Goal: Task Accomplishment & Management: Use online tool/utility

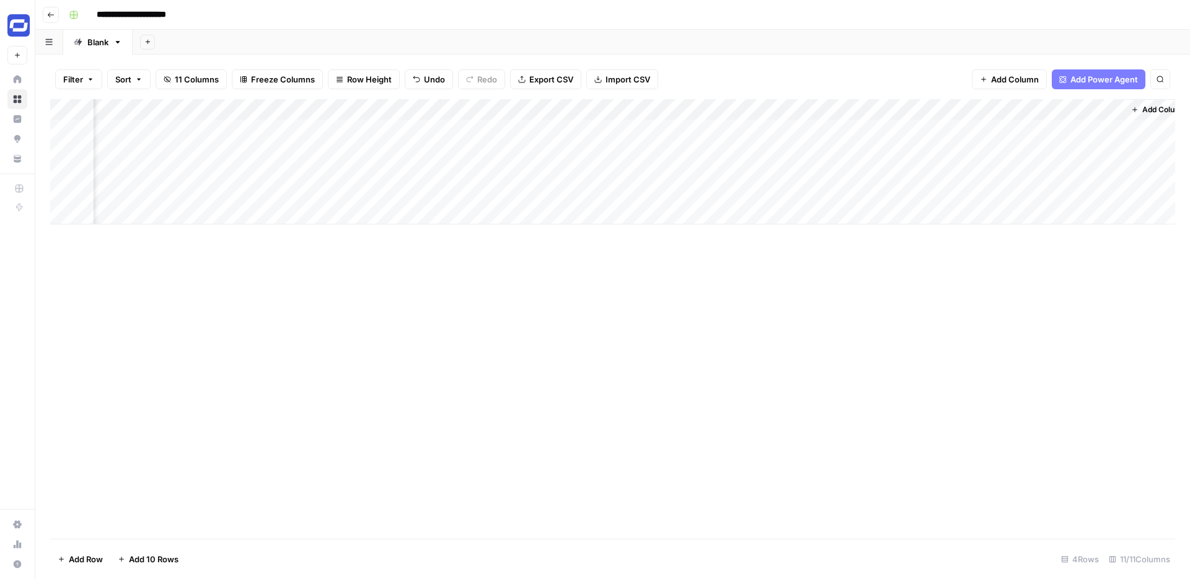
scroll to position [0, 581]
click at [1076, 130] on div "Add Column" at bounding box center [612, 161] width 1125 height 125
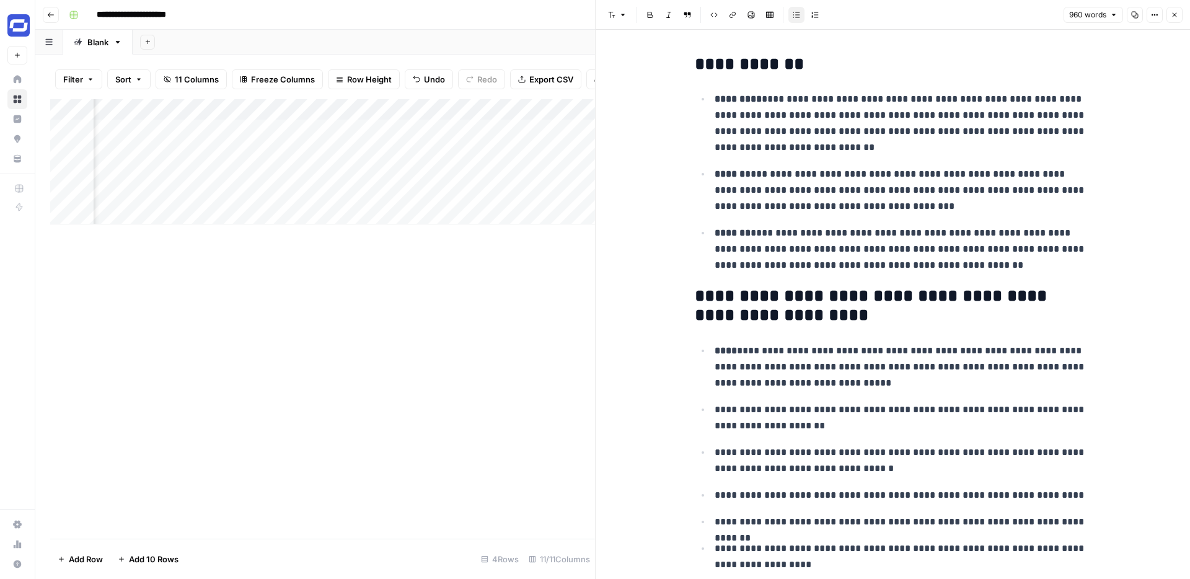
click at [1178, 18] on icon "button" at bounding box center [1174, 14] width 7 height 7
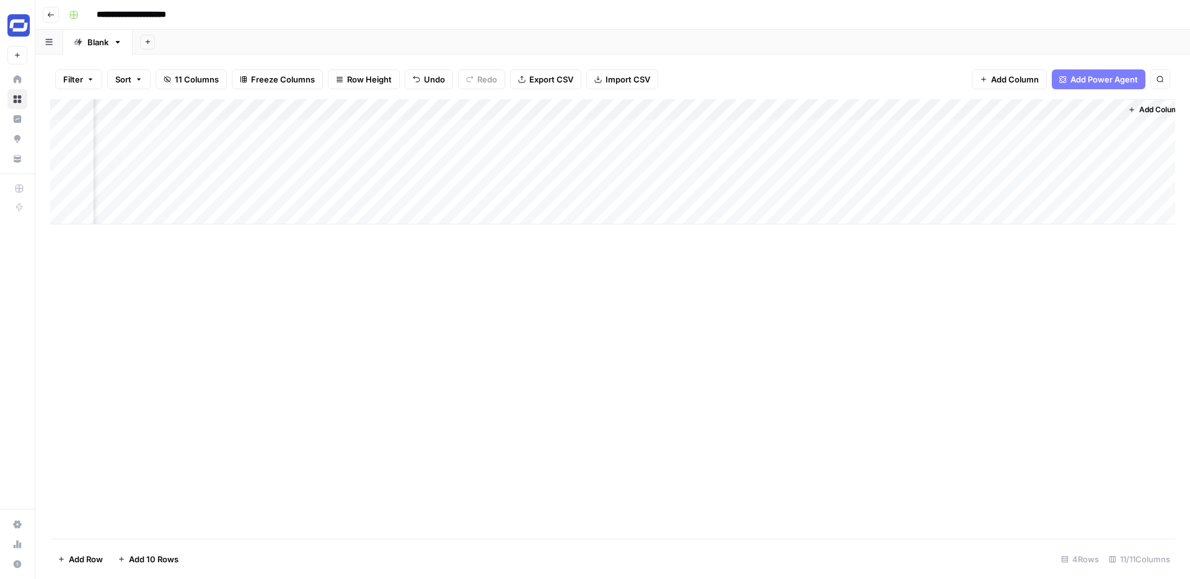
scroll to position [0, 577]
click at [988, 127] on div "Add Column" at bounding box center [612, 161] width 1125 height 125
click at [986, 128] on div "Add Column" at bounding box center [612, 161] width 1125 height 125
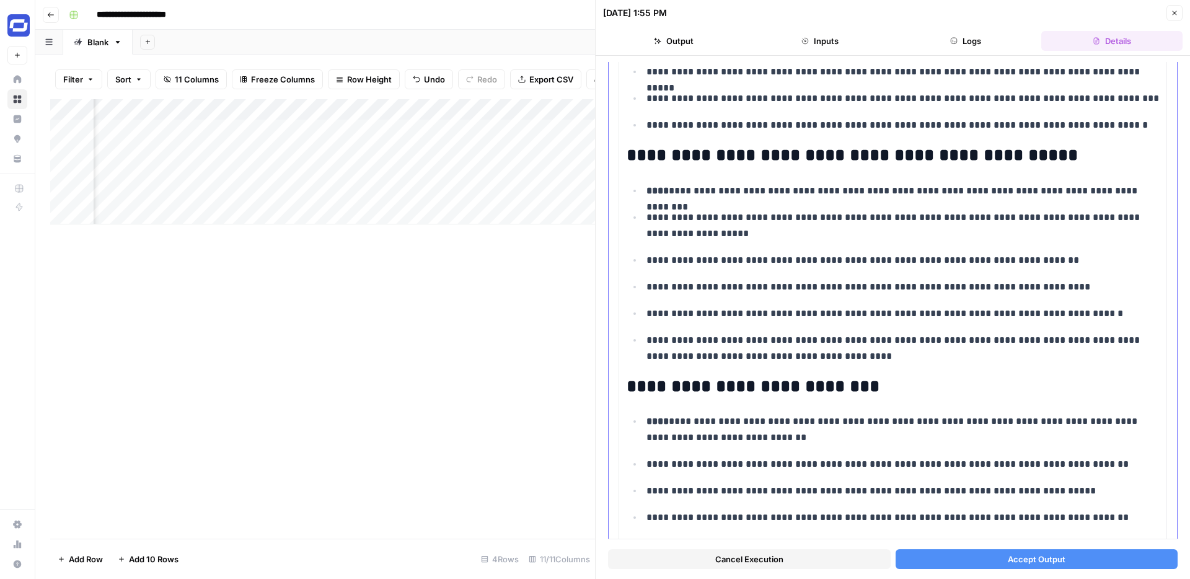
scroll to position [1419, 0]
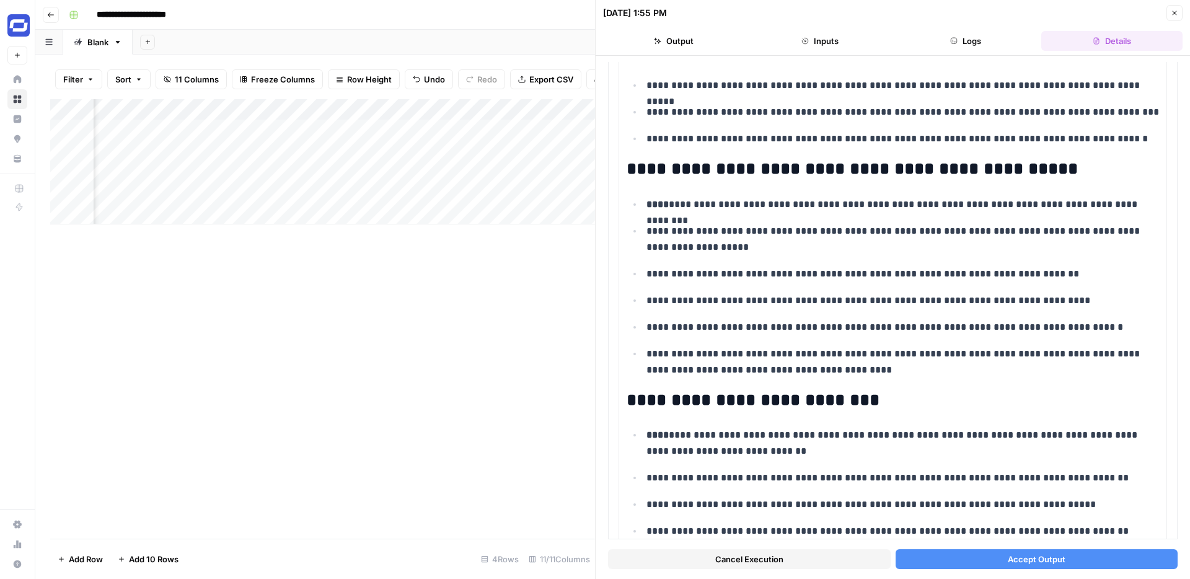
click at [1003, 560] on button "Accept Output" at bounding box center [1037, 559] width 283 height 20
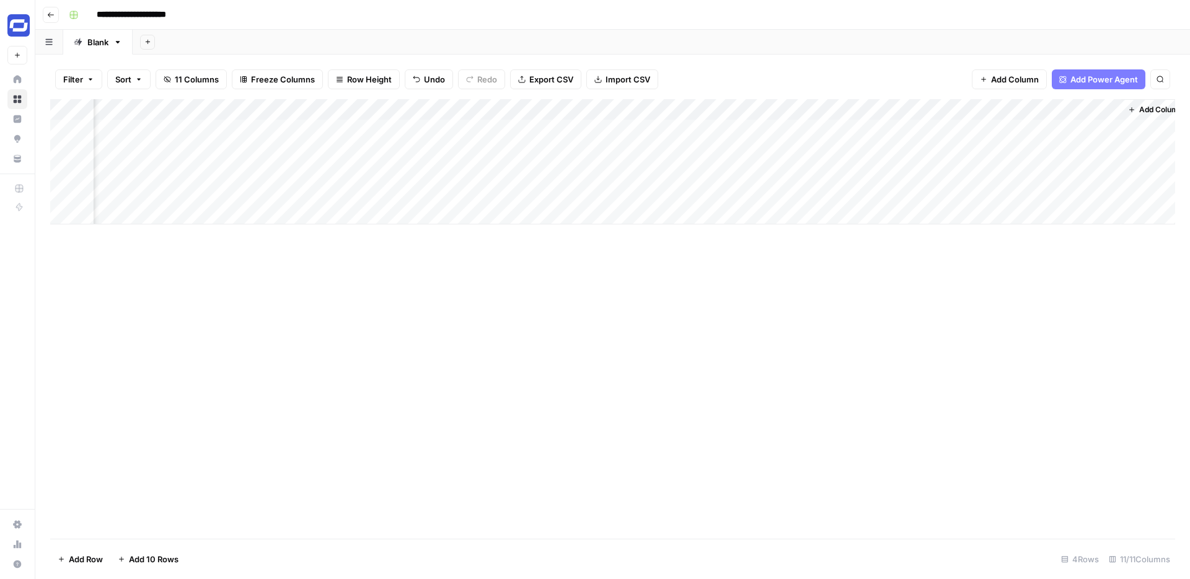
scroll to position [0, 581]
click at [1130, 114] on span "Add Column" at bounding box center [1146, 109] width 43 height 11
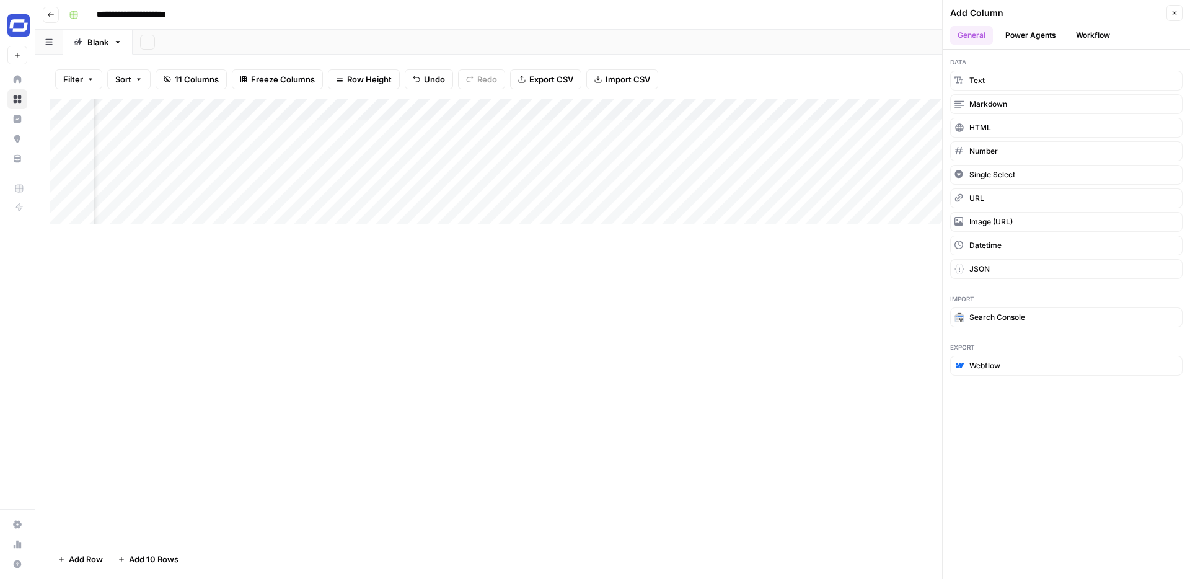
click at [1087, 38] on button "Workflow" at bounding box center [1093, 35] width 49 height 19
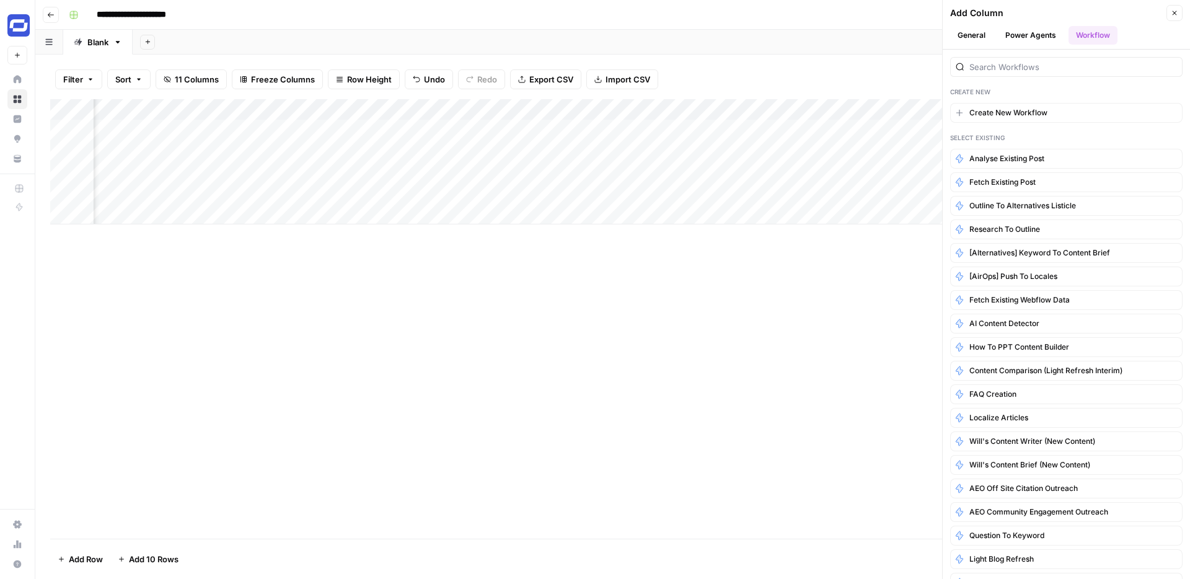
click at [1024, 60] on div at bounding box center [1066, 67] width 232 height 20
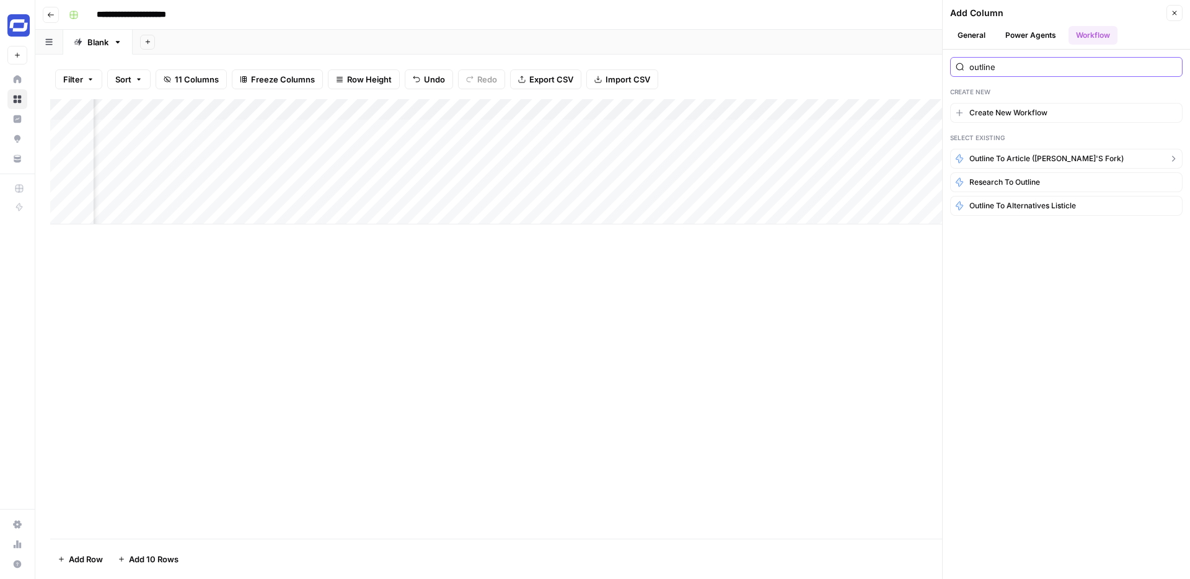
type input "outline"
click at [1030, 157] on span "Outline to article (will's fork)" at bounding box center [1047, 158] width 154 height 11
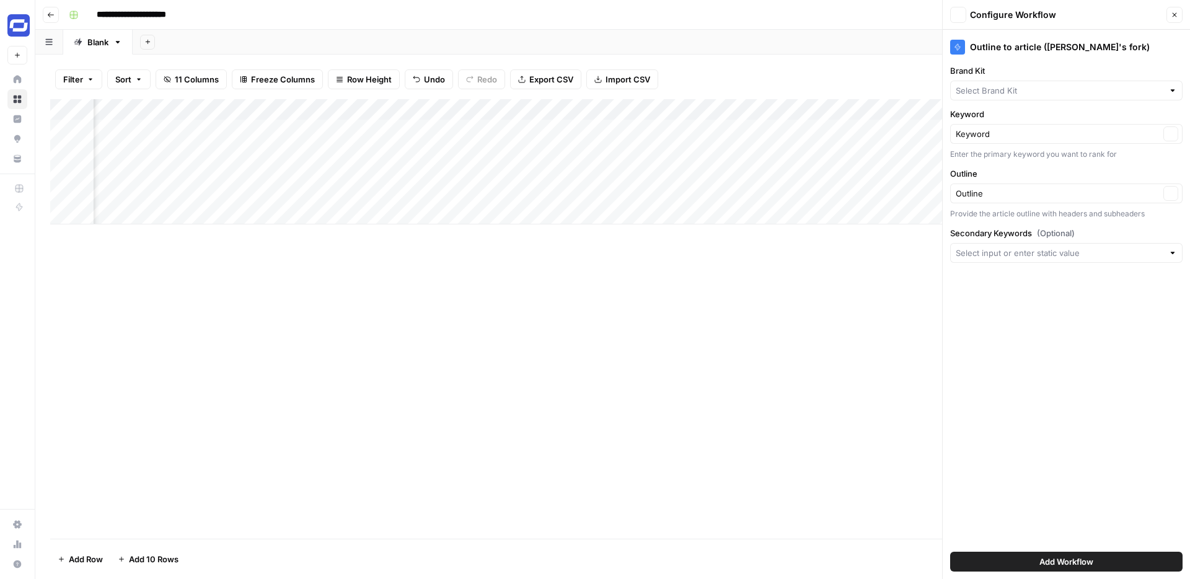
type input "Synthesia"
click at [1035, 253] on input "Secondary Keywords (Optional)" at bounding box center [1060, 253] width 208 height 12
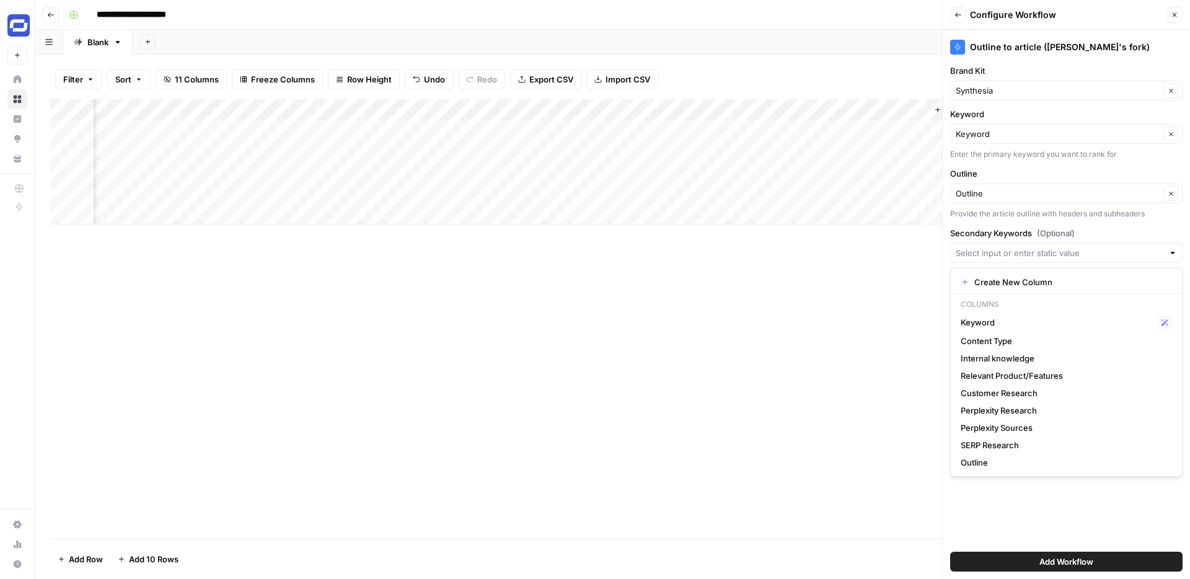
click at [820, 262] on div "Add Column" at bounding box center [612, 319] width 1125 height 440
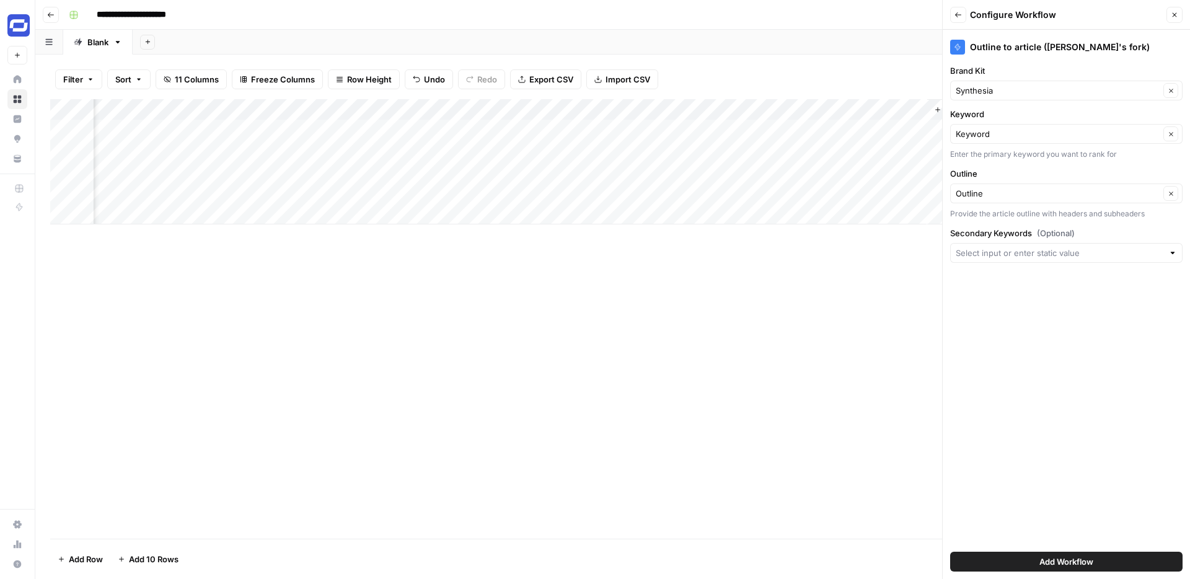
click at [1175, 12] on icon "button" at bounding box center [1174, 14] width 7 height 7
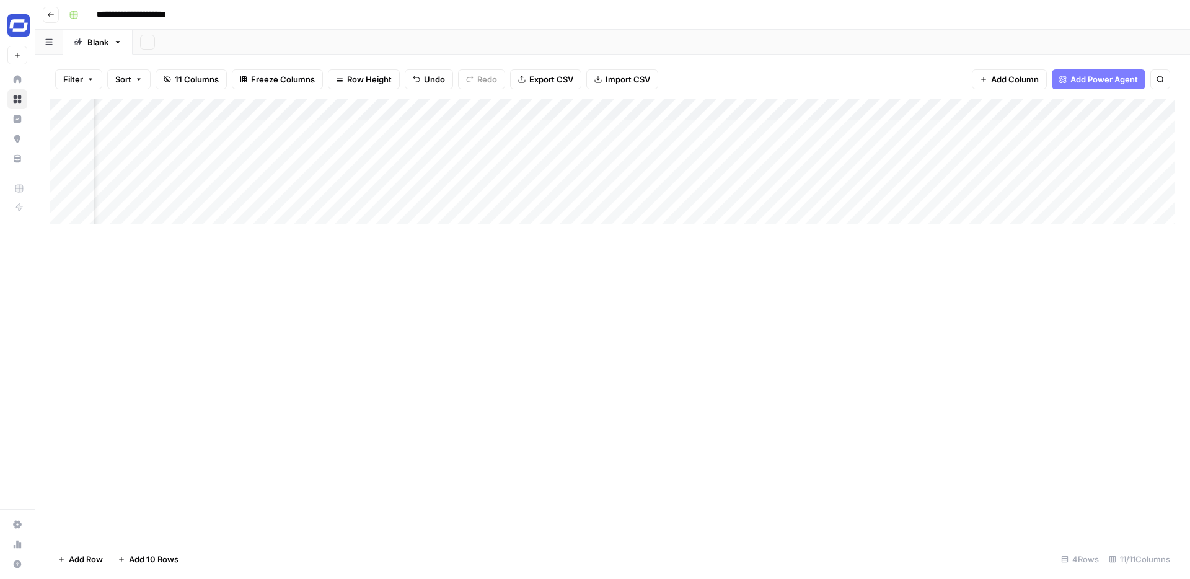
scroll to position [0, 435]
click at [660, 130] on div "Add Column" at bounding box center [612, 161] width 1125 height 125
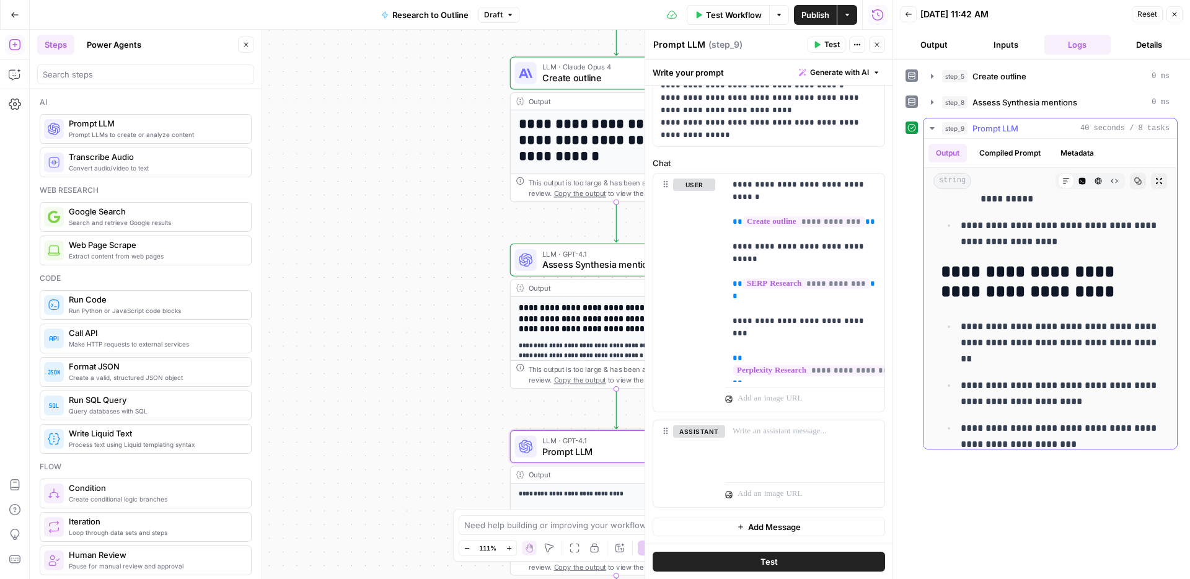
scroll to position [4198, 0]
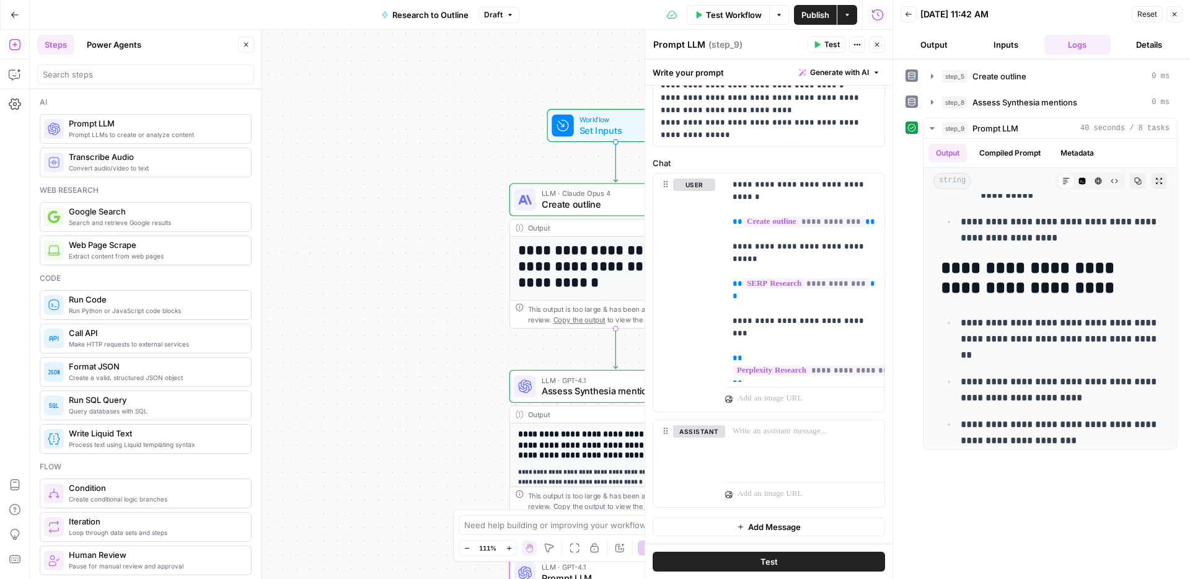
drag, startPoint x: 425, startPoint y: 167, endPoint x: 424, endPoint y: 293, distance: 126.5
click at [424, 293] on div "**********" at bounding box center [461, 304] width 863 height 549
click at [1174, 14] on icon "button" at bounding box center [1175, 14] width 4 height 4
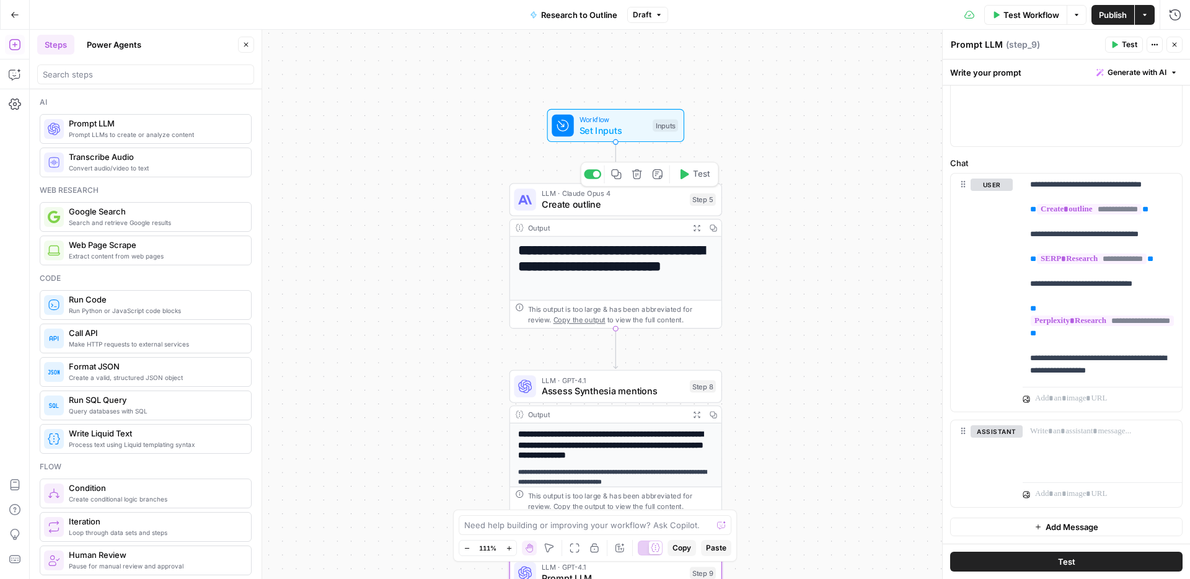
click at [683, 178] on icon "button" at bounding box center [683, 174] width 11 height 11
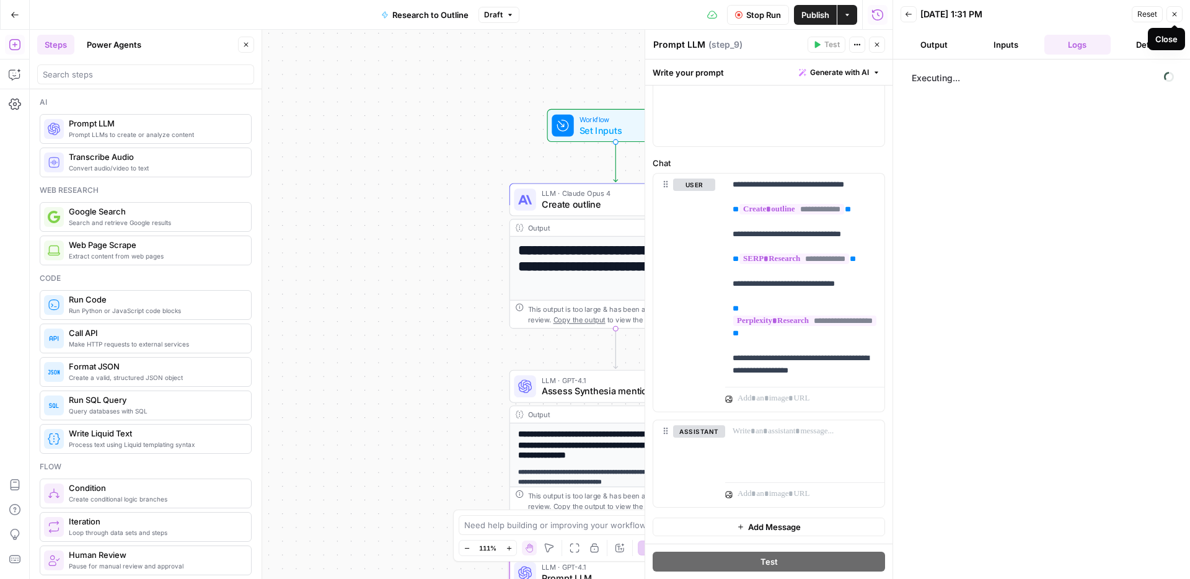
click at [1178, 12] on icon "button" at bounding box center [1174, 14] width 7 height 7
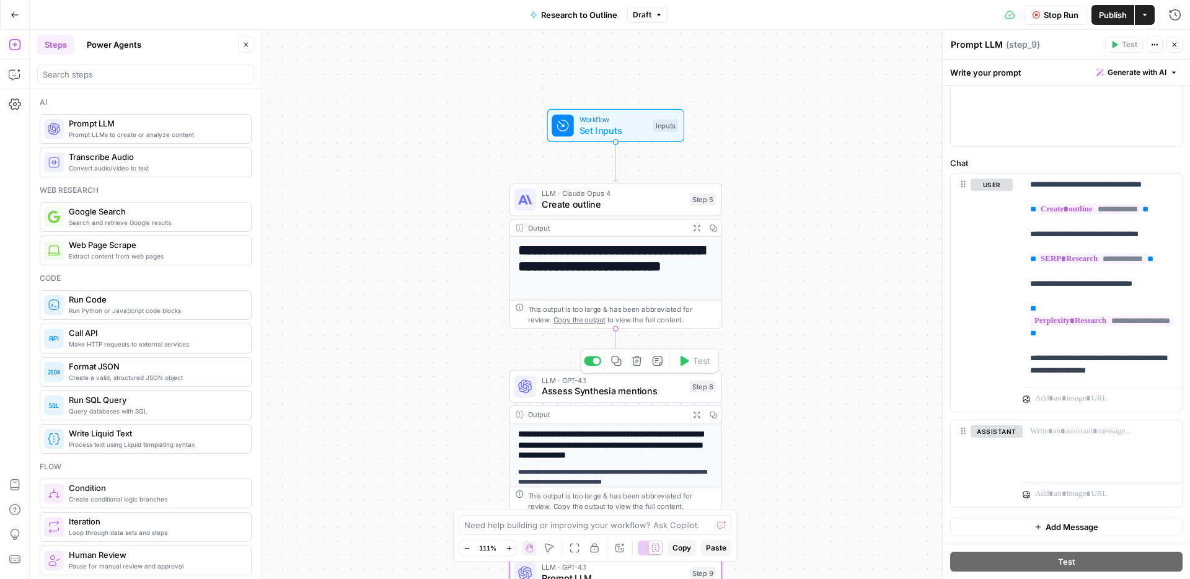
click at [587, 361] on div at bounding box center [592, 361] width 17 height 10
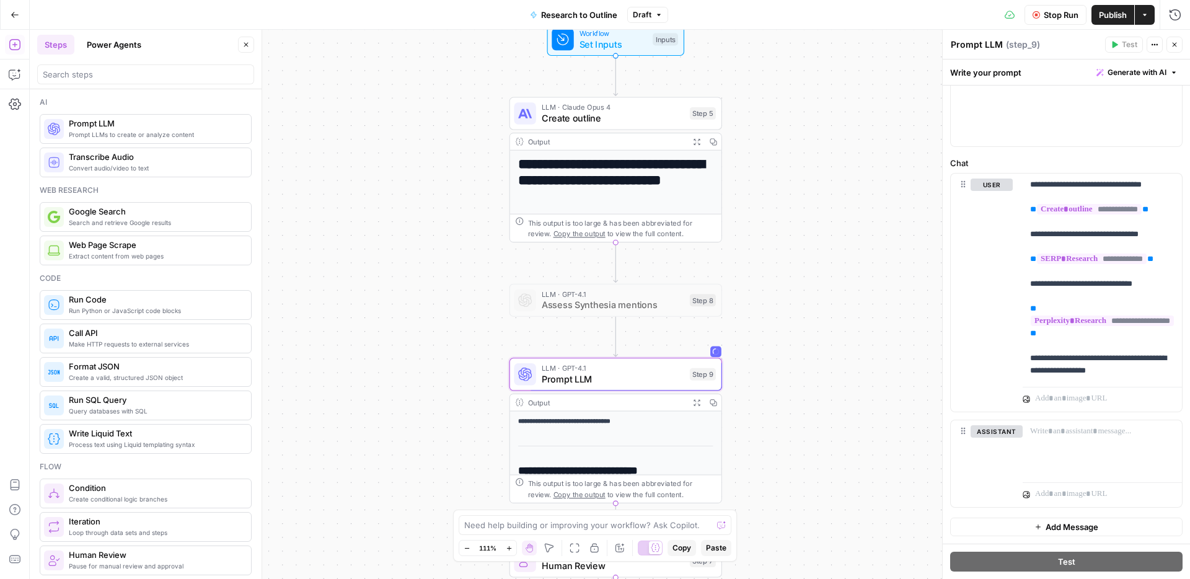
drag, startPoint x: 445, startPoint y: 387, endPoint x: 445, endPoint y: 301, distance: 86.8
click at [445, 301] on div "**********" at bounding box center [610, 304] width 1161 height 549
click at [601, 166] on h1 "**********" at bounding box center [616, 180] width 196 height 48
click at [1047, 15] on span "Stop Run" at bounding box center [1061, 15] width 35 height 12
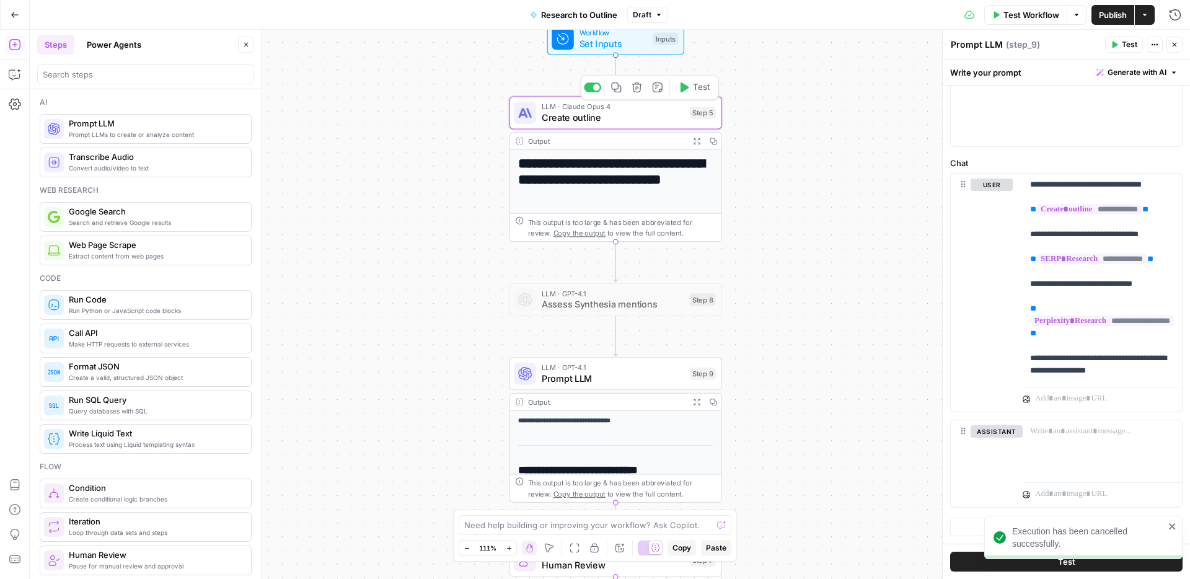
click at [601, 118] on span "Create outline" at bounding box center [613, 118] width 143 height 14
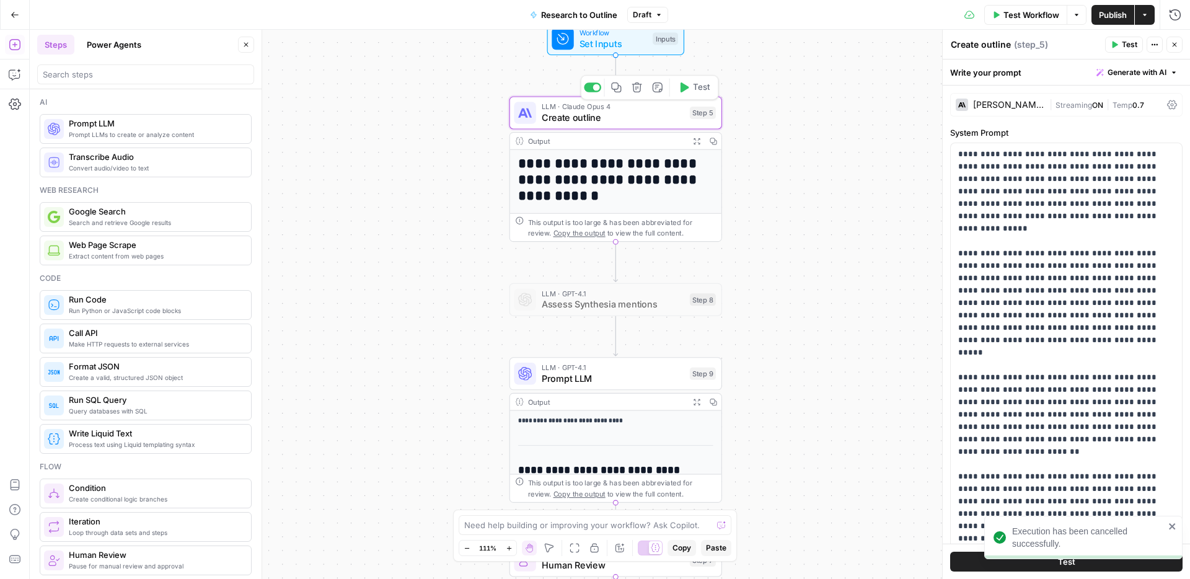
click at [688, 87] on icon "button" at bounding box center [685, 87] width 9 height 10
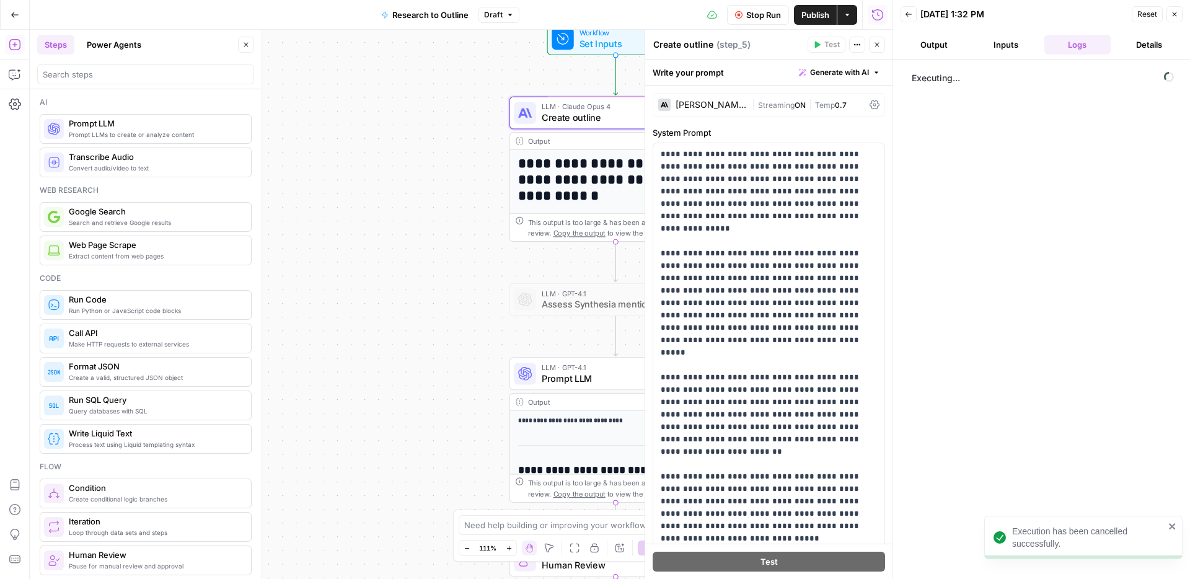
click at [1175, 13] on icon "button" at bounding box center [1174, 14] width 7 height 7
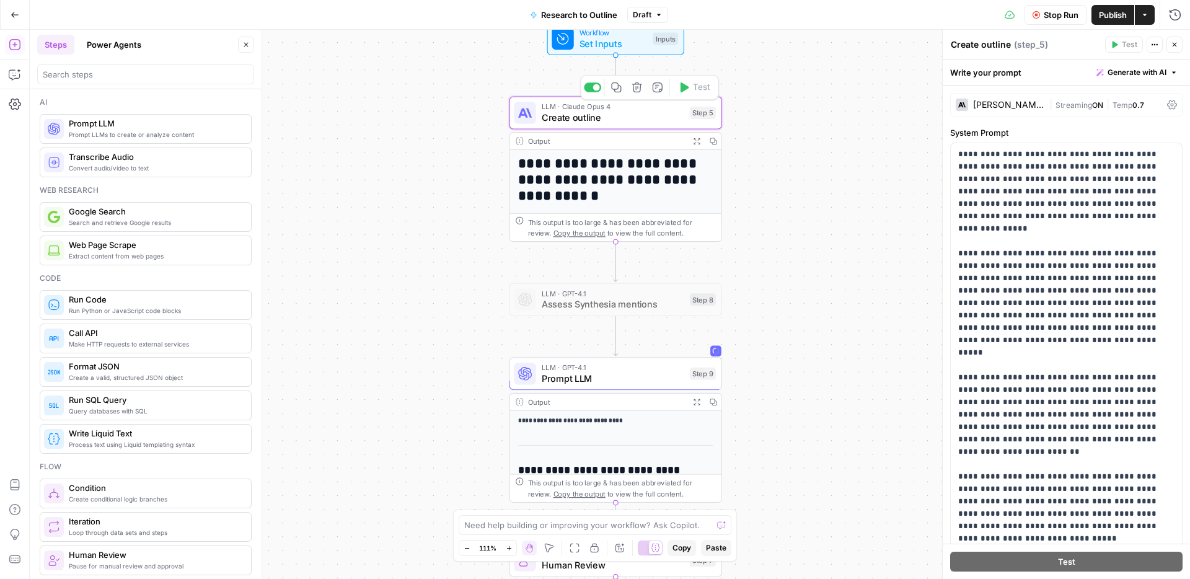
click at [648, 116] on span "Create outline" at bounding box center [613, 118] width 143 height 14
click at [1175, 45] on icon "button" at bounding box center [1174, 44] width 7 height 7
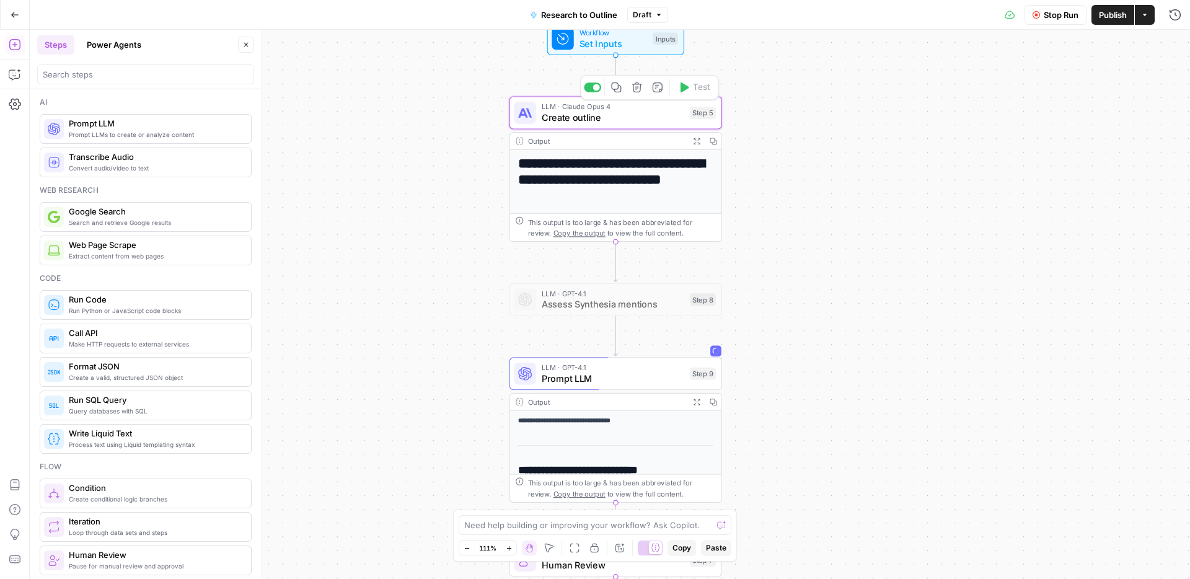
click at [570, 118] on span "Create outline" at bounding box center [613, 118] width 143 height 14
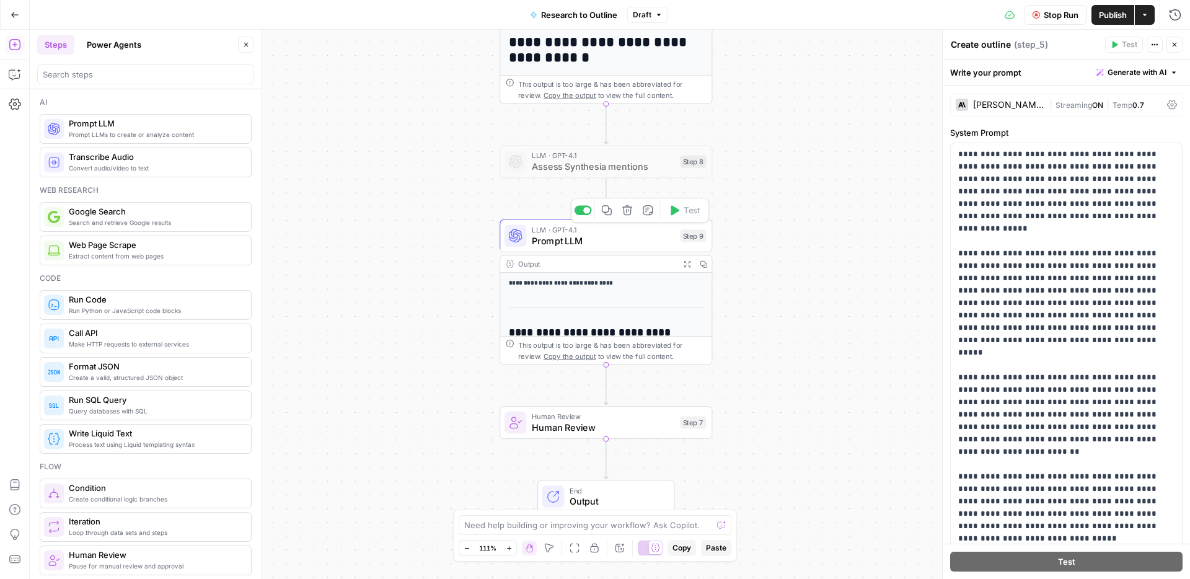
click at [604, 241] on span "Prompt LLM" at bounding box center [603, 241] width 143 height 14
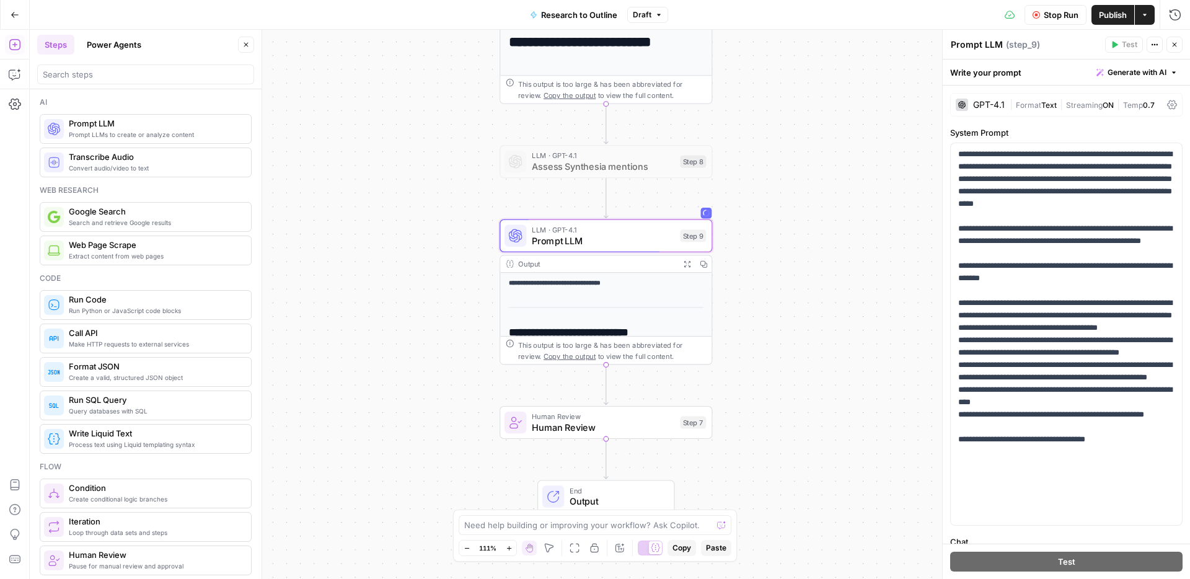
click at [1141, 16] on icon "button" at bounding box center [1144, 14] width 7 height 7
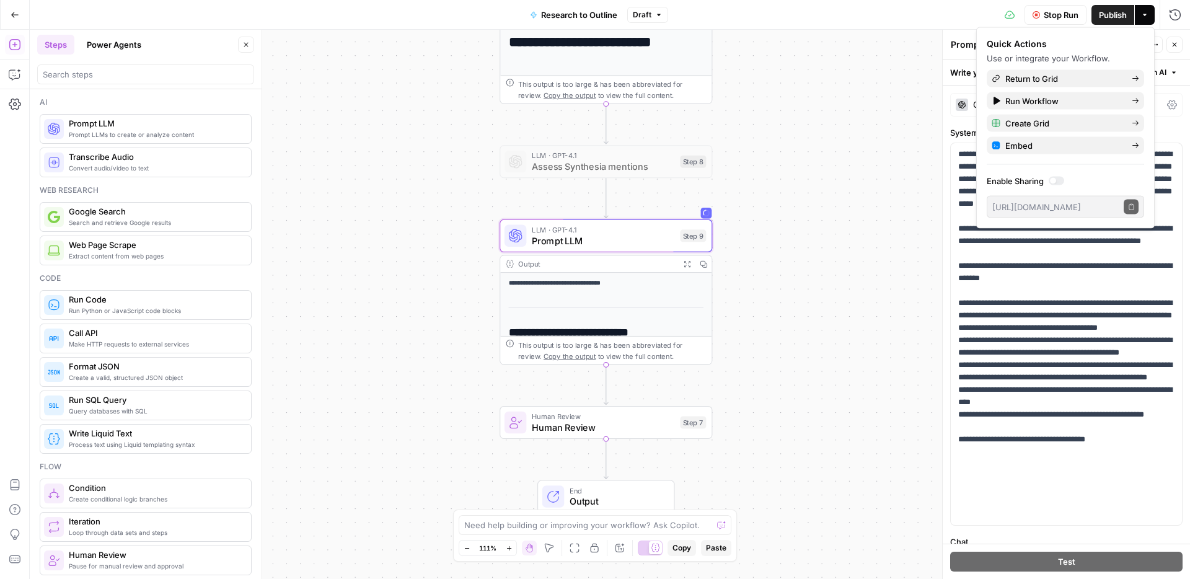
click at [834, 208] on div "**********" at bounding box center [610, 304] width 1161 height 549
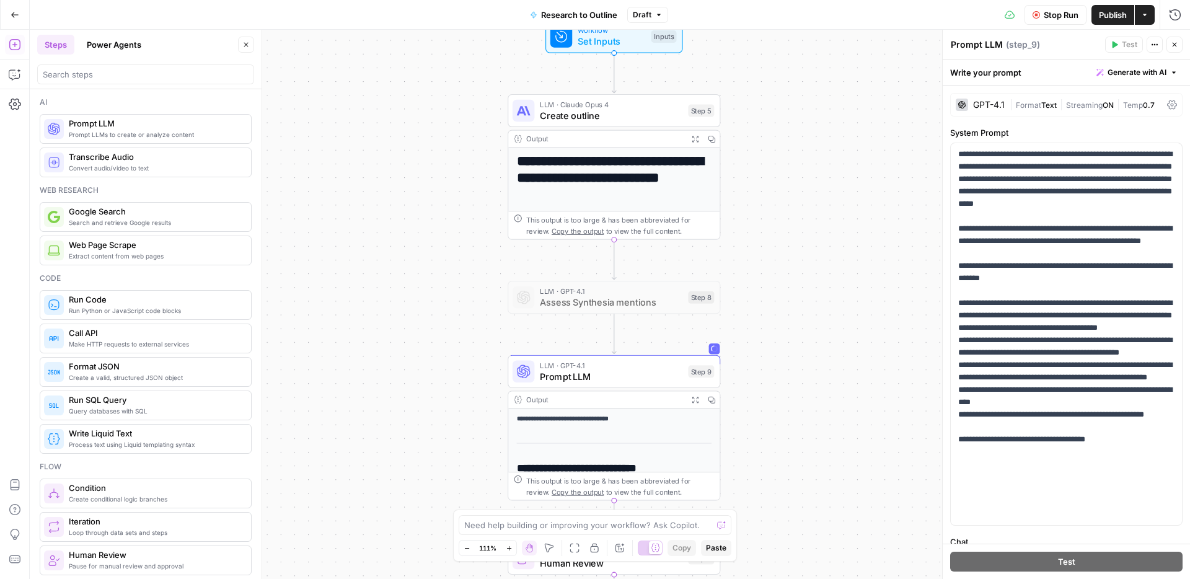
drag, startPoint x: 822, startPoint y: 278, endPoint x: 830, endPoint y: 414, distance: 136.0
click at [830, 414] on div "**********" at bounding box center [610, 304] width 1161 height 549
click at [632, 370] on span "Prompt LLM" at bounding box center [611, 377] width 143 height 14
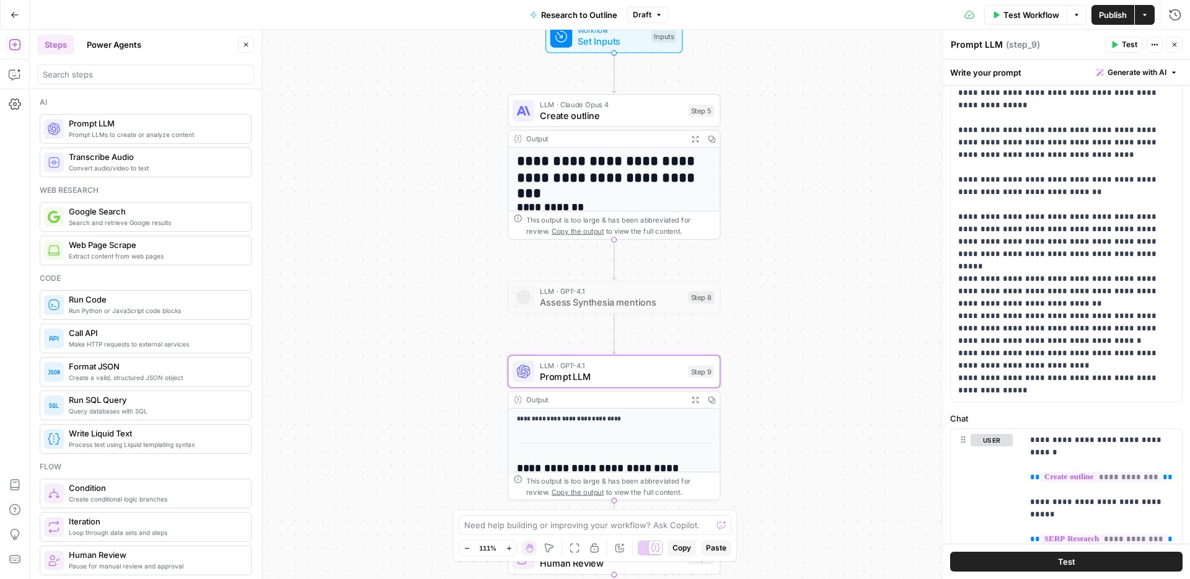
scroll to position [158, 0]
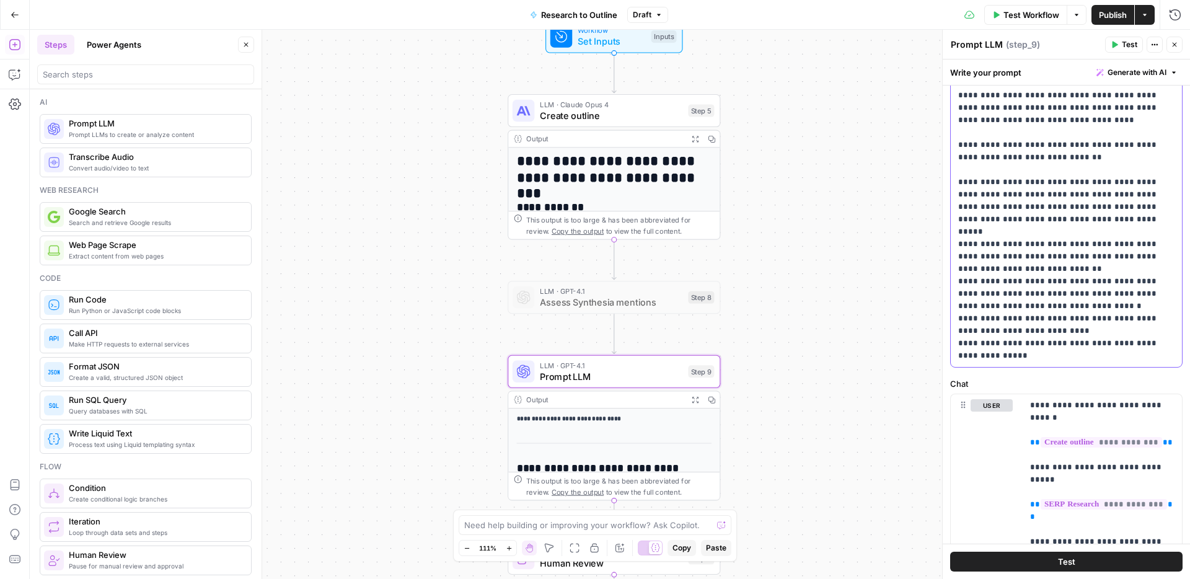
click at [1126, 358] on p "**********" at bounding box center [1066, 176] width 216 height 372
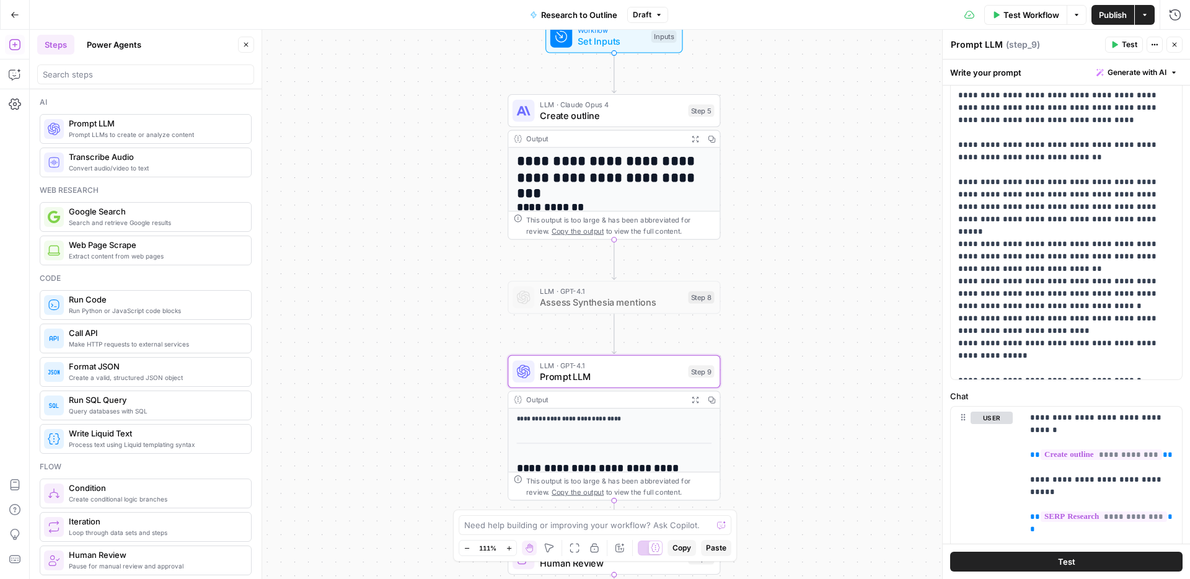
click at [1175, 45] on icon "button" at bounding box center [1175, 45] width 4 height 4
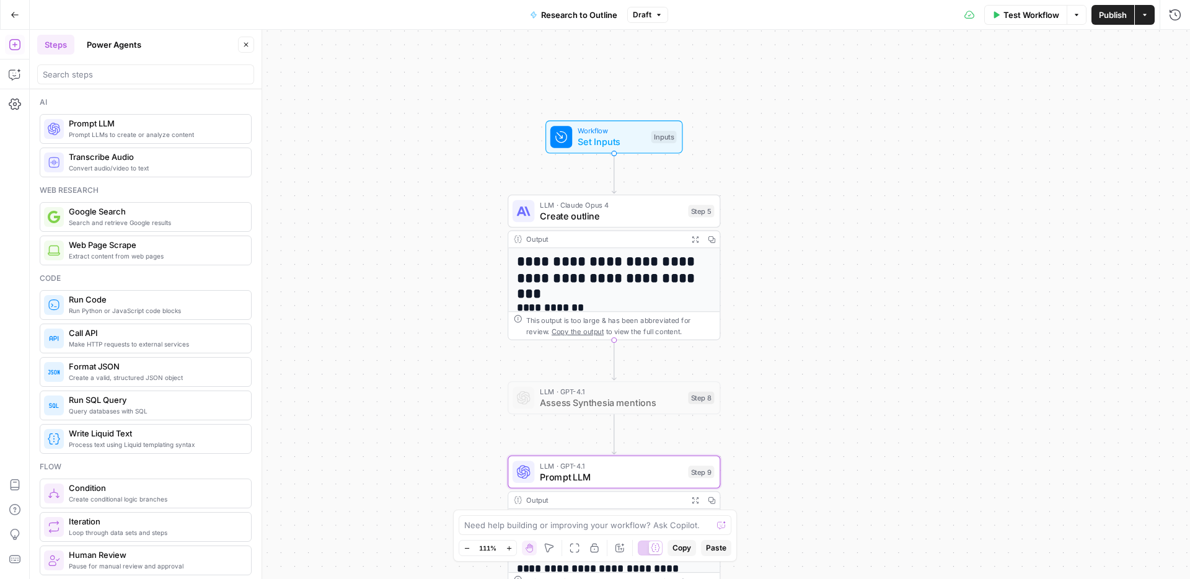
drag, startPoint x: 857, startPoint y: 139, endPoint x: 857, endPoint y: 242, distance: 102.9
click at [857, 242] on div "**********" at bounding box center [610, 304] width 1161 height 549
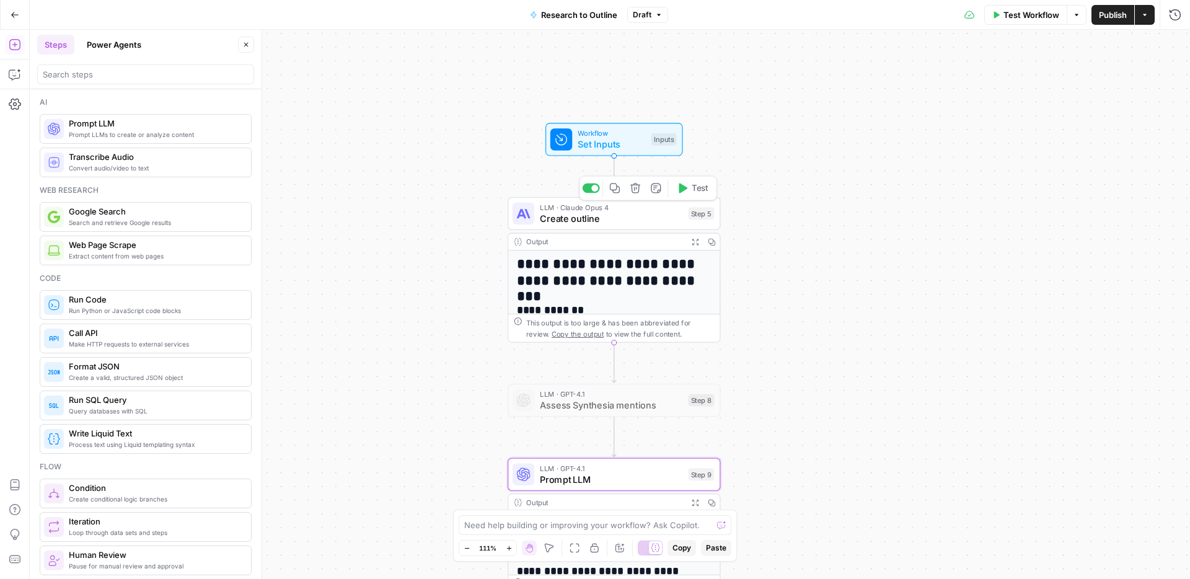
click at [609, 208] on span "LLM · Claude Opus 4" at bounding box center [611, 207] width 143 height 11
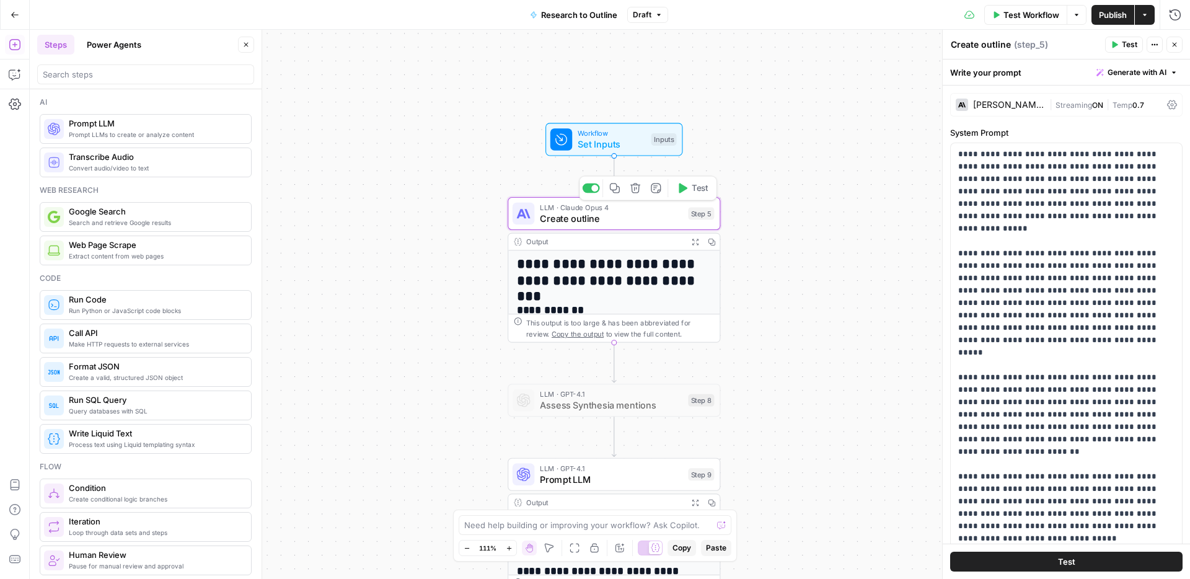
click at [681, 187] on icon "button" at bounding box center [683, 189] width 9 height 10
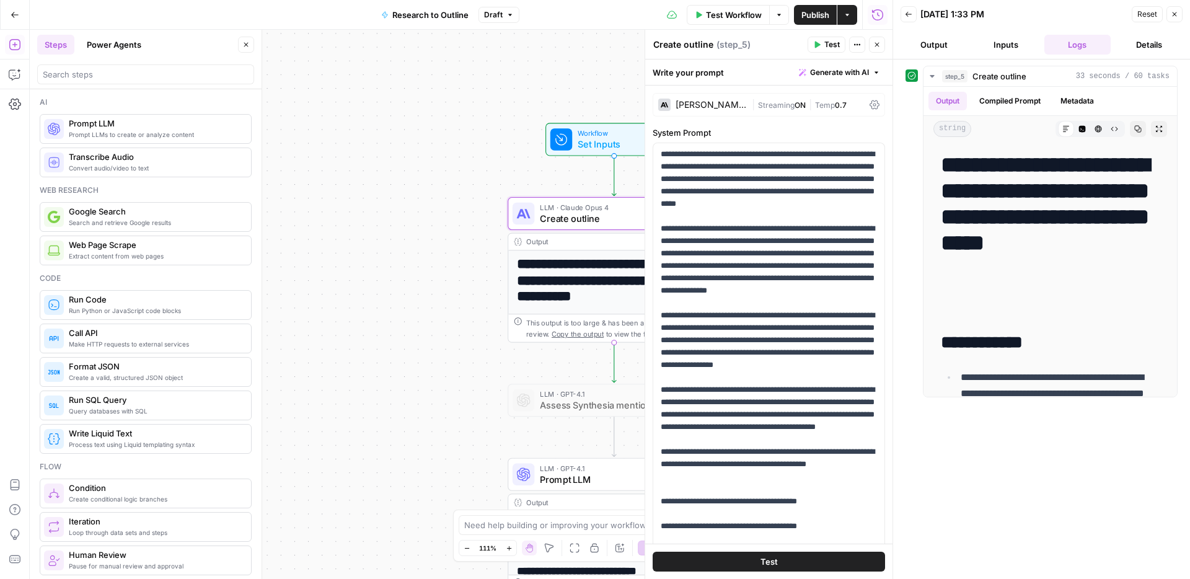
click at [1172, 15] on icon "button" at bounding box center [1174, 14] width 7 height 7
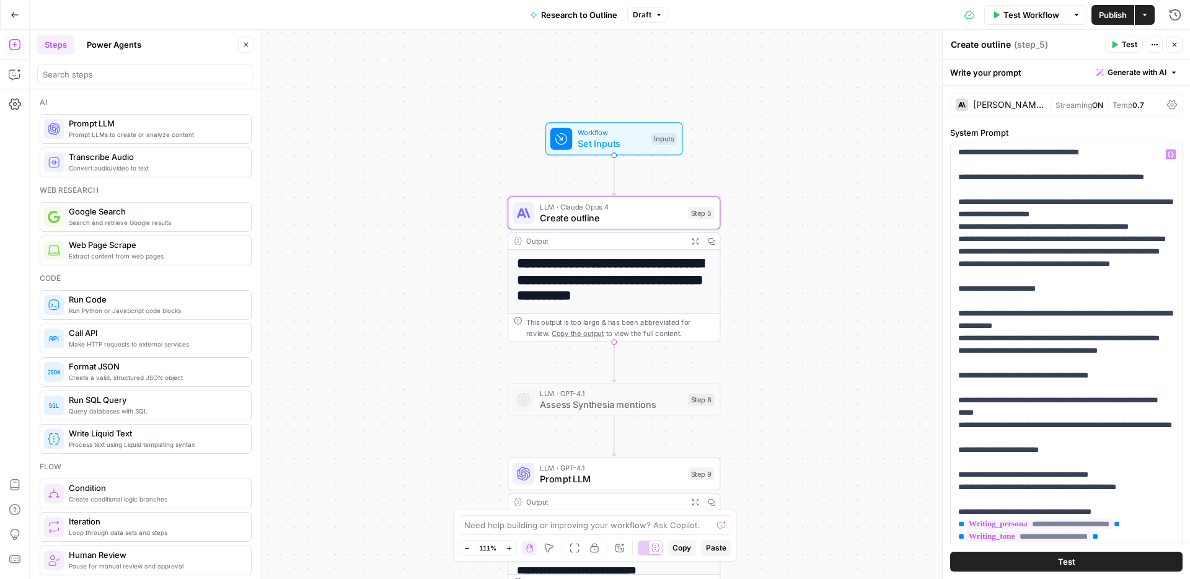
scroll to position [559, 0]
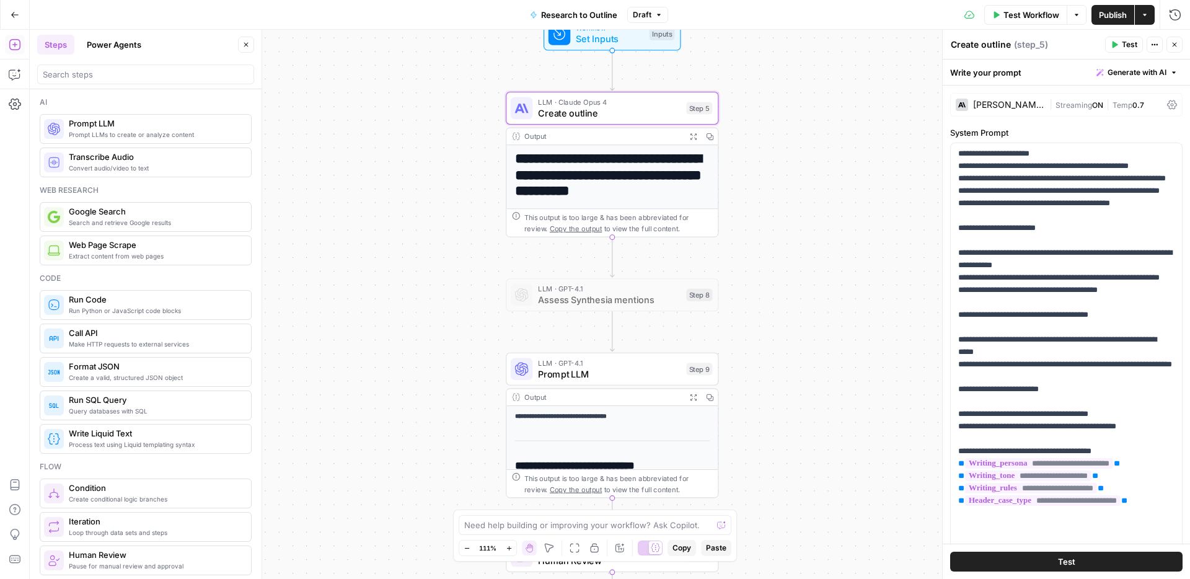
drag, startPoint x: 806, startPoint y: 435, endPoint x: 804, endPoint y: 329, distance: 105.4
click at [804, 329] on div "**********" at bounding box center [610, 304] width 1161 height 549
click at [695, 131] on button "Expand Output" at bounding box center [693, 136] width 17 height 17
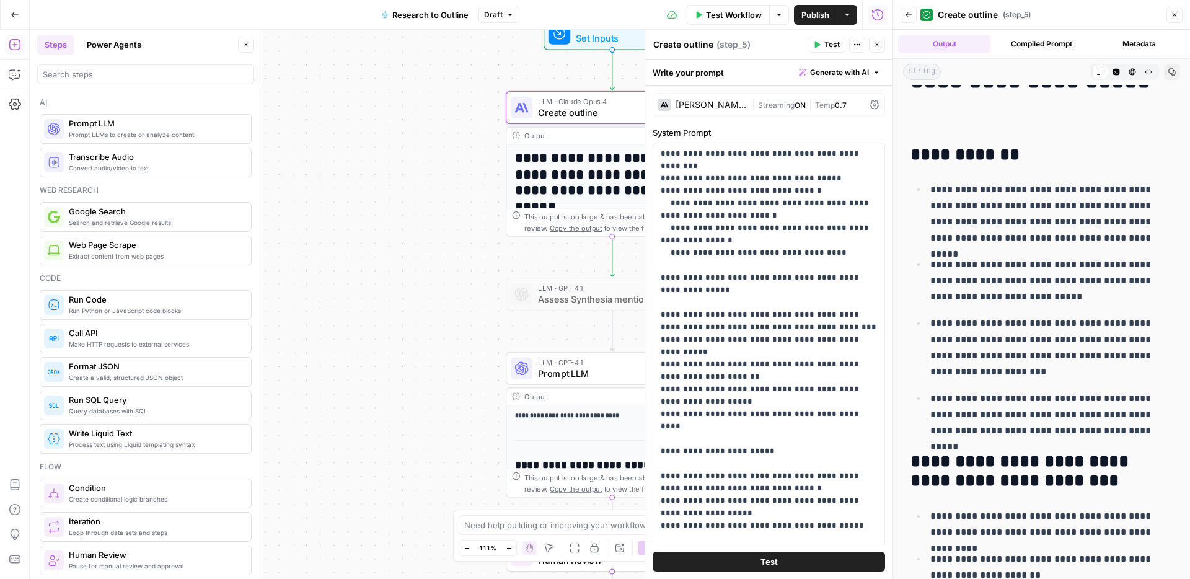
scroll to position [150, 0]
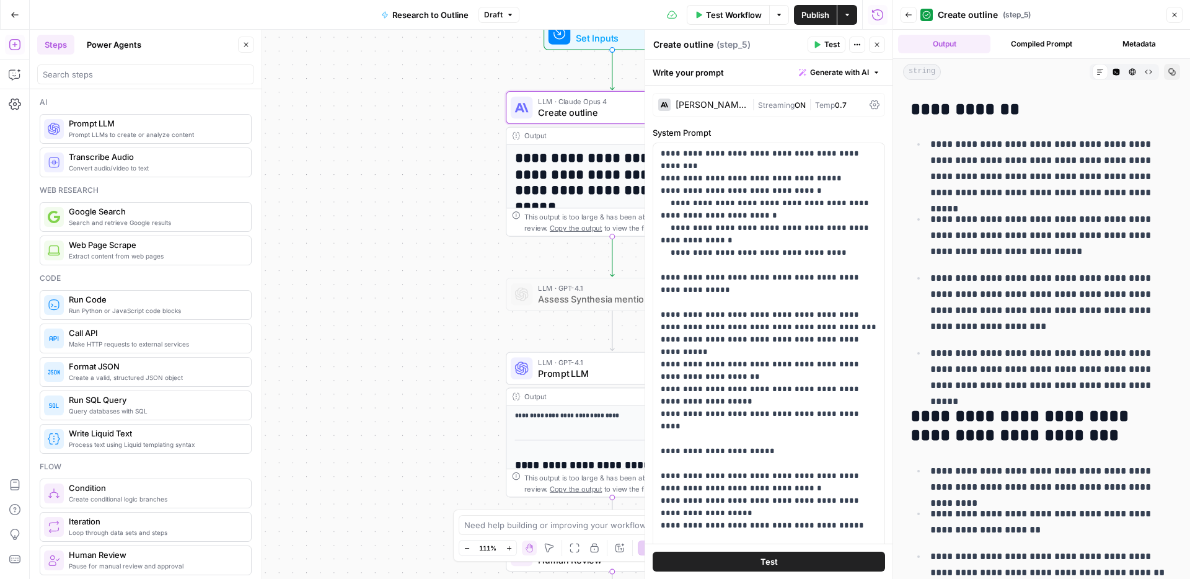
click at [1171, 11] on icon "button" at bounding box center [1174, 14] width 7 height 7
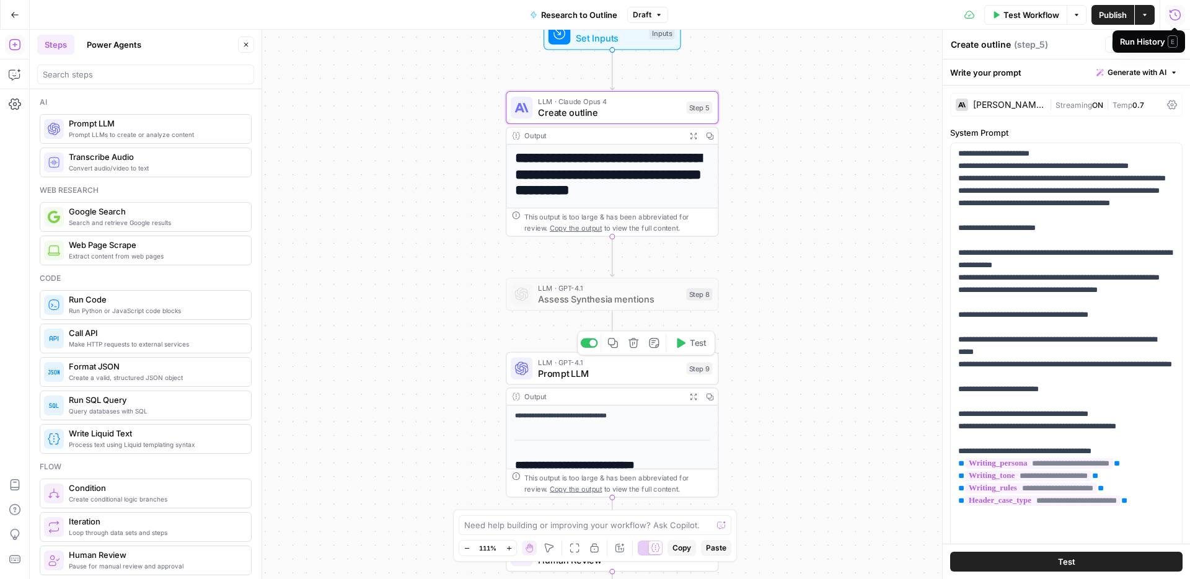
click at [685, 345] on icon "button" at bounding box center [680, 342] width 11 height 11
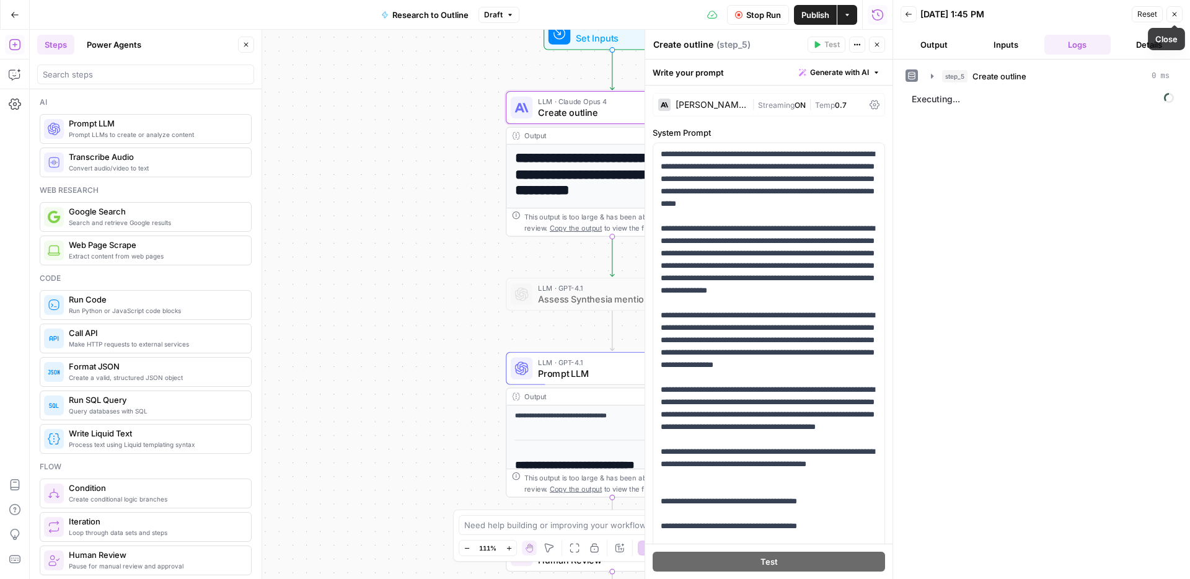
click at [1175, 17] on icon "button" at bounding box center [1174, 14] width 7 height 7
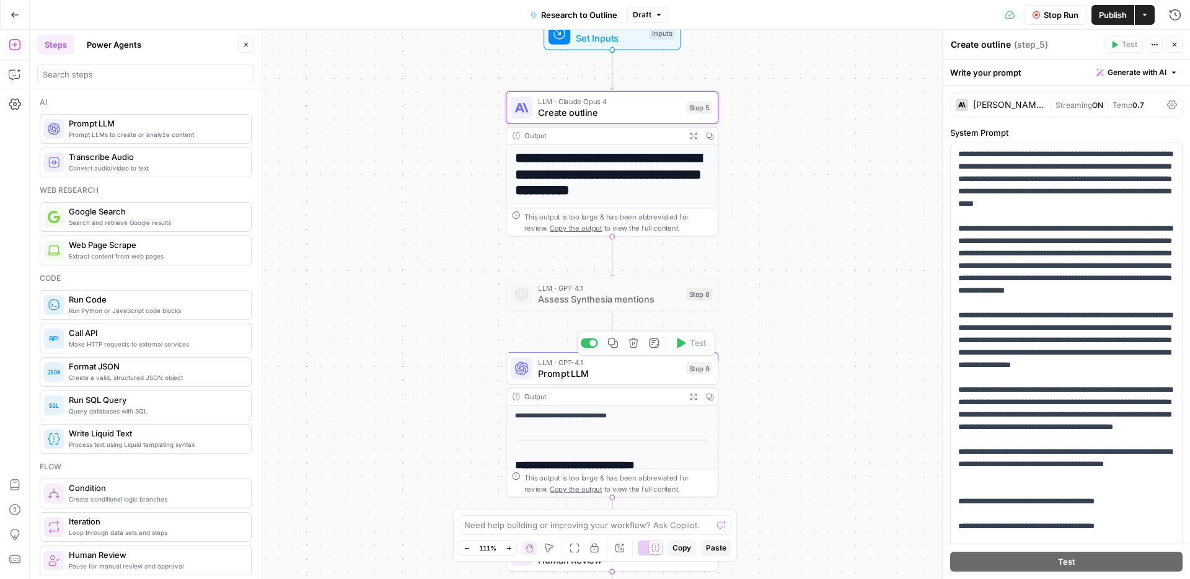
click at [623, 377] on span "Prompt LLM" at bounding box center [609, 373] width 143 height 14
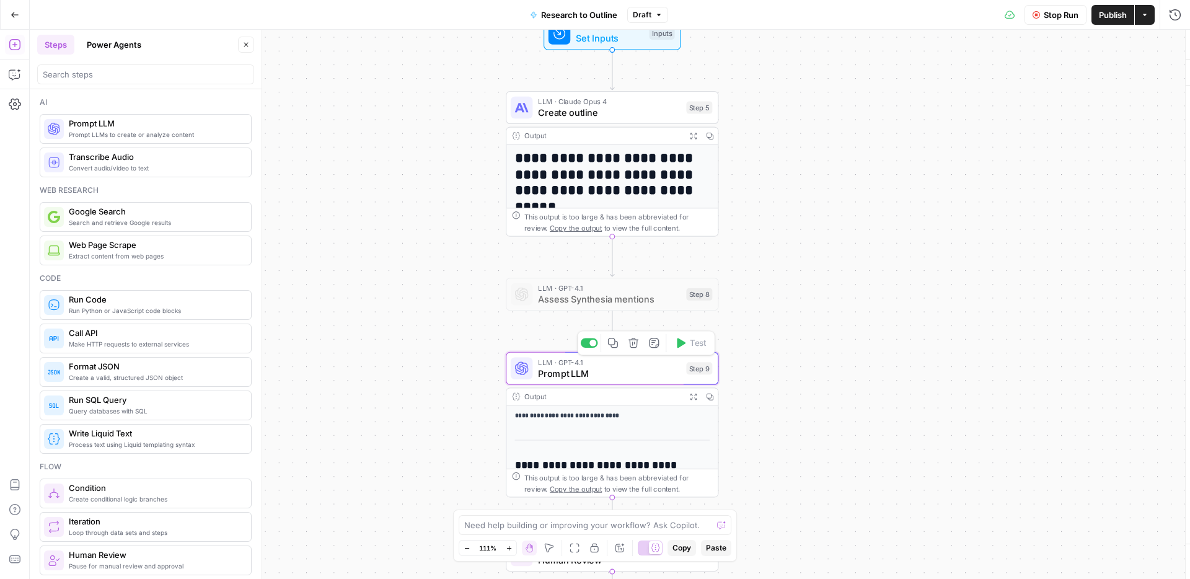
type textarea "Prompt LLM"
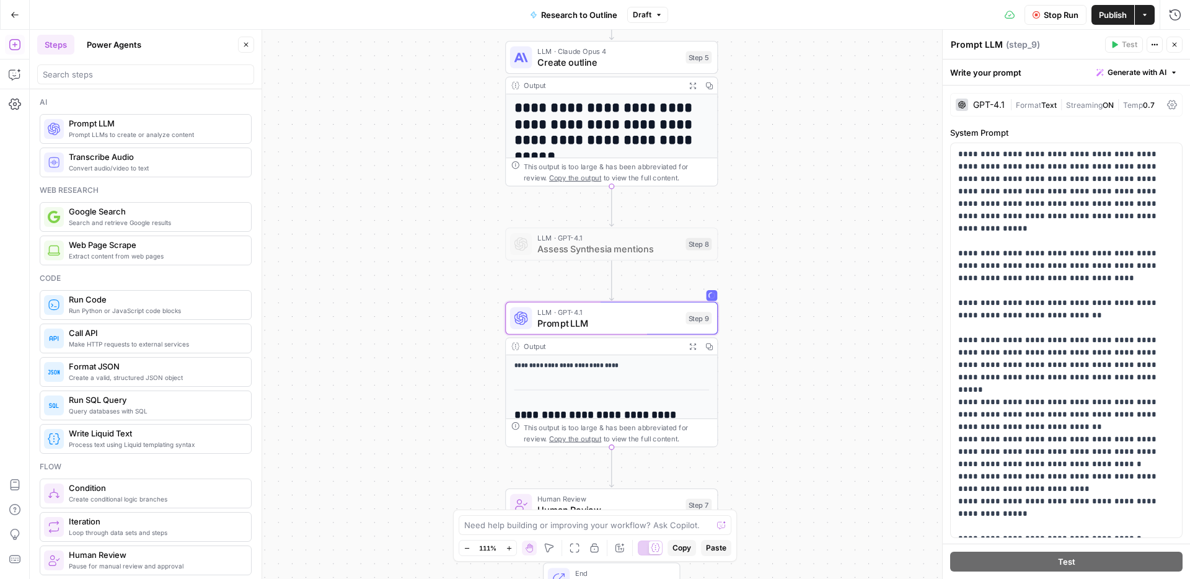
click at [693, 345] on icon "button" at bounding box center [692, 346] width 7 height 7
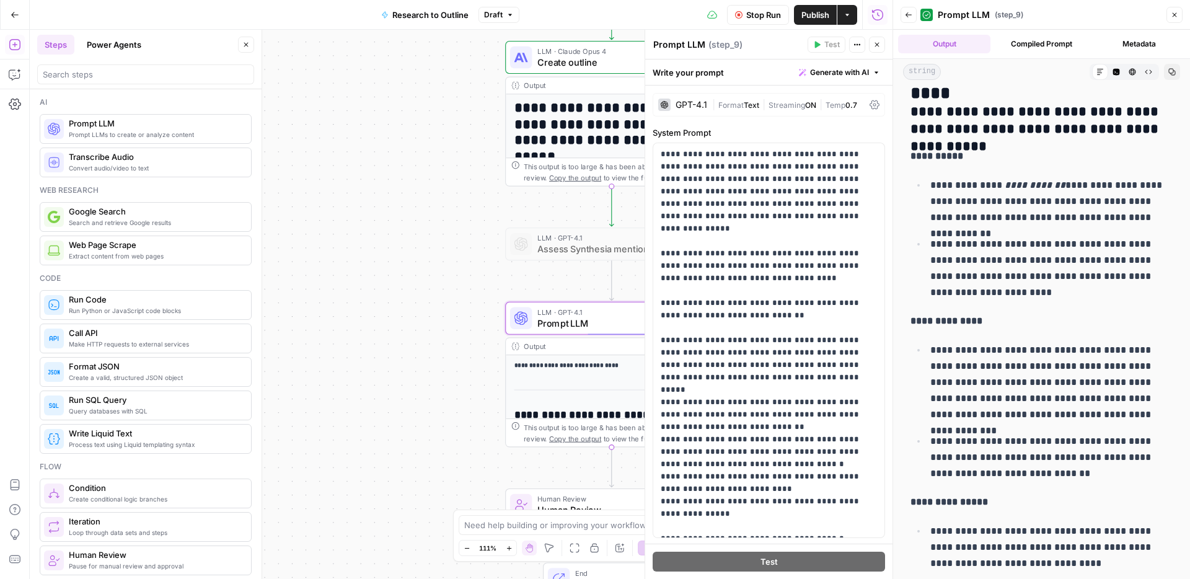
scroll to position [273, 0]
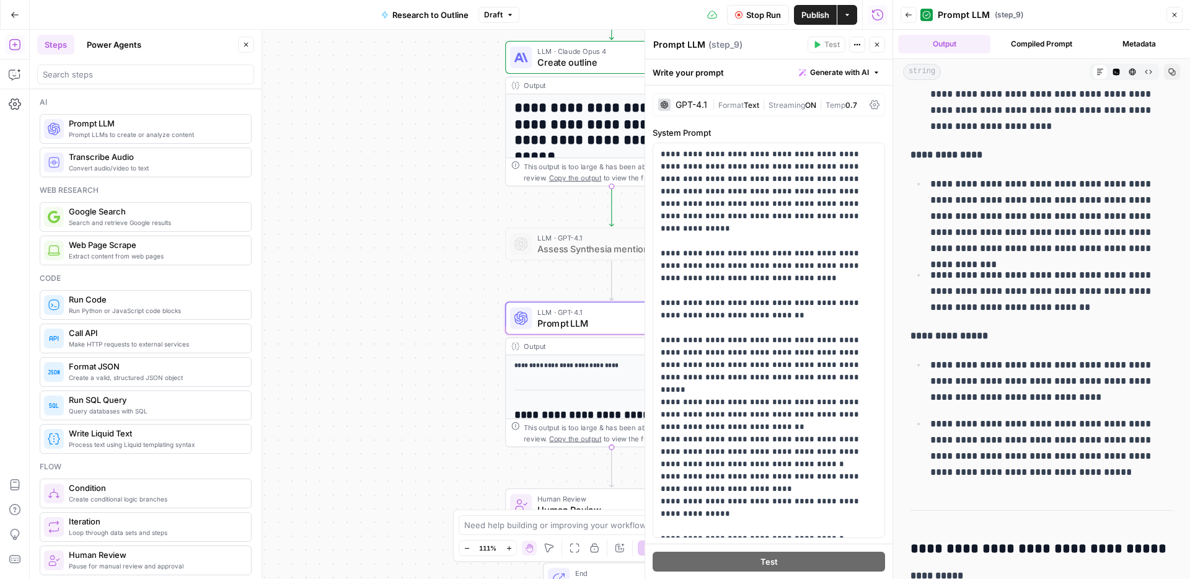
click at [1175, 20] on button "Close" at bounding box center [1175, 15] width 16 height 16
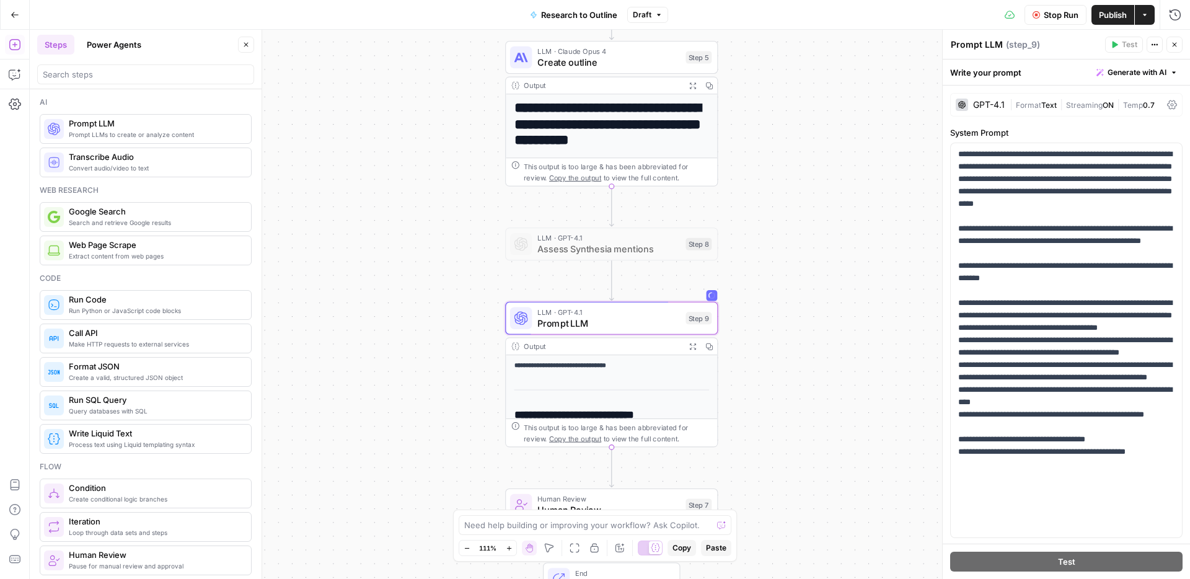
click at [1046, 14] on span "Stop Run" at bounding box center [1061, 15] width 35 height 12
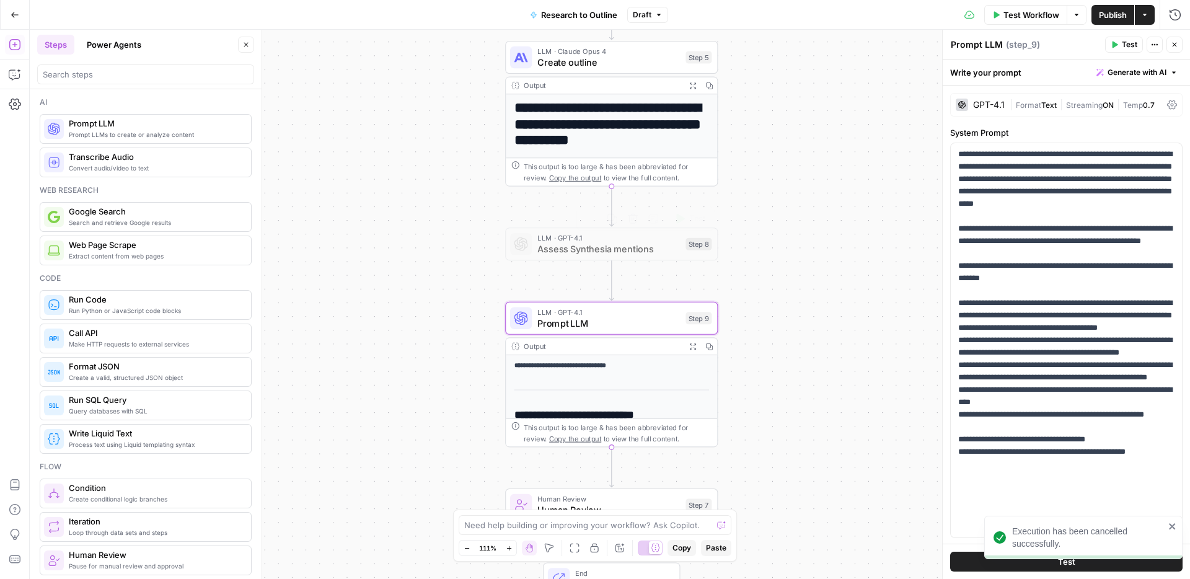
click at [805, 343] on div "**********" at bounding box center [610, 304] width 1161 height 549
click at [635, 326] on span "Prompt LLM" at bounding box center [609, 323] width 143 height 14
click at [697, 297] on span "Test" at bounding box center [697, 292] width 17 height 12
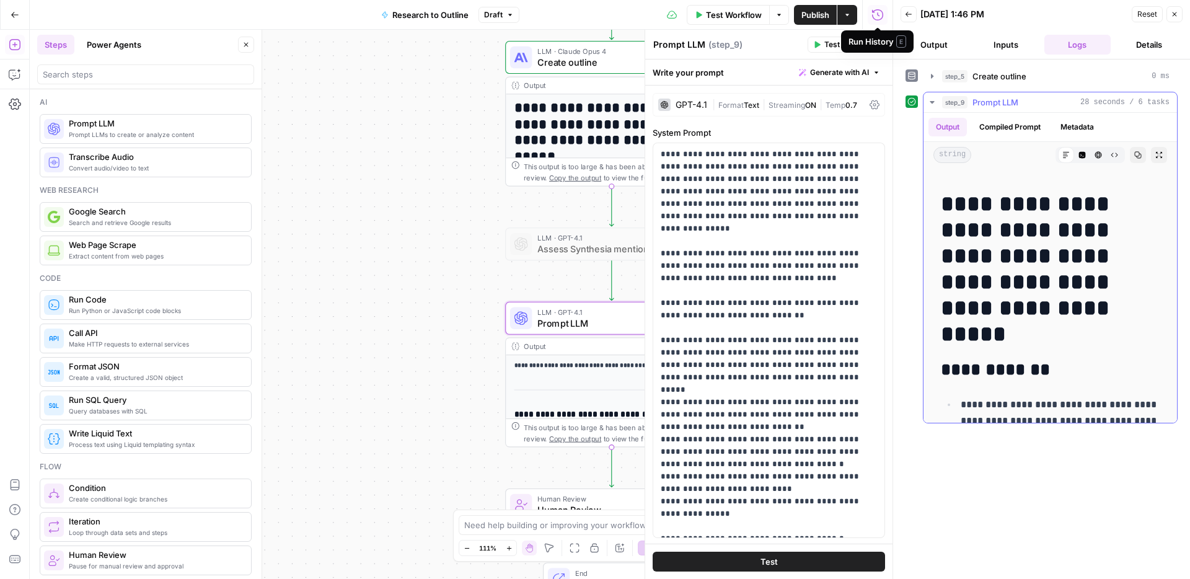
scroll to position [3001, 0]
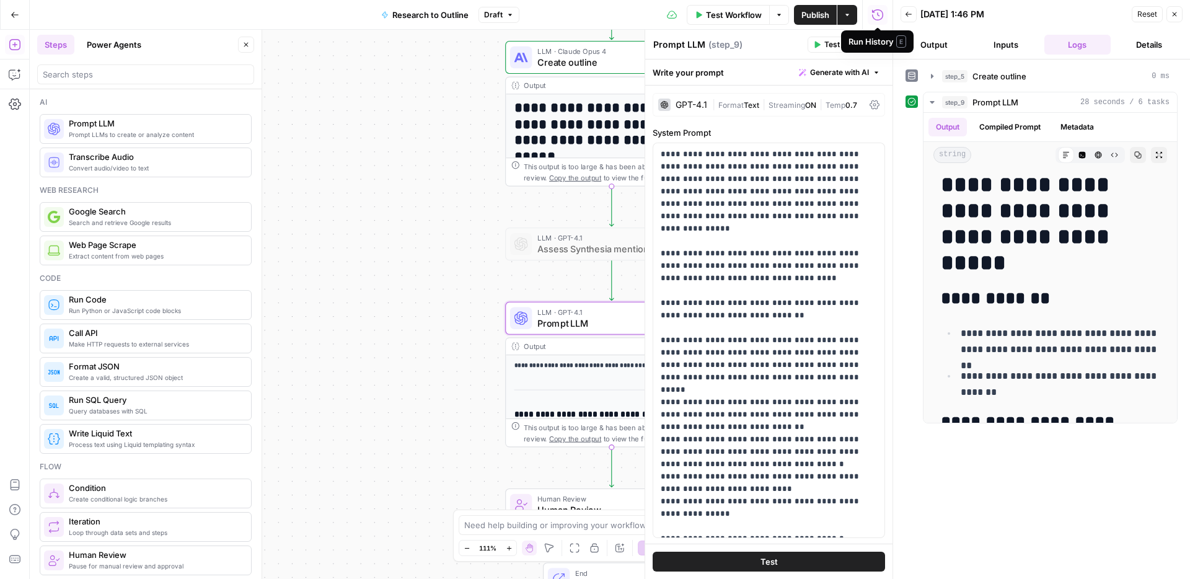
click at [595, 115] on h1 "**********" at bounding box center [613, 132] width 196 height 65
click at [1178, 12] on icon "button" at bounding box center [1174, 14] width 7 height 7
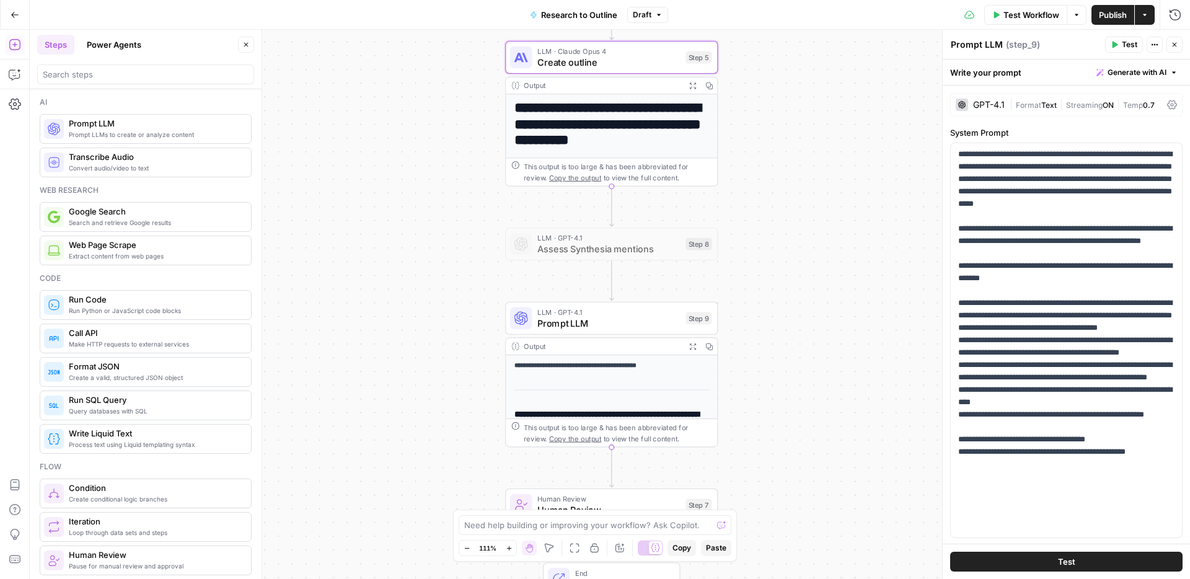
click at [692, 81] on button "Expand Output" at bounding box center [692, 85] width 17 height 17
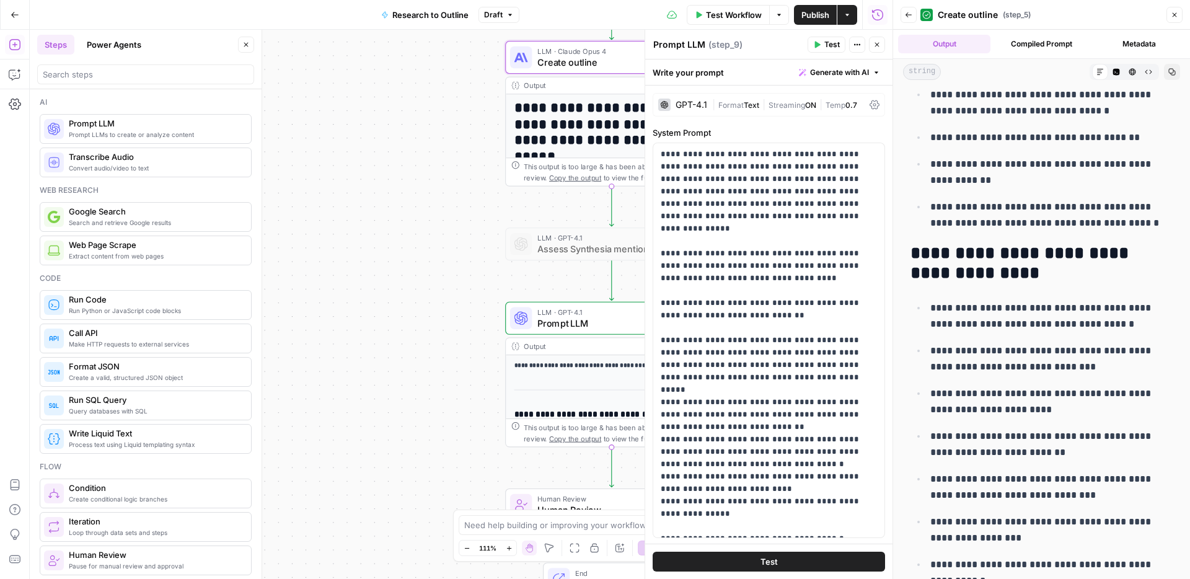
scroll to position [902, 0]
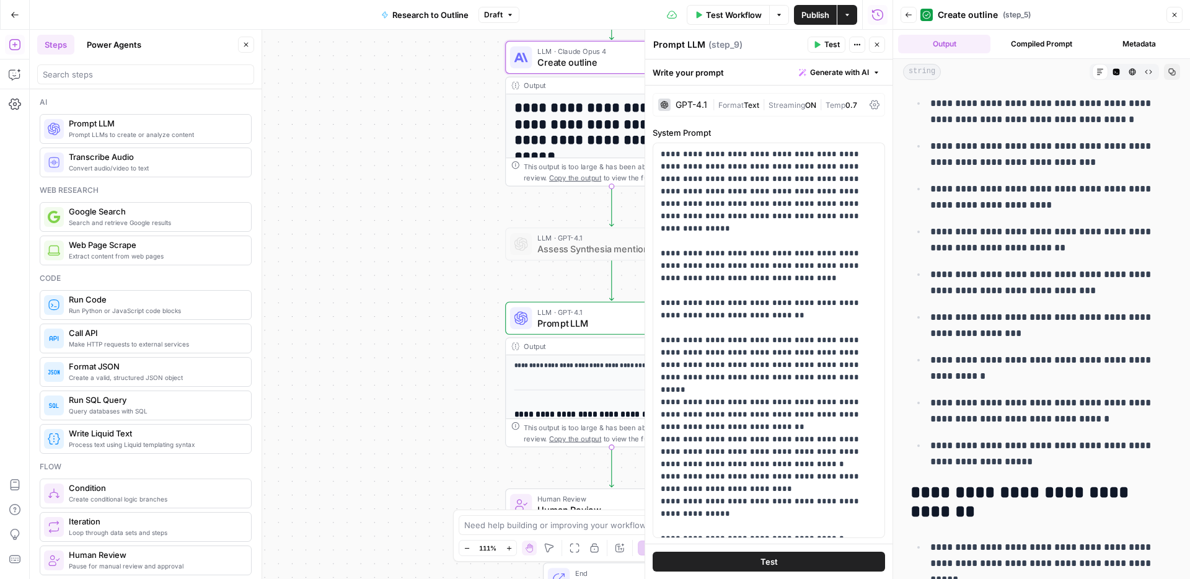
drag, startPoint x: 443, startPoint y: 368, endPoint x: 443, endPoint y: 336, distance: 31.6
click at [443, 336] on div "**********" at bounding box center [461, 304] width 863 height 549
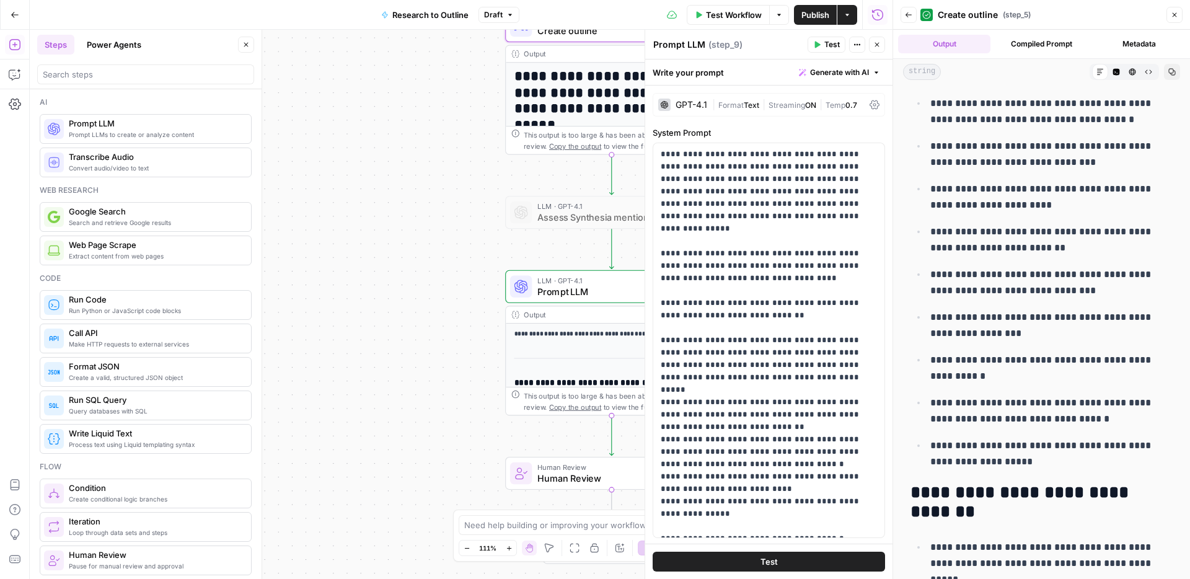
click at [564, 291] on span "Prompt LLM" at bounding box center [609, 292] width 143 height 14
click at [1175, 13] on icon "button" at bounding box center [1174, 14] width 7 height 7
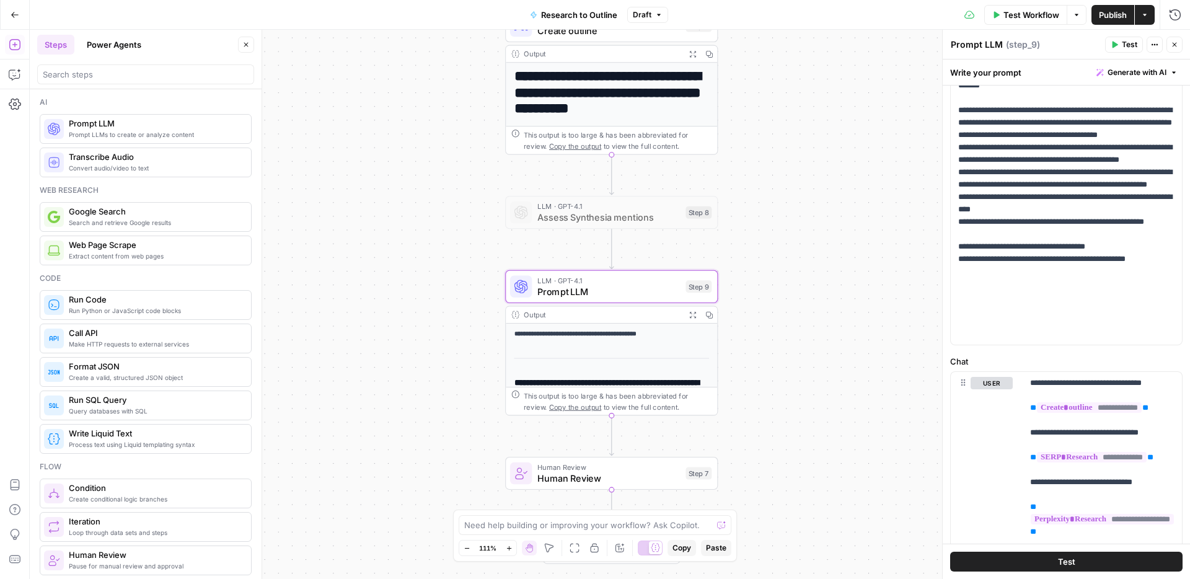
scroll to position [194, 0]
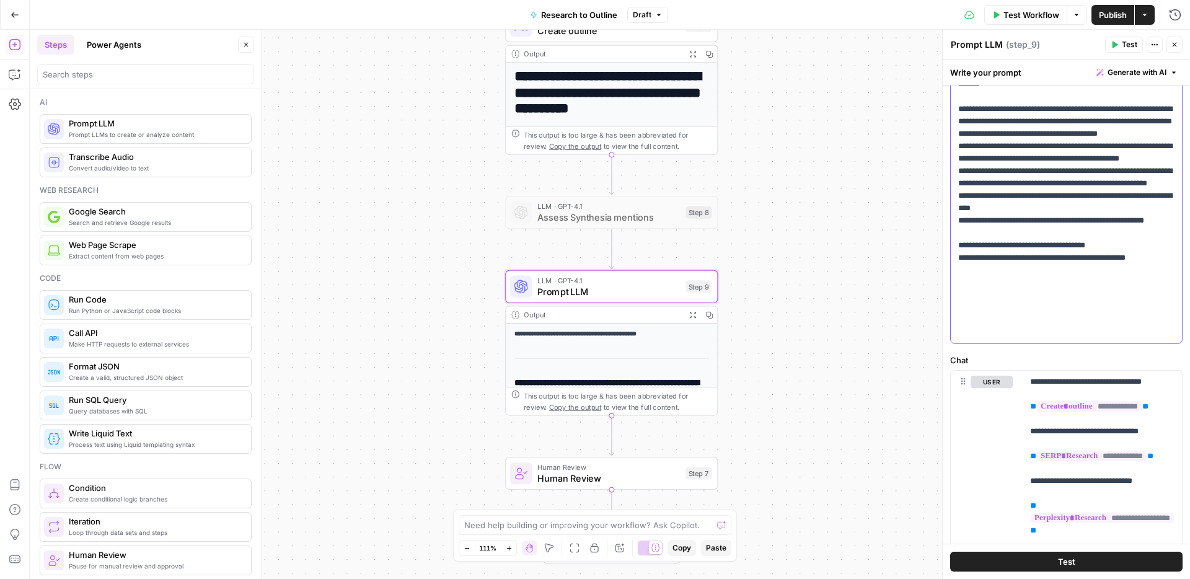
click at [959, 316] on p "**********" at bounding box center [1066, 146] width 216 height 384
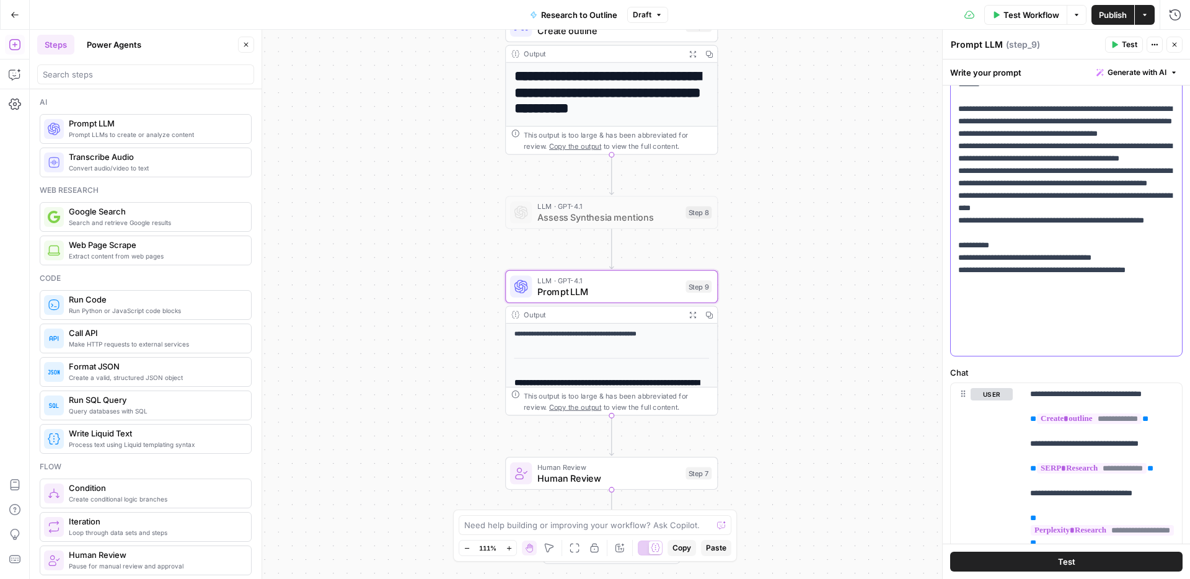
click at [960, 342] on p "**********" at bounding box center [1066, 152] width 216 height 397
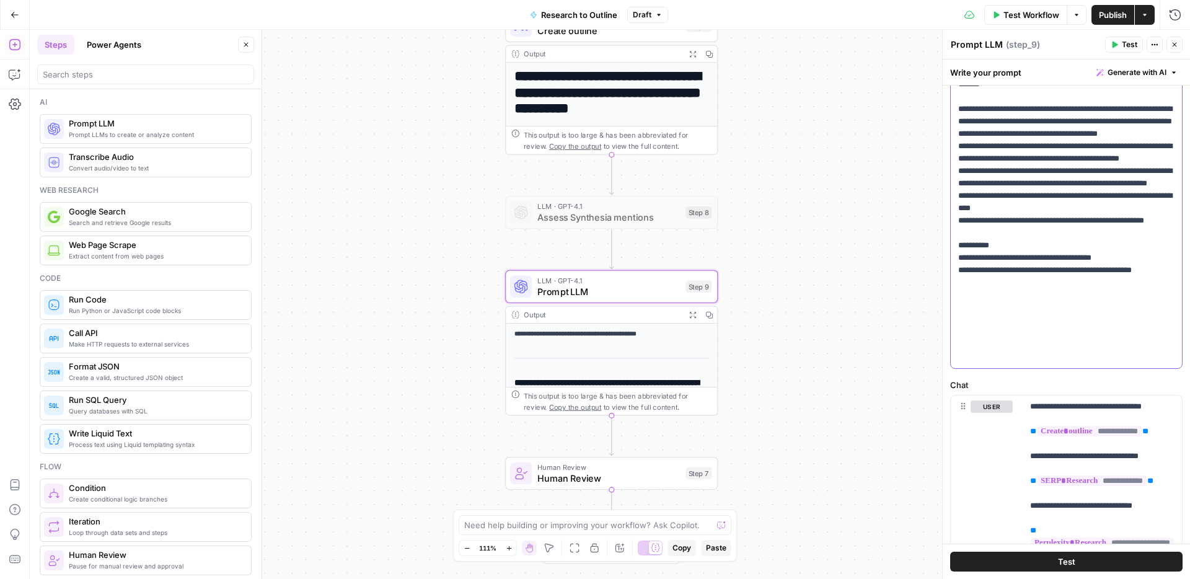
click at [1034, 350] on p "**********" at bounding box center [1066, 158] width 216 height 409
click at [1025, 355] on p "**********" at bounding box center [1066, 158] width 216 height 409
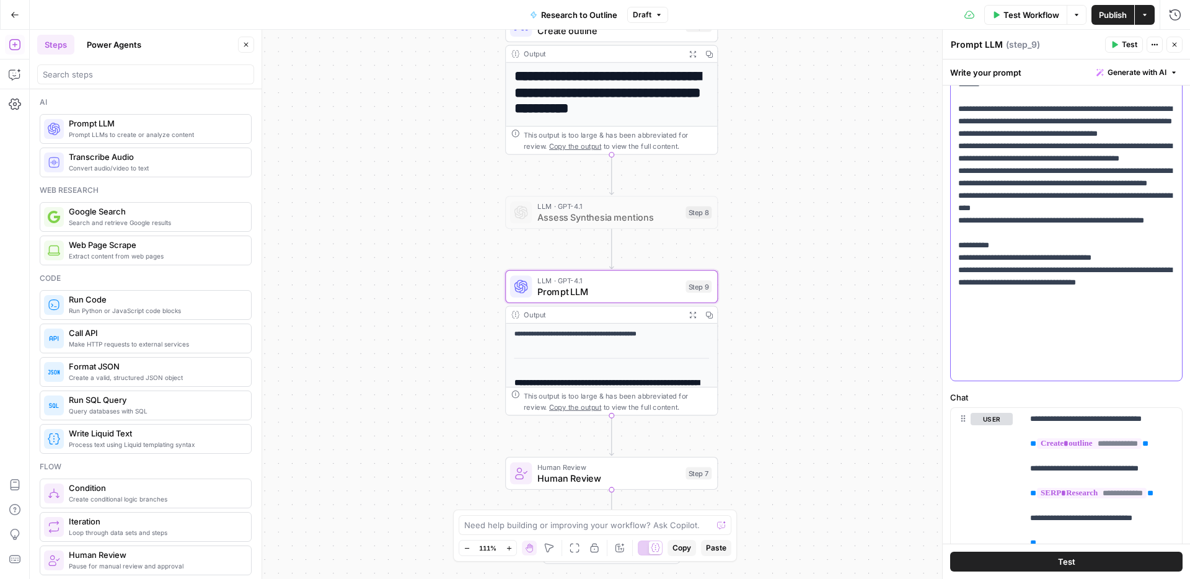
click at [1009, 355] on p "**********" at bounding box center [1066, 165] width 216 height 422
click at [1032, 370] on p "**********" at bounding box center [1066, 165] width 216 height 422
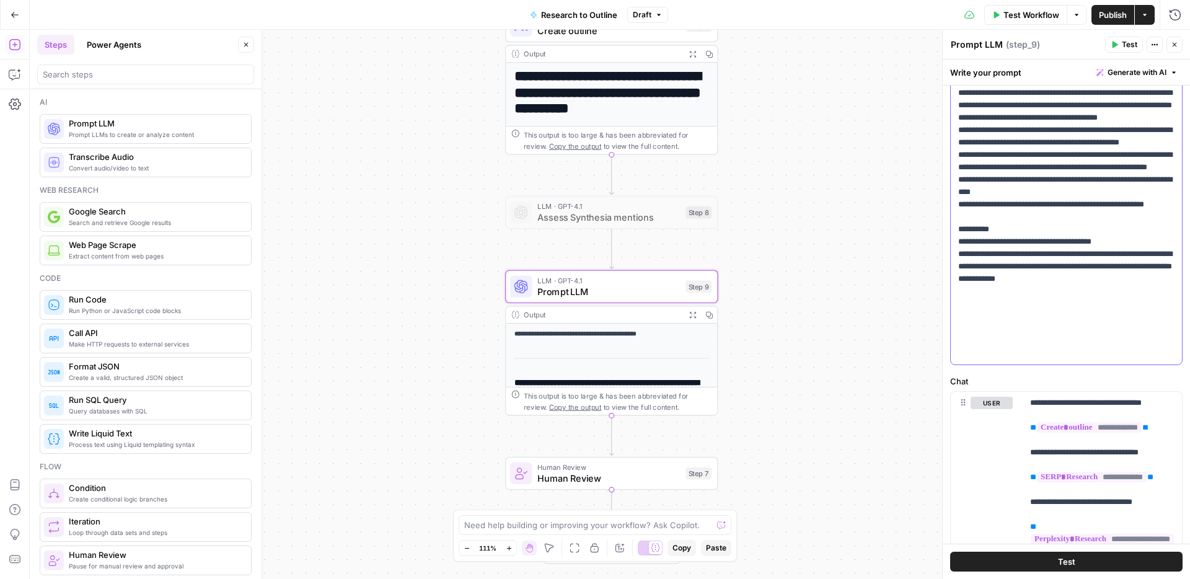
drag, startPoint x: 1151, startPoint y: 352, endPoint x: 949, endPoint y: 303, distance: 207.2
click at [949, 303] on div "**********" at bounding box center [1066, 318] width 247 height 887
copy p "**********"
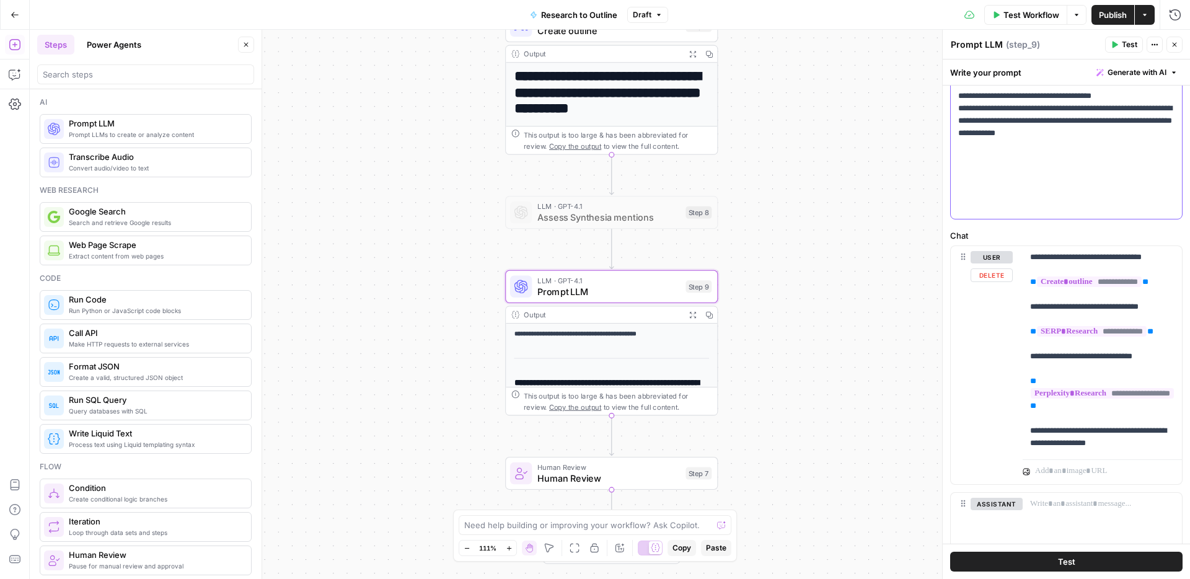
scroll to position [366, 0]
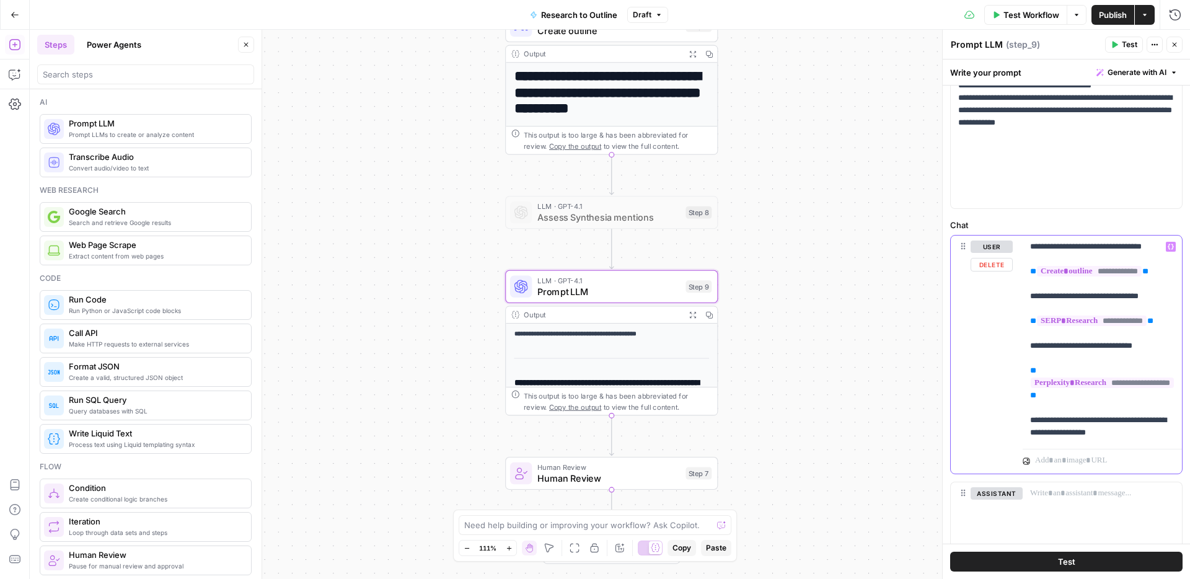
click at [1130, 434] on p "**********" at bounding box center [1102, 340] width 144 height 198
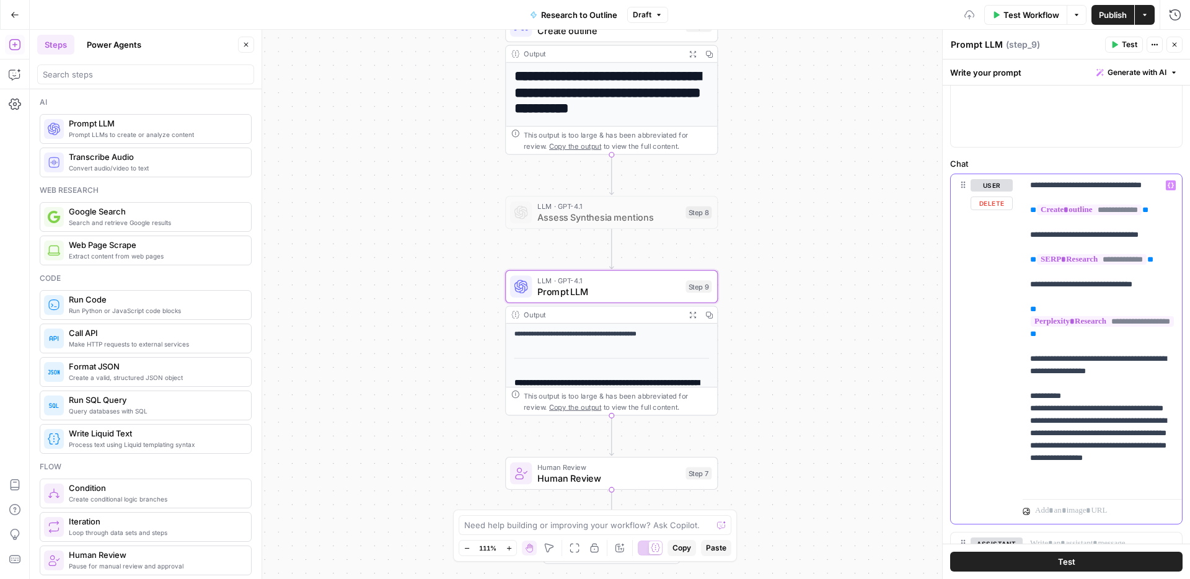
scroll to position [430, 0]
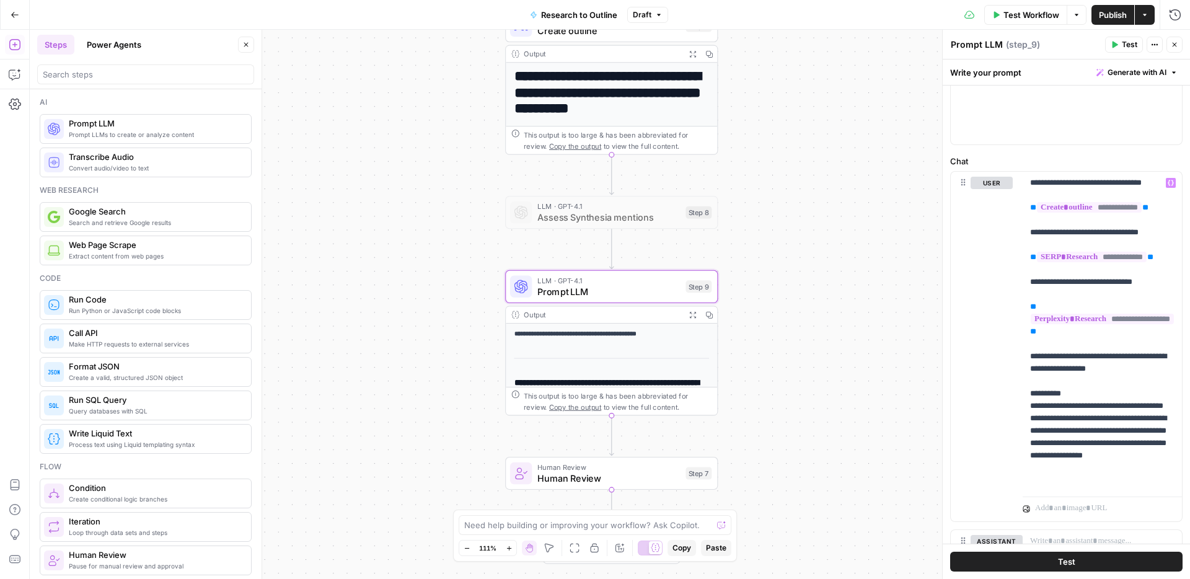
click at [1052, 552] on button "Test" at bounding box center [1066, 562] width 232 height 20
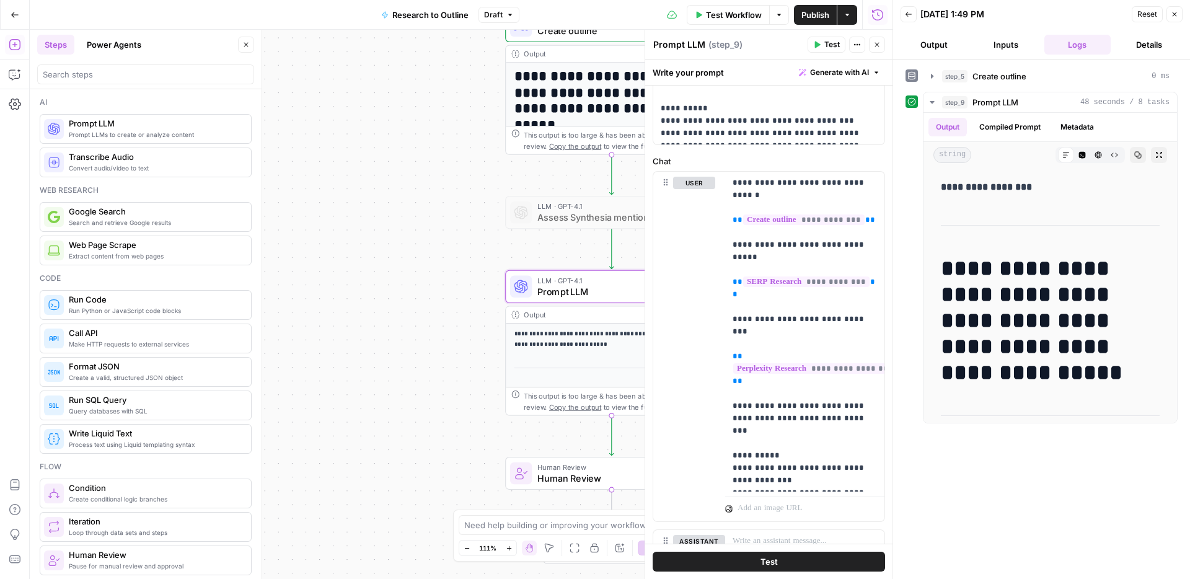
scroll to position [3793, 0]
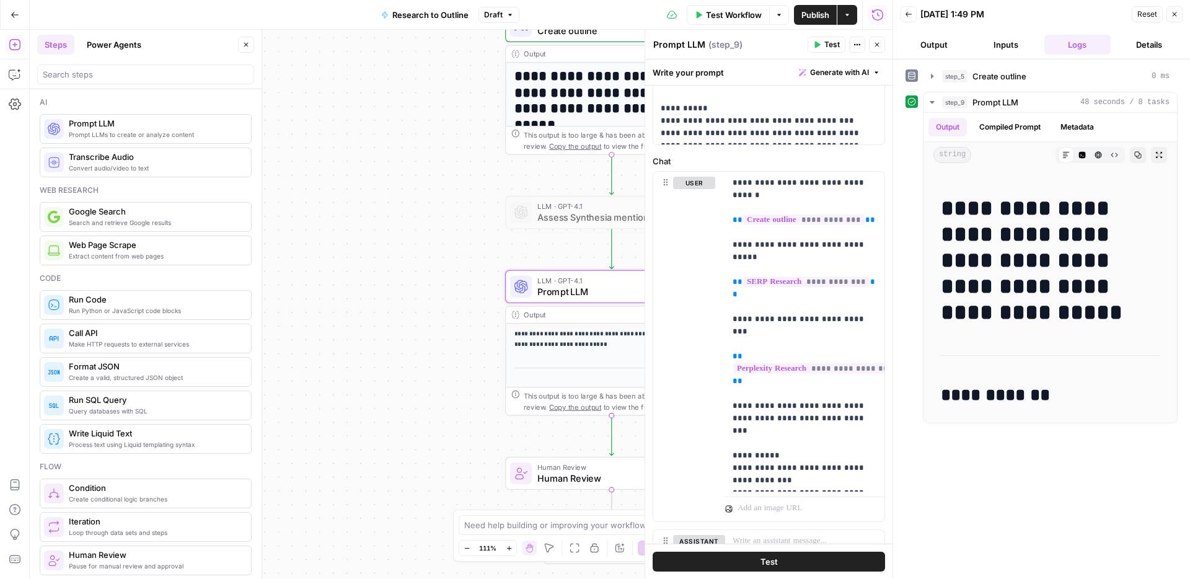
click at [1172, 13] on icon "button" at bounding box center [1174, 14] width 7 height 7
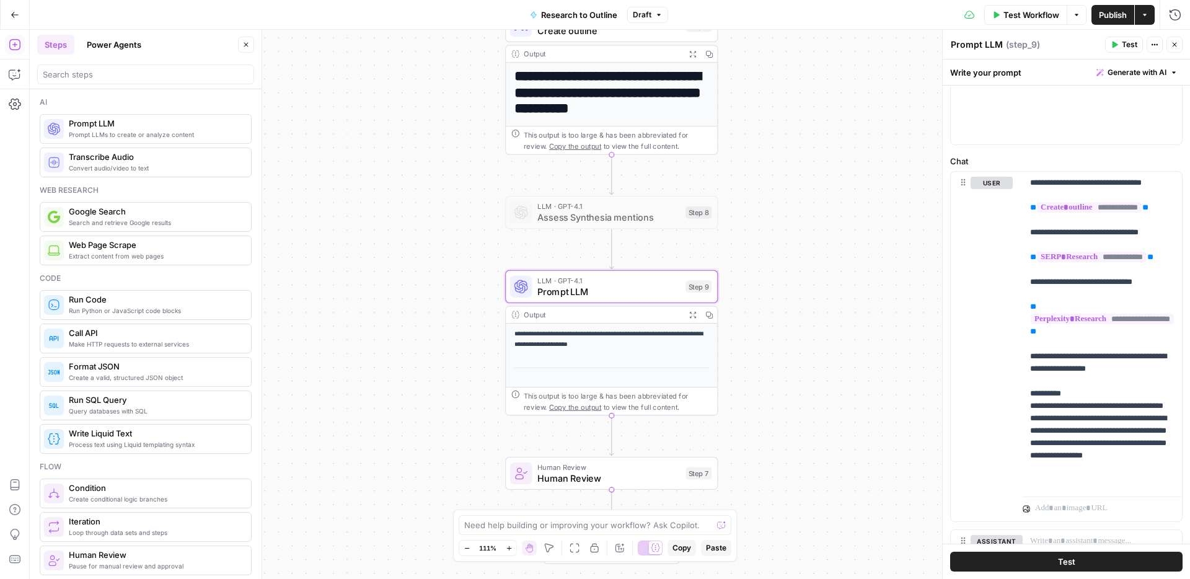
click at [973, 40] on textarea "Prompt LLM" at bounding box center [977, 44] width 52 height 12
type textarea "Structural edit of outline"
click at [108, 74] on input "search" at bounding box center [146, 74] width 206 height 12
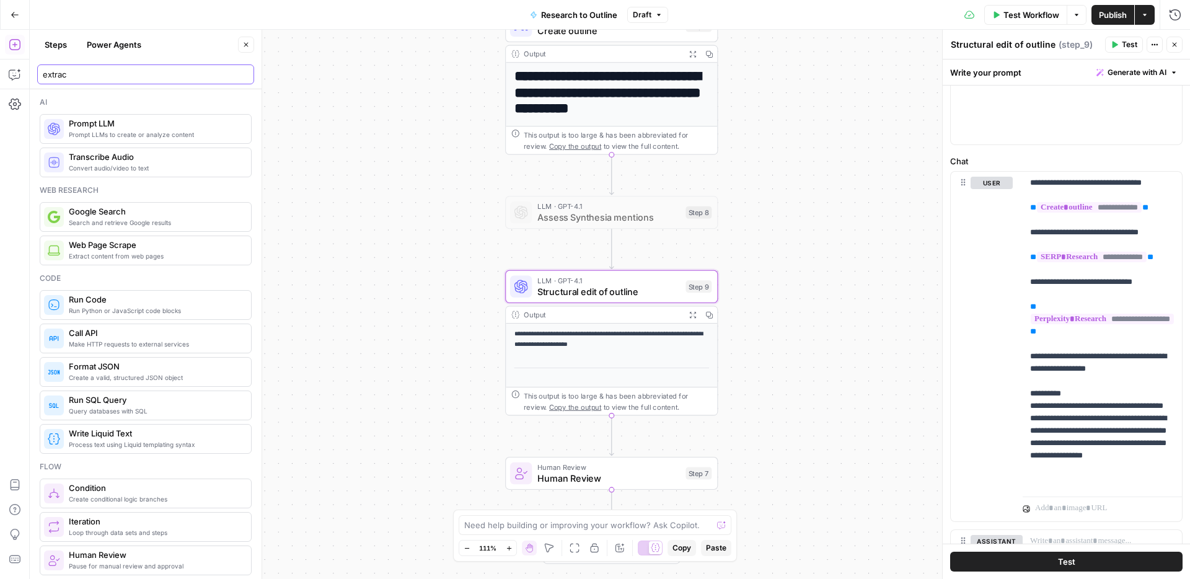
type input "extract"
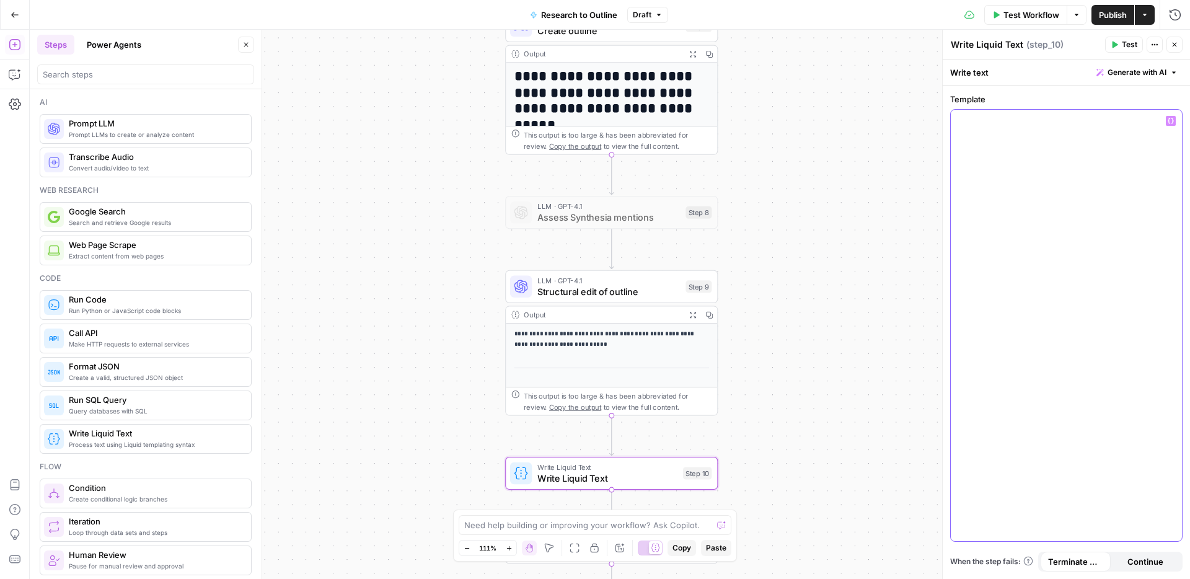
click at [1043, 157] on div at bounding box center [1066, 326] width 231 height 432
click at [1174, 123] on icon "button" at bounding box center [1171, 121] width 6 height 6
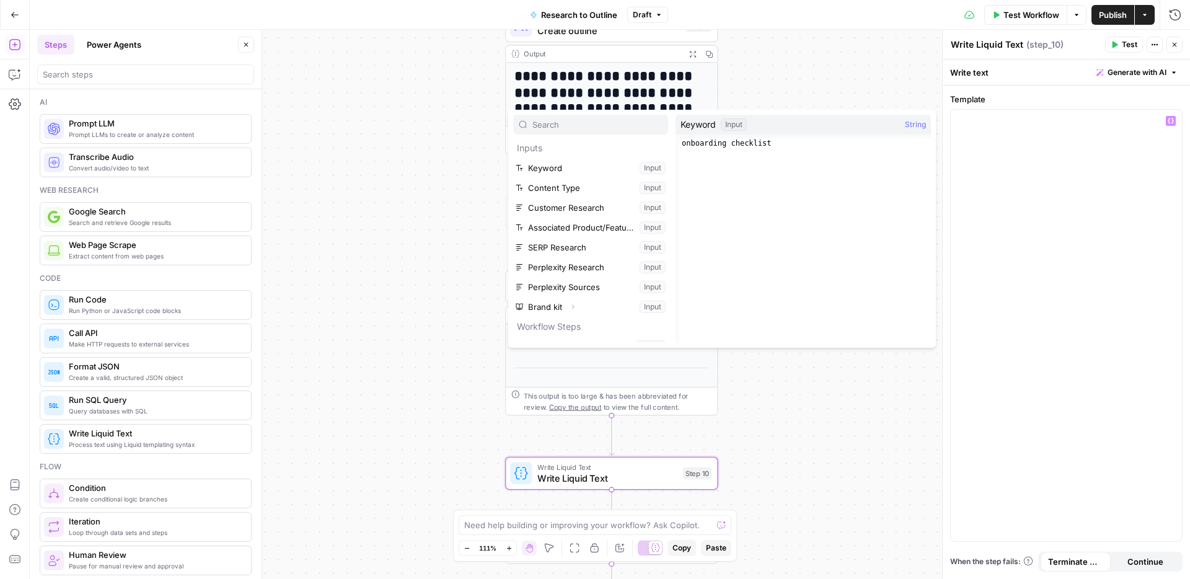
click at [835, 374] on div "**********" at bounding box center [610, 304] width 1161 height 549
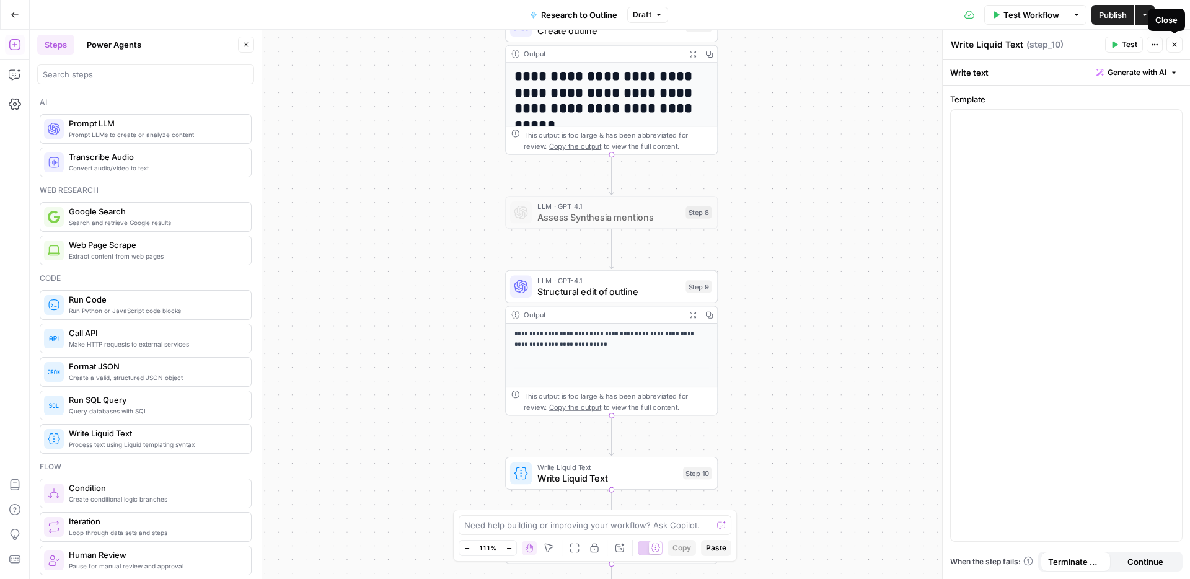
click at [1177, 50] on button "Close" at bounding box center [1175, 45] width 16 height 16
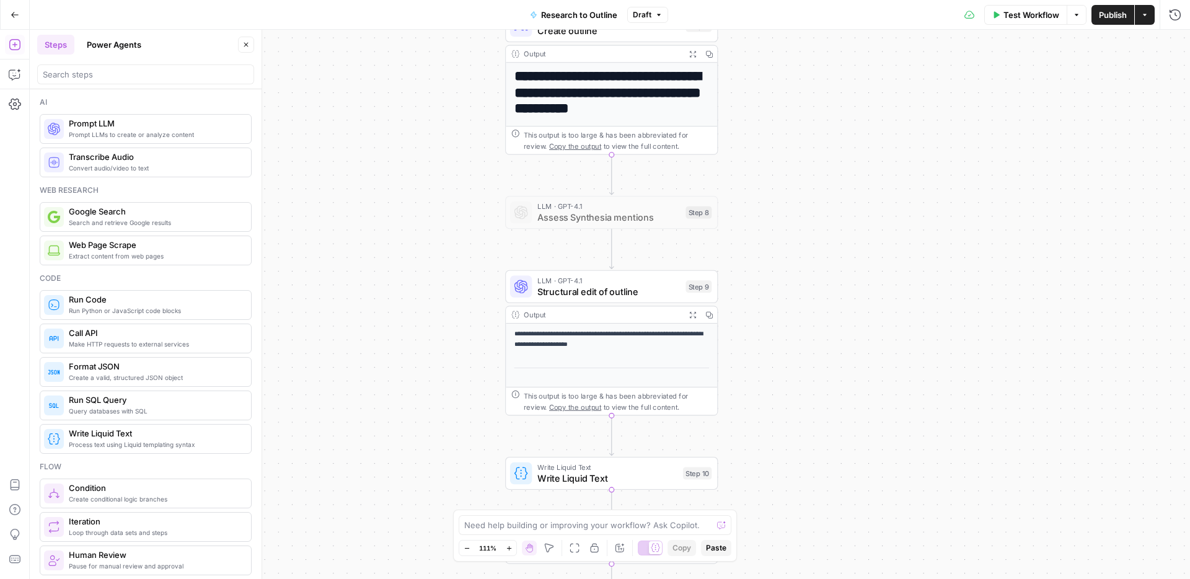
click at [598, 295] on span "Structural edit of outline" at bounding box center [609, 292] width 143 height 14
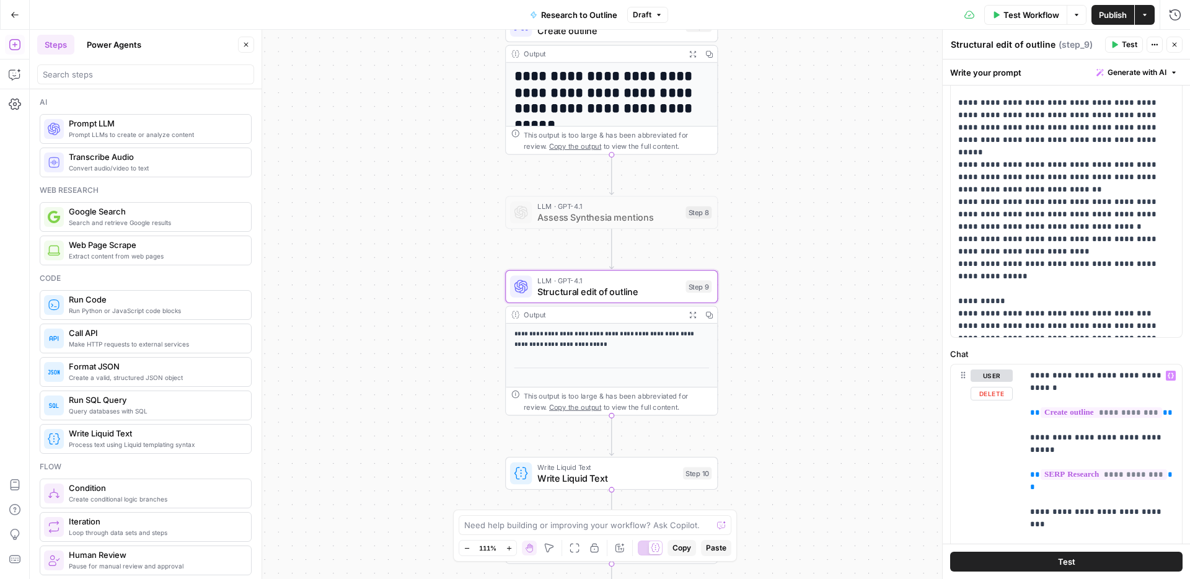
scroll to position [234, 0]
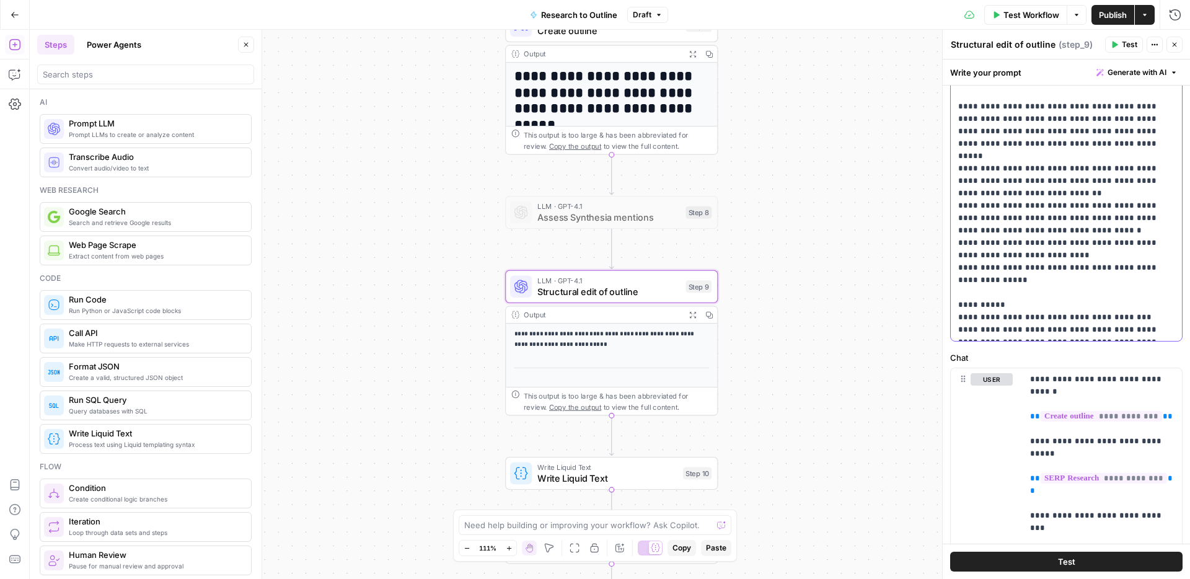
click at [1157, 330] on p "**********" at bounding box center [1066, 125] width 216 height 422
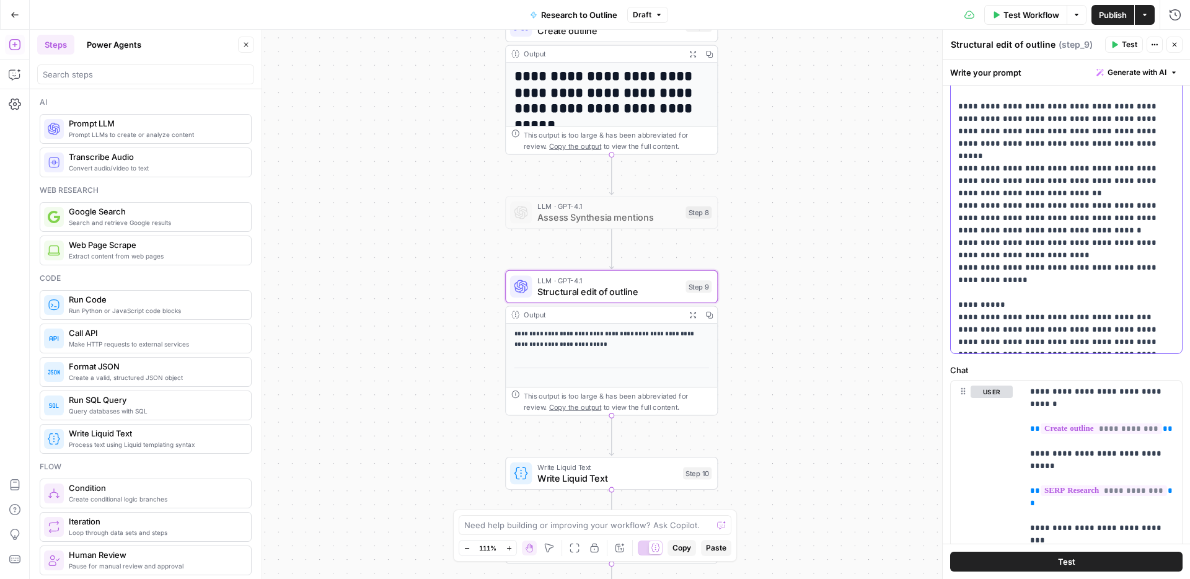
click at [1110, 350] on div "**********" at bounding box center [1066, 131] width 231 height 444
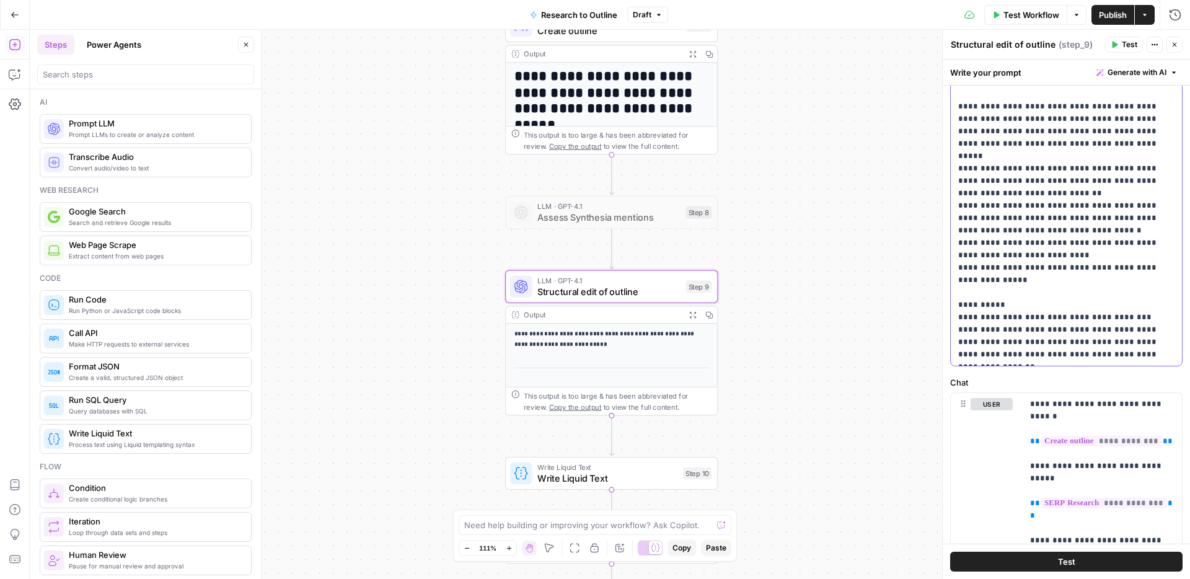
drag, startPoint x: 1002, startPoint y: 359, endPoint x: 958, endPoint y: 343, distance: 46.7
click at [958, 343] on div "**********" at bounding box center [1066, 137] width 231 height 456
copy p "**********"
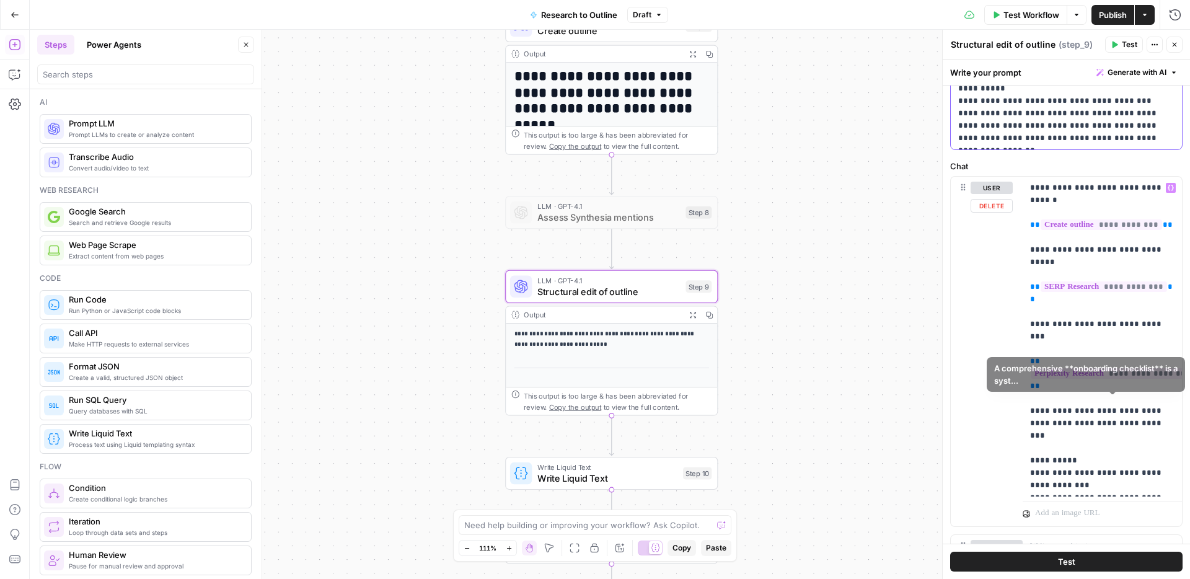
scroll to position [461, 0]
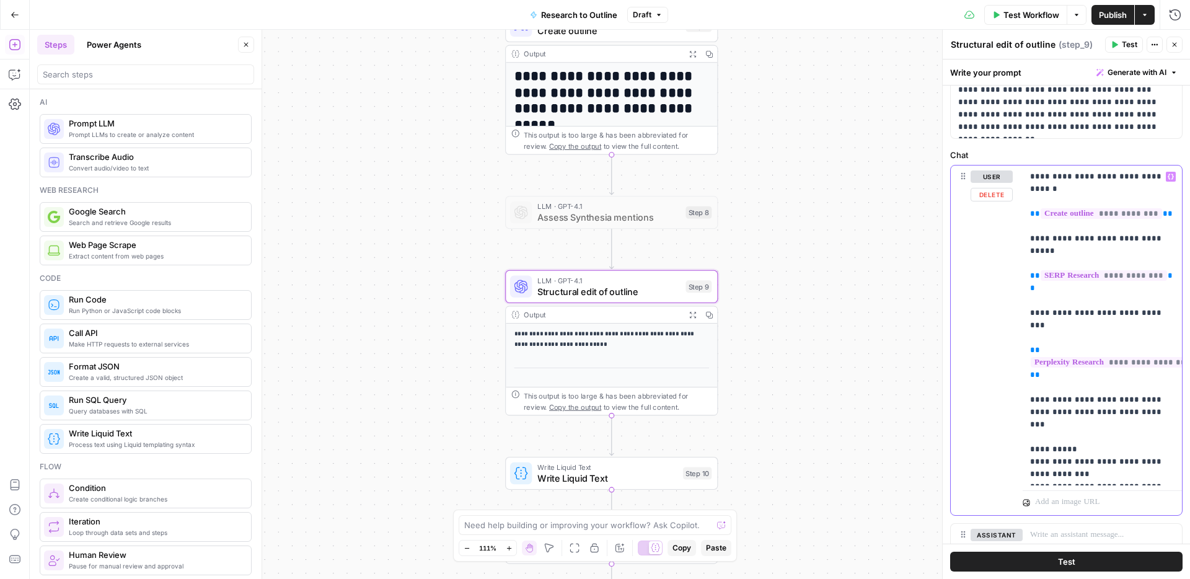
click at [1085, 468] on p "**********" at bounding box center [1102, 325] width 144 height 310
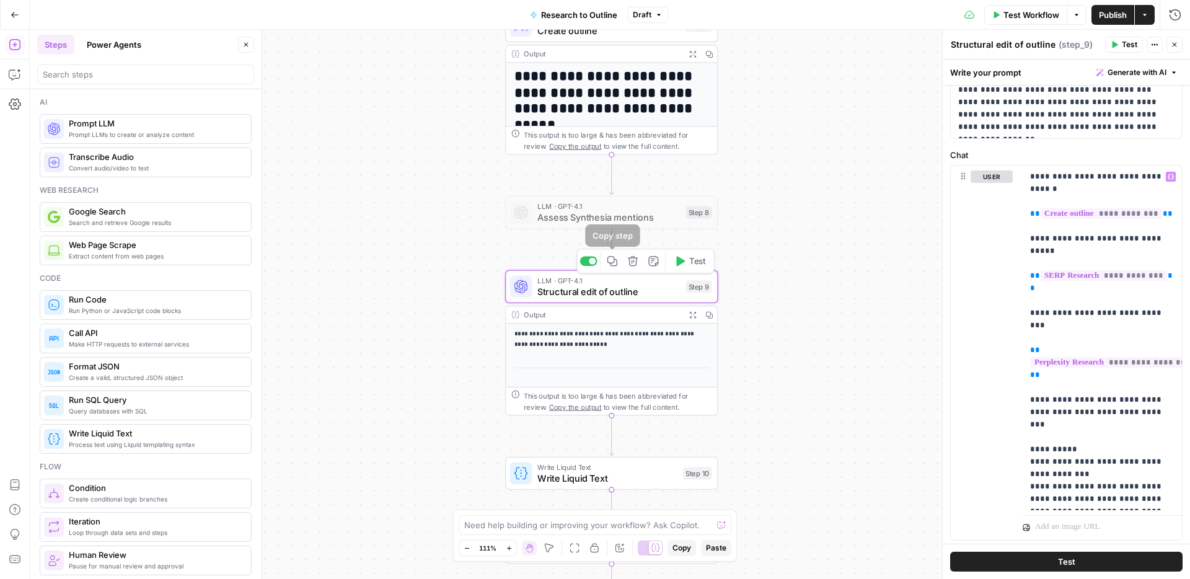
click at [618, 263] on button "Copy step" at bounding box center [613, 261] width 18 height 18
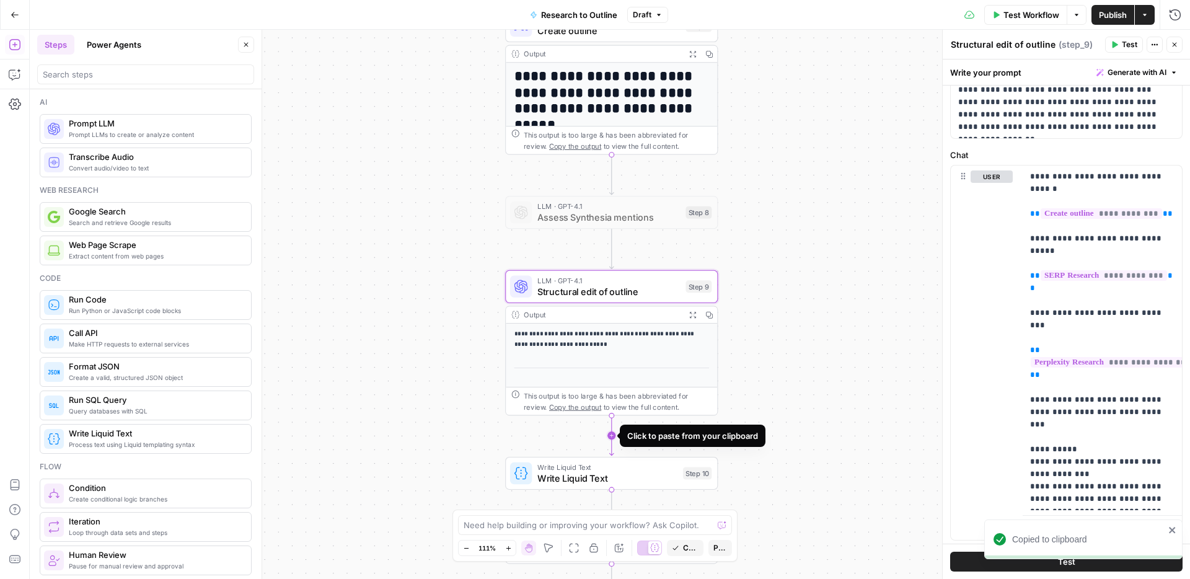
click at [612, 434] on icon "Edge from step_9 to step_10" at bounding box center [611, 435] width 4 height 40
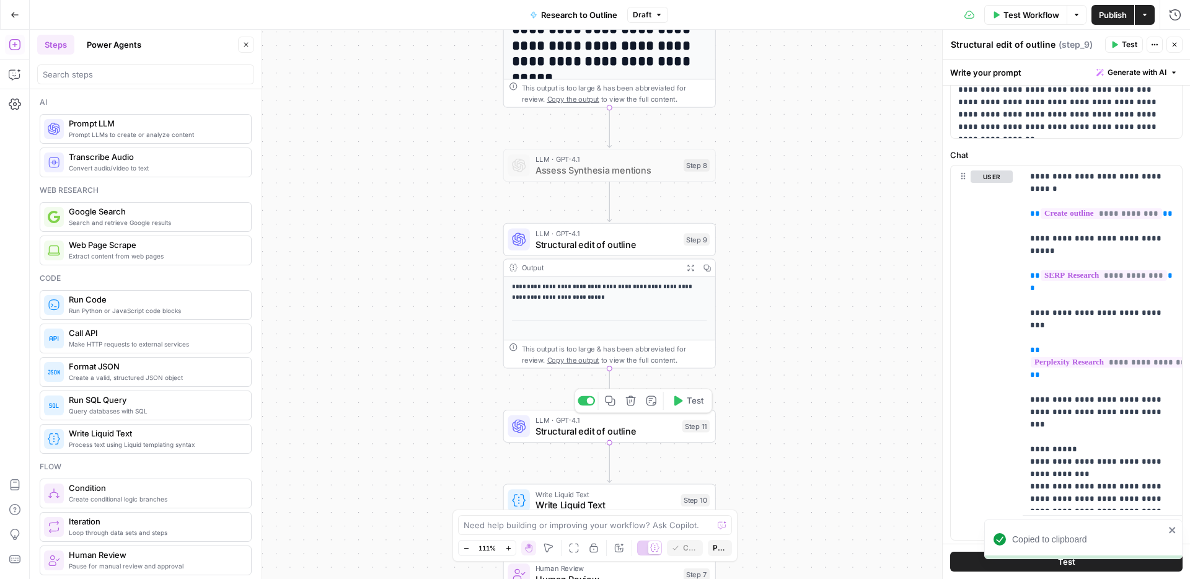
click at [600, 430] on span "Structural edit of outline" at bounding box center [606, 431] width 141 height 14
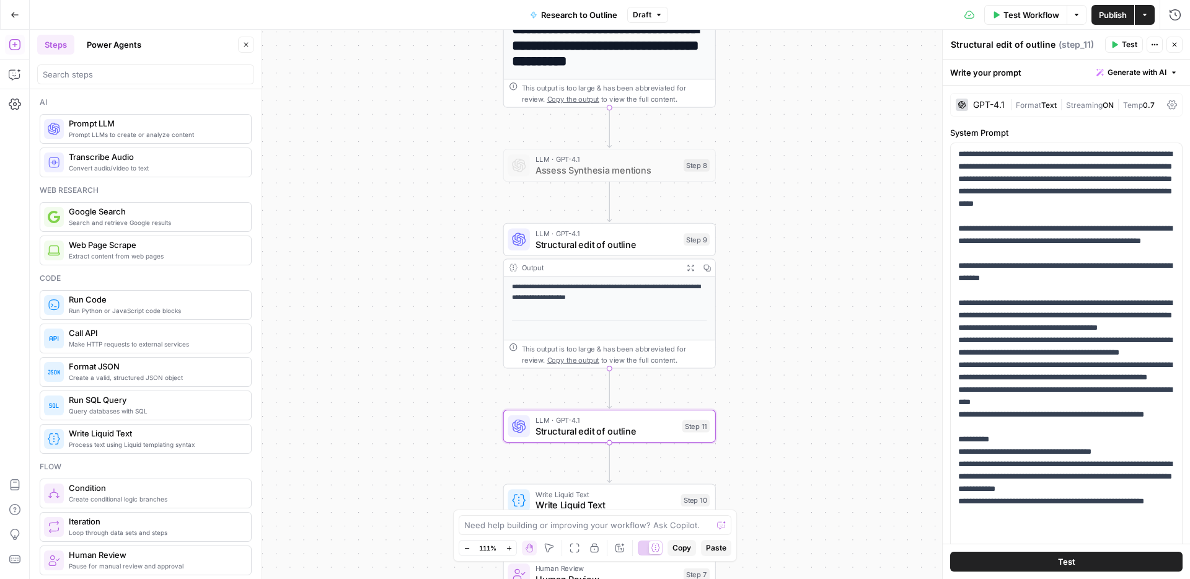
click at [1171, 104] on icon at bounding box center [1172, 105] width 10 height 10
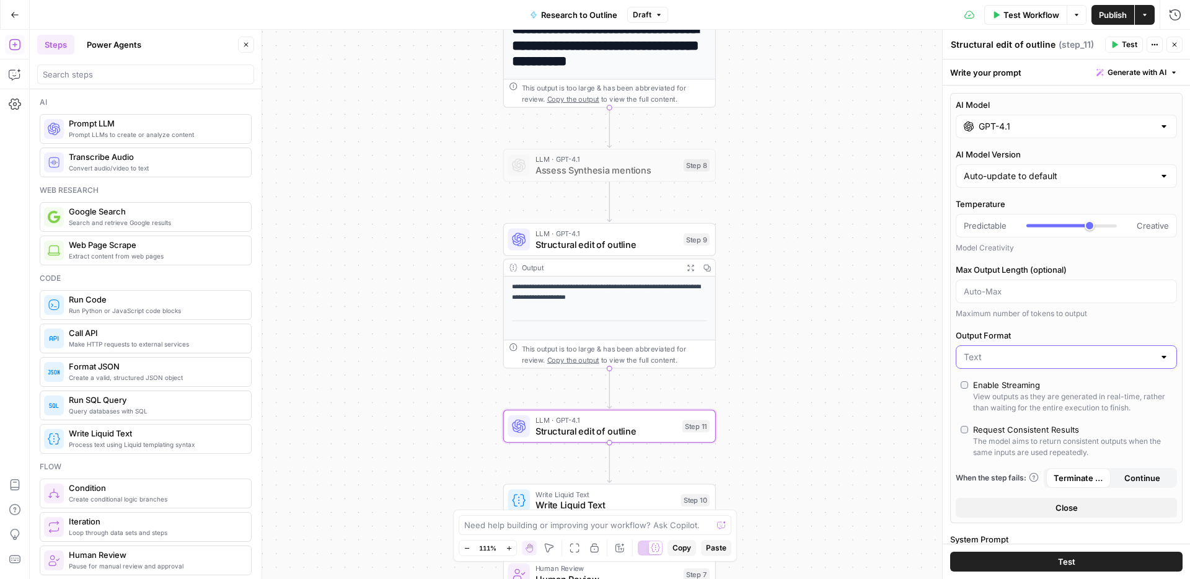
click at [1009, 356] on input "Output Format" at bounding box center [1059, 357] width 190 height 12
click at [988, 406] on span "JSON" at bounding box center [1064, 405] width 195 height 12
type input "JSON"
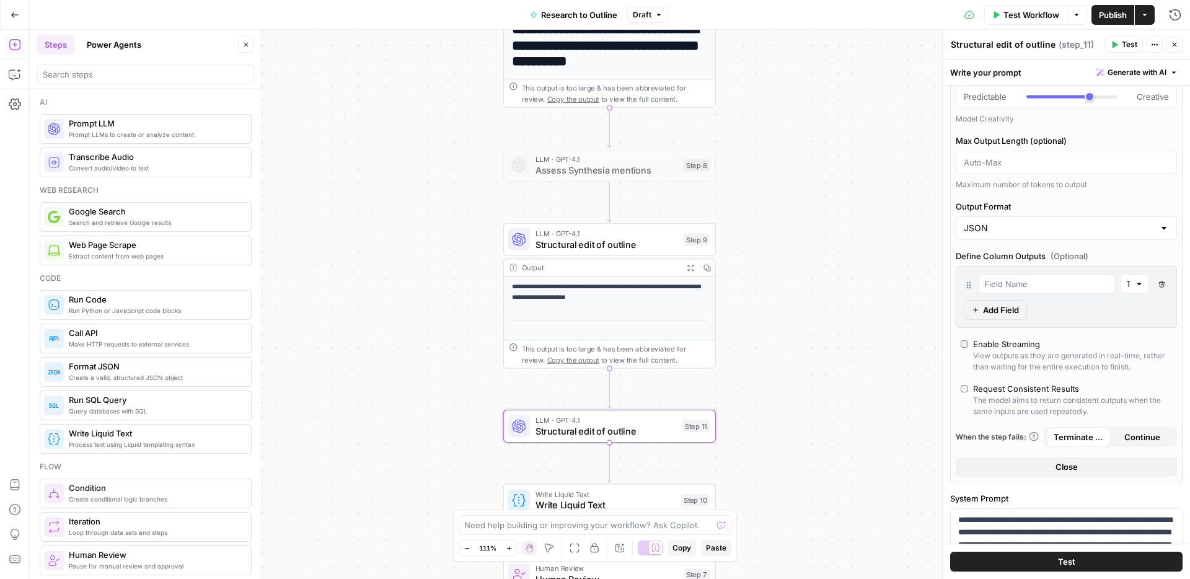
scroll to position [215, 0]
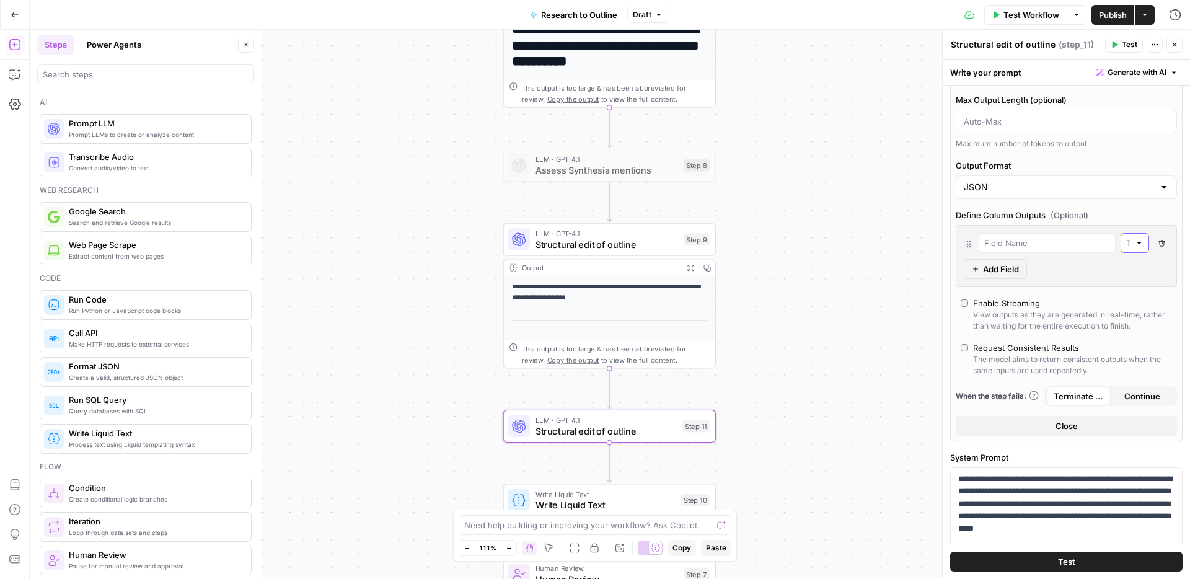
click at [1126, 246] on input "text" at bounding box center [1128, 243] width 4 height 12
type input "Text"
click at [1019, 244] on input "text" at bounding box center [1048, 243] width 126 height 12
type input "Analysis"
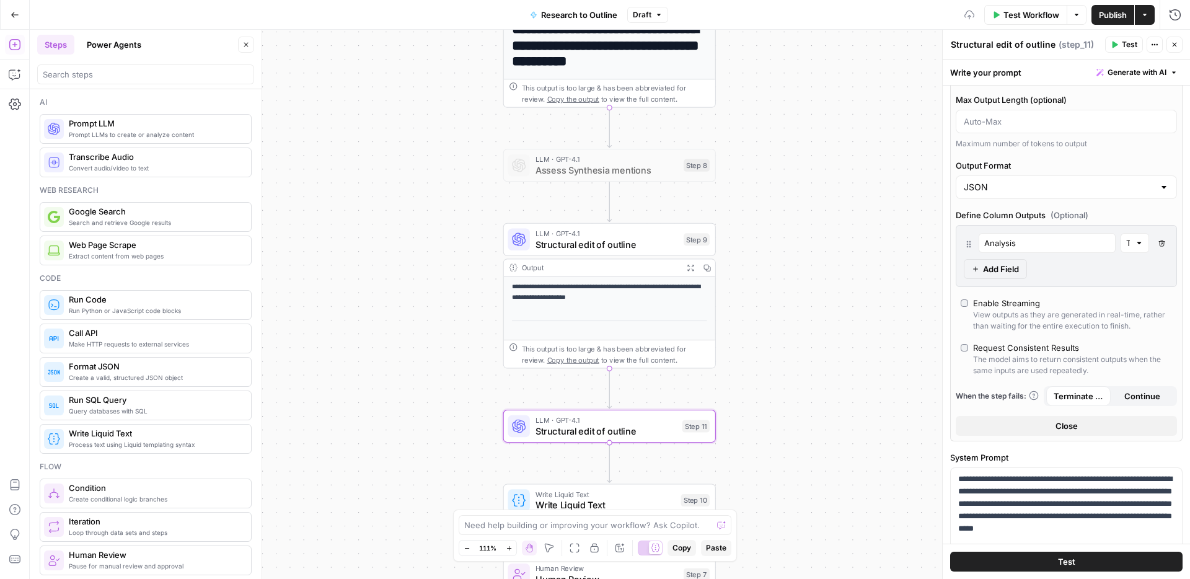
click at [1012, 268] on span "Add Field" at bounding box center [1001, 269] width 36 height 12
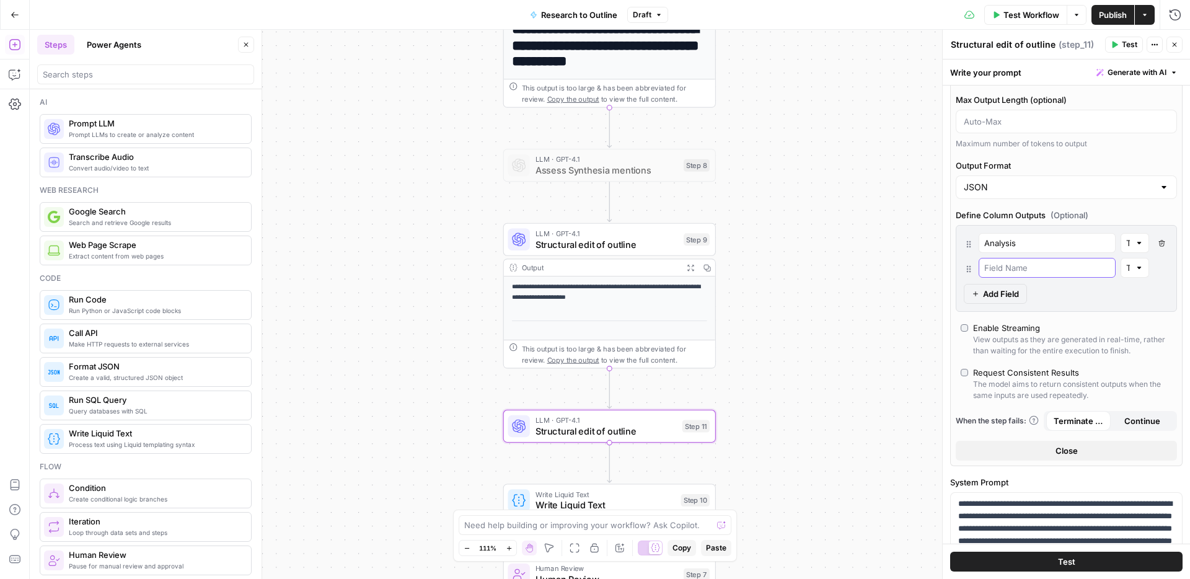
click at [1008, 268] on input "text" at bounding box center [1048, 268] width 126 height 12
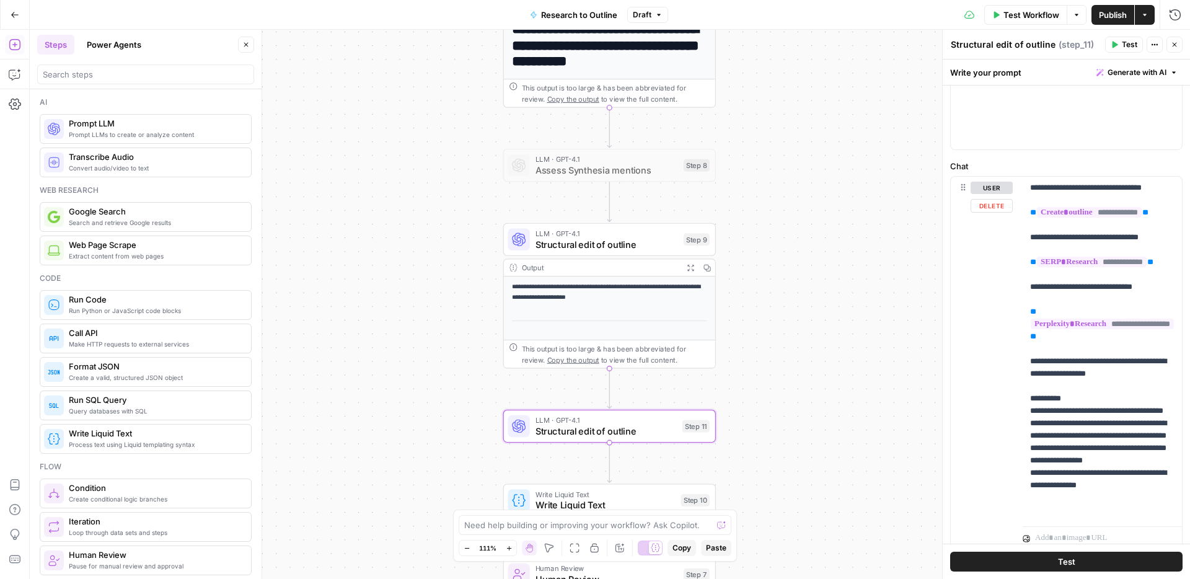
scroll to position [982, 0]
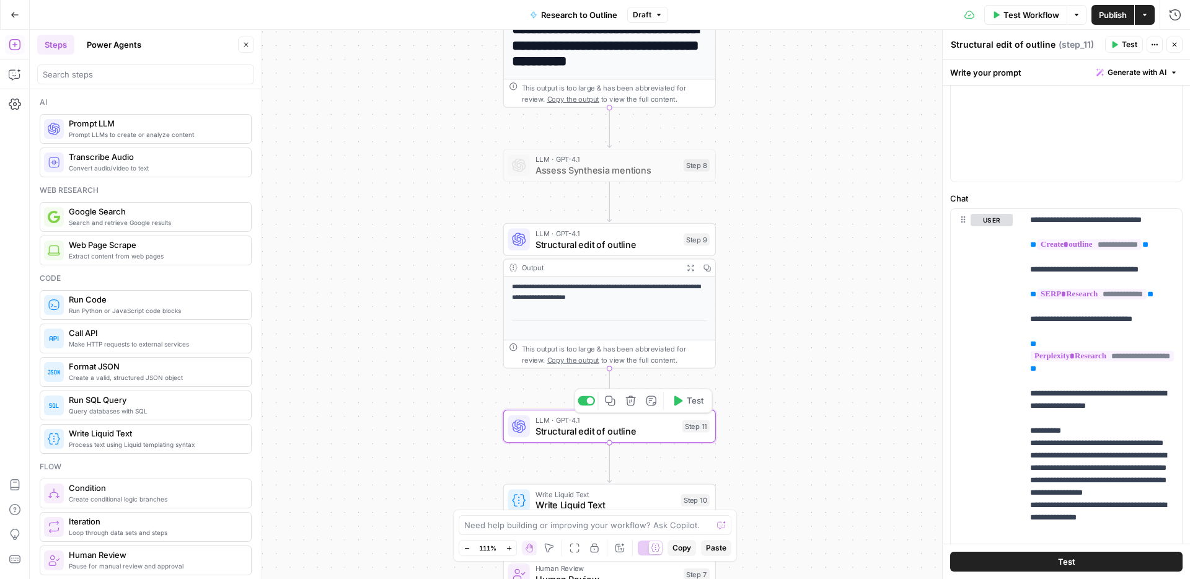
type input "Revised Outline"
click at [649, 425] on span "Structural edit of outline" at bounding box center [606, 431] width 141 height 14
click at [1055, 555] on button "Test" at bounding box center [1066, 562] width 232 height 20
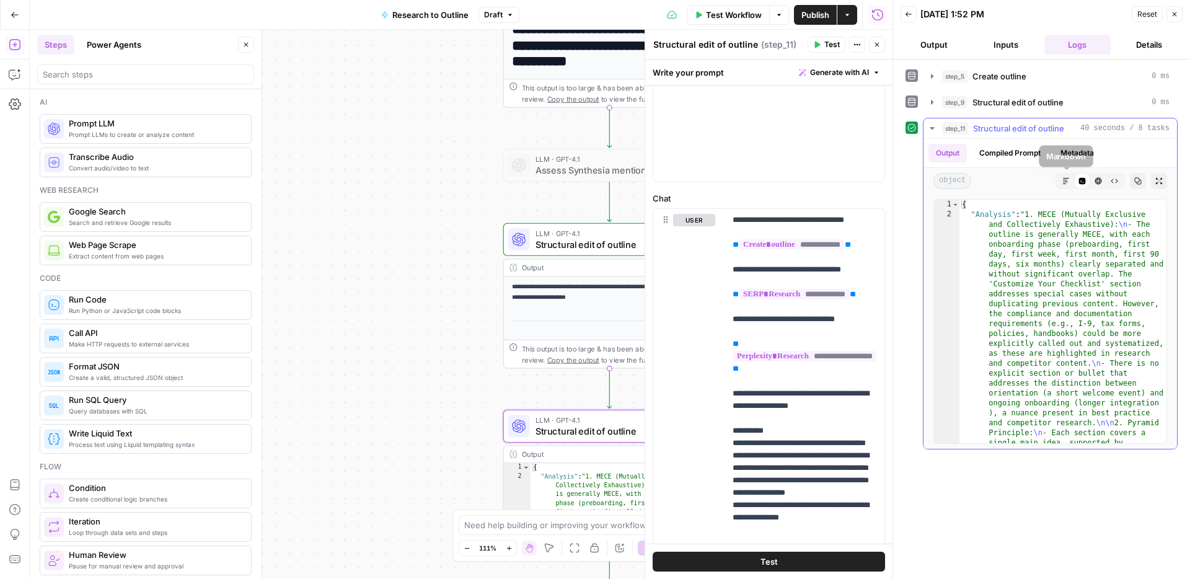
click at [1063, 178] on icon "button" at bounding box center [1066, 180] width 7 height 7
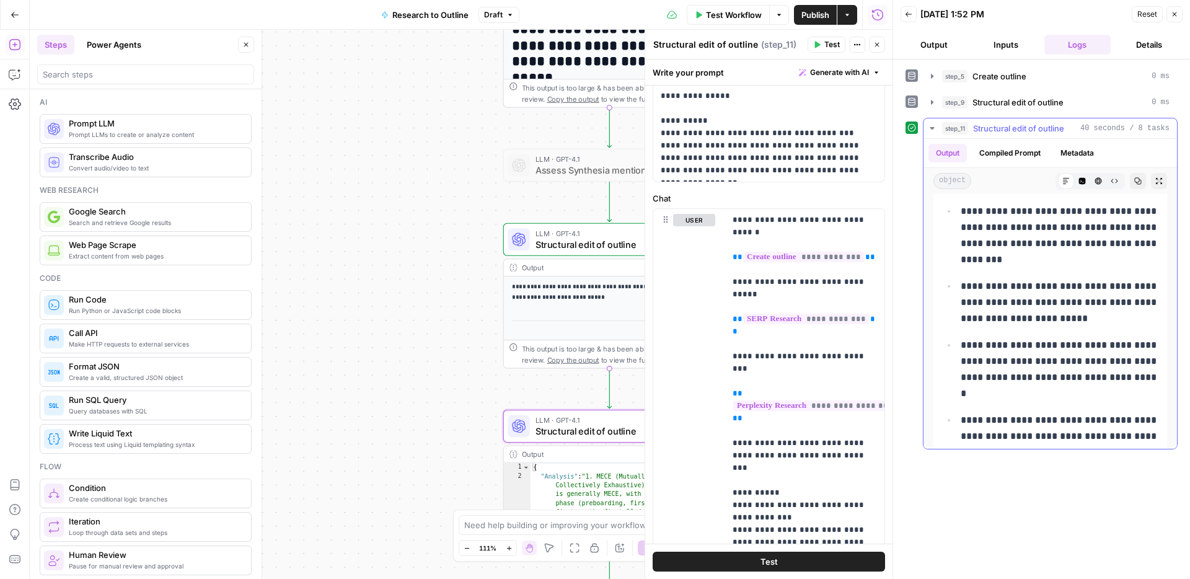
scroll to position [6352, 0]
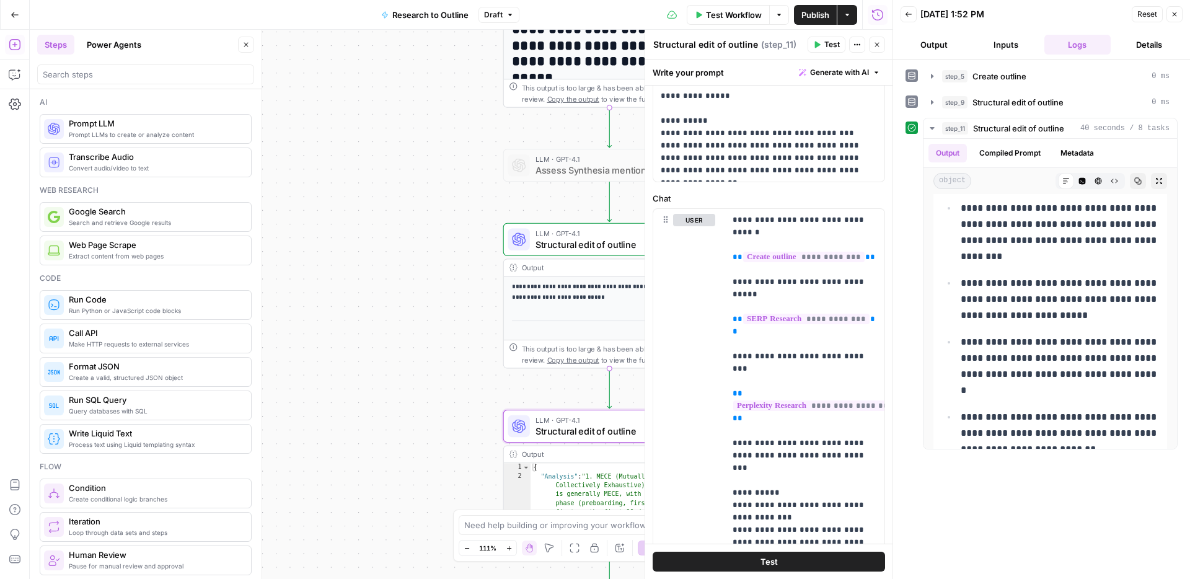
click at [913, 15] on button "Back" at bounding box center [909, 14] width 16 height 16
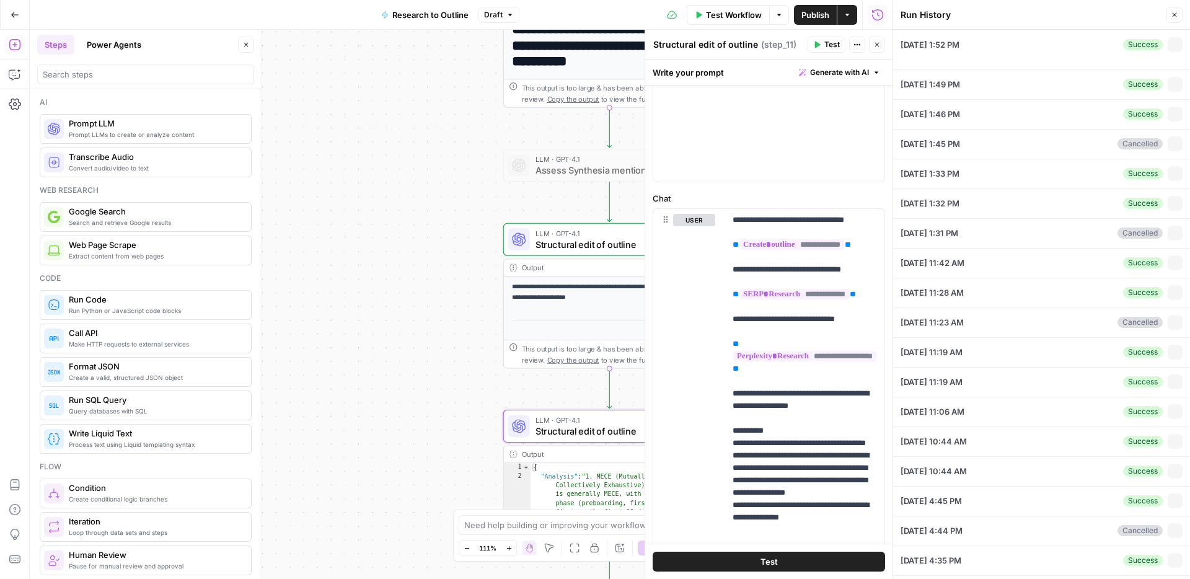
type textarea "### Pain points - Lack of engagement in traditional training methods, with cust…"
type textarea "**Targeted Keyword:** onboarding checklist **Secondary Keywords:** - new hire c…"
type textarea "A comprehensive **onboarding checklist** is a systematically structured tool de…"
type textarea "[ "https://medschool.duke.edu/research/research-support/research-support-office…"
type input "Synthesia"
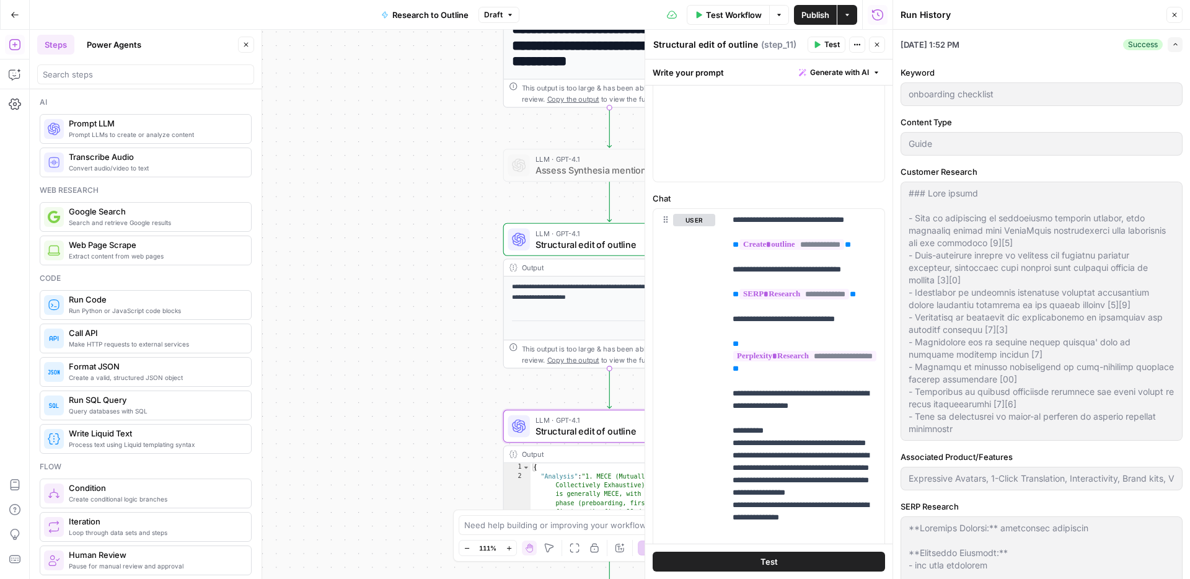
click at [1172, 18] on icon "button" at bounding box center [1174, 14] width 7 height 7
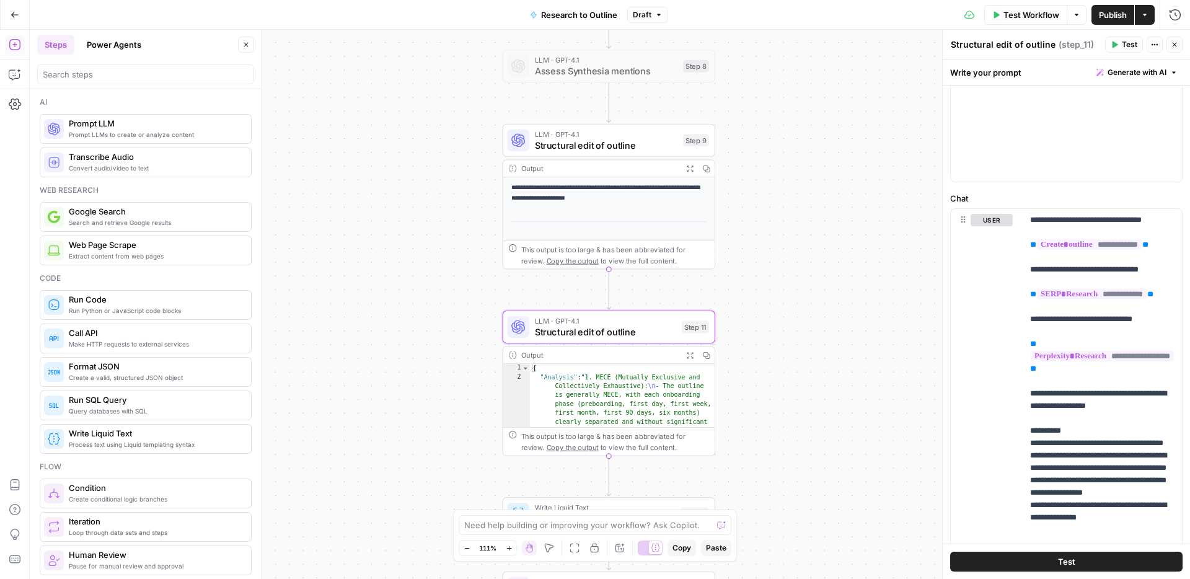
drag, startPoint x: 837, startPoint y: 340, endPoint x: 836, endPoint y: 241, distance: 99.2
click at [836, 241] on div "**********" at bounding box center [610, 304] width 1161 height 549
click at [630, 118] on icon "button" at bounding box center [631, 115] width 10 height 10
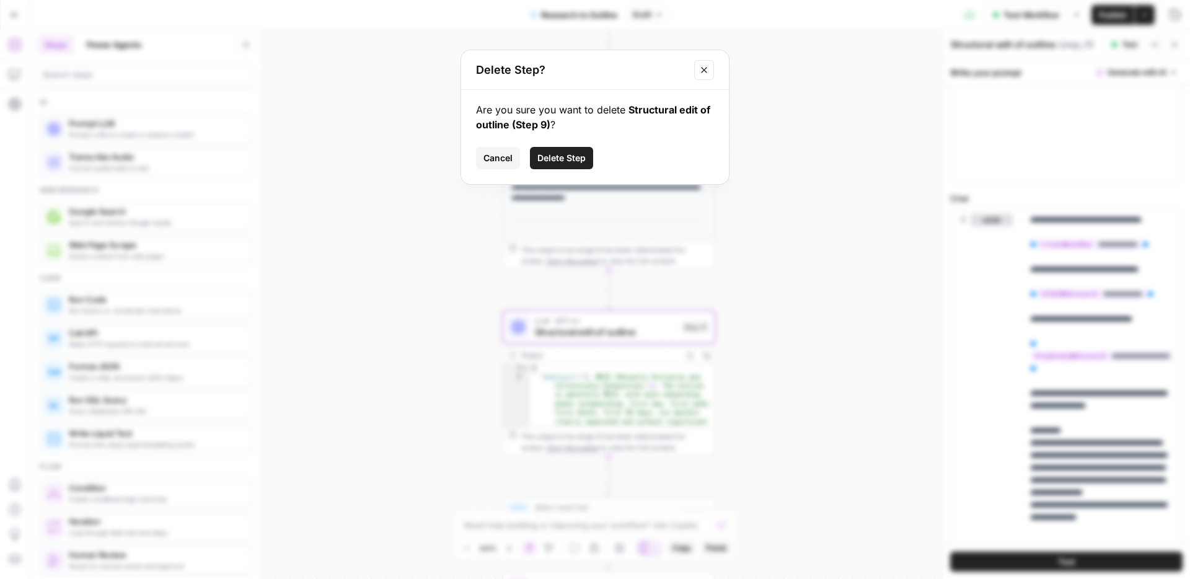
click at [703, 66] on icon "Close modal" at bounding box center [704, 70] width 10 height 10
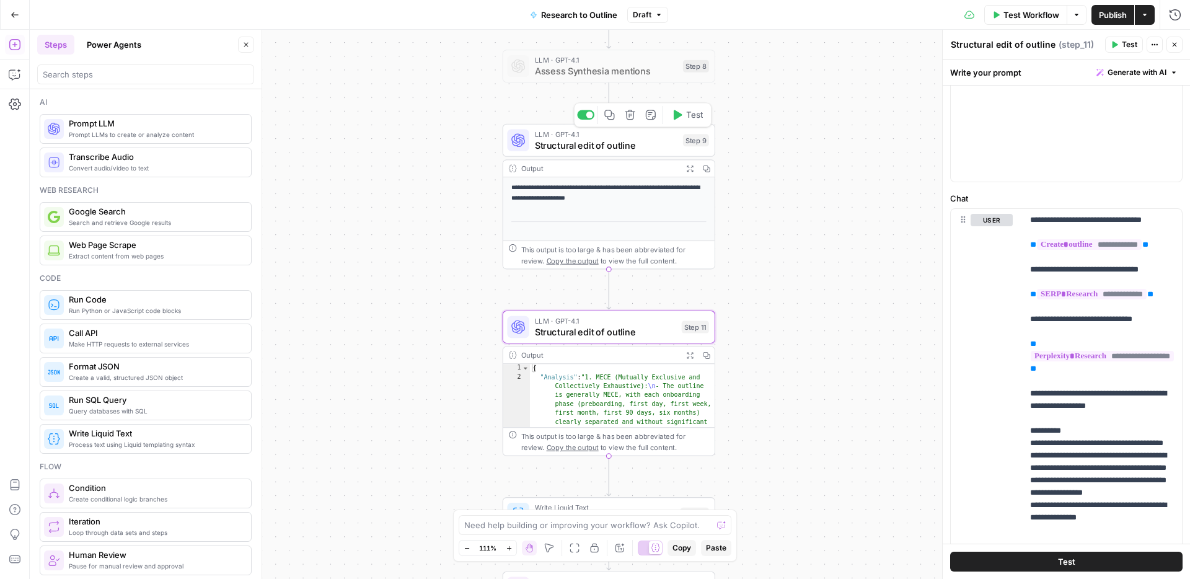
click at [635, 117] on button "Delete step" at bounding box center [630, 115] width 18 height 18
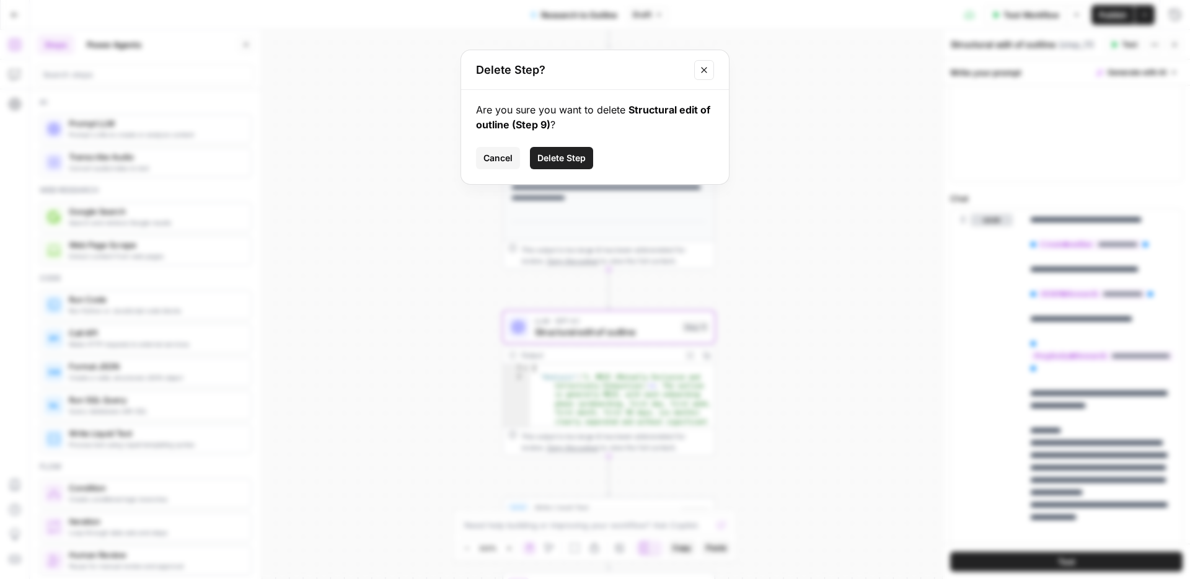
click at [569, 161] on span "Delete Step" at bounding box center [562, 158] width 48 height 12
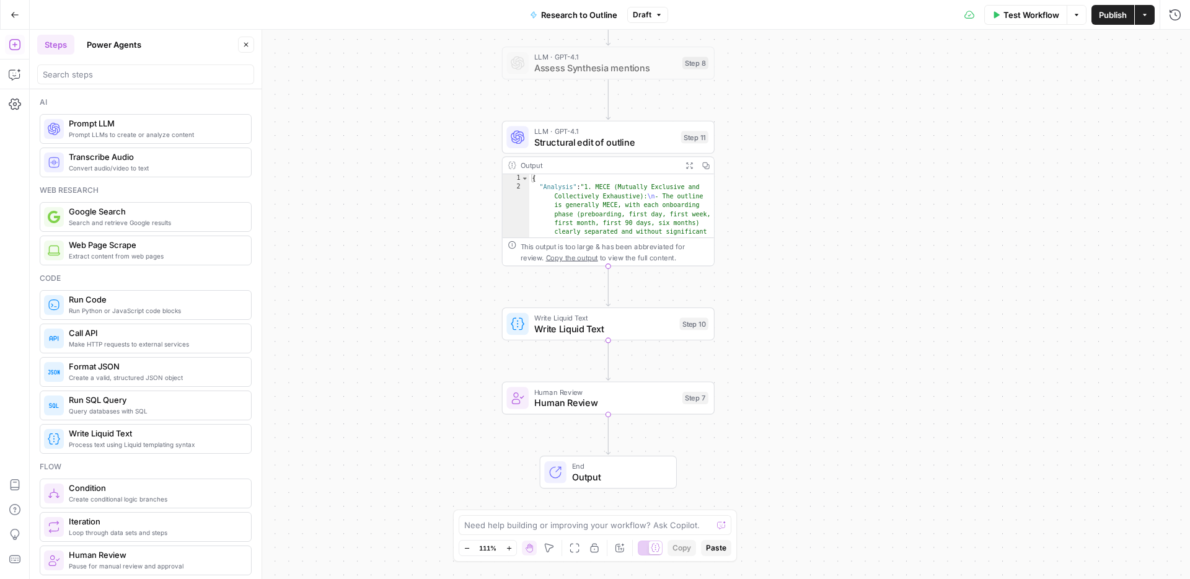
drag, startPoint x: 810, startPoint y: 290, endPoint x: 809, endPoint y: 284, distance: 6.2
click at [809, 284] on div "**********" at bounding box center [610, 304] width 1161 height 549
click at [632, 294] on icon "button" at bounding box center [630, 295] width 10 height 10
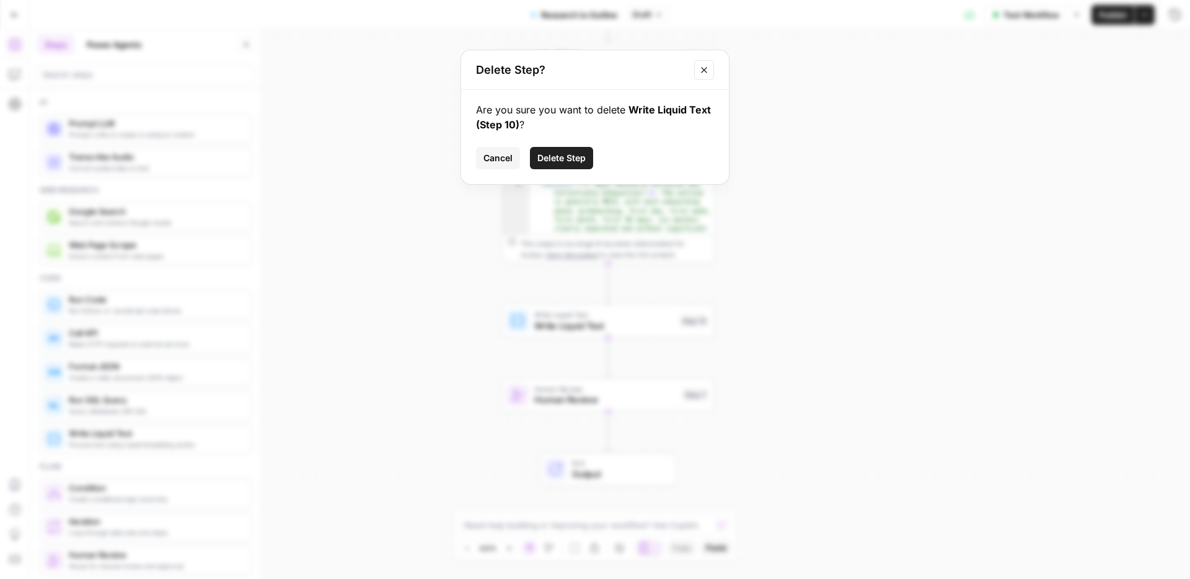
click at [585, 150] on button "Delete Step" at bounding box center [561, 158] width 63 height 22
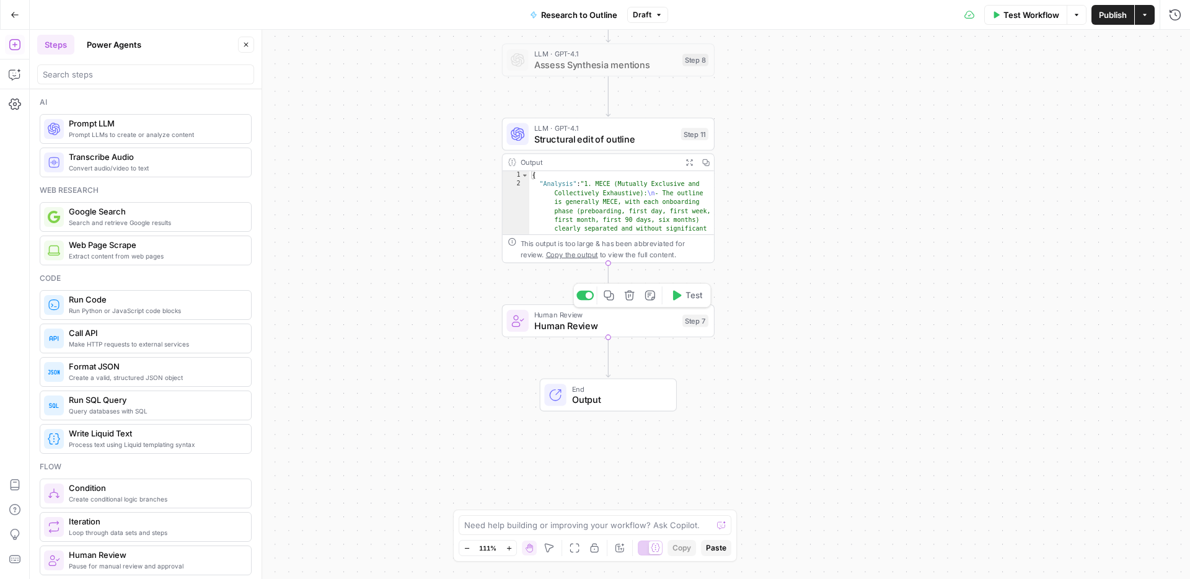
click at [645, 326] on span "Human Review" at bounding box center [605, 326] width 143 height 14
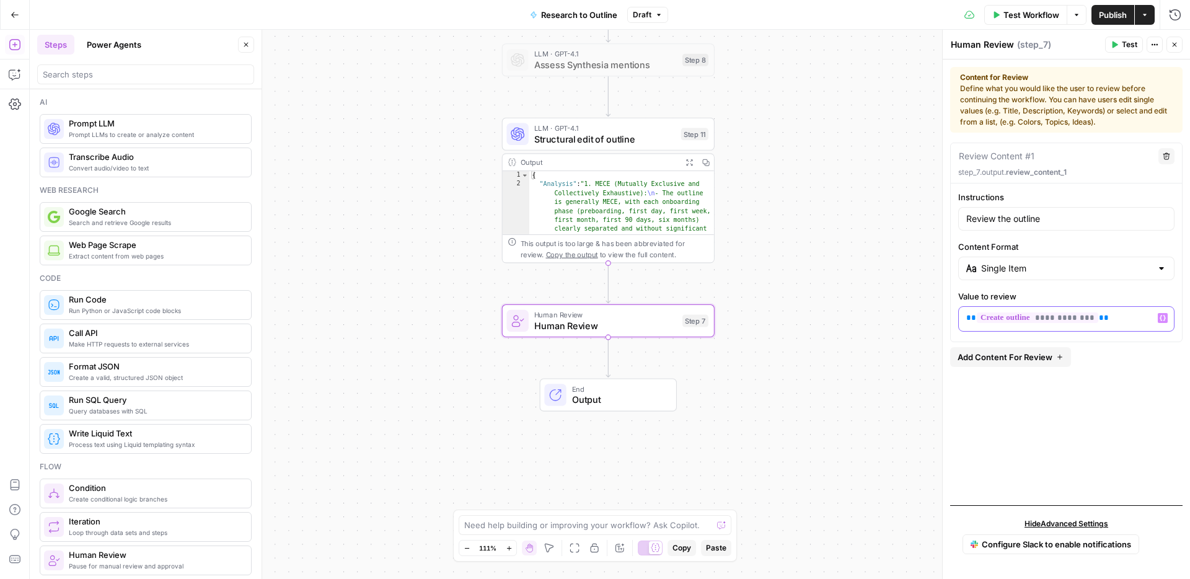
click at [1130, 318] on p "**********" at bounding box center [1067, 318] width 200 height 12
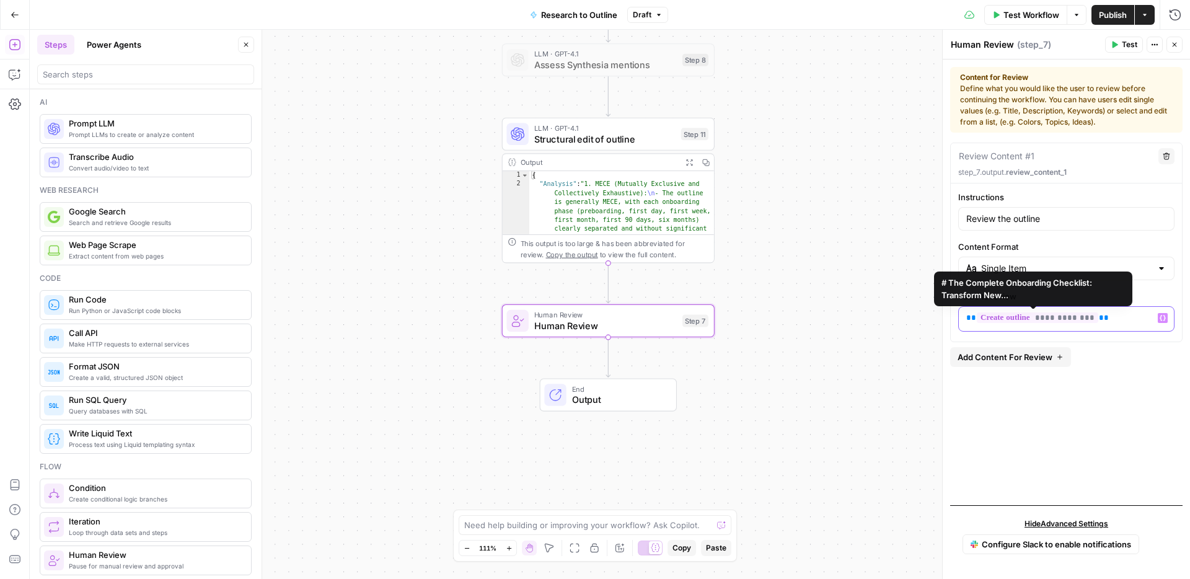
drag, startPoint x: 1130, startPoint y: 318, endPoint x: 960, endPoint y: 318, distance: 169.9
click at [960, 318] on div "**********" at bounding box center [1066, 319] width 215 height 24
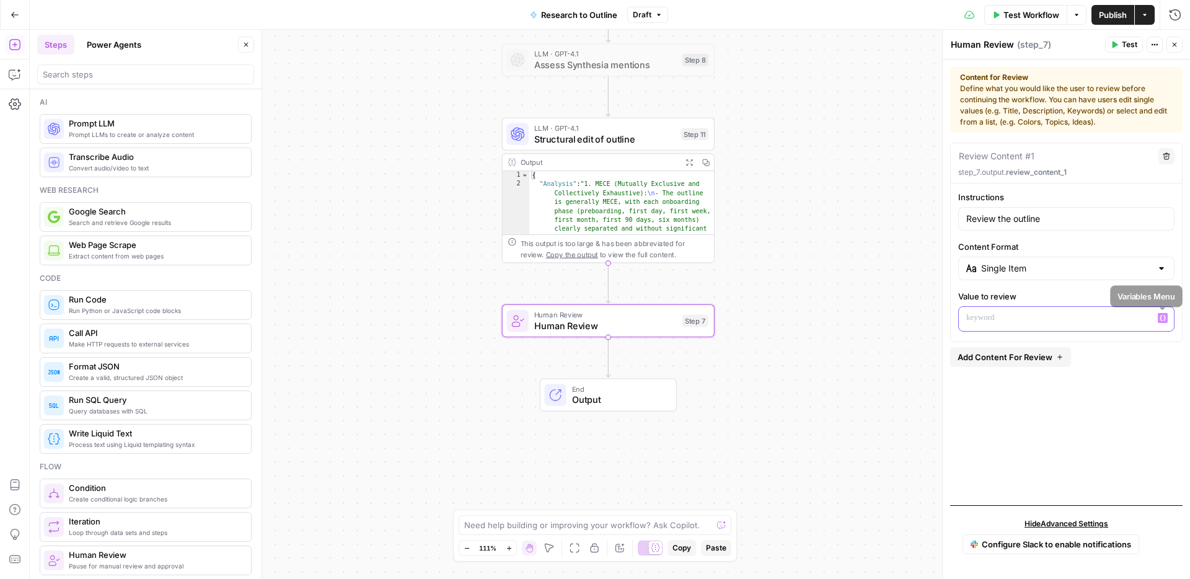
click at [1162, 319] on icon "button" at bounding box center [1163, 318] width 6 height 6
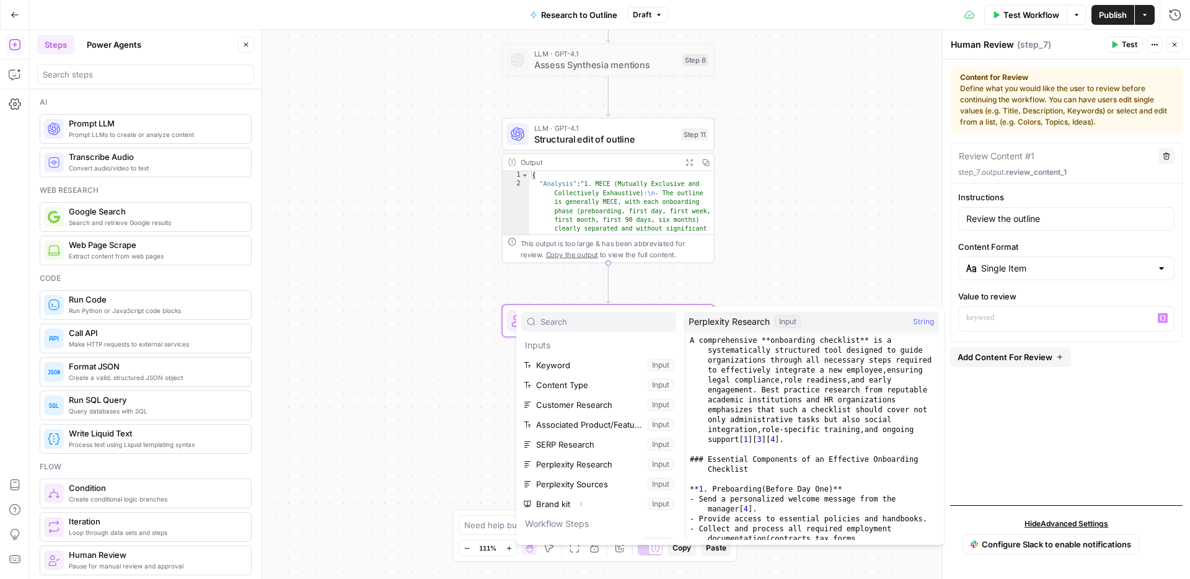
scroll to position [153, 0]
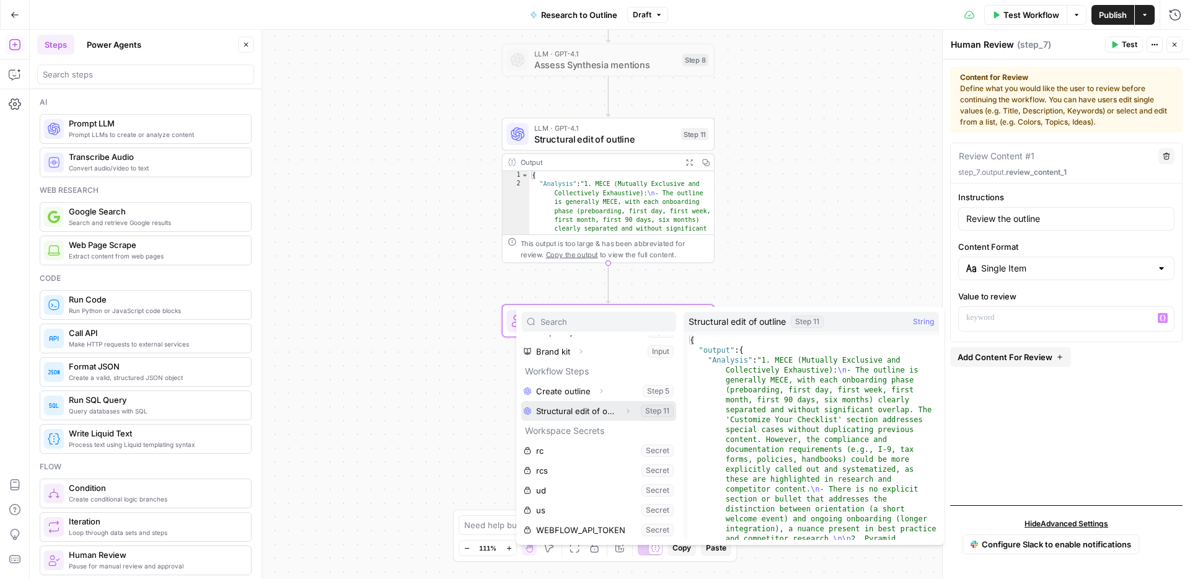
click at [629, 411] on icon "button" at bounding box center [627, 410] width 7 height 7
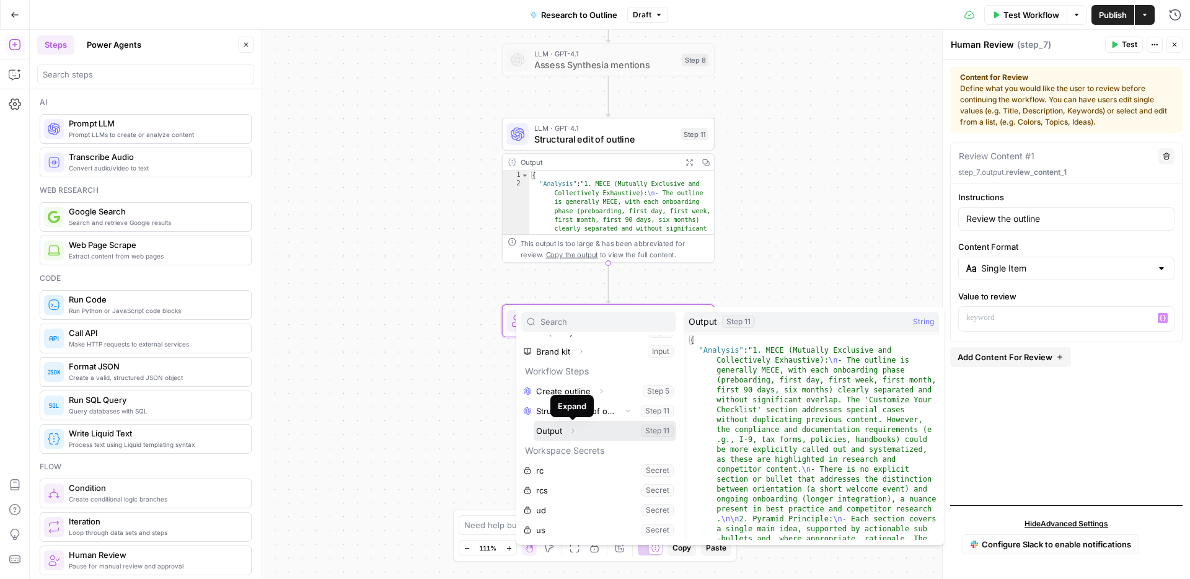
click at [574, 432] on icon "button" at bounding box center [572, 430] width 7 height 7
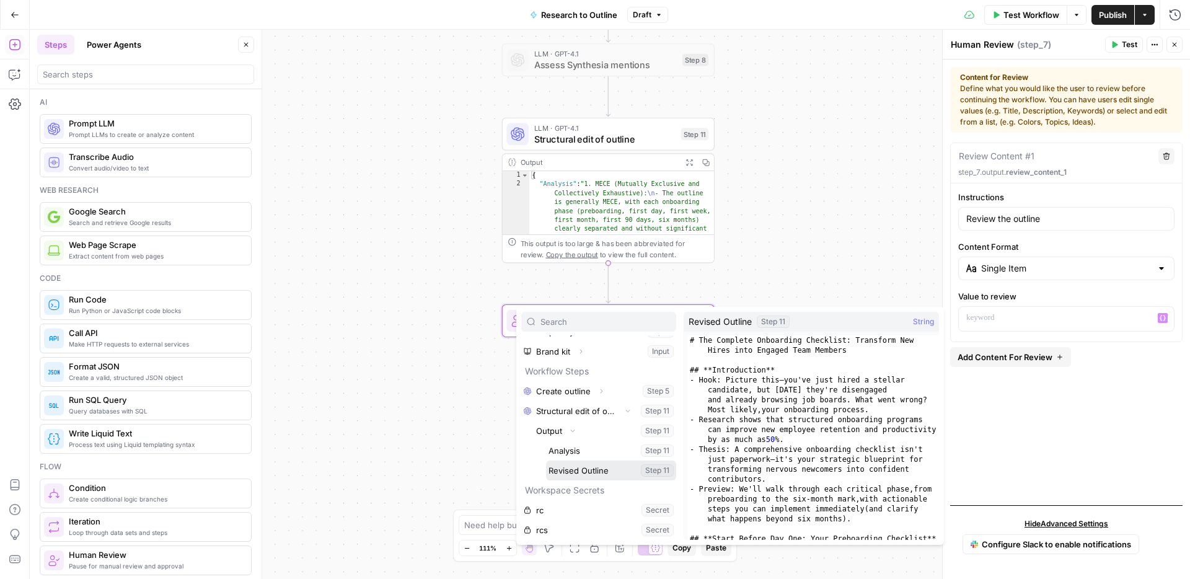
click at [574, 467] on button "Select variable Revised Outline" at bounding box center [611, 471] width 130 height 20
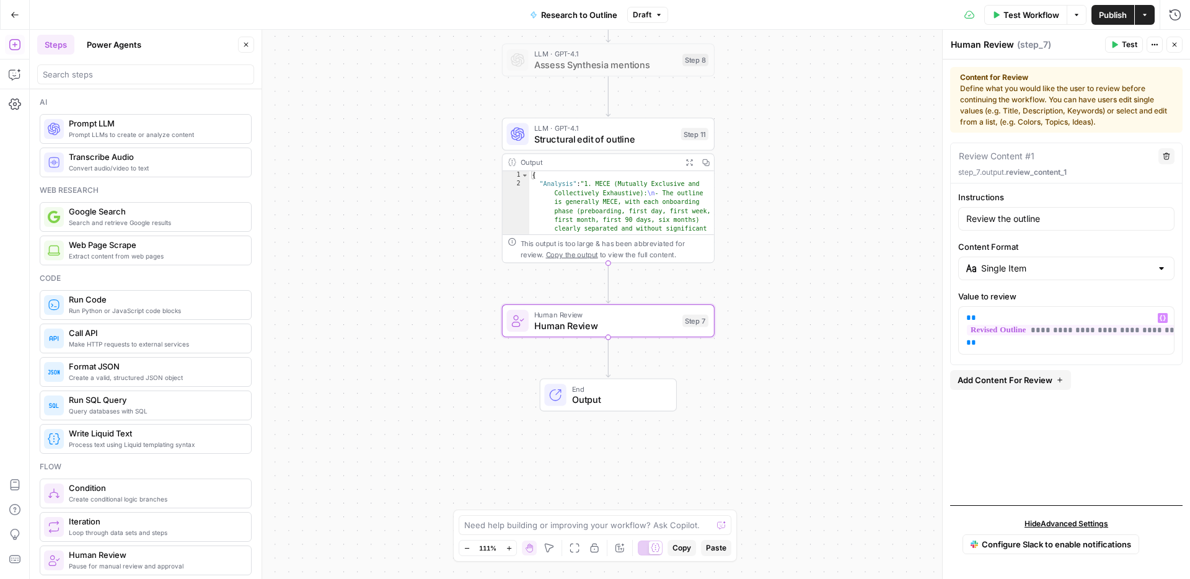
click at [1056, 380] on icon "button" at bounding box center [1059, 379] width 7 height 7
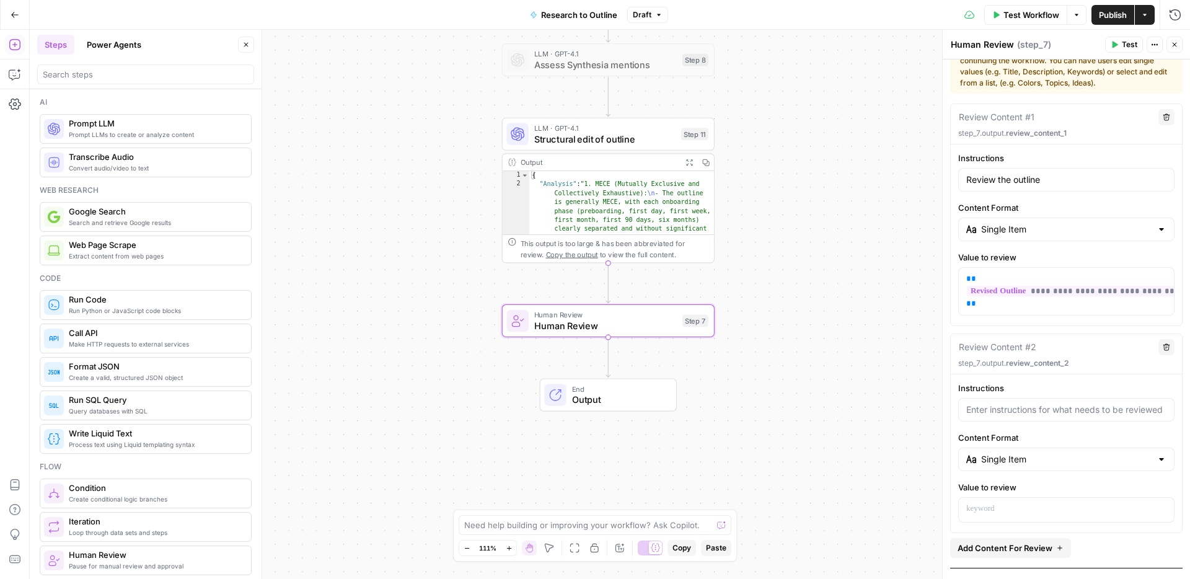
scroll to position [43, 0]
click at [1027, 403] on input "Instructions" at bounding box center [1067, 406] width 200 height 12
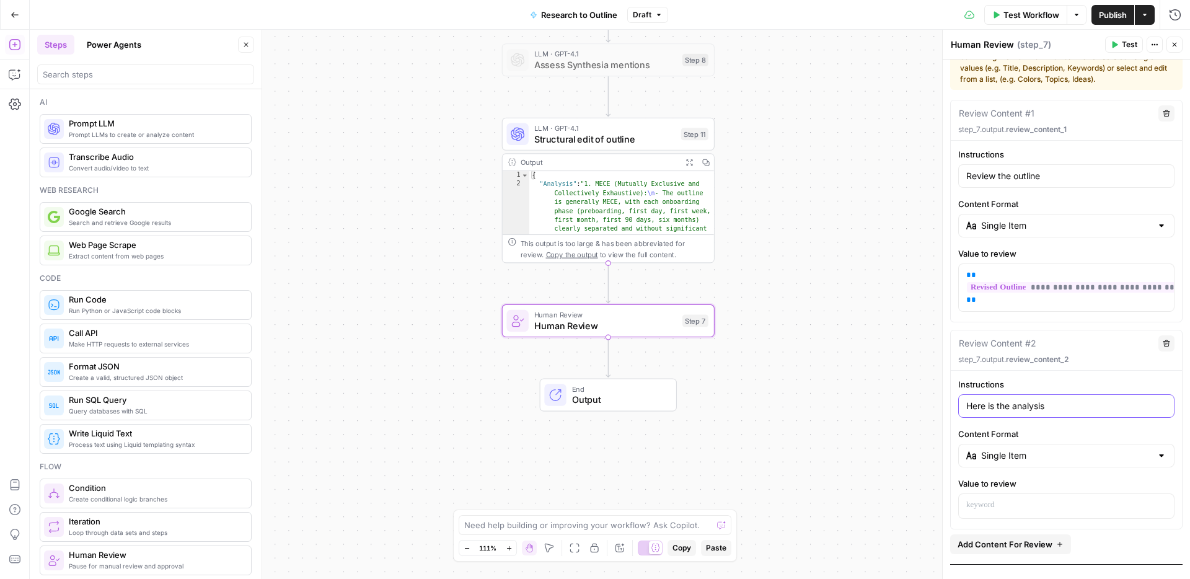
type input "Here is the analysis"
click at [1170, 343] on icon "button" at bounding box center [1166, 343] width 7 height 7
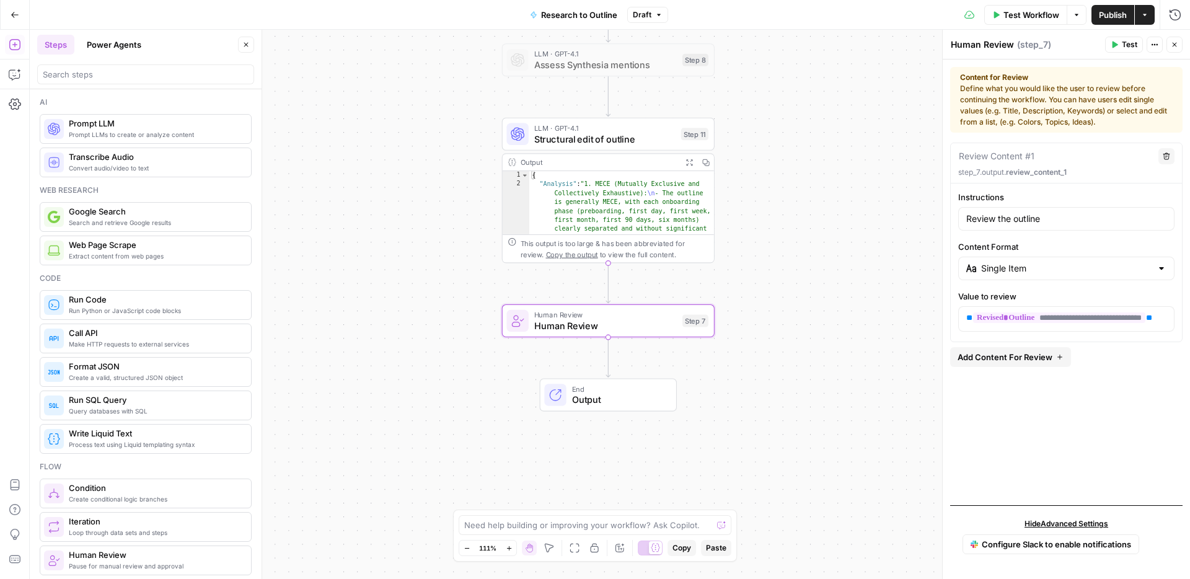
click at [623, 401] on span "Output" at bounding box center [619, 400] width 94 height 14
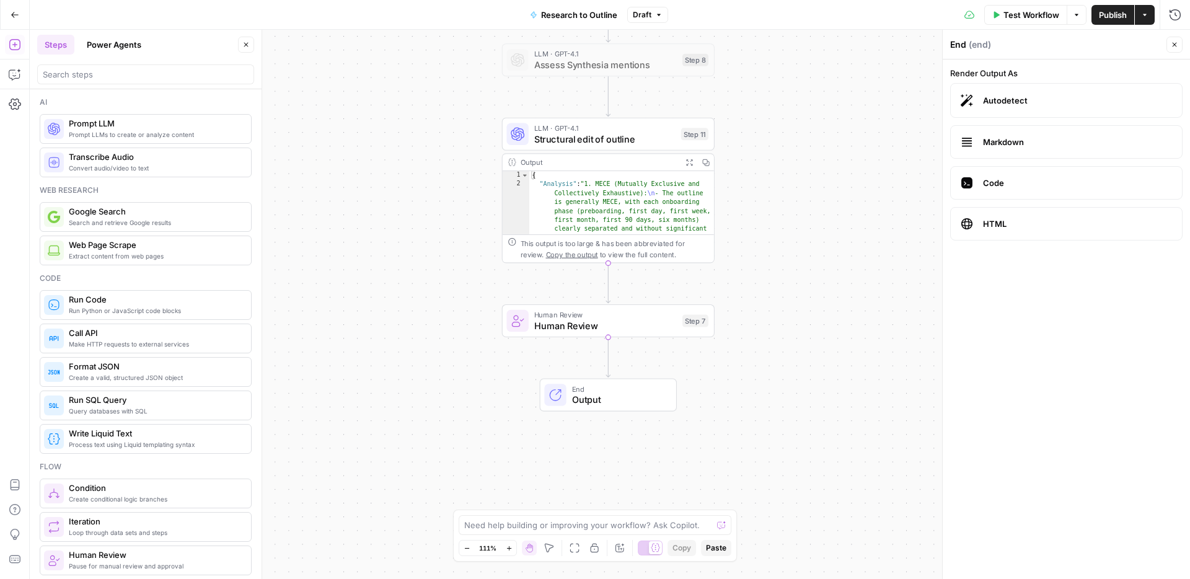
click at [1180, 41] on button "Close" at bounding box center [1175, 45] width 16 height 16
click at [1116, 21] on button "Publish" at bounding box center [1113, 15] width 43 height 20
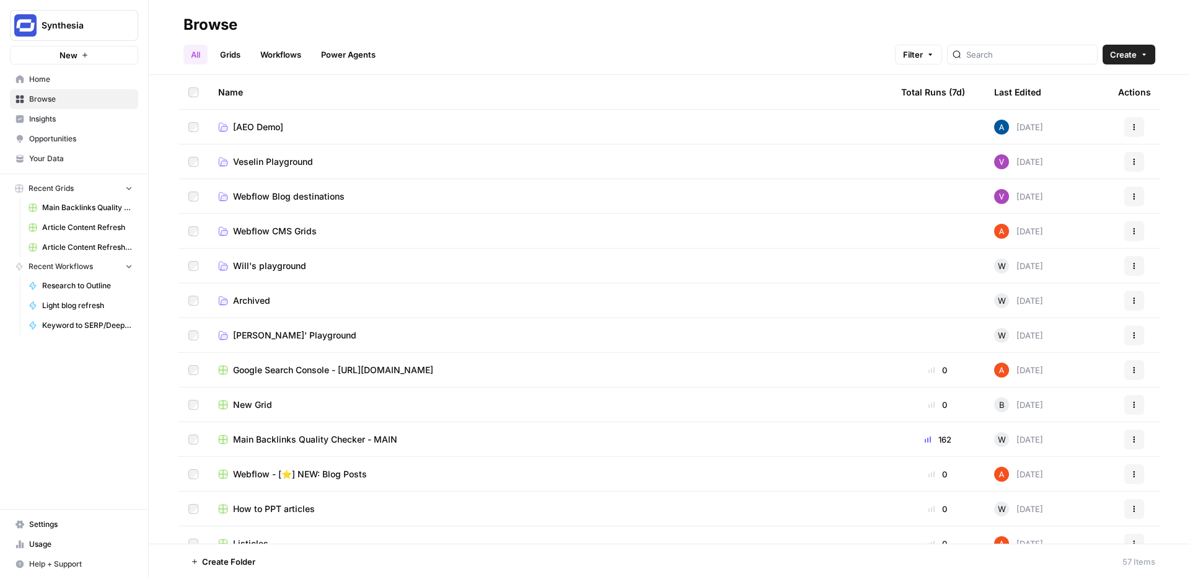
click at [64, 112] on link "Insights" at bounding box center [74, 119] width 128 height 20
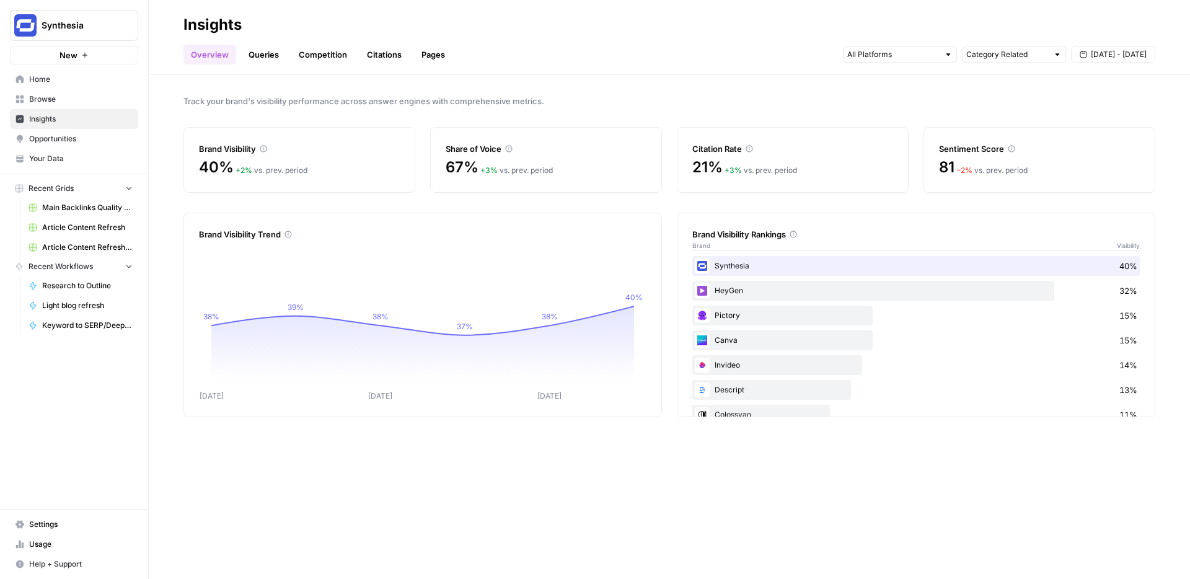
click at [74, 138] on span "Opportunities" at bounding box center [81, 138] width 104 height 11
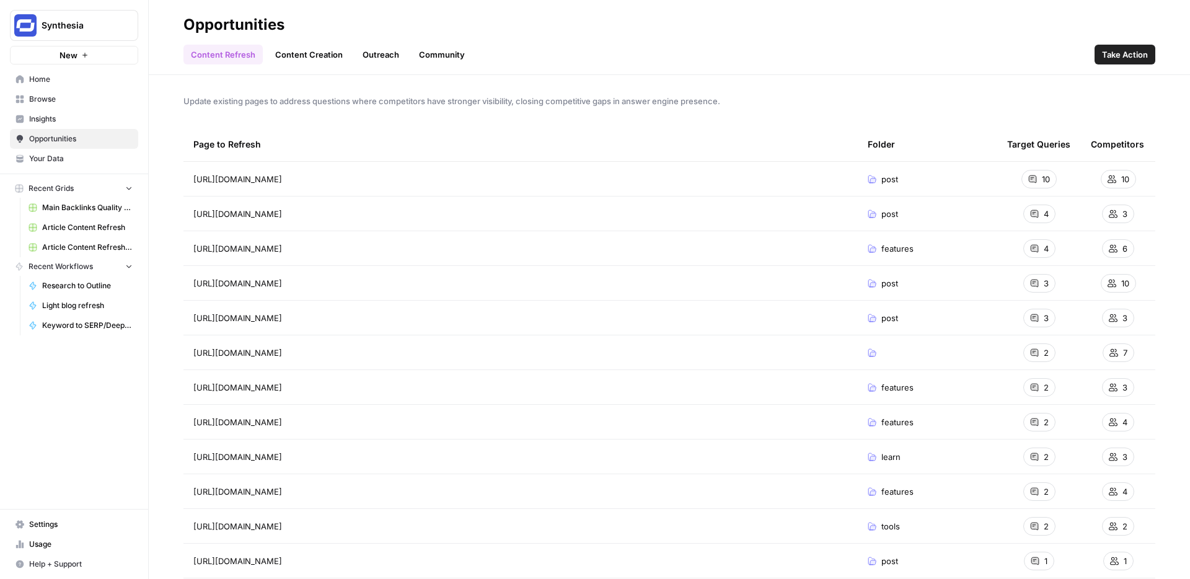
click at [35, 112] on link "Insights" at bounding box center [74, 119] width 128 height 20
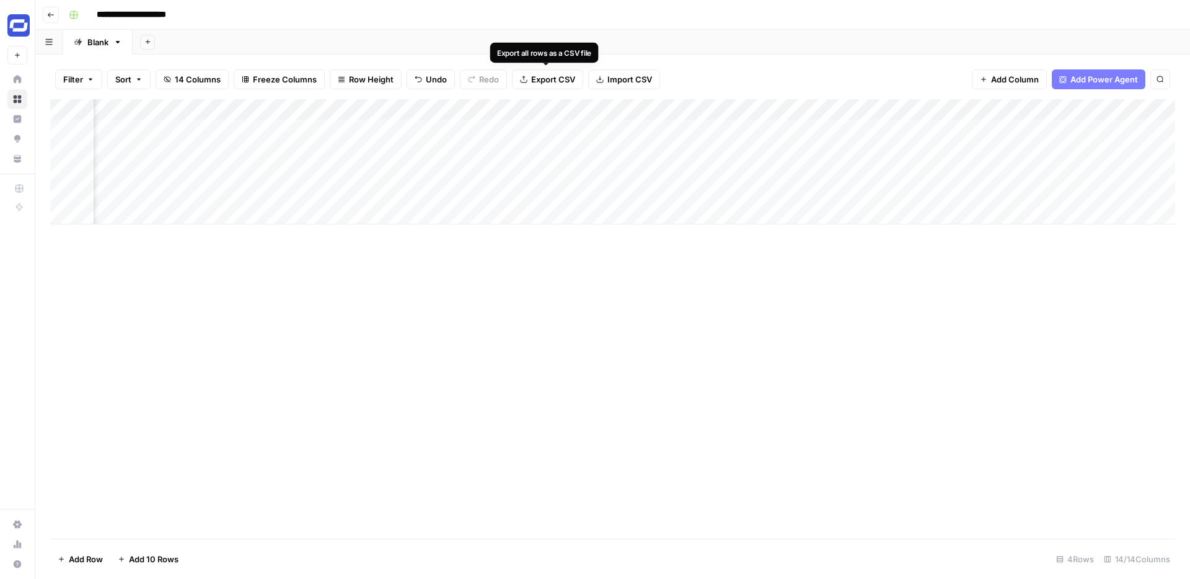
scroll to position [0, 435]
click at [769, 131] on div "Add Column" at bounding box center [612, 161] width 1125 height 125
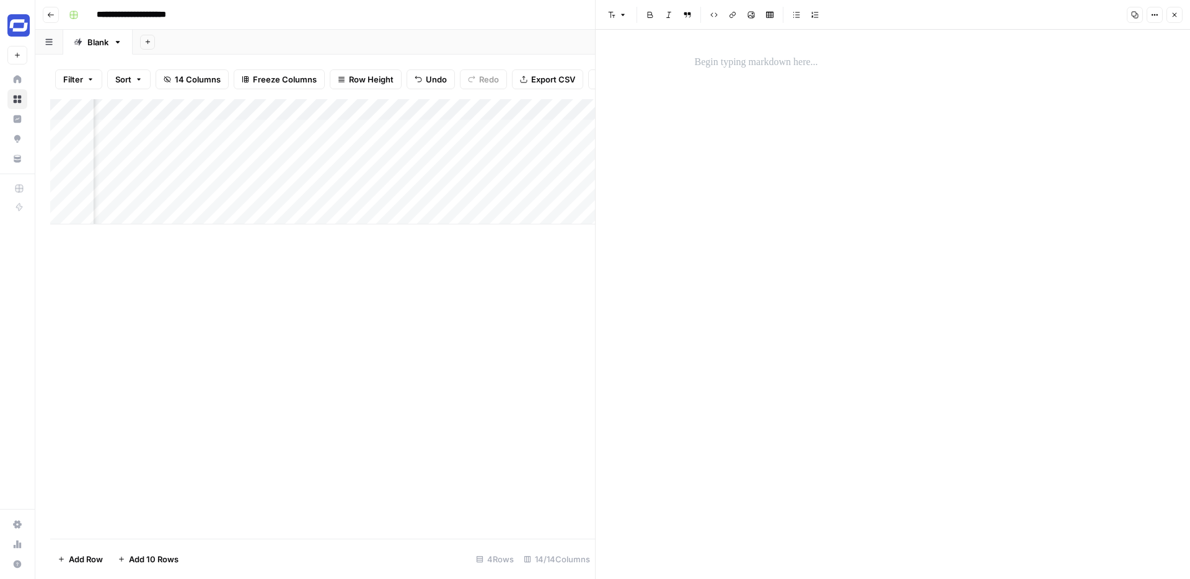
click at [1171, 14] on icon "button" at bounding box center [1174, 14] width 7 height 7
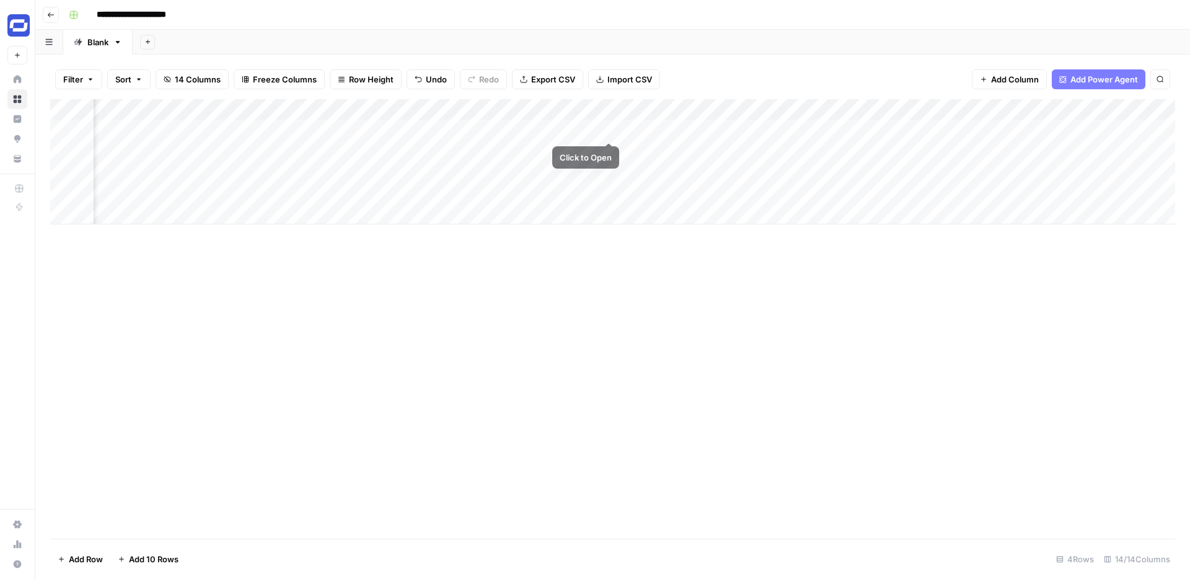
click at [608, 128] on div "Add Column" at bounding box center [612, 161] width 1125 height 125
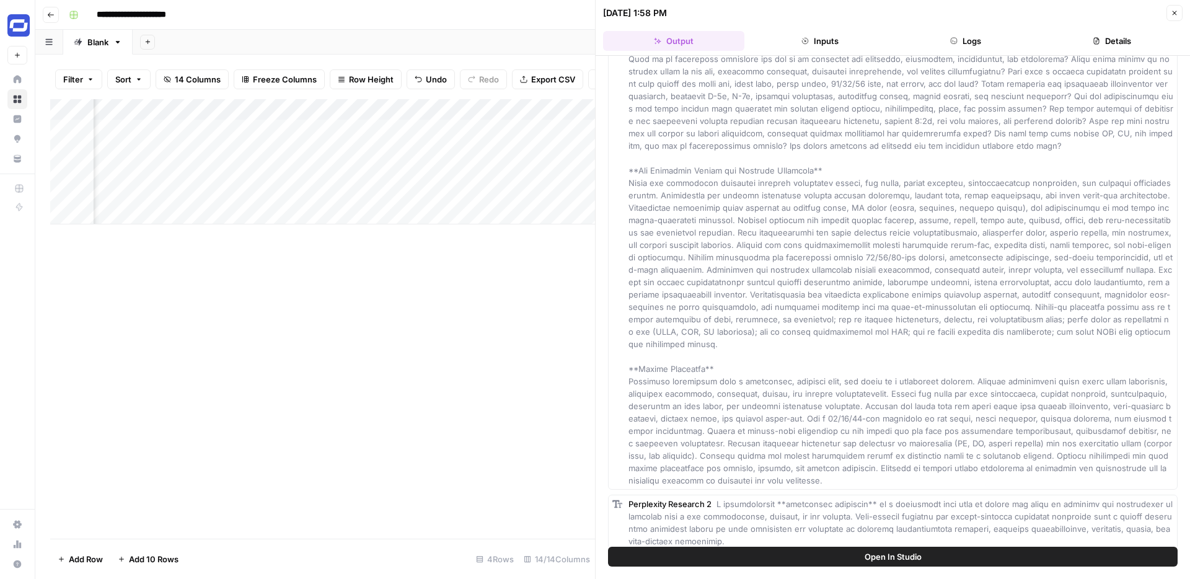
scroll to position [603, 0]
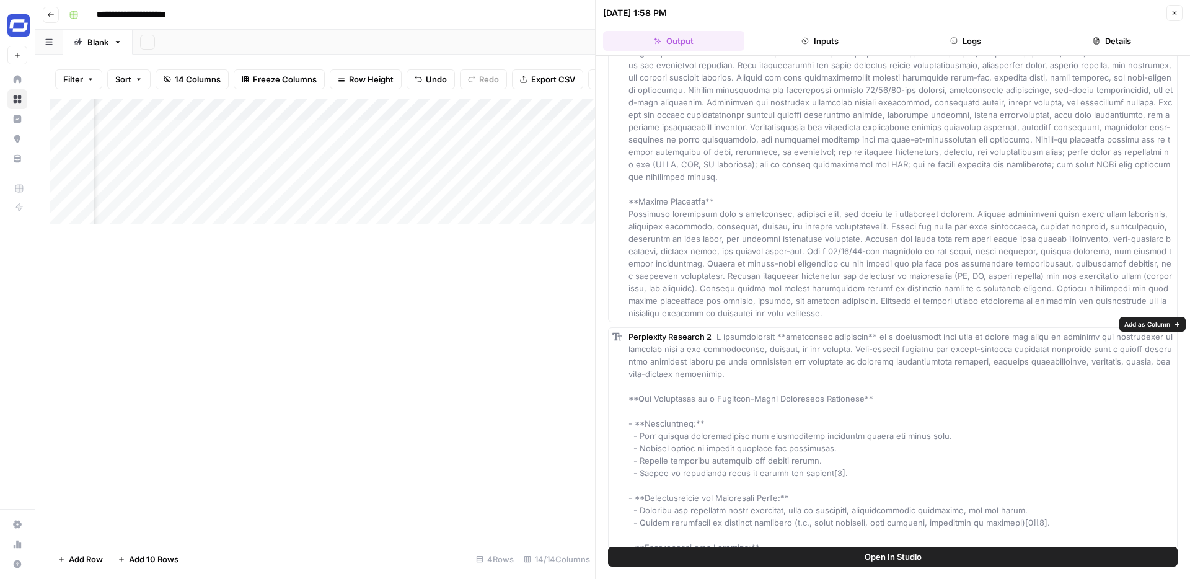
click at [1135, 330] on button "Add as Column" at bounding box center [1153, 324] width 66 height 15
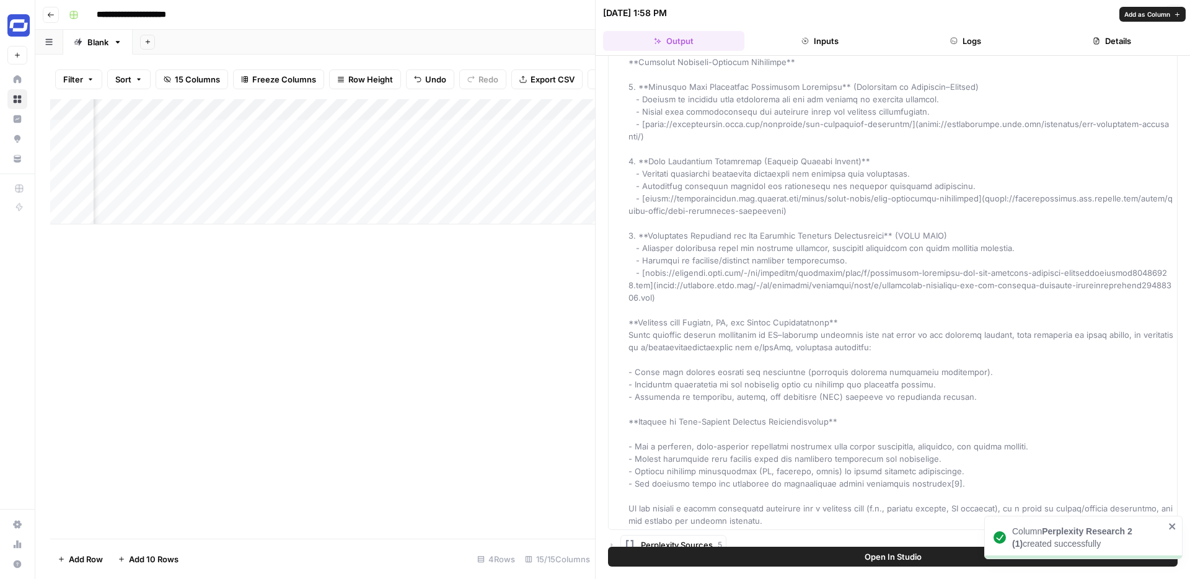
scroll to position [1733, 0]
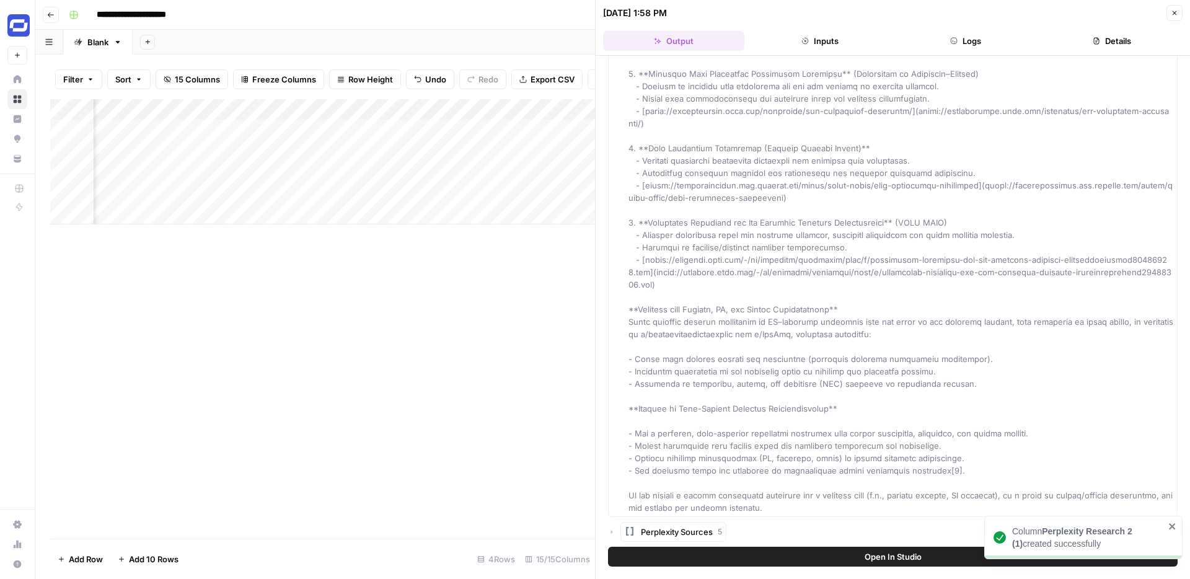
click at [613, 528] on icon "button" at bounding box center [611, 531] width 7 height 7
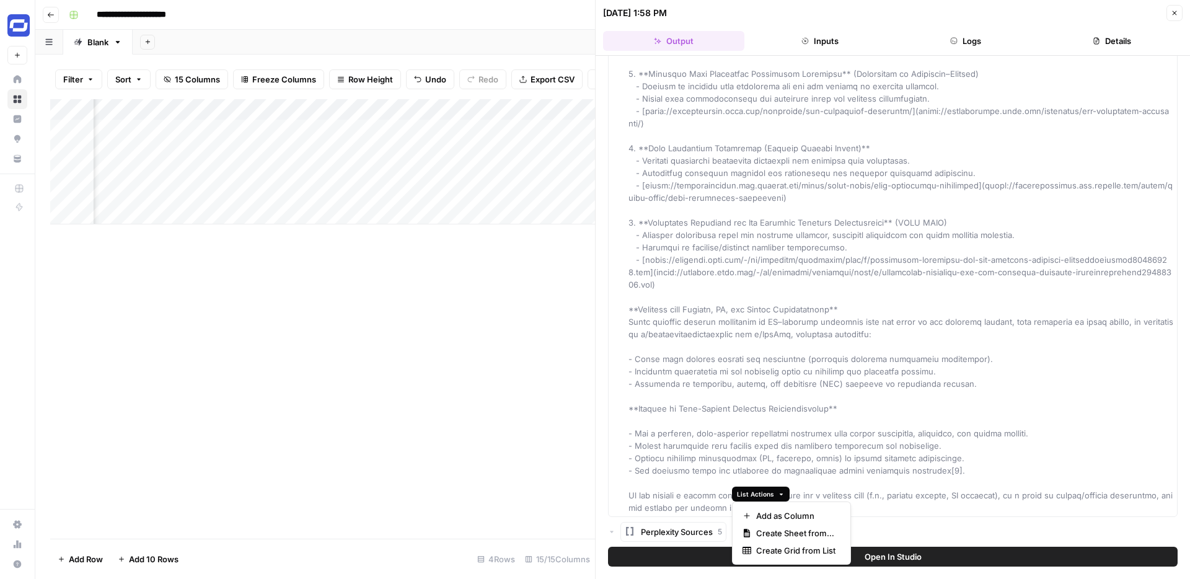
click at [782, 493] on icon "button" at bounding box center [781, 494] width 7 height 7
click at [779, 511] on span "Add as Column" at bounding box center [795, 516] width 79 height 12
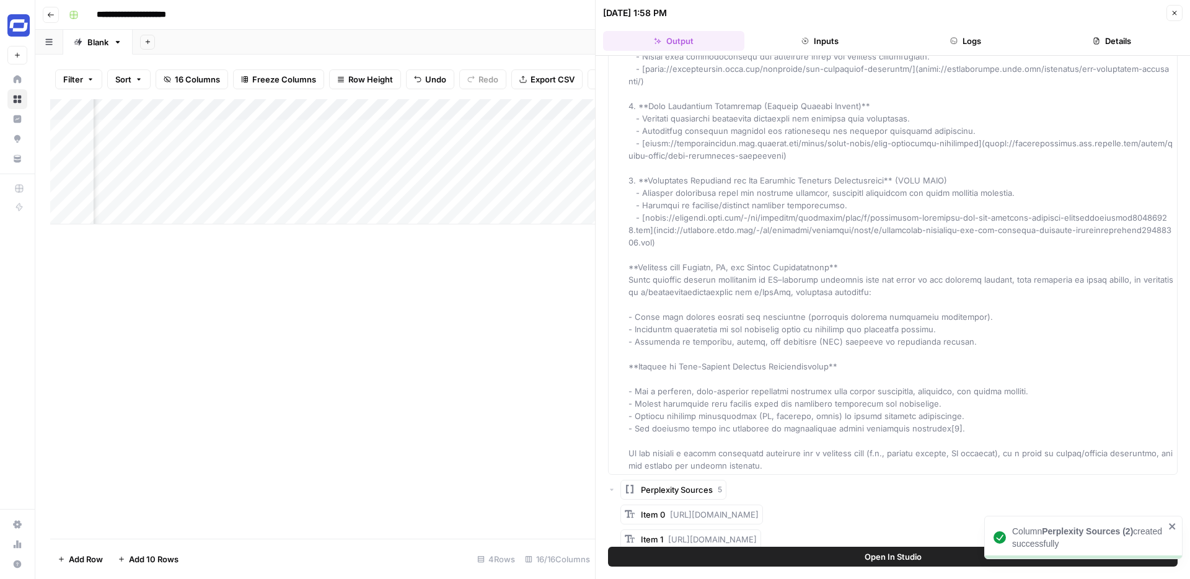
scroll to position [1869, 0]
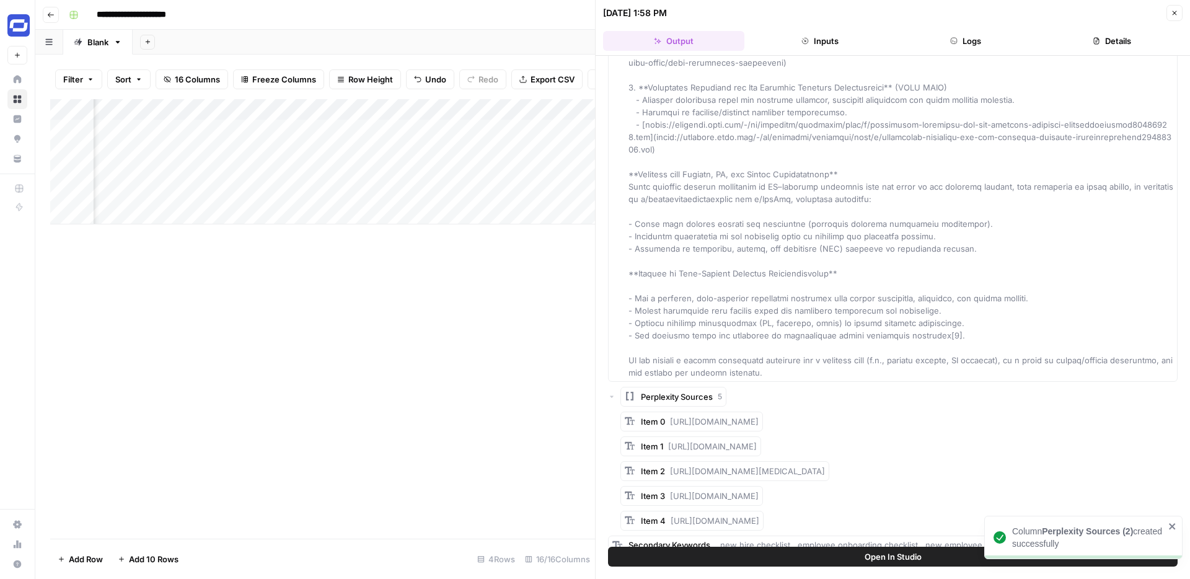
click at [1172, 526] on icon "close" at bounding box center [1172, 526] width 6 height 6
click at [1165, 518] on span "Add as Column" at bounding box center [1148, 519] width 46 height 10
click at [1177, 15] on icon "button" at bounding box center [1174, 12] width 7 height 7
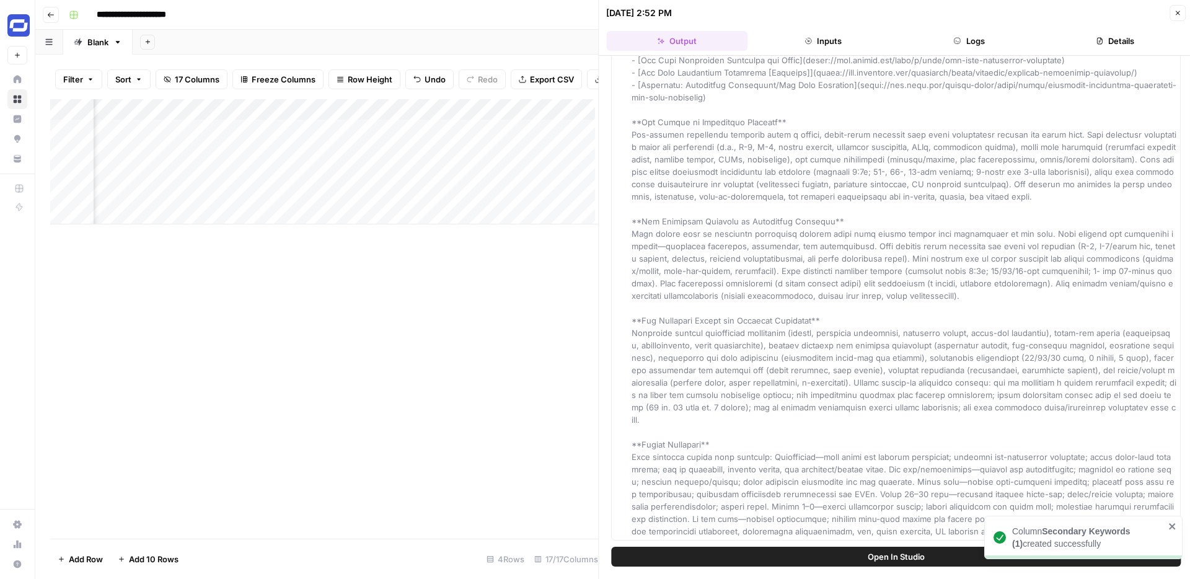
scroll to position [248, 0]
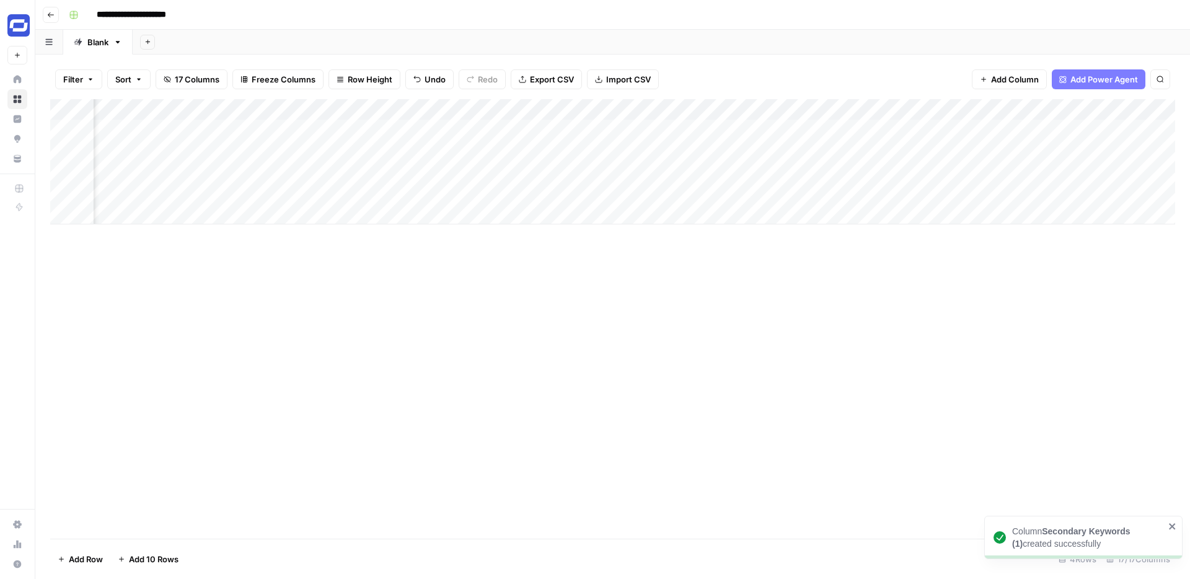
click at [828, 110] on div "Add Column" at bounding box center [612, 161] width 1125 height 125
click at [772, 211] on span "Hide Column" at bounding box center [803, 214] width 108 height 12
click at [856, 113] on div "Add Column" at bounding box center [612, 161] width 1125 height 125
click at [737, 141] on div "Add Column" at bounding box center [612, 161] width 1125 height 125
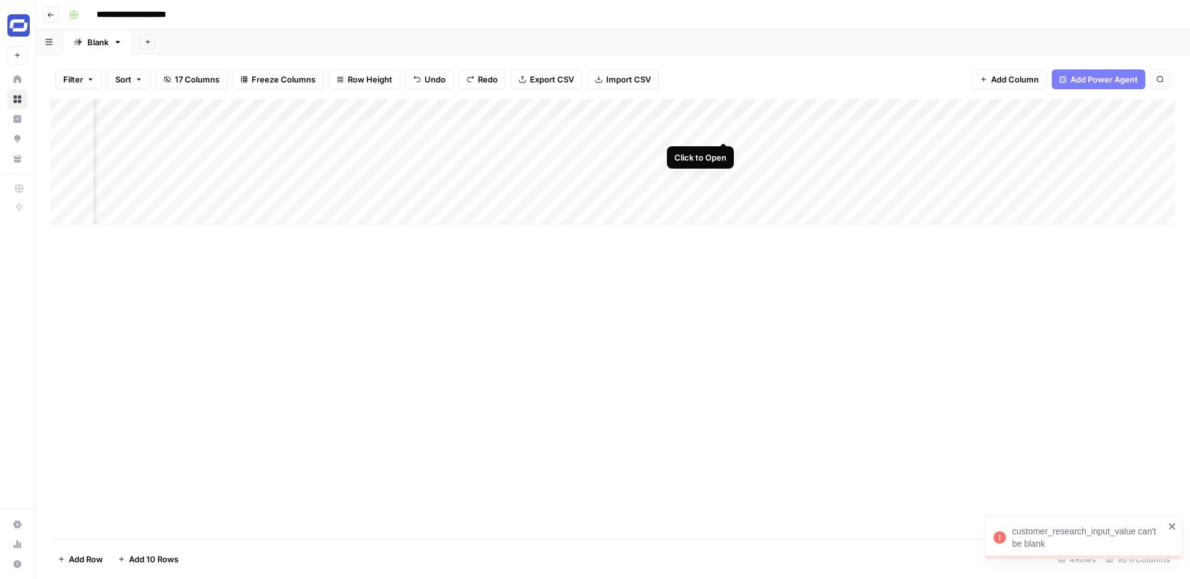
click at [723, 126] on div "Add Column" at bounding box center [612, 161] width 1125 height 125
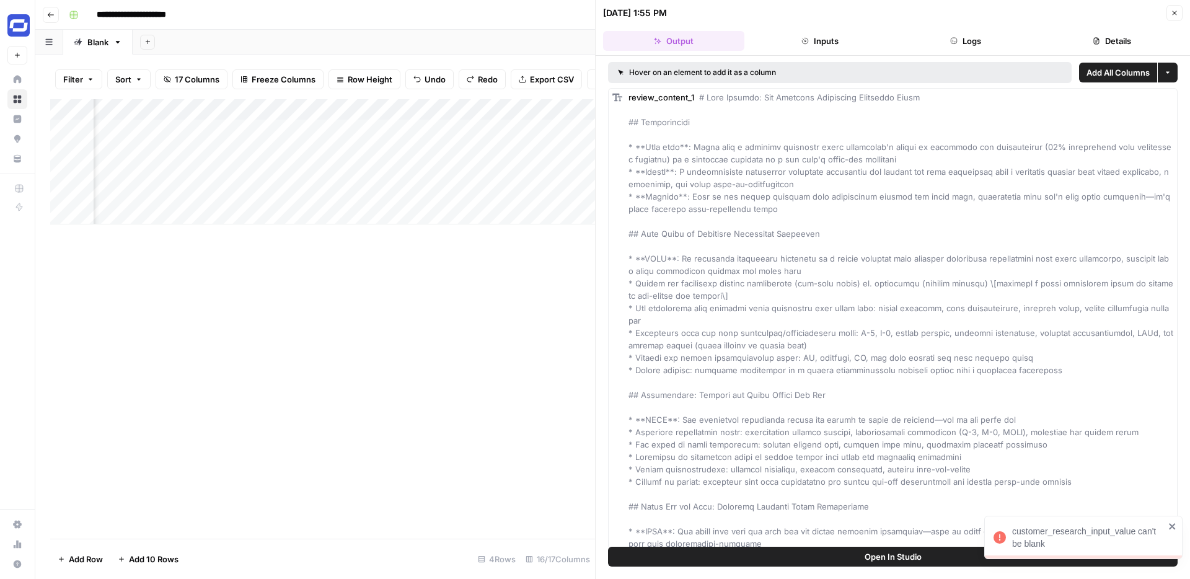
click at [1174, 14] on icon "button" at bounding box center [1174, 12] width 7 height 7
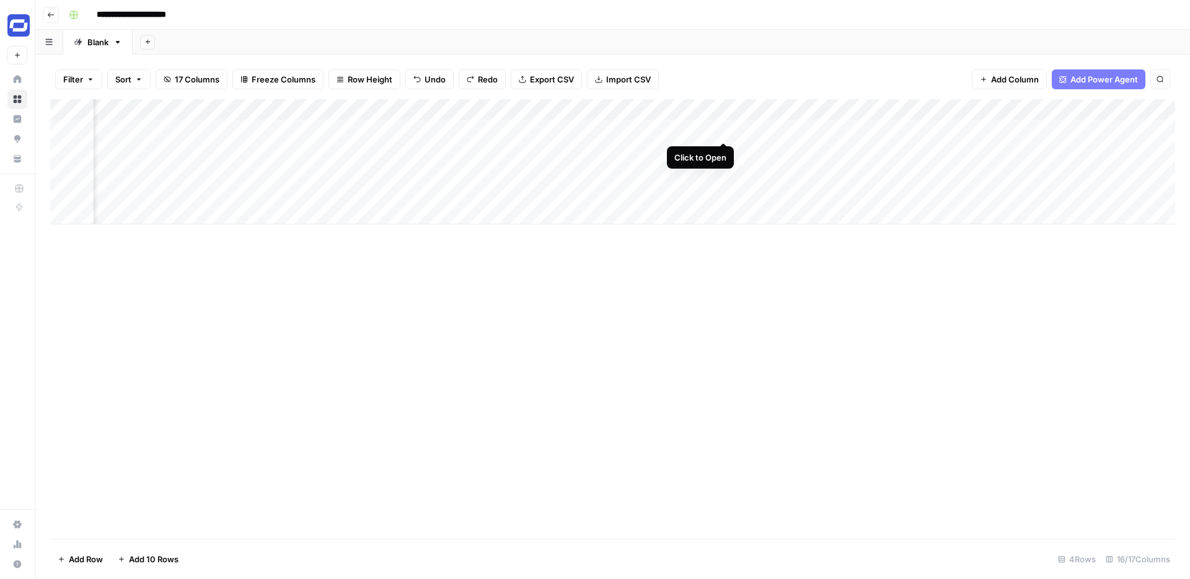
click at [725, 127] on div "Add Column" at bounding box center [612, 161] width 1125 height 125
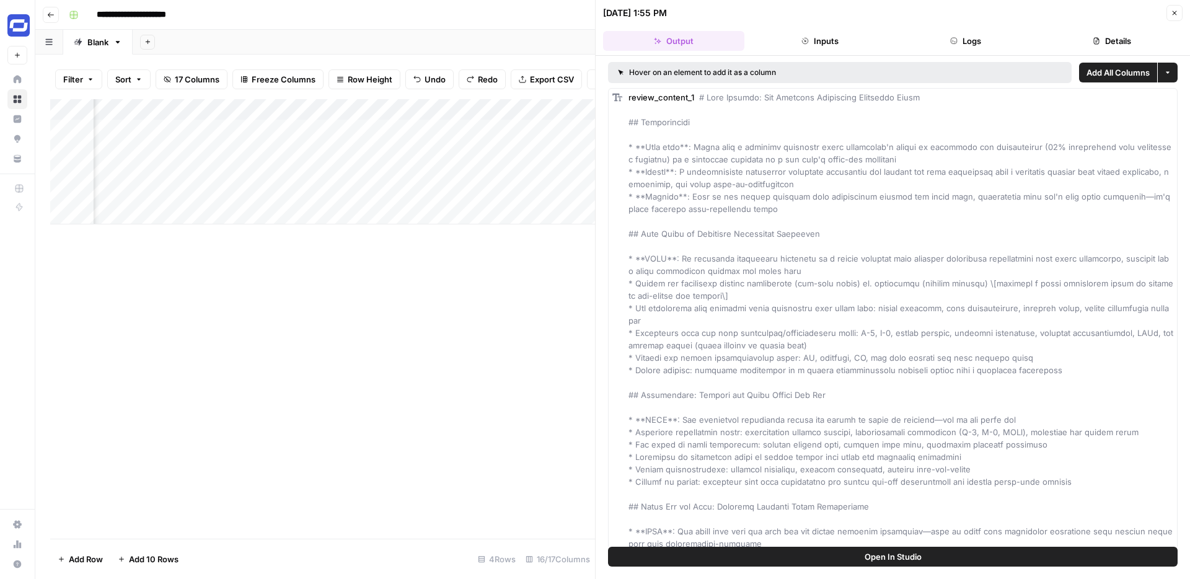
click at [1173, 11] on icon "button" at bounding box center [1175, 13] width 4 height 4
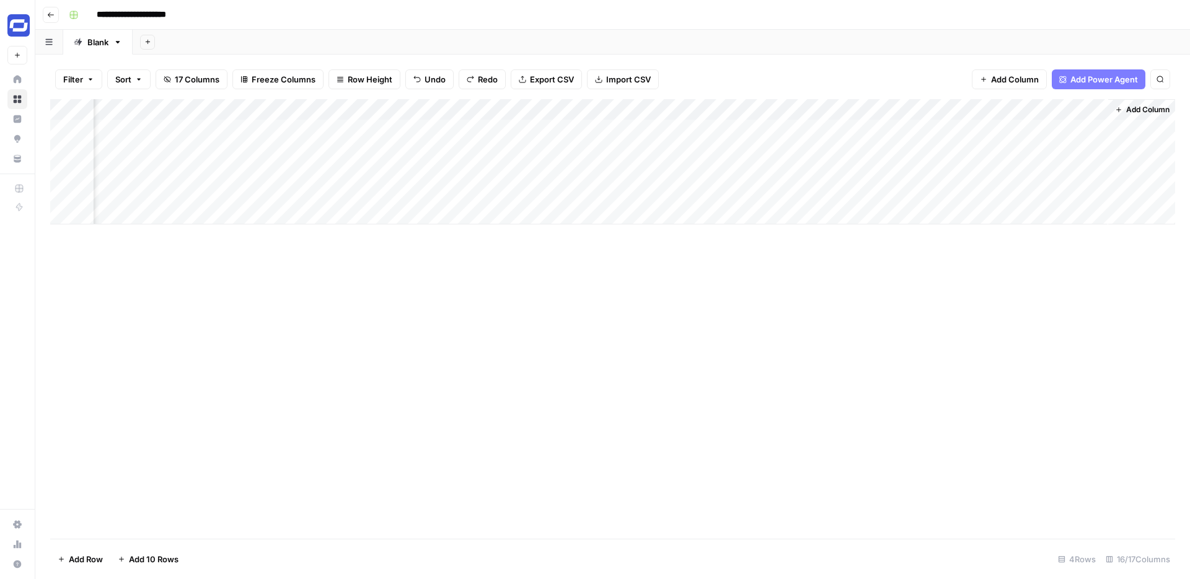
scroll to position [0, 1139]
click at [763, 108] on div "Add Column" at bounding box center [612, 161] width 1125 height 125
click at [698, 226] on span "Remove Column" at bounding box center [738, 231] width 108 height 12
click at [564, 125] on span "Delete" at bounding box center [551, 128] width 27 height 12
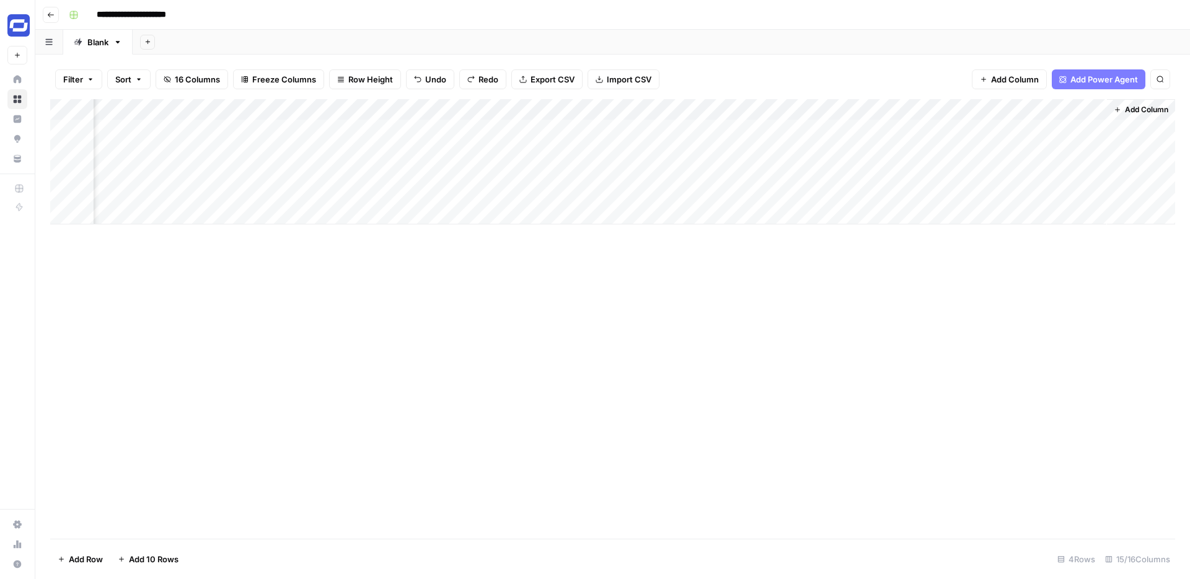
click at [873, 111] on div "Add Column" at bounding box center [612, 161] width 1125 height 125
click at [825, 224] on button "Remove Column" at bounding box center [845, 231] width 137 height 17
click at [552, 126] on span "Delete" at bounding box center [551, 128] width 27 height 12
click at [985, 110] on div "Add Column" at bounding box center [612, 161] width 1125 height 125
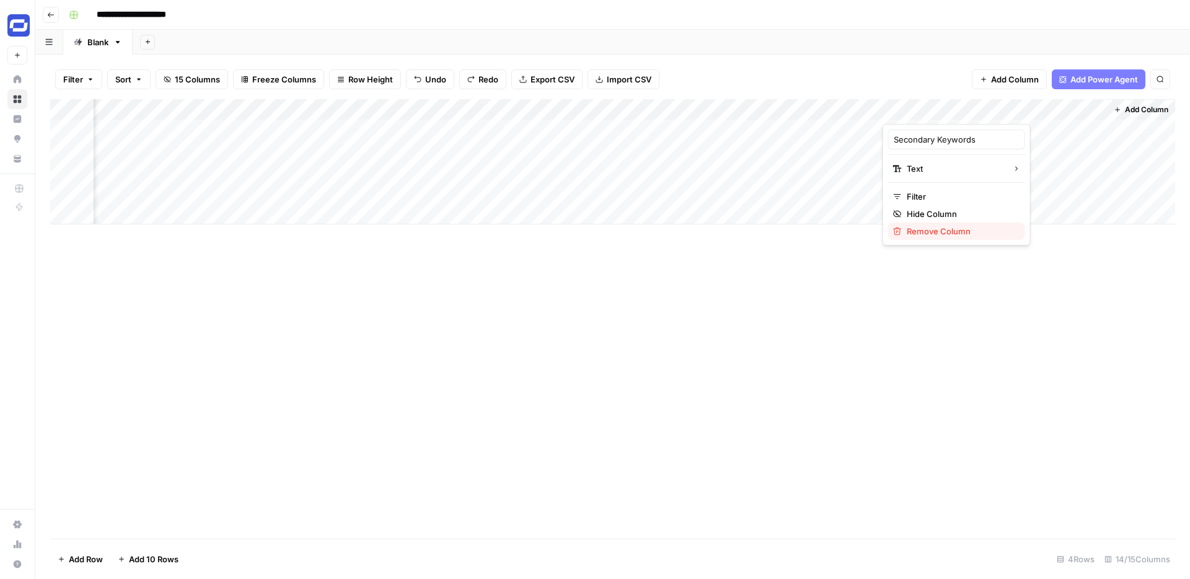
click at [910, 228] on span "Remove Column" at bounding box center [961, 231] width 108 height 12
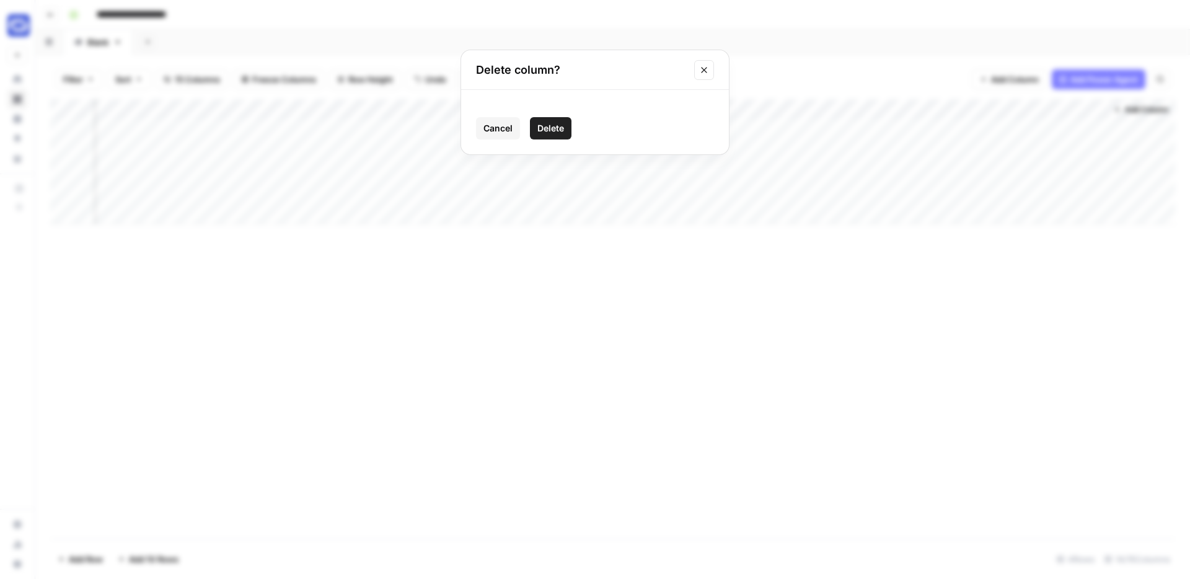
click at [546, 126] on span "Delete" at bounding box center [551, 128] width 27 height 12
click at [855, 111] on div "Add Column" at bounding box center [612, 161] width 1125 height 125
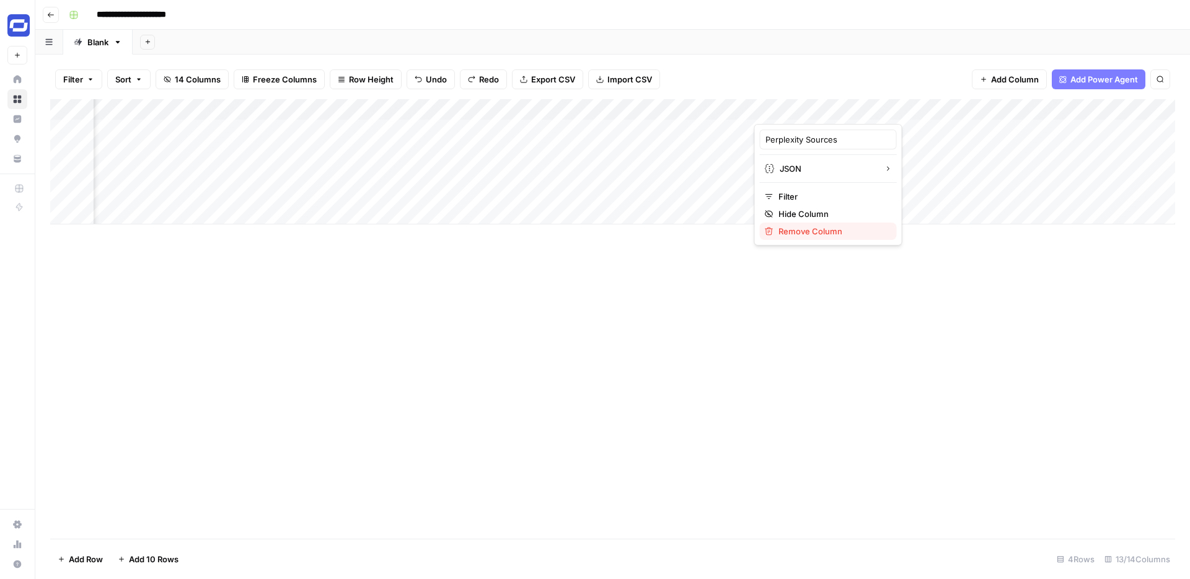
click at [809, 224] on button "Remove Column" at bounding box center [828, 231] width 137 height 17
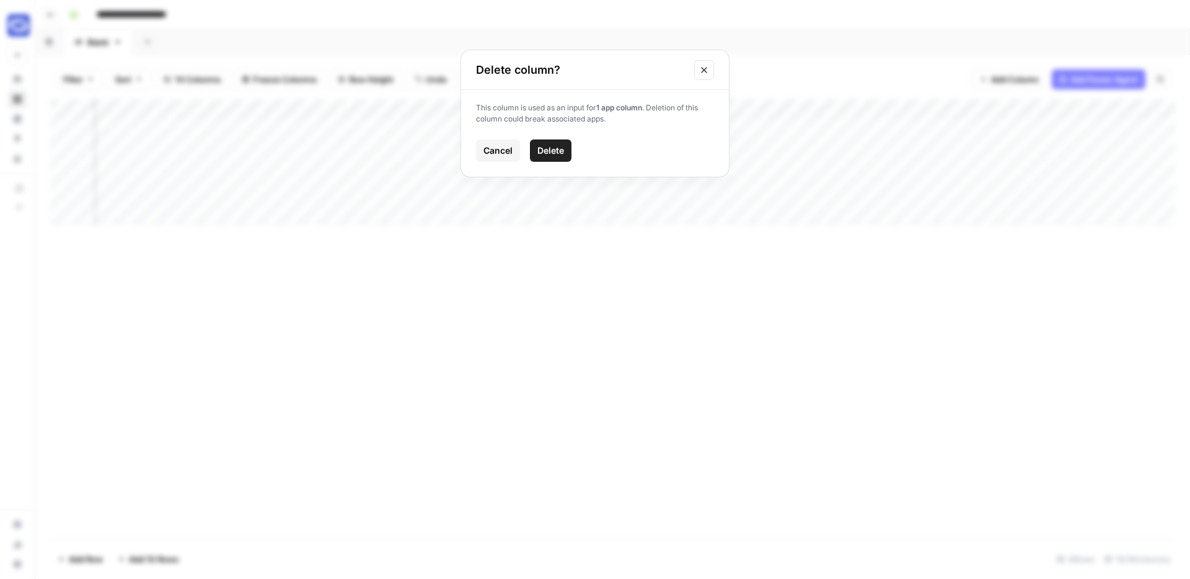
click at [557, 151] on span "Delete" at bounding box center [551, 150] width 27 height 12
click at [975, 111] on div "Add Column" at bounding box center [612, 161] width 1125 height 125
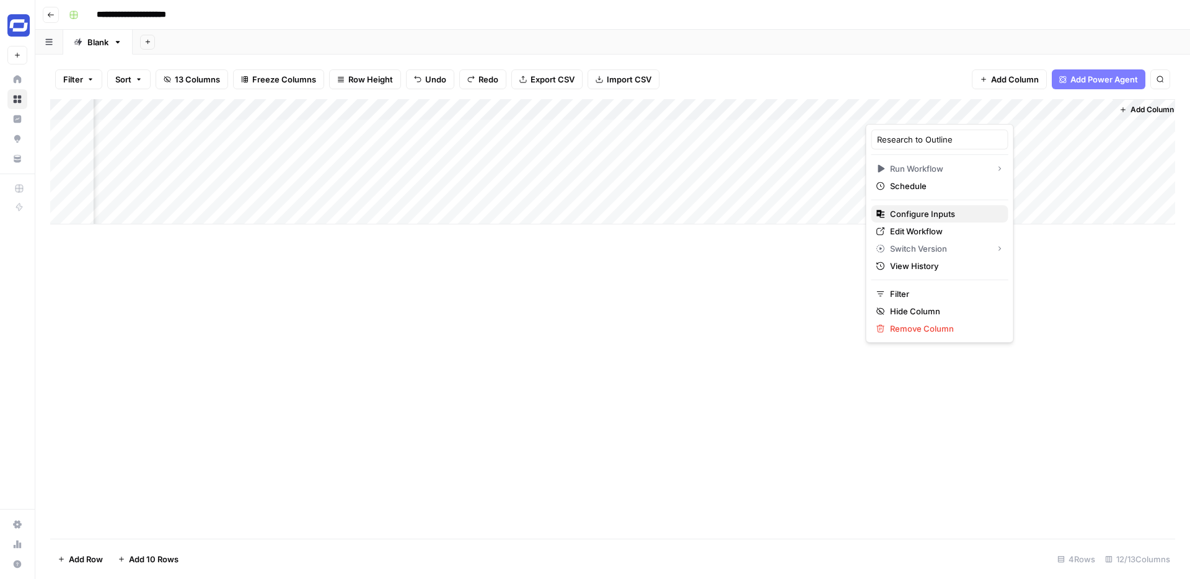
click at [921, 212] on span "Configure Inputs" at bounding box center [944, 214] width 108 height 12
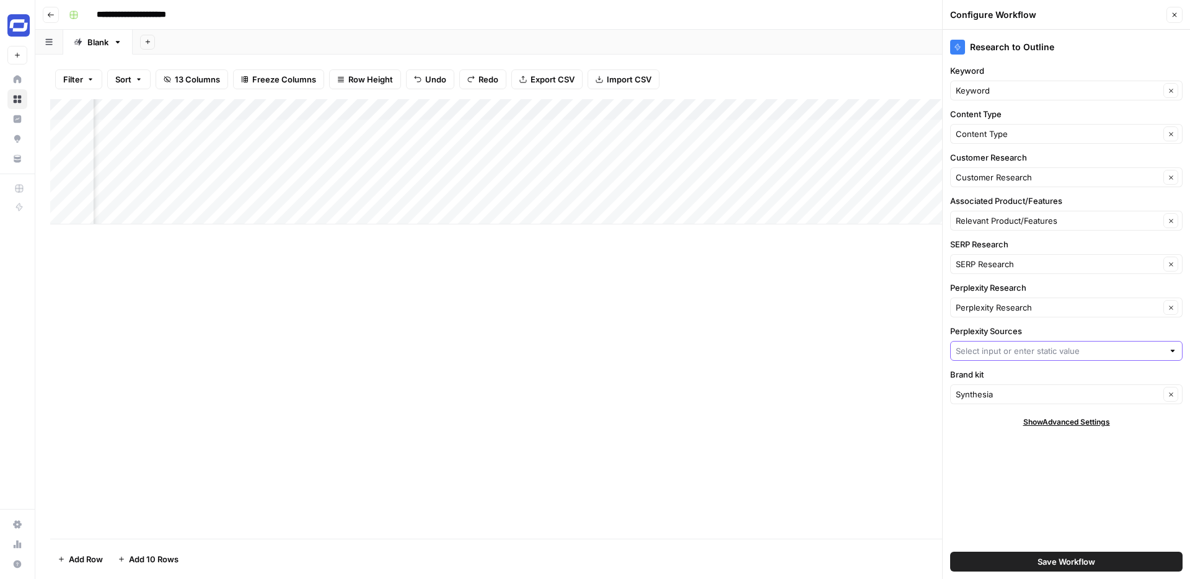
click at [1116, 351] on input "Perplexity Sources" at bounding box center [1060, 351] width 208 height 12
click at [665, 167] on div "Add Column" at bounding box center [612, 161] width 1125 height 125
click at [632, 110] on div "Add Column" at bounding box center [612, 161] width 1125 height 125
drag, startPoint x: 614, startPoint y: 138, endPoint x: 642, endPoint y: 138, distance: 27.9
click at [642, 138] on div "Perplexity Sources (2) JSON Filter Hide Column Remove Column" at bounding box center [605, 185] width 148 height 122
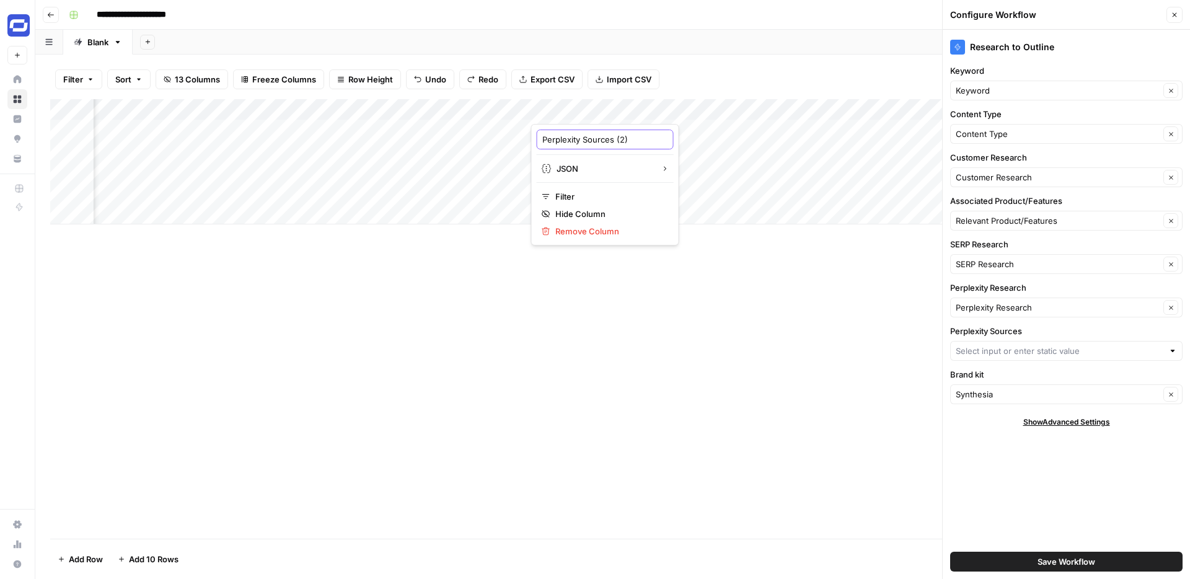
type input "Perplexity Sources"
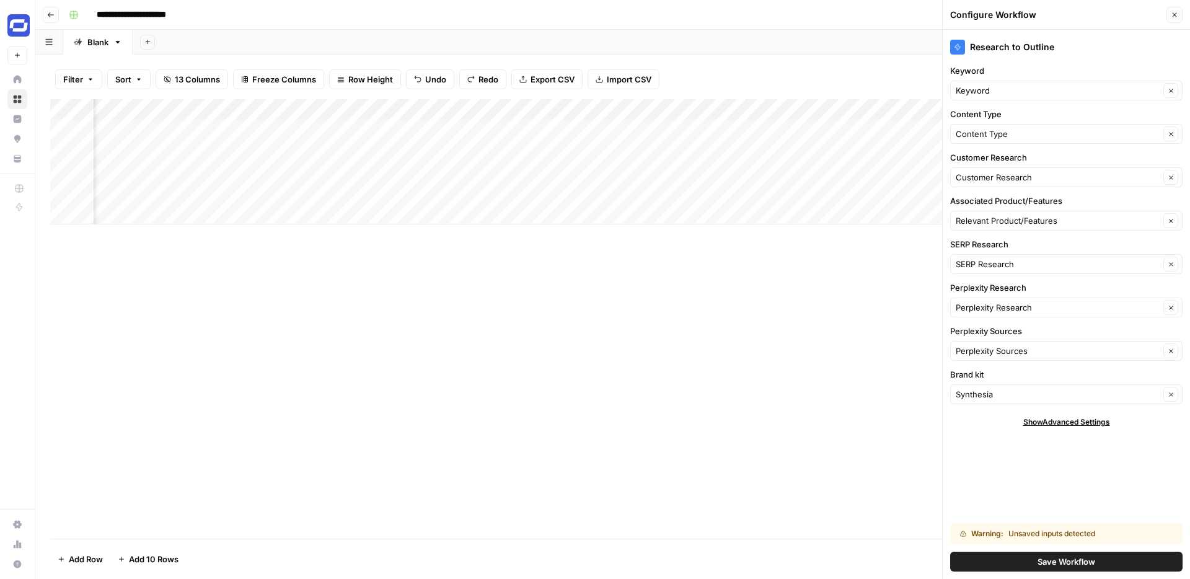
click at [746, 111] on div "Add Column" at bounding box center [612, 161] width 1125 height 125
drag, startPoint x: 728, startPoint y: 139, endPoint x: 763, endPoint y: 139, distance: 34.7
click at [763, 139] on body "**********" at bounding box center [595, 289] width 1190 height 579
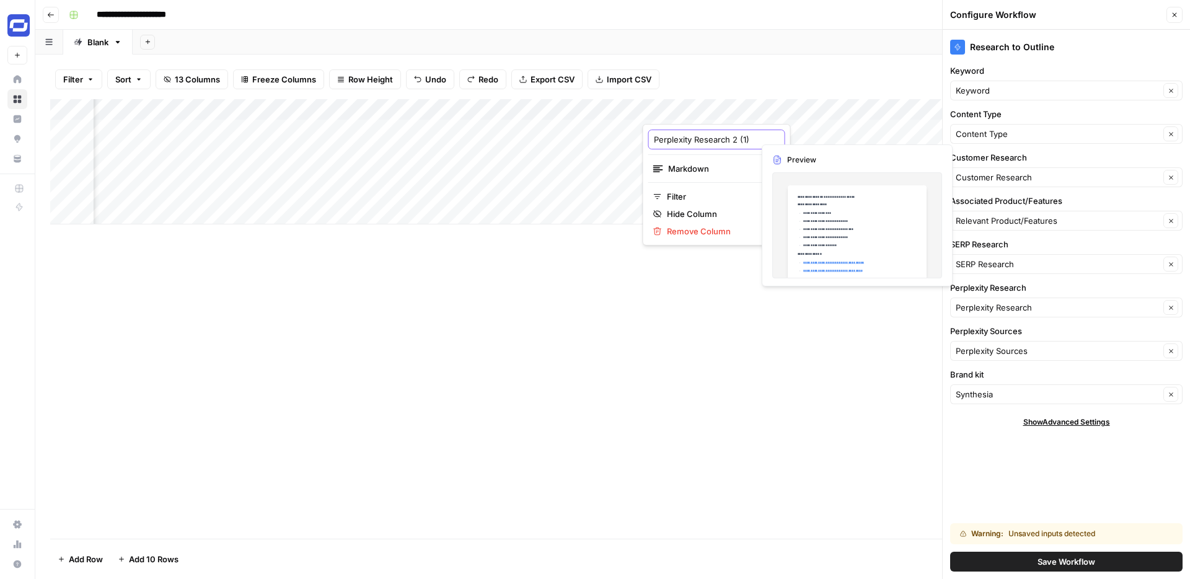
type input "Perplexity Research"
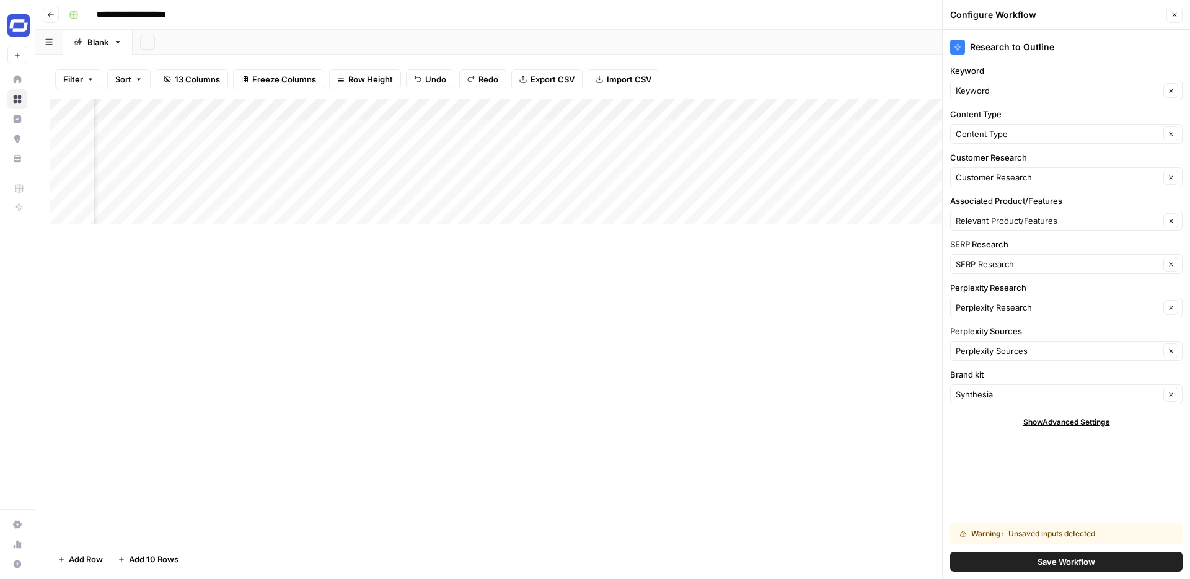
scroll to position [0, 872]
click at [788, 109] on div "Add Column" at bounding box center [612, 161] width 1125 height 125
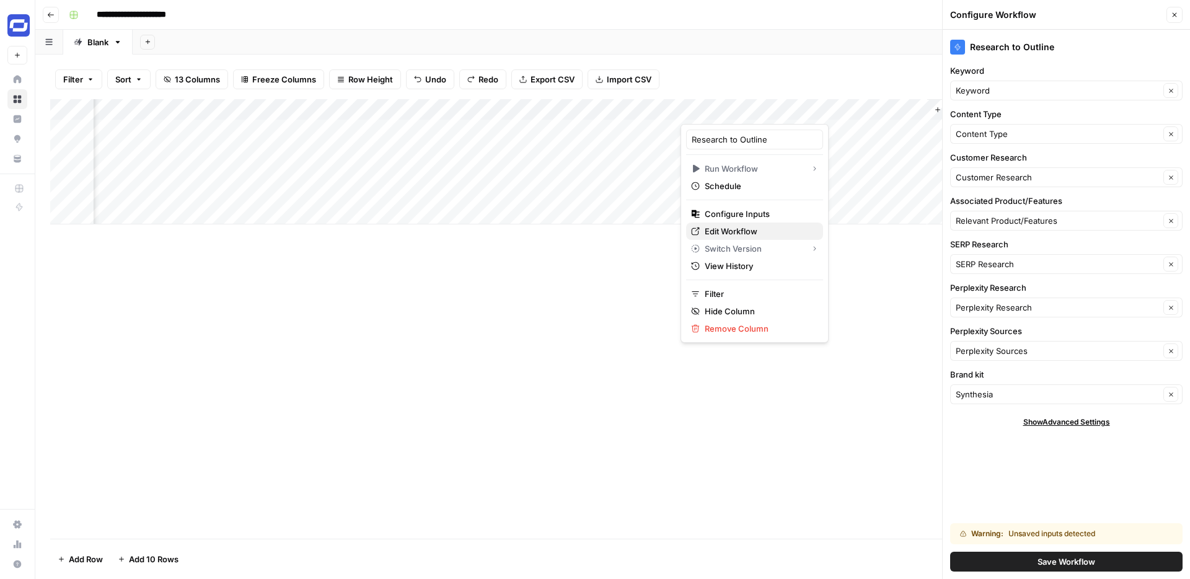
click at [738, 233] on span "Edit Workflow" at bounding box center [759, 231] width 108 height 12
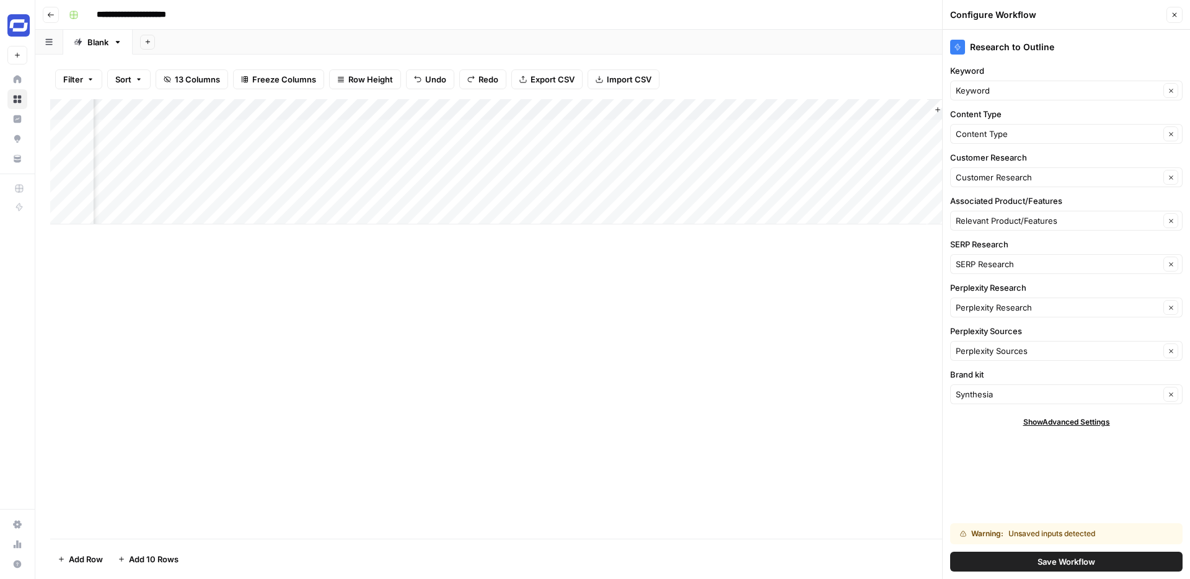
click at [790, 108] on div "Add Column" at bounding box center [612, 161] width 1125 height 125
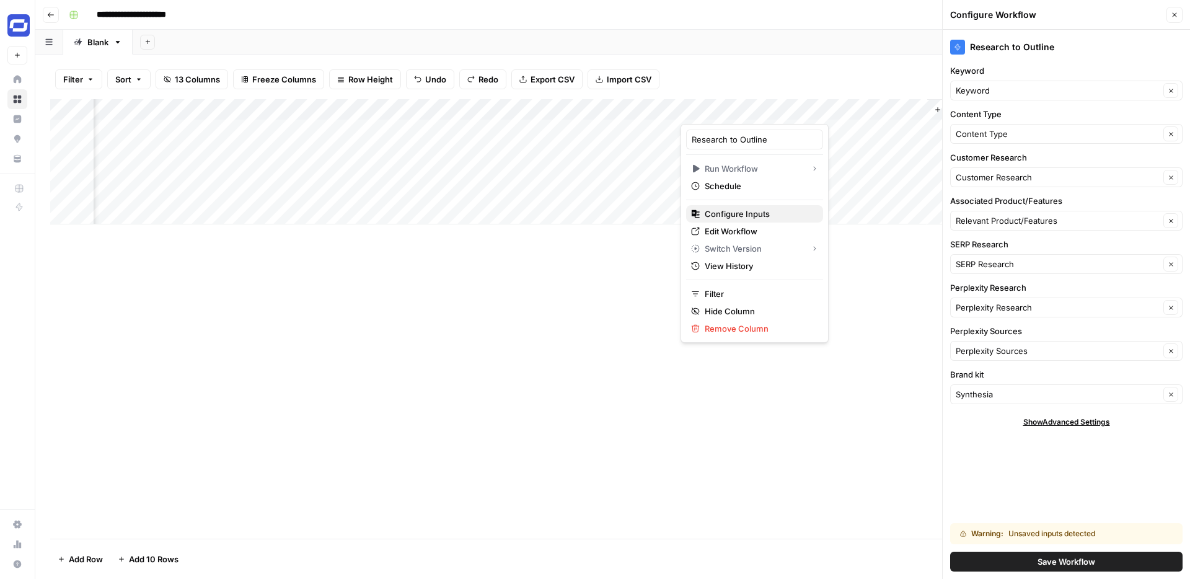
click at [733, 214] on span "Configure Inputs" at bounding box center [759, 214] width 108 height 12
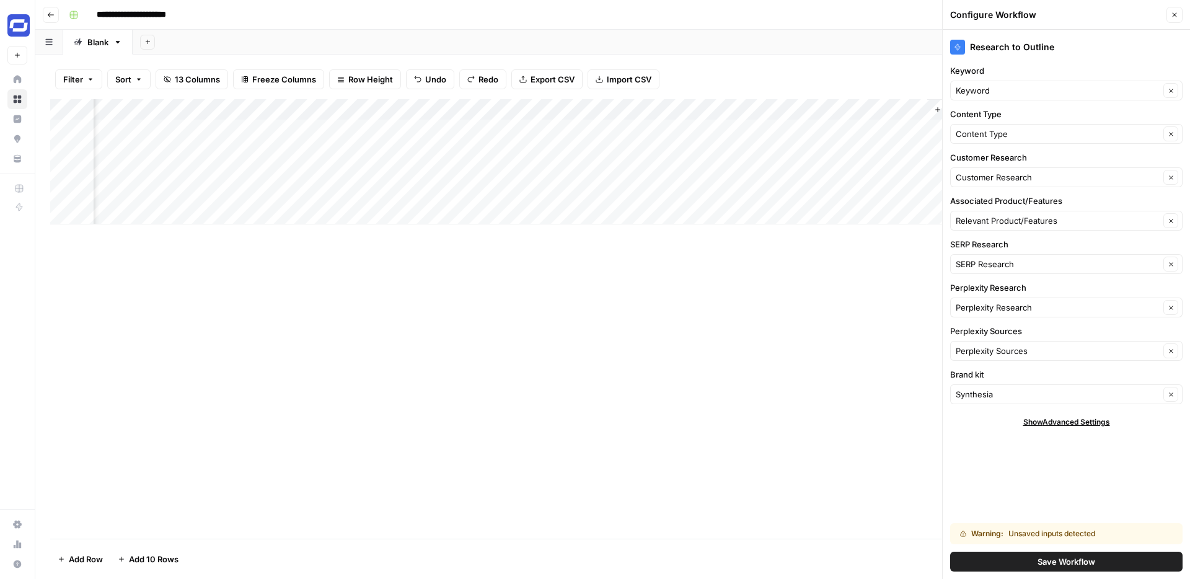
click at [1050, 555] on span "Save Workflow" at bounding box center [1067, 561] width 58 height 12
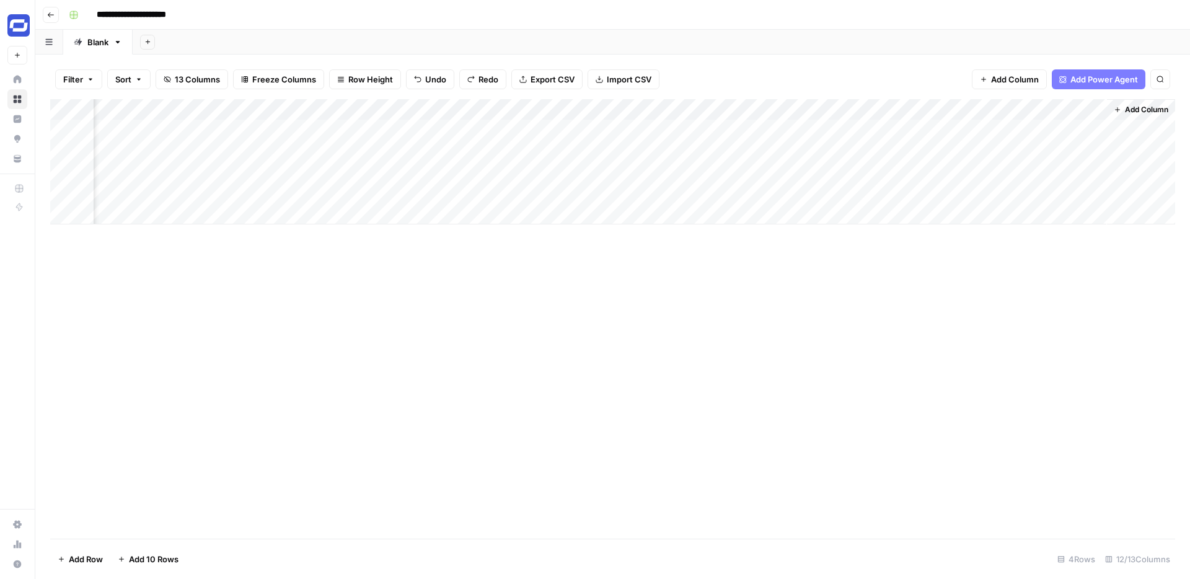
scroll to position [0, 693]
click at [1140, 115] on button "Add Column" at bounding box center [1141, 110] width 64 height 16
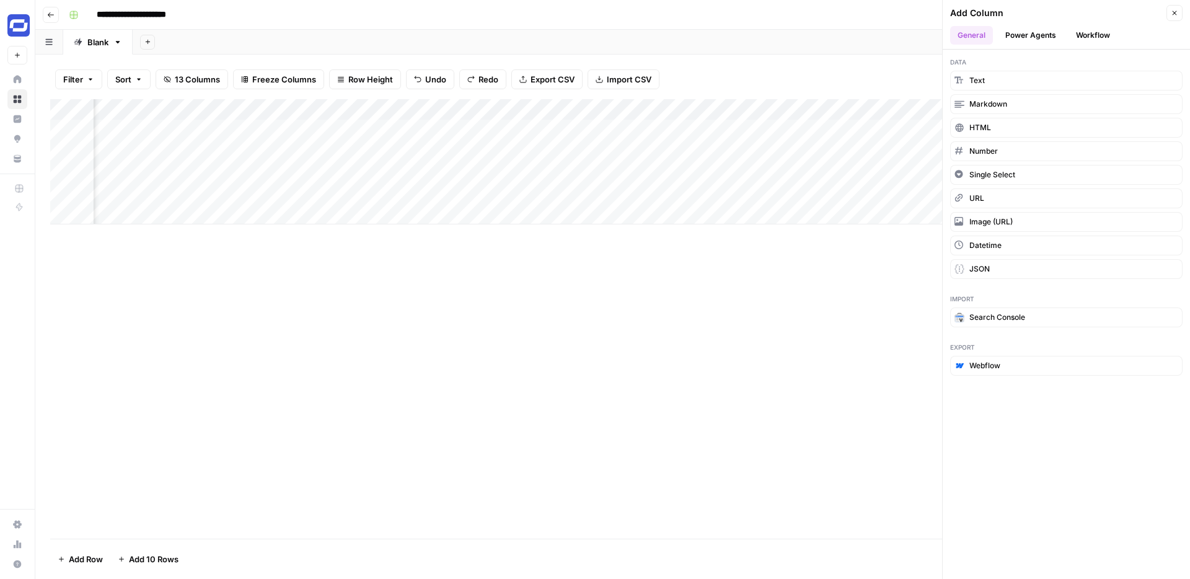
click at [1079, 43] on button "Workflow" at bounding box center [1093, 35] width 49 height 19
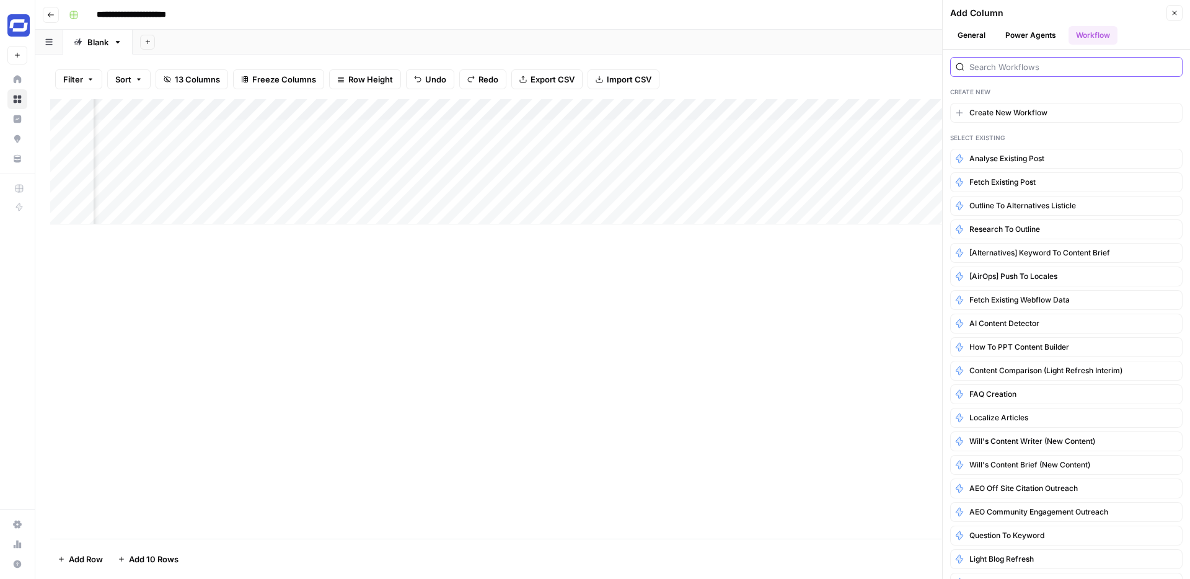
click at [1025, 61] on input "search" at bounding box center [1074, 67] width 208 height 12
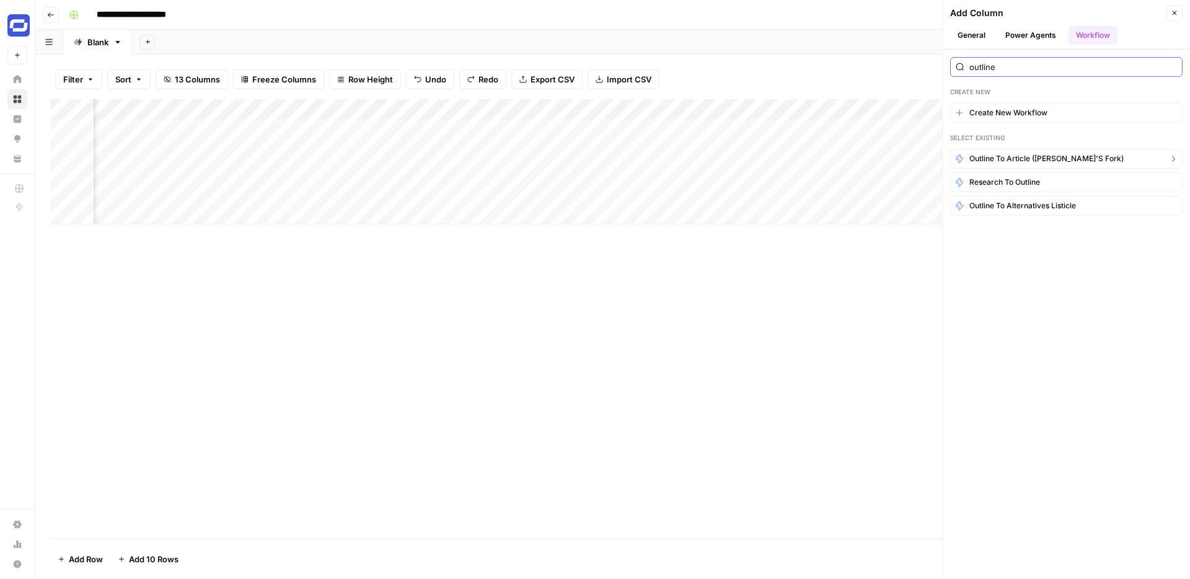
type input "outline"
click at [1054, 153] on button "Outline to article ([PERSON_NAME]'s fork)" at bounding box center [1066, 159] width 232 height 20
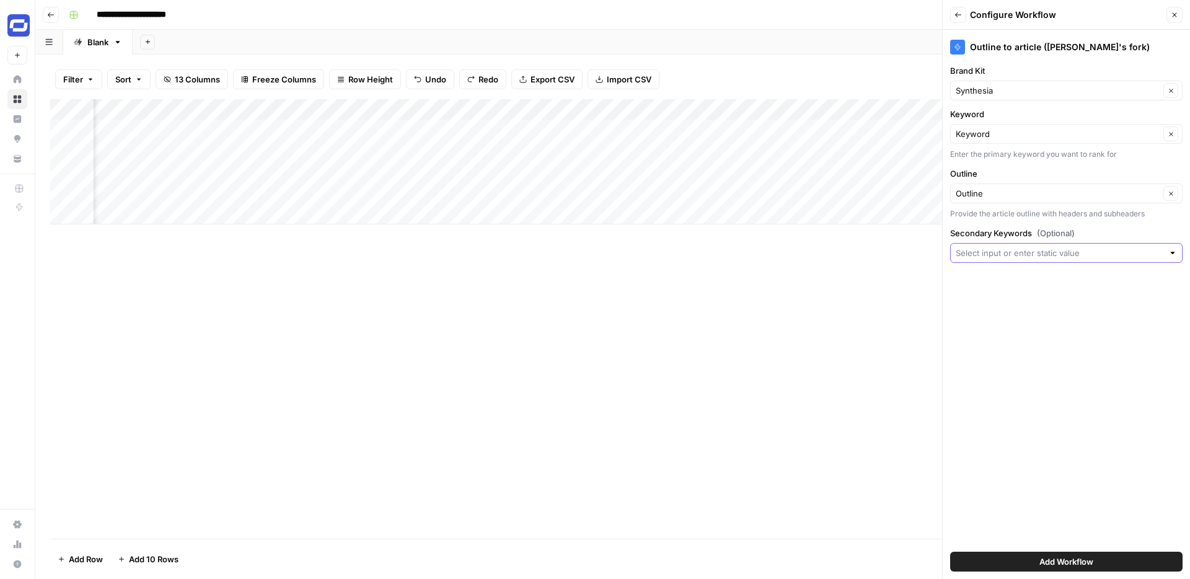
click at [1055, 249] on input "Secondary Keywords (Optional)" at bounding box center [1060, 253] width 208 height 12
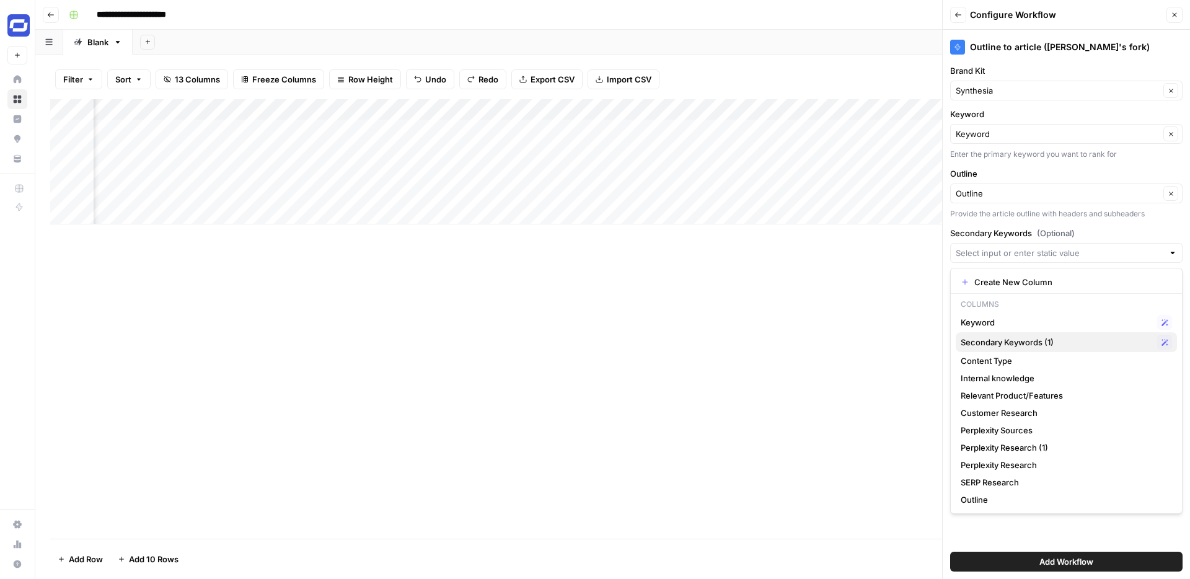
click at [1026, 340] on span "Secondary Keywords (1)" at bounding box center [1057, 342] width 192 height 12
type input "Secondary Keywords (1)"
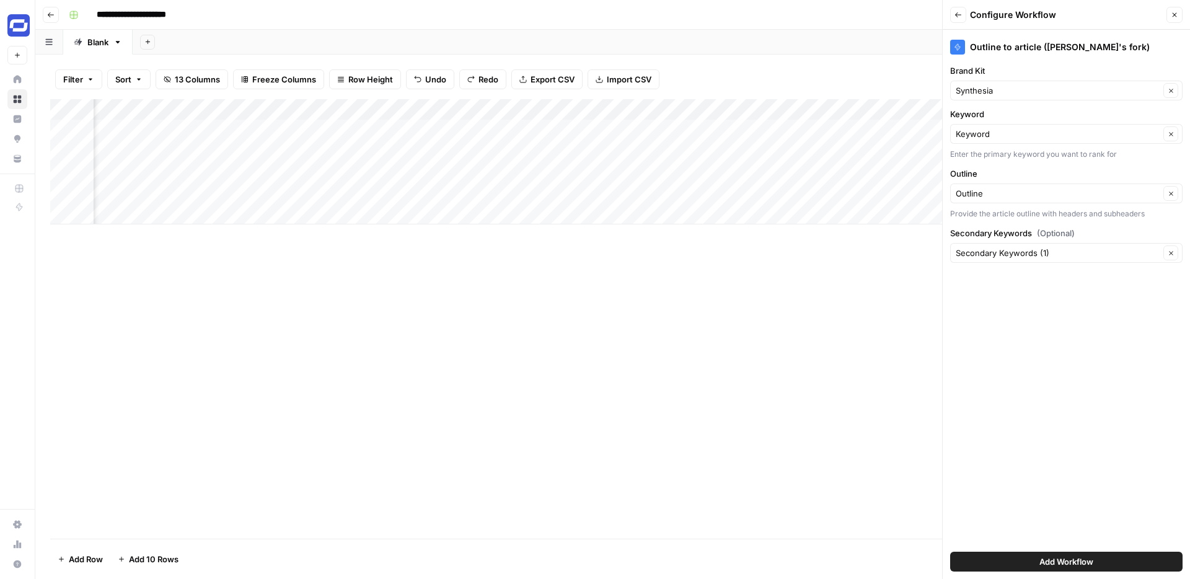
click at [1053, 563] on span "Add Workflow" at bounding box center [1067, 561] width 54 height 12
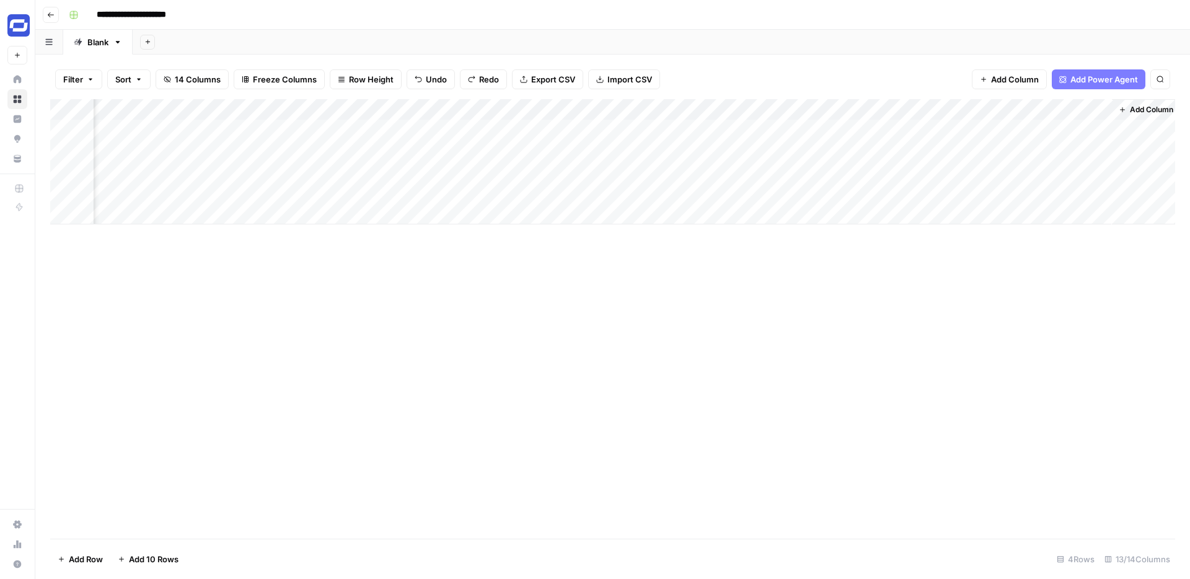
scroll to position [0, 859]
click at [194, 83] on span "14 Columns" at bounding box center [198, 79] width 46 height 12
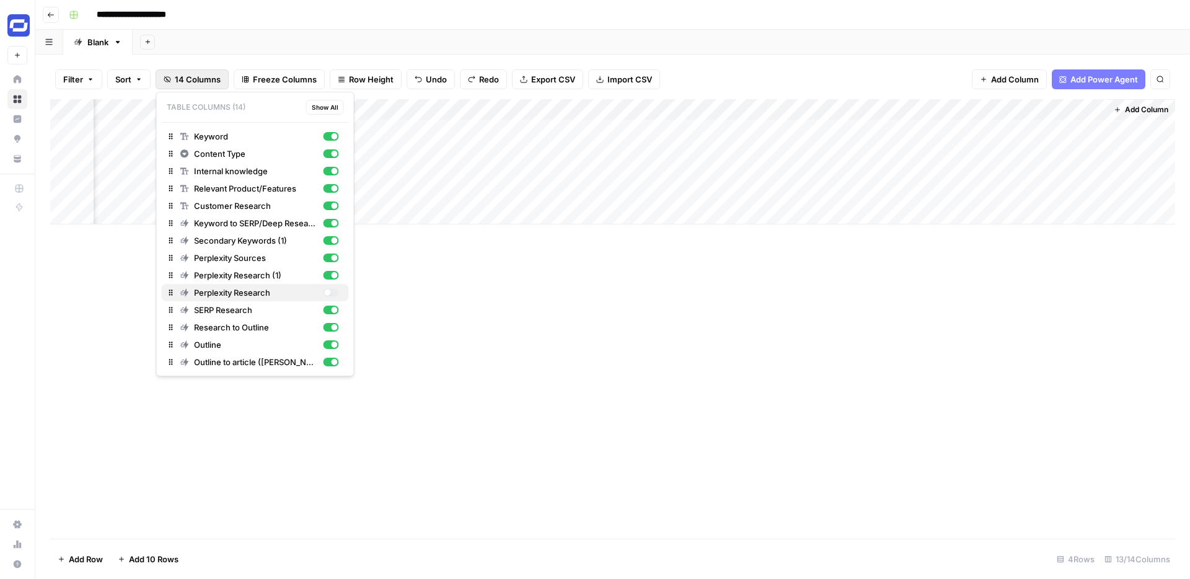
click at [333, 290] on div "button" at bounding box center [330, 292] width 15 height 9
click at [684, 110] on div "Add Column" at bounding box center [612, 161] width 1125 height 125
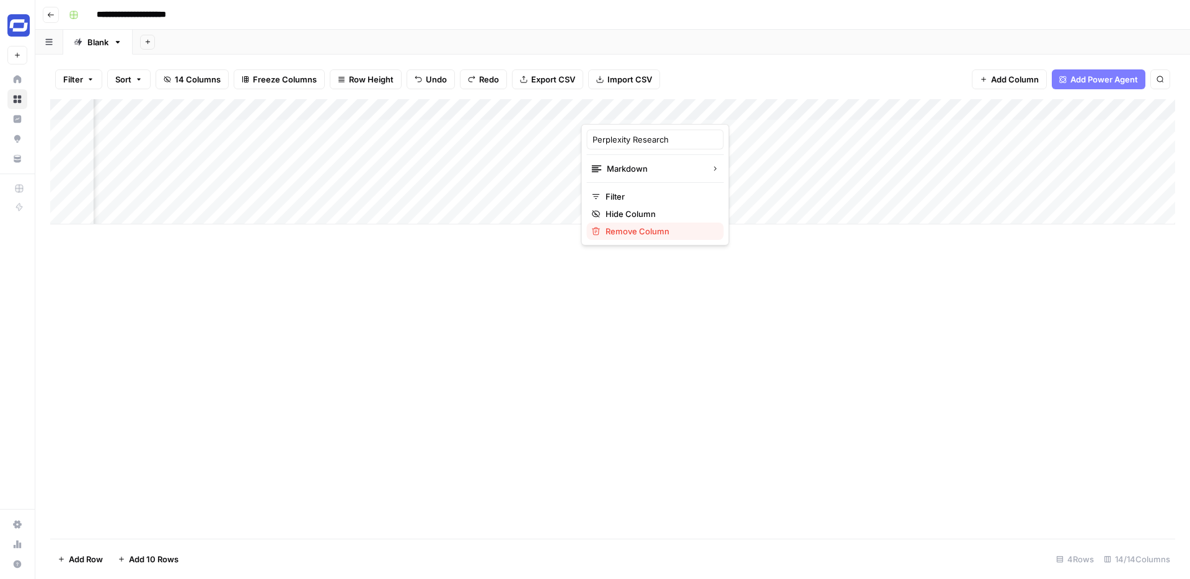
click at [617, 228] on span "Remove Column" at bounding box center [660, 231] width 108 height 12
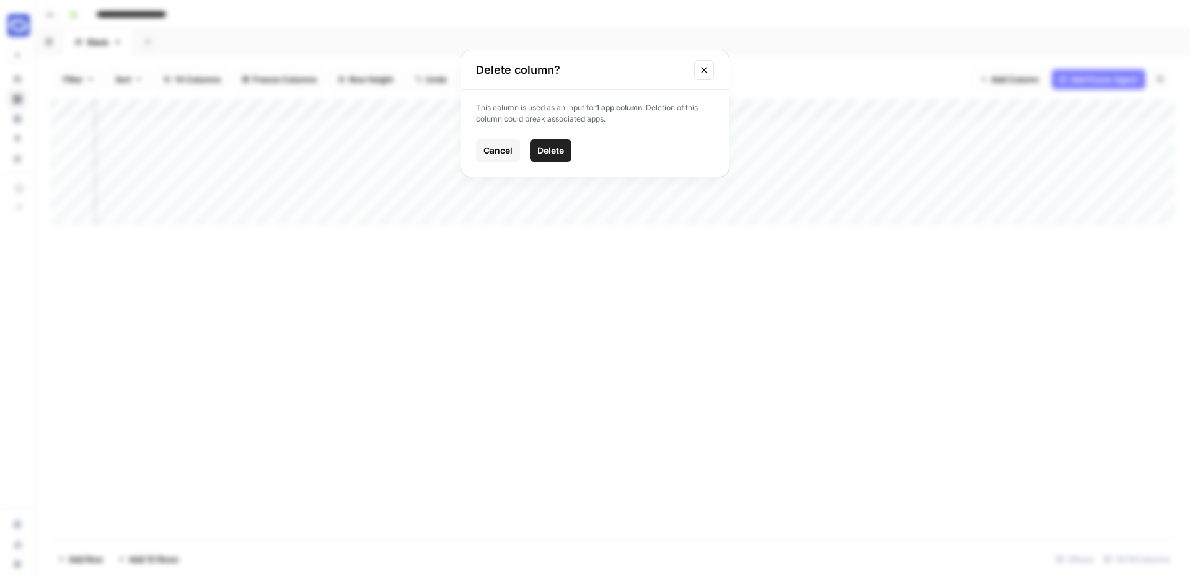
click at [551, 146] on span "Delete" at bounding box center [551, 150] width 27 height 12
click at [802, 107] on div "Add Column" at bounding box center [612, 161] width 1125 height 125
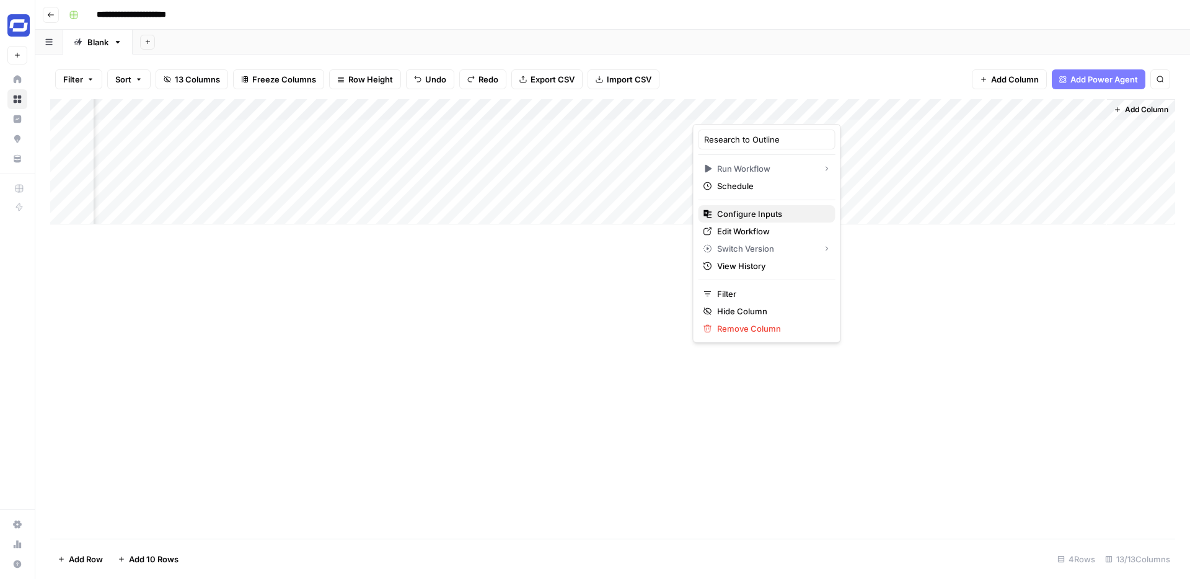
click at [755, 215] on span "Configure Inputs" at bounding box center [771, 214] width 108 height 12
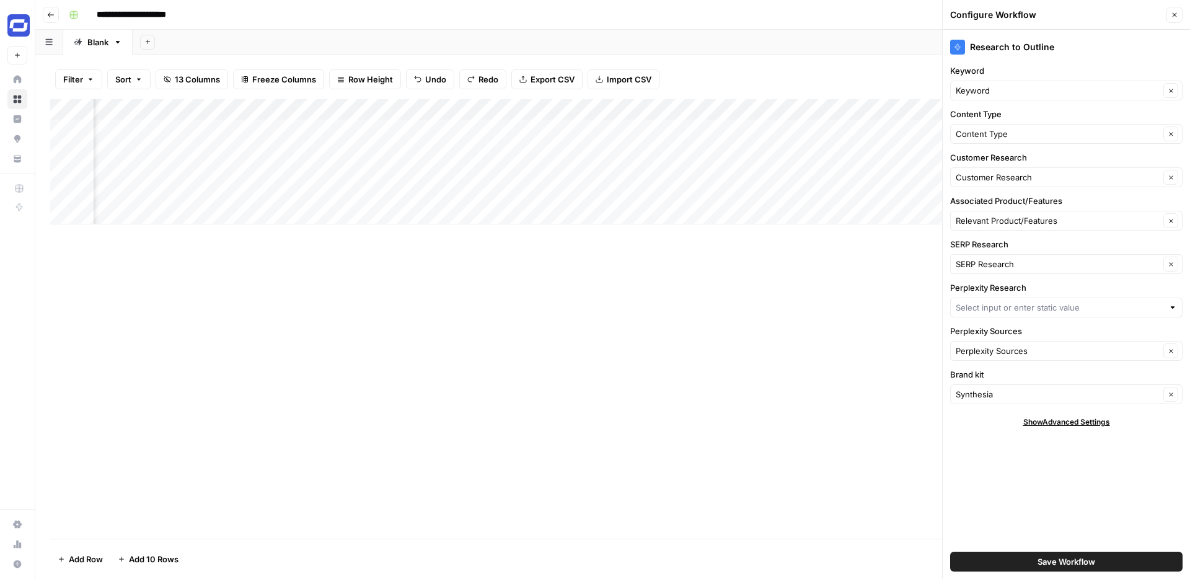
click at [1094, 314] on div at bounding box center [1066, 308] width 232 height 20
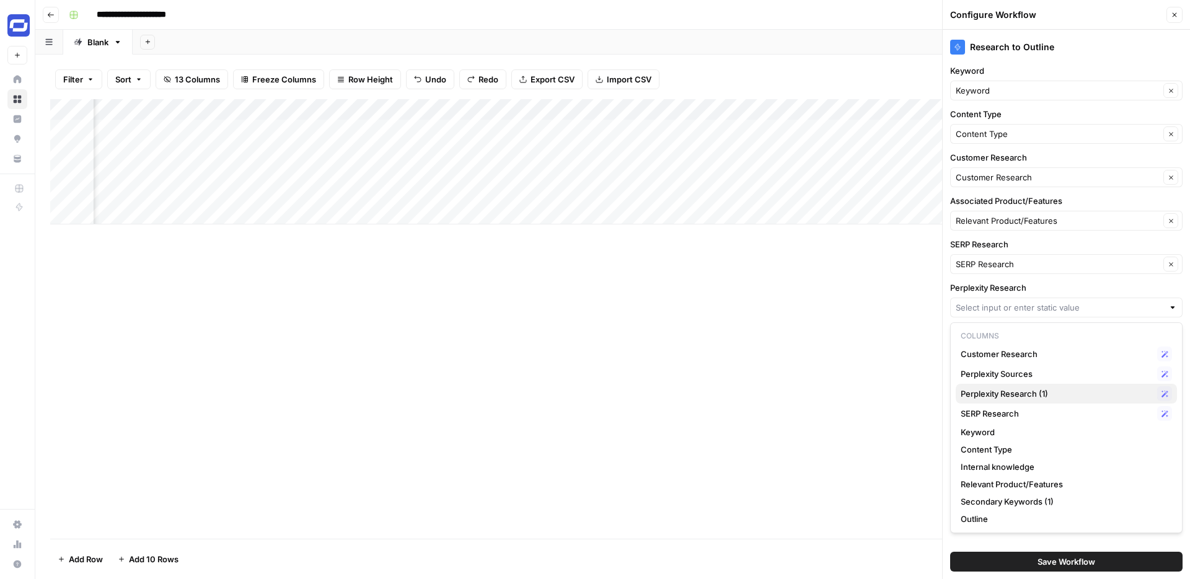
click at [1035, 395] on span "Perplexity Research (1)" at bounding box center [1057, 393] width 192 height 12
type input "Perplexity Research (1)"
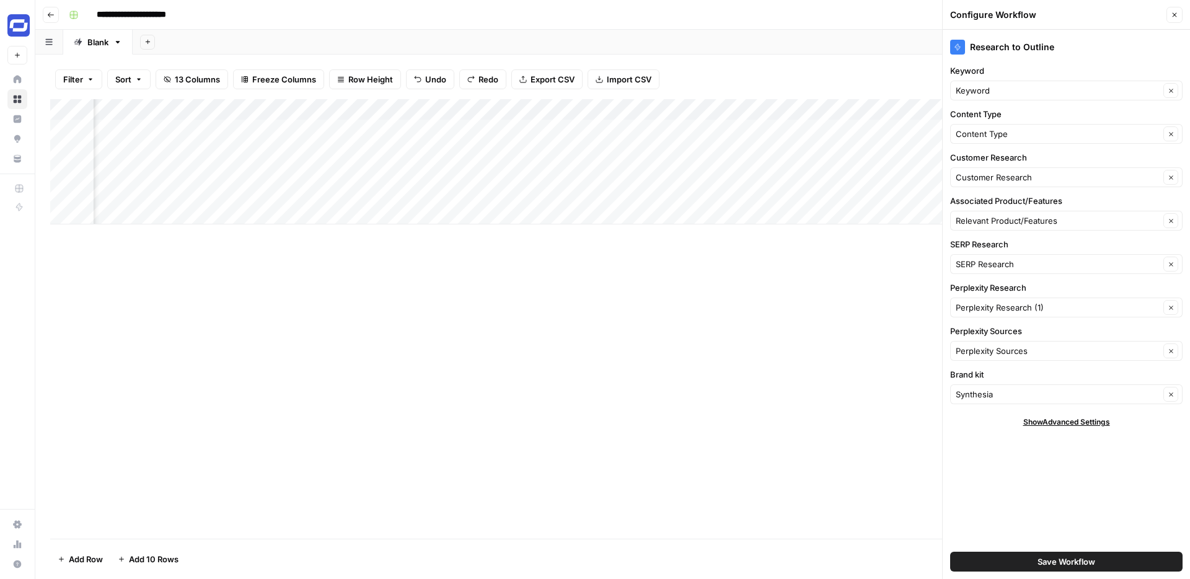
click at [1043, 560] on span "Save Workflow" at bounding box center [1067, 561] width 58 height 12
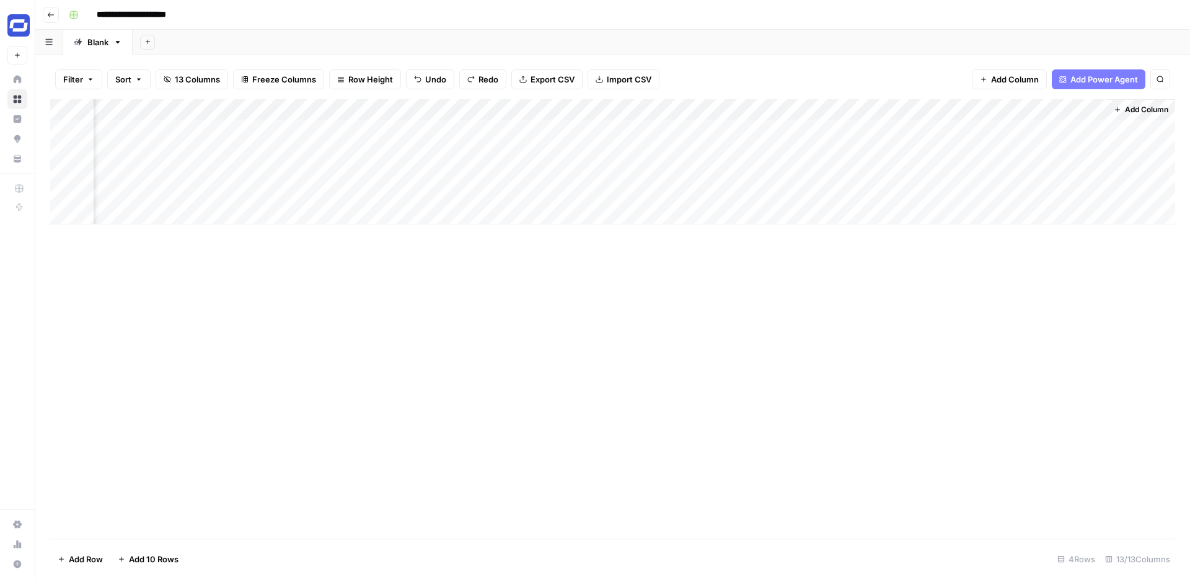
click at [1079, 110] on div "Add Column" at bounding box center [612, 161] width 1125 height 125
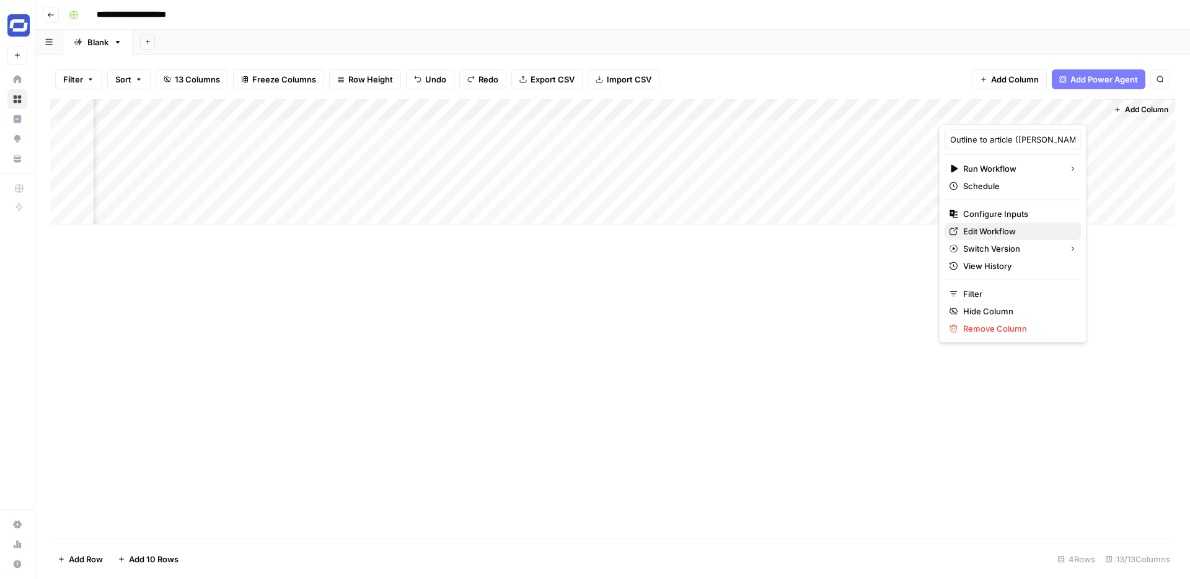
click at [998, 228] on span "Edit Workflow" at bounding box center [1017, 231] width 108 height 12
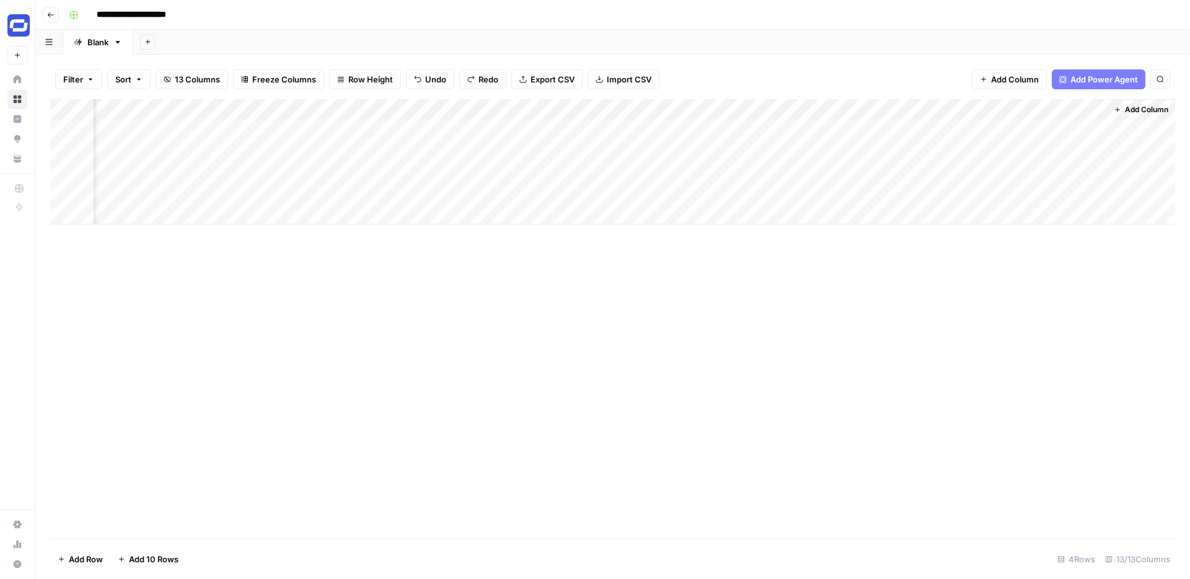
click at [1023, 128] on div "Add Column" at bounding box center [612, 161] width 1125 height 125
click at [1077, 130] on div "Add Column" at bounding box center [612, 161] width 1125 height 125
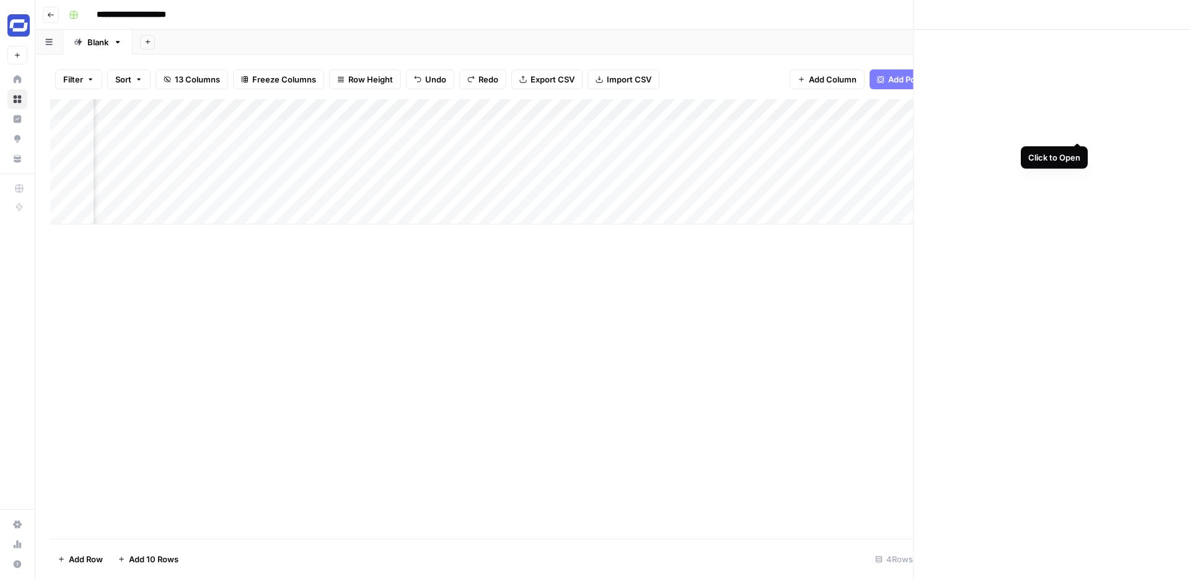
scroll to position [0, 854]
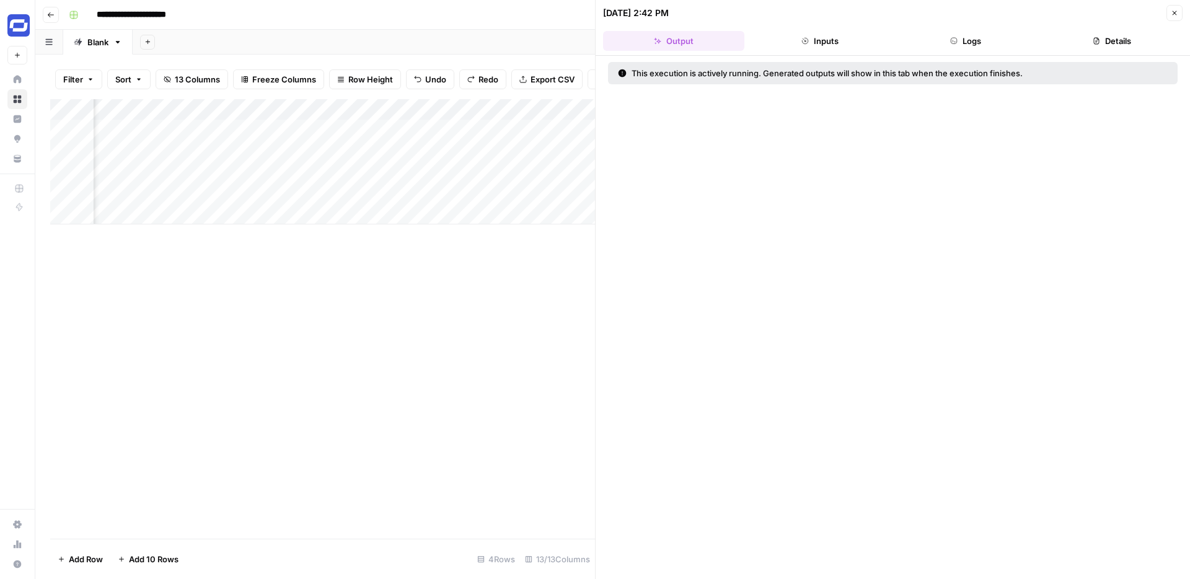
click at [975, 41] on button "Logs" at bounding box center [966, 41] width 141 height 20
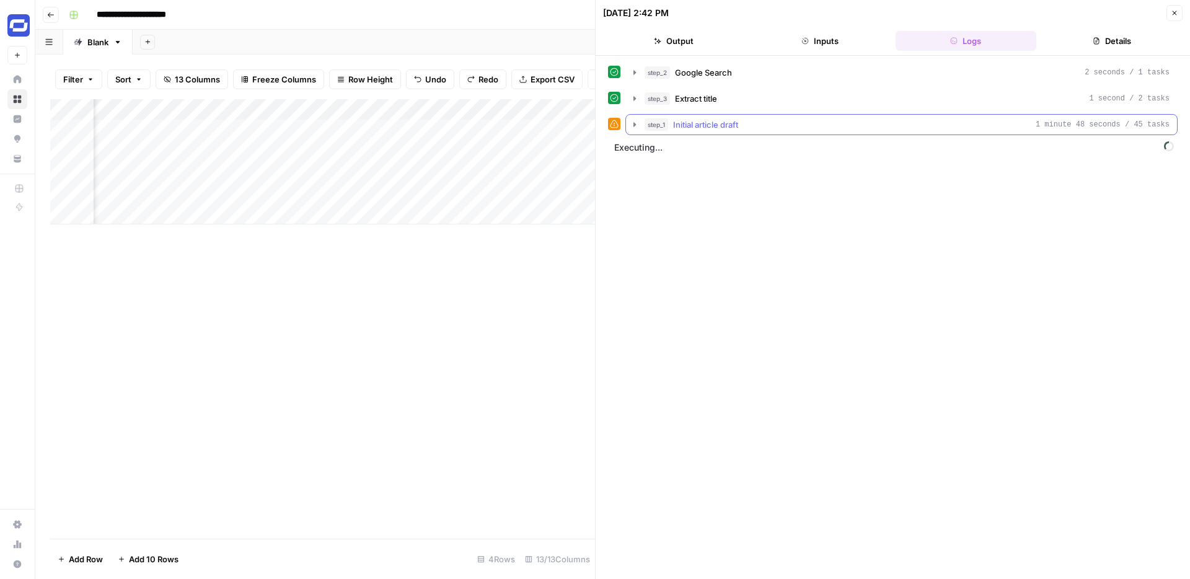
click at [634, 122] on icon "button" at bounding box center [635, 125] width 10 height 10
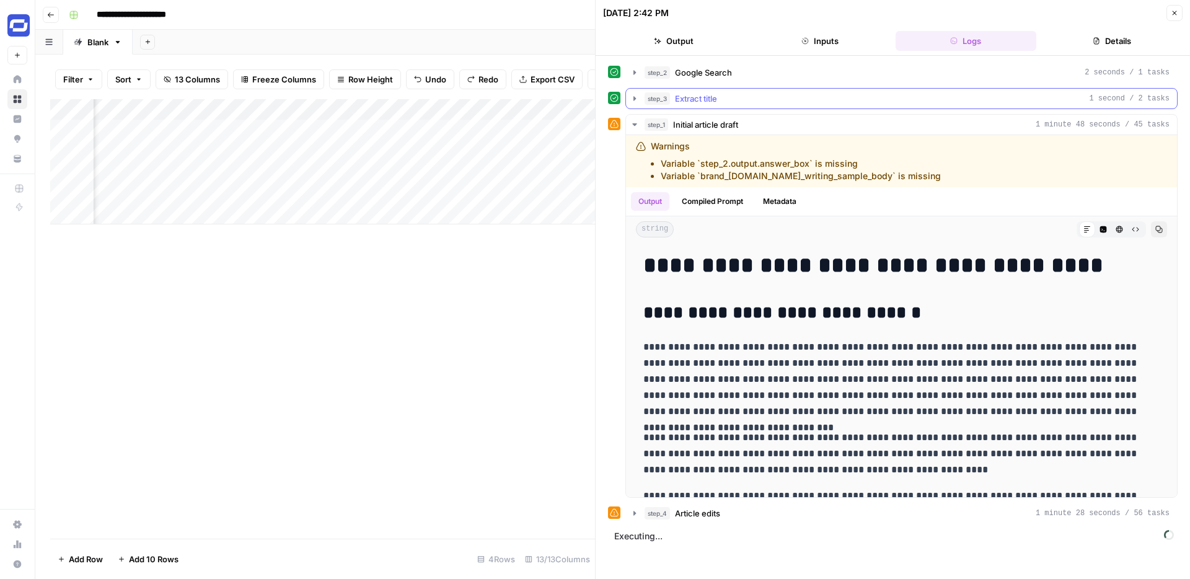
click at [637, 100] on icon "button" at bounding box center [635, 99] width 10 height 10
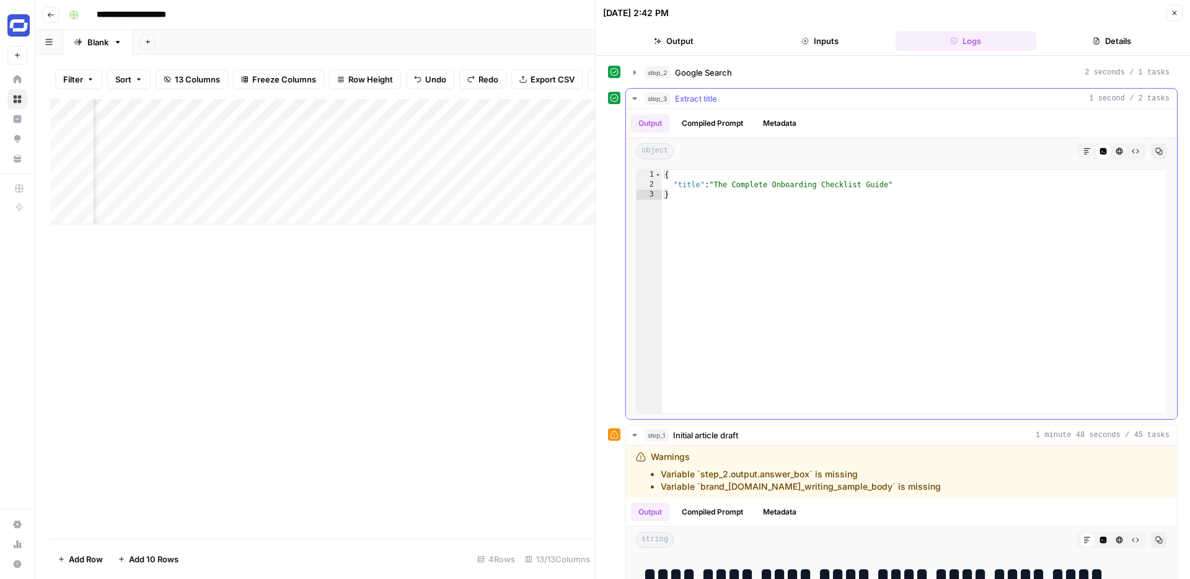
click at [637, 98] on icon "button" at bounding box center [635, 99] width 10 height 10
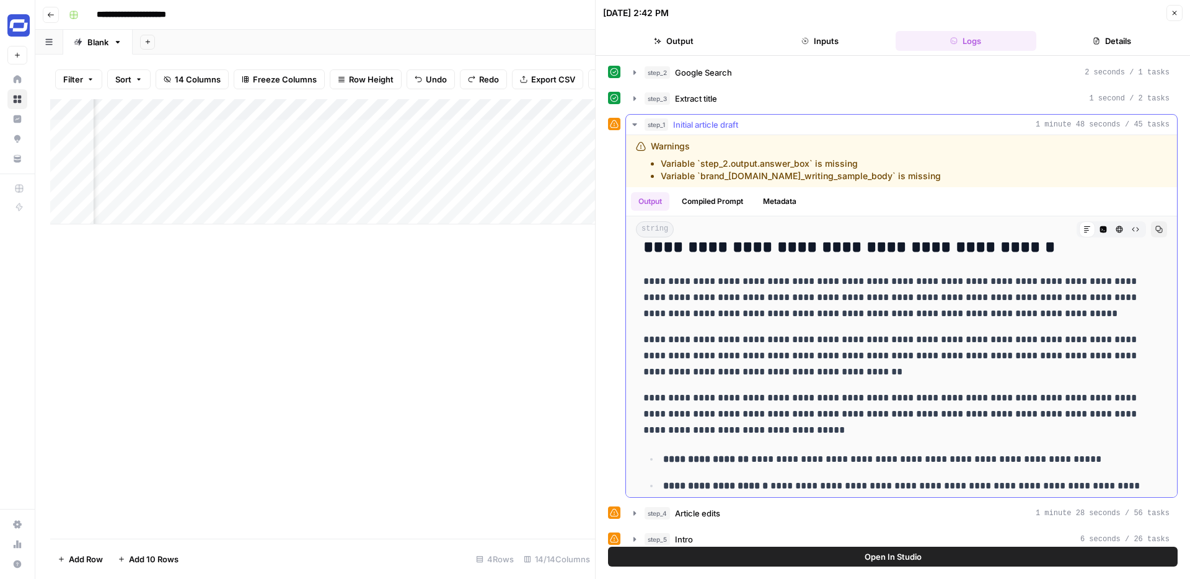
scroll to position [0, 0]
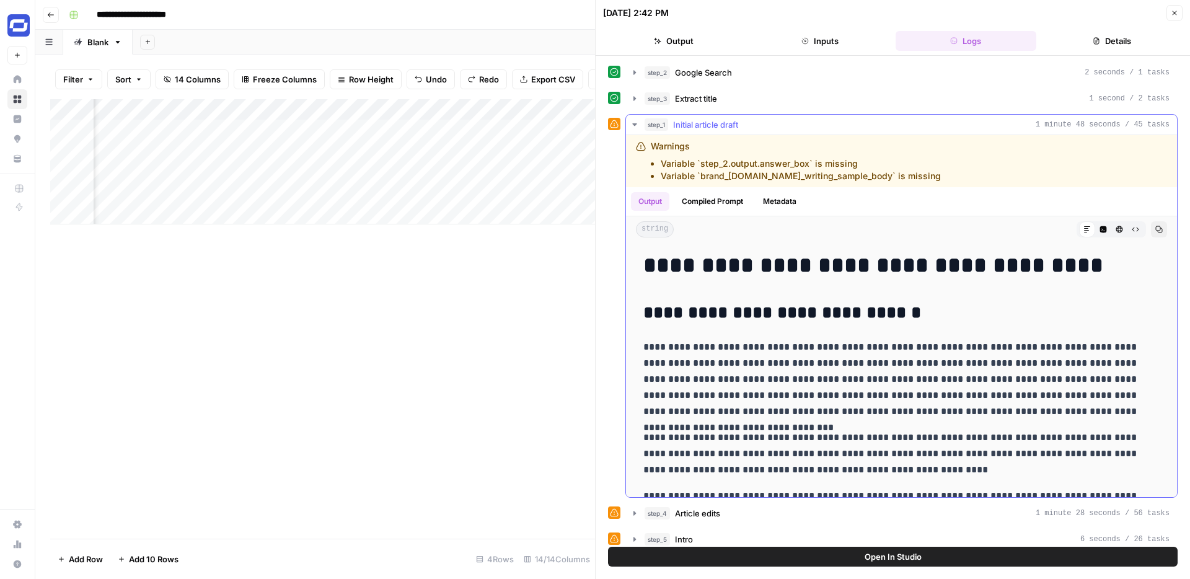
click at [632, 126] on icon "button" at bounding box center [635, 125] width 10 height 10
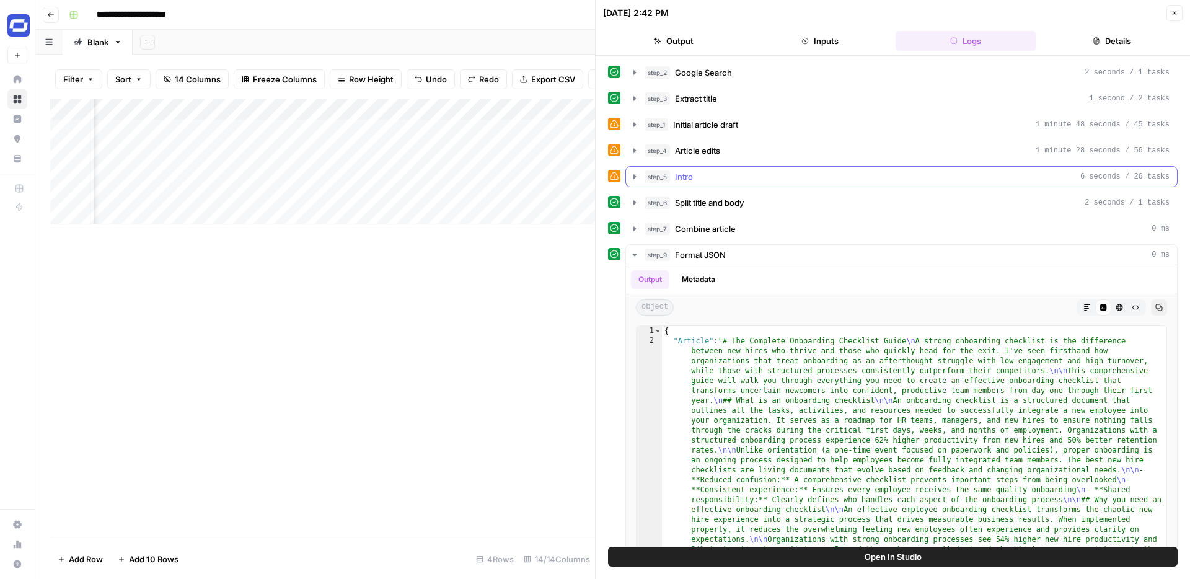
click at [634, 175] on icon "button" at bounding box center [635, 176] width 2 height 4
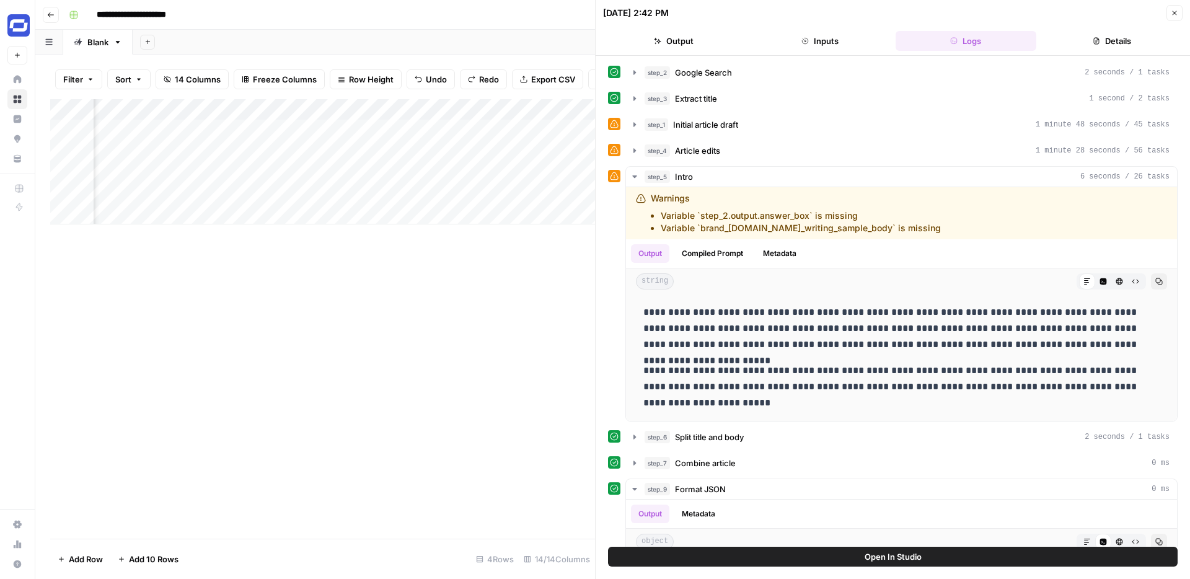
click at [1178, 9] on button "Close" at bounding box center [1175, 13] width 16 height 16
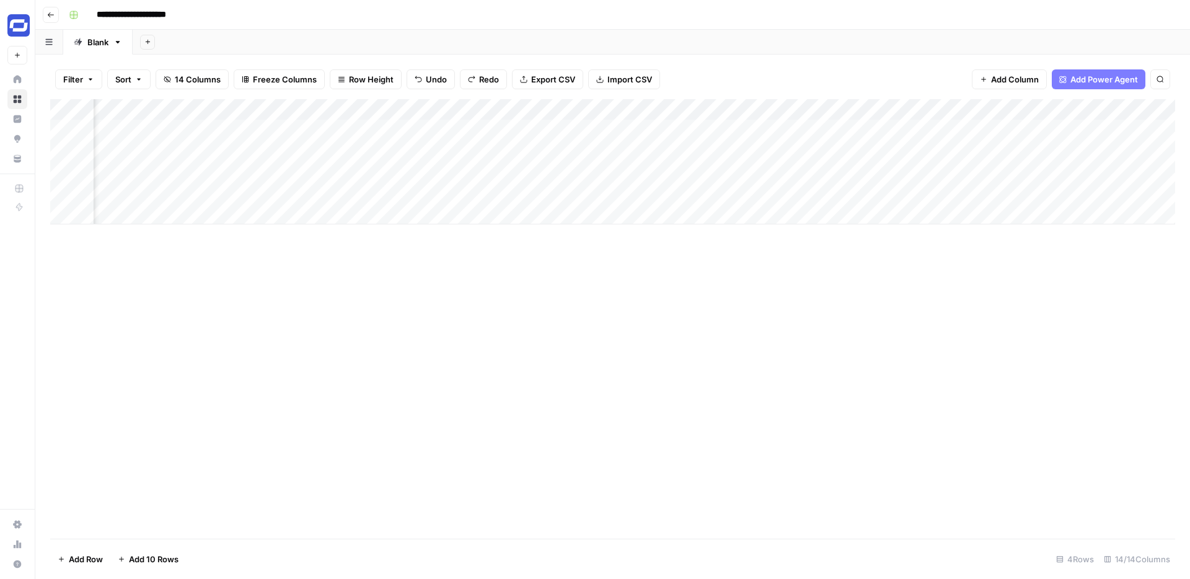
click at [1084, 111] on div "Add Column" at bounding box center [612, 161] width 1125 height 125
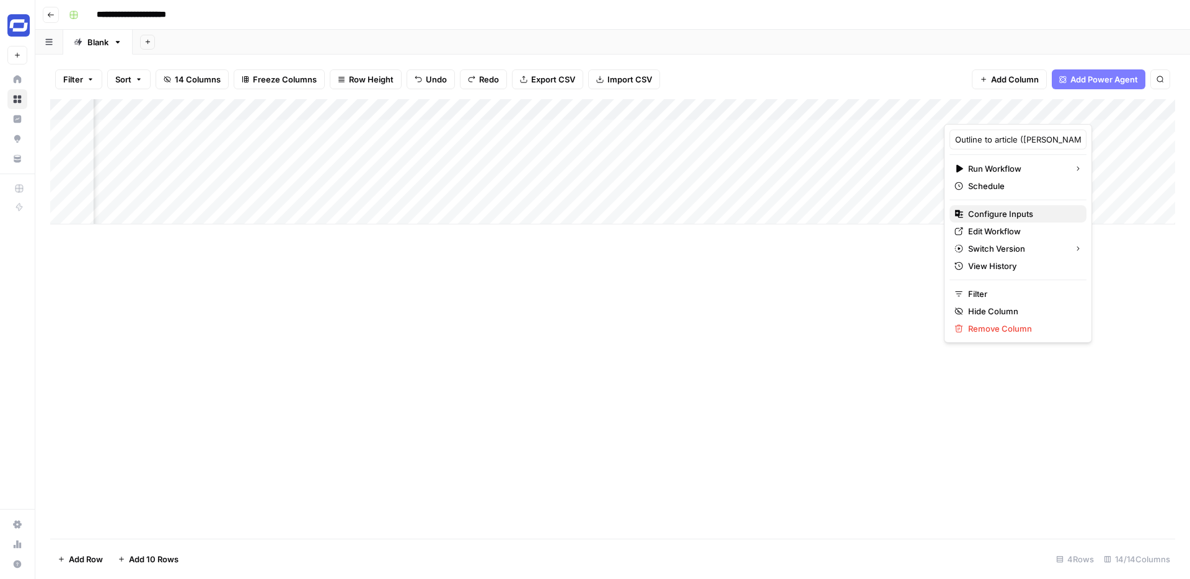
click at [1007, 215] on span "Configure Inputs" at bounding box center [1022, 214] width 108 height 12
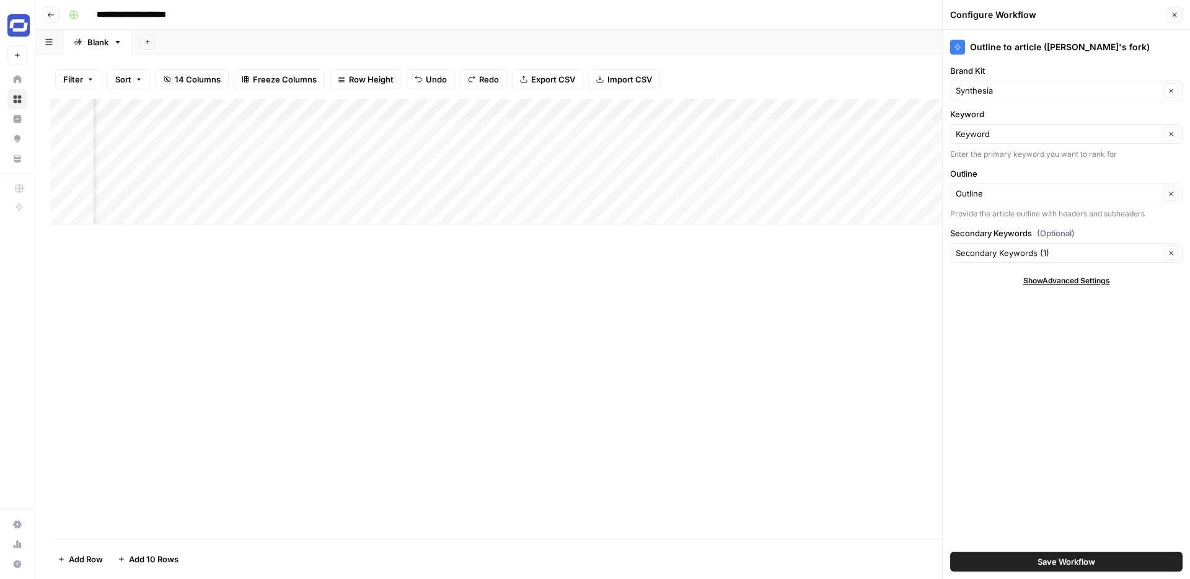
scroll to position [0, 926]
click at [861, 127] on div "Add Column" at bounding box center [612, 161] width 1125 height 125
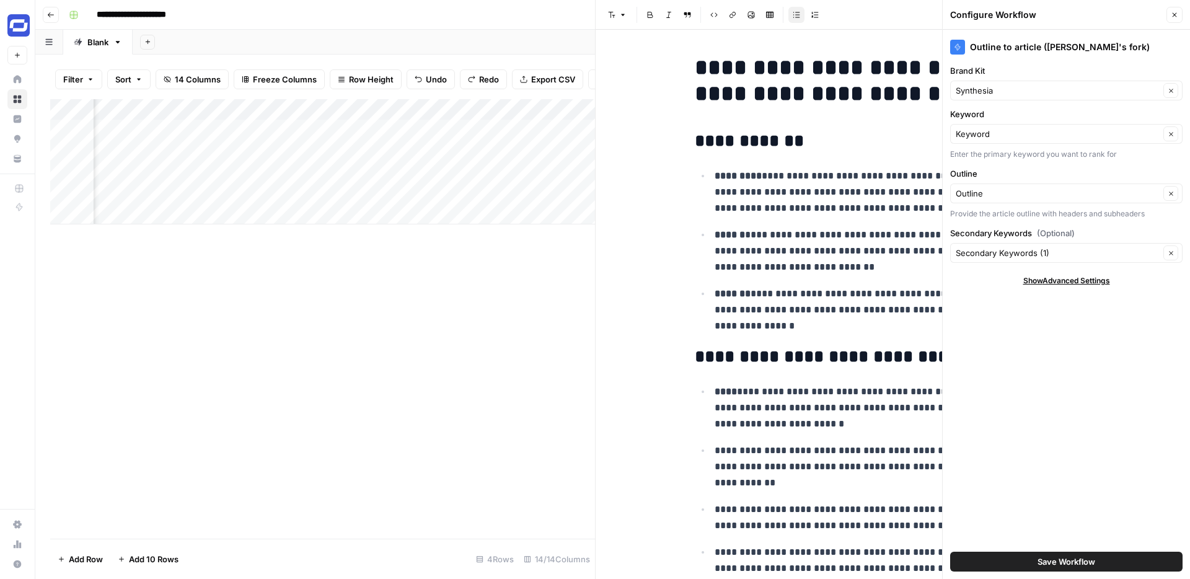
scroll to position [24, 0]
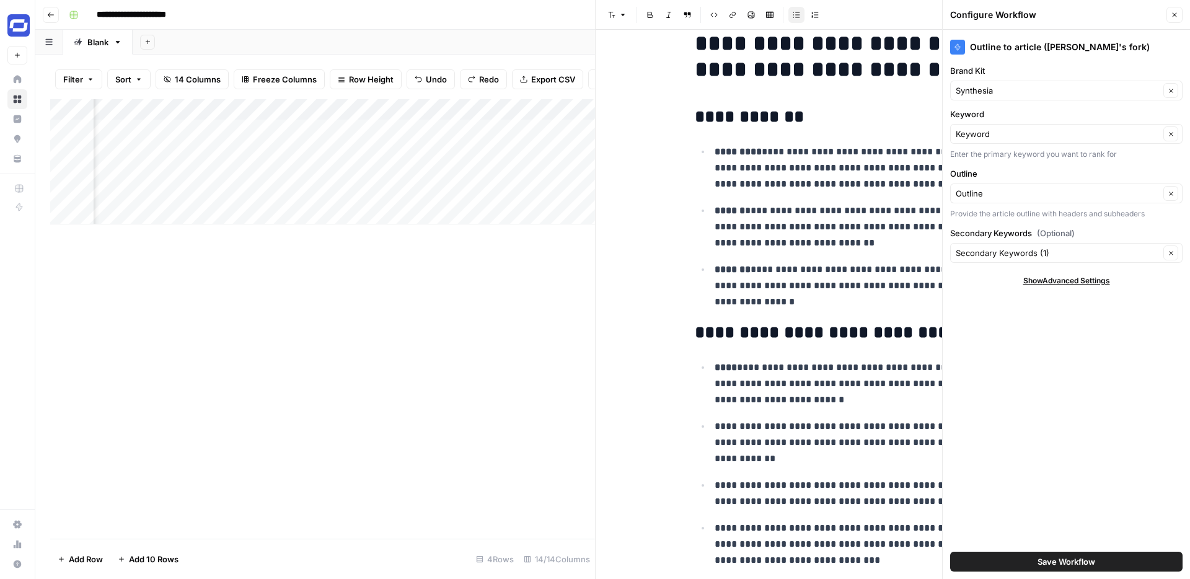
click at [1173, 17] on icon "button" at bounding box center [1174, 14] width 7 height 7
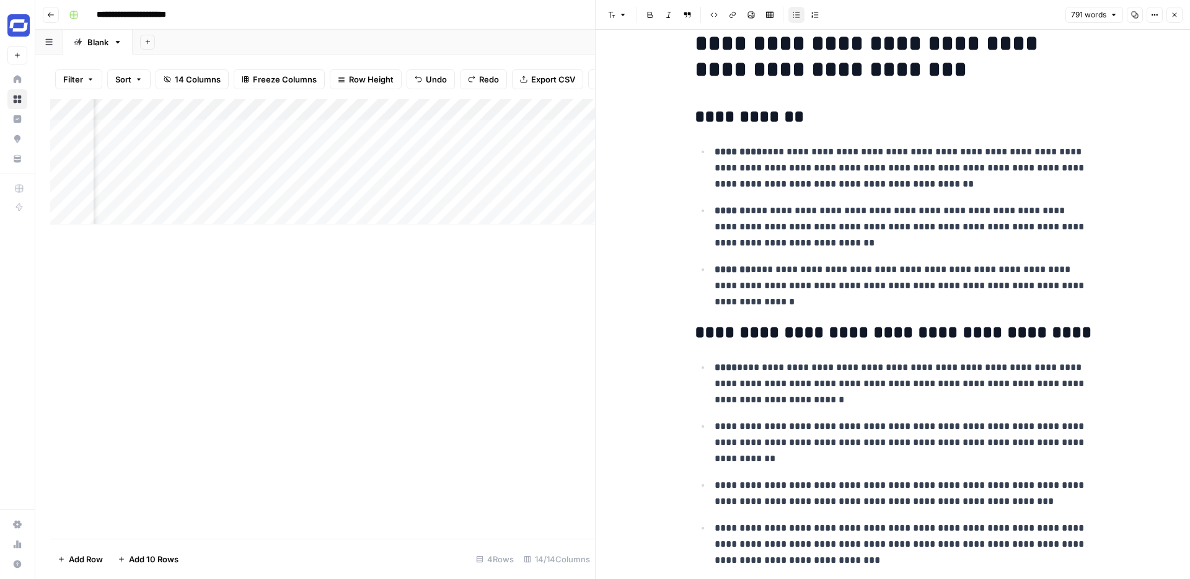
click at [1173, 17] on icon "button" at bounding box center [1174, 14] width 7 height 7
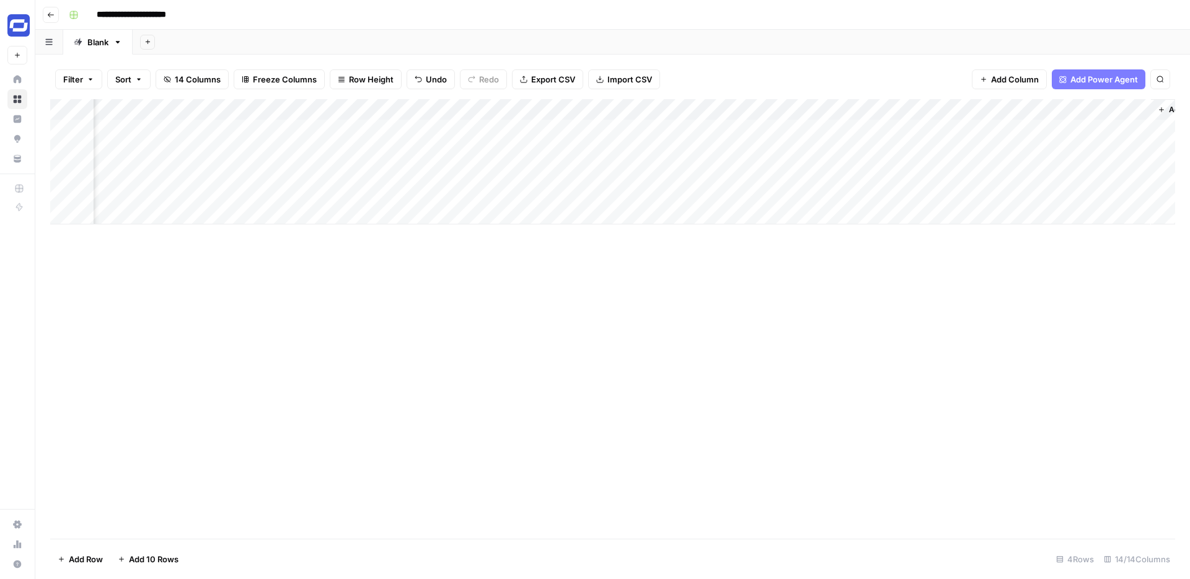
click at [1012, 110] on div "Add Column" at bounding box center [612, 161] width 1125 height 125
click at [734, 128] on div "Add Column" at bounding box center [612, 161] width 1125 height 125
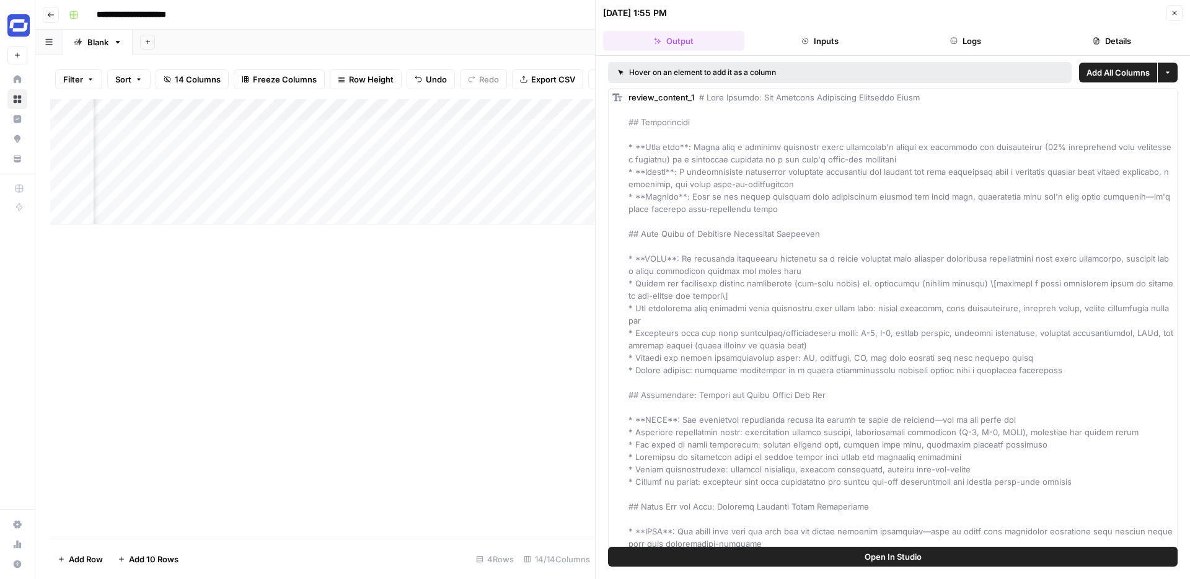
click at [1177, 10] on icon "button" at bounding box center [1174, 12] width 7 height 7
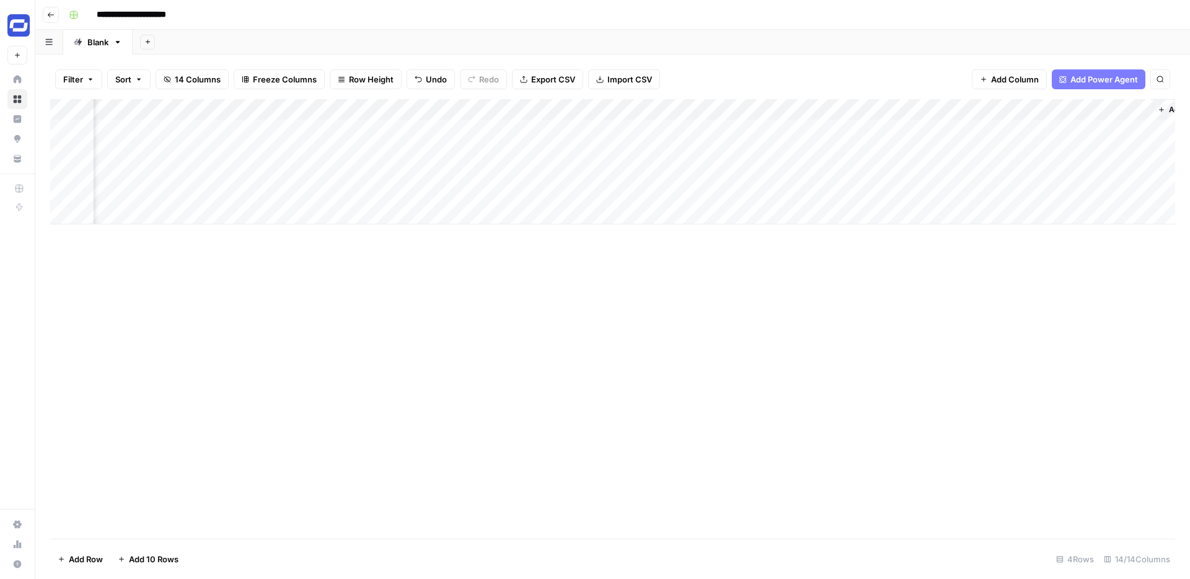
click at [736, 108] on div "Add Column" at bounding box center [612, 161] width 1125 height 125
click at [810, 270] on div "Add Column" at bounding box center [612, 319] width 1125 height 440
click at [735, 109] on div "Add Column" at bounding box center [612, 161] width 1125 height 125
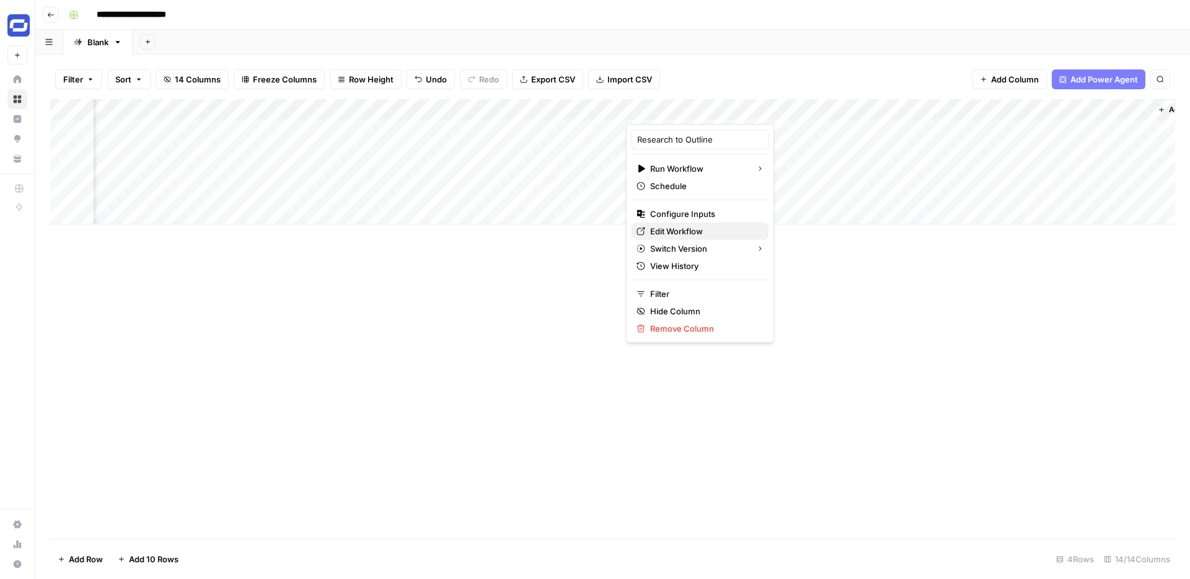
click at [686, 231] on span "Edit Workflow" at bounding box center [704, 231] width 108 height 12
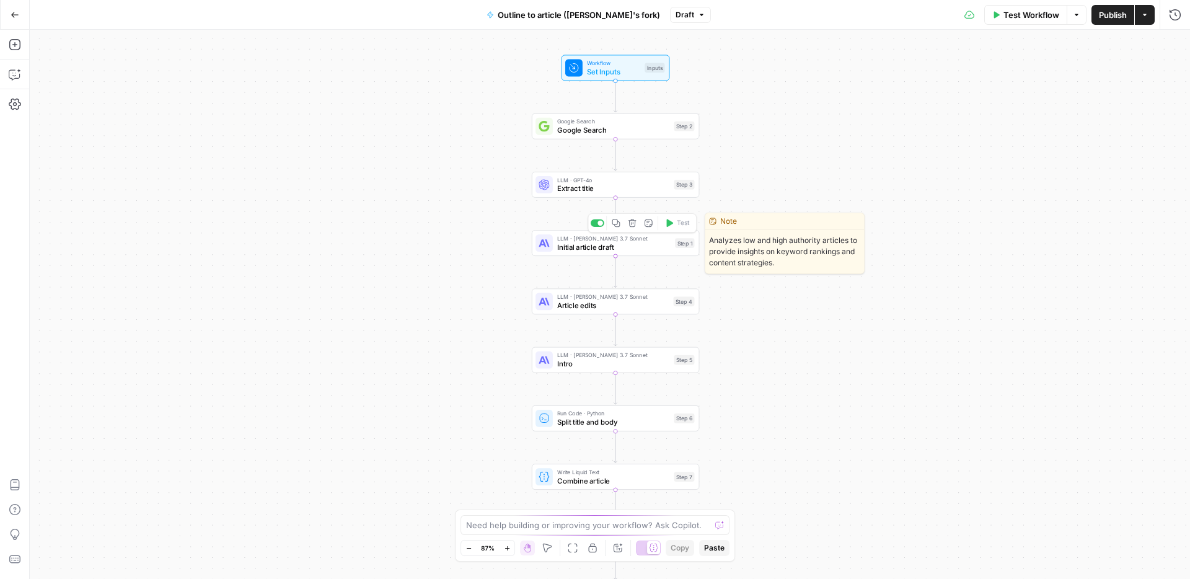
click at [639, 252] on div "LLM · Claude 3.7 Sonnet Initial article draft Step 1 Copy step Delete step Edit…" at bounding box center [615, 243] width 167 height 26
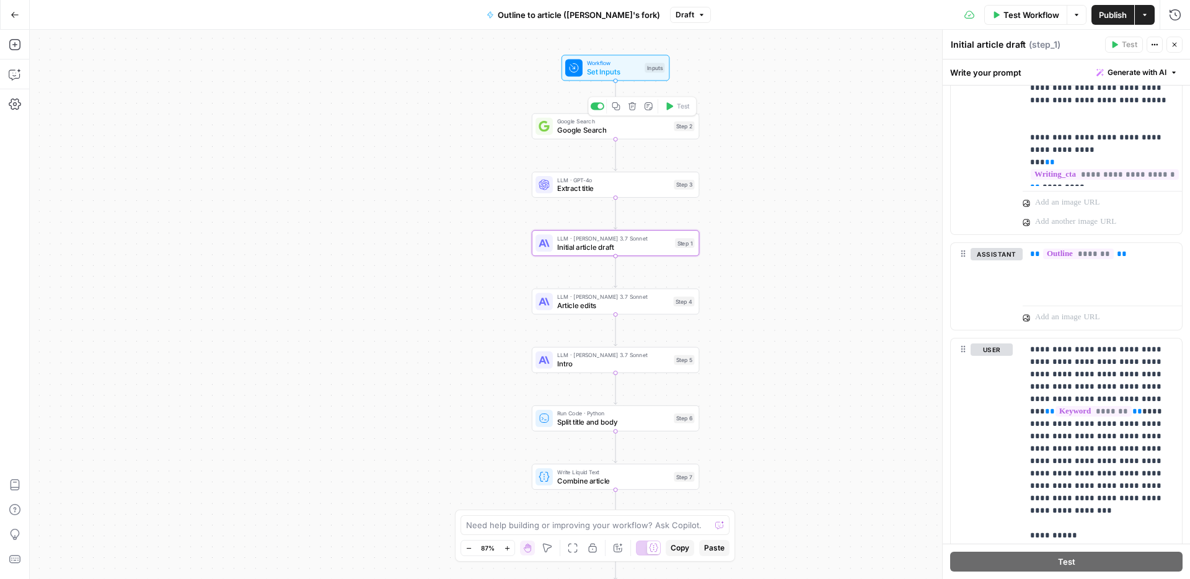
click at [634, 131] on span "Google Search" at bounding box center [613, 130] width 112 height 11
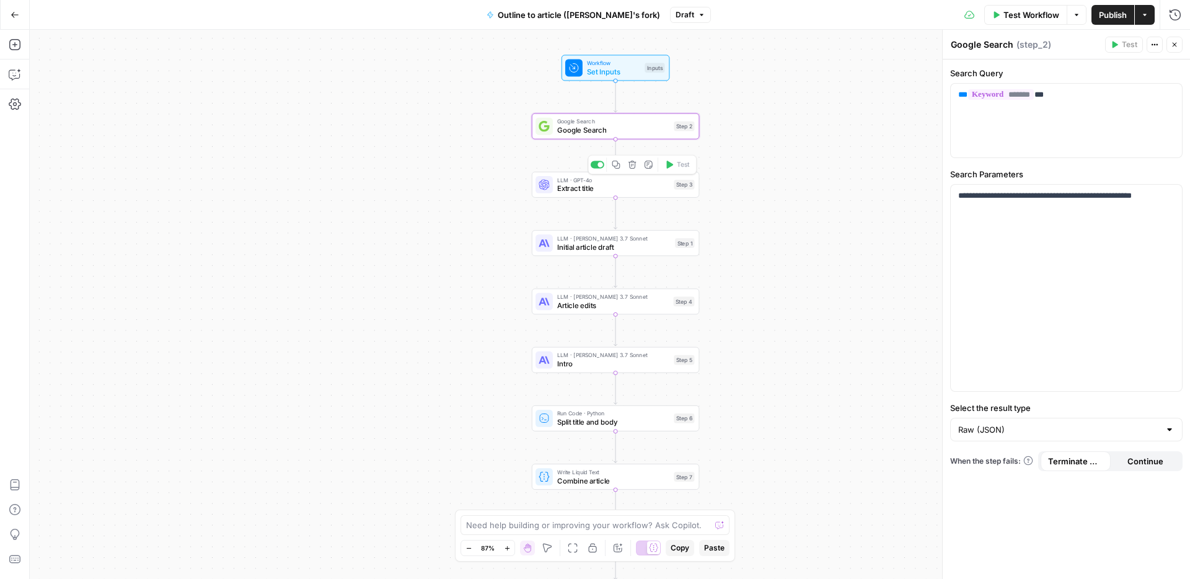
click at [647, 189] on span "Extract title" at bounding box center [613, 188] width 112 height 11
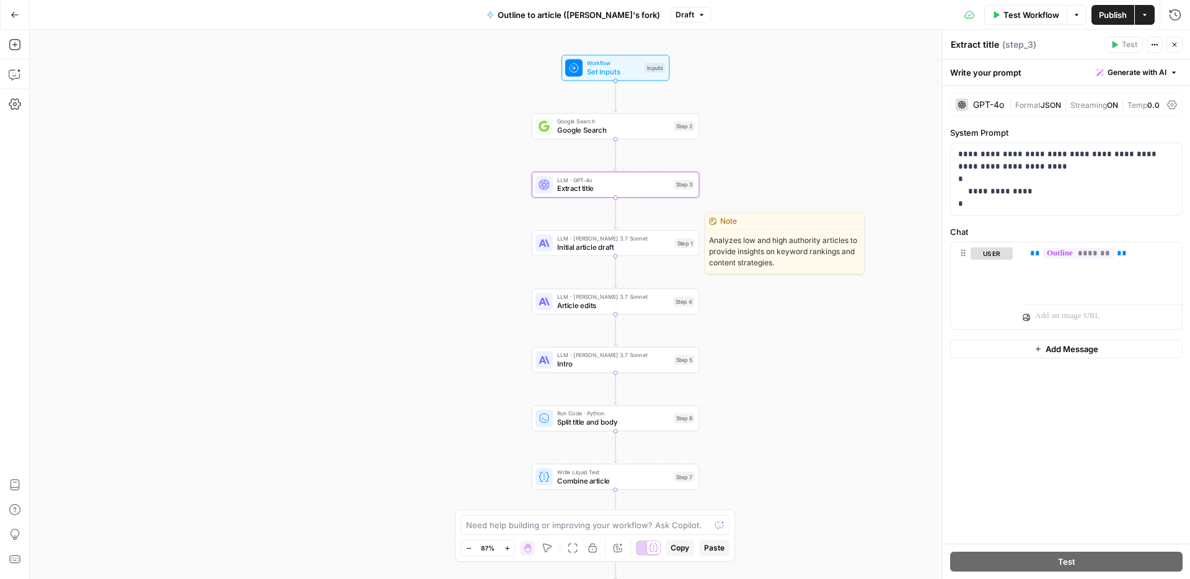
click at [595, 250] on span "Initial article draft" at bounding box center [613, 247] width 113 height 11
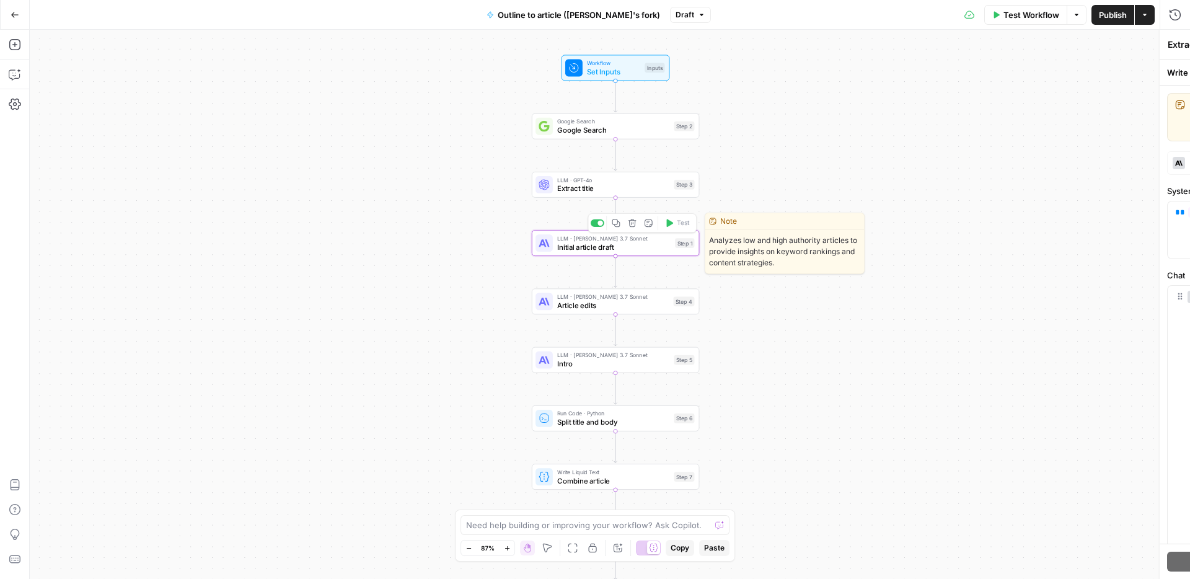
type textarea "Initial article draft"
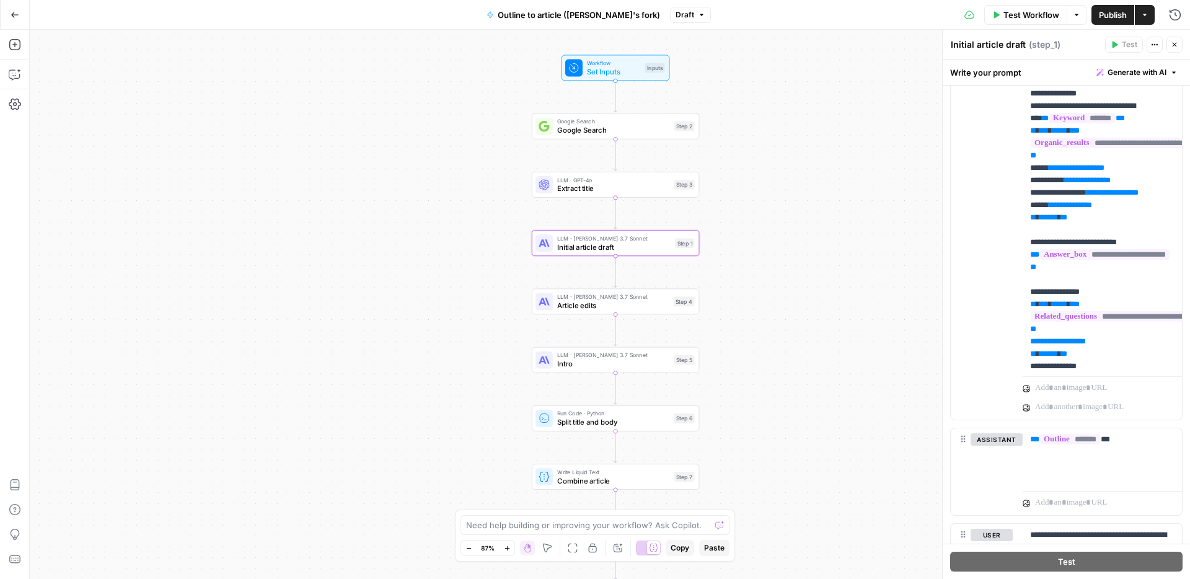
scroll to position [263, 0]
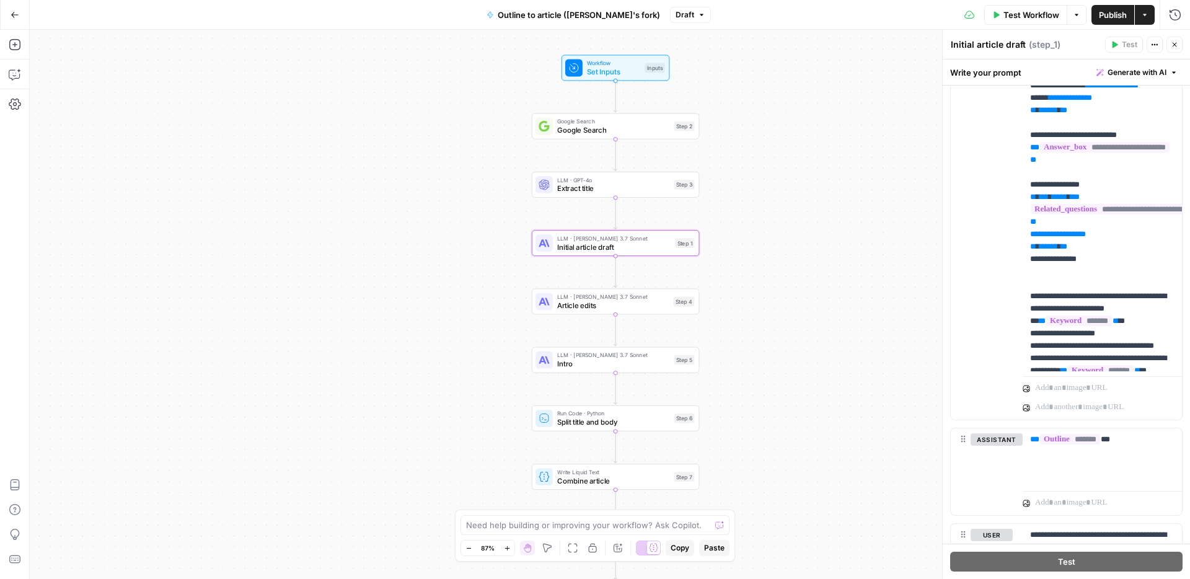
click at [1180, 44] on button "Close" at bounding box center [1175, 45] width 16 height 16
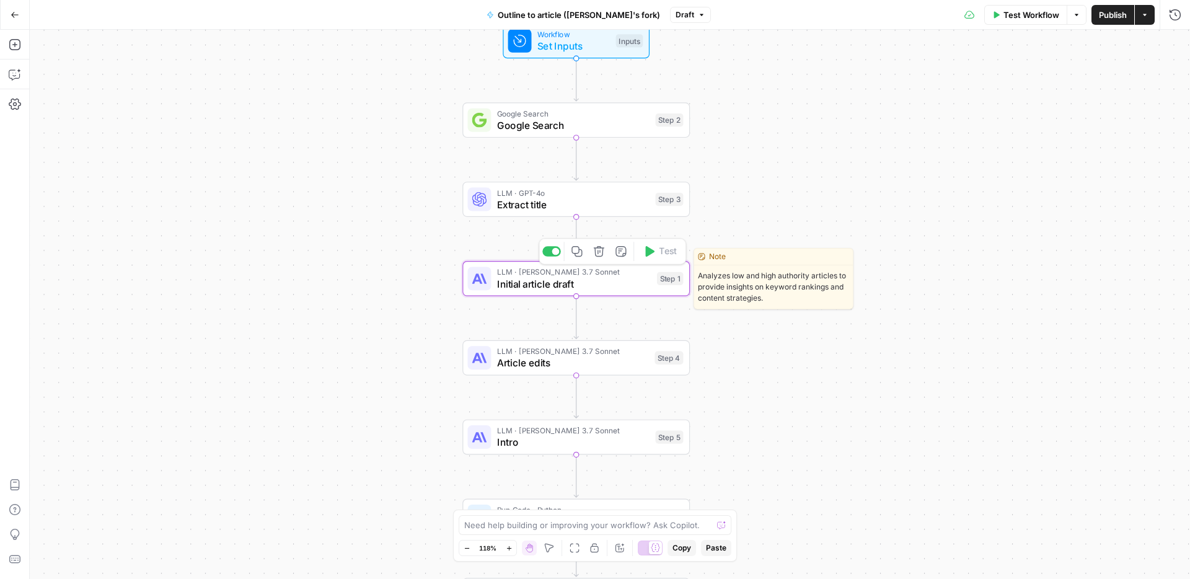
click at [625, 281] on span "Initial article draft" at bounding box center [574, 284] width 154 height 15
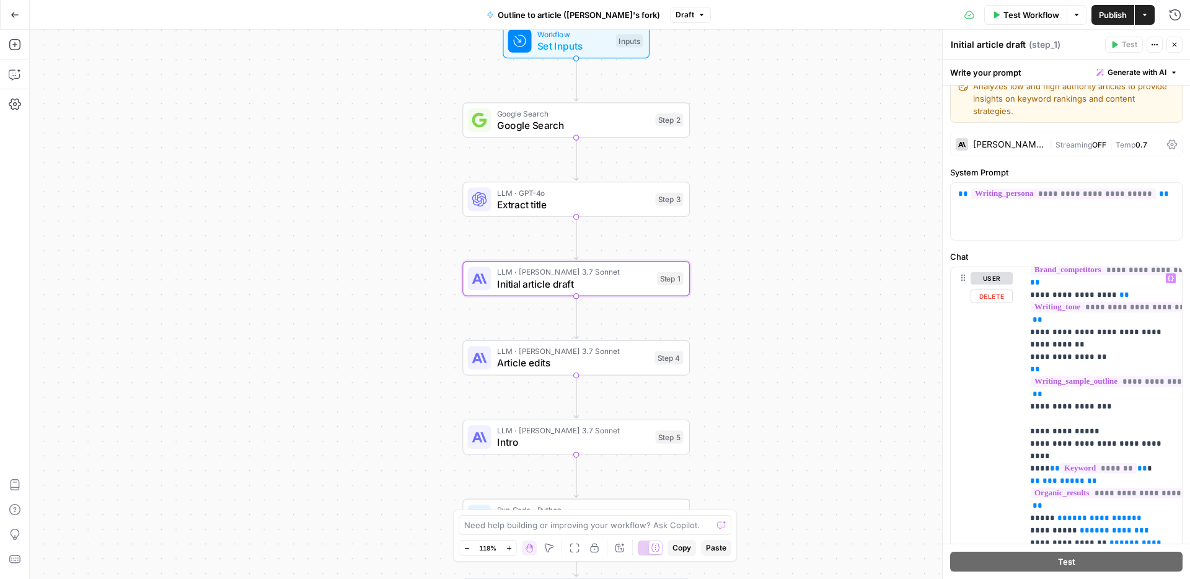
scroll to position [388, 0]
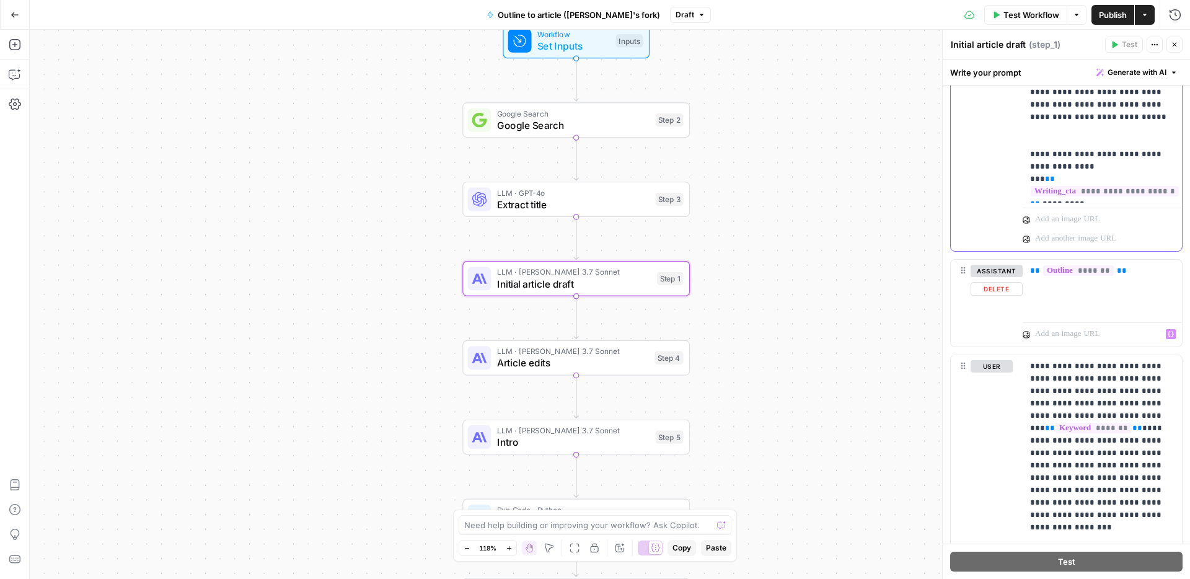
scroll to position [630, 0]
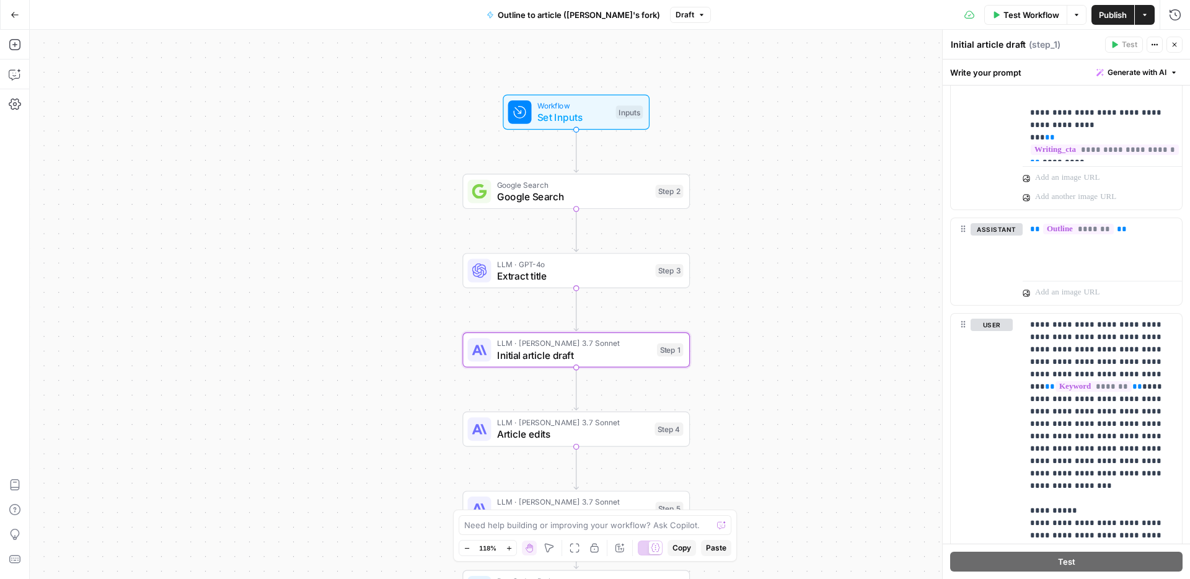
drag, startPoint x: 787, startPoint y: 131, endPoint x: 787, endPoint y: 203, distance: 71.3
click at [787, 203] on div "Workflow Set Inputs Inputs Google Search Google Search Step 2 LLM · GPT-4o Extr…" at bounding box center [610, 304] width 1161 height 549
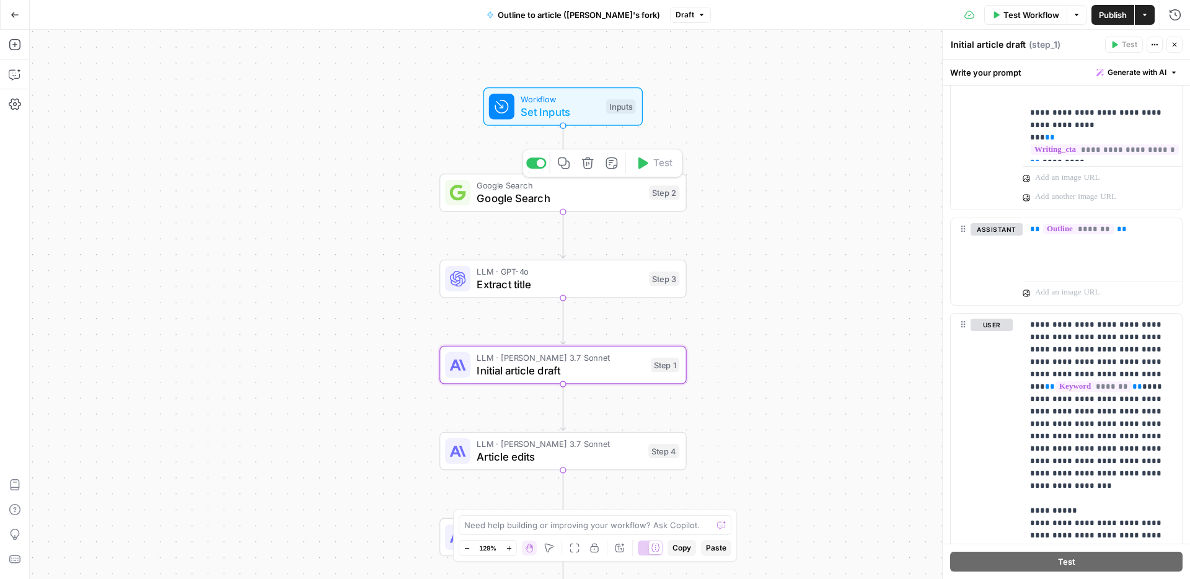
click at [565, 198] on span "Google Search" at bounding box center [560, 198] width 166 height 16
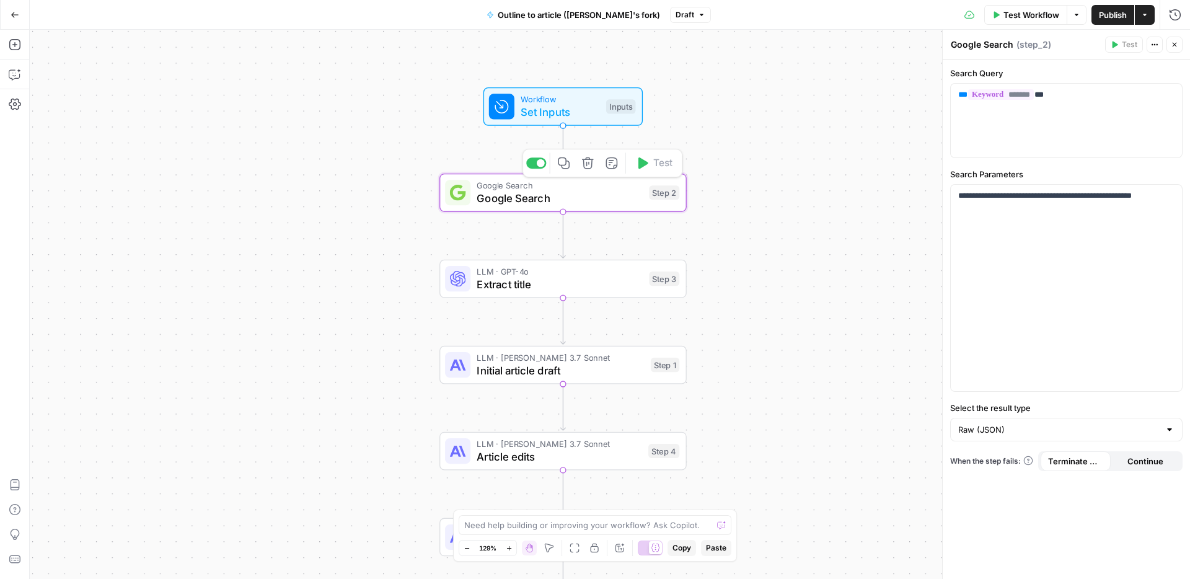
click at [587, 166] on icon "button" at bounding box center [588, 163] width 13 height 13
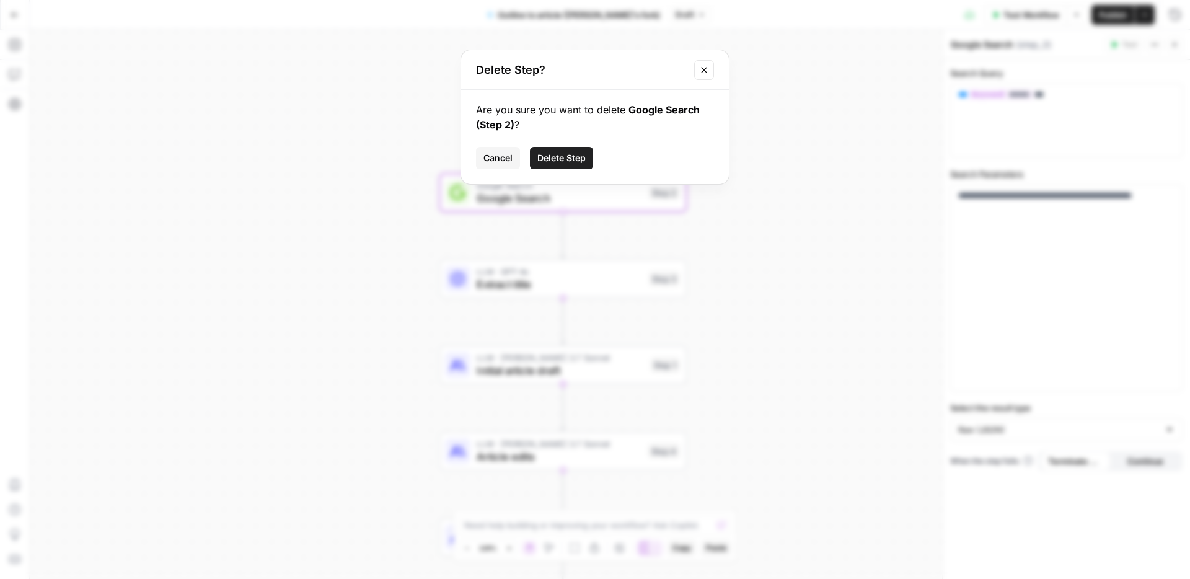
click at [559, 157] on span "Delete Step" at bounding box center [562, 158] width 48 height 12
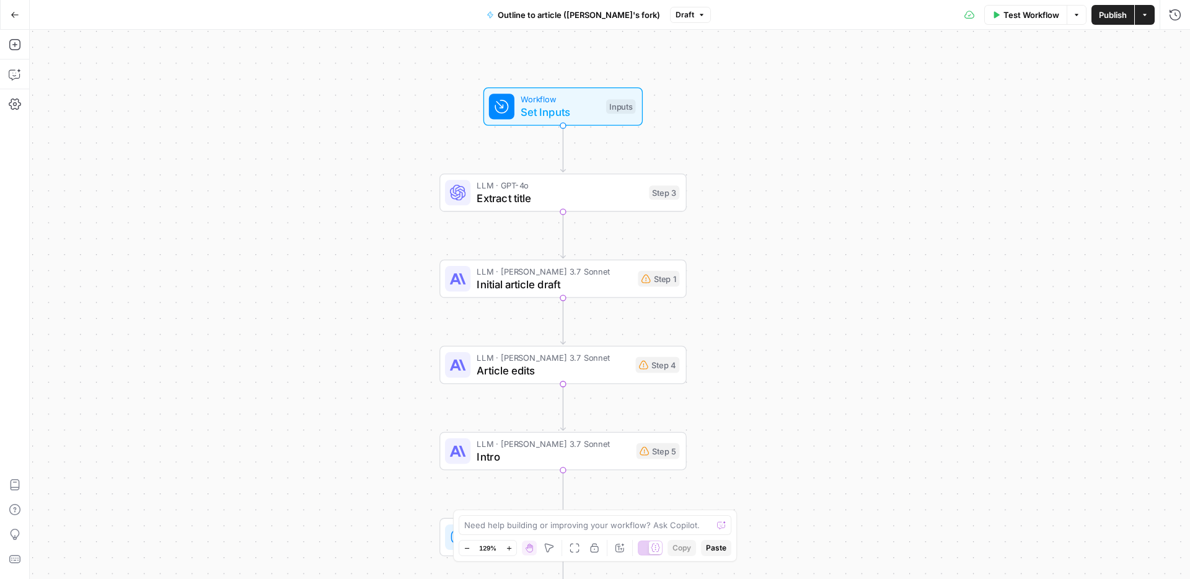
click at [549, 109] on span "Set Inputs" at bounding box center [560, 112] width 79 height 16
click at [1061, 283] on span "Add Field" at bounding box center [1051, 287] width 36 height 12
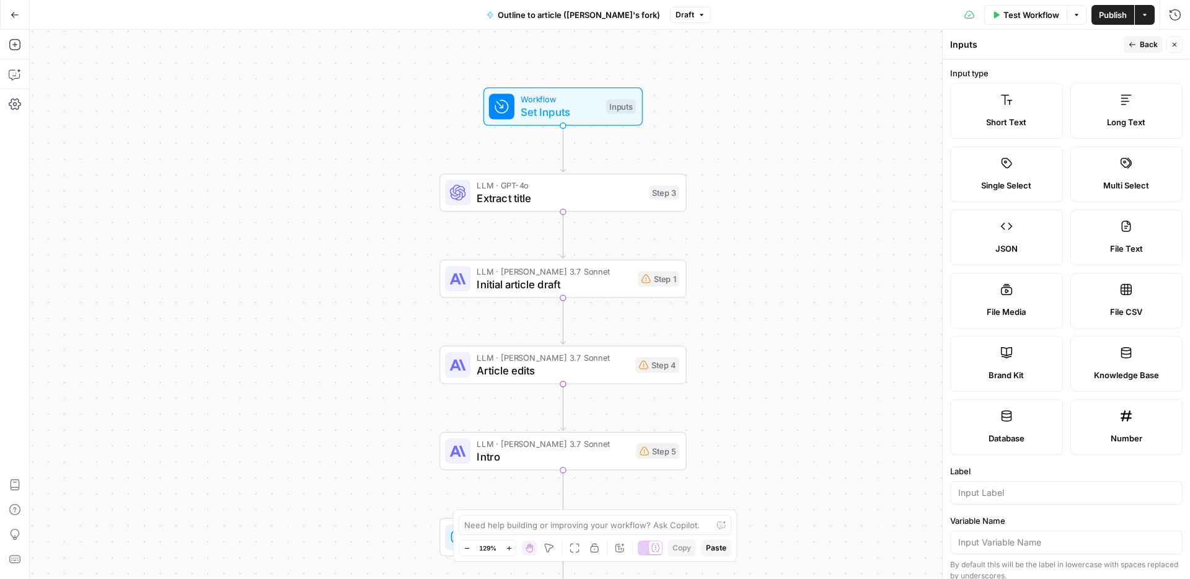
click at [1109, 124] on span "Long Text" at bounding box center [1126, 122] width 38 height 12
click at [1012, 493] on input "Label" at bounding box center [1066, 493] width 216 height 12
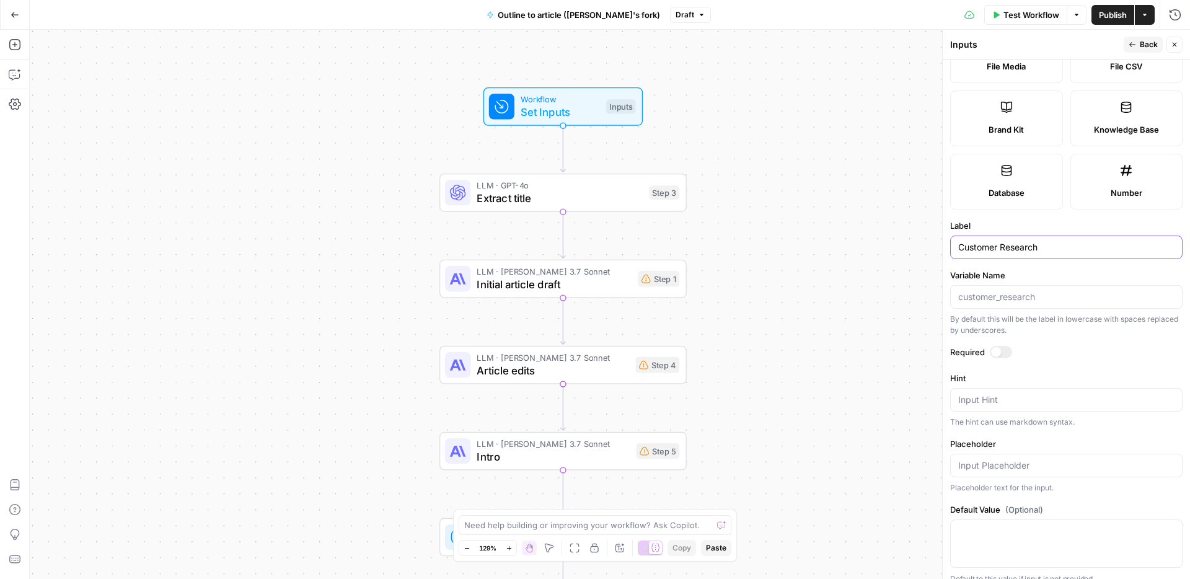
scroll to position [259, 0]
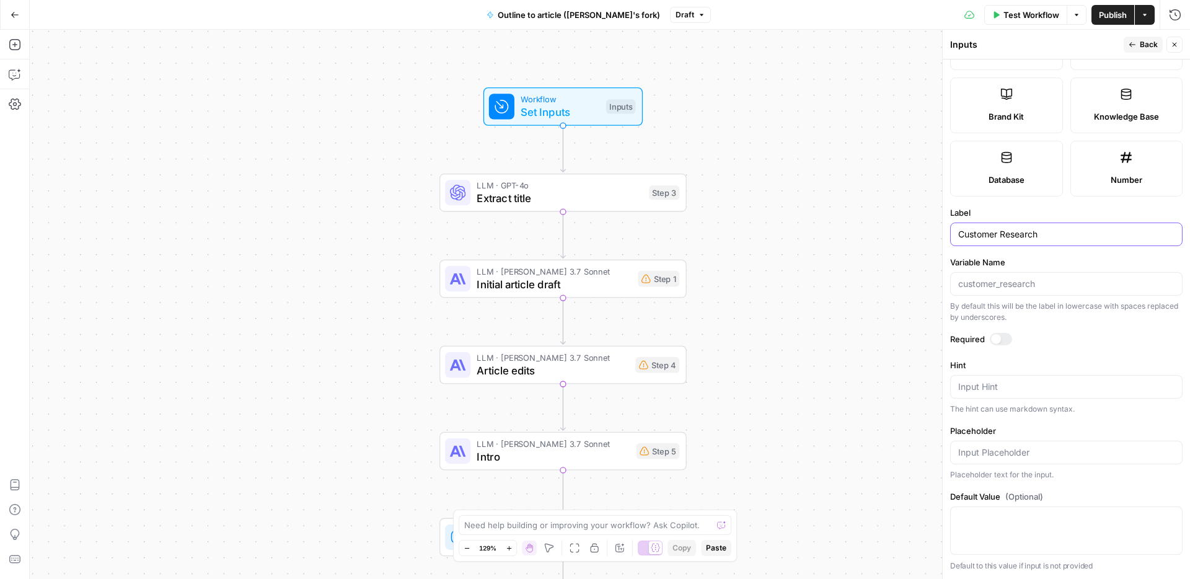
type input "Customer Research"
click at [1006, 337] on div at bounding box center [1001, 339] width 22 height 12
click at [1149, 40] on span "Back" at bounding box center [1149, 44] width 18 height 11
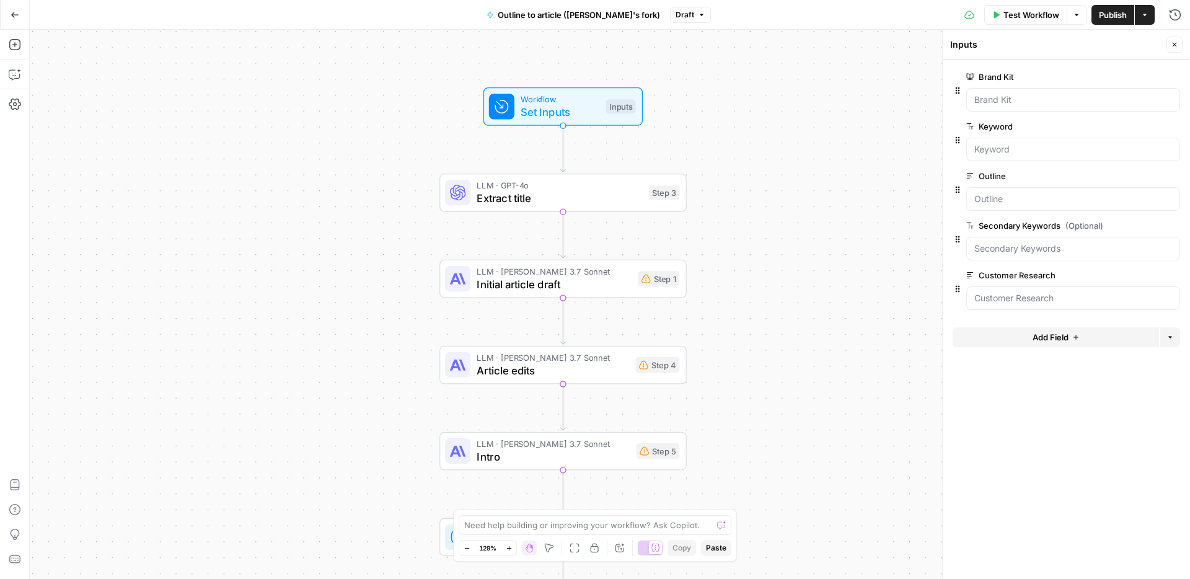
click at [1037, 342] on span "Add Field" at bounding box center [1051, 337] width 36 height 12
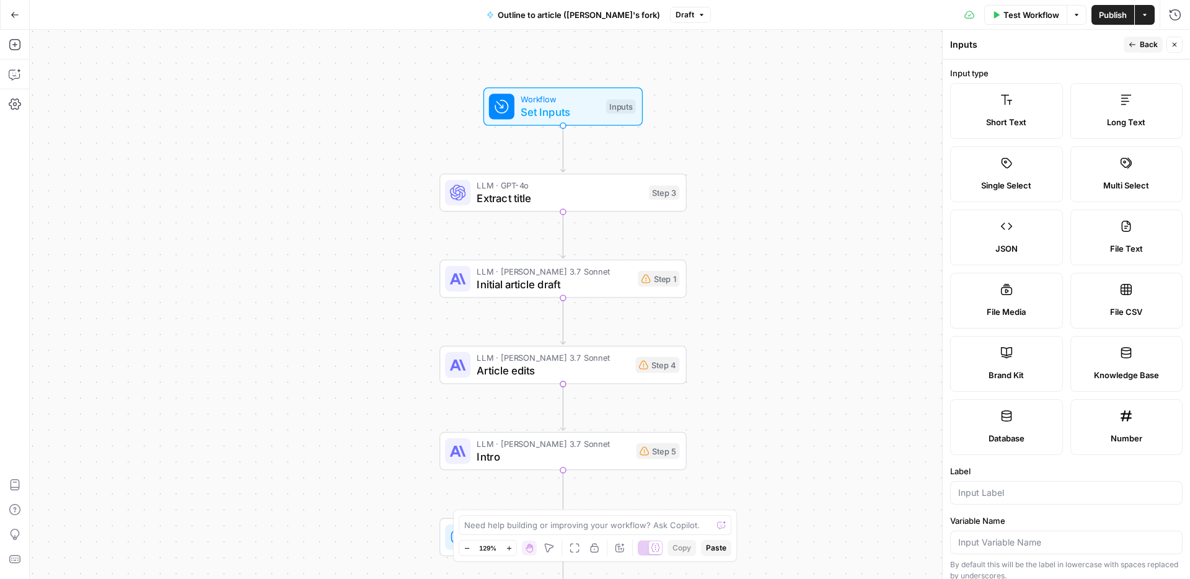
click at [1130, 99] on icon at bounding box center [1126, 100] width 12 height 12
click at [989, 498] on input "Label" at bounding box center [1066, 493] width 216 height 12
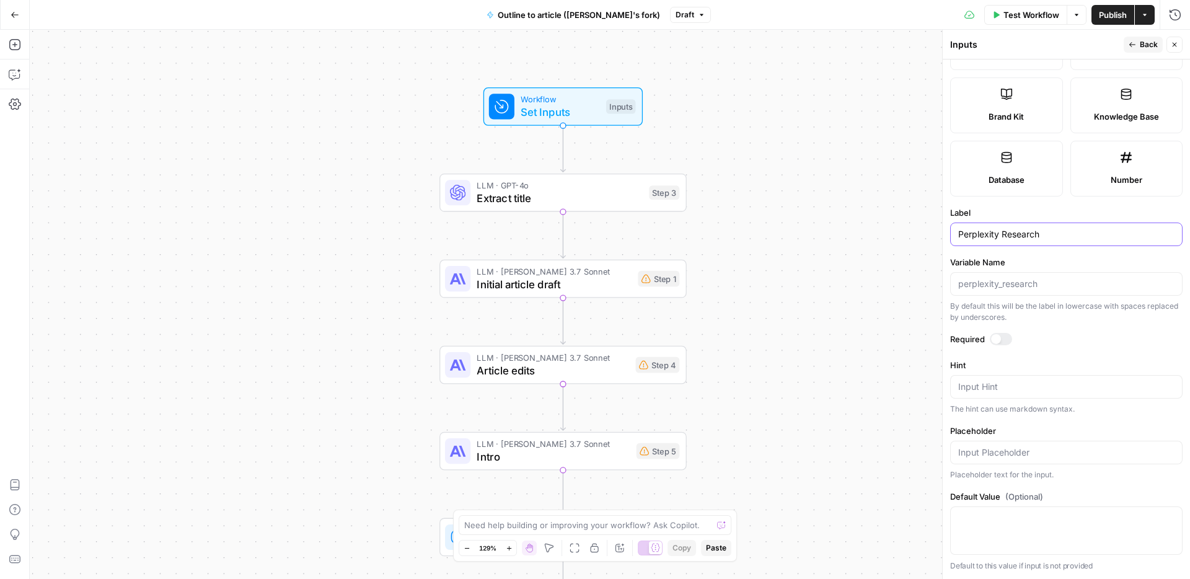
type input "Perplexity Research"
click at [1007, 341] on div at bounding box center [1001, 339] width 22 height 12
click at [1139, 45] on button "Back" at bounding box center [1143, 45] width 39 height 16
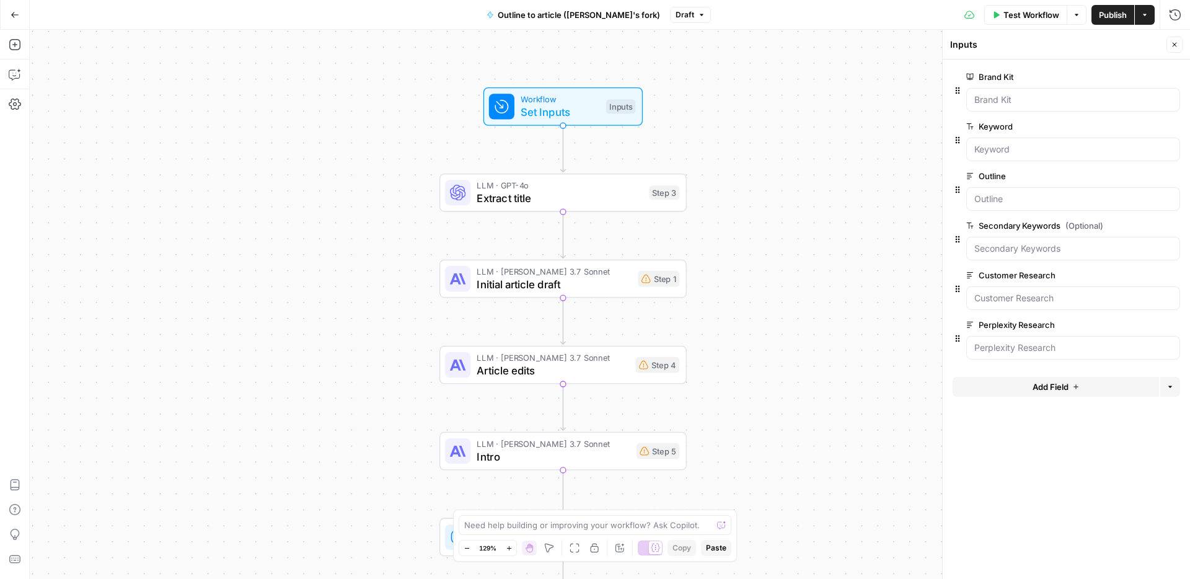
click at [1048, 390] on span "Add Field" at bounding box center [1051, 387] width 36 height 12
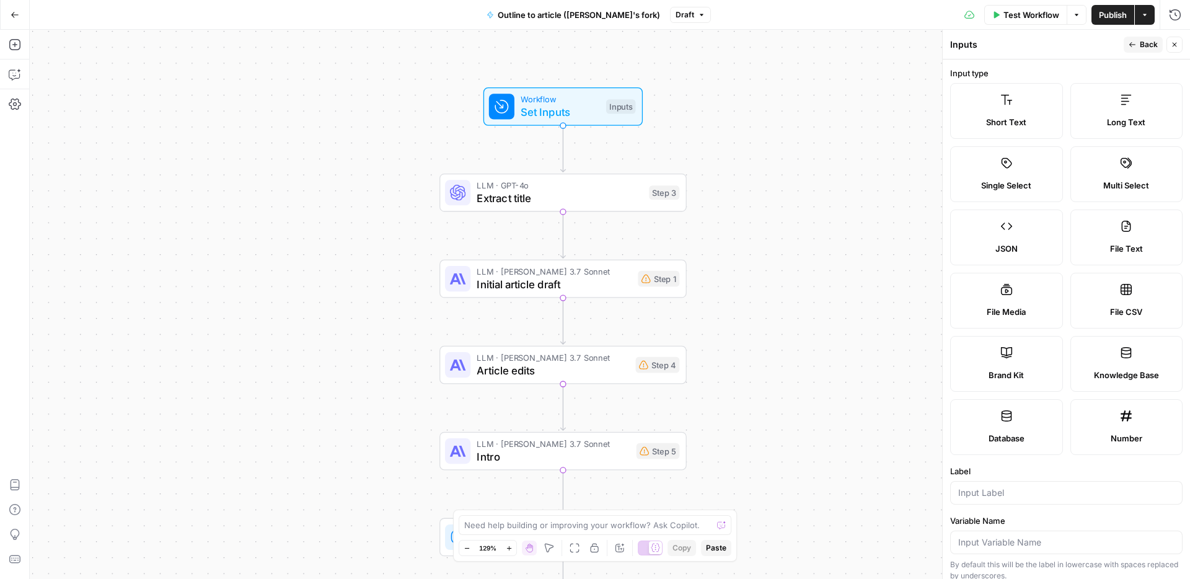
click at [1125, 127] on span "Long Text" at bounding box center [1126, 122] width 38 height 12
click at [1003, 490] on input "Label" at bounding box center [1066, 493] width 216 height 12
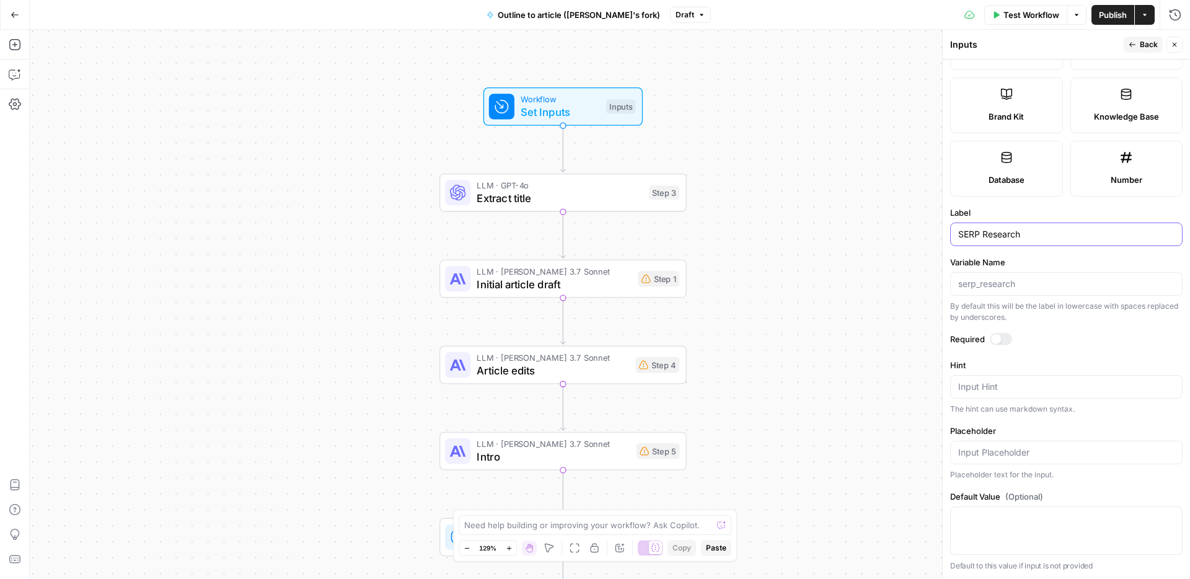
type input "SERP Research"
click at [1006, 333] on div at bounding box center [1001, 339] width 22 height 12
click at [1174, 45] on span "E" at bounding box center [1172, 41] width 10 height 12
click at [1167, 45] on button "Close" at bounding box center [1175, 45] width 16 height 16
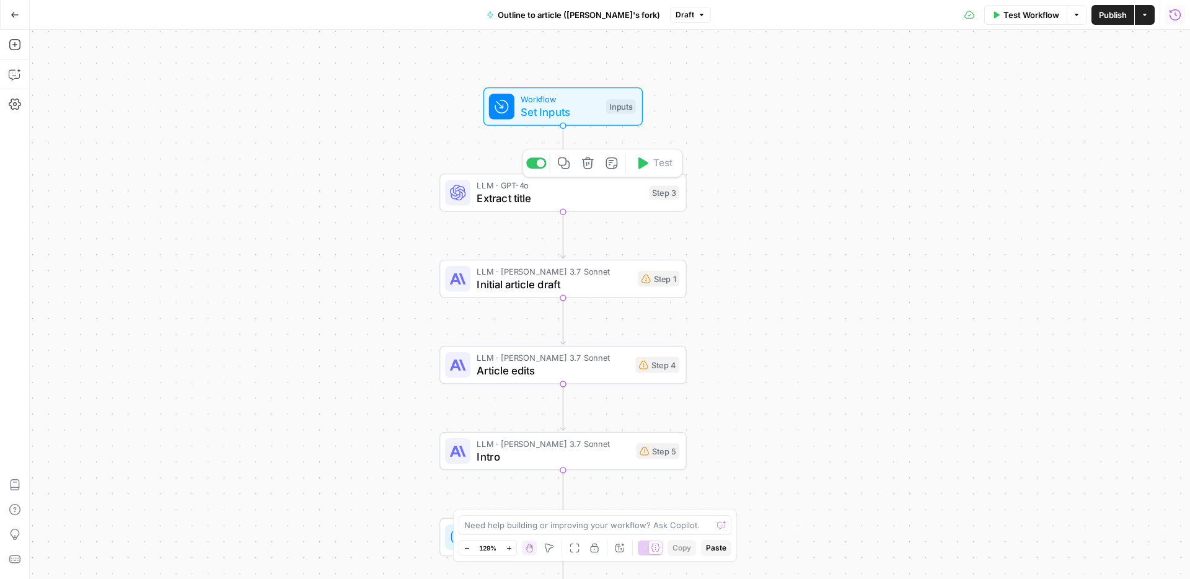
click at [536, 193] on span "Extract title" at bounding box center [560, 198] width 166 height 16
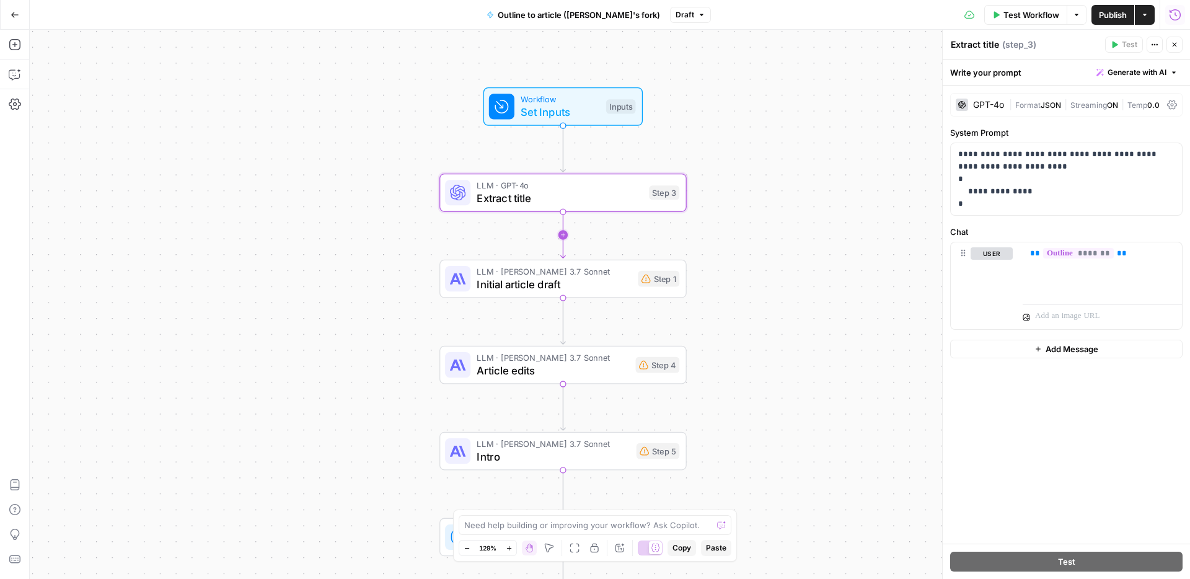
drag, startPoint x: 17, startPoint y: 43, endPoint x: 564, endPoint y: 232, distance: 577.8
click at [19, 45] on icon "button" at bounding box center [14, 44] width 11 height 11
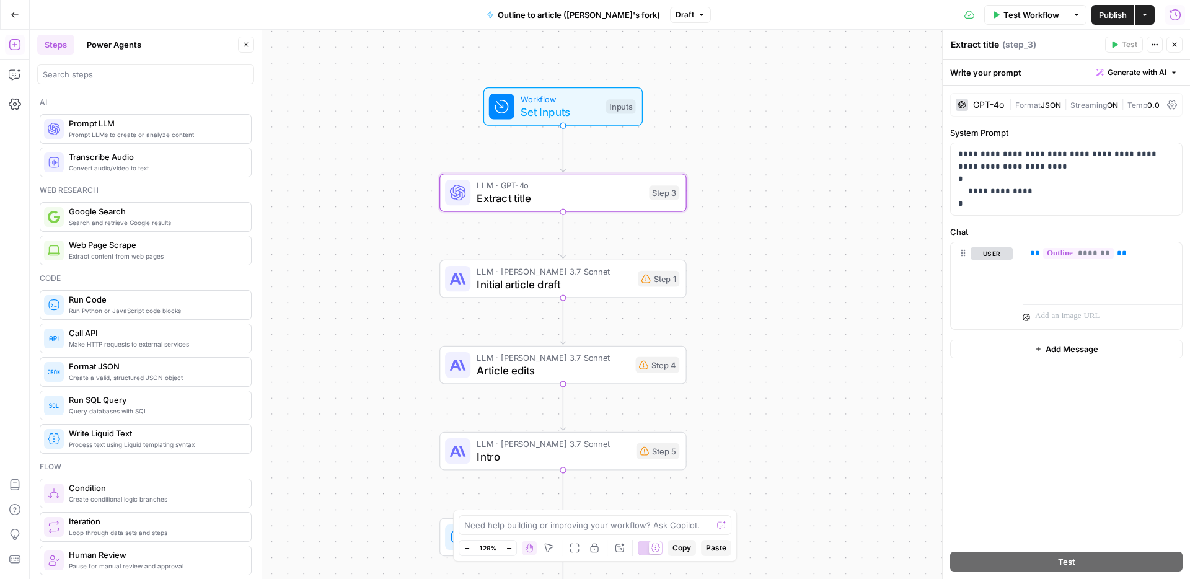
click at [84, 128] on span "Prompt LLM" at bounding box center [155, 123] width 172 height 12
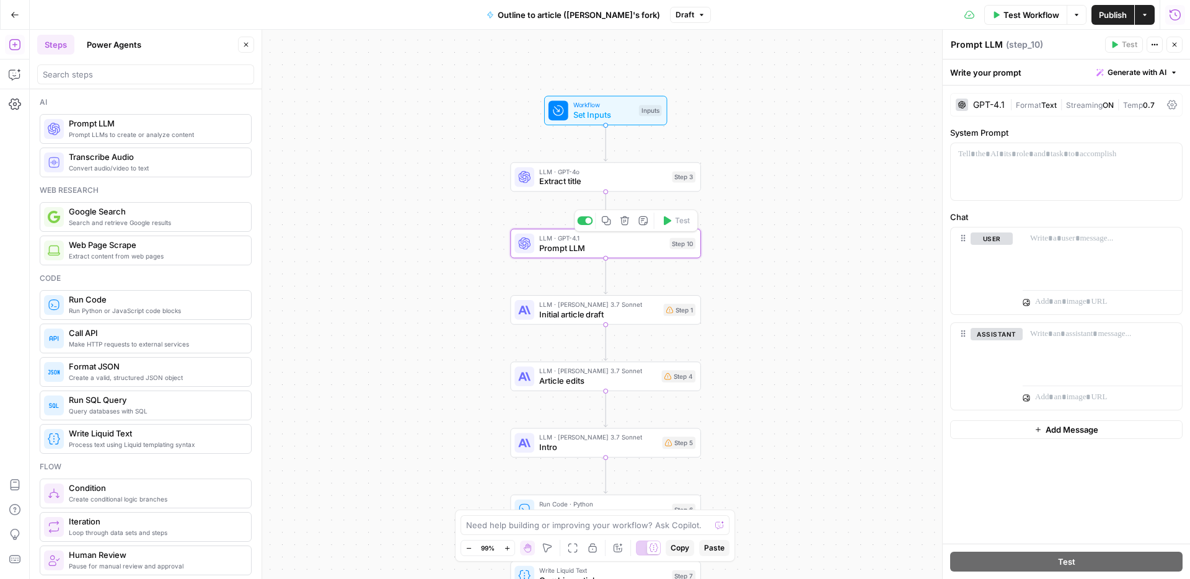
click at [583, 245] on span "Prompt LLM" at bounding box center [601, 248] width 125 height 12
click at [1005, 107] on div "GPT-4.1 | Format Text | Streaming ON | Temp 0.7" at bounding box center [1066, 105] width 232 height 24
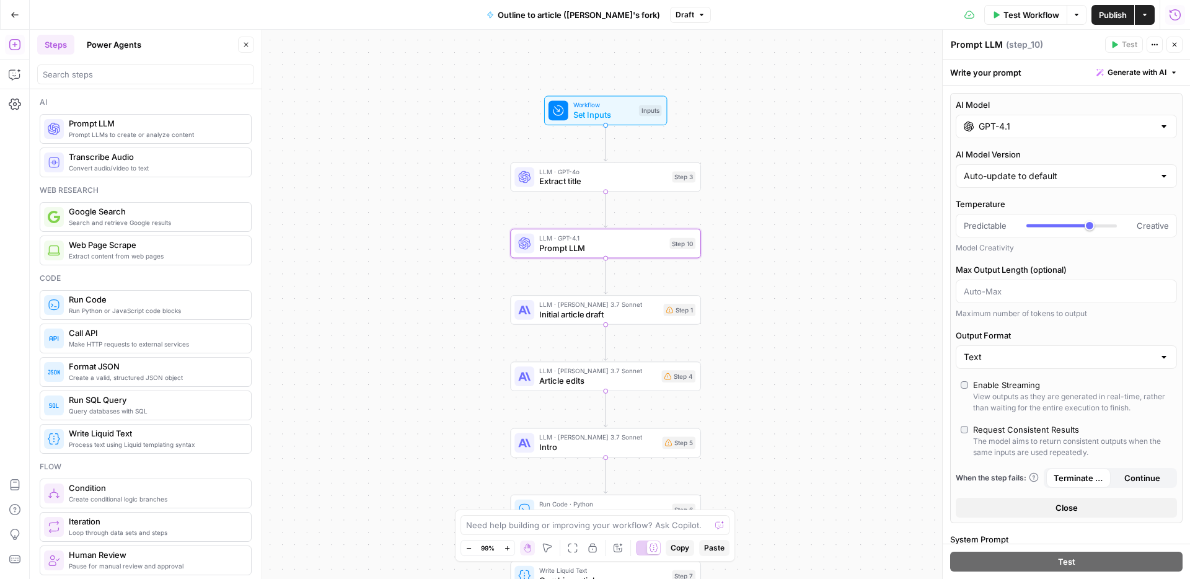
click at [1030, 126] on input "GPT-4.1" at bounding box center [1066, 126] width 175 height 12
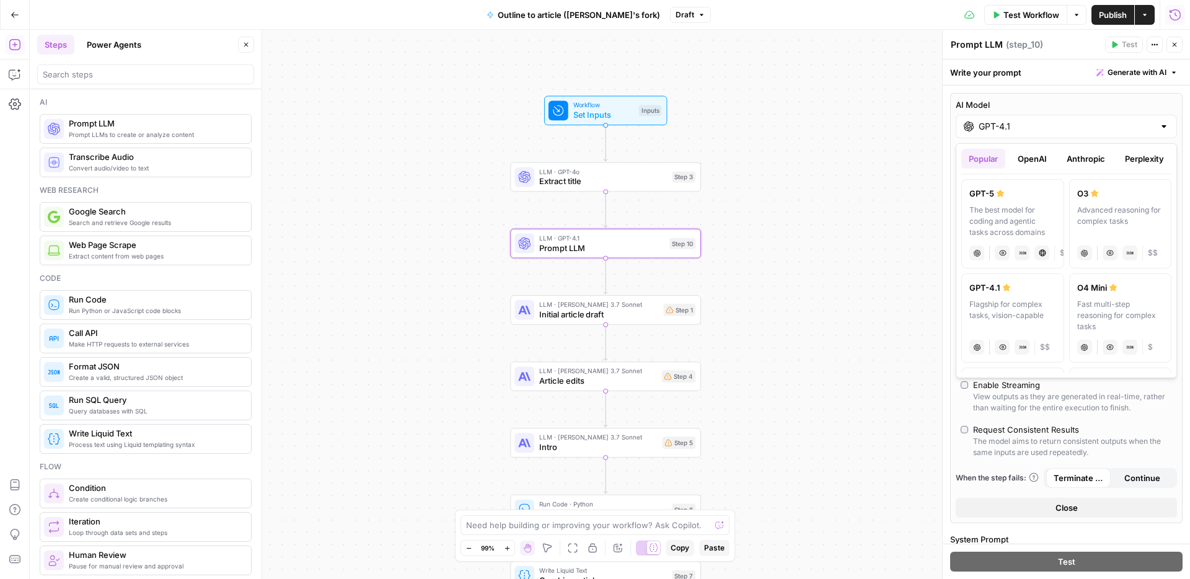
click at [1084, 162] on button "Anthropic" at bounding box center [1086, 159] width 53 height 20
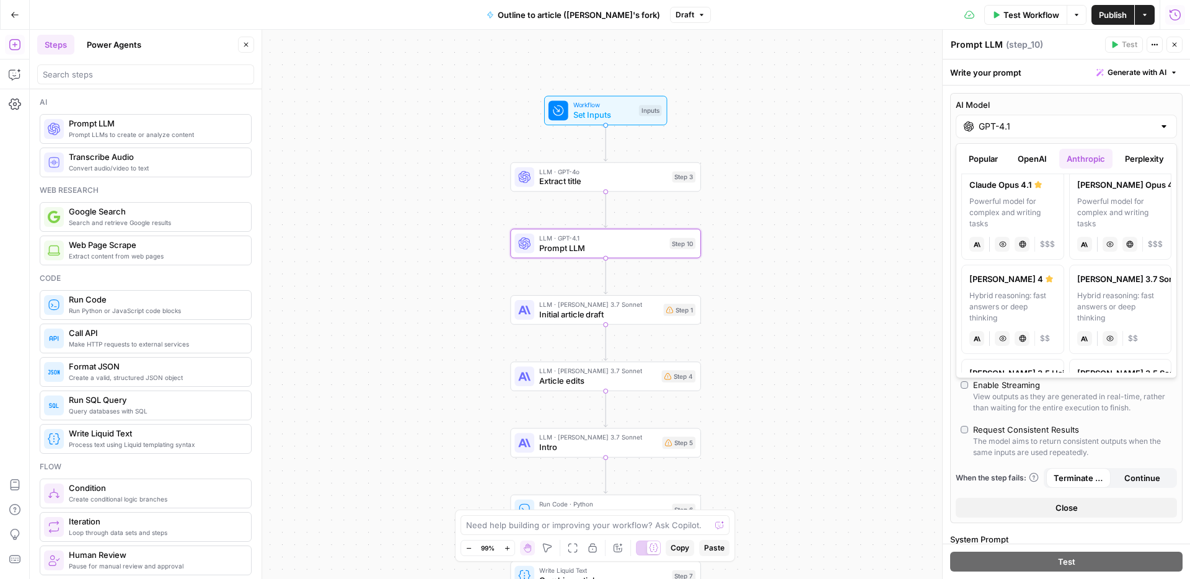
scroll to position [6, 0]
click at [1003, 201] on div "Powerful model for complex and writing tasks" at bounding box center [1013, 215] width 87 height 33
type input "Claude Opus 4.1"
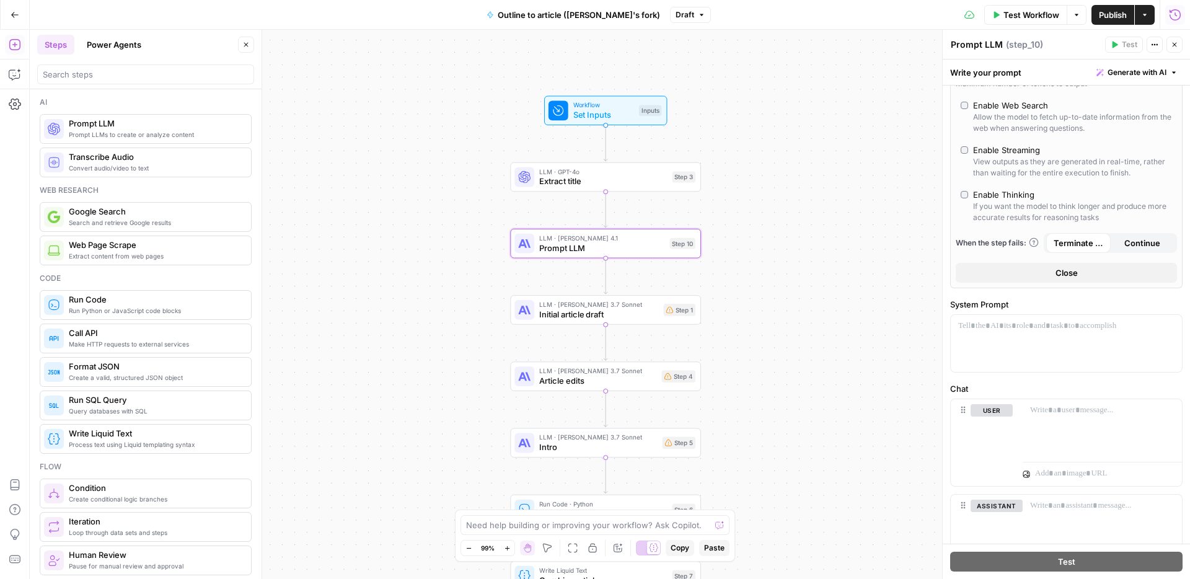
scroll to position [182, 0]
click at [1019, 332] on div at bounding box center [1066, 341] width 231 height 57
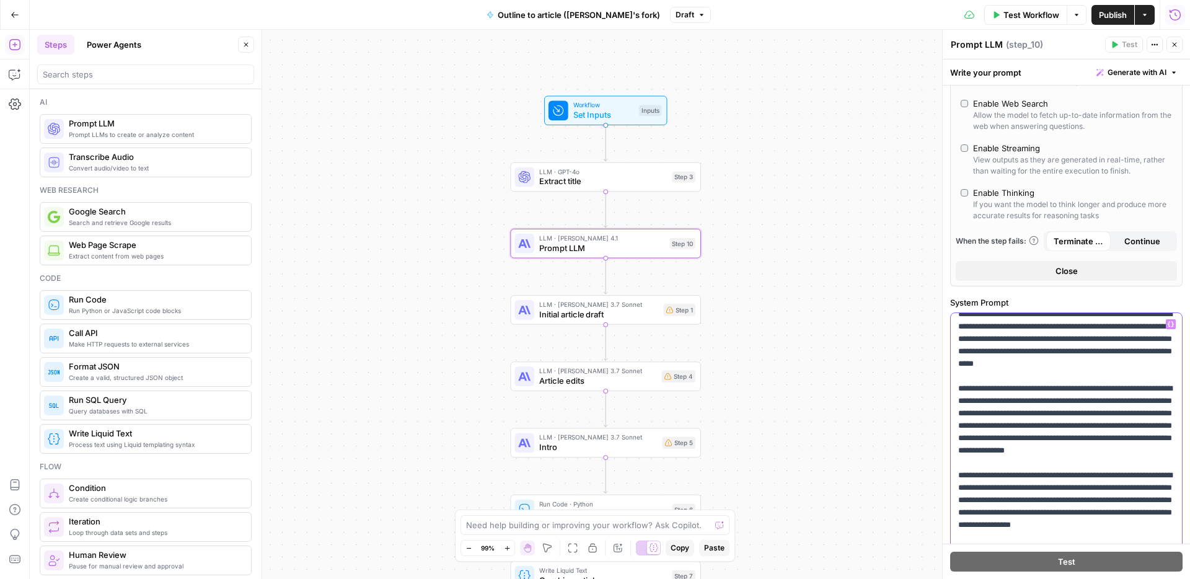
scroll to position [0, 0]
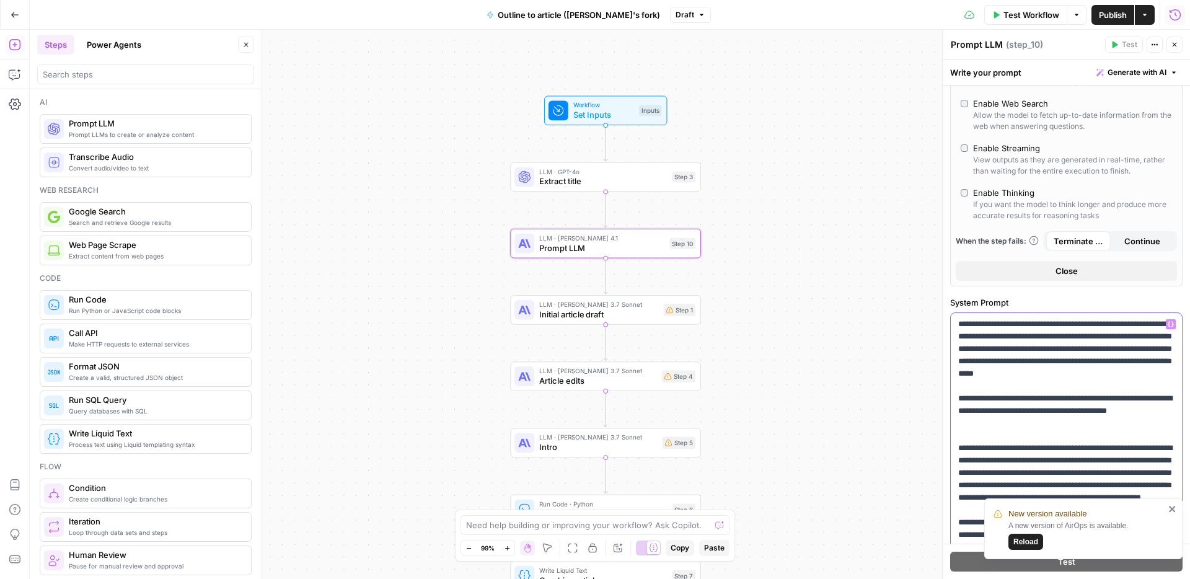
drag, startPoint x: 1038, startPoint y: 437, endPoint x: 1038, endPoint y: 426, distance: 11.2
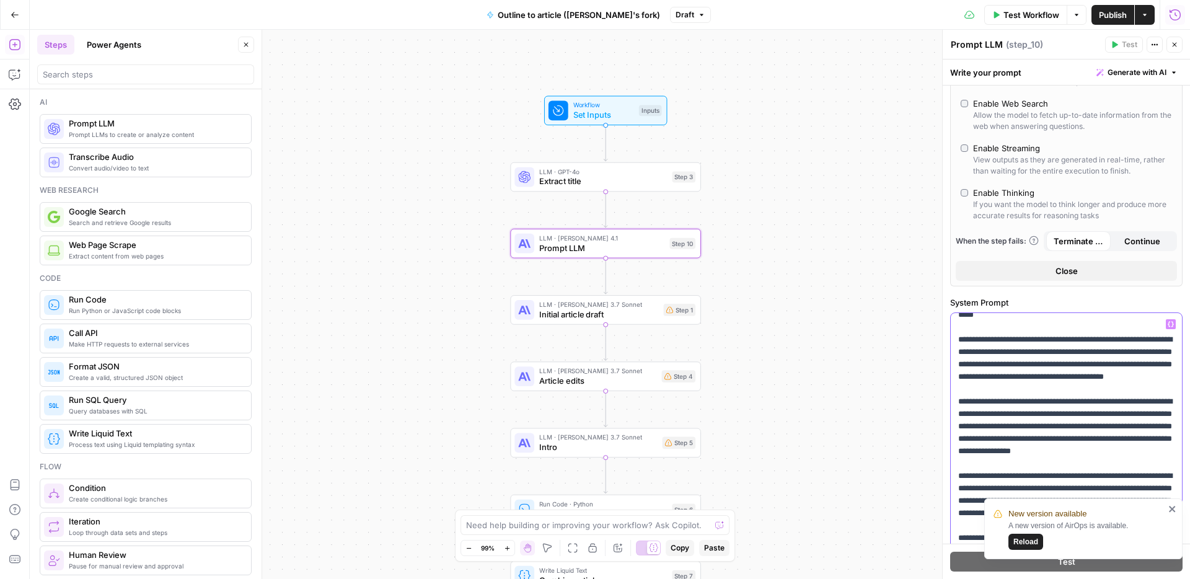
scroll to position [63, 0]
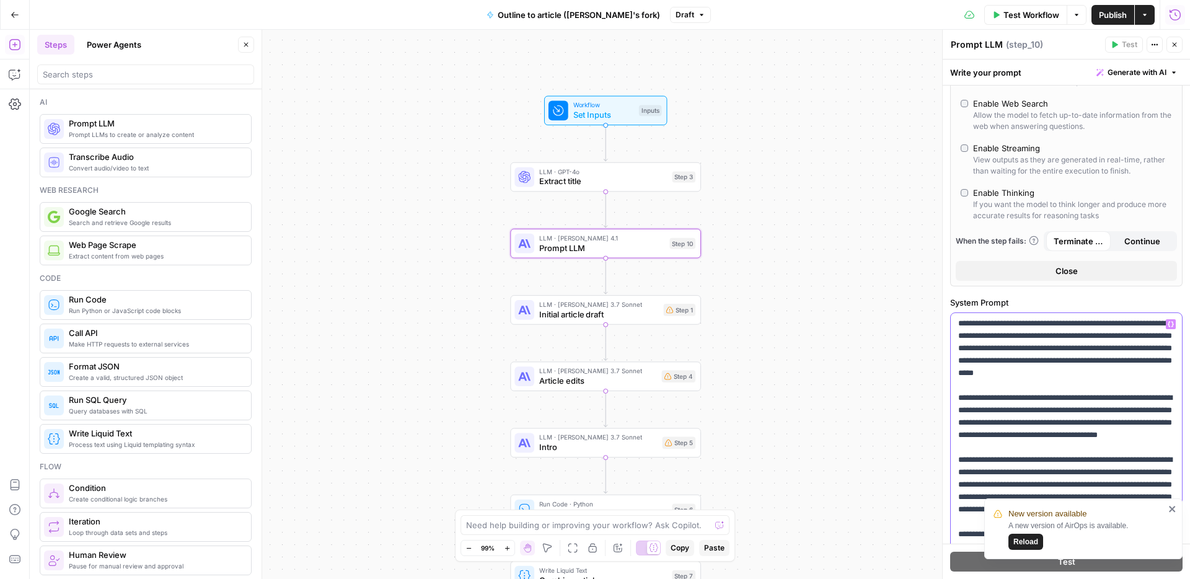
scroll to position [0, 0]
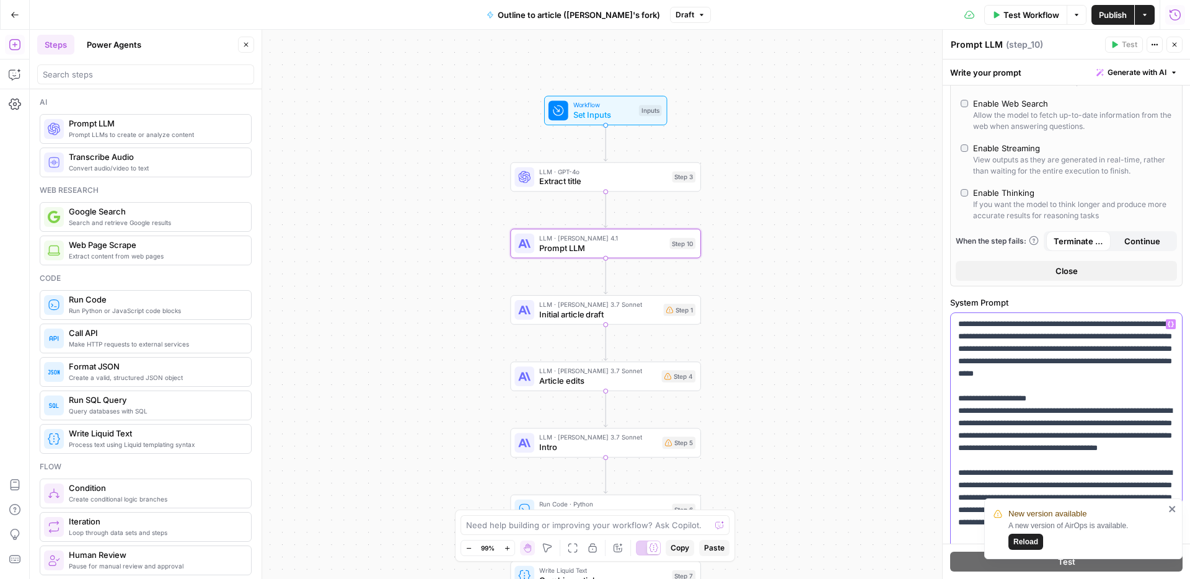
scroll to position [11, 0]
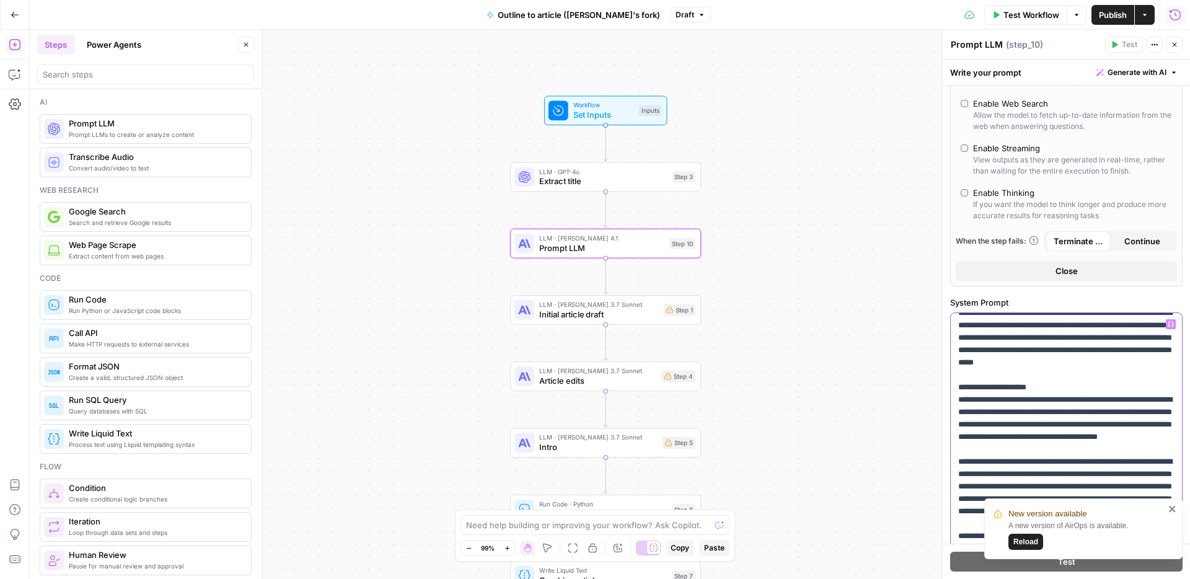
drag, startPoint x: 1048, startPoint y: 398, endPoint x: 956, endPoint y: 396, distance: 92.4
click at [956, 396] on div "**********" at bounding box center [1066, 565] width 231 height 505
copy p "**********"
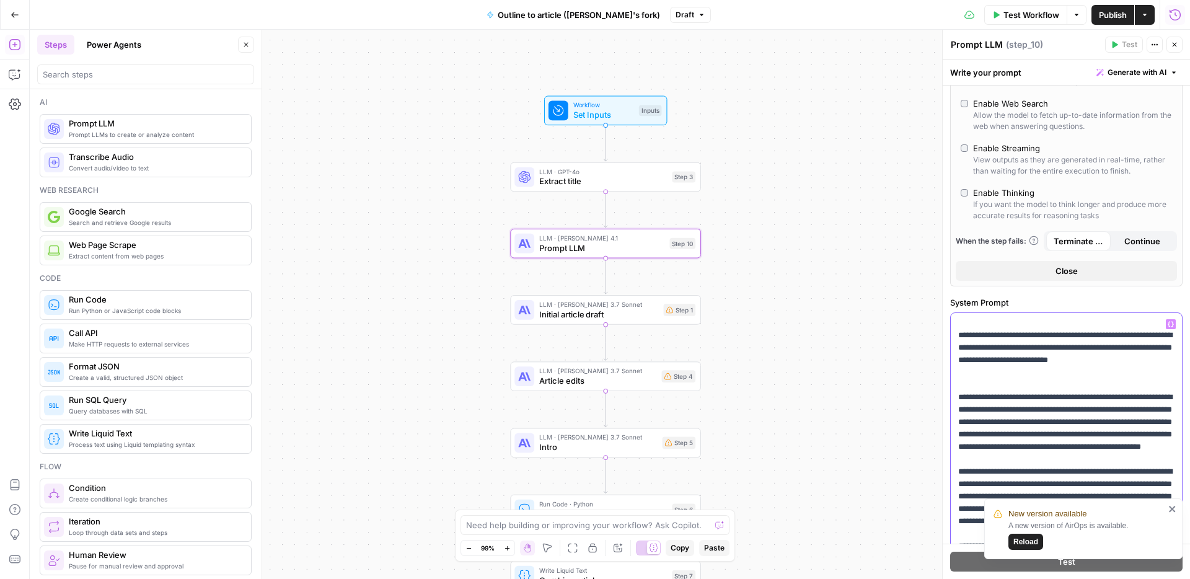
scroll to position [313, 0]
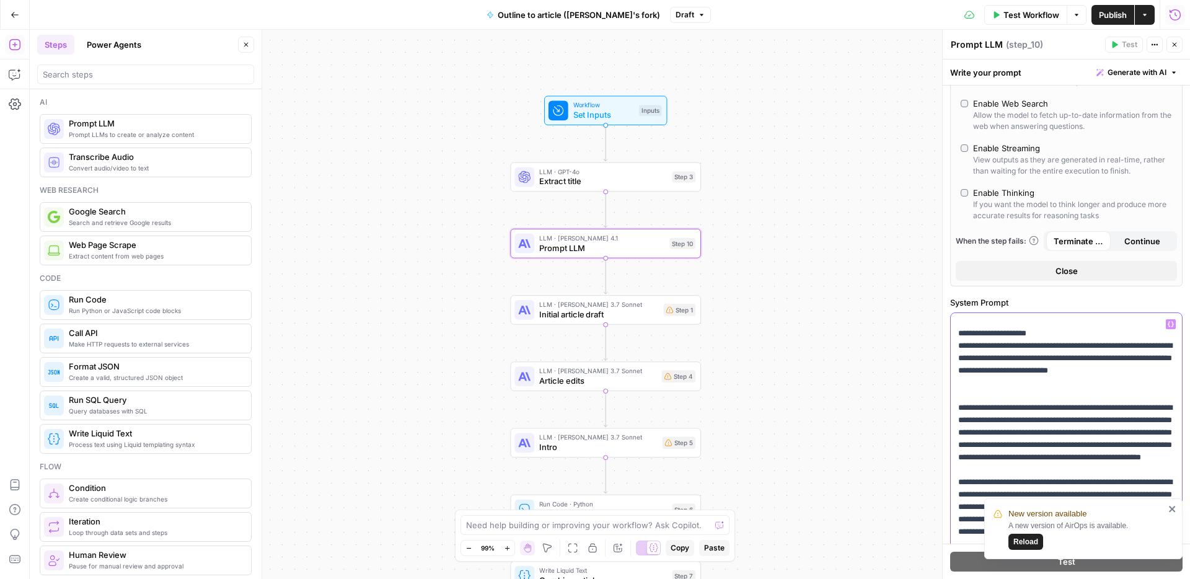
drag, startPoint x: 1052, startPoint y: 382, endPoint x: 991, endPoint y: 379, distance: 61.4
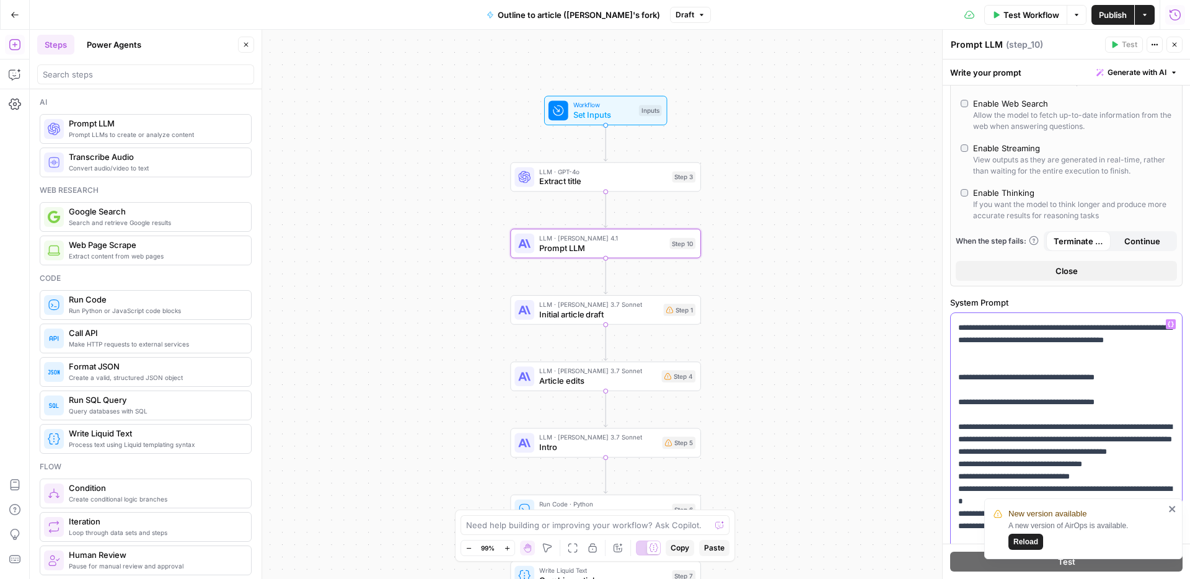
scroll to position [617, 0]
click at [997, 457] on p "**********" at bounding box center [1066, 414] width 216 height 1426
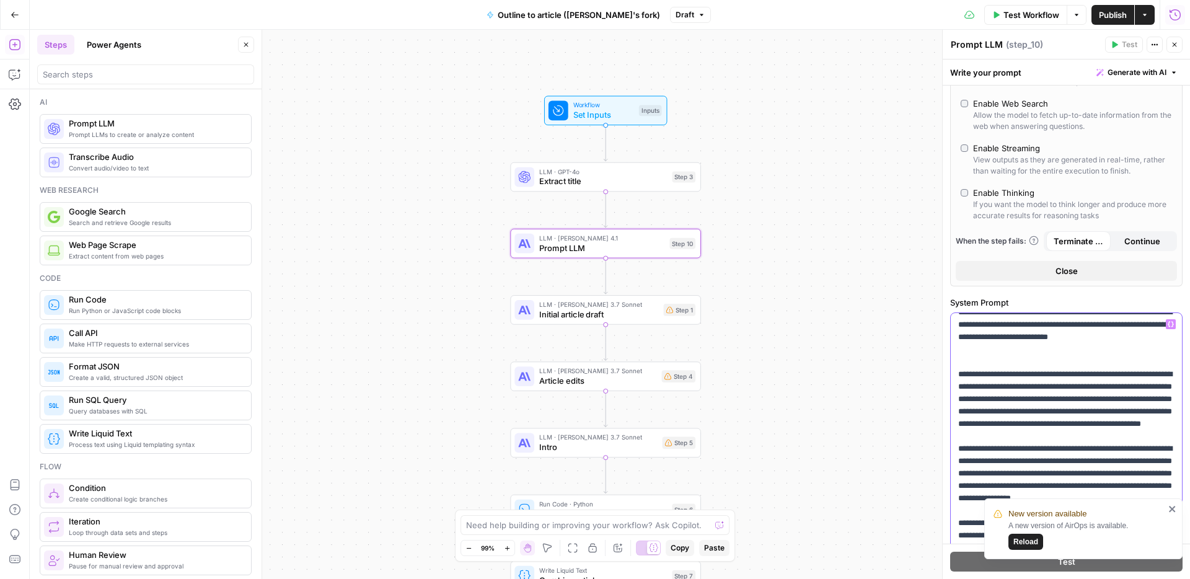
scroll to position [363, 0]
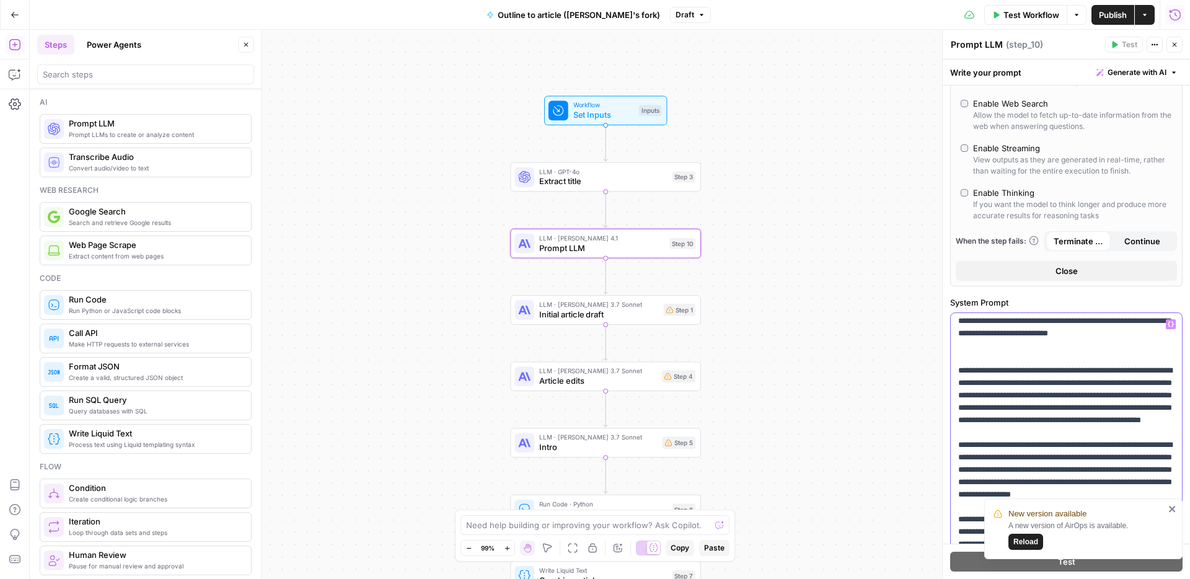
click at [956, 420] on div "**********" at bounding box center [1066, 565] width 231 height 505
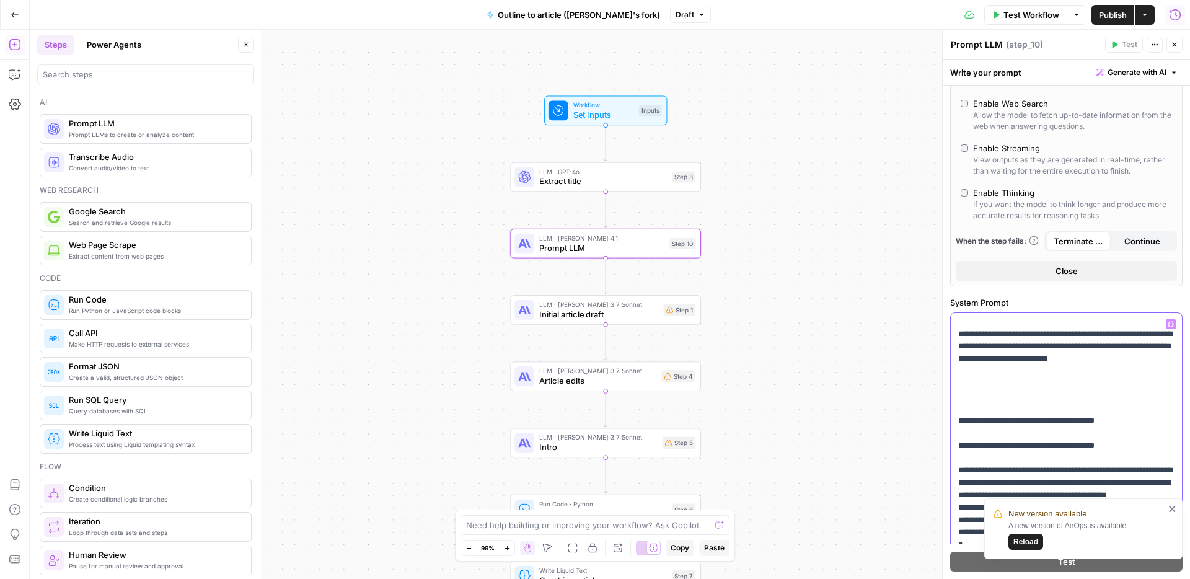
scroll to position [335, 0]
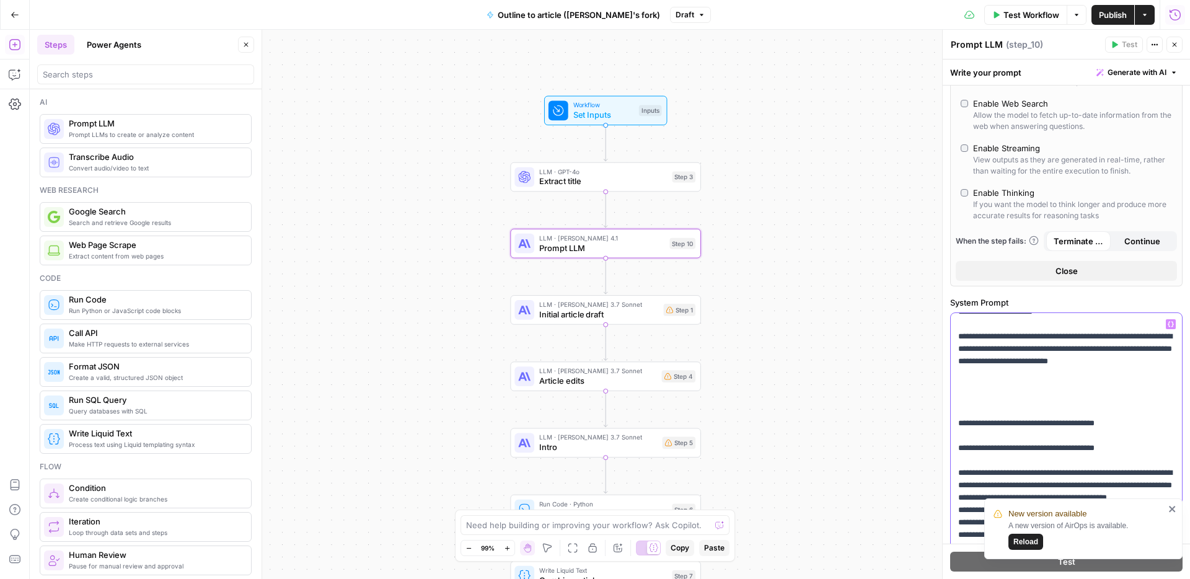
click at [990, 430] on p "**********" at bounding box center [1066, 553] width 216 height 1141
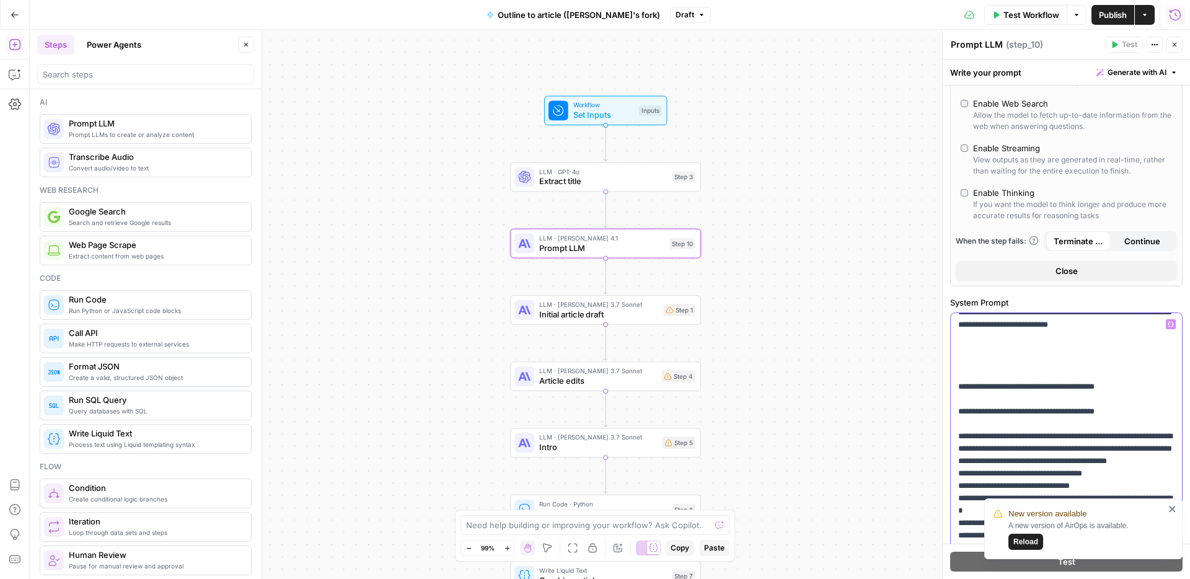
scroll to position [379, 0]
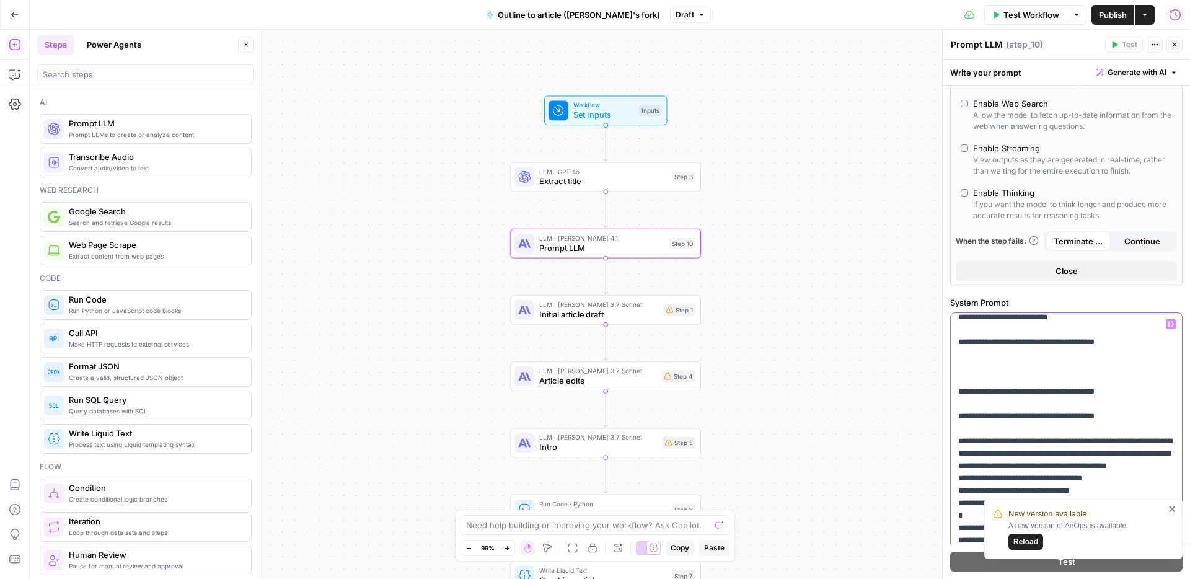
click at [1084, 392] on p "**********" at bounding box center [1066, 515] width 216 height 1153
click at [1089, 421] on p "**********" at bounding box center [1066, 515] width 216 height 1153
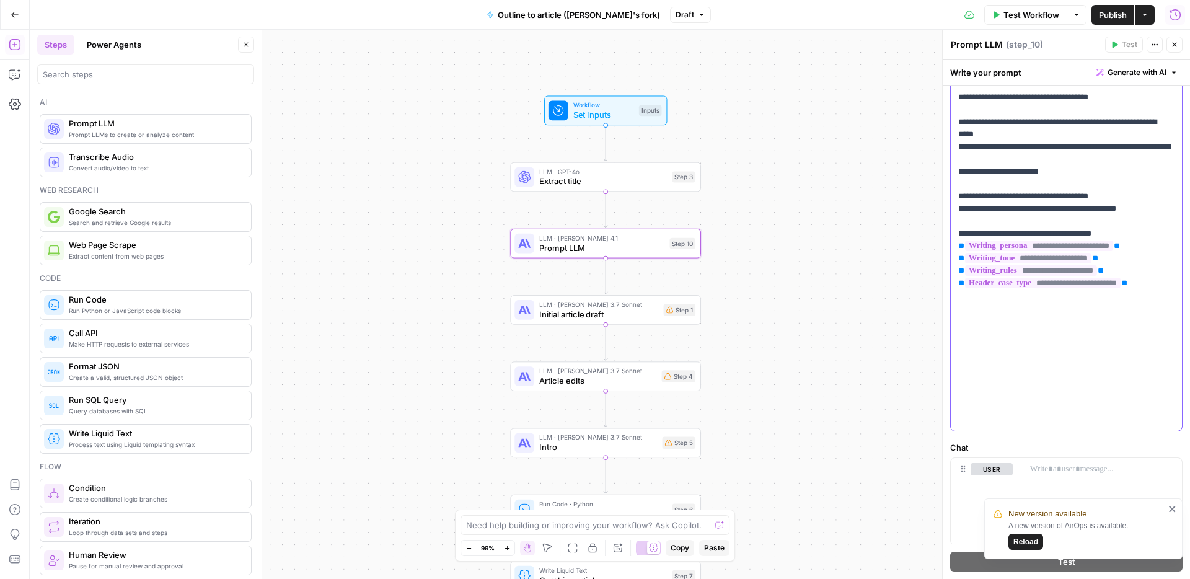
scroll to position [572, 0]
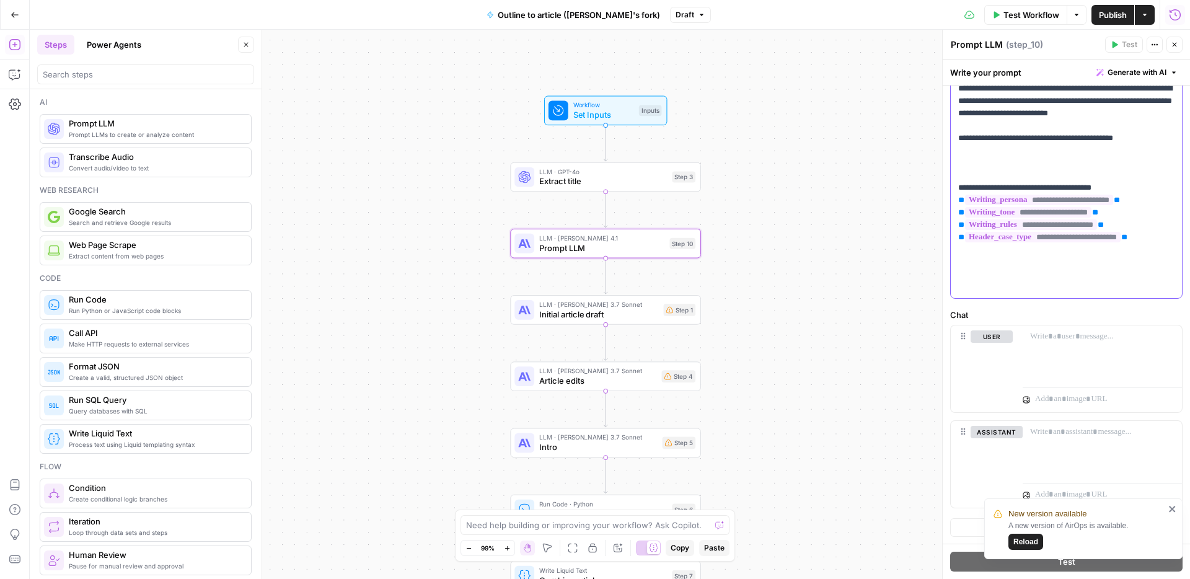
click at [1001, 199] on p "**********" at bounding box center [1066, 14] width 216 height 558
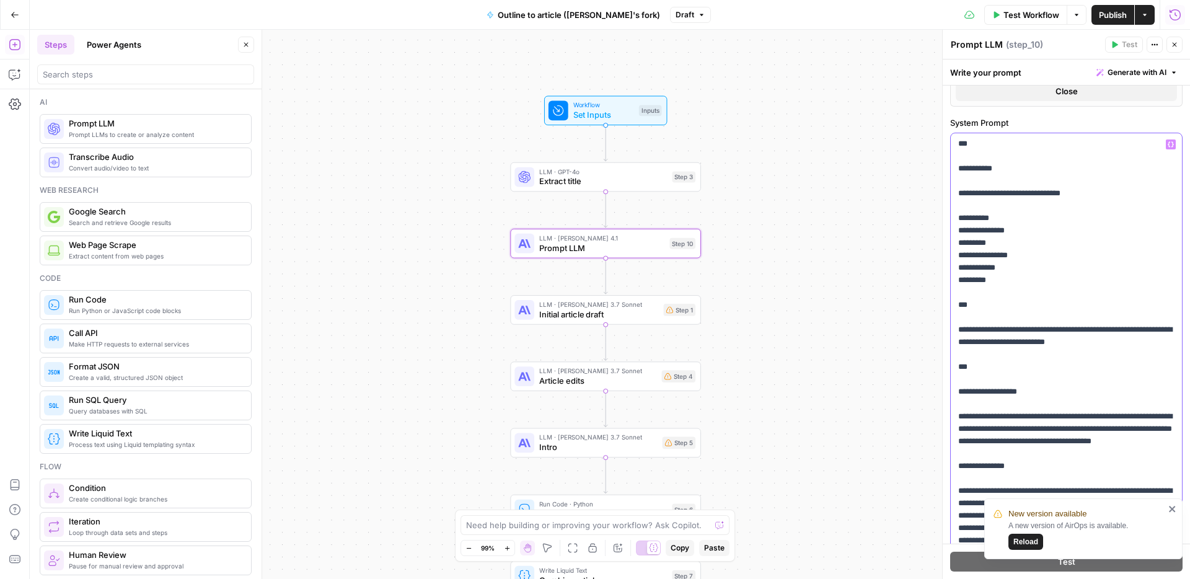
scroll to position [656, 0]
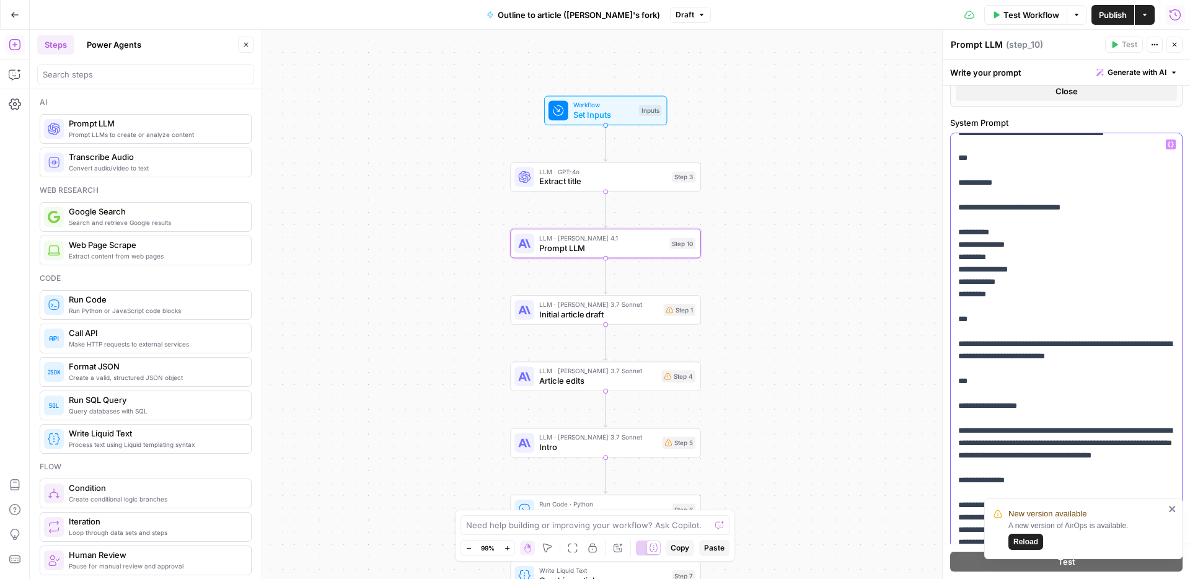
drag, startPoint x: 1029, startPoint y: 272, endPoint x: 942, endPoint y: 270, distance: 86.2
click at [942, 270] on div "**********" at bounding box center [1066, 304] width 248 height 549
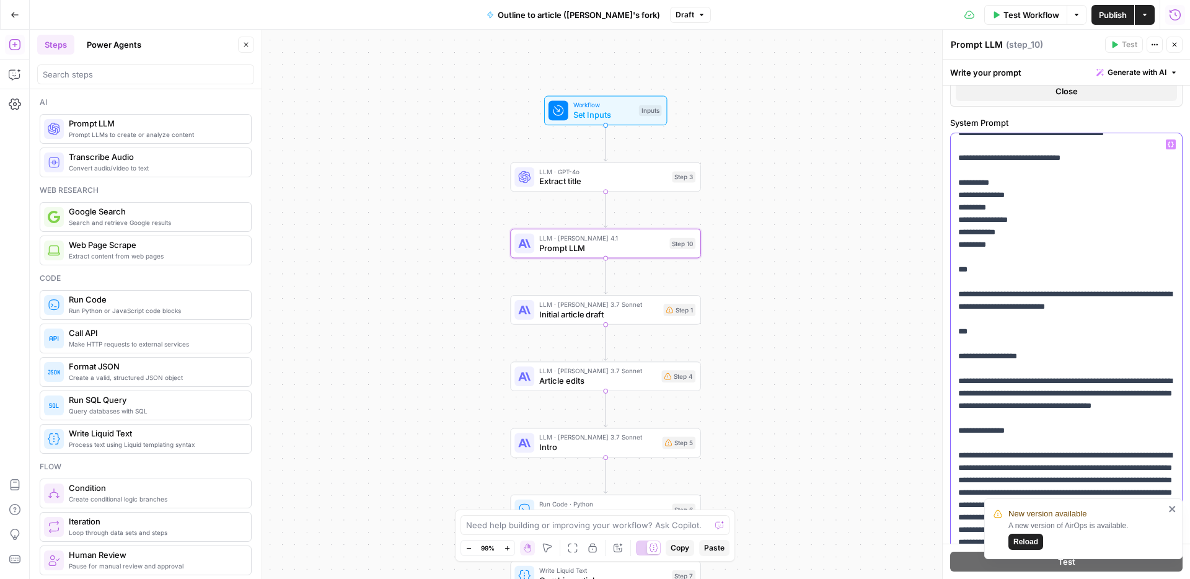
drag, startPoint x: 990, startPoint y: 354, endPoint x: 952, endPoint y: 354, distance: 37.8
click at [952, 354] on div "**********" at bounding box center [1066, 385] width 231 height 505
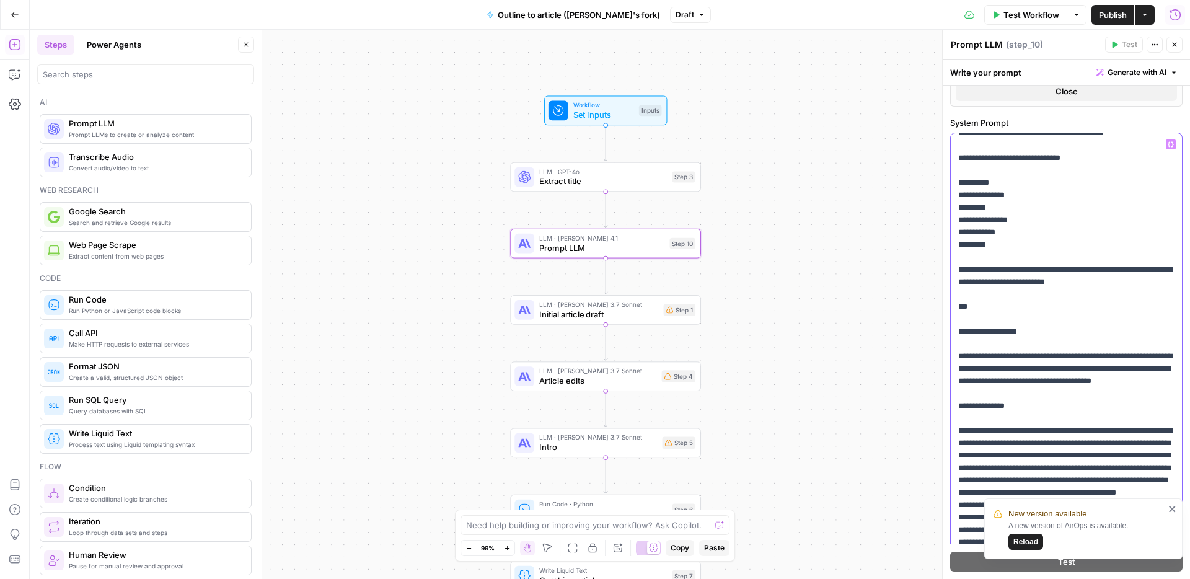
drag, startPoint x: 1000, startPoint y: 397, endPoint x: 957, endPoint y: 359, distance: 57.6
click at [957, 359] on div "**********" at bounding box center [1066, 385] width 231 height 505
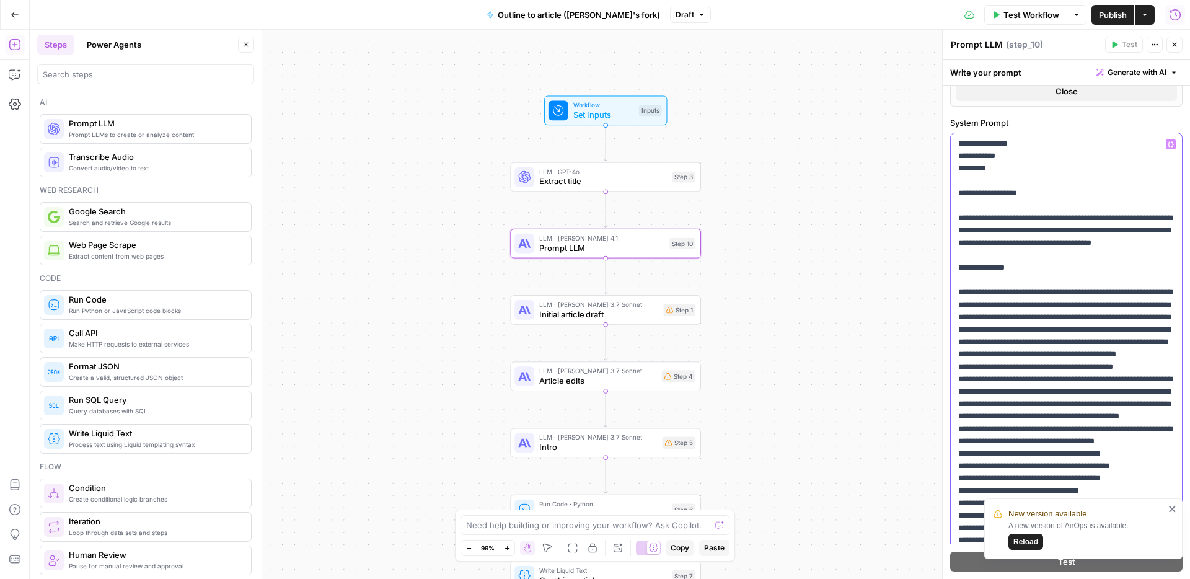
scroll to position [733, 0]
drag, startPoint x: 975, startPoint y: 365, endPoint x: 955, endPoint y: 365, distance: 19.8
click at [955, 365] on div "**********" at bounding box center [1066, 385] width 231 height 505
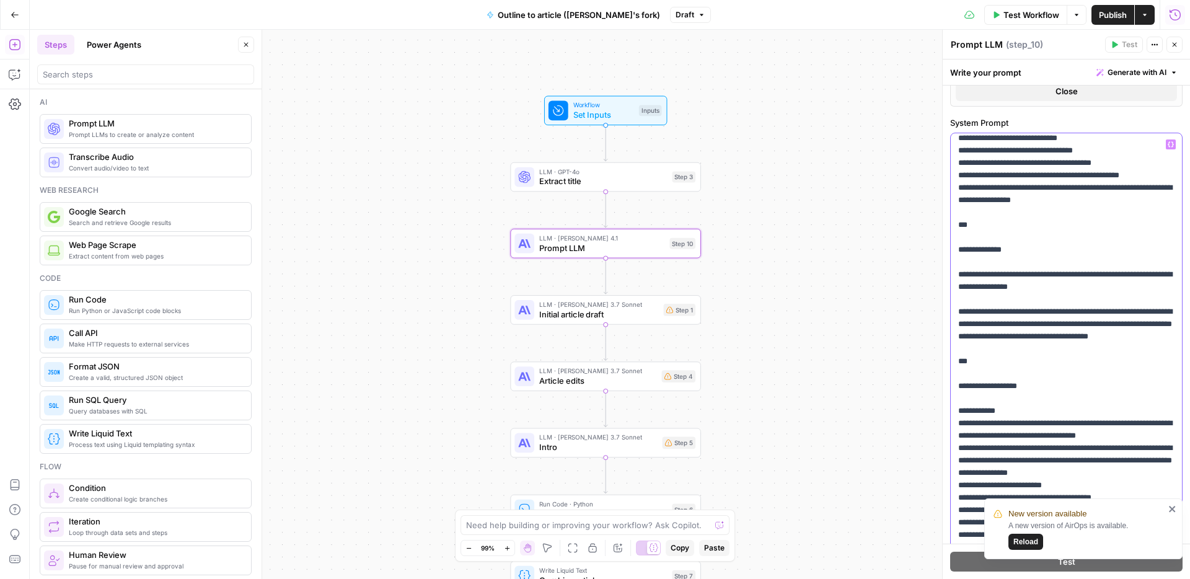
scroll to position [1284, 0]
drag, startPoint x: 975, startPoint y: 435, endPoint x: 956, endPoint y: 410, distance: 30.9
click at [956, 410] on div "**********" at bounding box center [1066, 385] width 231 height 505
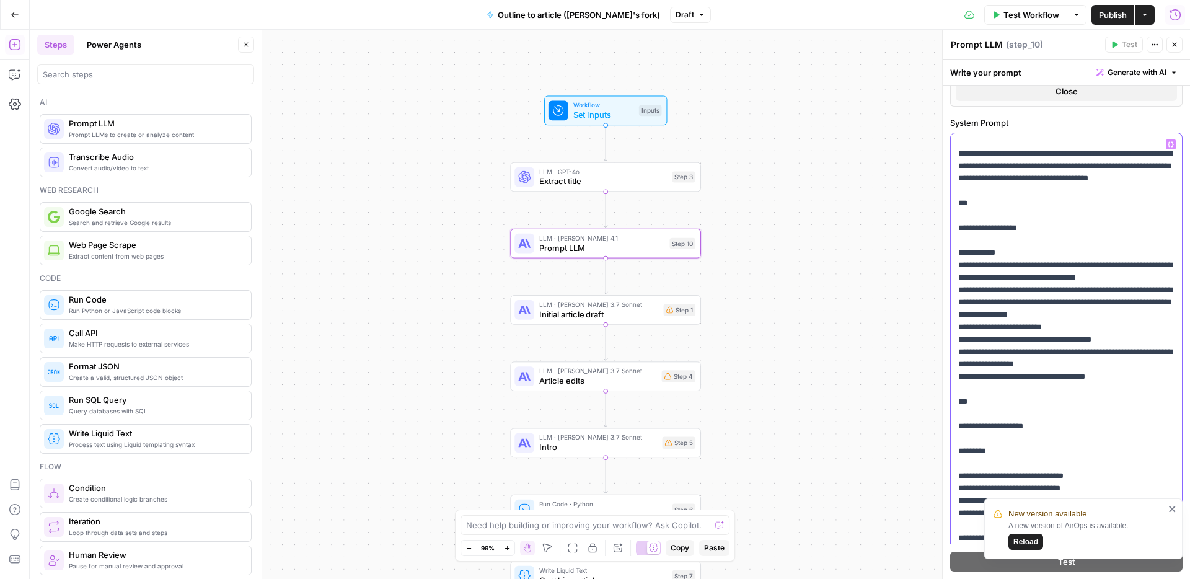
scroll to position [1424, 0]
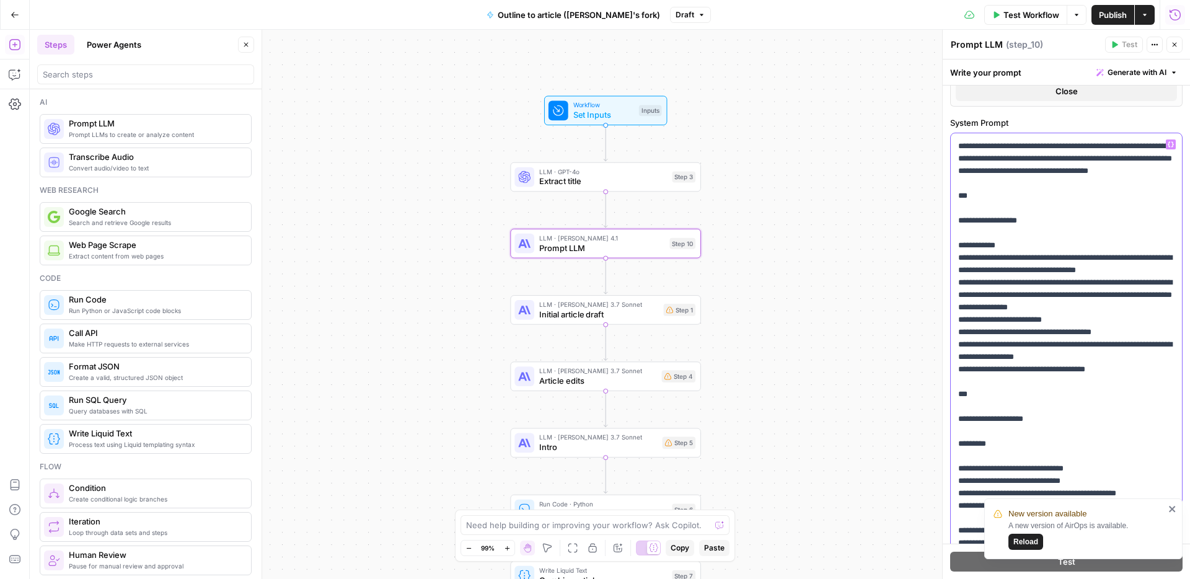
drag, startPoint x: 987, startPoint y: 399, endPoint x: 965, endPoint y: 399, distance: 22.3
drag, startPoint x: 976, startPoint y: 418, endPoint x: 955, endPoint y: 396, distance: 31.2
click at [955, 396] on div "**********" at bounding box center [1066, 385] width 231 height 505
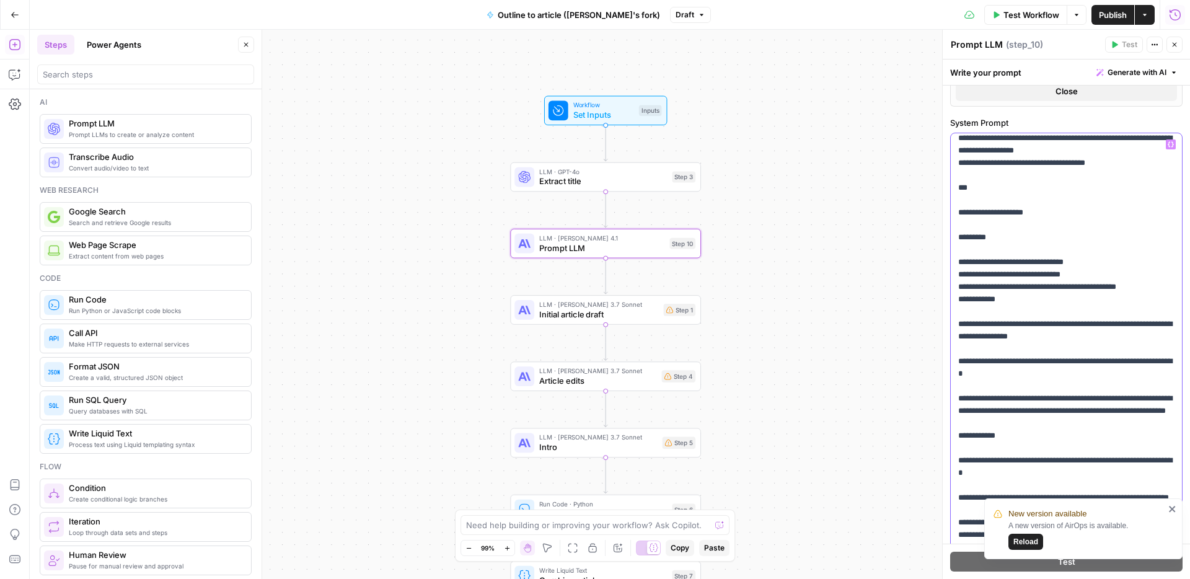
scroll to position [1606, 0]
drag, startPoint x: 957, startPoint y: 410, endPoint x: 952, endPoint y: 386, distance: 24.2
click at [952, 386] on div "**********" at bounding box center [1066, 385] width 231 height 505
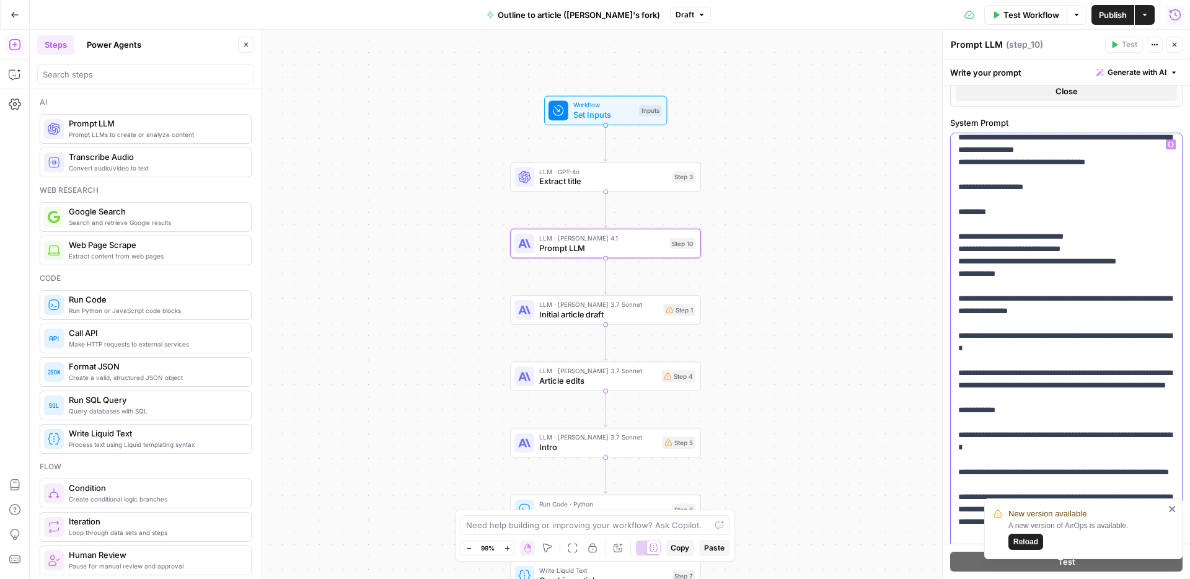
scroll to position [1617, 0]
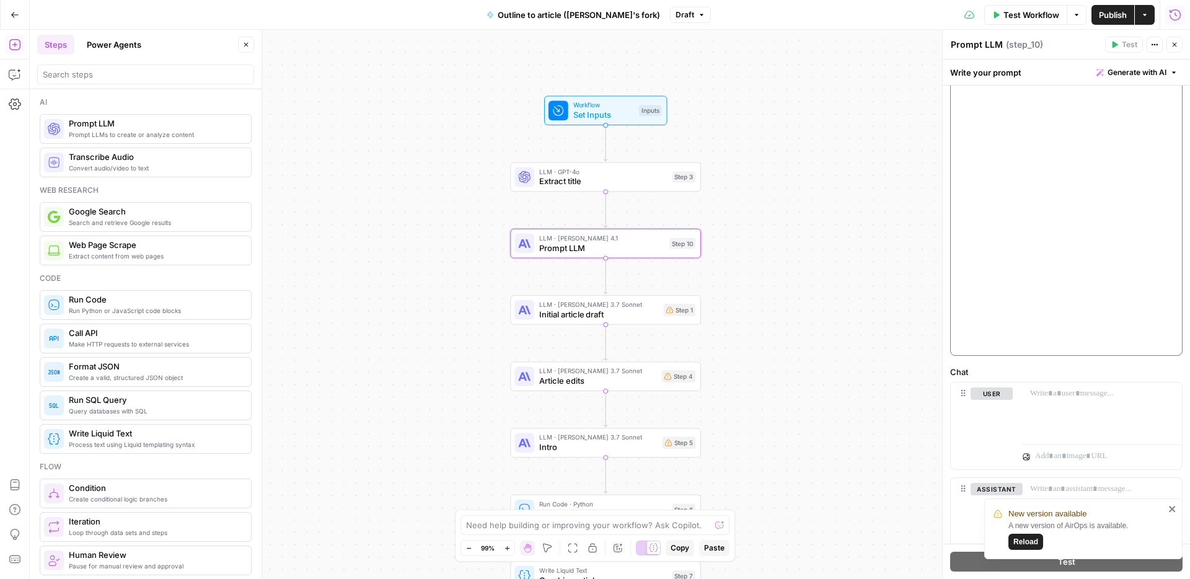
scroll to position [665, 0]
drag, startPoint x: 957, startPoint y: 257, endPoint x: 1174, endPoint y: 330, distance: 229.8
click at [1174, 330] on div "**********" at bounding box center [1066, 82] width 231 height 505
click at [1056, 335] on p at bounding box center [1102, 336] width 144 height 12
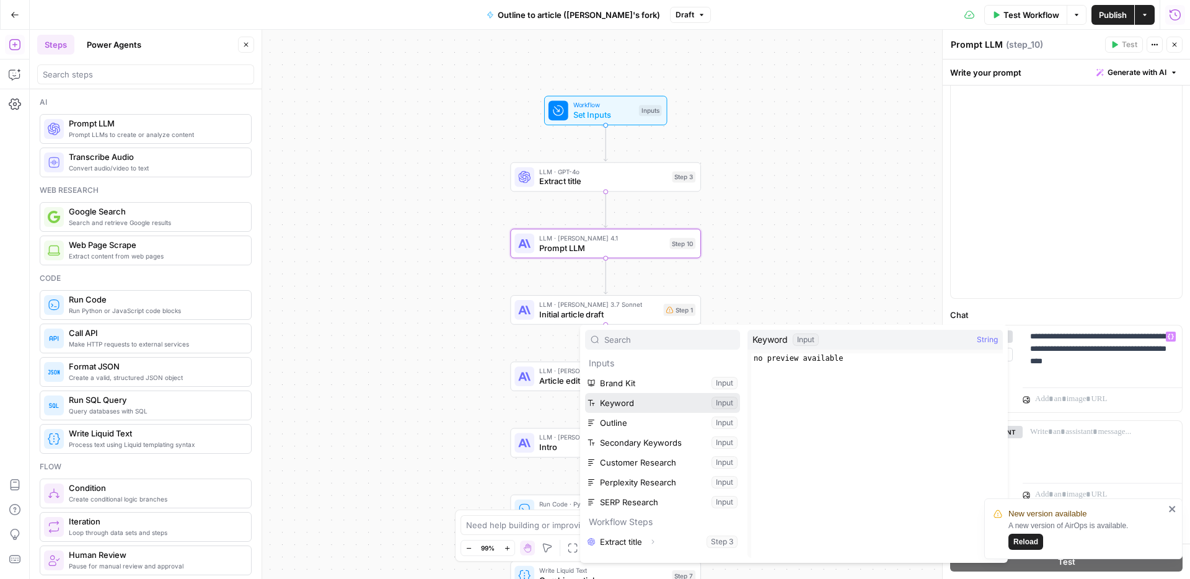
click at [623, 399] on button "Select variable Keyword" at bounding box center [662, 403] width 155 height 20
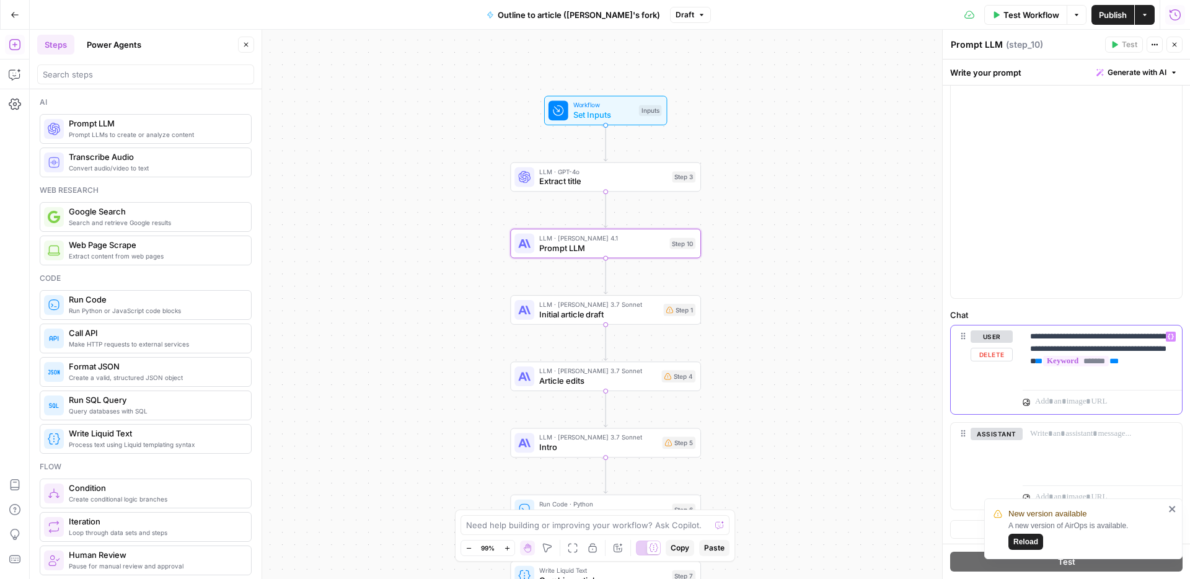
scroll to position [705, 0]
click at [1143, 375] on p "**********" at bounding box center [1102, 353] width 144 height 50
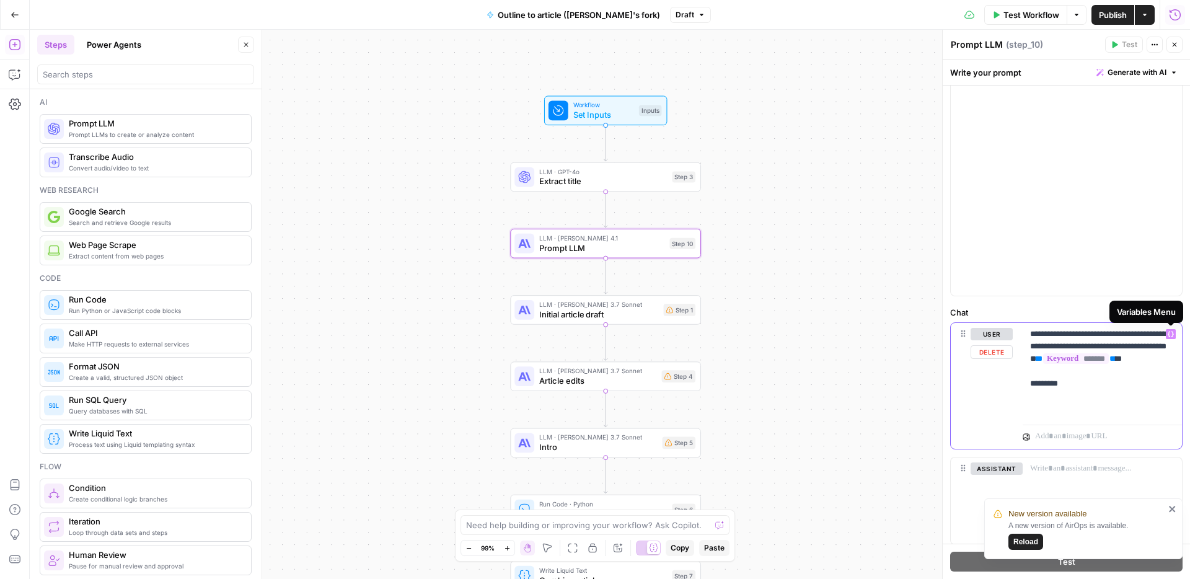
click at [1173, 335] on icon "button" at bounding box center [1171, 334] width 6 height 6
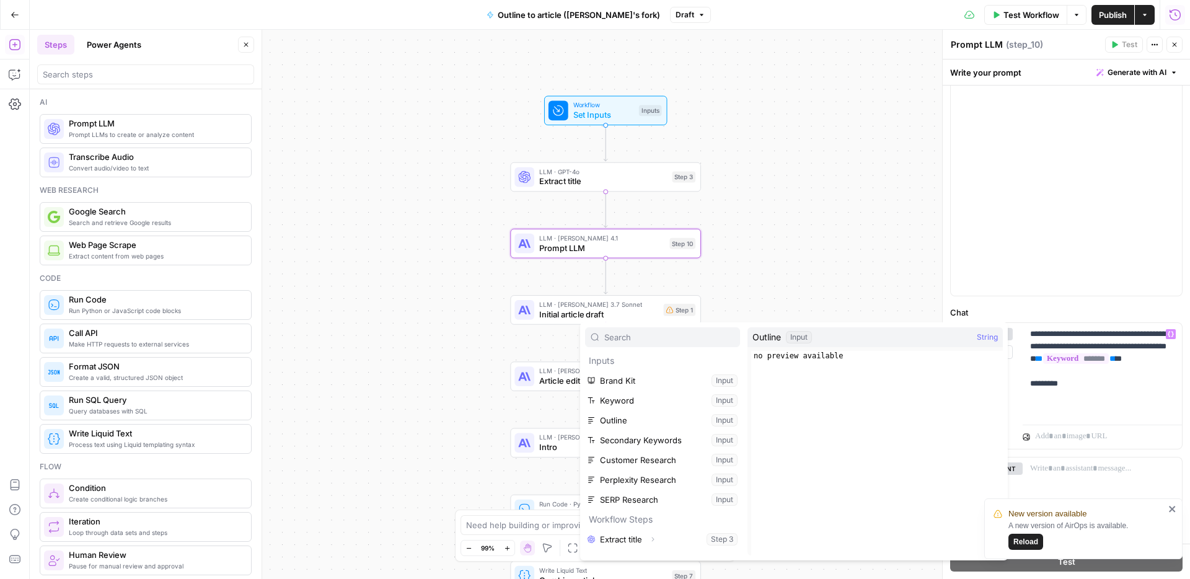
scroll to position [9, 0]
click at [650, 417] on button "Select variable Outline" at bounding box center [662, 412] width 155 height 20
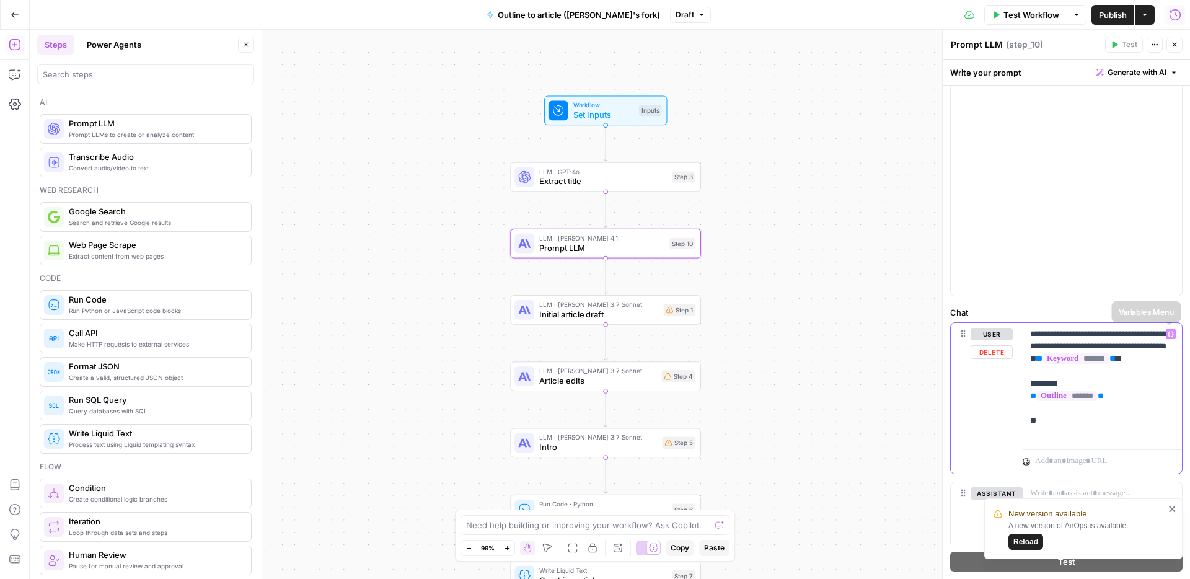
click at [1172, 334] on icon "button" at bounding box center [1171, 334] width 6 height 6
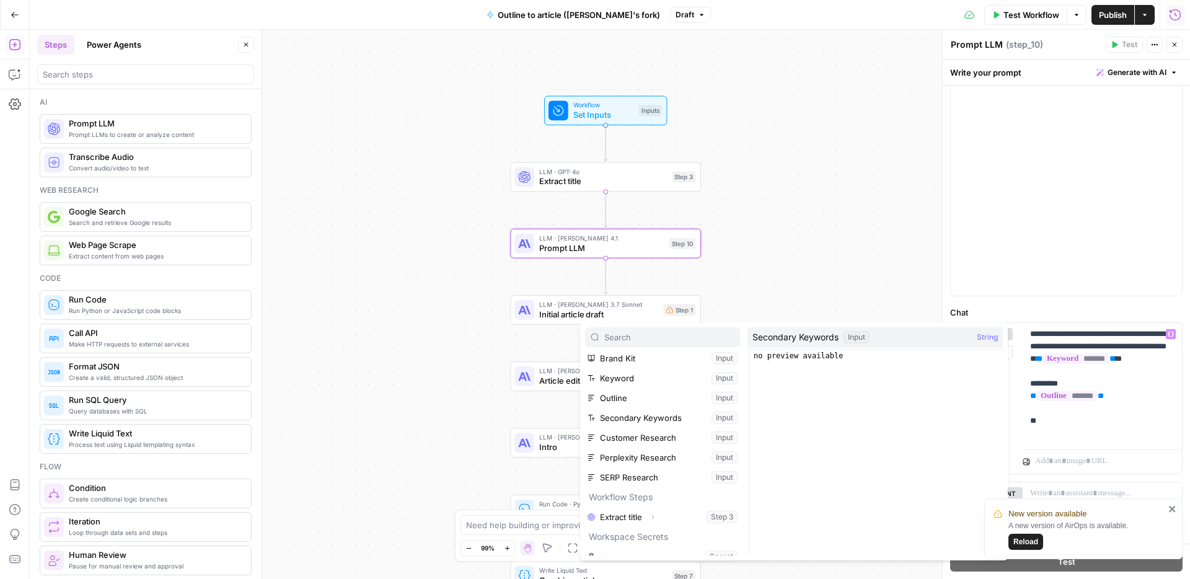
scroll to position [24, 0]
click at [1047, 432] on p "**********" at bounding box center [1102, 384] width 144 height 112
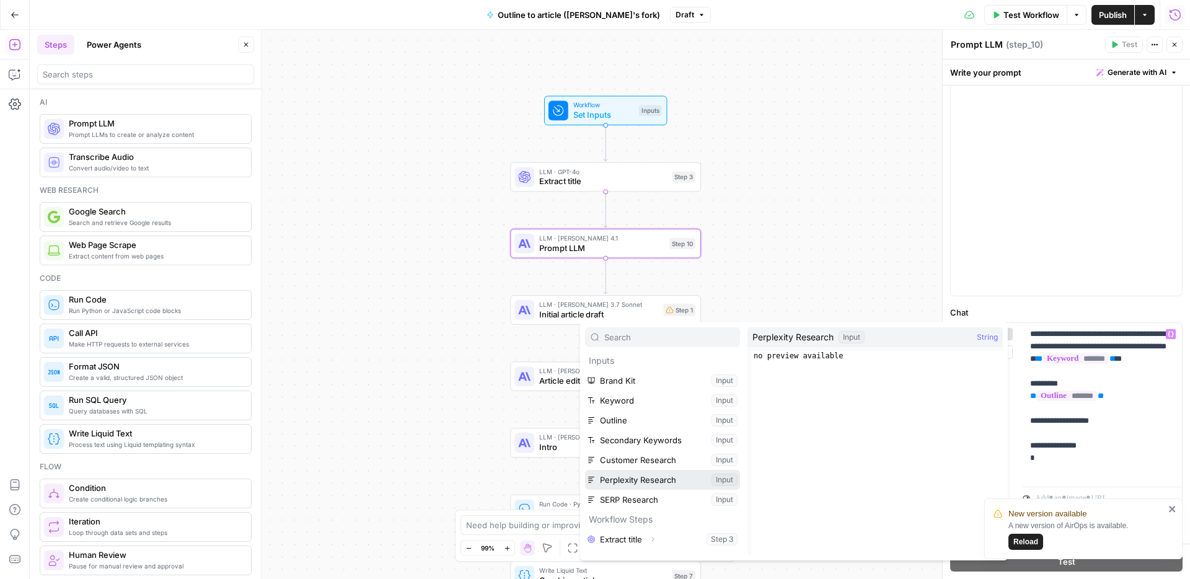
click at [656, 477] on button "Select variable Perplexity Research" at bounding box center [662, 480] width 155 height 20
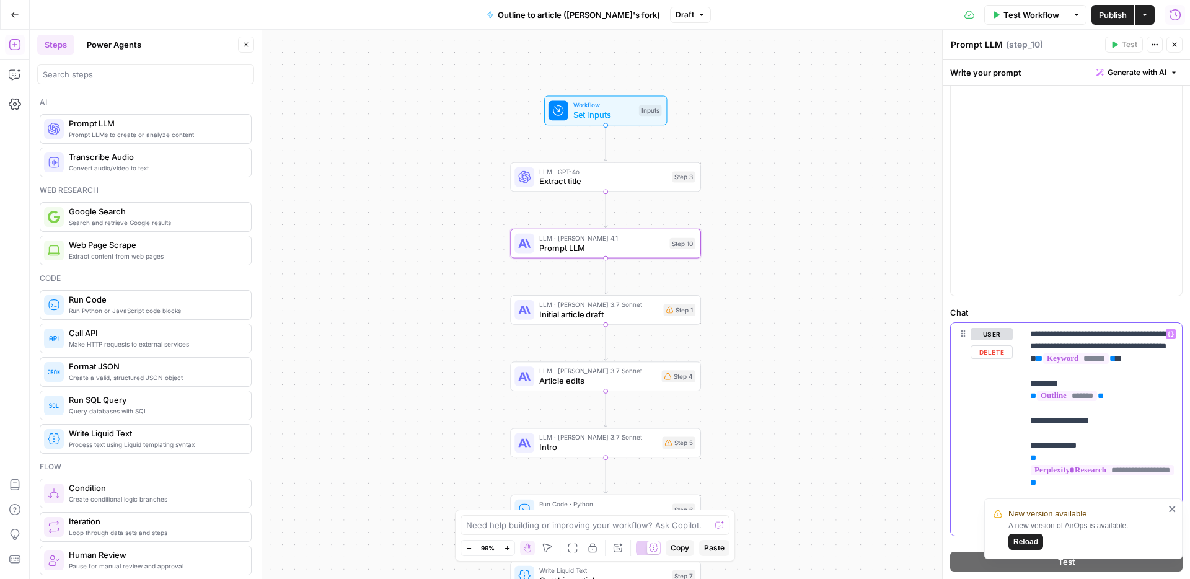
click at [1043, 443] on p "**********" at bounding box center [1102, 415] width 144 height 174
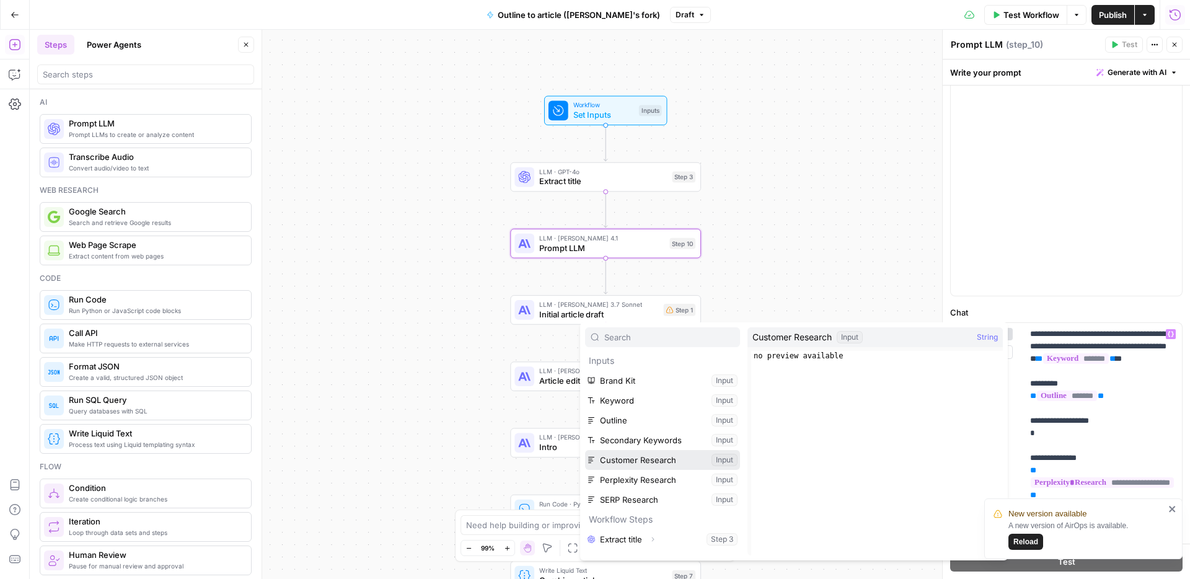
click at [643, 454] on button "Select variable Customer Research" at bounding box center [662, 460] width 155 height 20
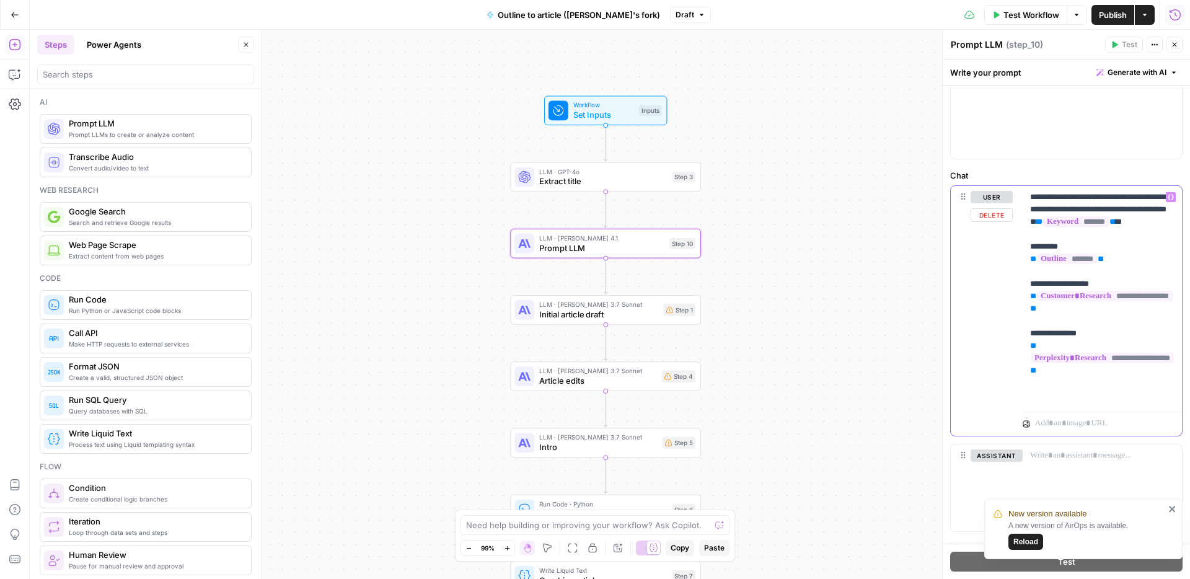
scroll to position [866, 0]
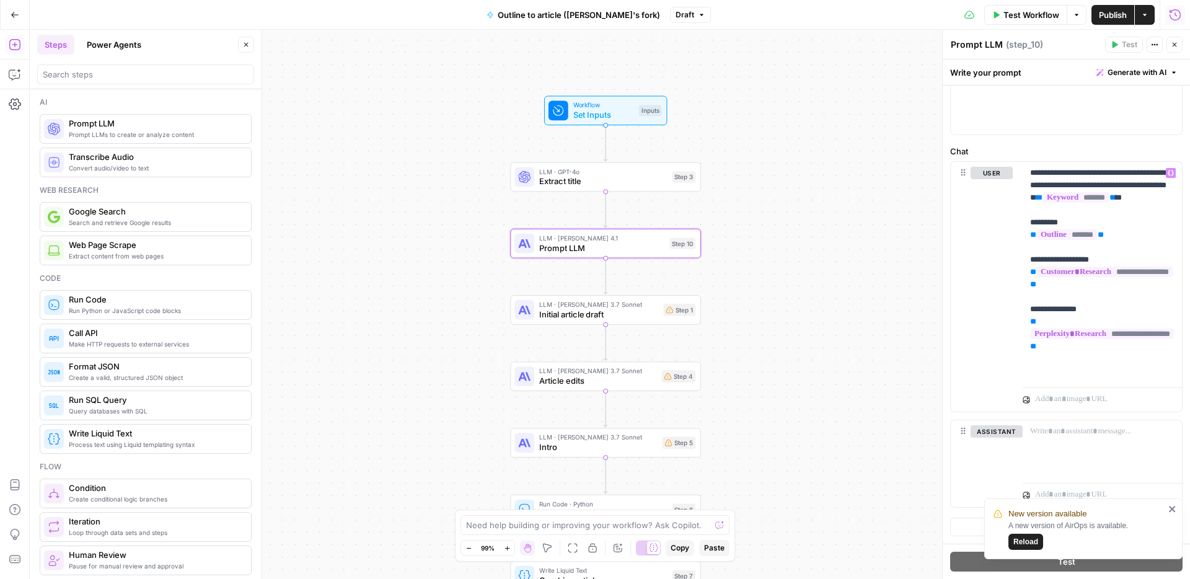
click at [978, 44] on textarea "Prompt LLM" at bounding box center [977, 44] width 52 height 12
type textarea "Create first draft"
click at [598, 115] on span "Set Inputs" at bounding box center [603, 114] width 61 height 12
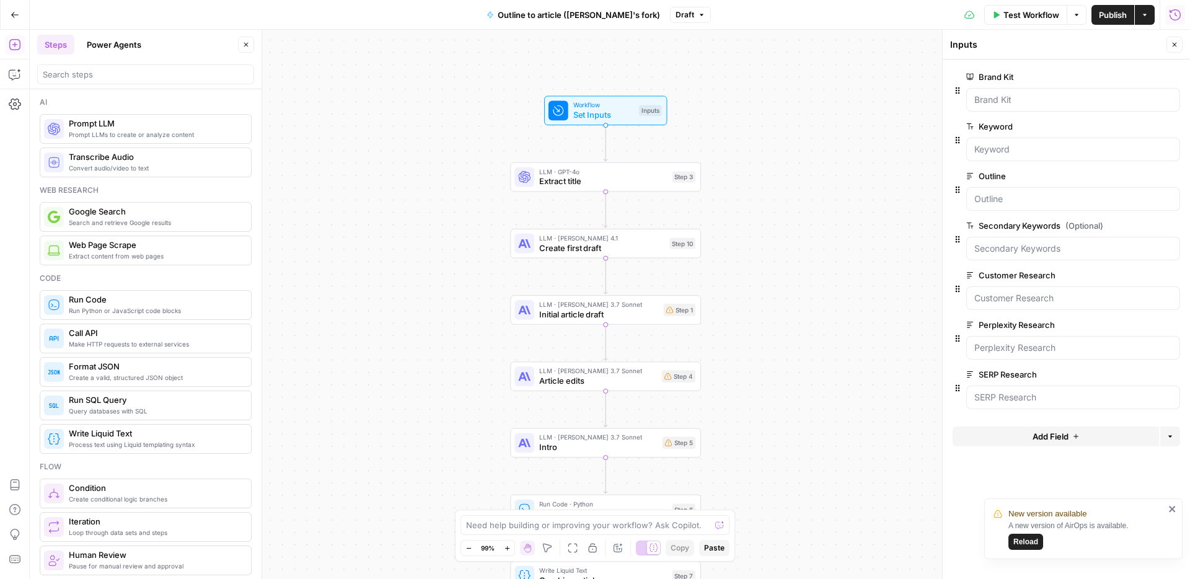
click at [993, 19] on button "Test Workflow" at bounding box center [1026, 15] width 83 height 20
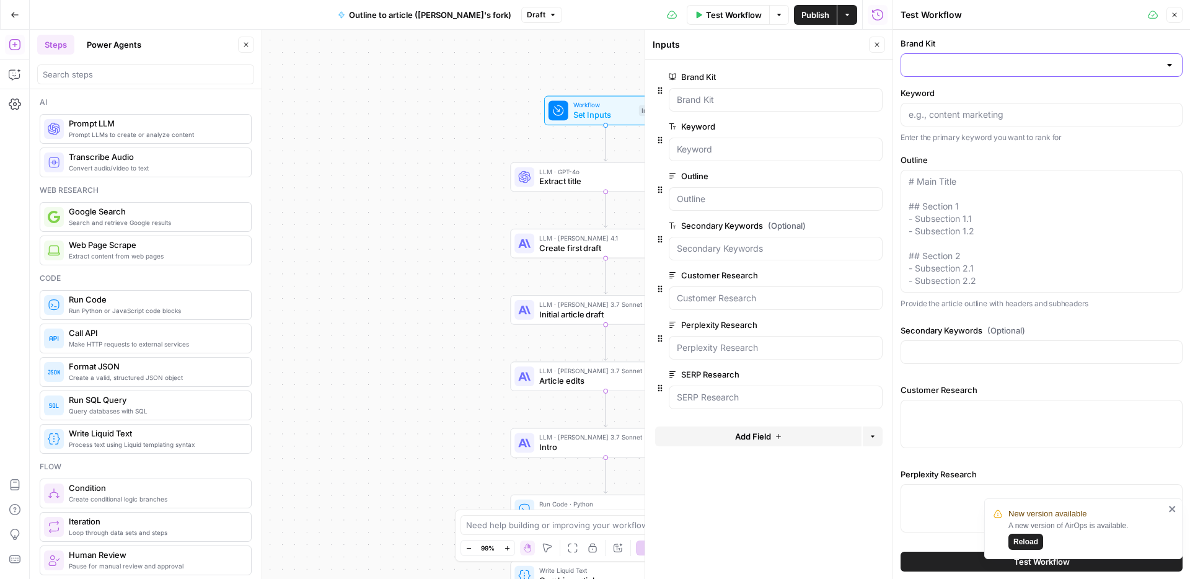
click at [1053, 65] on input "Brand Kit" at bounding box center [1034, 65] width 251 height 12
click at [998, 99] on span "Synthesia" at bounding box center [1039, 96] width 256 height 12
type input "Synthesia"
click at [973, 115] on input "Keyword" at bounding box center [1042, 114] width 266 height 12
click at [944, 120] on input "Keyword" at bounding box center [1042, 114] width 266 height 12
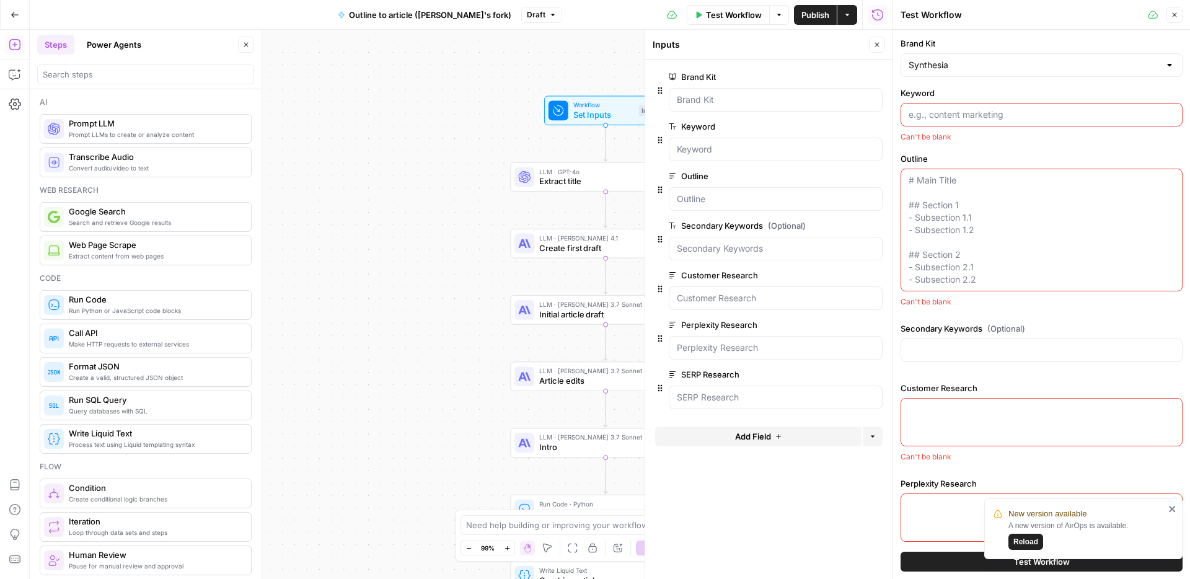
paste input "onboarding checklist"
type input "onboarding checklist"
click at [931, 175] on textarea "Outline" at bounding box center [1042, 231] width 266 height 112
paste textarea "Blog Outline: The Complete Onboarding Checklist Guide Introduction Hook idea: S…"
type textarea "Blog Outline: The Complete Onboarding Checklist Guide Introduction Hook idea: S…"
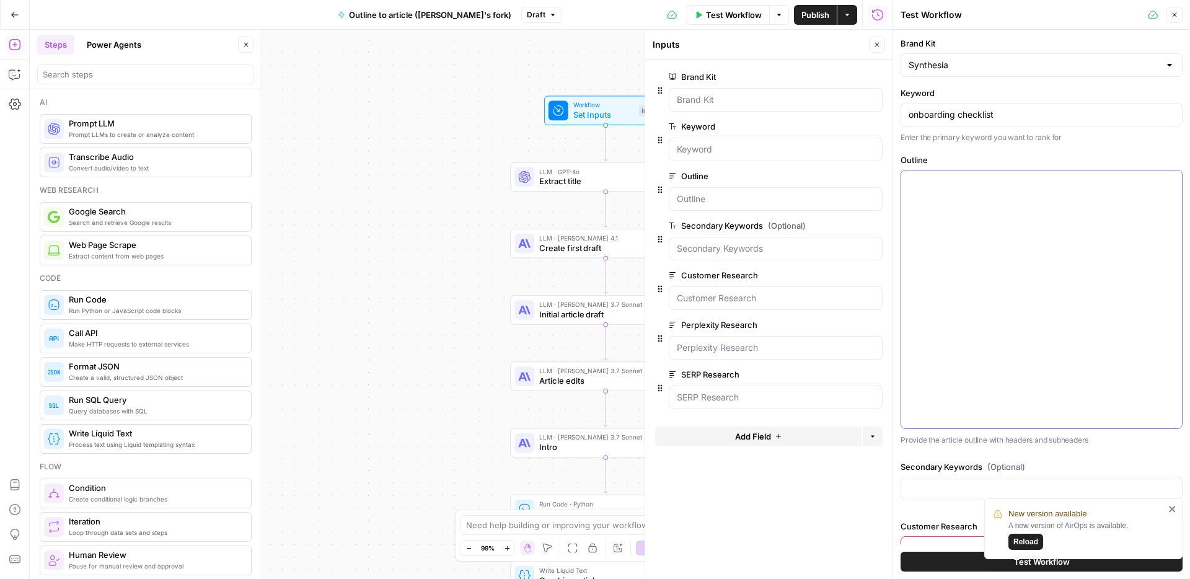
scroll to position [0, 0]
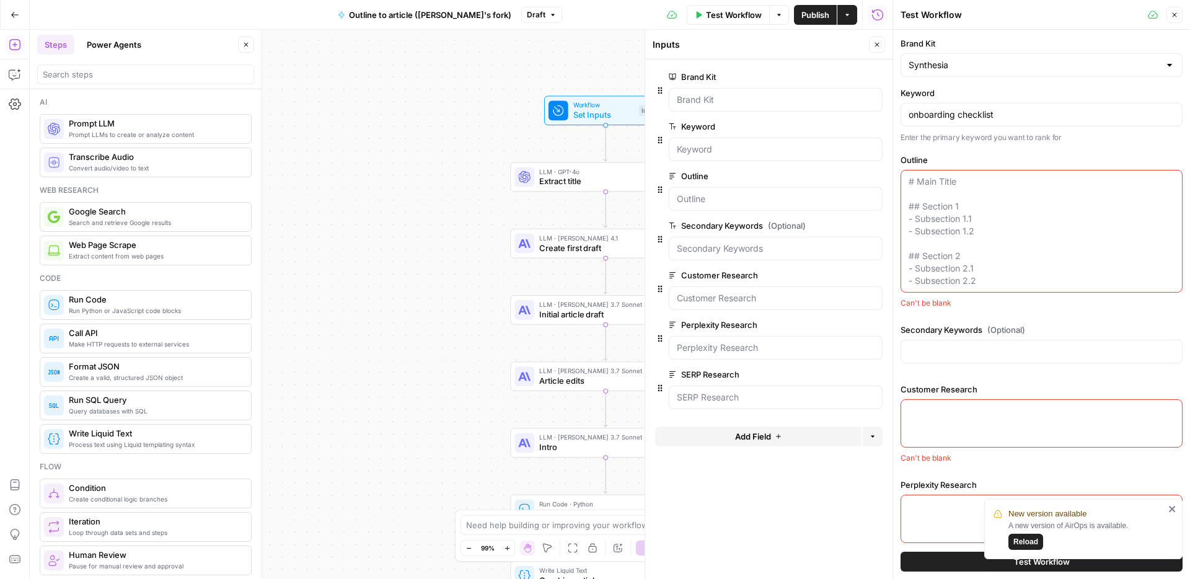
paste textarea "# Blog Outline: The Complete Onboarding Checklist Guide ## Introduction * **Hoo…"
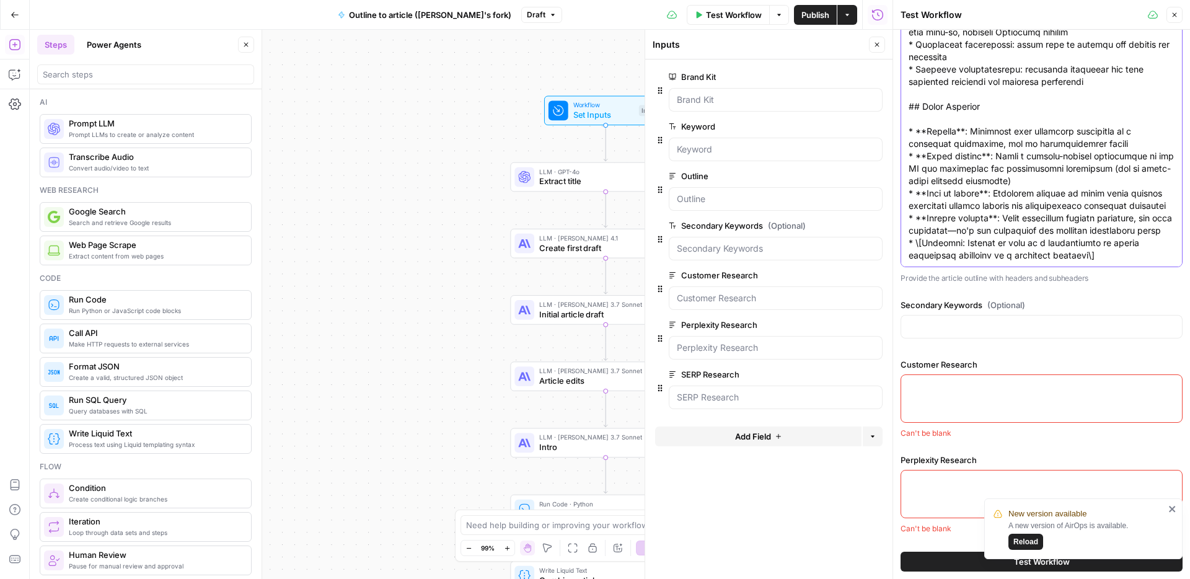
scroll to position [172, 0]
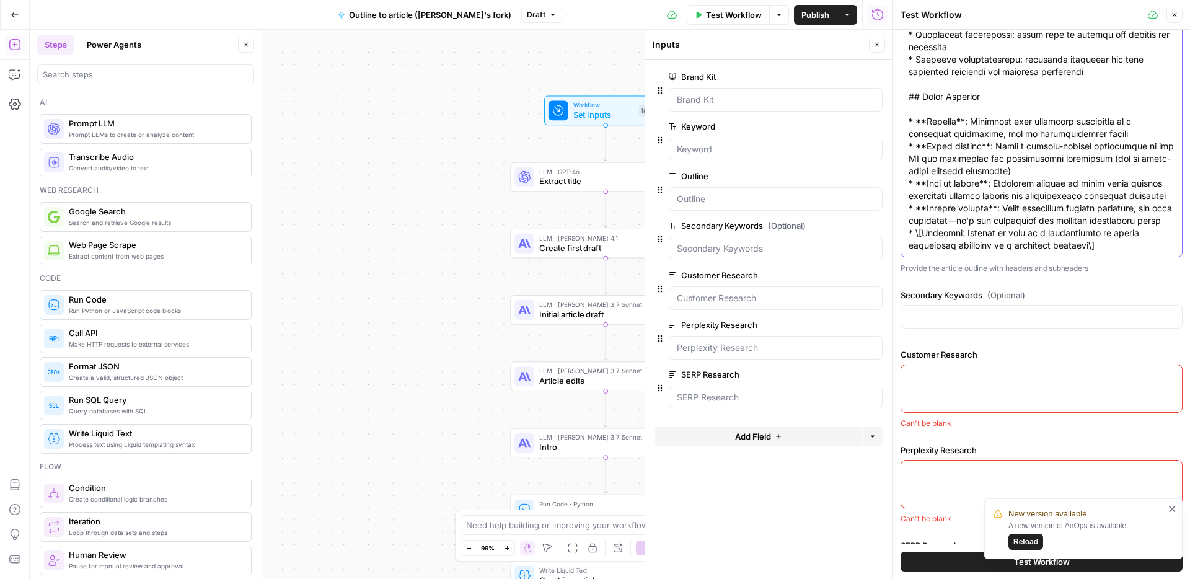
type textarea "# Blog Outline: The Complete Onboarding Checklist Guide ## Introduction * **Hoo…"
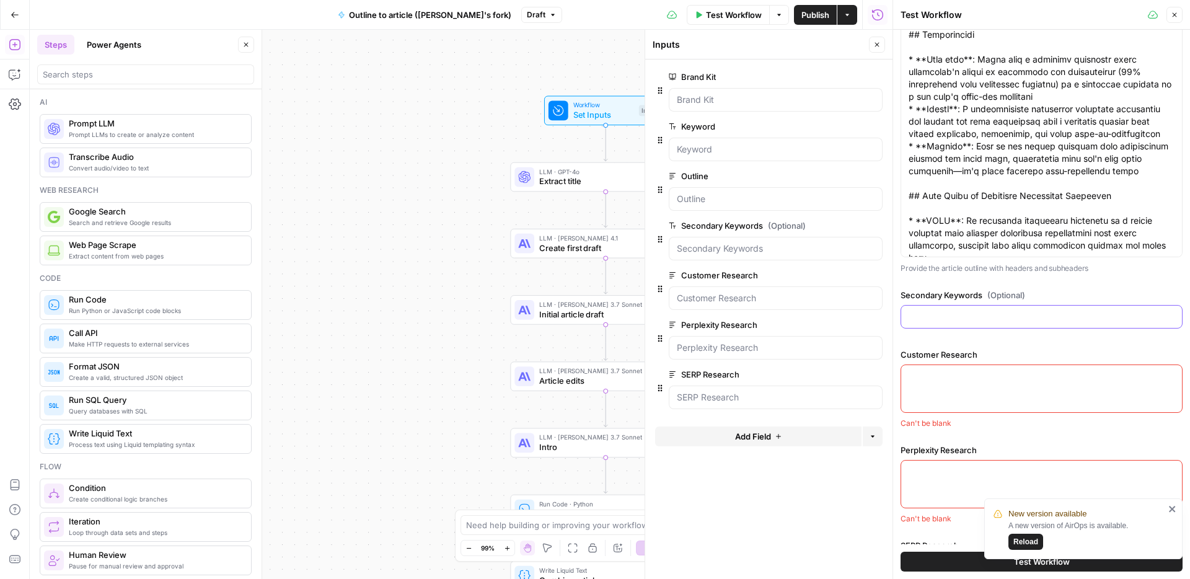
click at [939, 317] on input "Secondary Keywords (Optional)" at bounding box center [1042, 317] width 266 height 12
paste input ", new hire checklist , employee onboarding checklist , new employee onboarding …"
type input ", new hire checklist , employee onboarding checklist , new employee onboarding …"
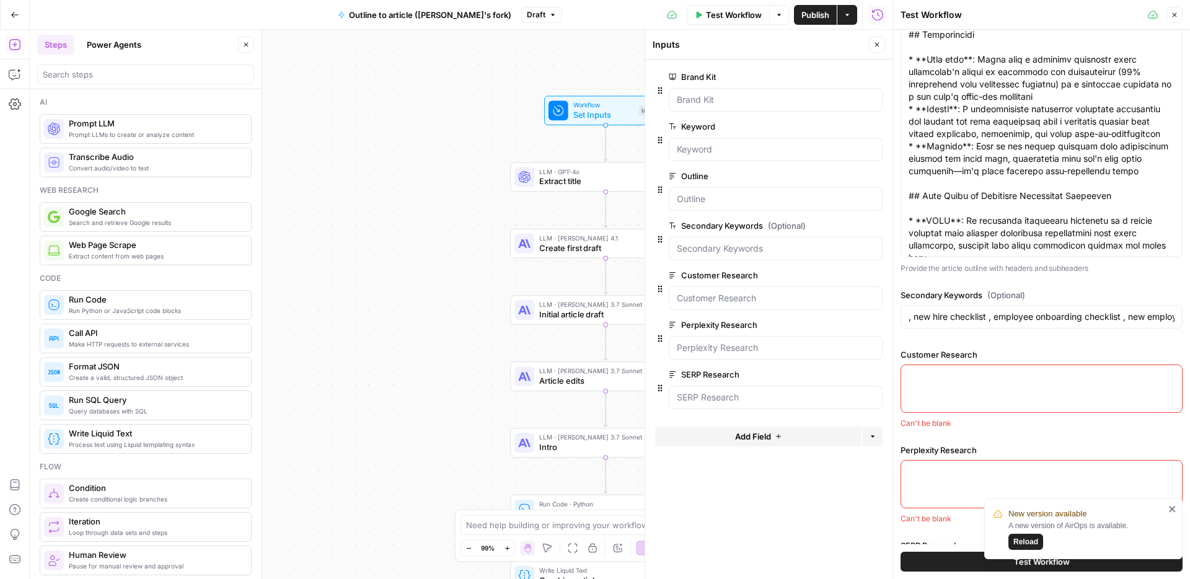
click at [940, 378] on textarea "Customer Research" at bounding box center [1042, 376] width 266 height 12
click at [933, 374] on textarea "Customer Research" at bounding box center [1042, 376] width 266 height 12
paste textarea "### Pain points - Lack of engagement in traditional training methods, with cust…"
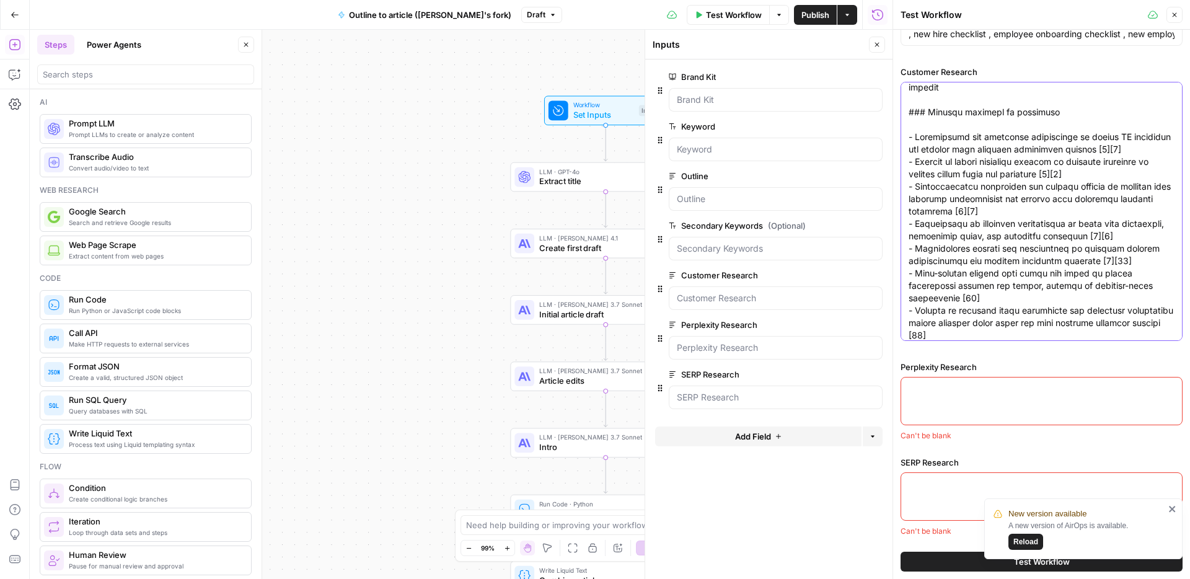
scroll to position [657, 0]
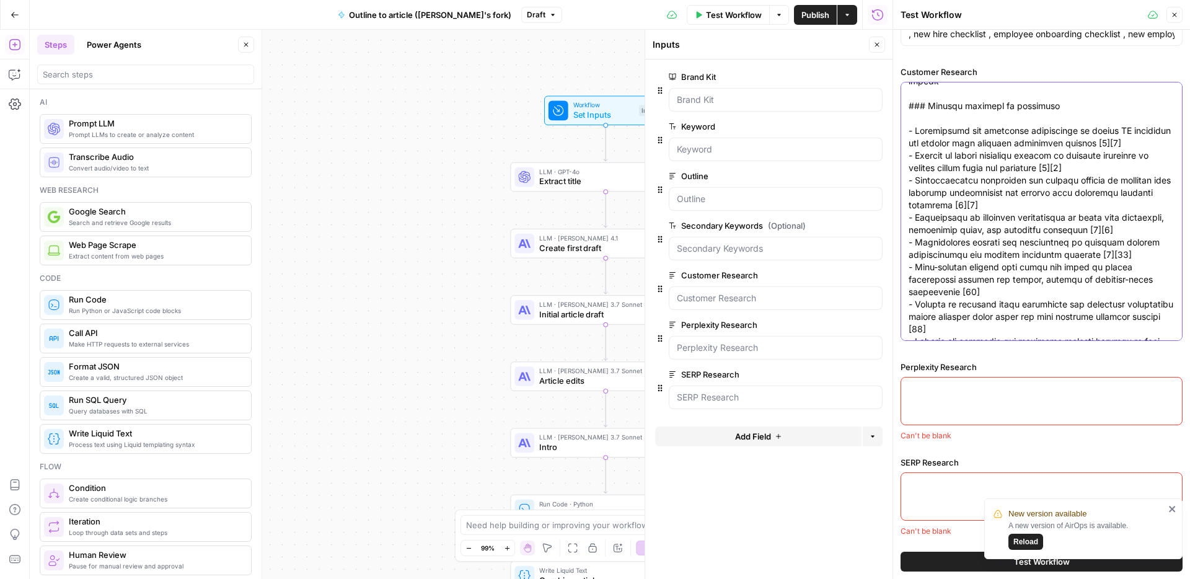
type textarea "### Pain points - Lack of engagement in traditional training methods, with cust…"
click at [947, 389] on textarea "Perplexity Research" at bounding box center [1042, 389] width 266 height 12
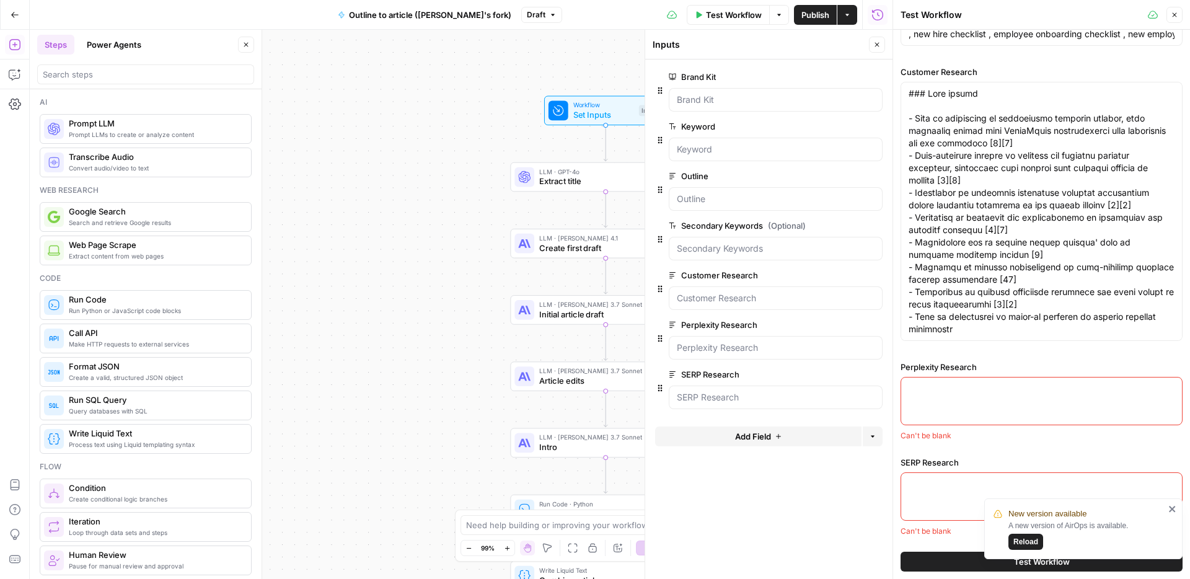
click at [962, 401] on div at bounding box center [1042, 401] width 282 height 48
paste textarea "A comprehensive onboarding checklist is a structured tool used to ensure new hi…"
type textarea "A comprehensive onboarding checklist is a structured tool used to ensure new hi…"
click at [923, 391] on textarea "Perplexity Research" at bounding box center [1042, 389] width 266 height 12
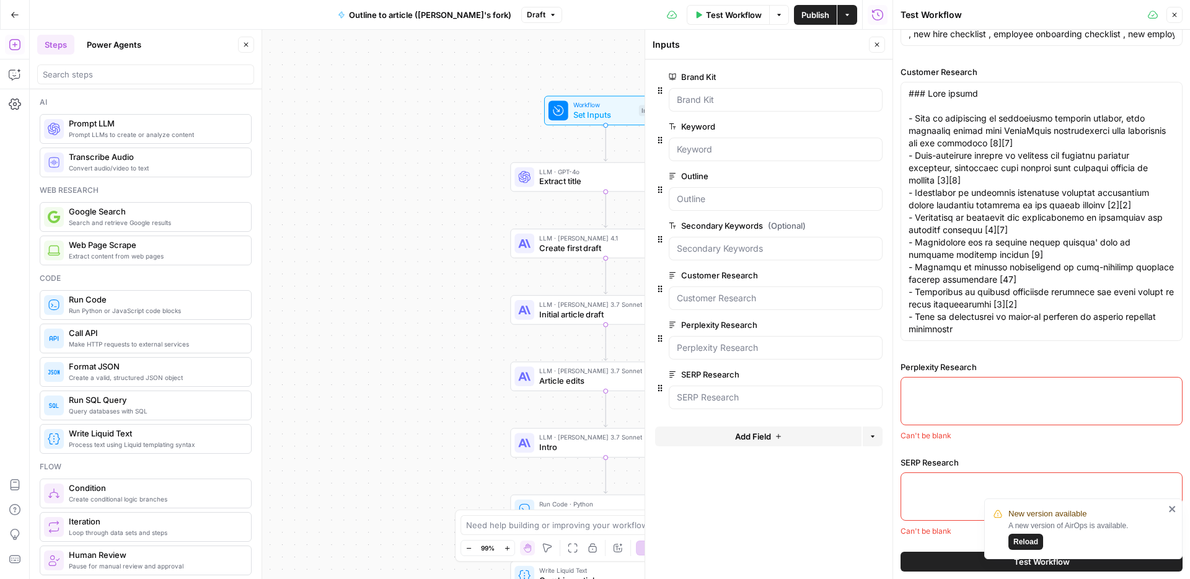
paste textarea "A comprehensive **onboarding checklist** is a structured tool used to ensure ne…"
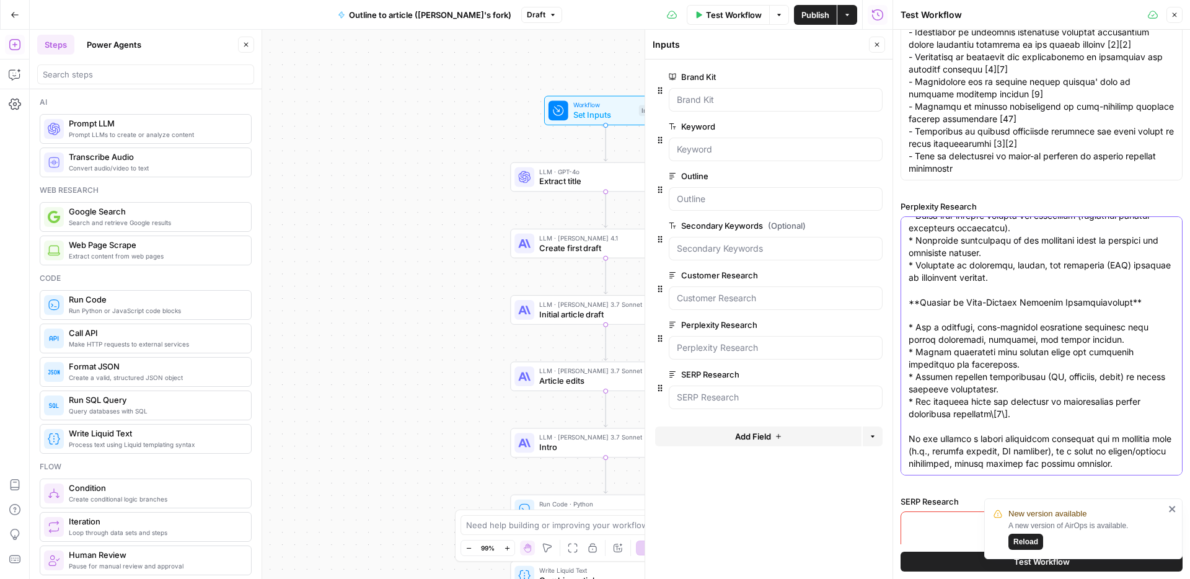
scroll to position [654, 0]
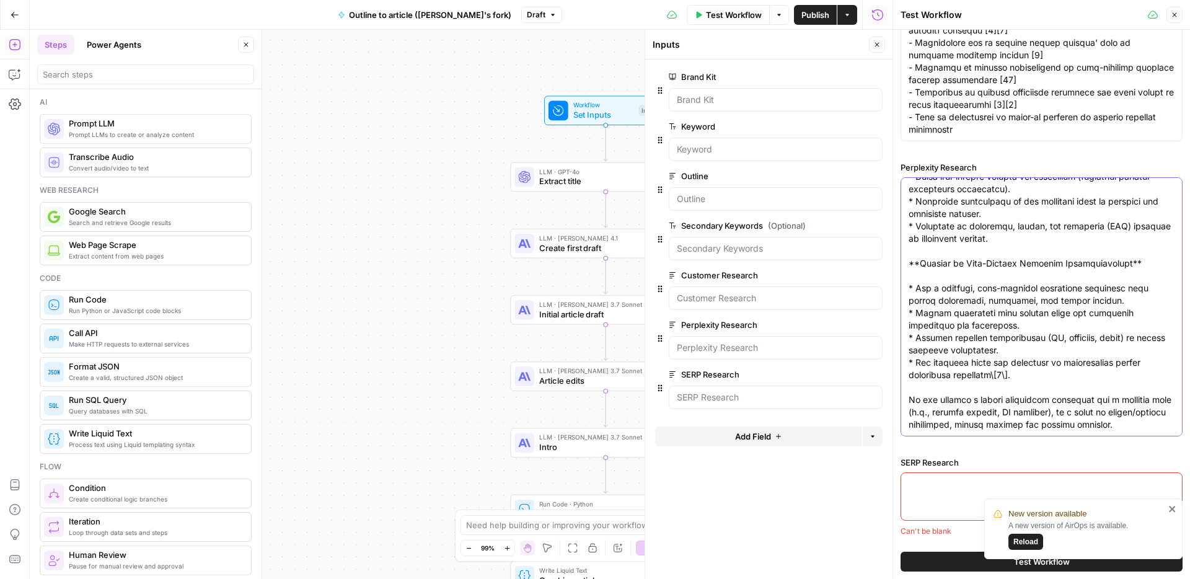
type textarea "A comprehensive **onboarding checklist** is a structured tool used to ensure ne…"
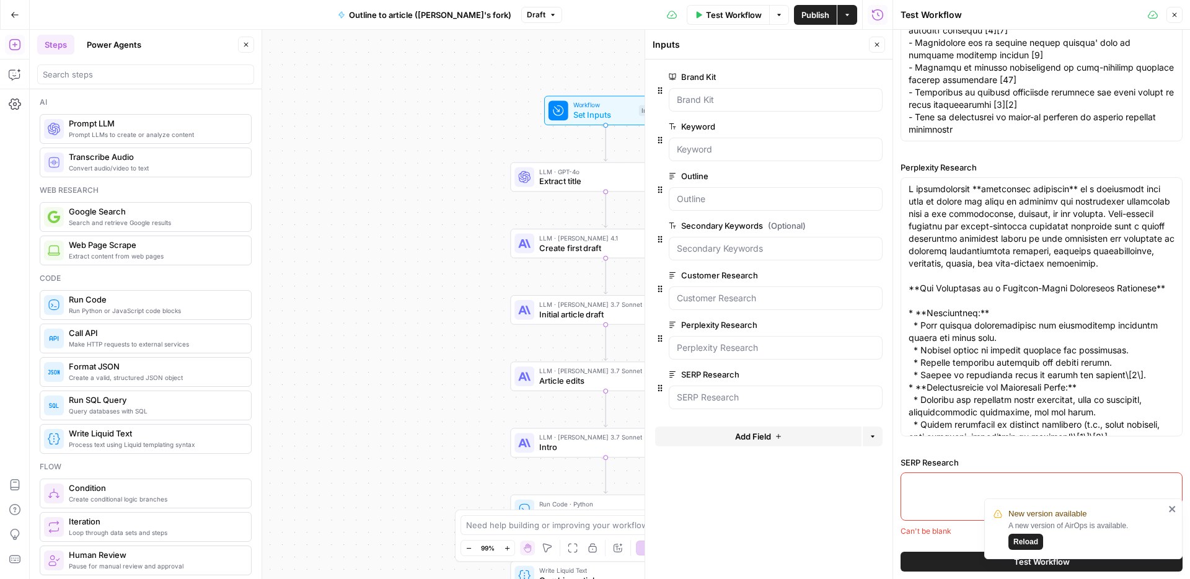
click at [923, 500] on div at bounding box center [1042, 496] width 282 height 48
paste textarea "**Targeted Keyword:** onboarding checklist **Secondary Keywords:** * new hire c…"
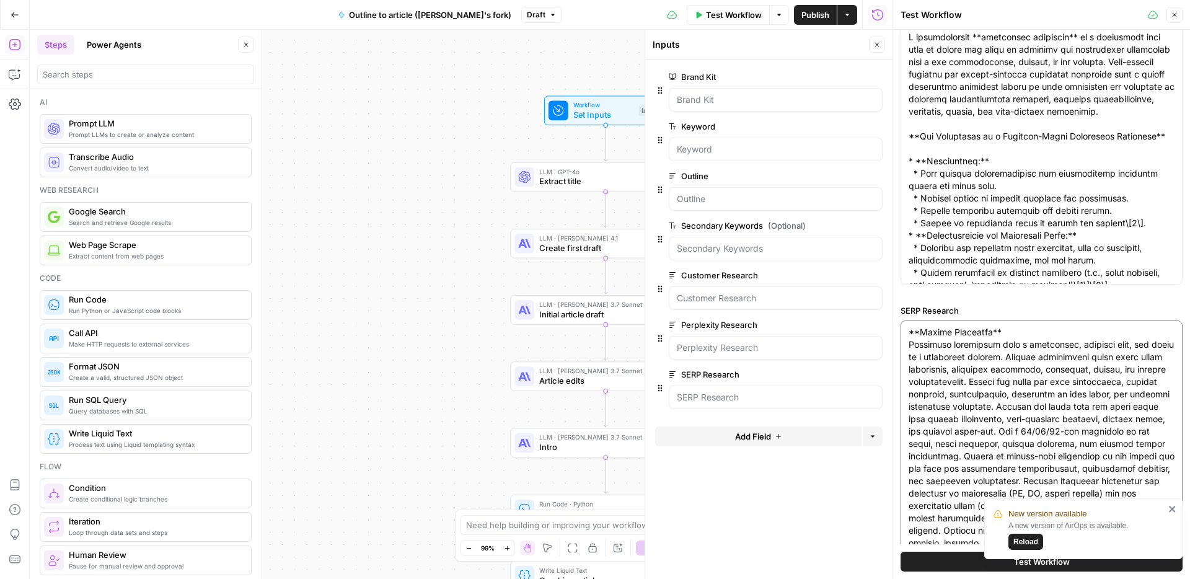
scroll to position [854, 0]
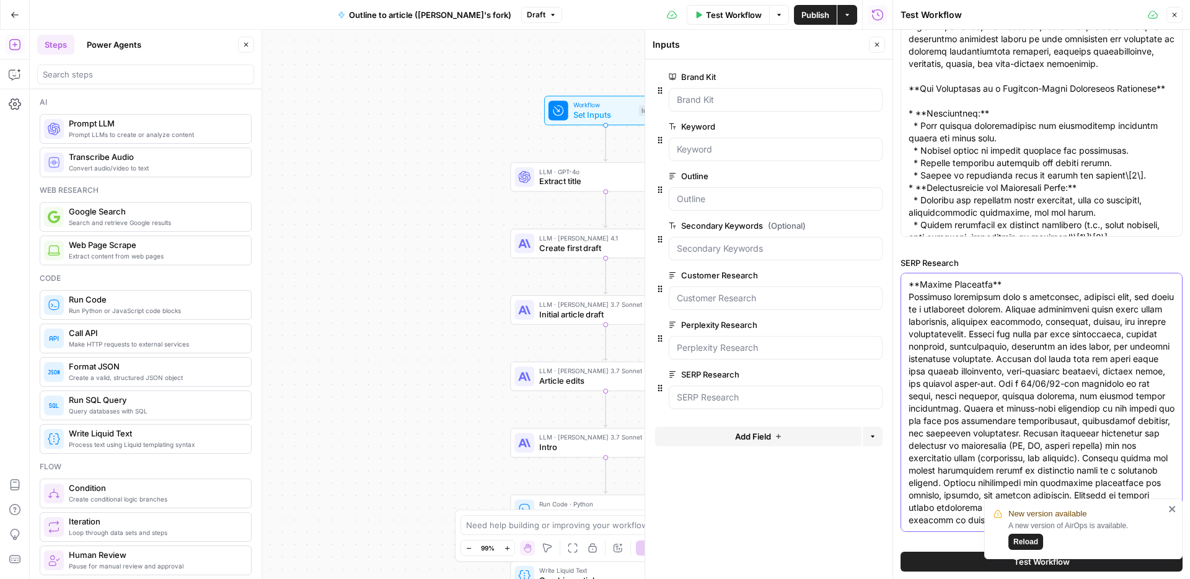
type textarea "**Targeted Keyword:** onboarding checklist **Secondary Keywords:** * new hire c…"
click at [1172, 508] on icon "close" at bounding box center [1172, 509] width 6 height 6
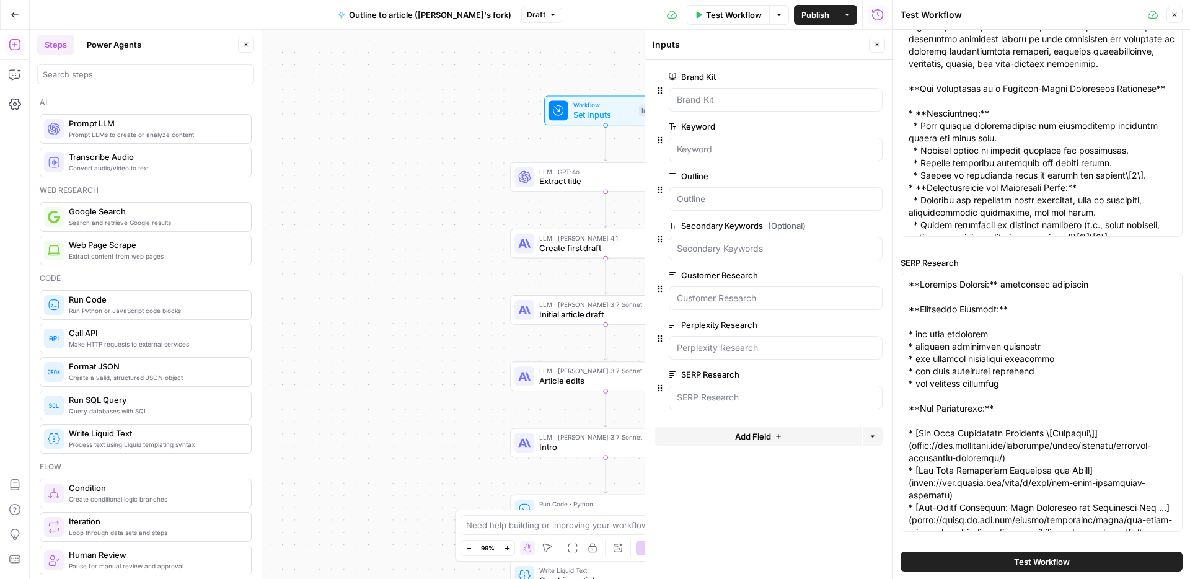
click at [1055, 565] on span "Test Workflow" at bounding box center [1042, 561] width 56 height 12
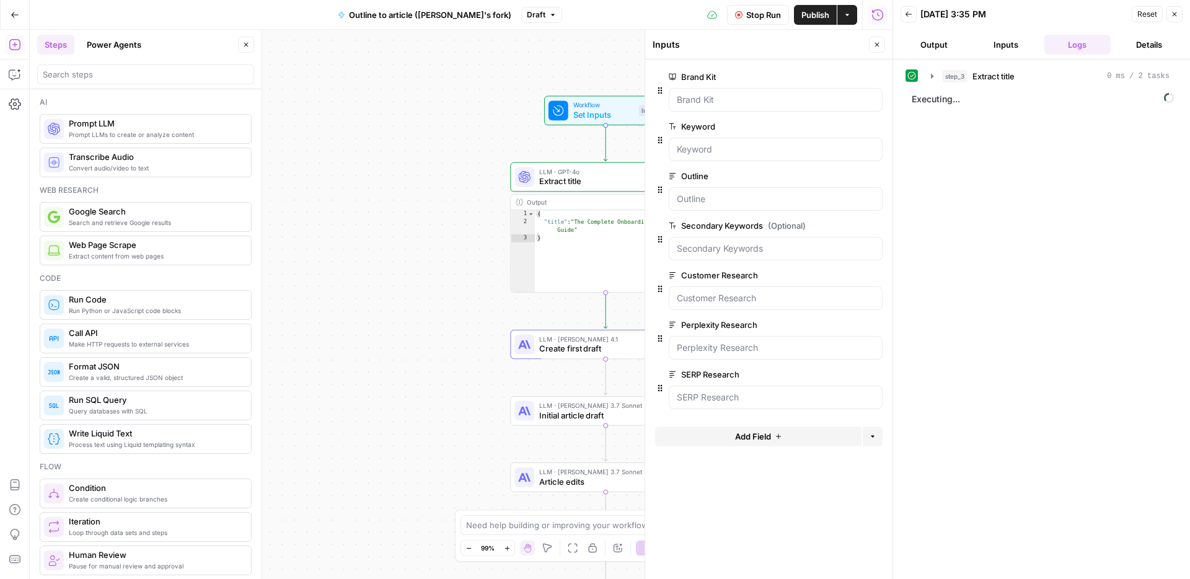
click at [1178, 15] on icon "button" at bounding box center [1174, 14] width 7 height 7
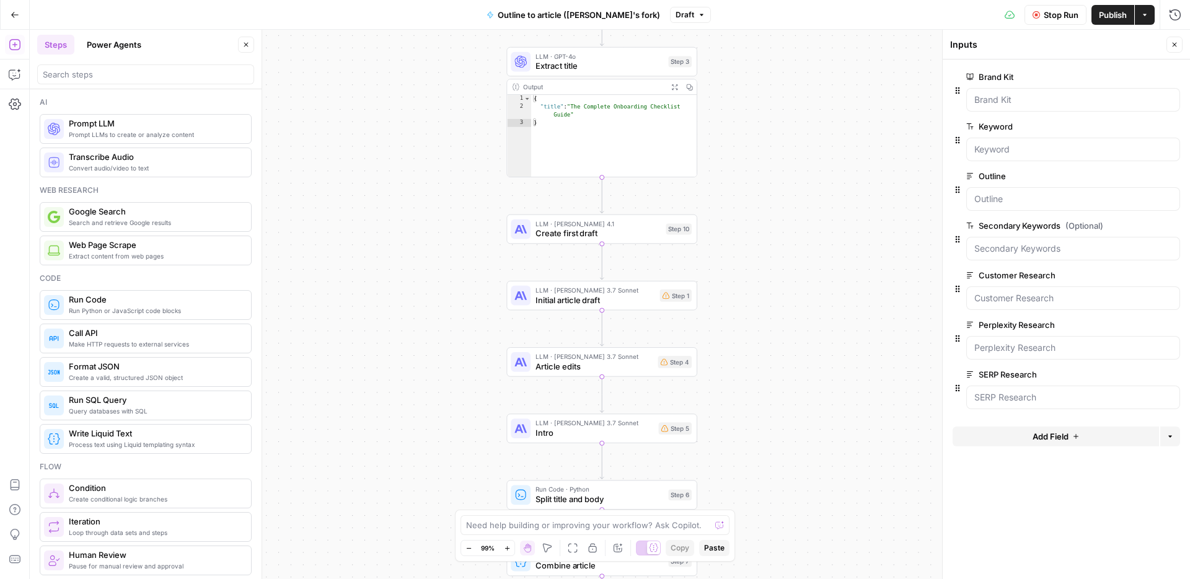
drag, startPoint x: 769, startPoint y: 366, endPoint x: 766, endPoint y: 249, distance: 116.6
click at [766, 249] on div "Workflow Set Inputs Inputs LLM · GPT-4o Extract title Step 3 Output Expand Outp…" at bounding box center [610, 304] width 1161 height 549
click at [632, 227] on span "Create first draft" at bounding box center [598, 233] width 125 height 12
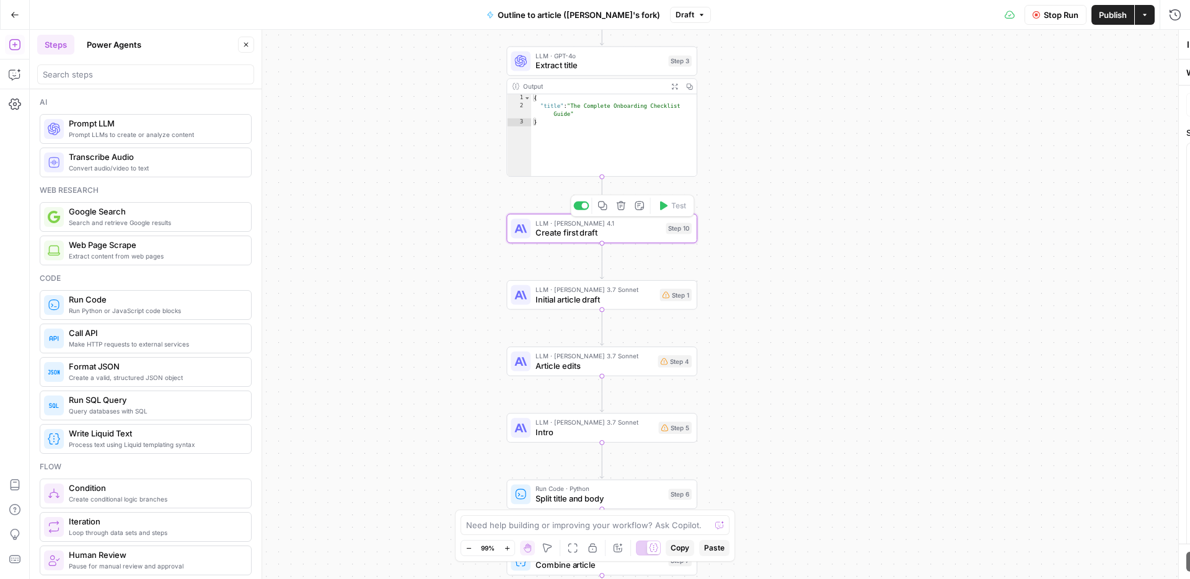
type textarea "Create first draft"
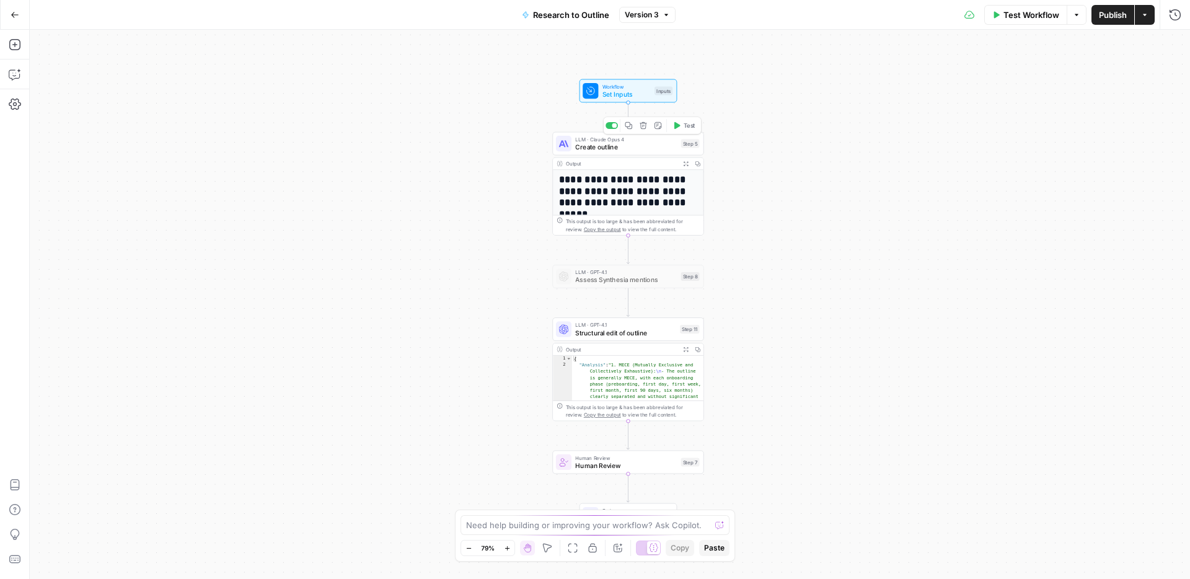
click at [619, 147] on span "Create outline" at bounding box center [626, 147] width 102 height 10
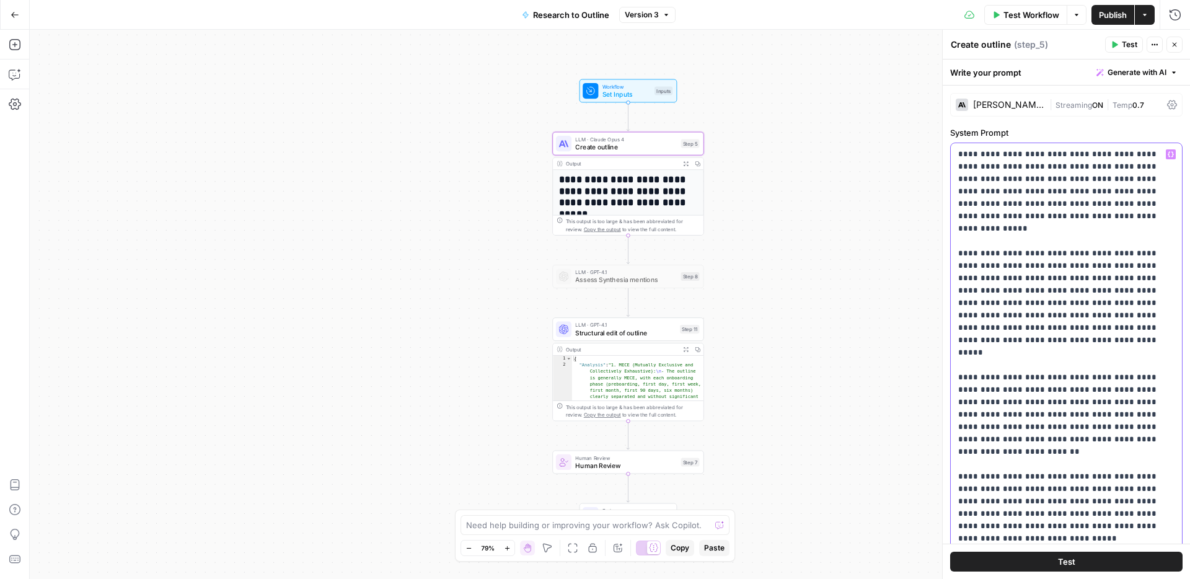
click at [1107, 20] on span "Publish" at bounding box center [1113, 15] width 28 height 12
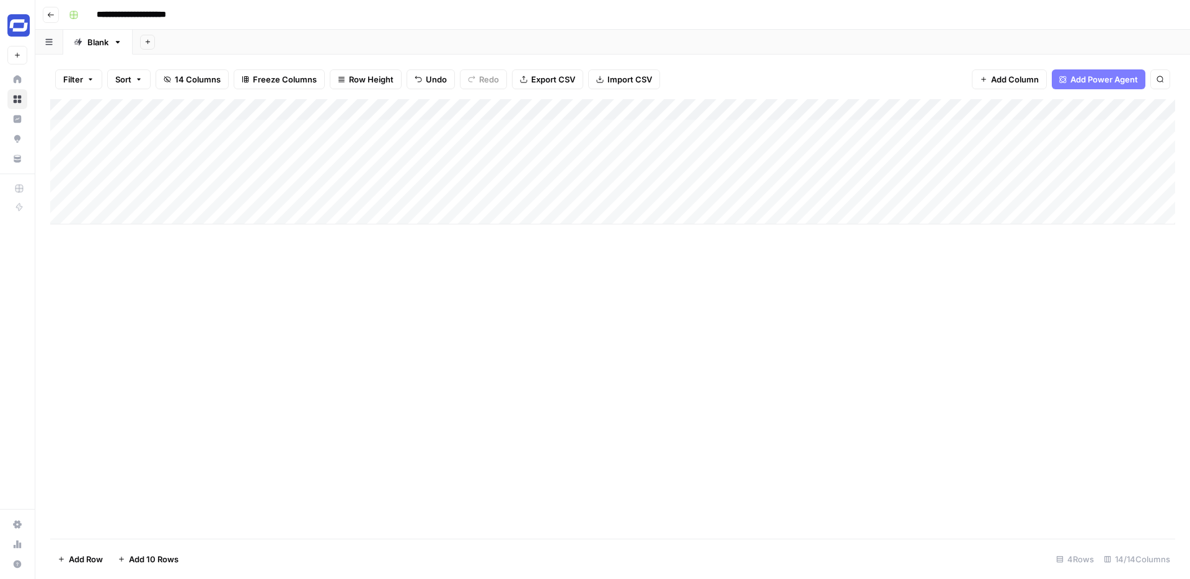
click at [185, 133] on div "Add Column" at bounding box center [612, 161] width 1125 height 125
click at [185, 133] on textarea "**********" at bounding box center [192, 130] width 198 height 17
click at [843, 131] on div "Add Column" at bounding box center [612, 161] width 1125 height 125
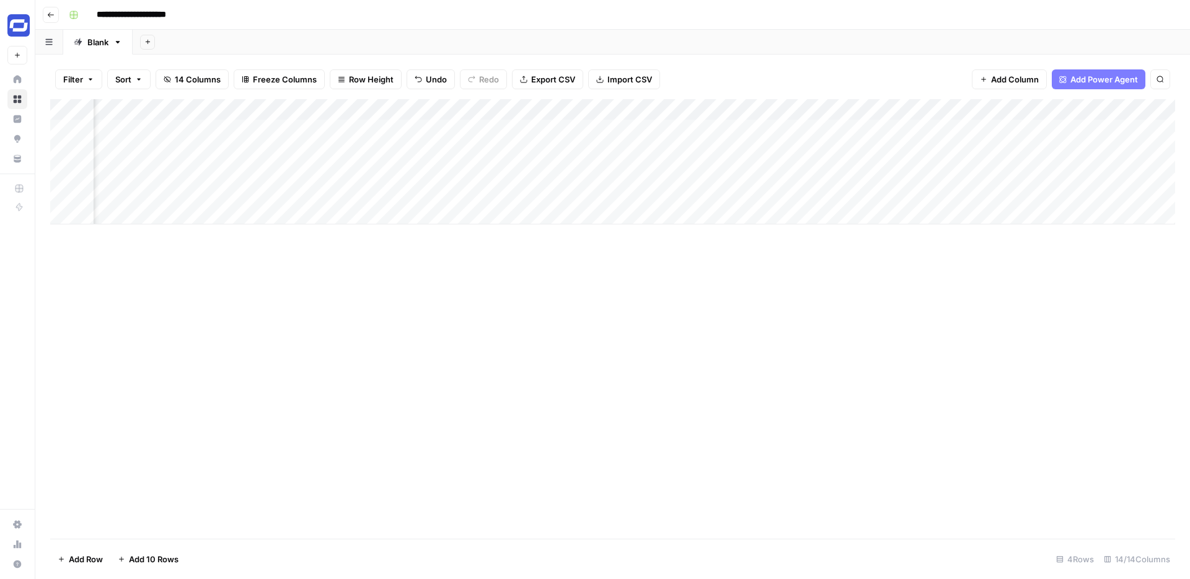
click at [843, 131] on div "Add Column" at bounding box center [612, 161] width 1125 height 125
click at [843, 131] on div at bounding box center [843, 129] width 113 height 23
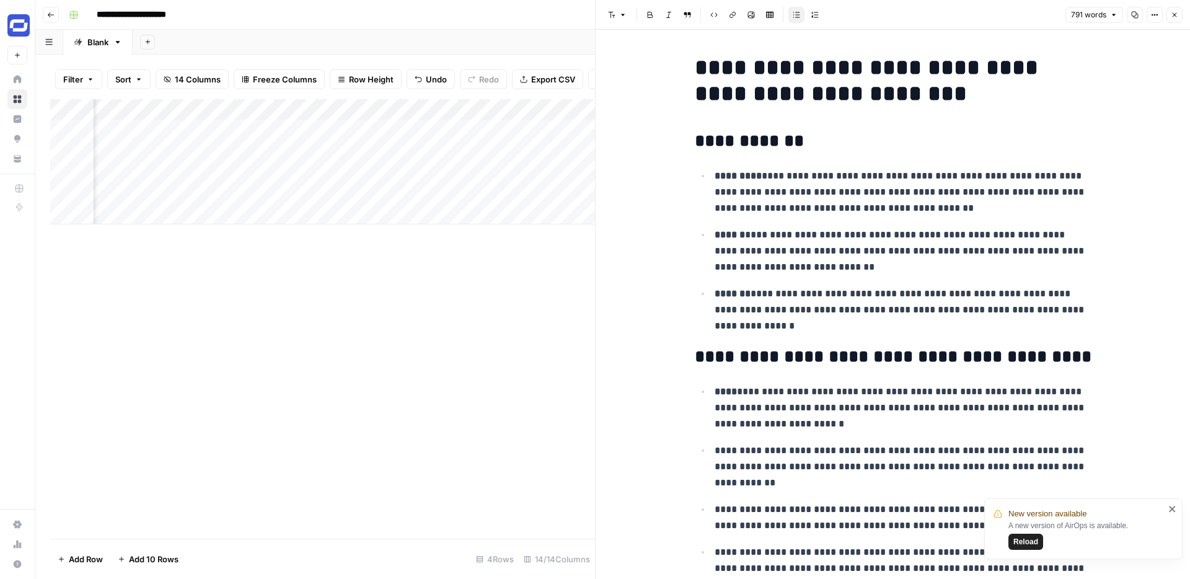
click at [820, 146] on h2 "**********" at bounding box center [893, 141] width 397 height 20
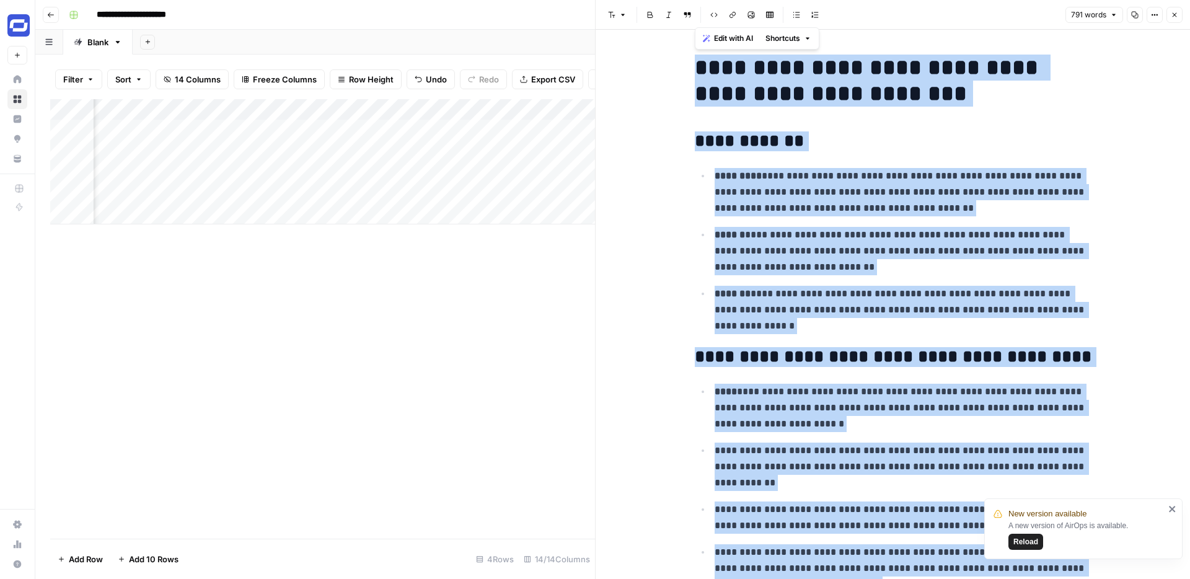
copy div "**********"
click at [1151, 20] on button "Options" at bounding box center [1155, 15] width 16 height 16
click at [1105, 130] on span "Code" at bounding box center [1118, 131] width 60 height 12
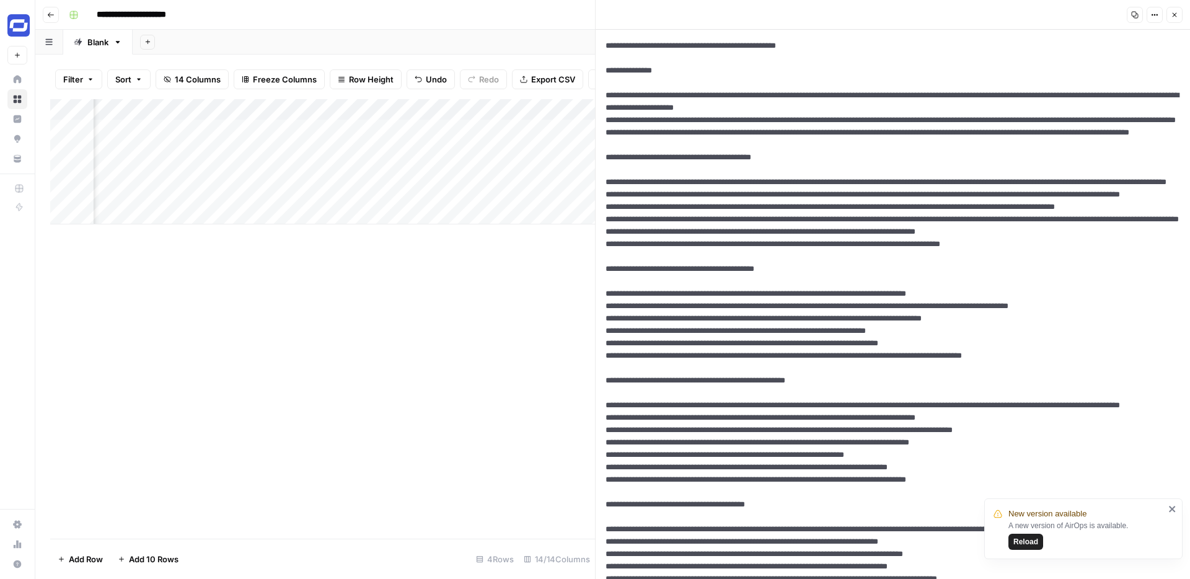
click at [1177, 17] on icon "button" at bounding box center [1174, 14] width 7 height 7
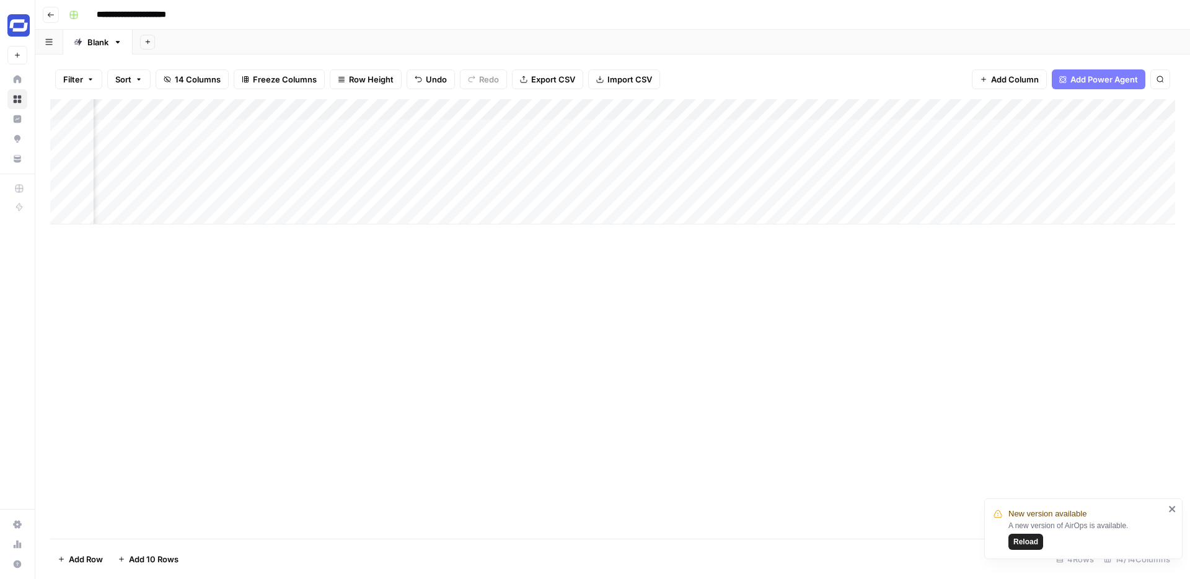
scroll to position [0, 779]
click at [386, 125] on div "Add Column" at bounding box center [612, 161] width 1125 height 125
click at [745, 144] on div "Add Column" at bounding box center [612, 161] width 1125 height 125
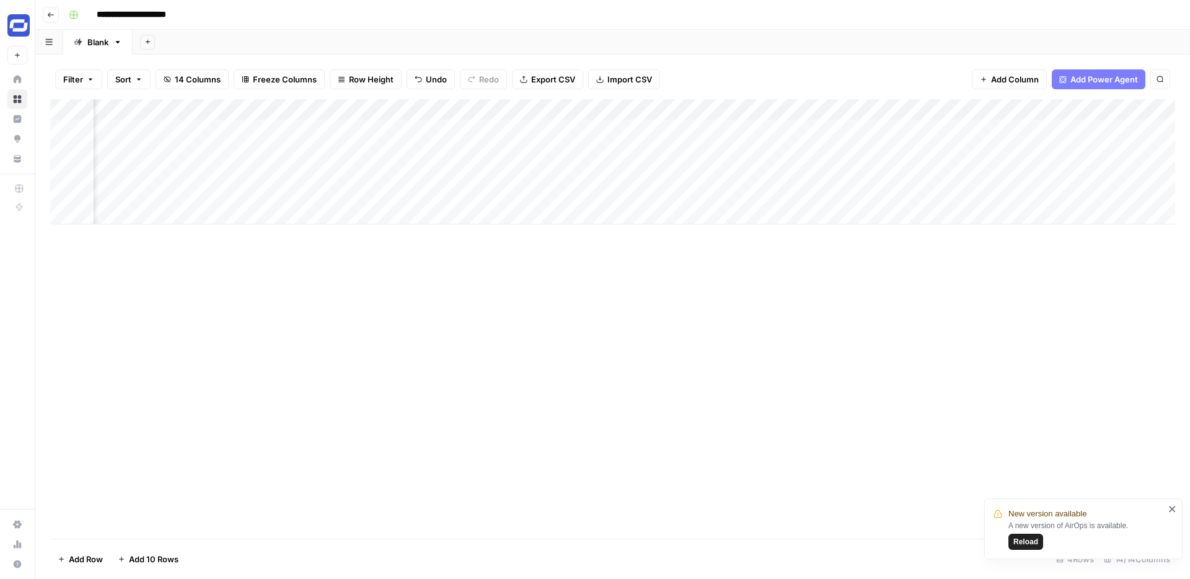
click at [565, 128] on div "Add Column" at bounding box center [612, 161] width 1125 height 125
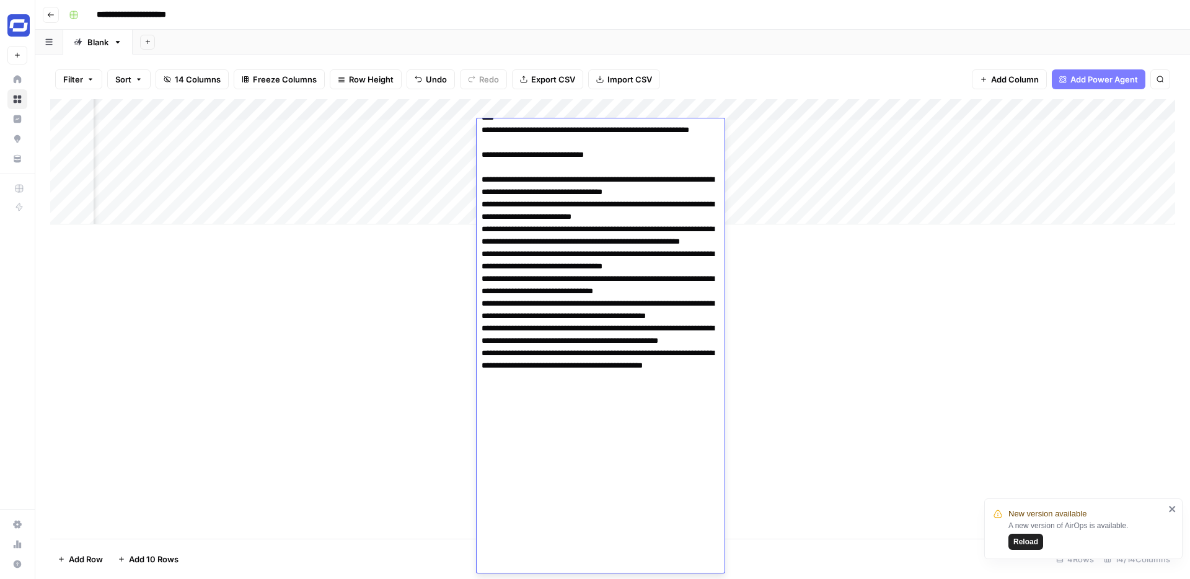
scroll to position [0, 414]
click at [965, 133] on div "Add Column" at bounding box center [612, 161] width 1125 height 125
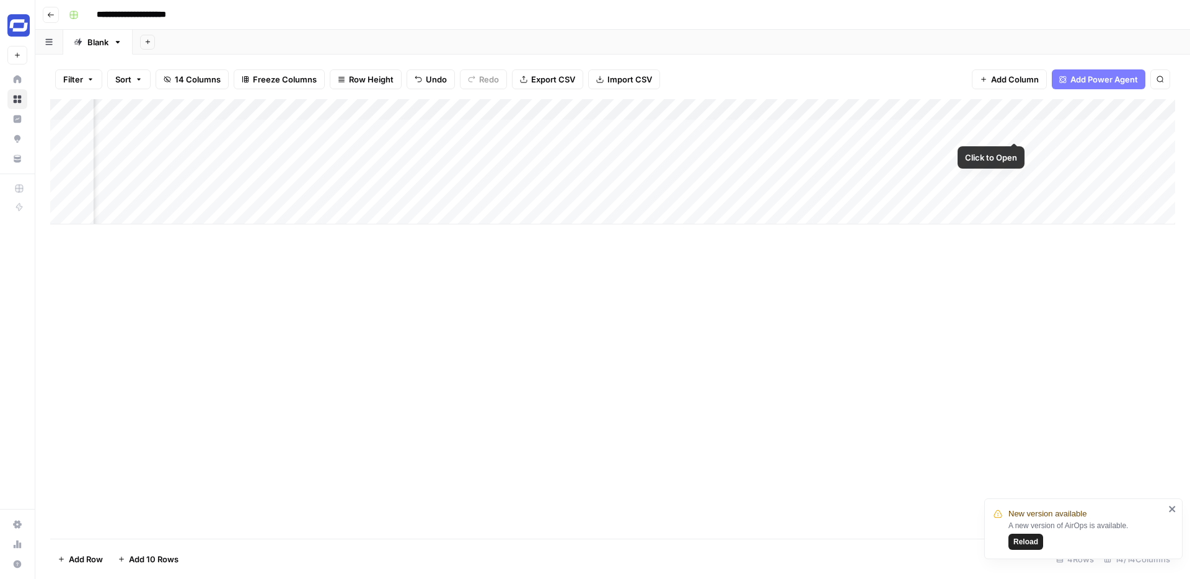
click at [984, 131] on div "Add Column" at bounding box center [612, 161] width 1125 height 125
click at [984, 131] on div at bounding box center [970, 129] width 113 height 23
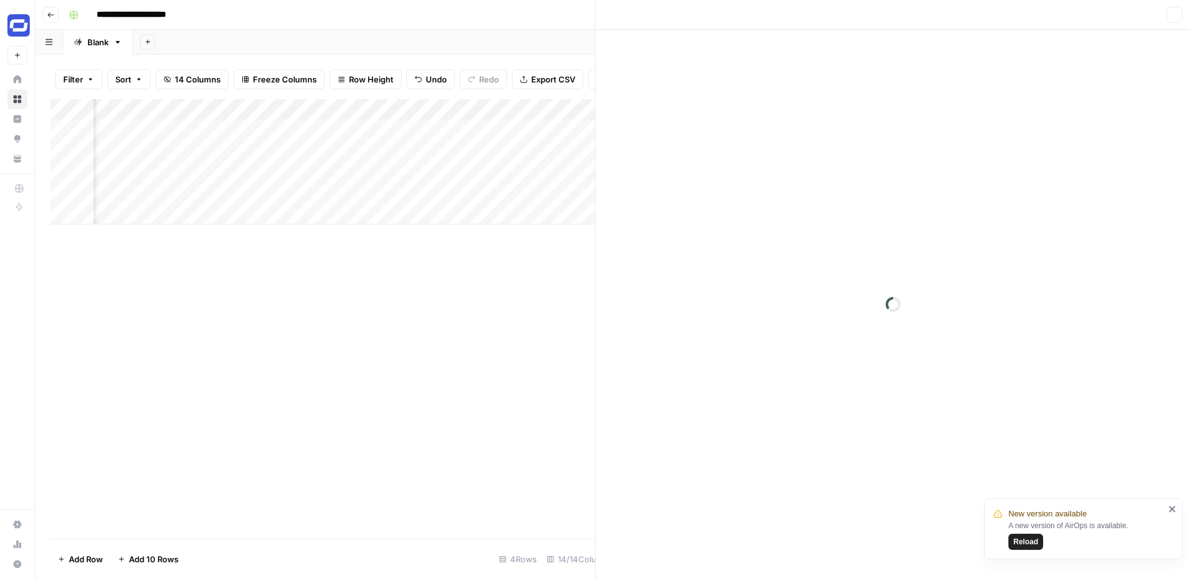
click at [984, 131] on div at bounding box center [970, 129] width 113 height 23
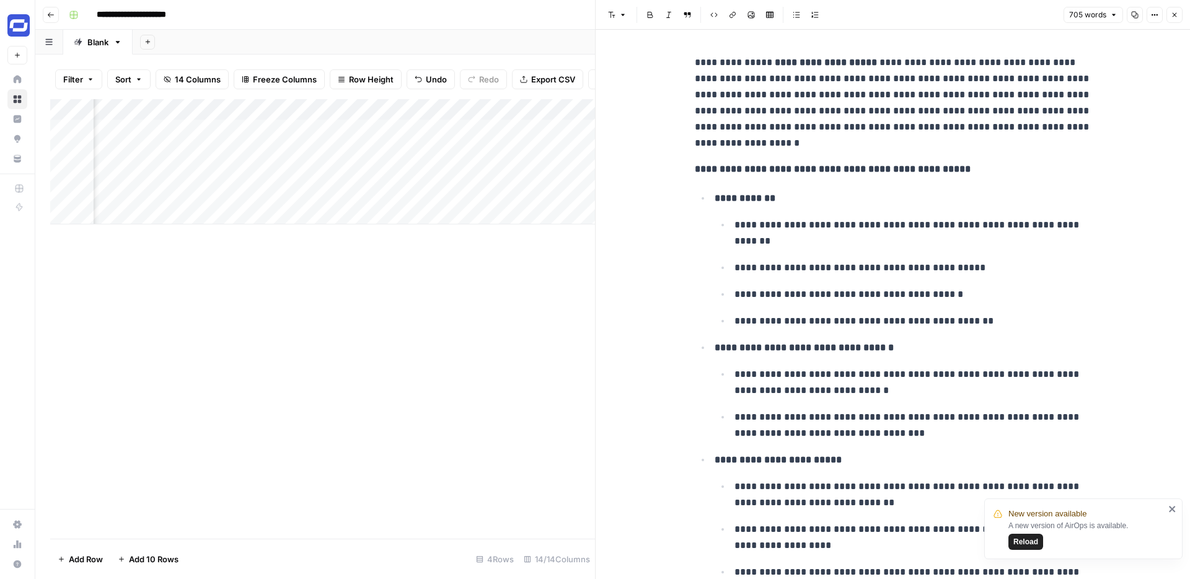
click at [1009, 169] on p "**********" at bounding box center [893, 169] width 397 height 16
copy div "**********"
click at [1177, 17] on icon "button" at bounding box center [1174, 14] width 7 height 7
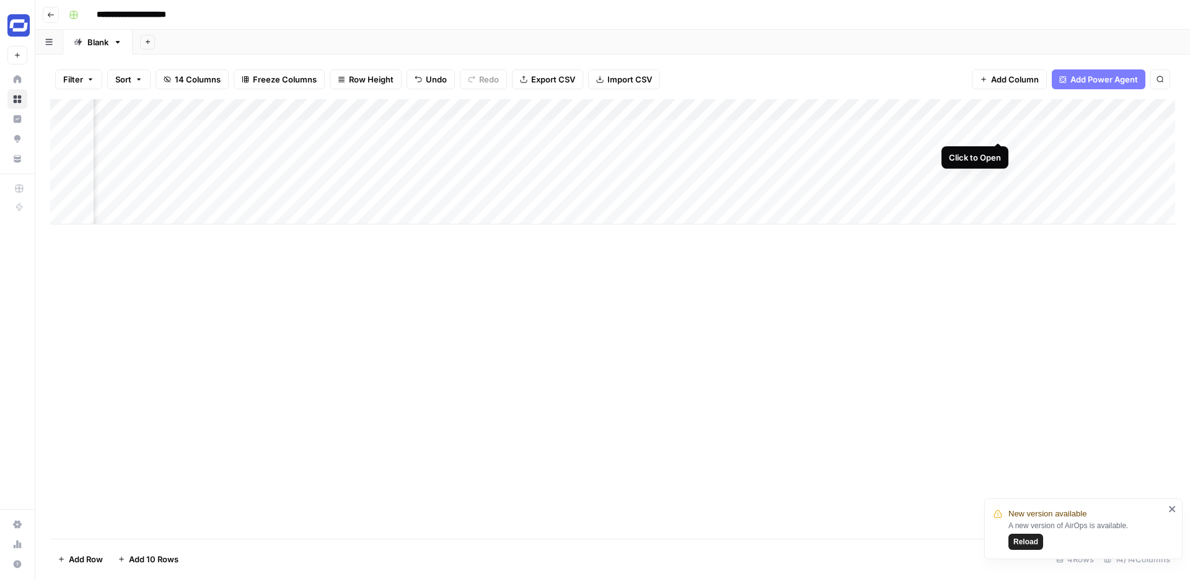
click at [999, 128] on div "Add Column" at bounding box center [612, 161] width 1125 height 125
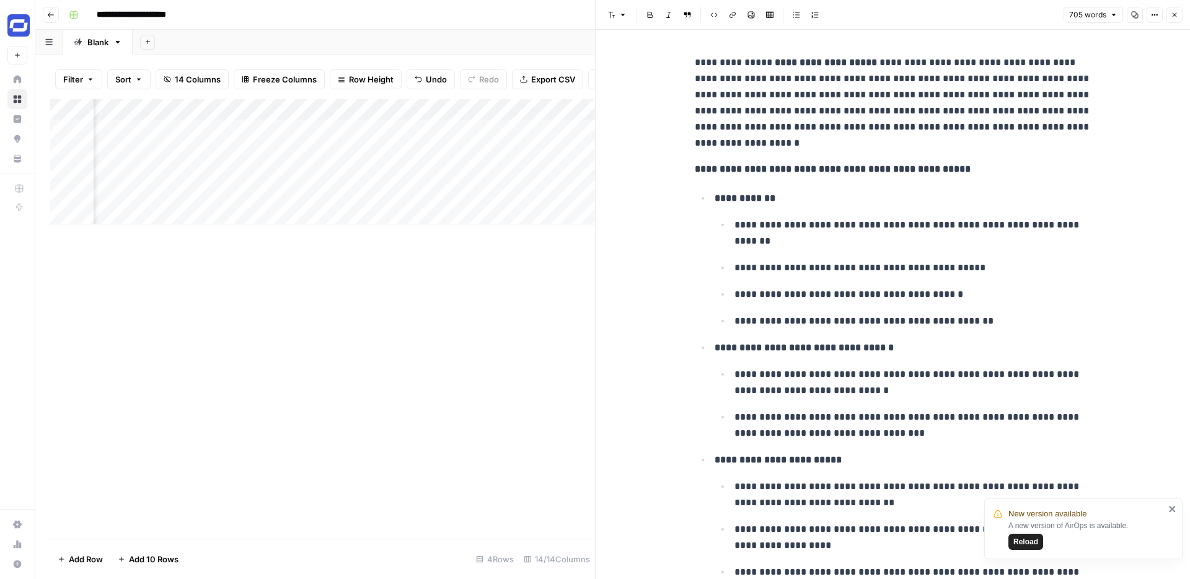
click at [1156, 15] on icon "button" at bounding box center [1154, 14] width 7 height 7
click at [1105, 127] on span "Code" at bounding box center [1118, 131] width 60 height 12
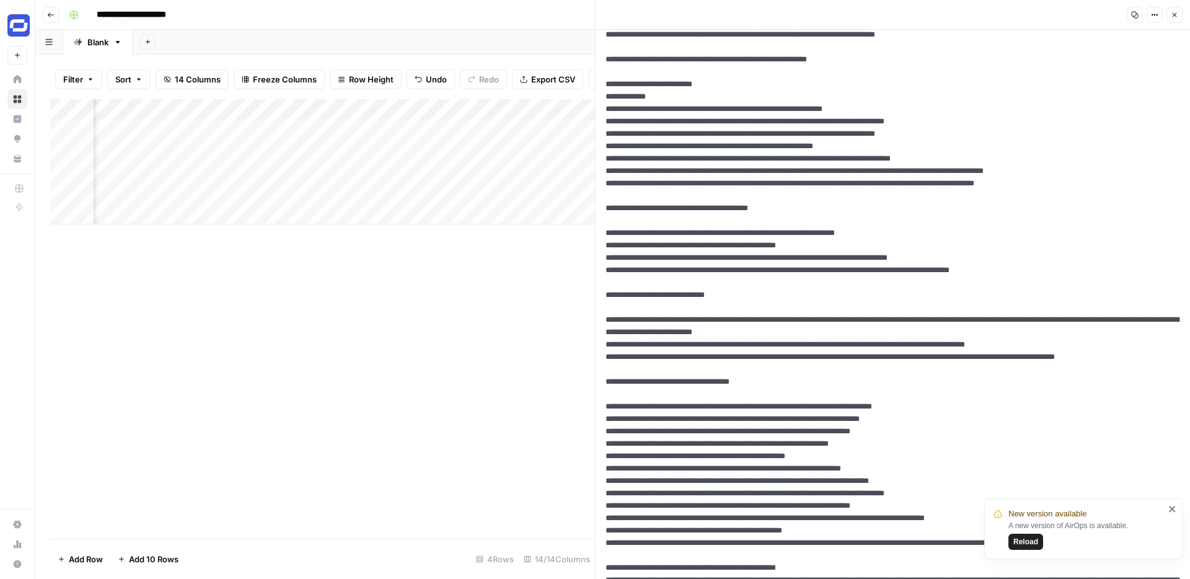
scroll to position [686, 0]
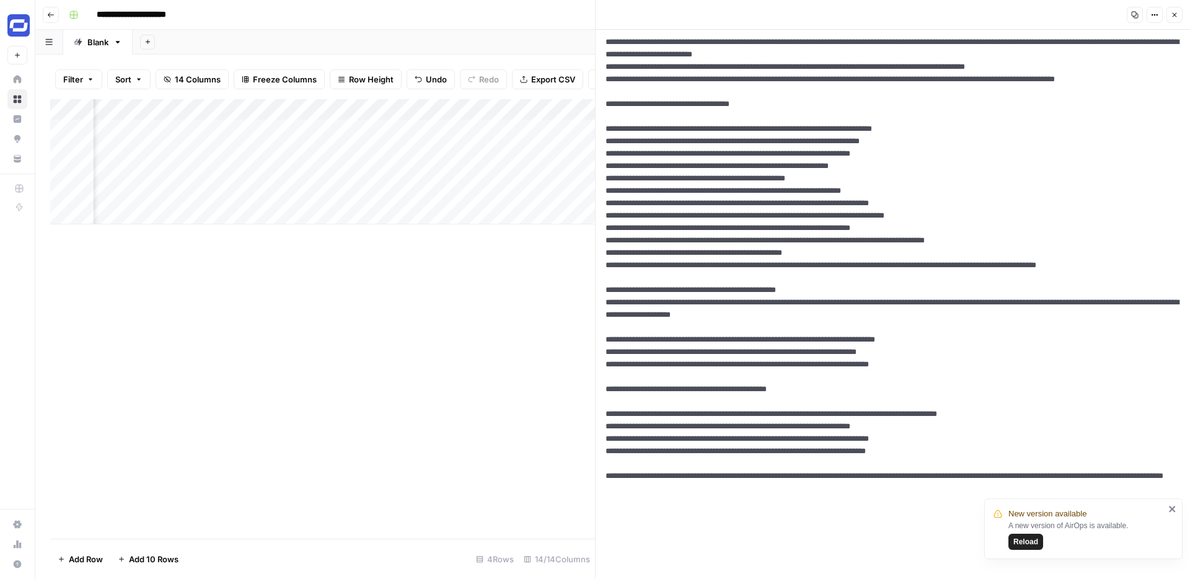
click at [1136, 9] on button "Copy" at bounding box center [1135, 15] width 16 height 16
click at [1174, 18] on icon "button" at bounding box center [1174, 14] width 7 height 7
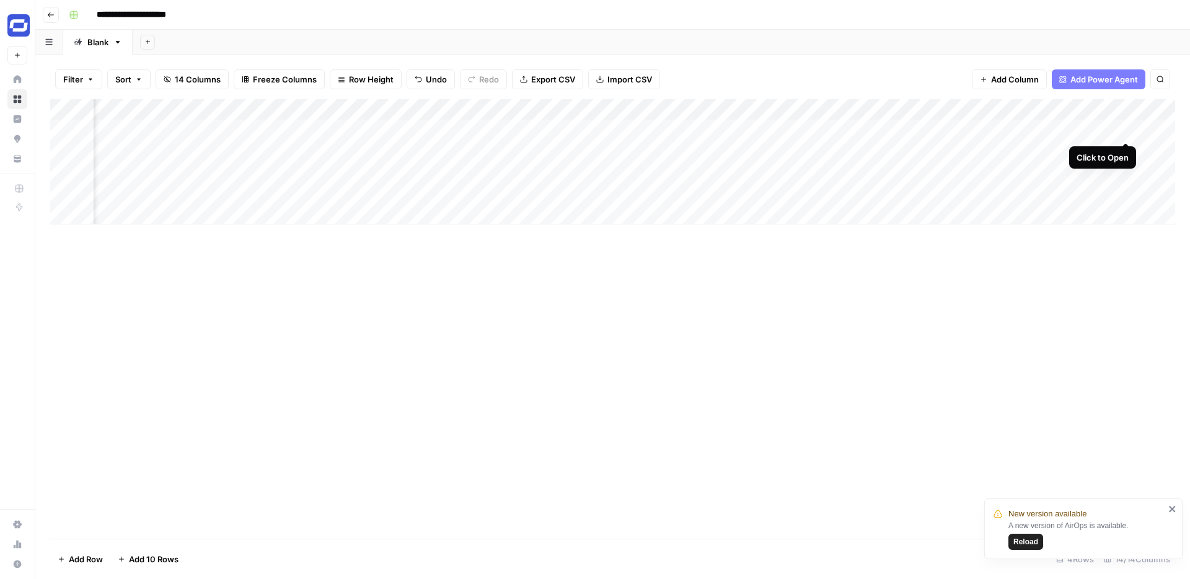
click at [1128, 130] on div "Add Column" at bounding box center [612, 161] width 1125 height 125
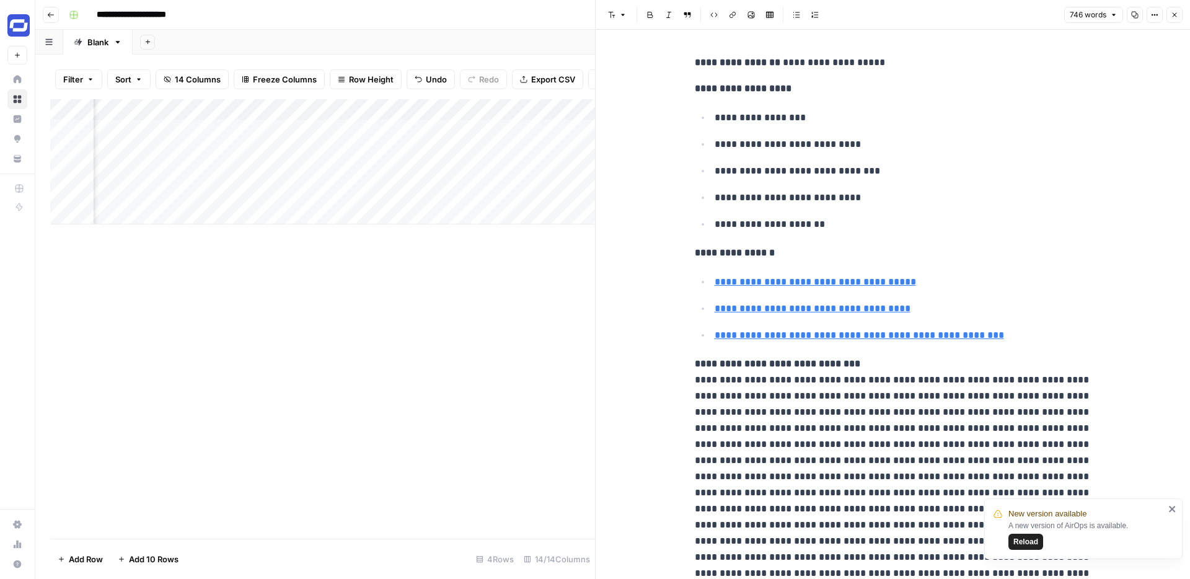
click at [1157, 12] on icon "button" at bounding box center [1154, 14] width 7 height 7
click at [1096, 128] on span "Code" at bounding box center [1118, 131] width 60 height 12
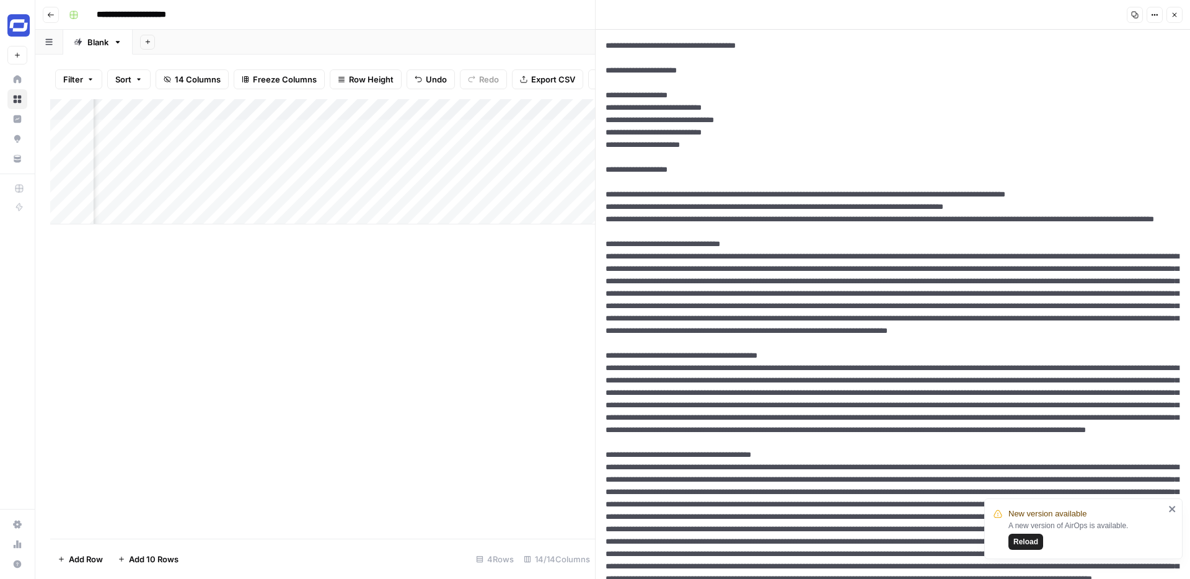
click at [903, 206] on textarea at bounding box center [893, 486] width 595 height 913
click at [1171, 13] on icon "button" at bounding box center [1174, 14] width 7 height 7
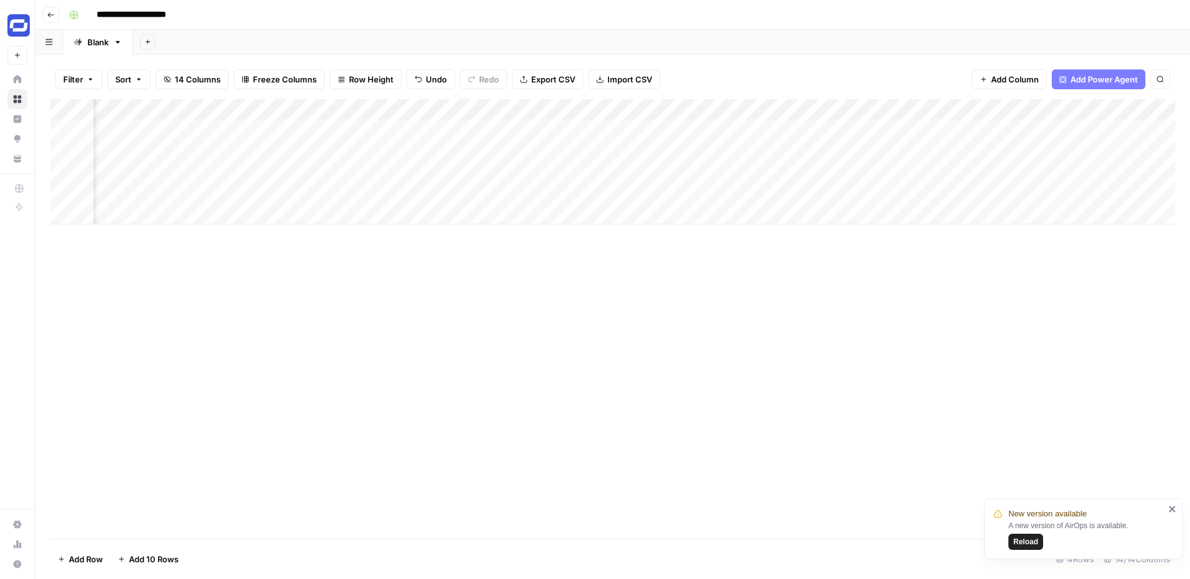
scroll to position [0, 905]
click at [867, 130] on div "Add Column" at bounding box center [612, 161] width 1125 height 125
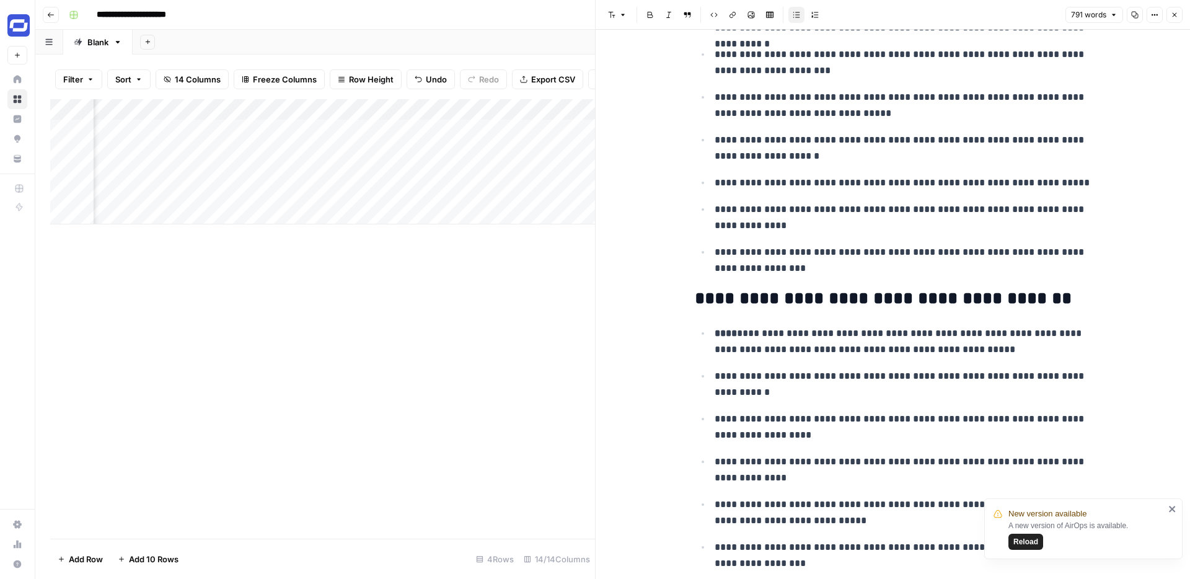
scroll to position [1044, 0]
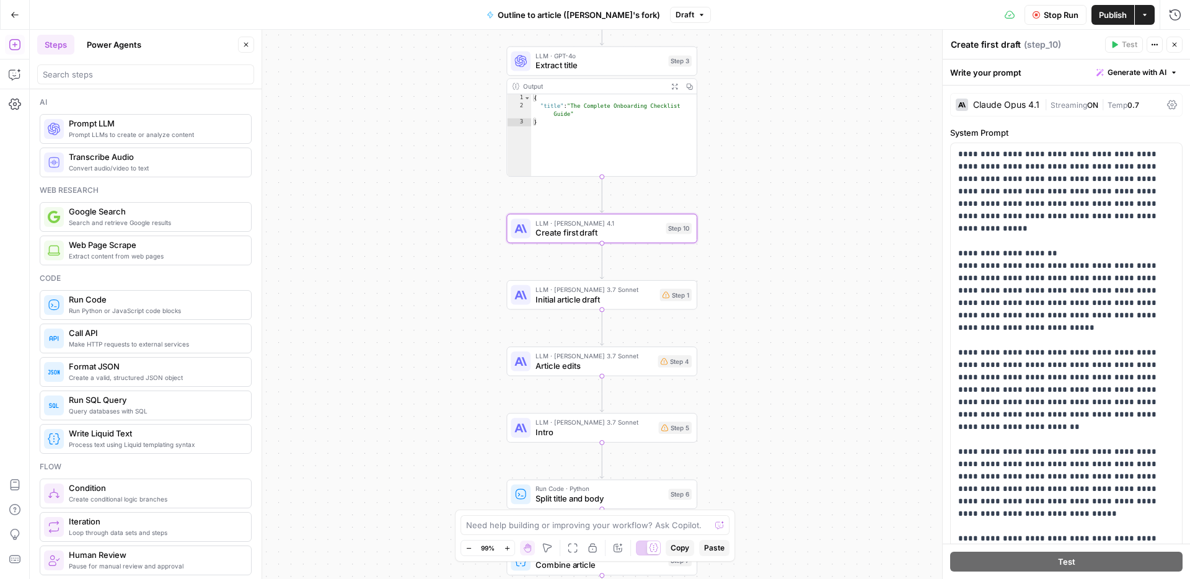
click at [1180, 38] on button "Close" at bounding box center [1175, 45] width 16 height 16
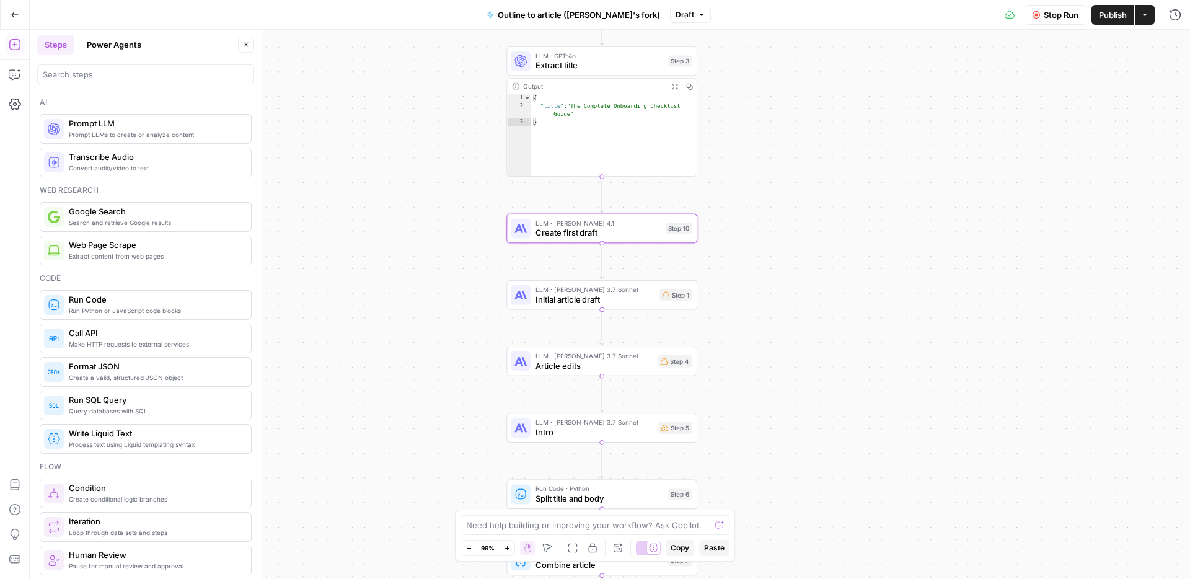
click at [1053, 17] on span "Stop Run" at bounding box center [1061, 15] width 35 height 12
click at [671, 202] on span "Test" at bounding box center [678, 205] width 15 height 11
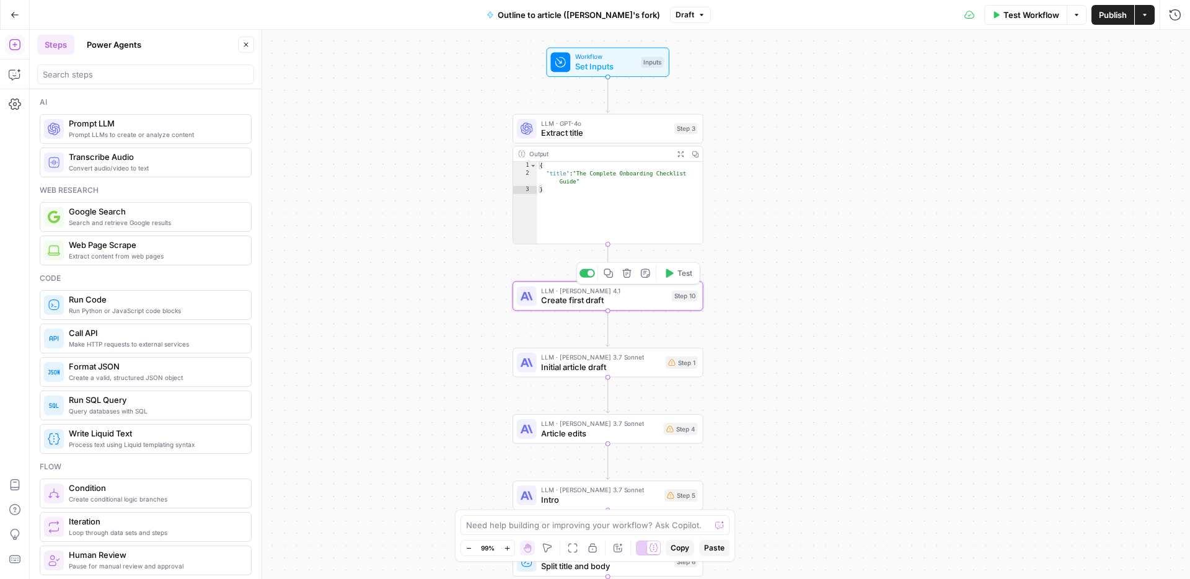
click at [629, 304] on span "Create first draft" at bounding box center [603, 300] width 125 height 12
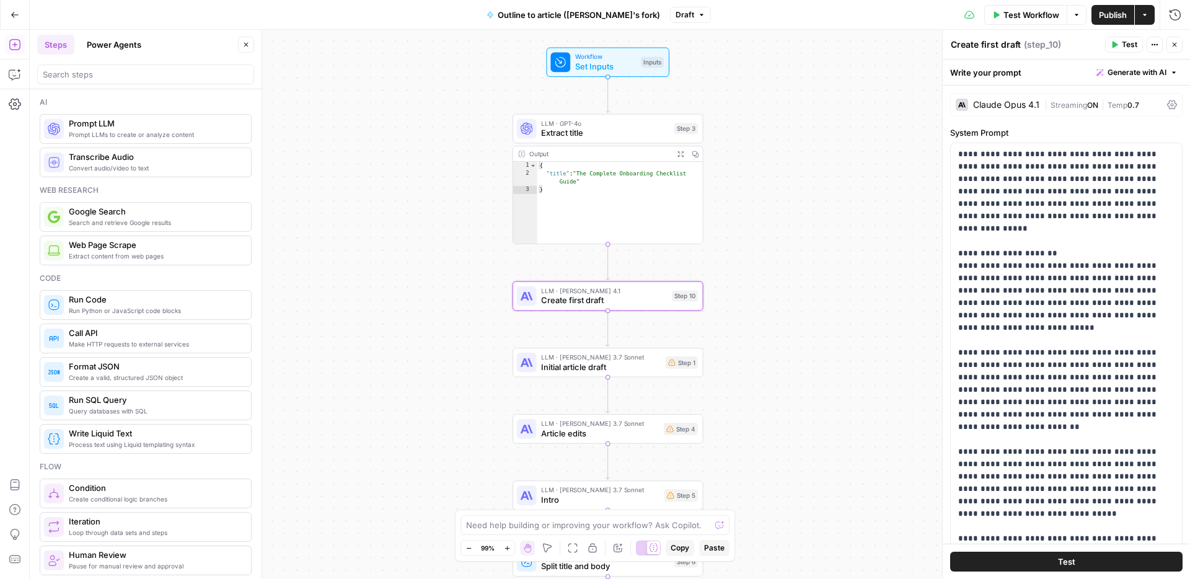
click at [1044, 554] on button "Test" at bounding box center [1066, 562] width 232 height 20
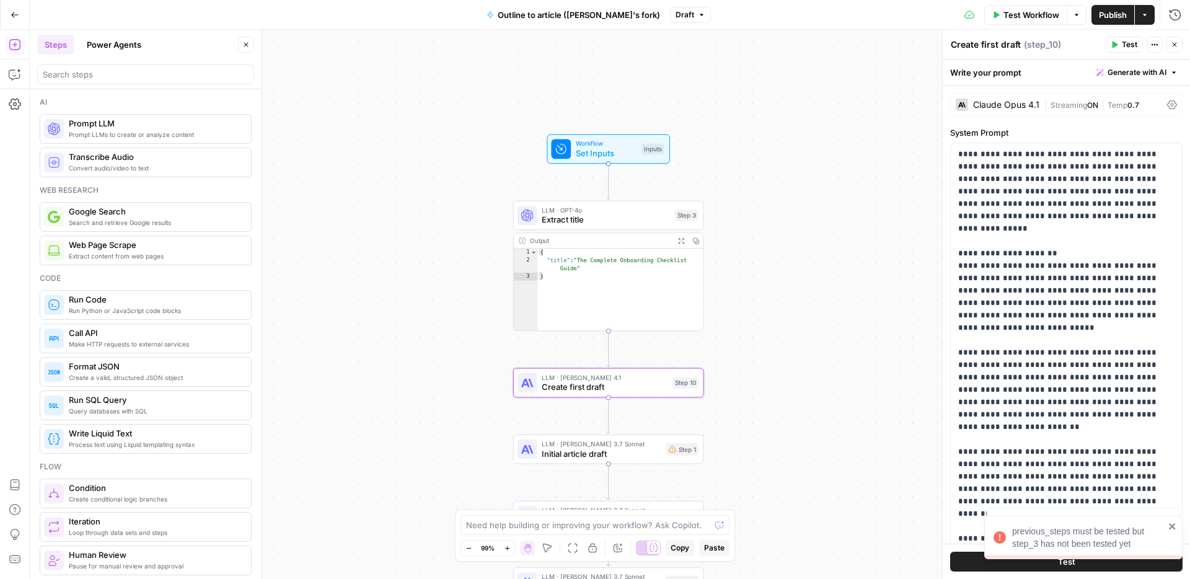
drag, startPoint x: 751, startPoint y: 197, endPoint x: 752, endPoint y: 284, distance: 86.8
click at [752, 284] on div "Workflow Set Inputs Inputs LLM · GPT-4o Extract title Step 3 Output Expand Outp…" at bounding box center [610, 304] width 1161 height 549
click at [676, 186] on button "Test" at bounding box center [679, 193] width 38 height 16
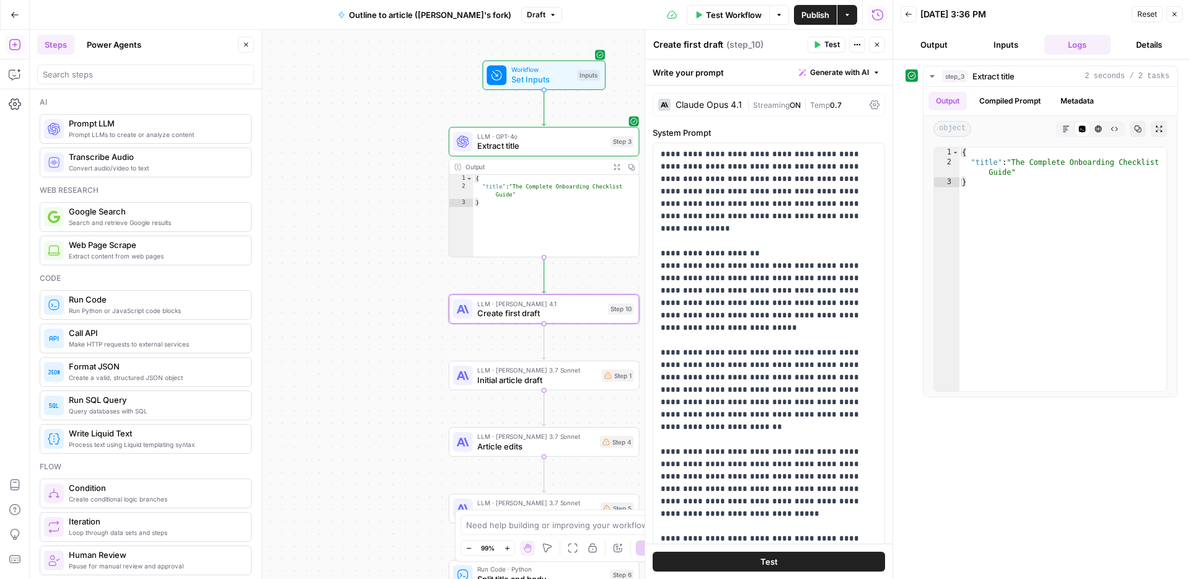
drag, startPoint x: 480, startPoint y: 327, endPoint x: 412, endPoint y: 248, distance: 103.8
click at [412, 248] on div "Workflow Set Inputs Inputs LLM · GPT-4o Extract title Step 3 Output Expand Outp…" at bounding box center [461, 304] width 863 height 549
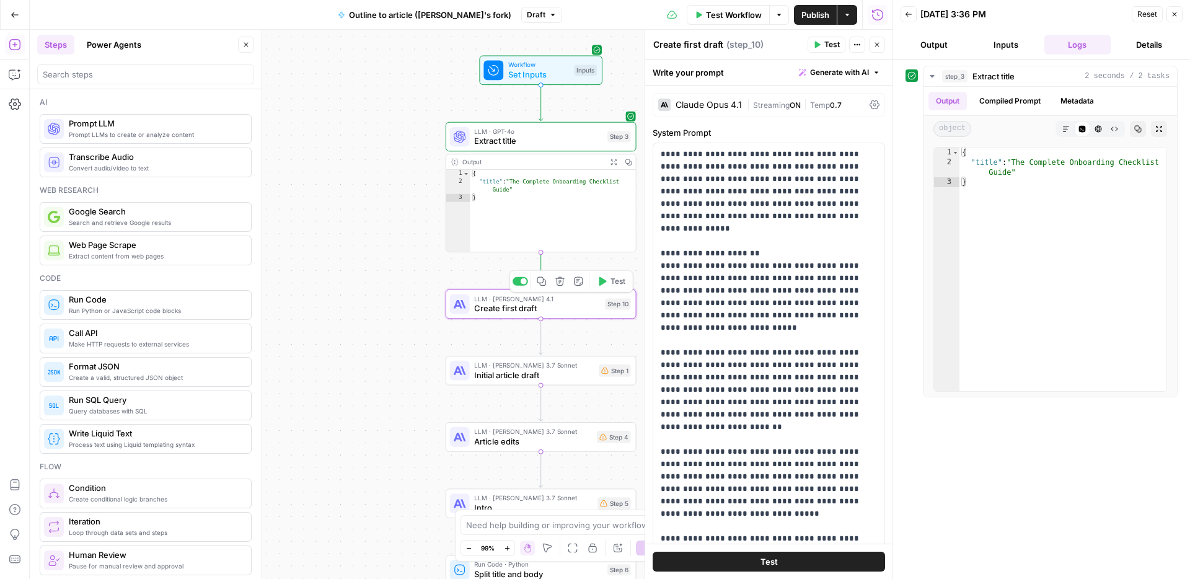
click at [562, 298] on span "LLM · Claude Opus 4.1" at bounding box center [536, 299] width 125 height 10
click at [615, 279] on span "Test" at bounding box center [618, 281] width 15 height 11
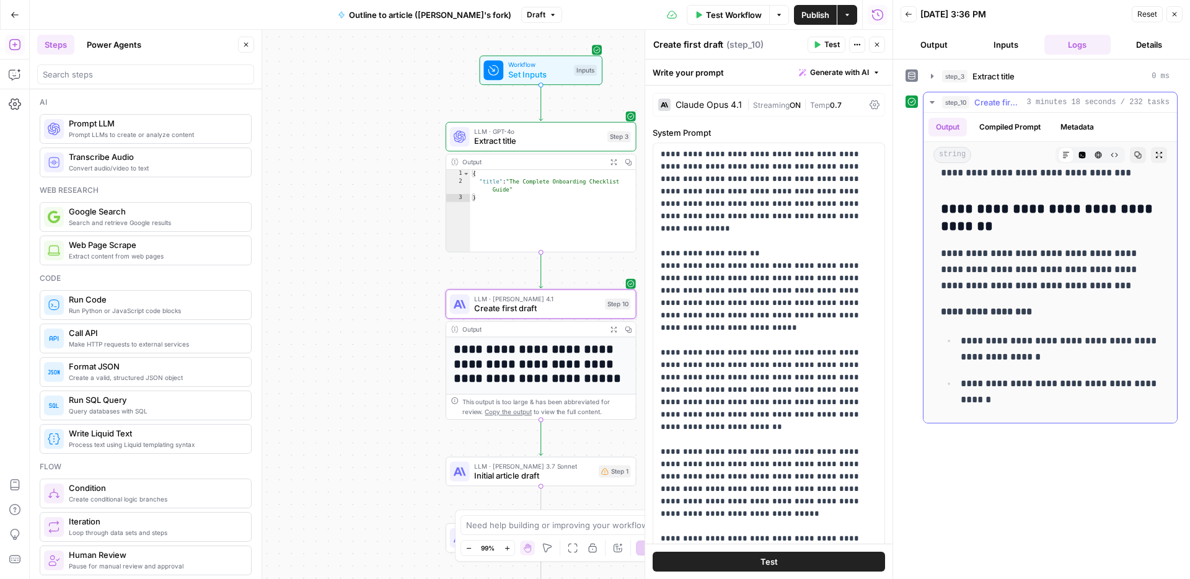
scroll to position [7833, 0]
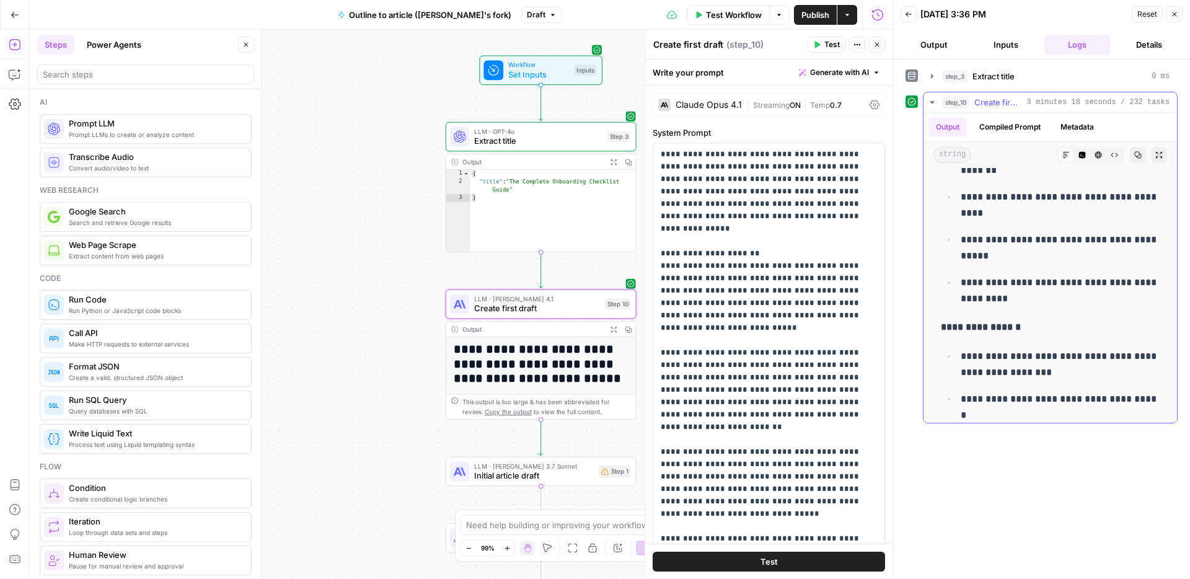
click at [1067, 237] on p "**********" at bounding box center [1060, 248] width 199 height 32
click at [1138, 152] on icon "button" at bounding box center [1138, 154] width 7 height 7
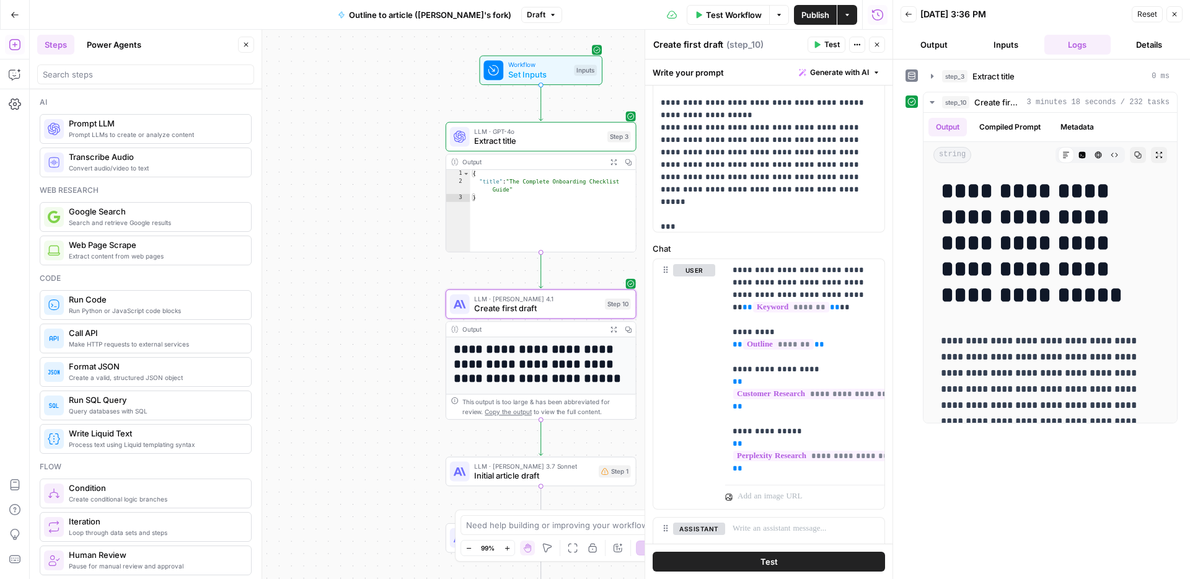
scroll to position [4080, 0]
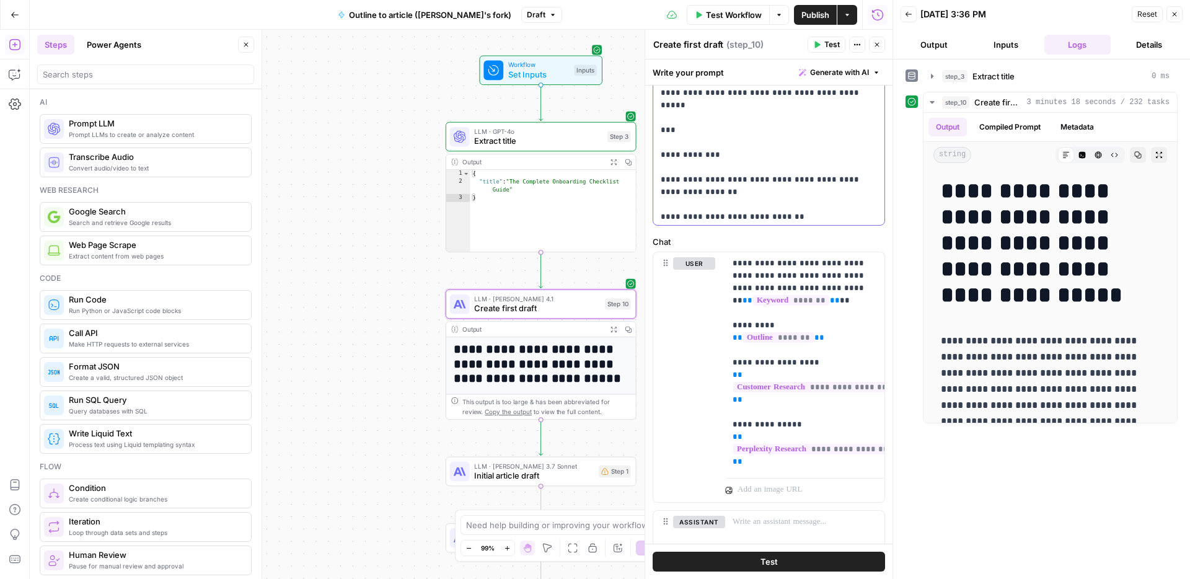
scroll to position [4176, 0]
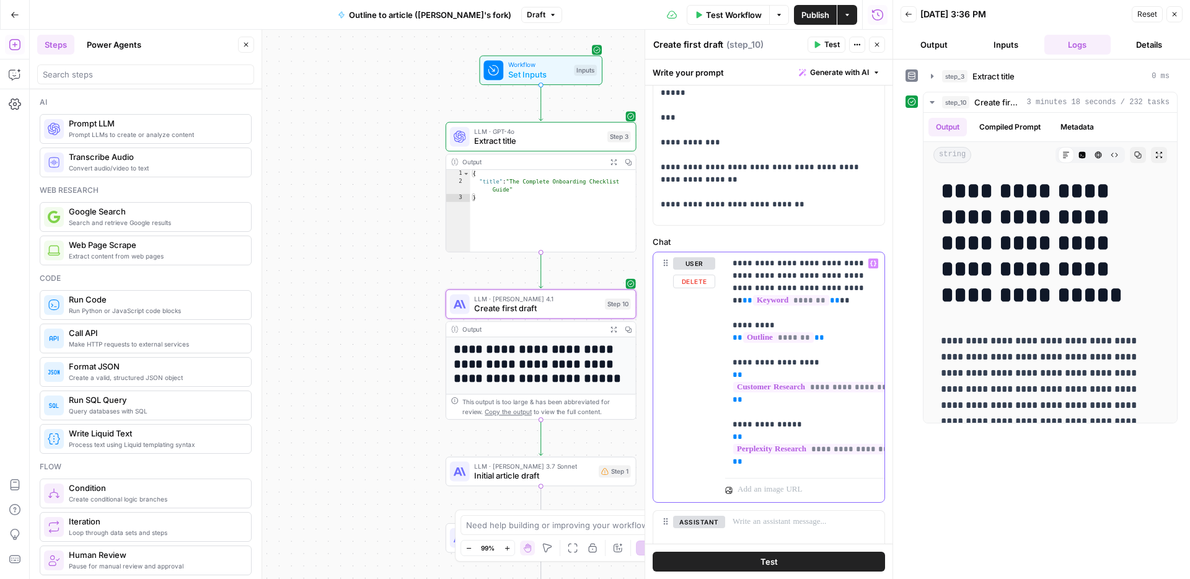
click at [821, 258] on p "**********" at bounding box center [805, 362] width 144 height 211
click at [830, 324] on p "**********" at bounding box center [805, 362] width 144 height 211
click at [833, 360] on p "**********" at bounding box center [805, 362] width 144 height 211
click at [806, 429] on p "**********" at bounding box center [805, 362] width 144 height 211
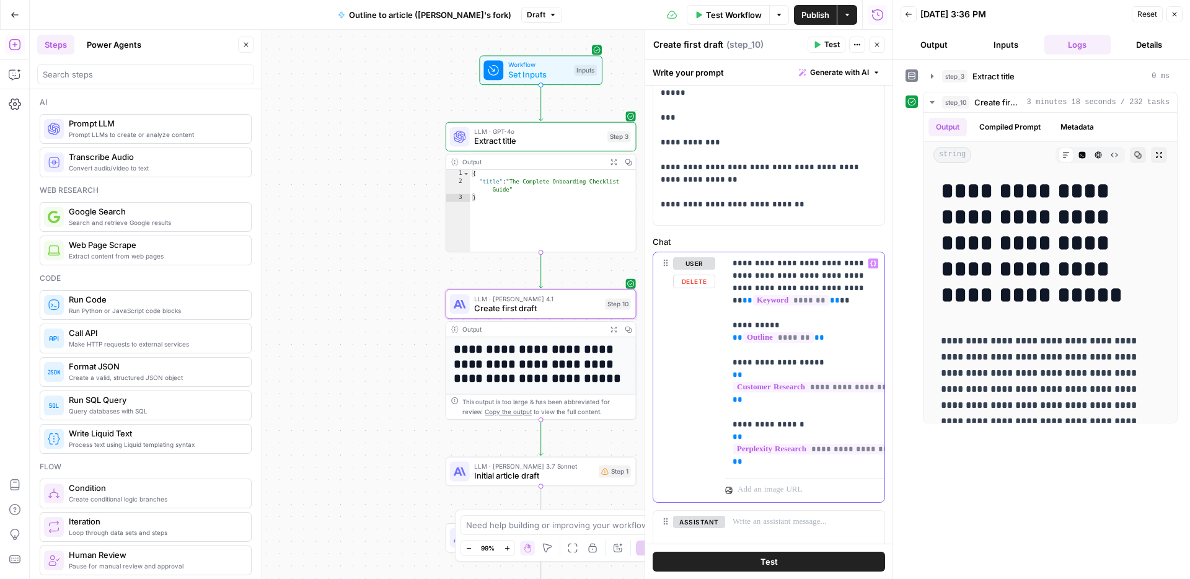
click at [743, 426] on p "**********" at bounding box center [805, 362] width 144 height 211
click at [742, 366] on p "**********" at bounding box center [805, 362] width 144 height 211
click at [741, 325] on p "**********" at bounding box center [805, 362] width 144 height 211
click at [795, 565] on button "Test" at bounding box center [769, 562] width 232 height 20
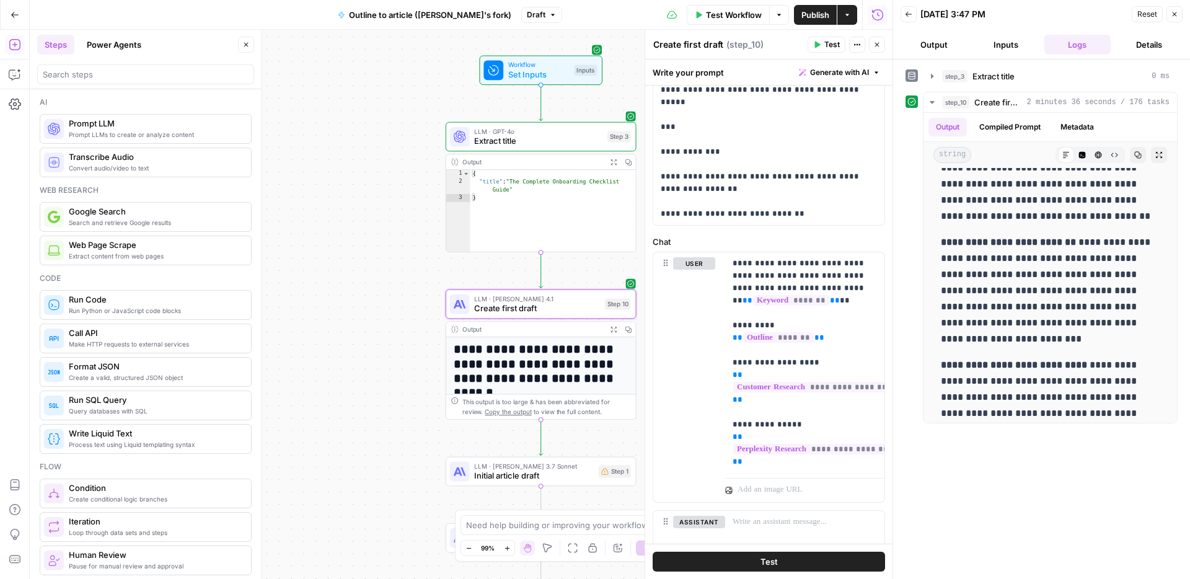
scroll to position [2249, 0]
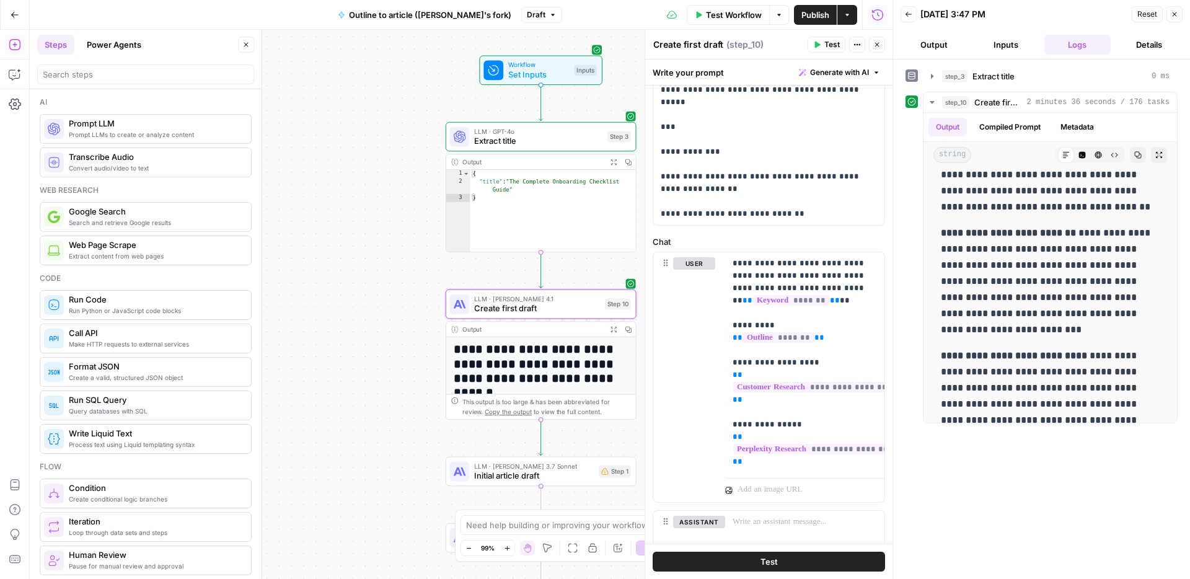
click at [1140, 153] on icon "button" at bounding box center [1138, 154] width 7 height 7
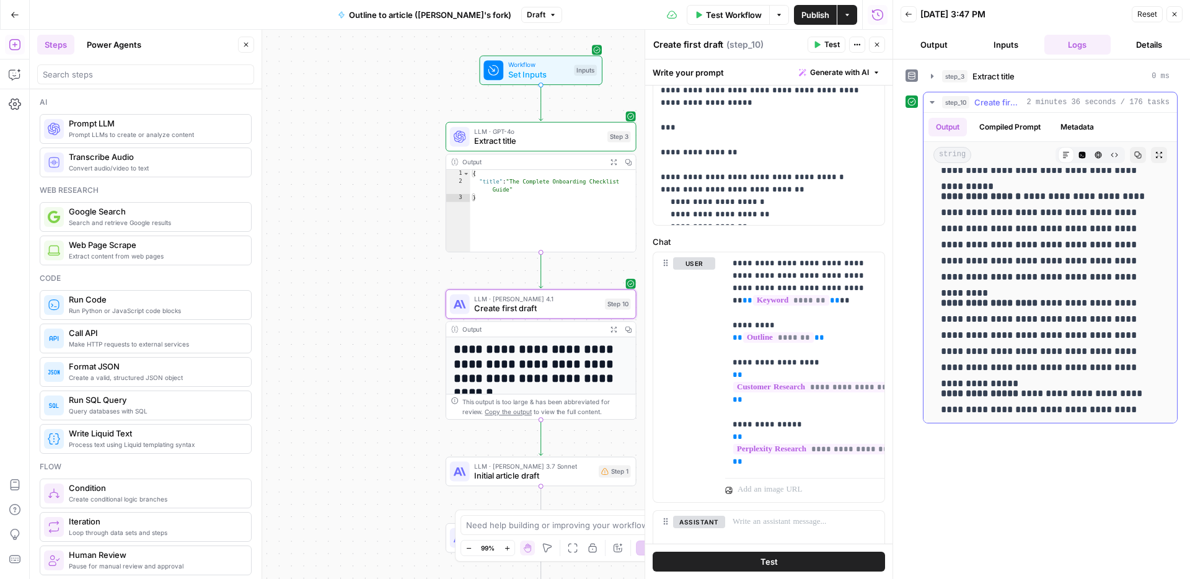
scroll to position [1090, 0]
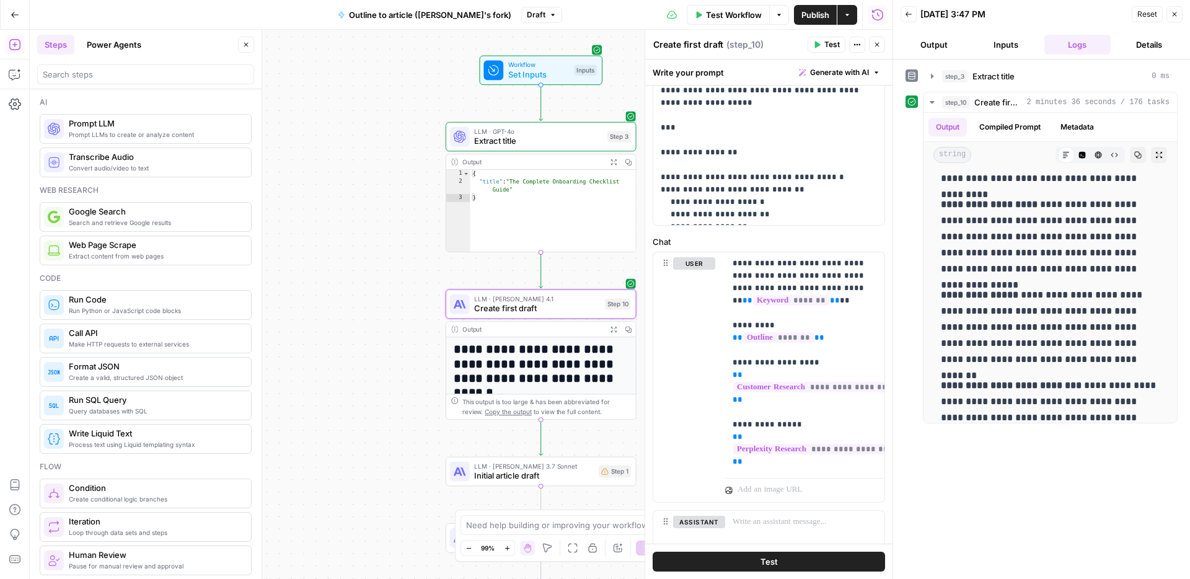
click at [1176, 15] on icon "button" at bounding box center [1174, 14] width 7 height 7
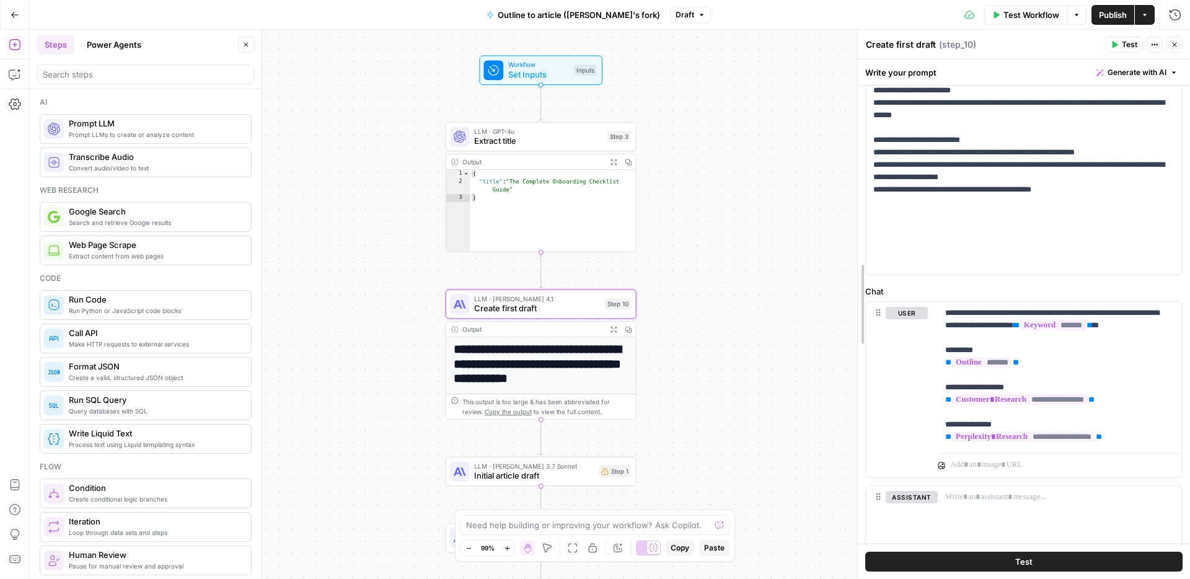
scroll to position [386, 0]
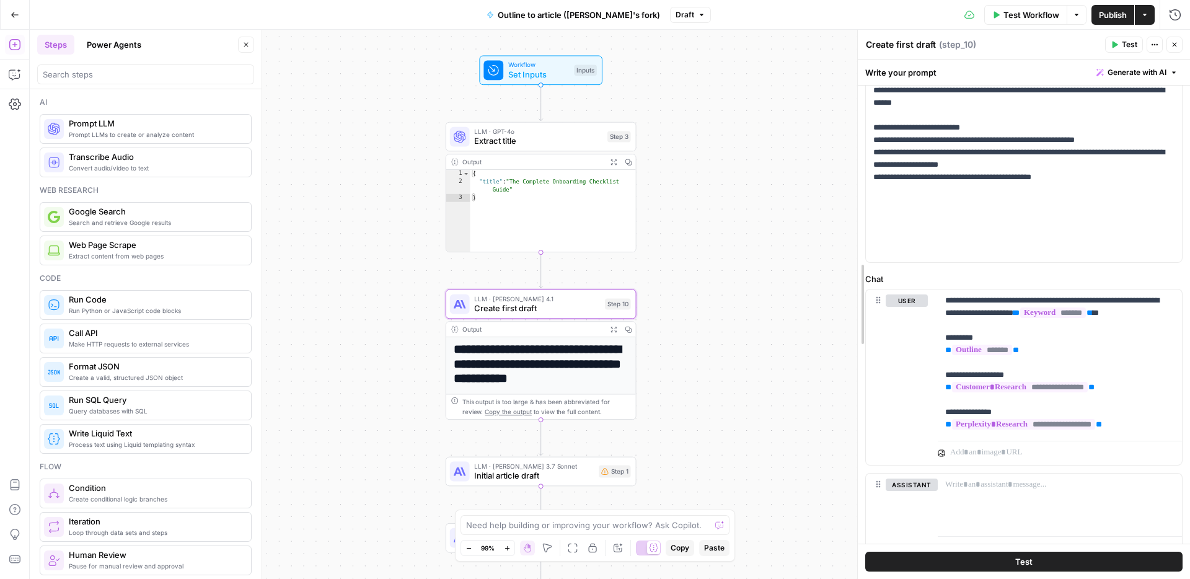
drag, startPoint x: 944, startPoint y: 161, endPoint x: 843, endPoint y: 173, distance: 102.4
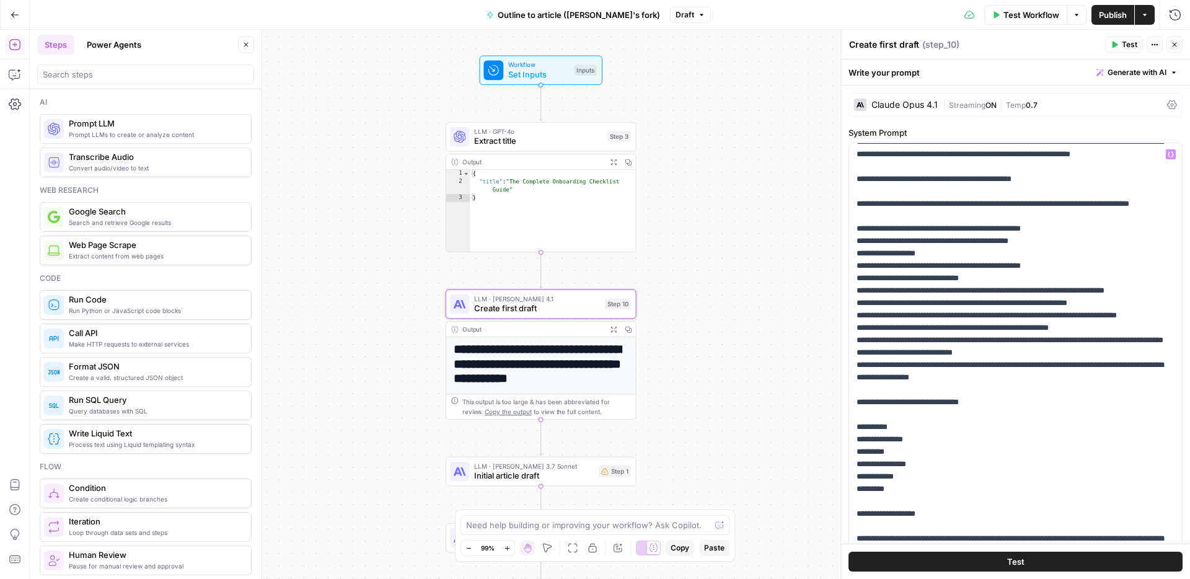
scroll to position [290, 0]
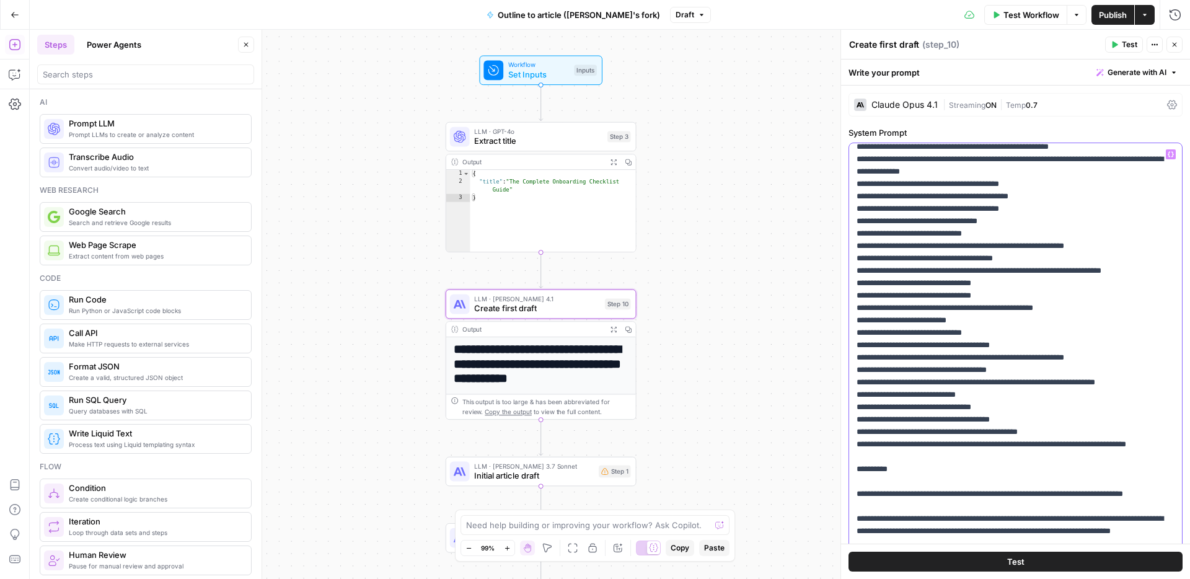
scroll to position [841, 0]
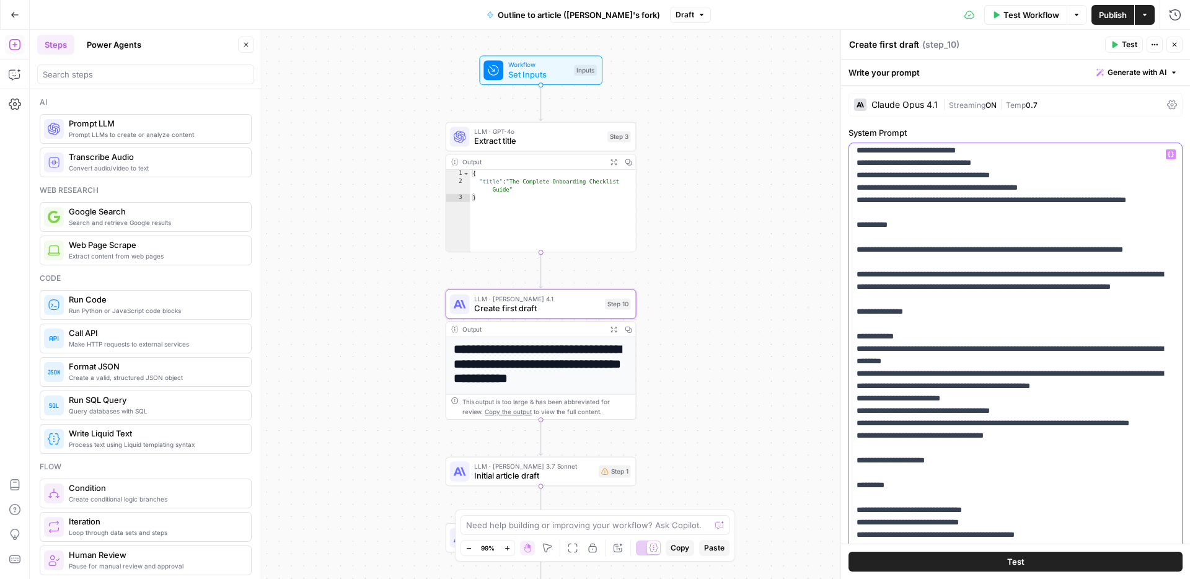
scroll to position [1090, 0]
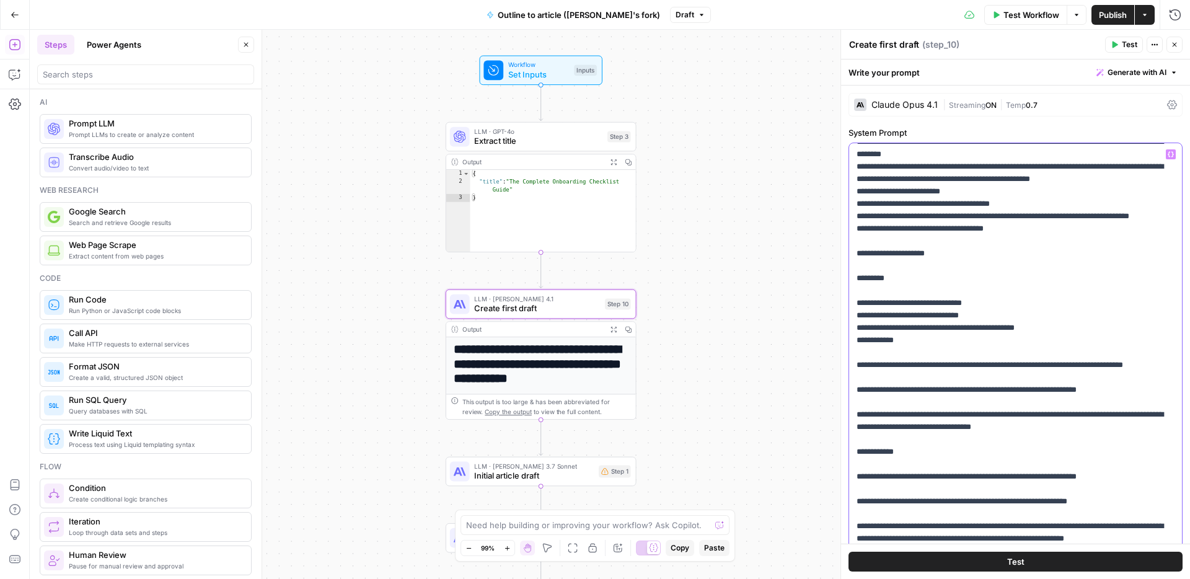
scroll to position [1314, 0]
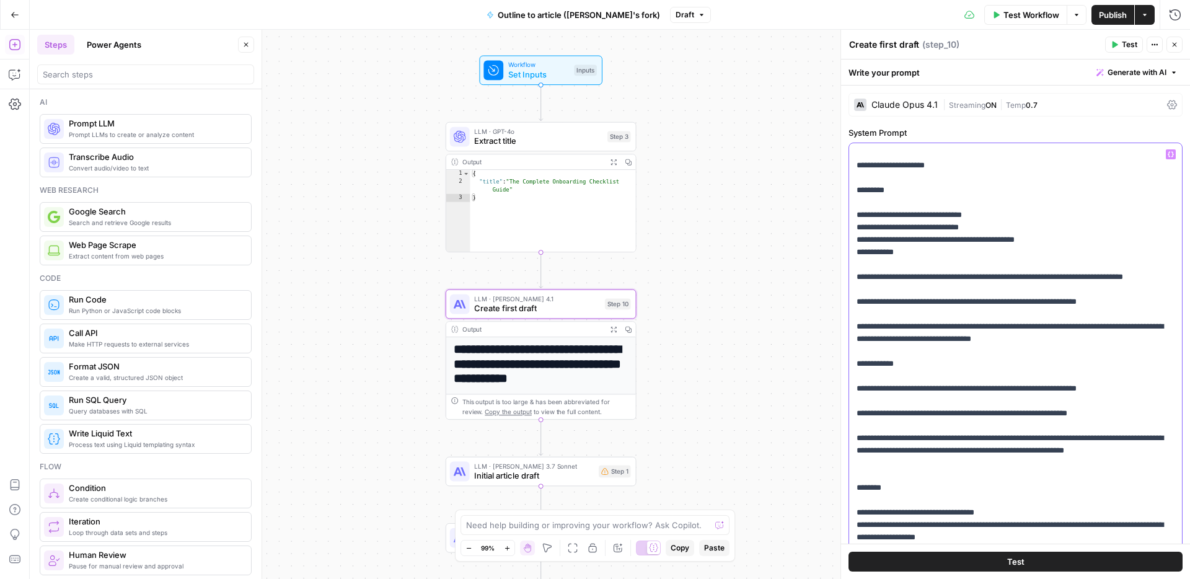
scroll to position [1397, 0]
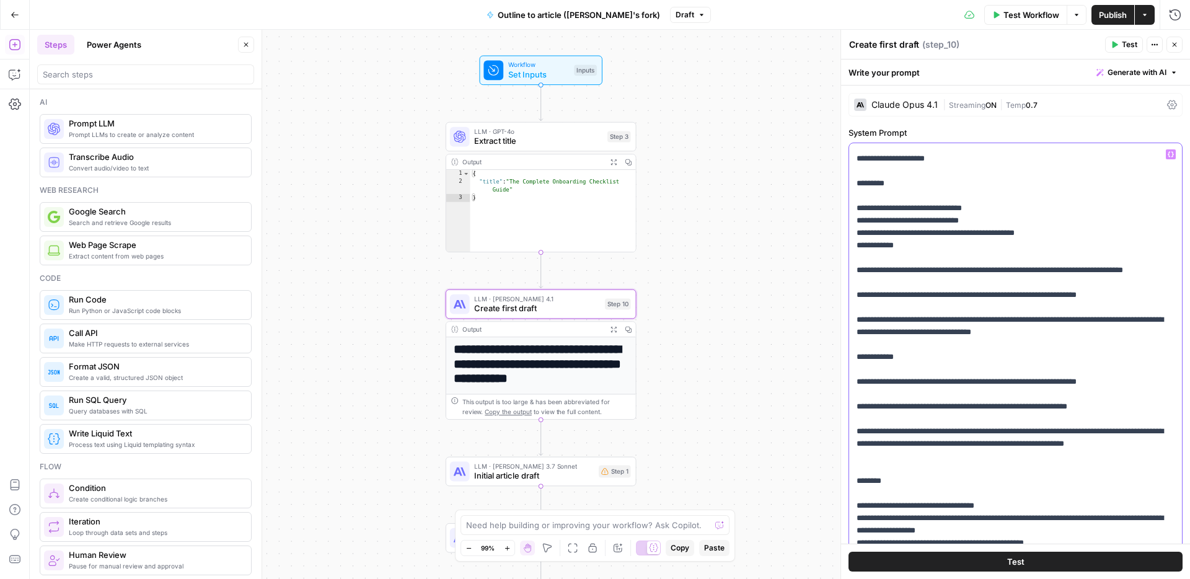
drag, startPoint x: 884, startPoint y: 369, endPoint x: 865, endPoint y: 368, distance: 19.3
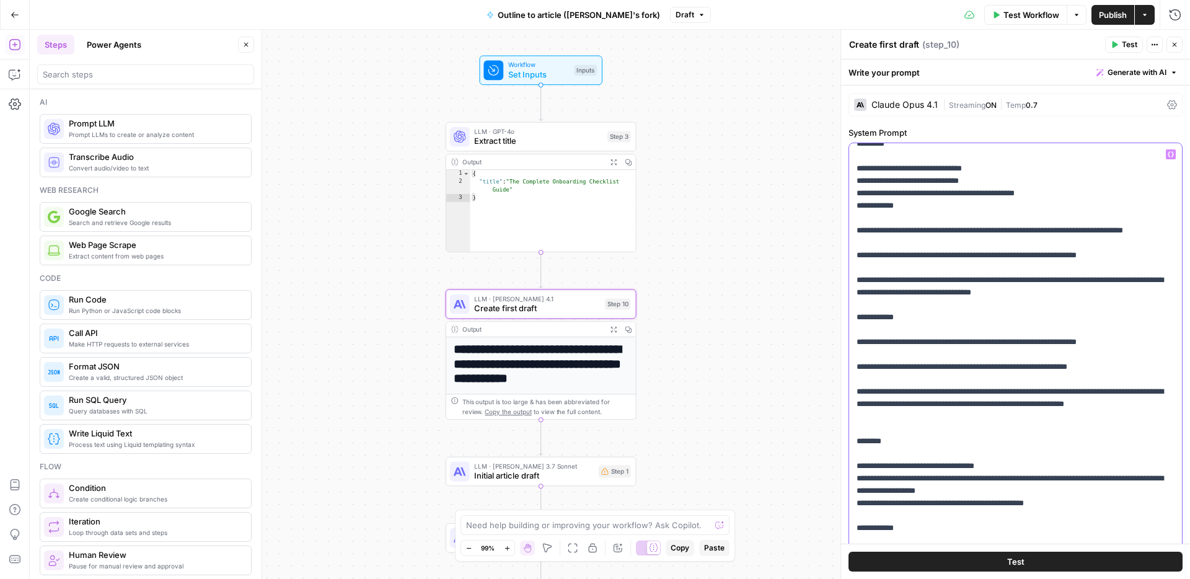
scroll to position [1438, 0]
drag, startPoint x: 1089, startPoint y: 454, endPoint x: 871, endPoint y: 376, distance: 231.8
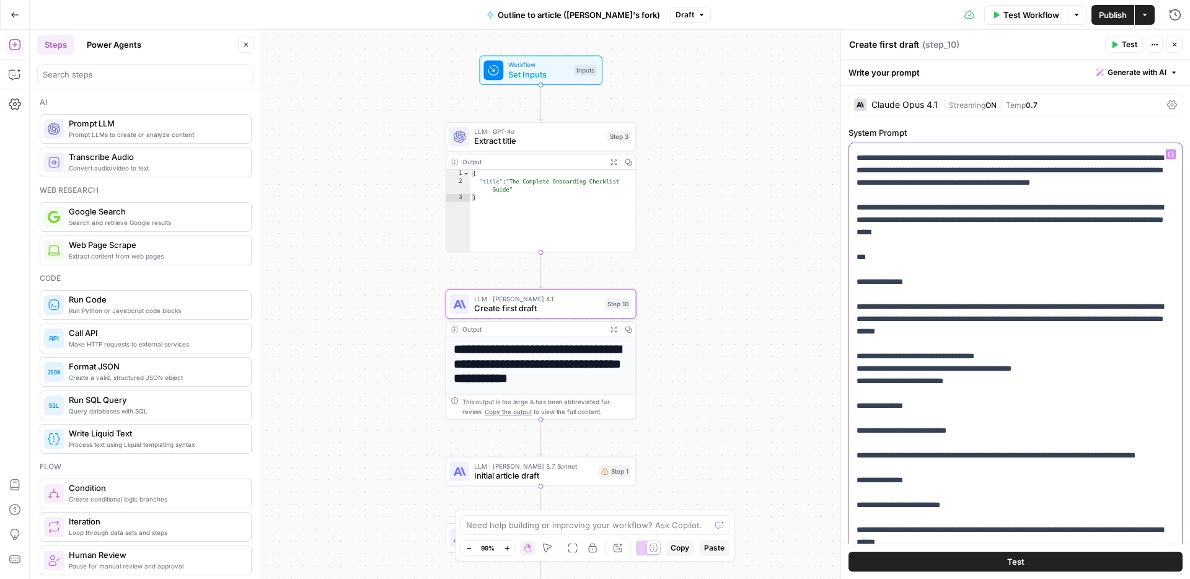
scroll to position [1906, 0]
click at [1071, 255] on p "**********" at bounding box center [1016, 219] width 318 height 3955
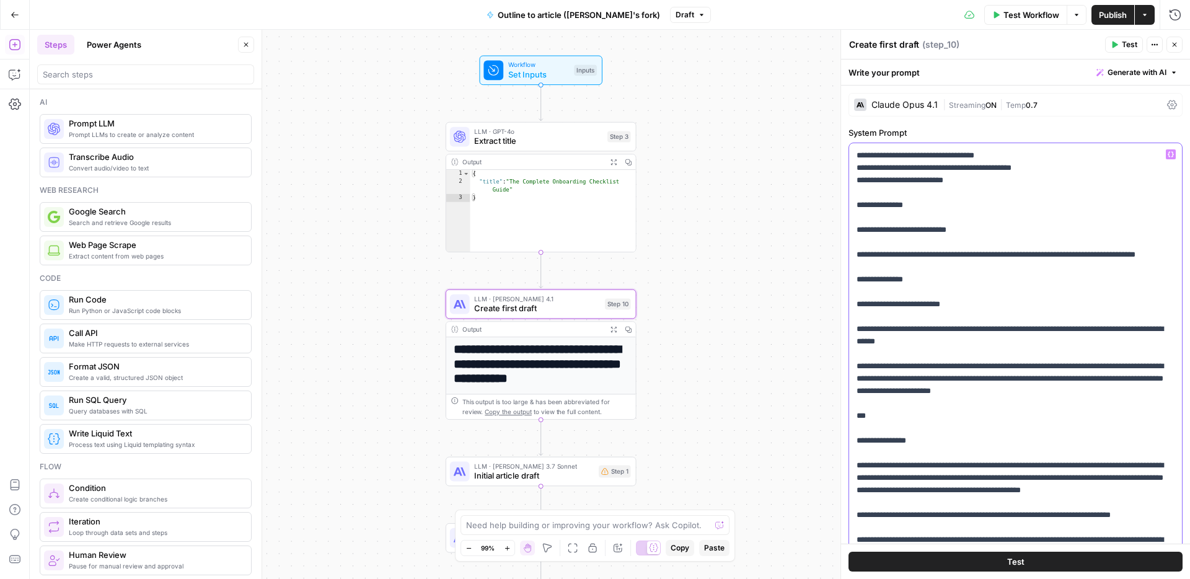
scroll to position [2108, 0]
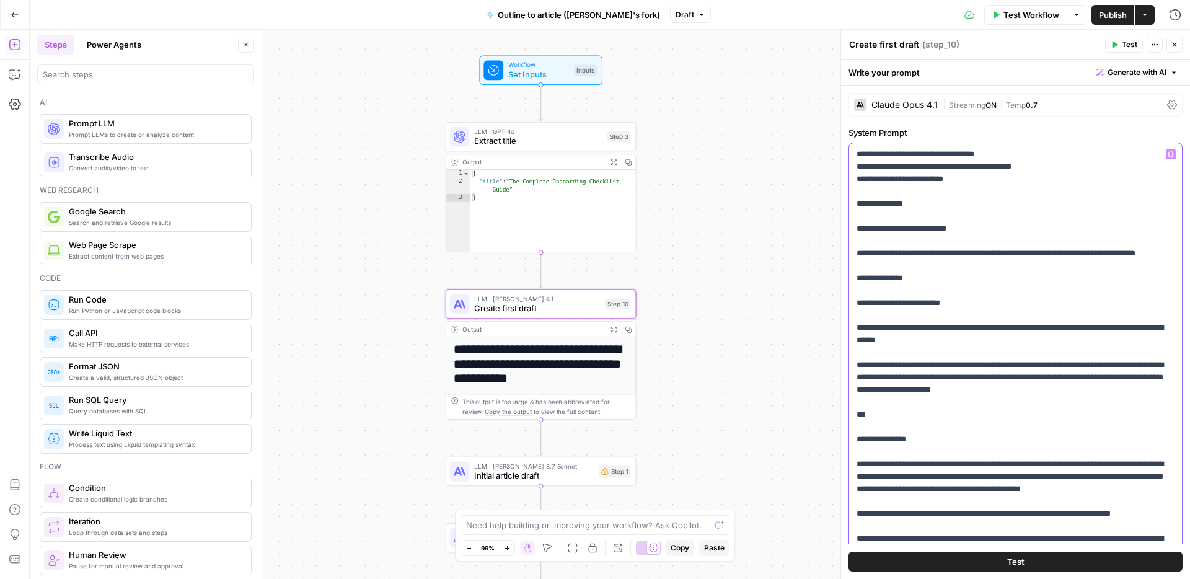
click at [1151, 291] on p "**********" at bounding box center [1016, 17] width 318 height 3955
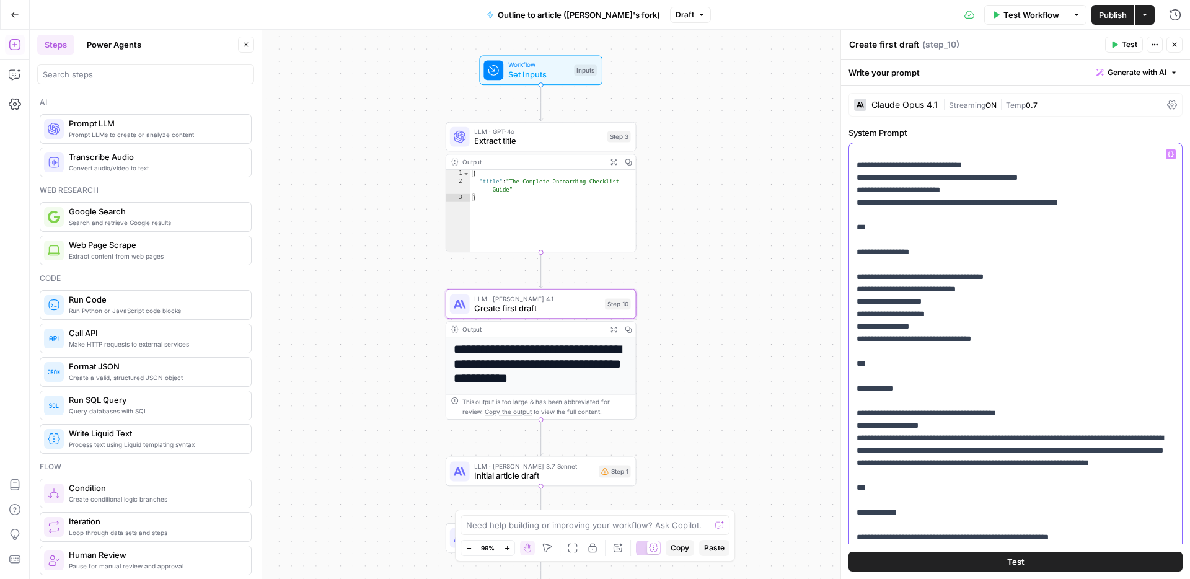
scroll to position [2962, 0]
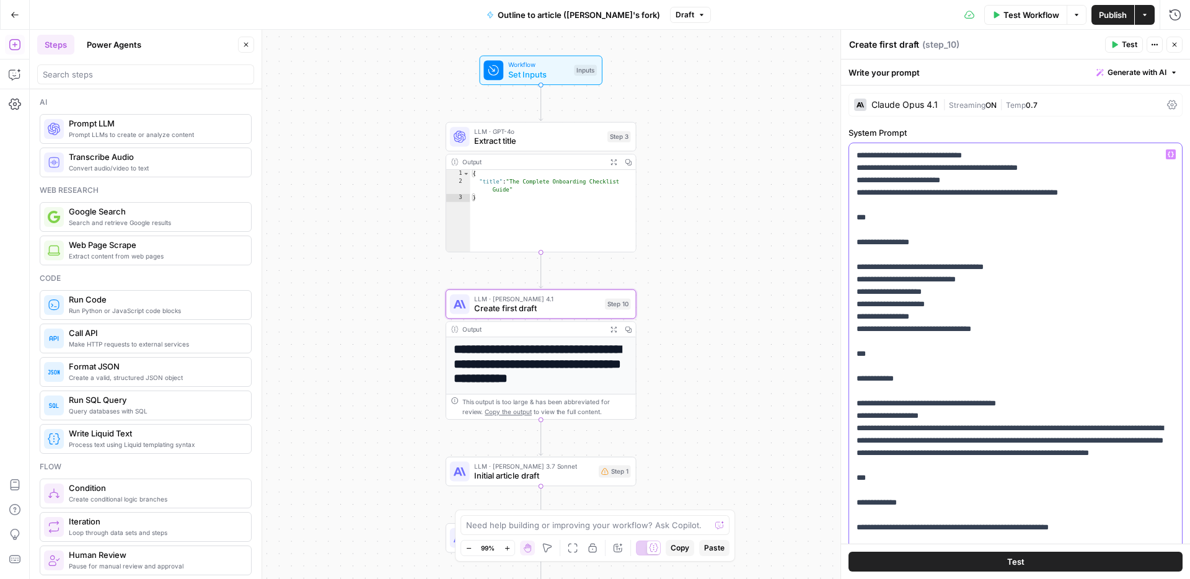
drag, startPoint x: 883, startPoint y: 448, endPoint x: 856, endPoint y: 331, distance: 120.5
click at [856, 331] on div "**********" at bounding box center [1015, 395] width 333 height 505
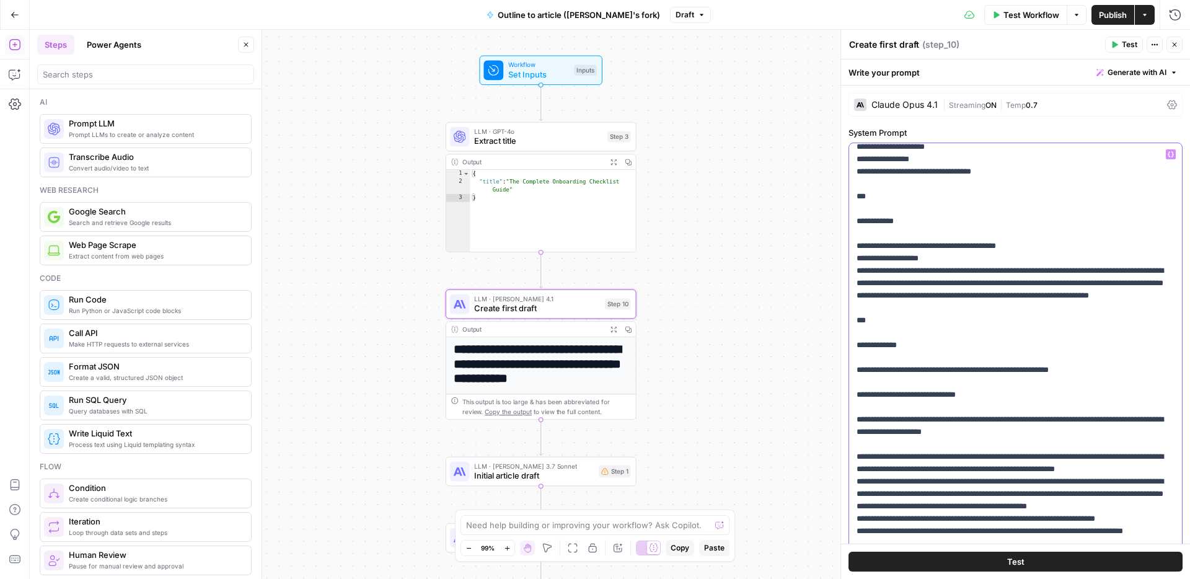
scroll to position [3123, 0]
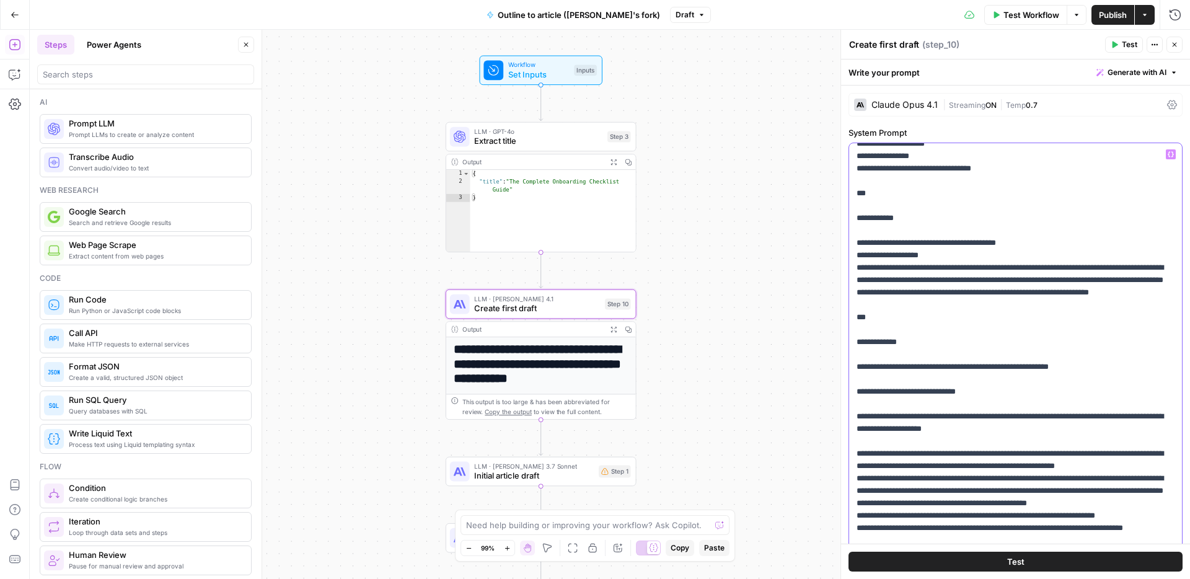
click at [854, 190] on div "**********" at bounding box center [1015, 395] width 333 height 505
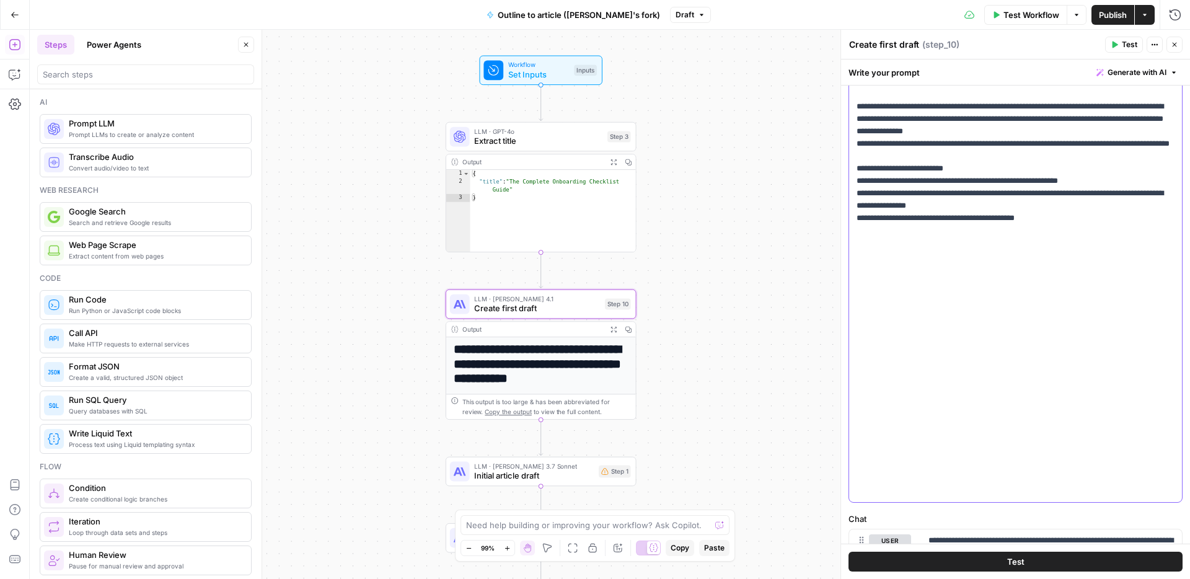
scroll to position [147, 0]
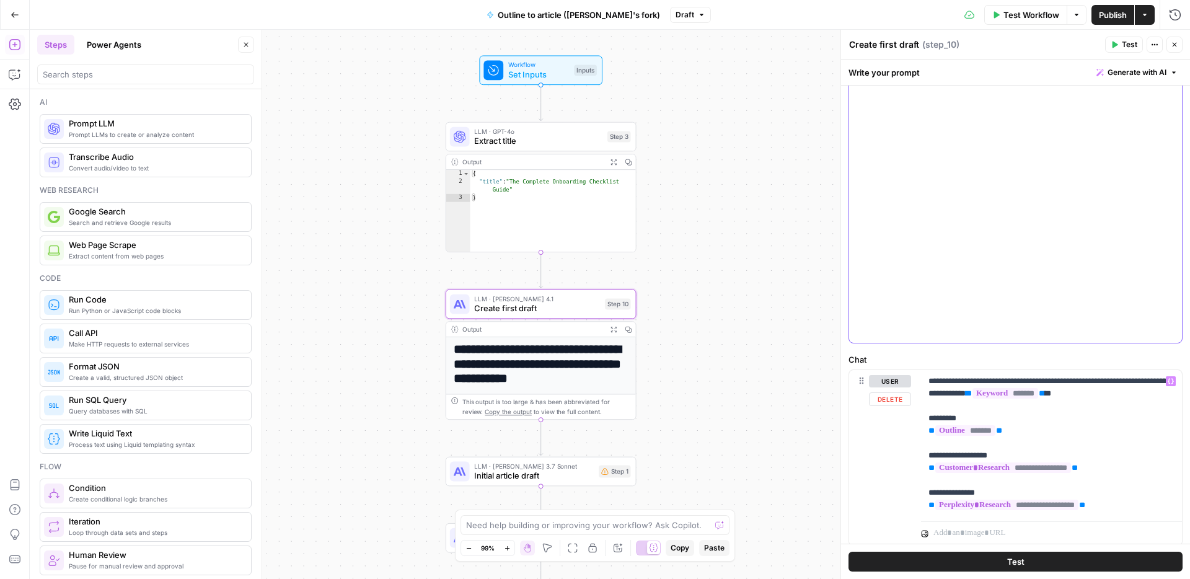
scroll to position [340, 0]
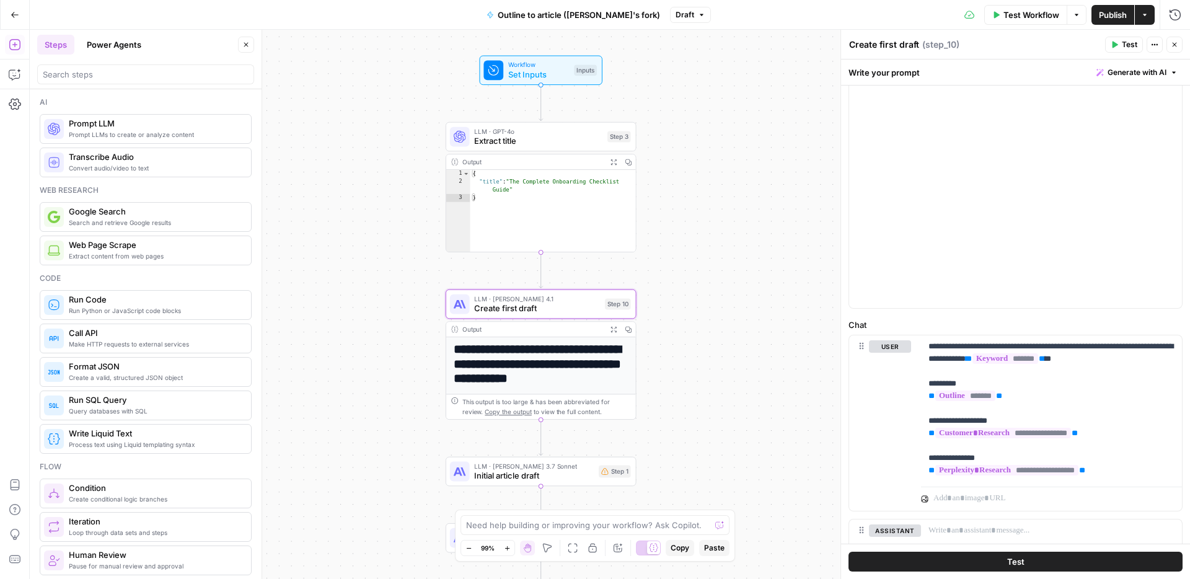
click at [1005, 556] on button "Test" at bounding box center [1016, 562] width 334 height 20
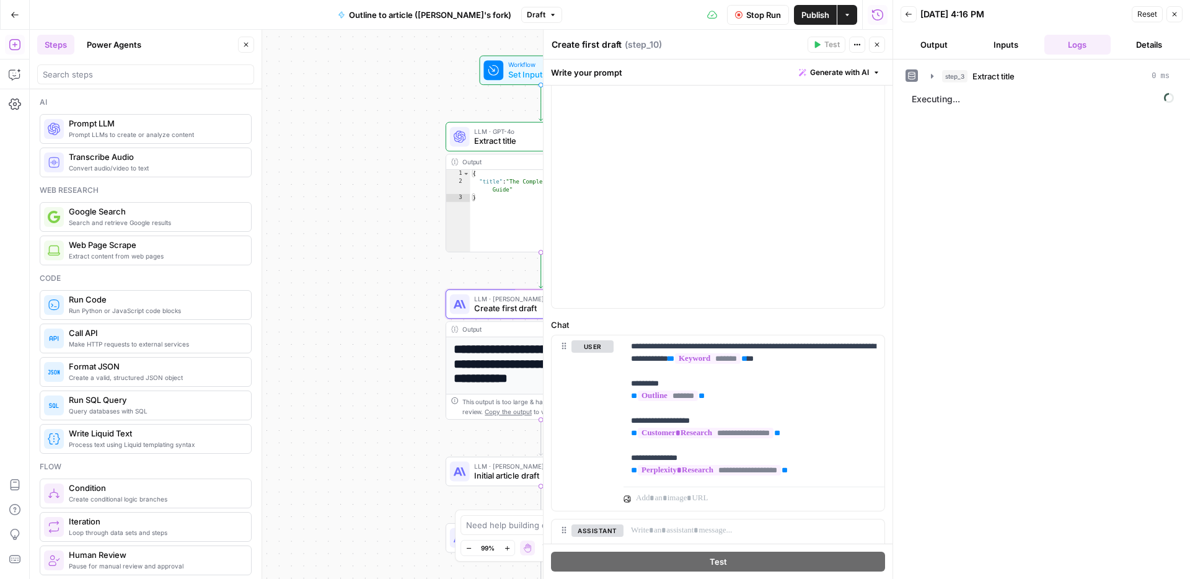
click at [810, 18] on span "Publish" at bounding box center [816, 15] width 28 height 12
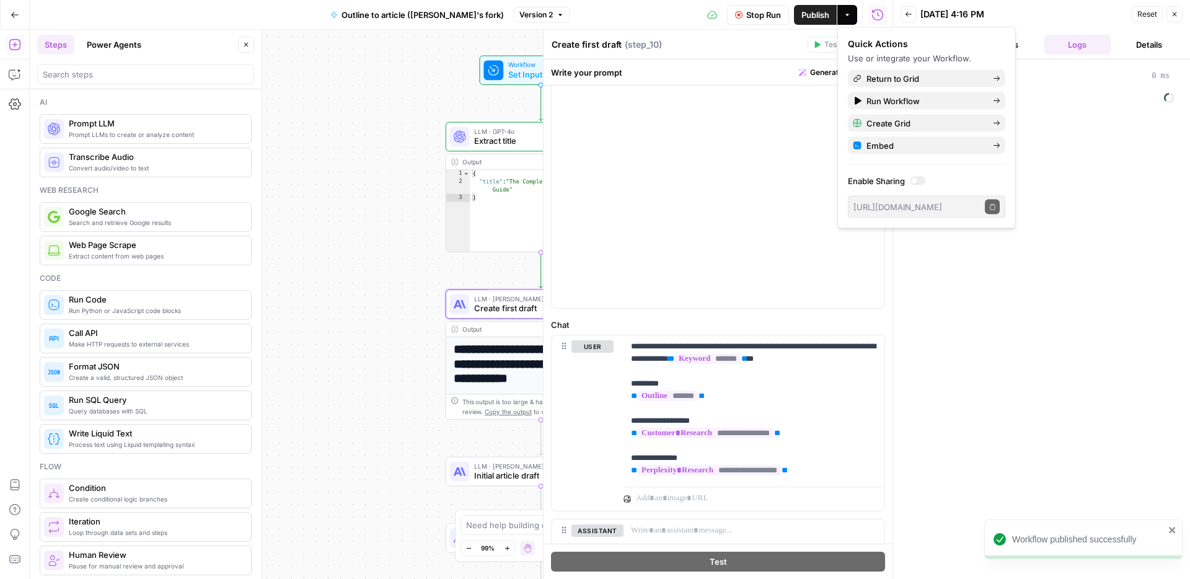
click at [1076, 337] on div "step_3 Extract title 0 ms Executing..." at bounding box center [1042, 319] width 272 height 507
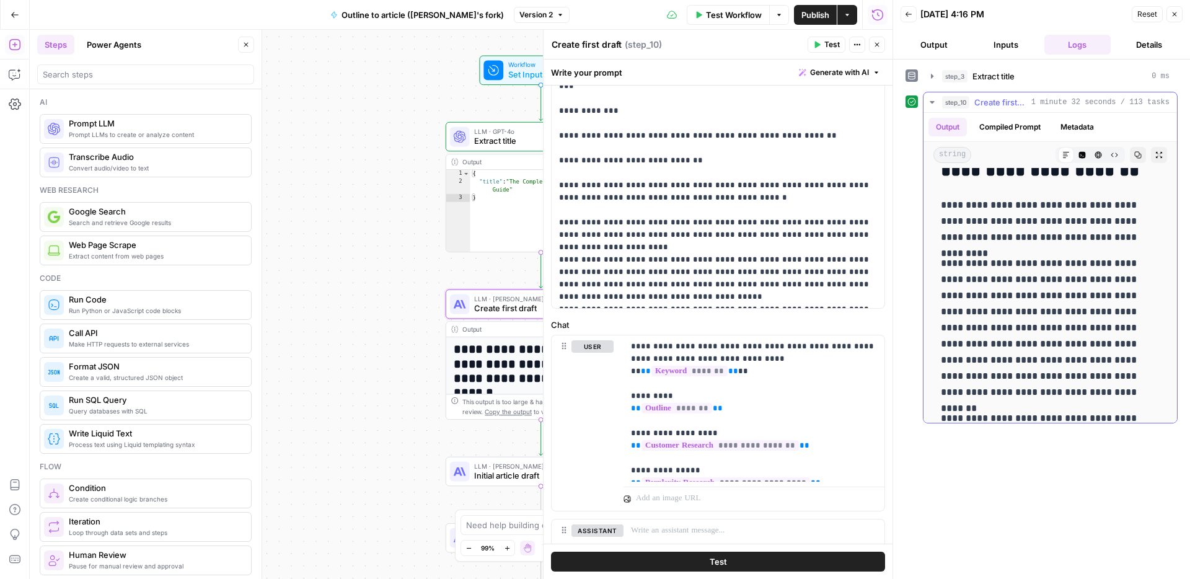
scroll to position [2604, 0]
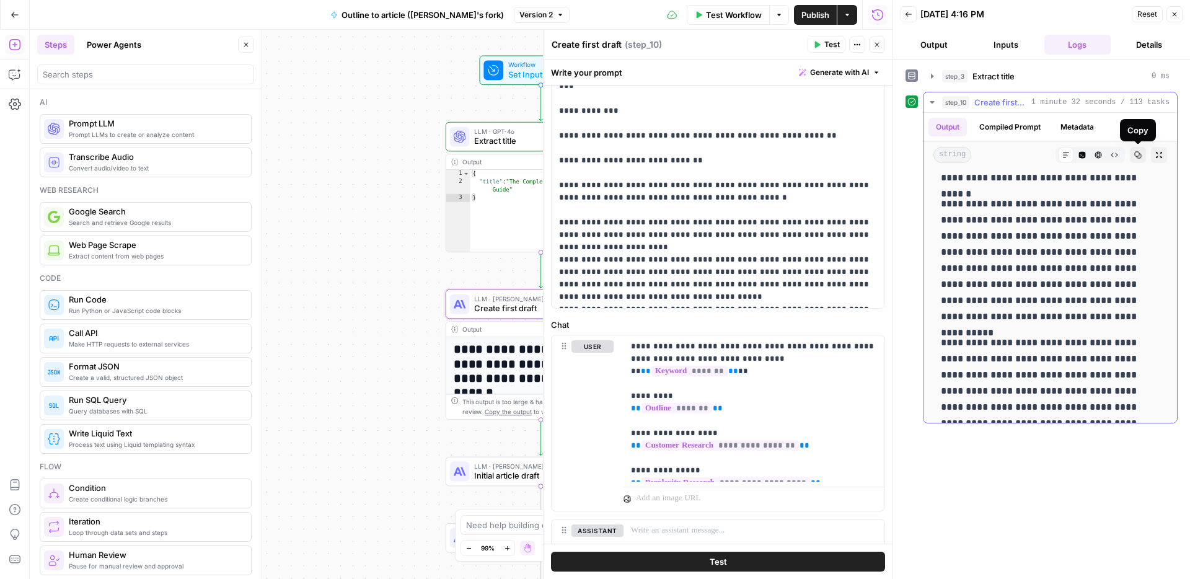
click at [1140, 153] on icon "button" at bounding box center [1138, 154] width 7 height 7
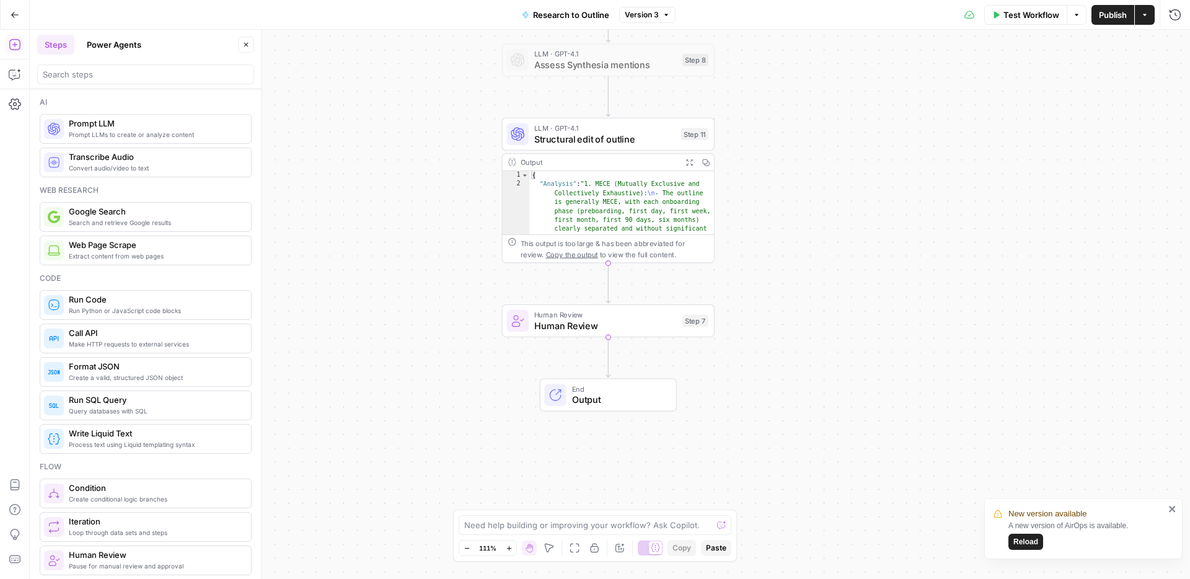
click at [1099, 25] on div "Test Workflow Options Publish Actions Run History" at bounding box center [933, 14] width 515 height 29
click at [1104, 14] on span "Publish" at bounding box center [1113, 15] width 28 height 12
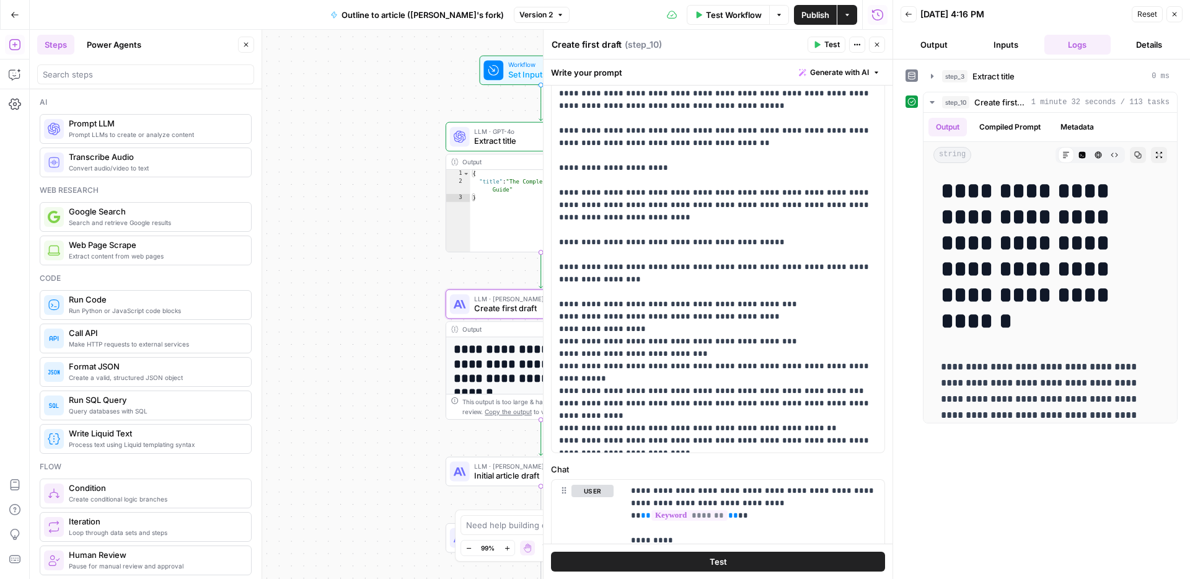
scroll to position [117, 0]
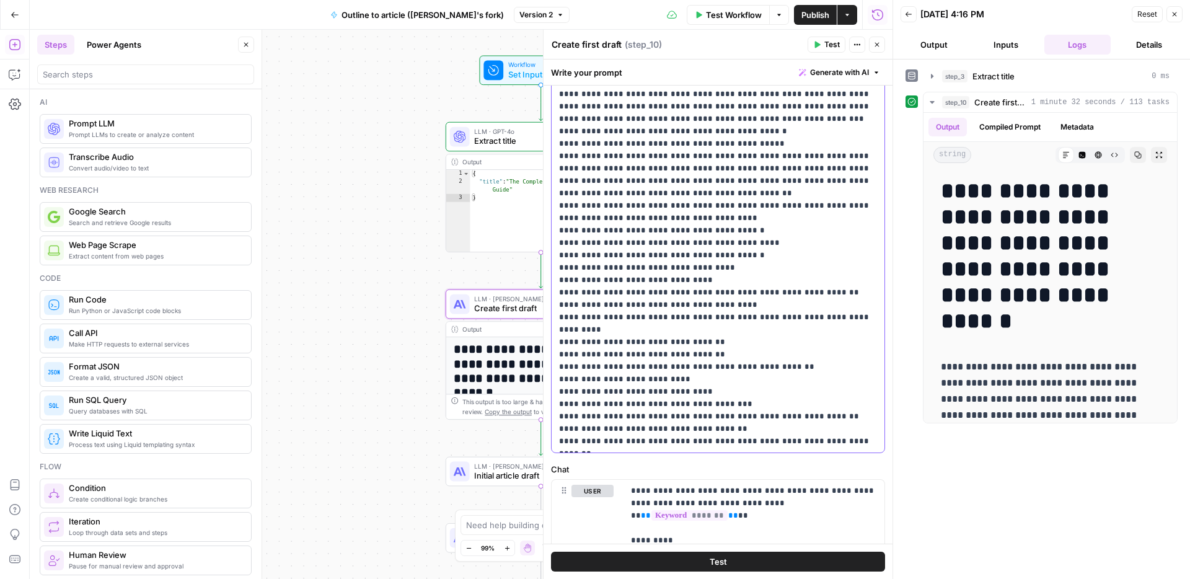
scroll to position [776, 0]
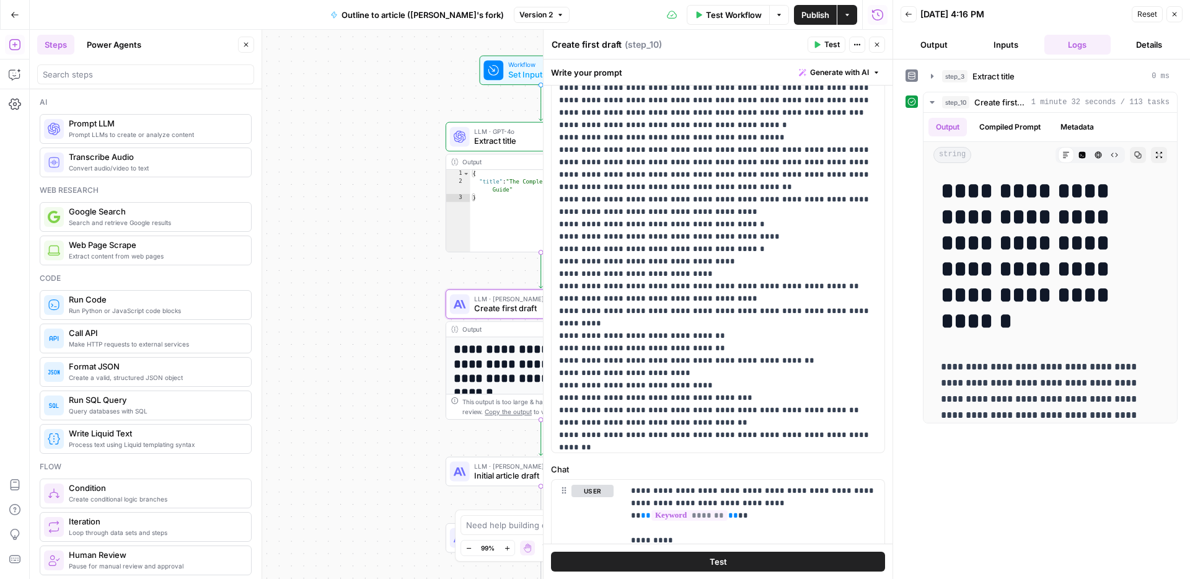
click at [882, 43] on button "Close" at bounding box center [877, 45] width 16 height 16
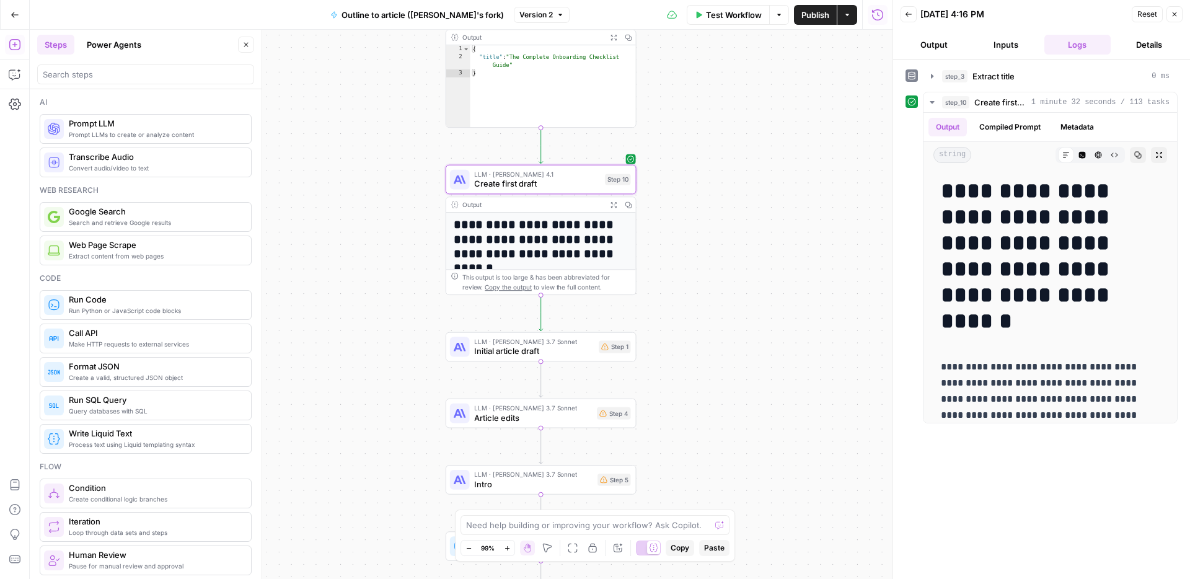
drag, startPoint x: 746, startPoint y: 295, endPoint x: 746, endPoint y: 170, distance: 124.6
click at [746, 170] on div "**********" at bounding box center [461, 304] width 863 height 549
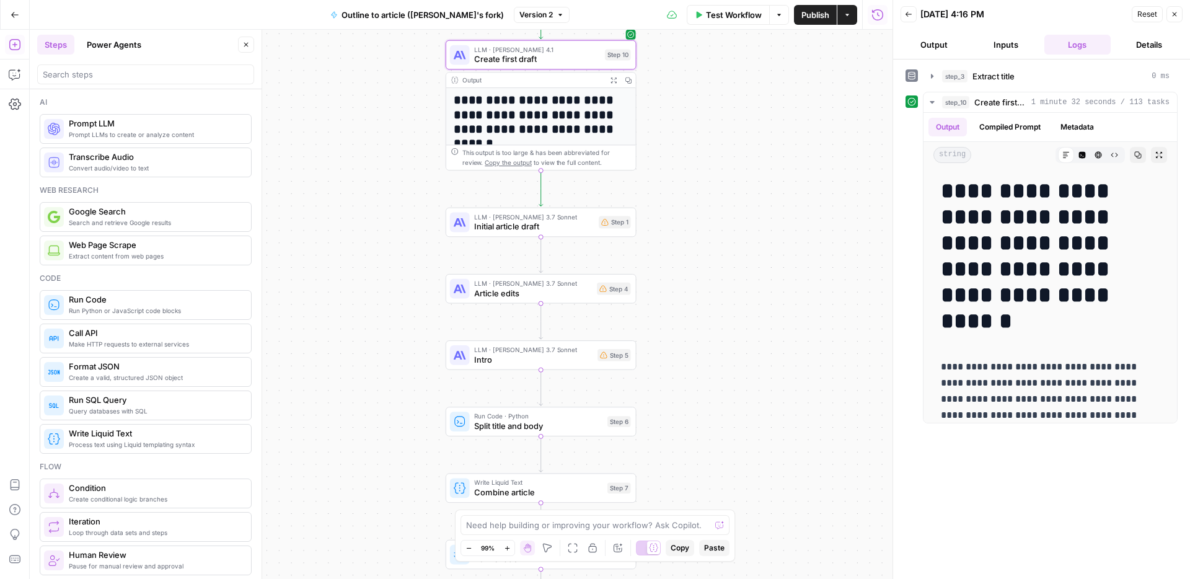
drag, startPoint x: 774, startPoint y: 259, endPoint x: 774, endPoint y: 132, distance: 126.5
click at [774, 132] on div "**********" at bounding box center [461, 304] width 863 height 549
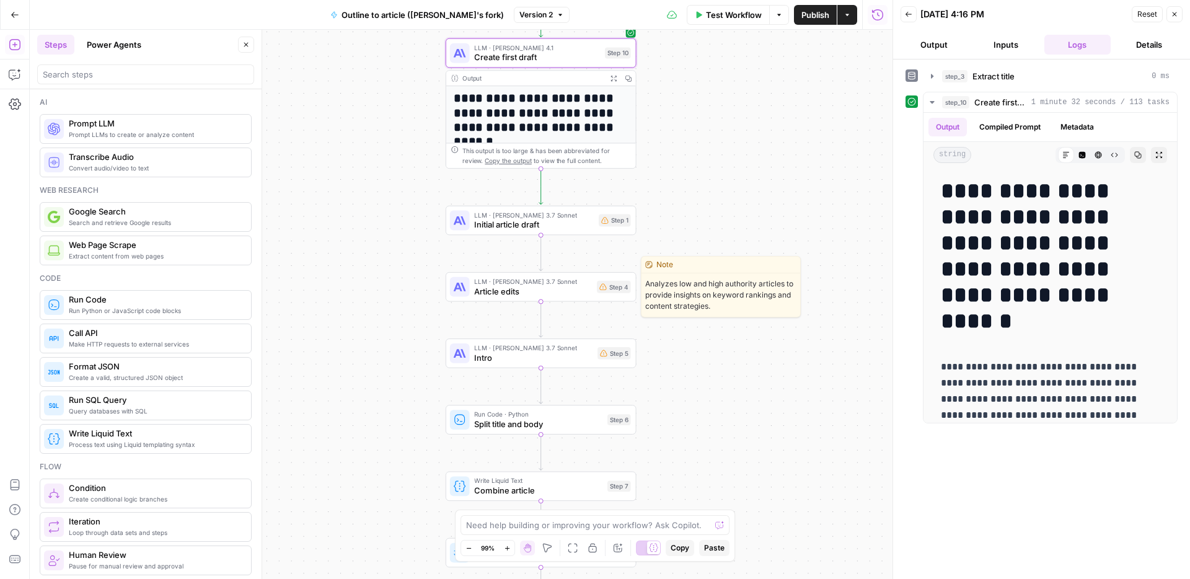
click at [557, 296] on span "Article edits" at bounding box center [533, 291] width 118 height 12
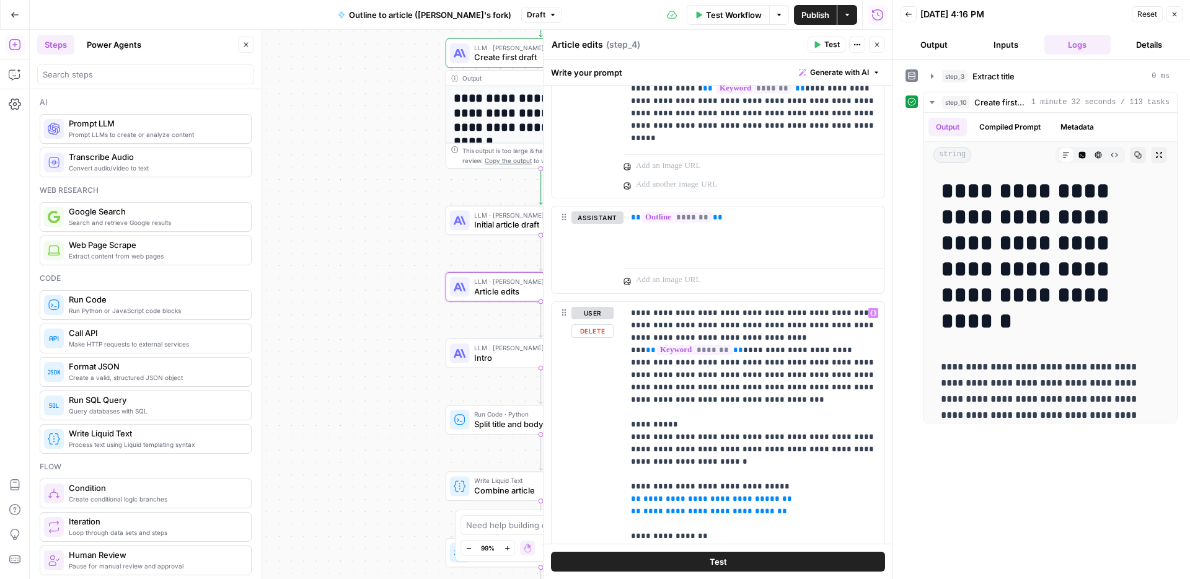
scroll to position [990, 0]
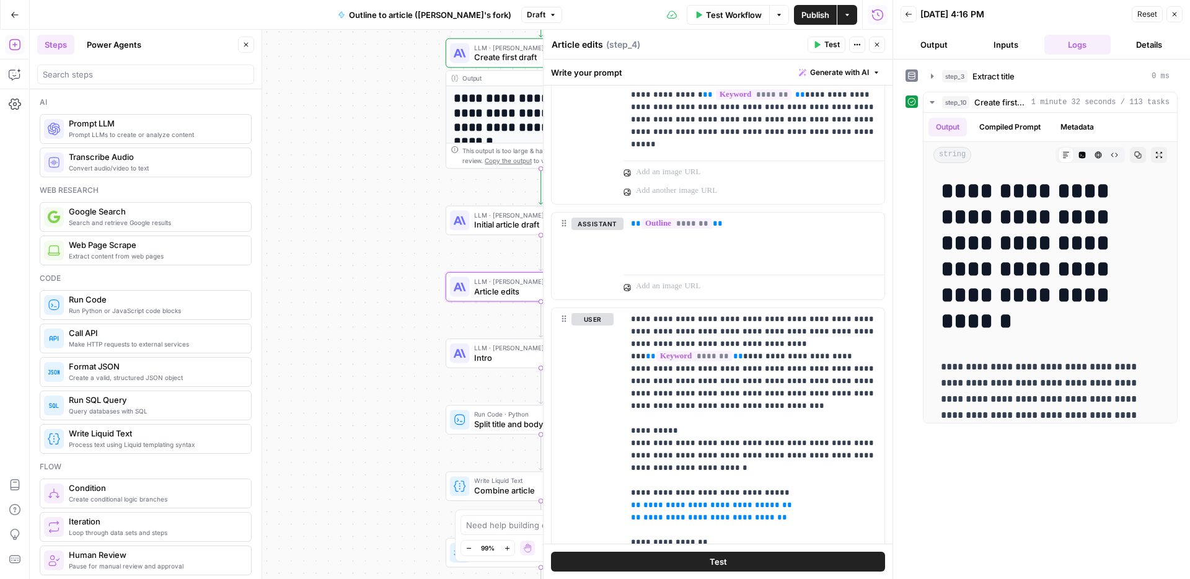
click at [1178, 13] on icon "button" at bounding box center [1174, 14] width 7 height 7
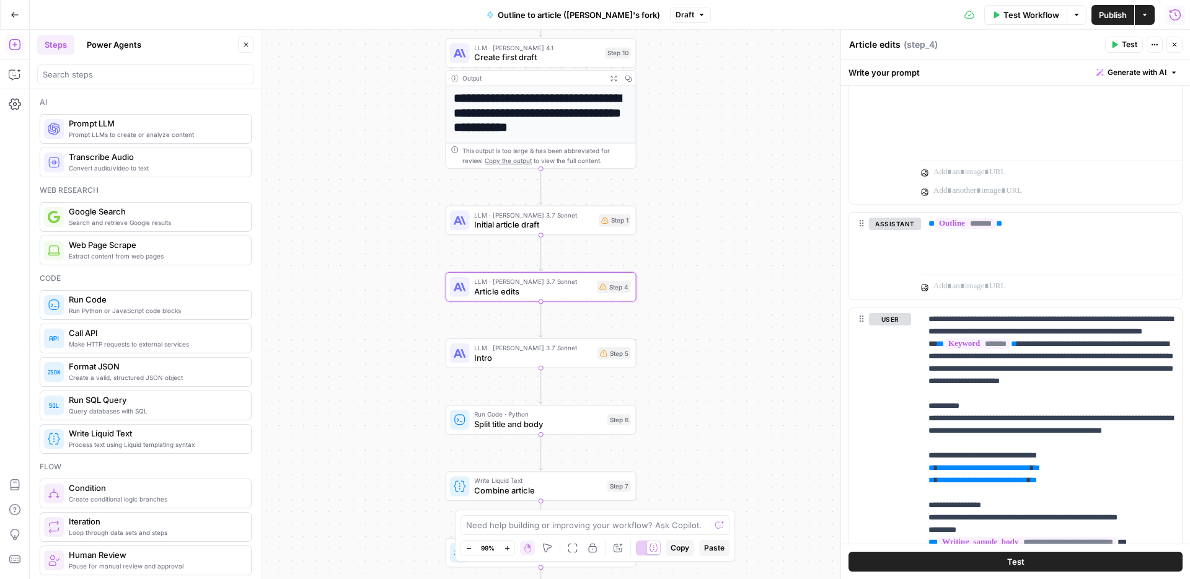
scroll to position [2245, 0]
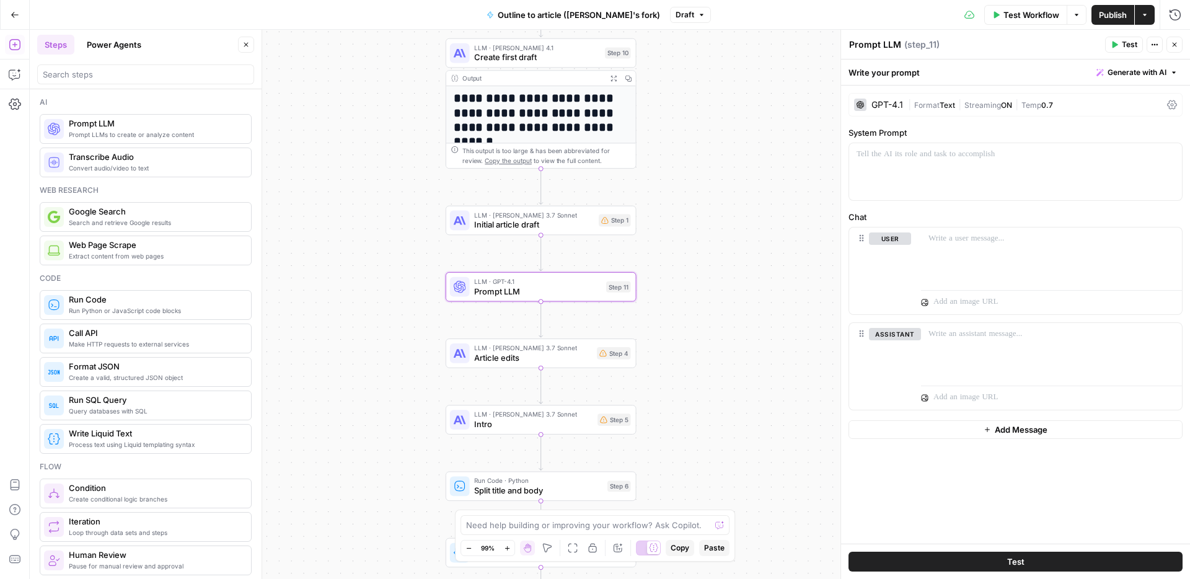
click at [877, 44] on textarea "Prompt LLM" at bounding box center [875, 44] width 52 height 12
type textarea "Edit the Intro"
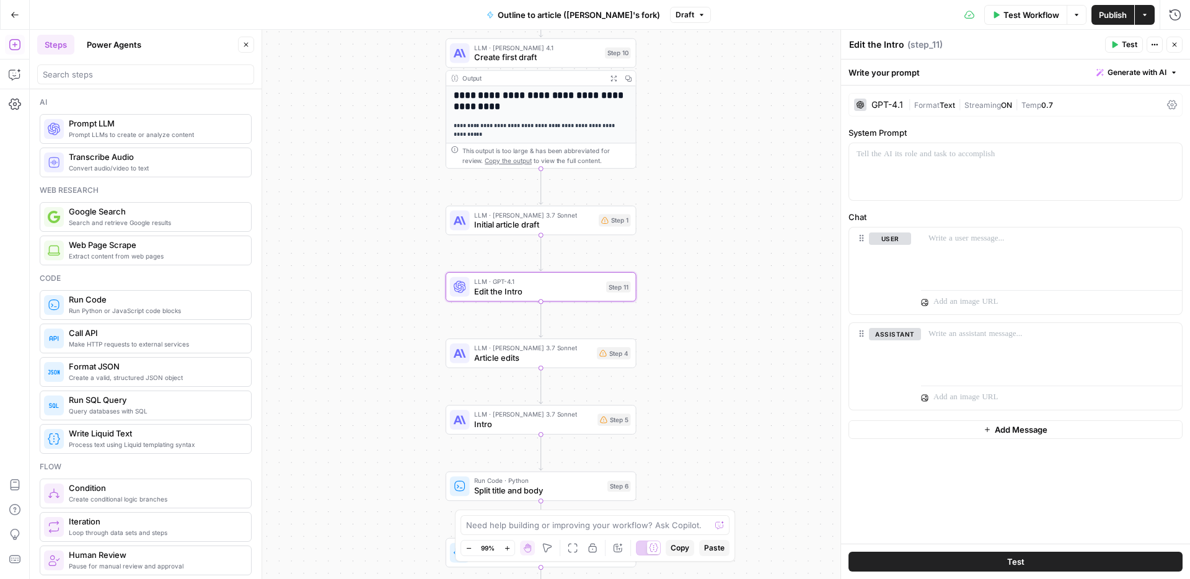
click at [616, 78] on icon "button" at bounding box center [613, 78] width 7 height 7
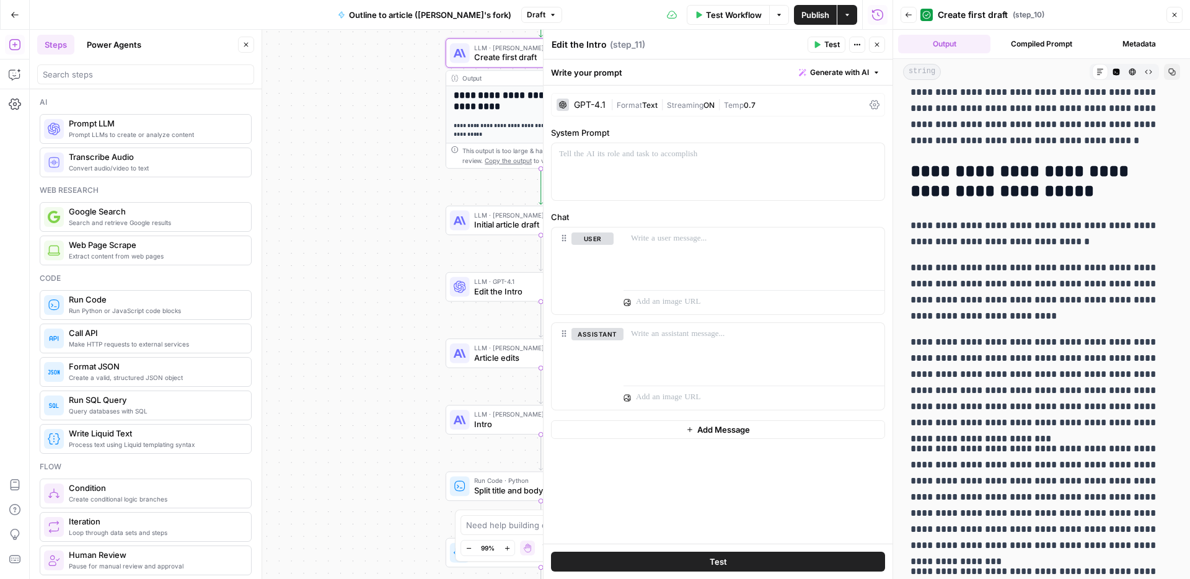
scroll to position [1190, 0]
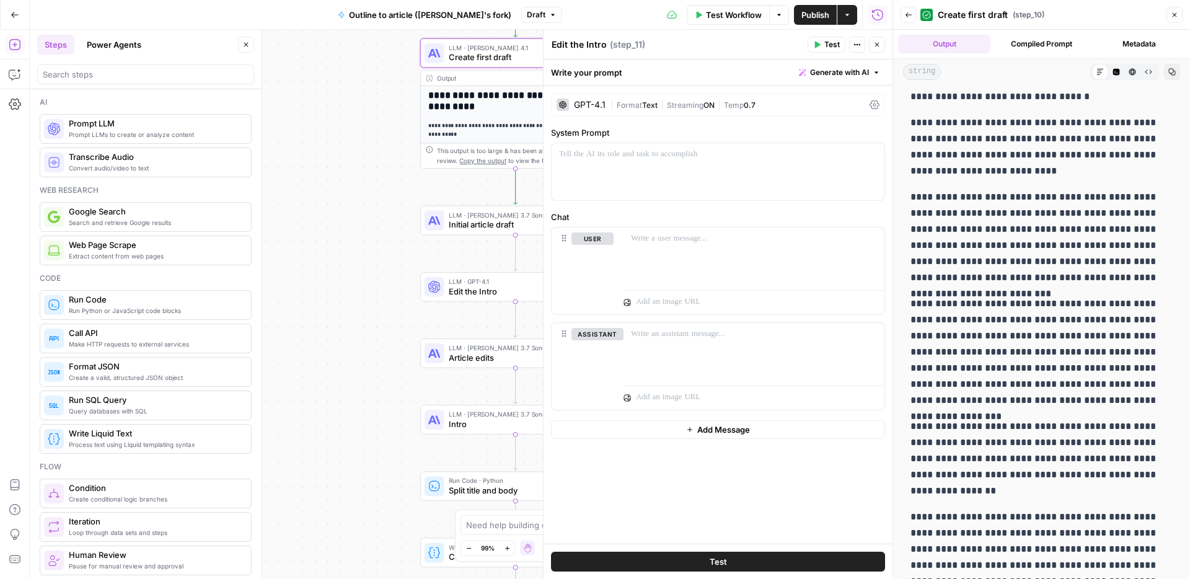
drag, startPoint x: 343, startPoint y: 163, endPoint x: 316, endPoint y: 163, distance: 27.3
click at [316, 163] on div "**********" at bounding box center [461, 304] width 863 height 549
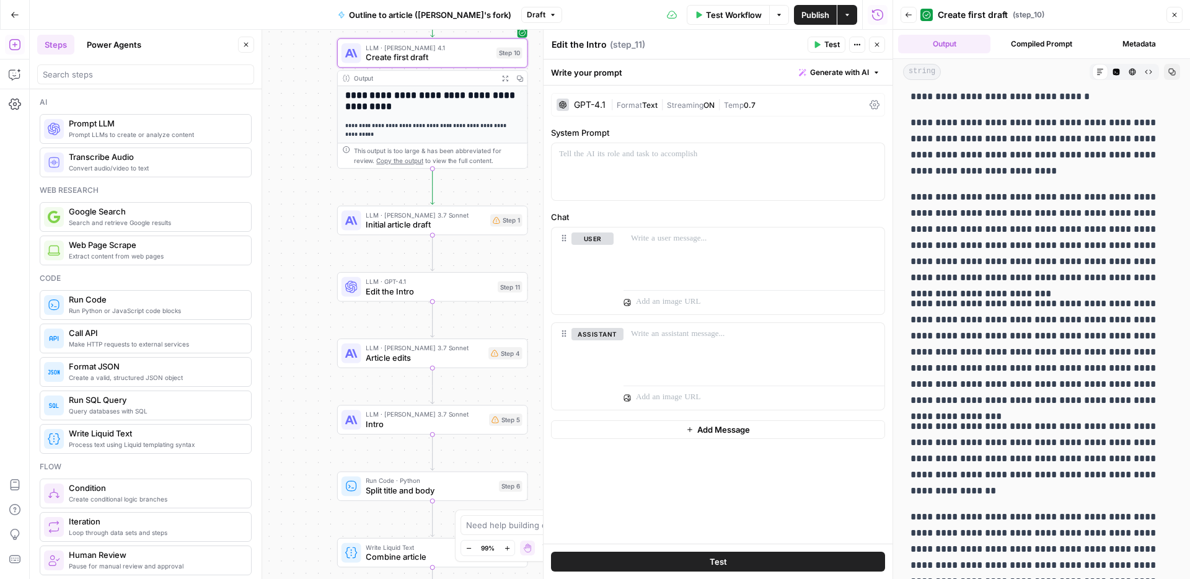
drag, startPoint x: 365, startPoint y: 167, endPoint x: 283, endPoint y: 167, distance: 81.2
click at [283, 167] on div "**********" at bounding box center [461, 304] width 863 height 549
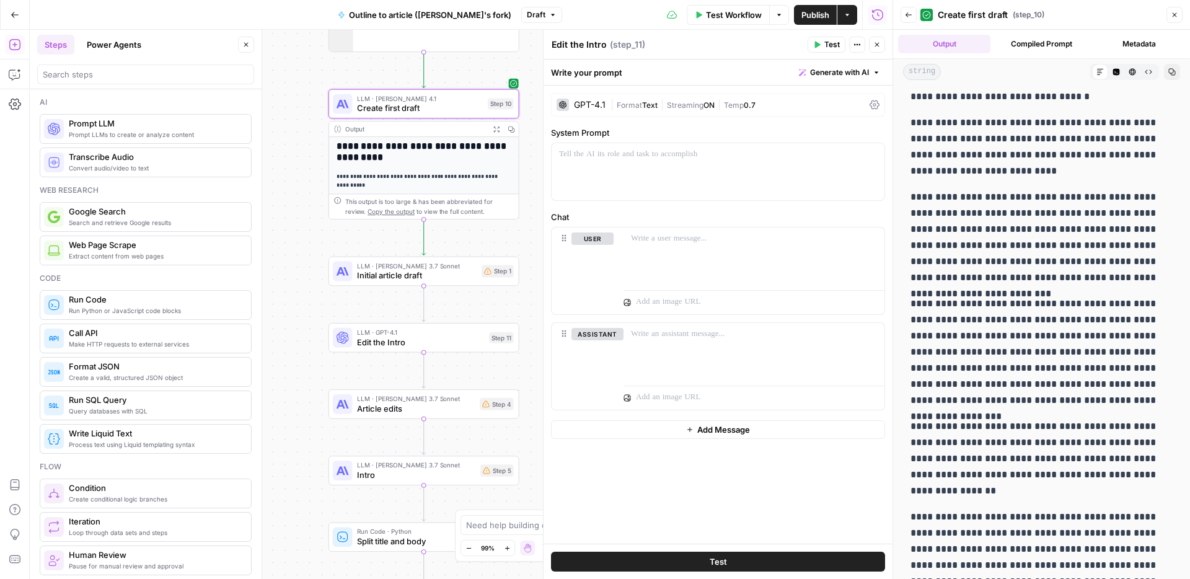
drag, startPoint x: 308, startPoint y: 131, endPoint x: 299, endPoint y: 182, distance: 52.2
click at [299, 182] on div "**********" at bounding box center [461, 304] width 863 height 549
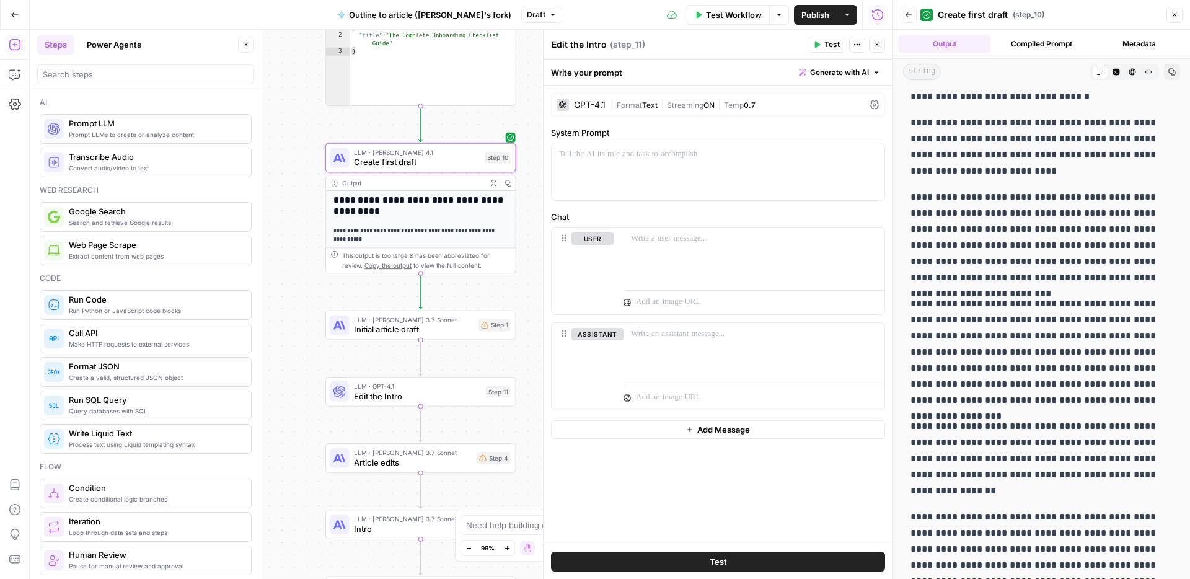
drag, startPoint x: 301, startPoint y: 136, endPoint x: 296, endPoint y: 203, distance: 66.5
click at [296, 203] on div "**********" at bounding box center [461, 304] width 863 height 549
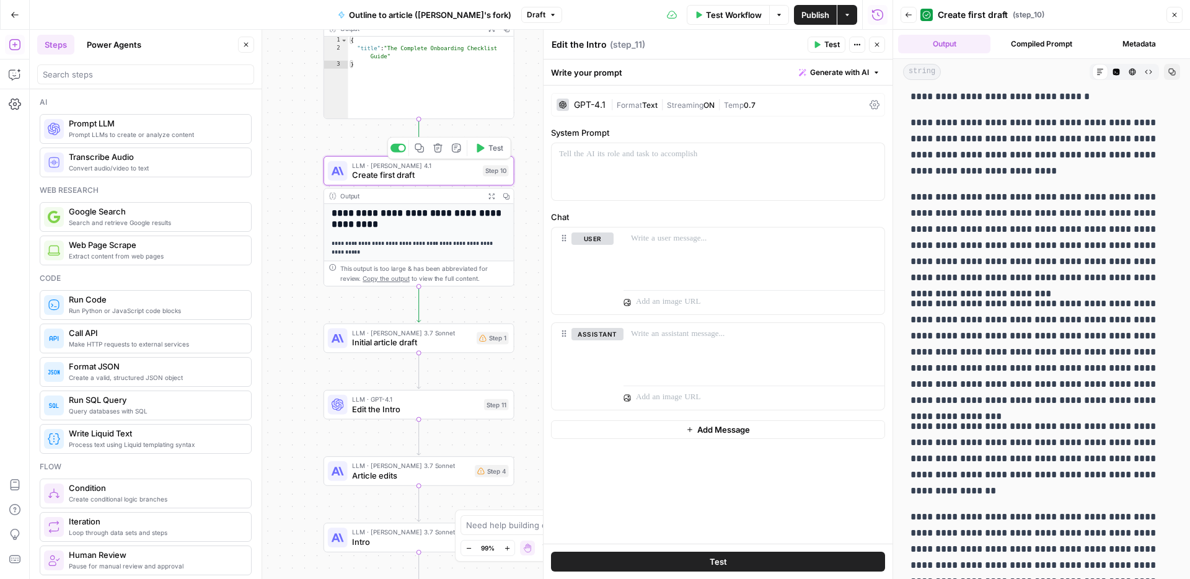
click at [399, 179] on span "Create first draft" at bounding box center [414, 175] width 125 height 12
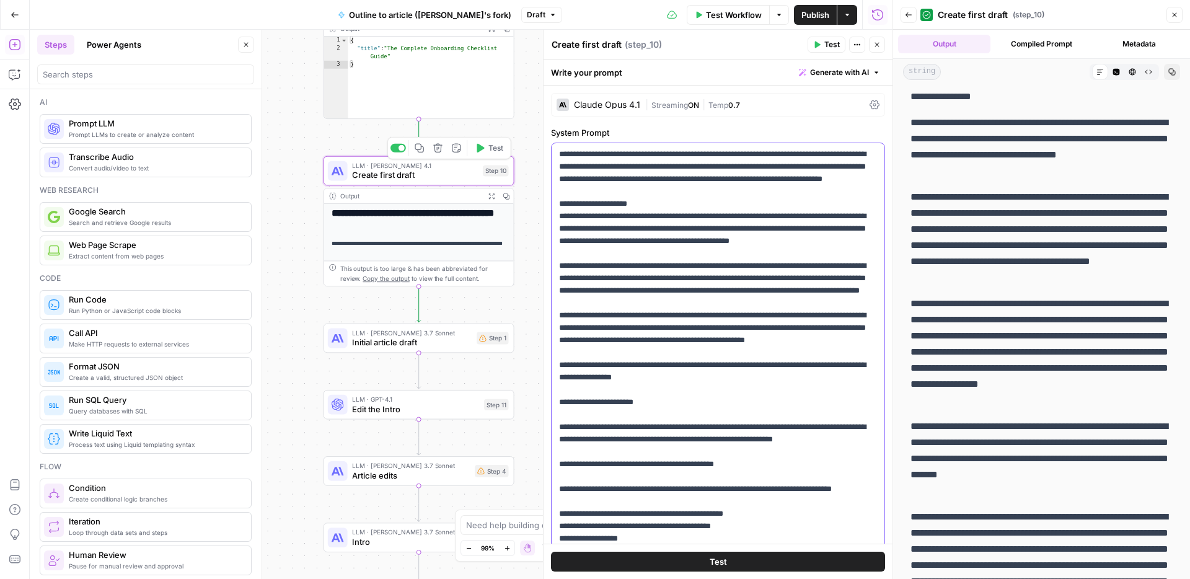
click at [296, 148] on div "**********" at bounding box center [461, 304] width 863 height 549
click at [420, 152] on icon "button" at bounding box center [419, 148] width 9 height 9
click at [418, 307] on icon "Edge from step_10 to step_1" at bounding box center [419, 304] width 4 height 36
click at [439, 318] on icon "button" at bounding box center [438, 316] width 10 height 10
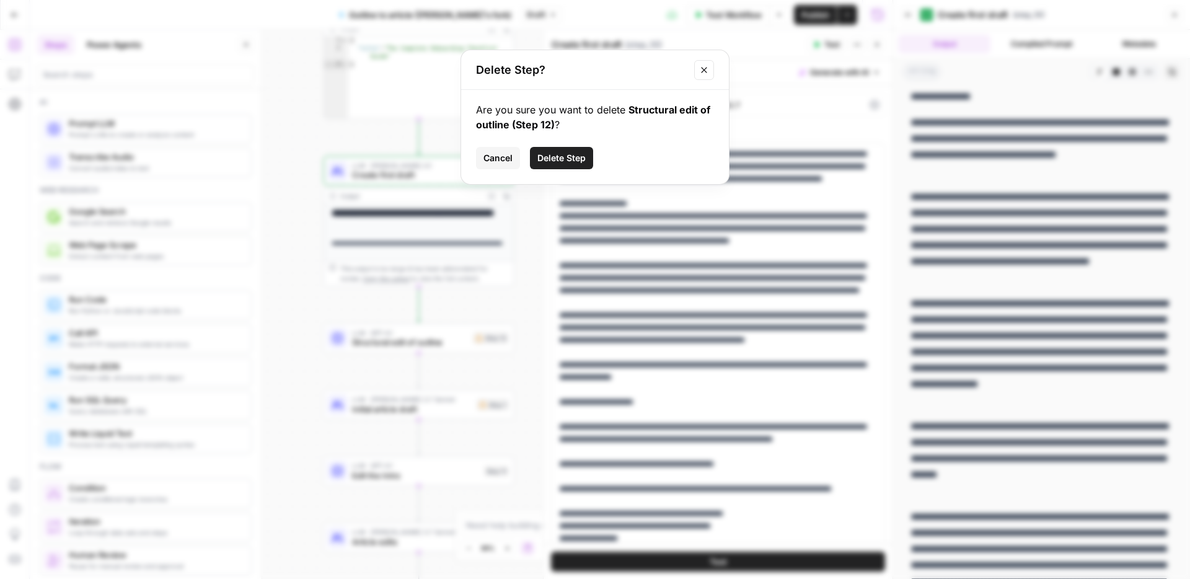
click at [565, 159] on span "Delete Step" at bounding box center [562, 158] width 48 height 12
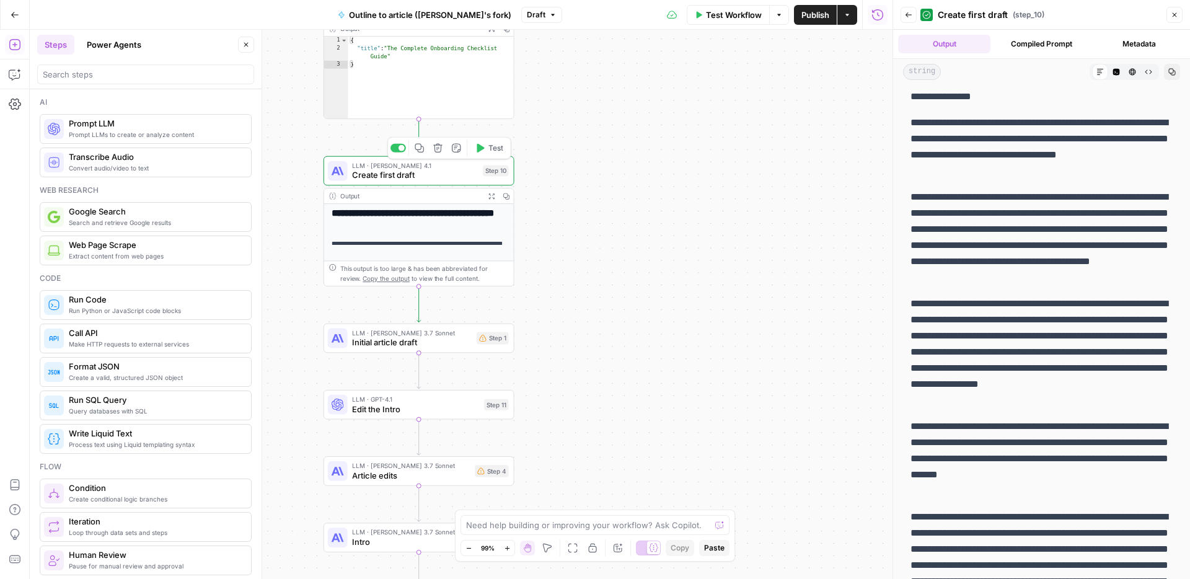
click at [420, 153] on icon "button" at bounding box center [419, 148] width 9 height 9
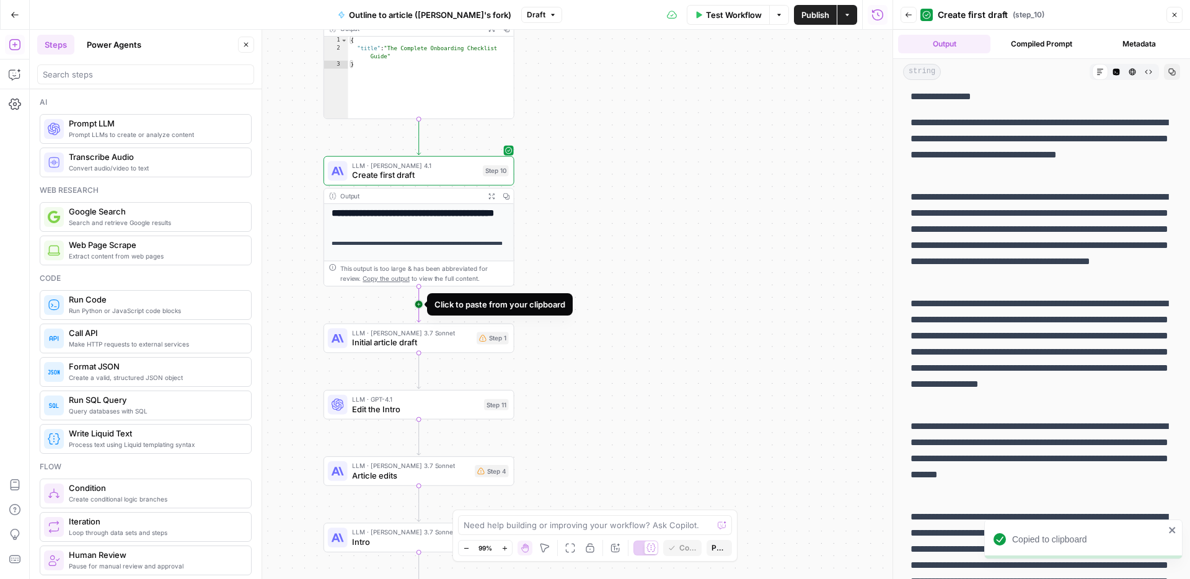
click at [418, 303] on icon "Edge from step_10 to step_1" at bounding box center [419, 304] width 4 height 36
click at [387, 345] on span "Create first draft" at bounding box center [414, 343] width 125 height 12
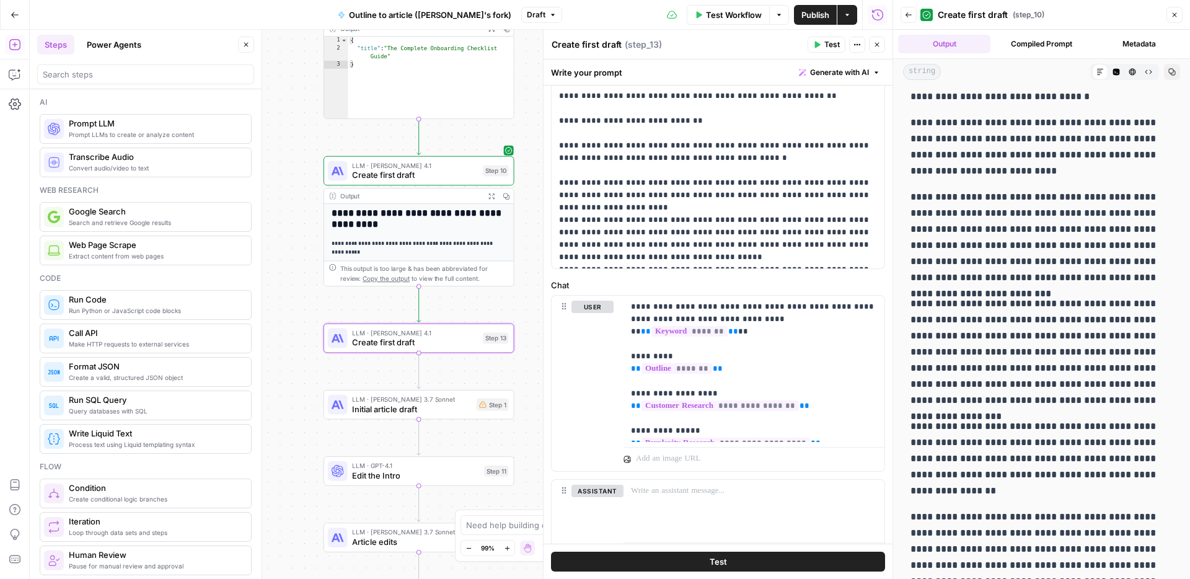
scroll to position [440, 0]
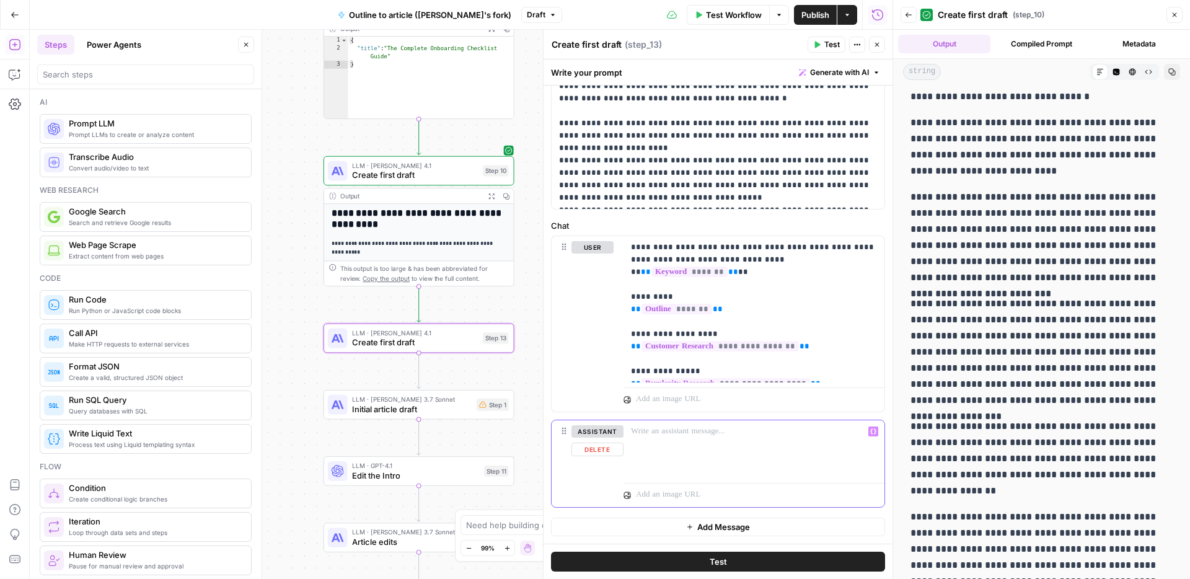
click at [652, 436] on p at bounding box center [754, 431] width 246 height 12
click at [873, 430] on icon "button" at bounding box center [873, 431] width 6 height 6
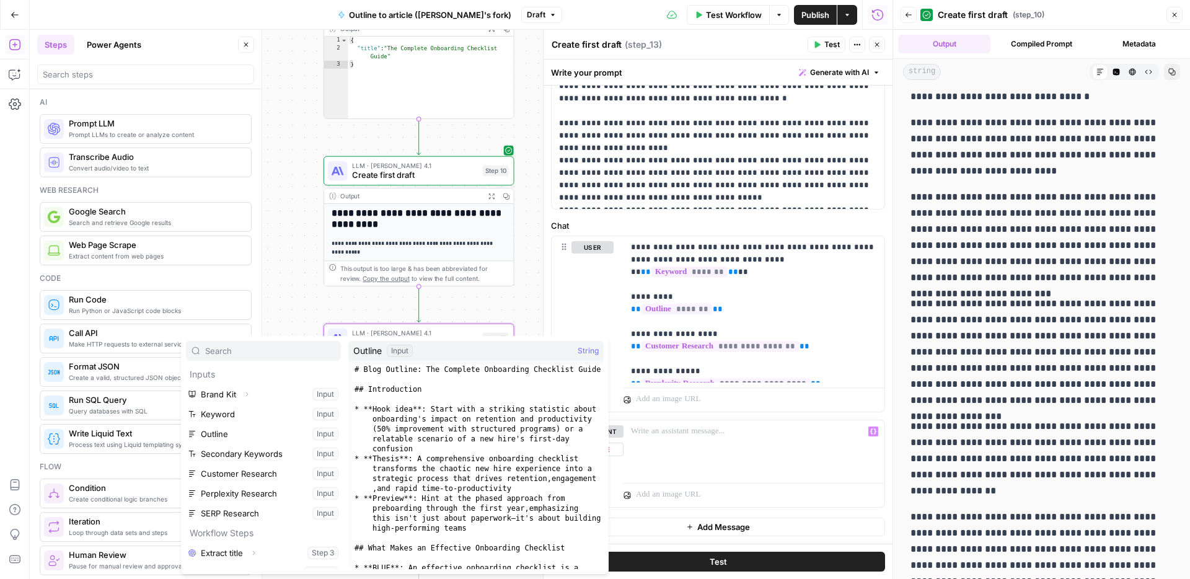
scroll to position [133, 0]
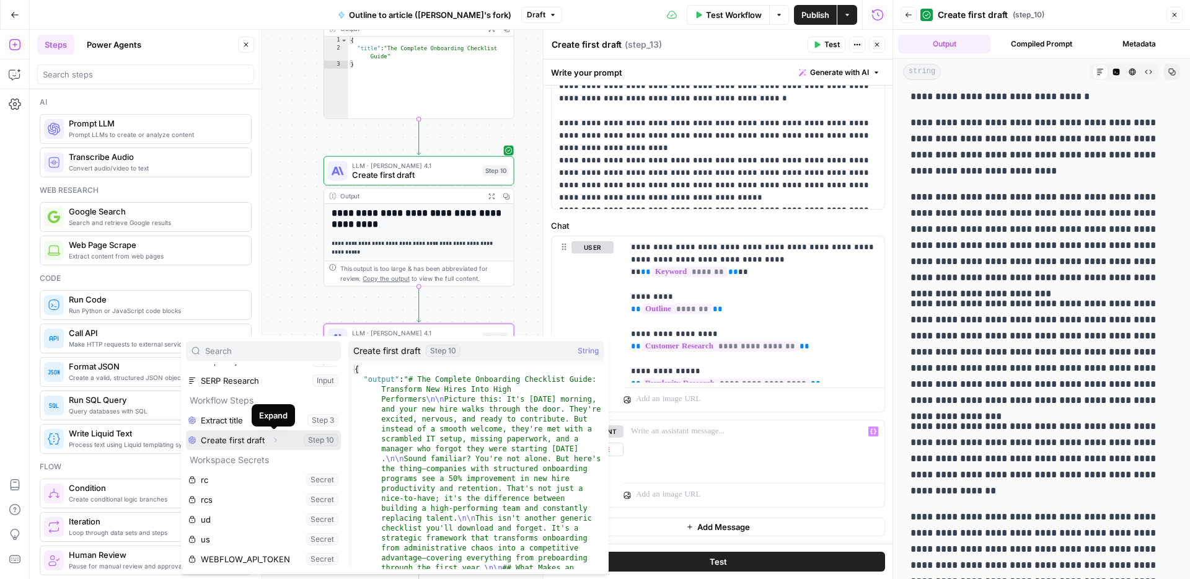
click at [277, 440] on icon "button" at bounding box center [275, 439] width 7 height 7
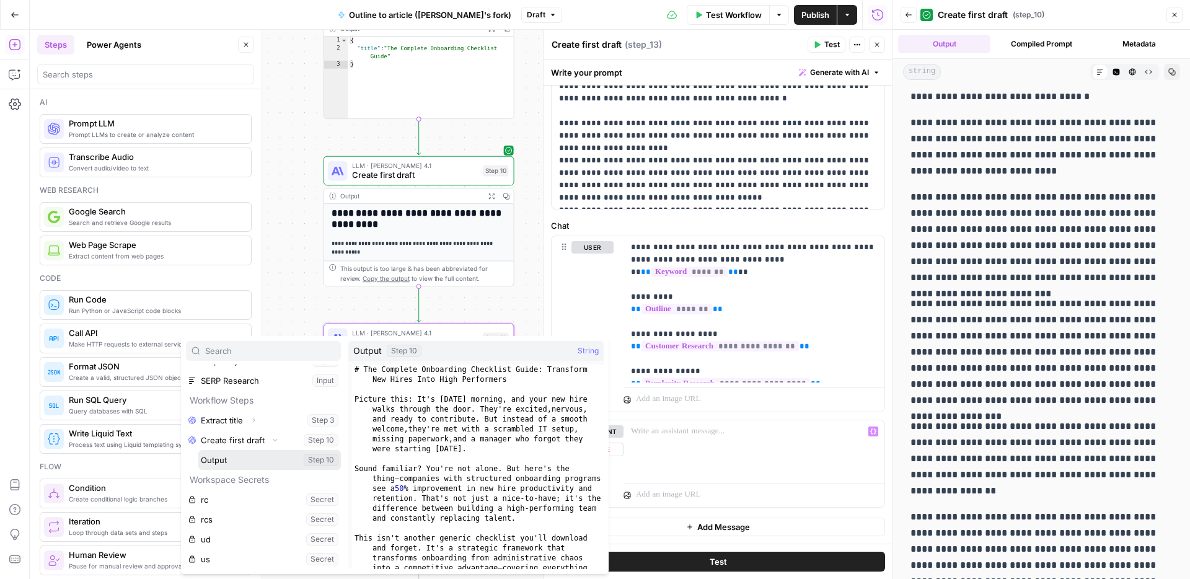
click at [246, 461] on button "Select variable Output" at bounding box center [269, 460] width 143 height 20
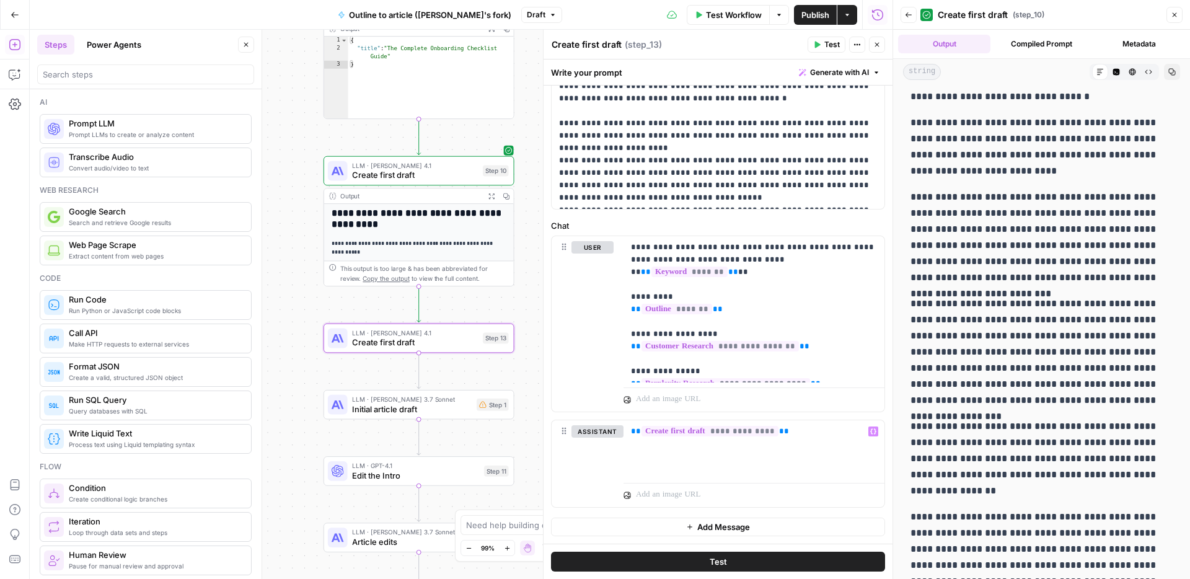
click at [726, 532] on span "Add Message" at bounding box center [723, 527] width 53 height 12
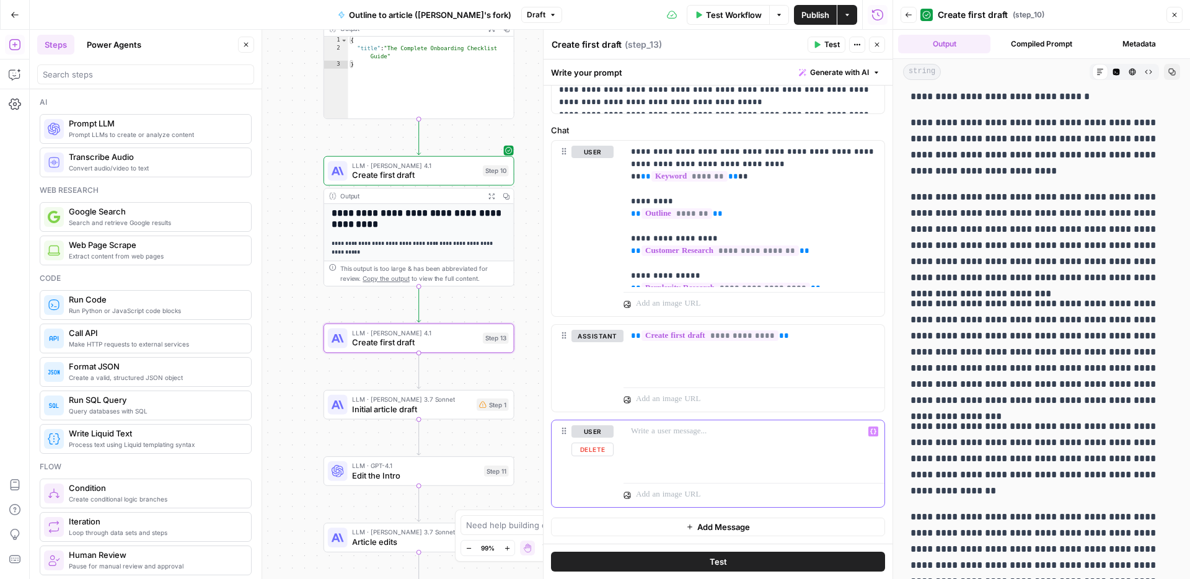
click at [699, 445] on div at bounding box center [754, 448] width 261 height 57
click at [691, 428] on p "**********" at bounding box center [754, 431] width 246 height 12
click at [838, 433] on p "**********" at bounding box center [754, 431] width 246 height 12
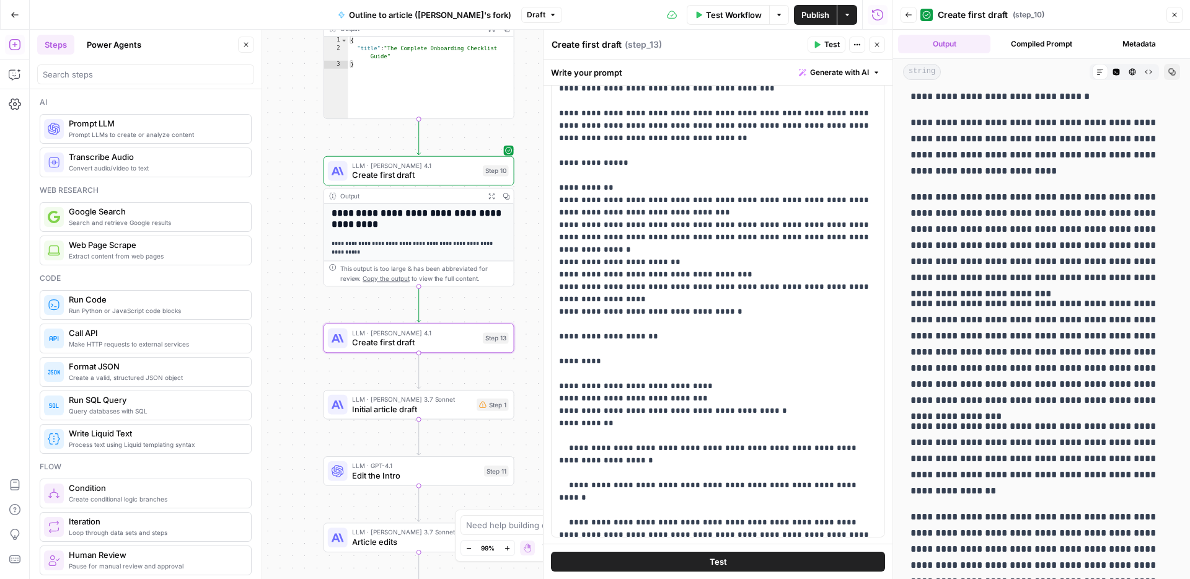
scroll to position [1340, 0]
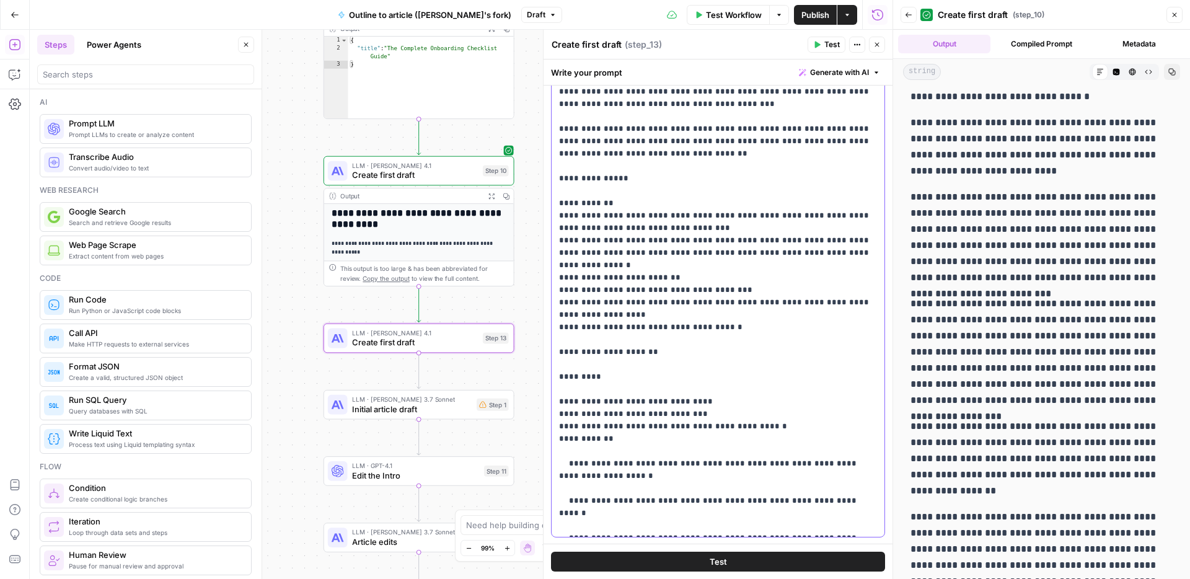
drag, startPoint x: 751, startPoint y: 329, endPoint x: 556, endPoint y: 300, distance: 196.8
click at [556, 300] on div "**********" at bounding box center [718, 284] width 333 height 505
copy p "**********"
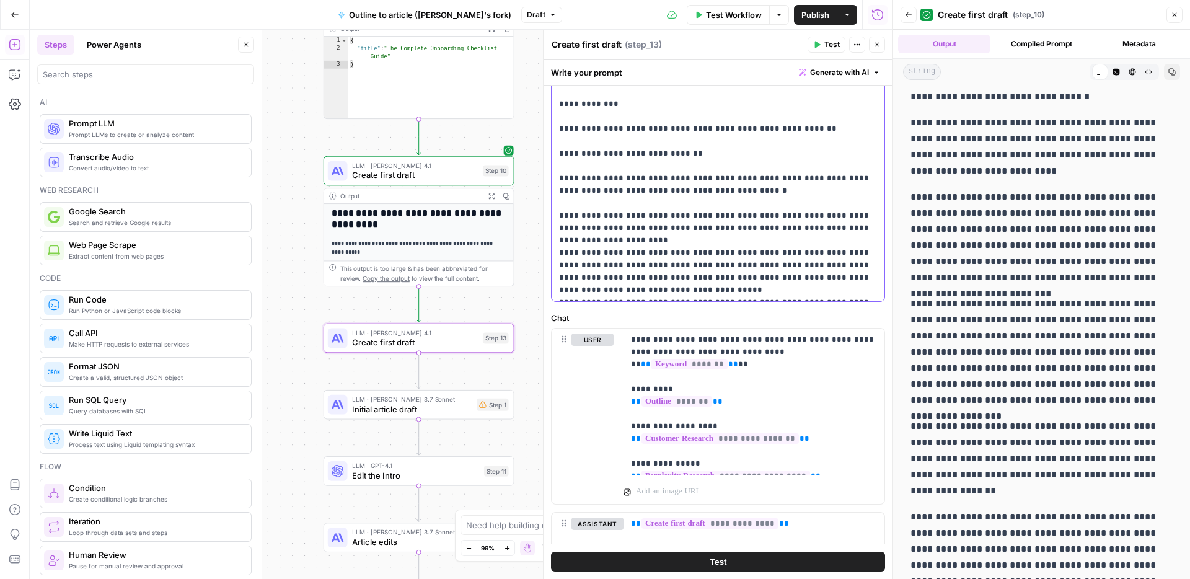
scroll to position [535, 0]
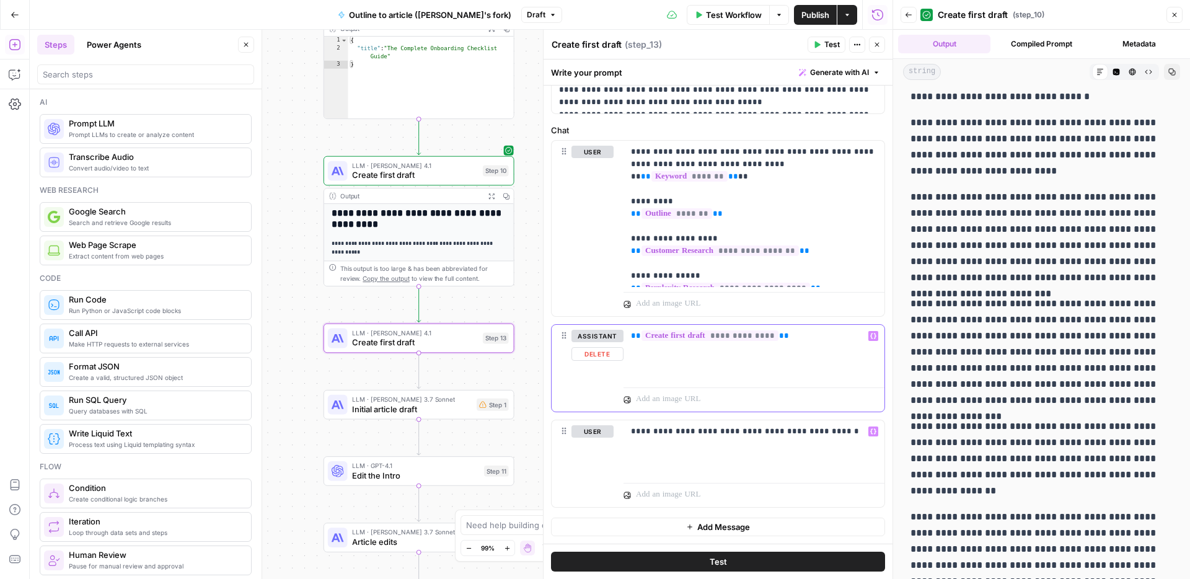
click at [723, 366] on div "**********" at bounding box center [754, 353] width 261 height 57
click at [788, 456] on div "**********" at bounding box center [754, 448] width 261 height 57
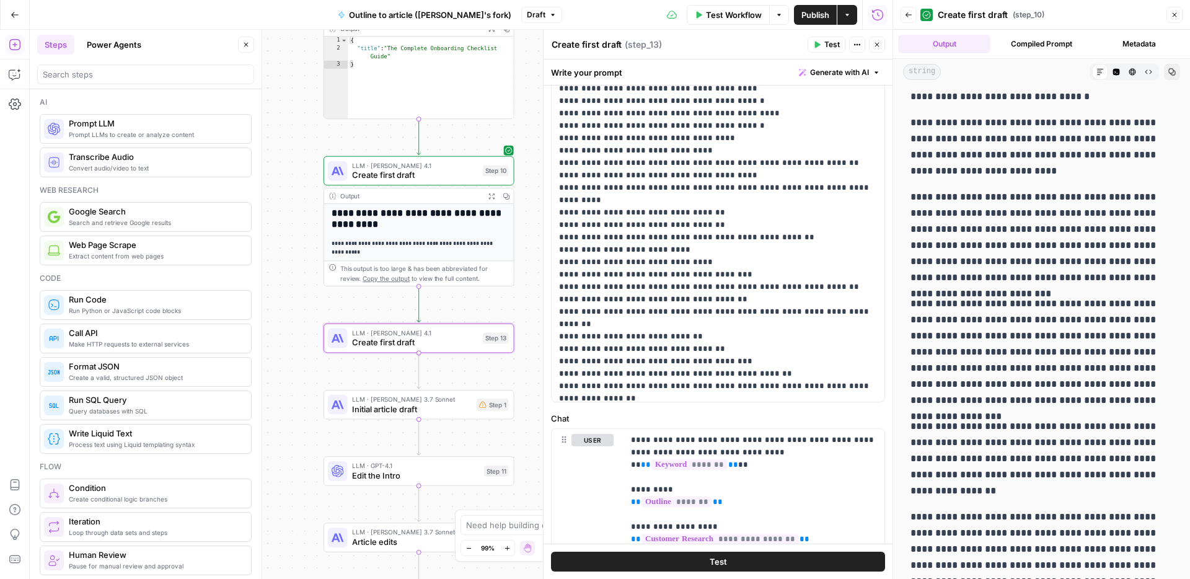
scroll to position [839, 0]
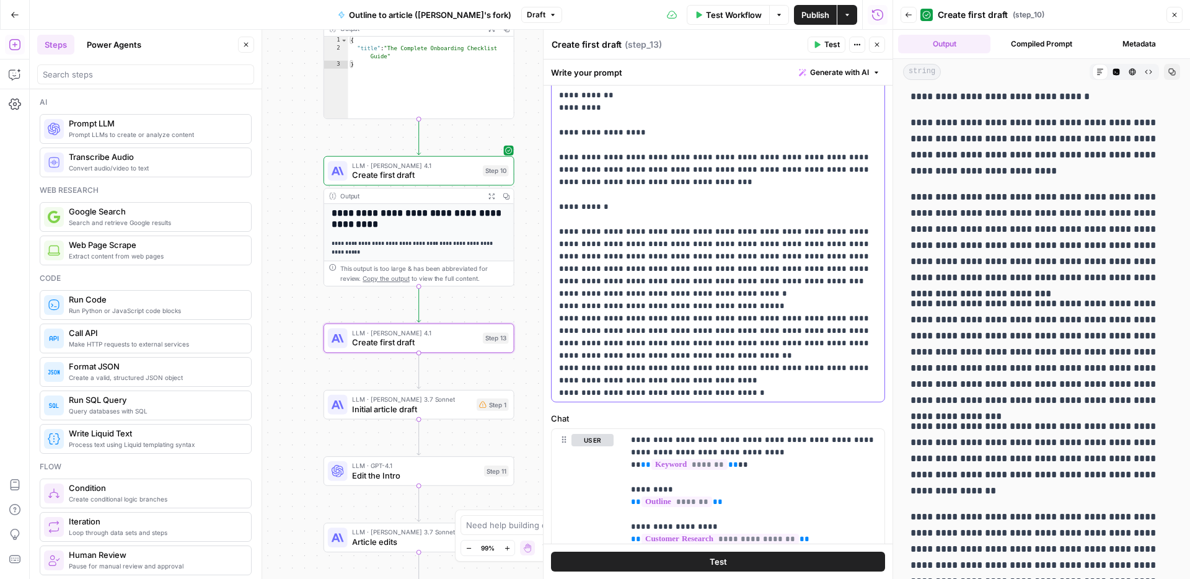
scroll to position [551, 0]
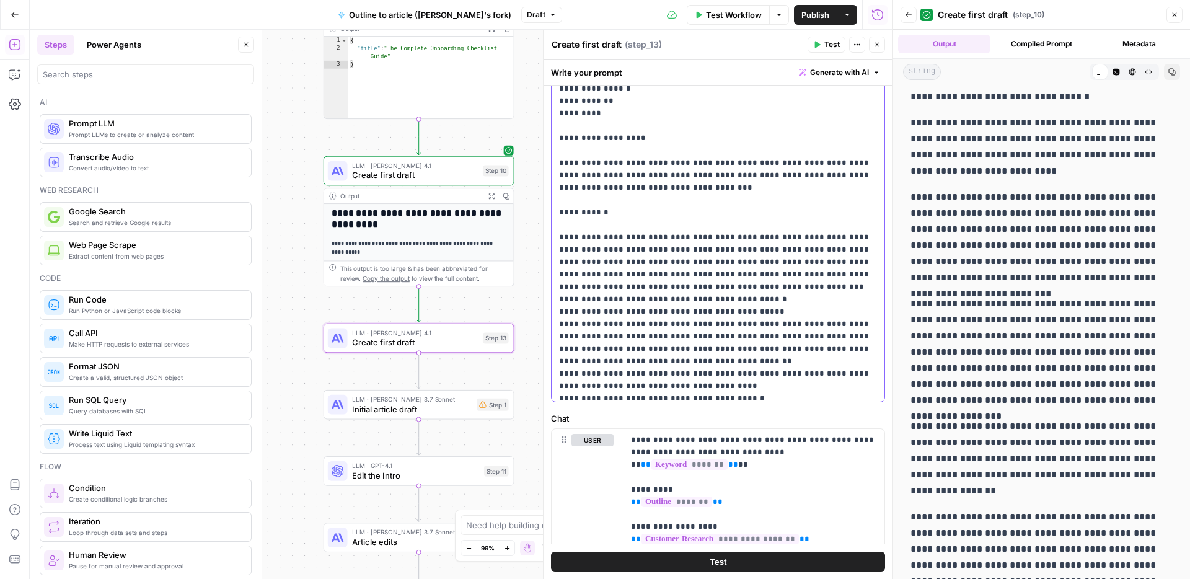
copy p "**********"
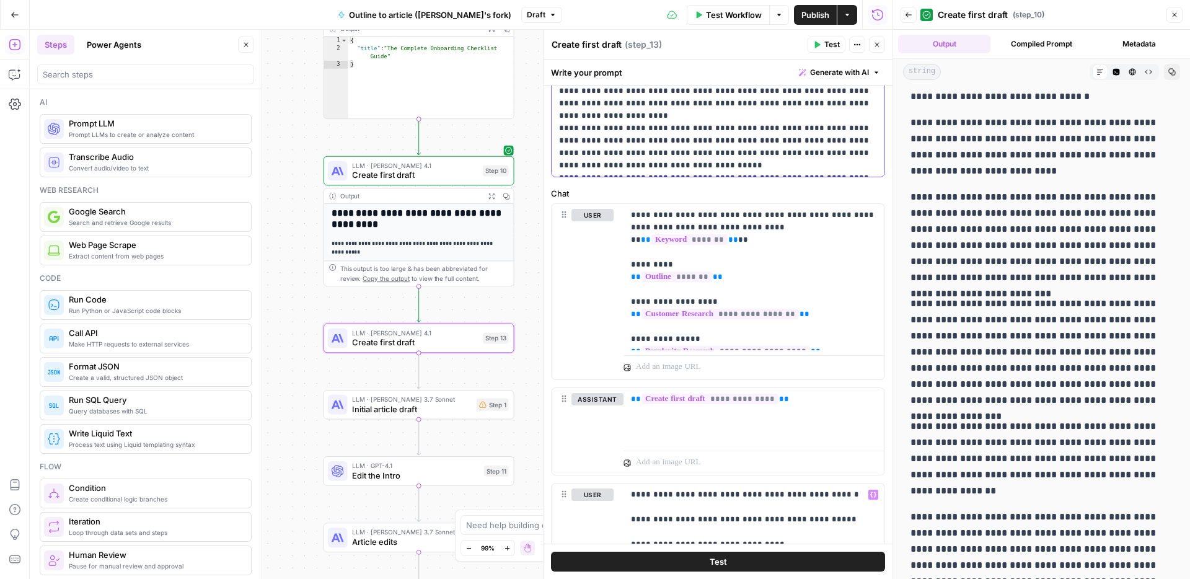
scroll to position [600, 0]
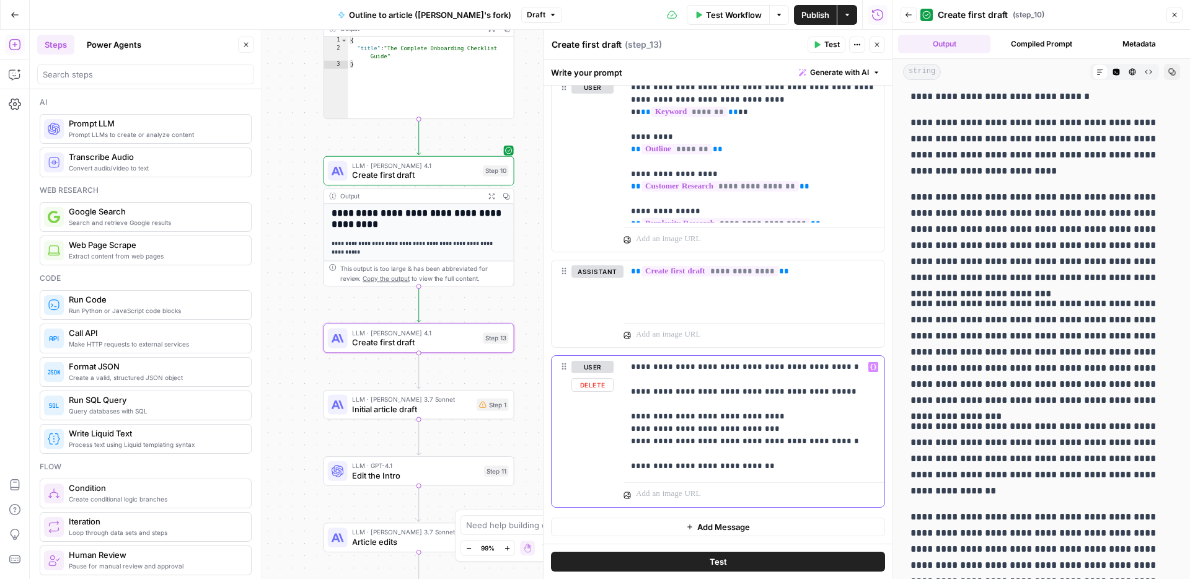
click at [773, 466] on p "**********" at bounding box center [754, 417] width 246 height 112
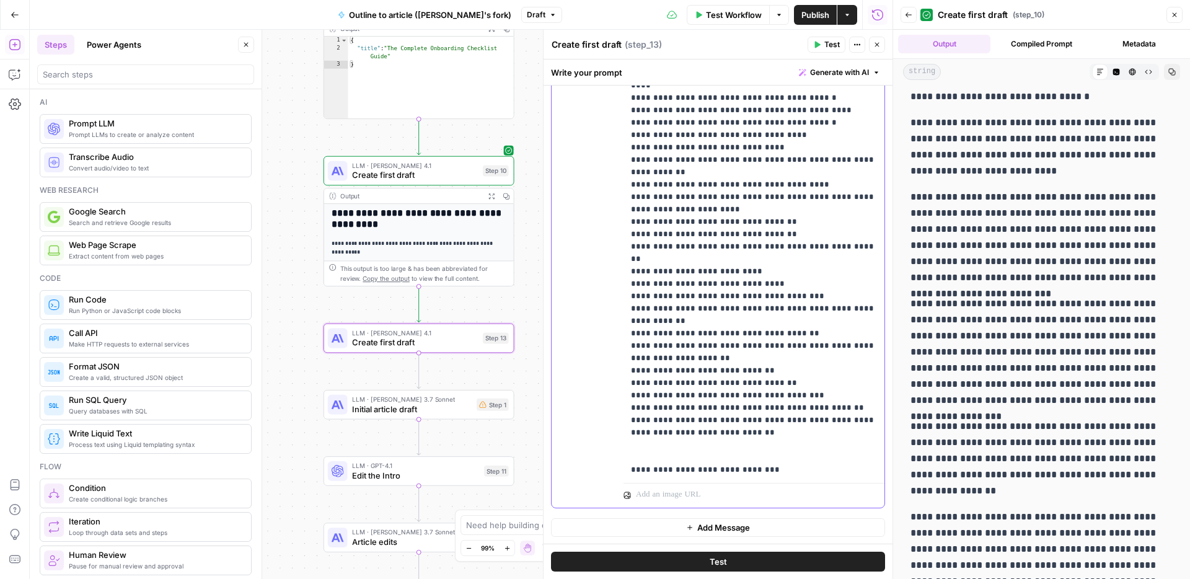
scroll to position [233, 0]
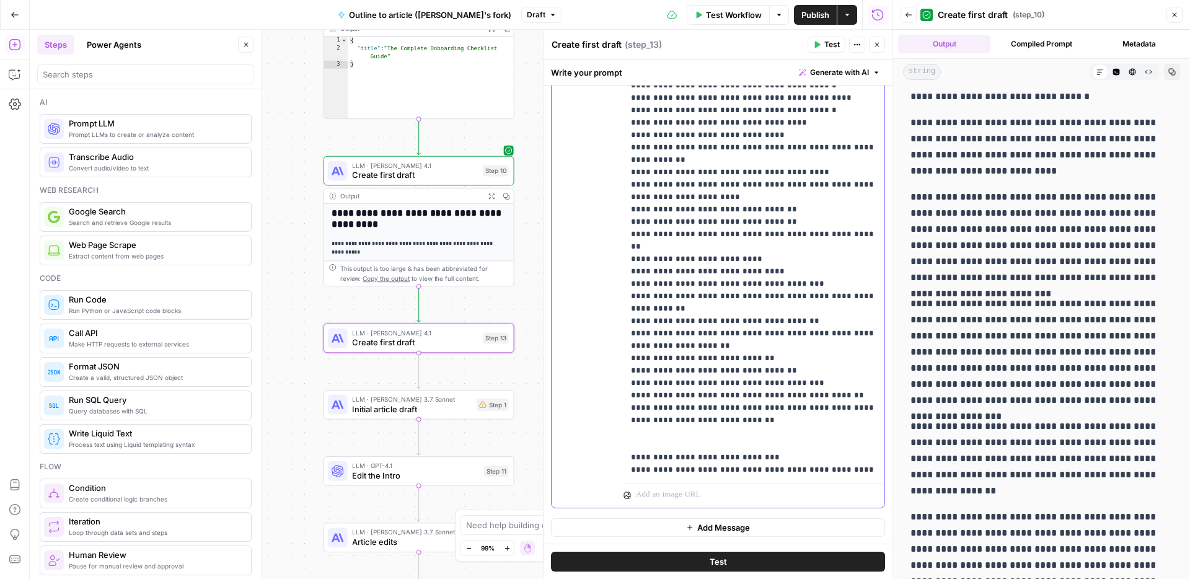
click at [875, 432] on p "**********" at bounding box center [754, 111] width 246 height 732
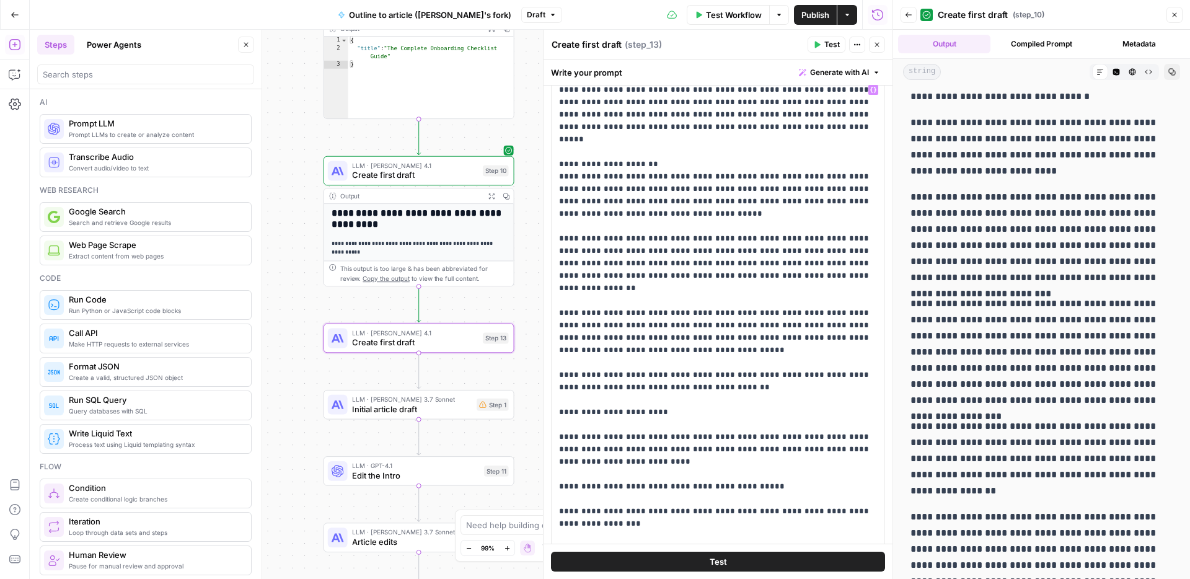
scroll to position [0, 0]
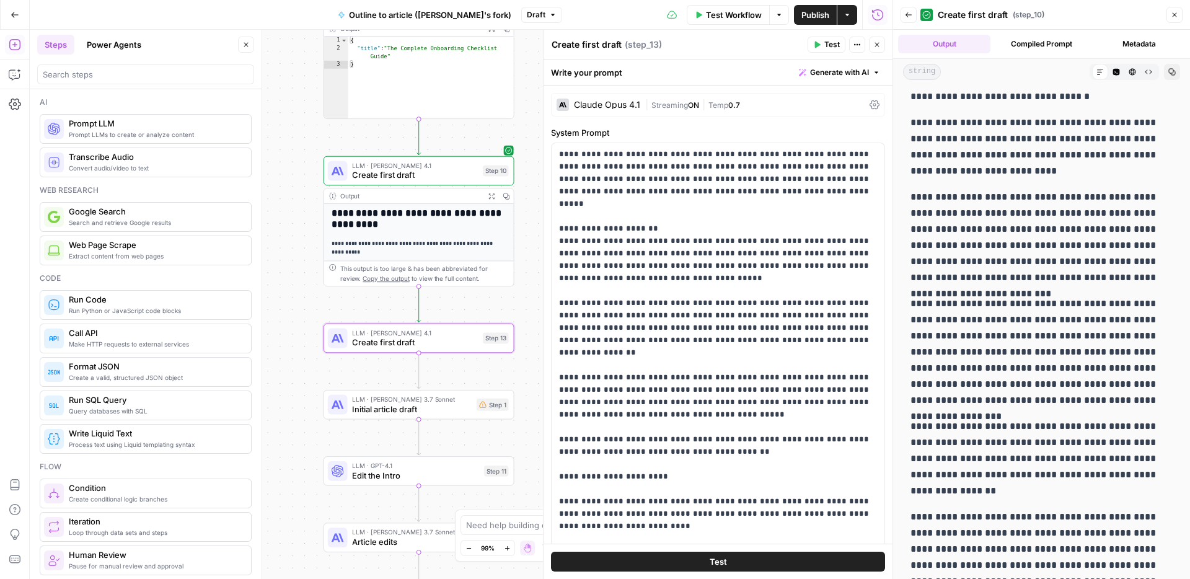
click at [871, 104] on icon at bounding box center [875, 105] width 10 height 10
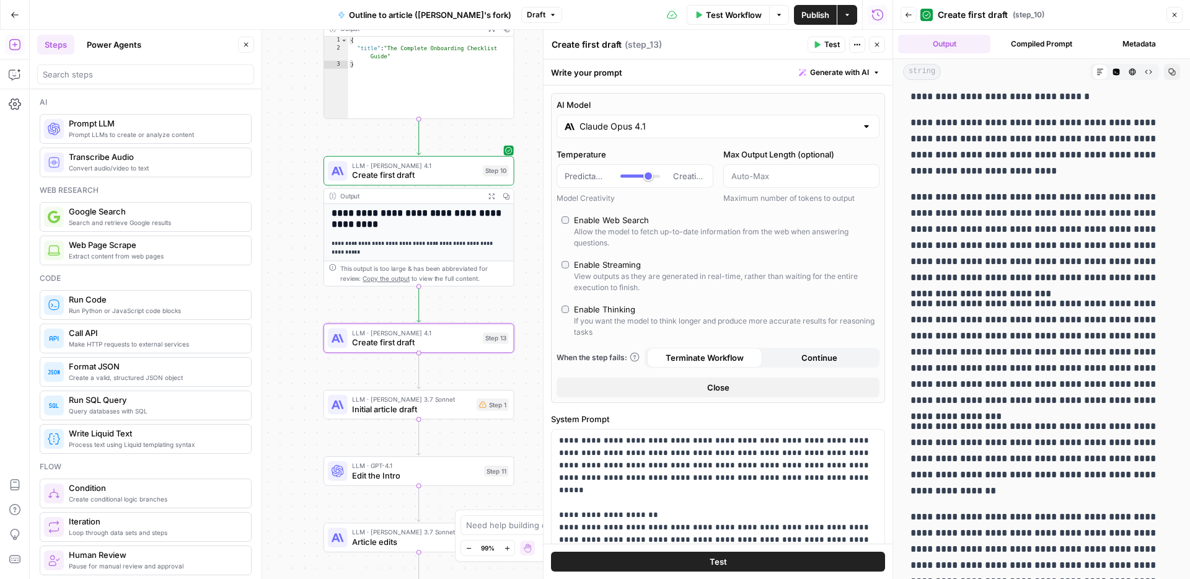
click at [756, 130] on input "Claude Opus 4.1" at bounding box center [718, 126] width 277 height 12
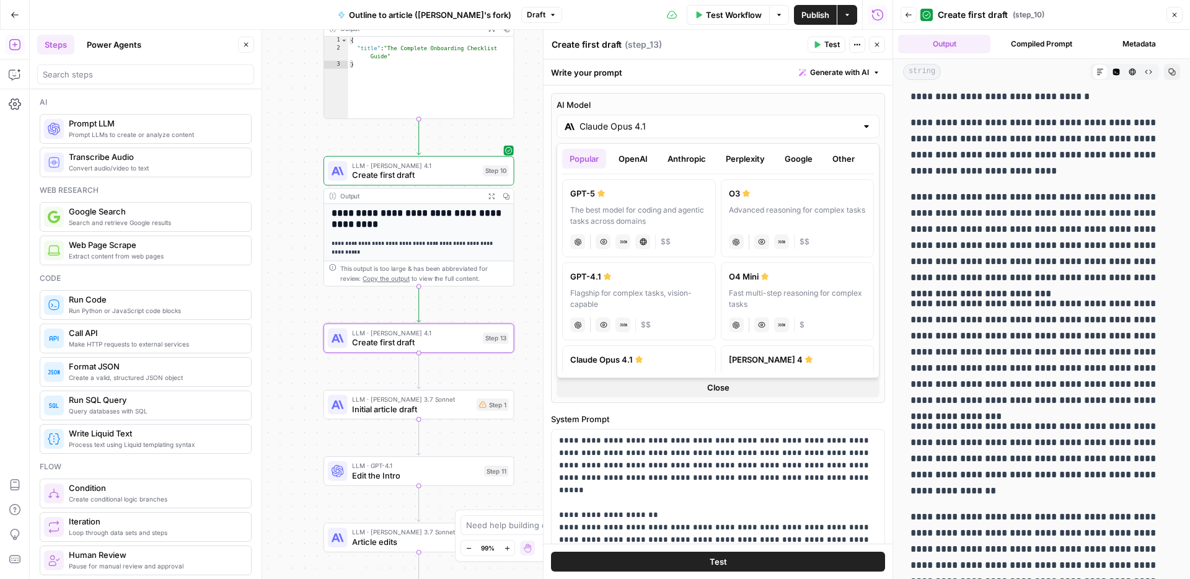
click at [627, 157] on button "OpenAI" at bounding box center [633, 159] width 44 height 20
click at [636, 206] on div "The best model for coding and agentic tasks across domains" at bounding box center [639, 216] width 138 height 22
type input "GPT-5"
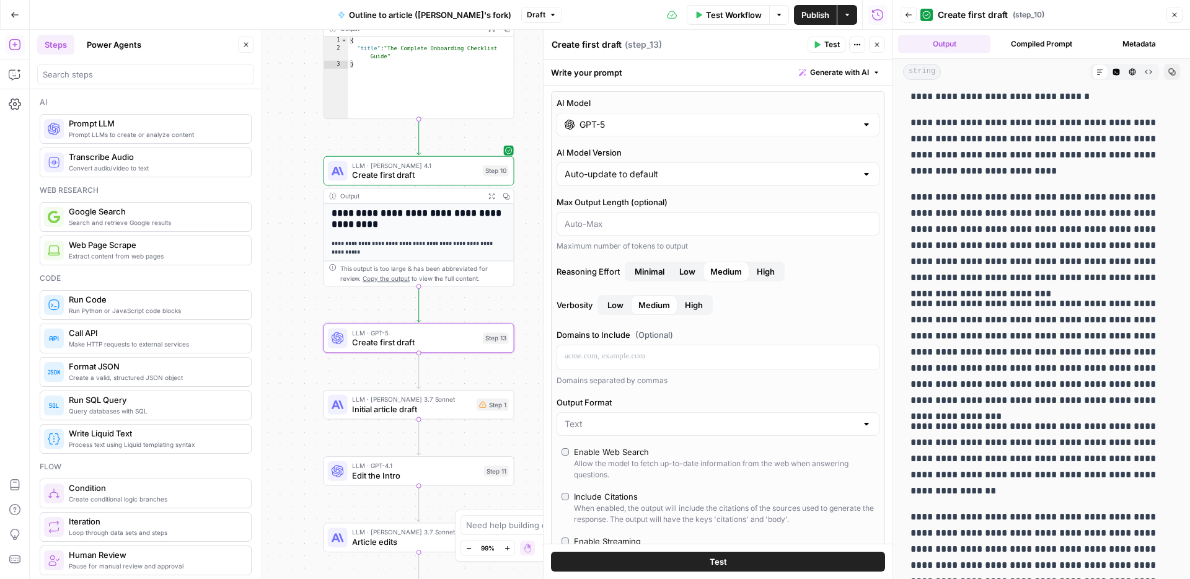
scroll to position [1, 0]
click at [694, 423] on input "Output Format" at bounding box center [711, 425] width 292 height 12
click at [662, 467] on span "JSON" at bounding box center [715, 473] width 297 height 12
type input "JSON"
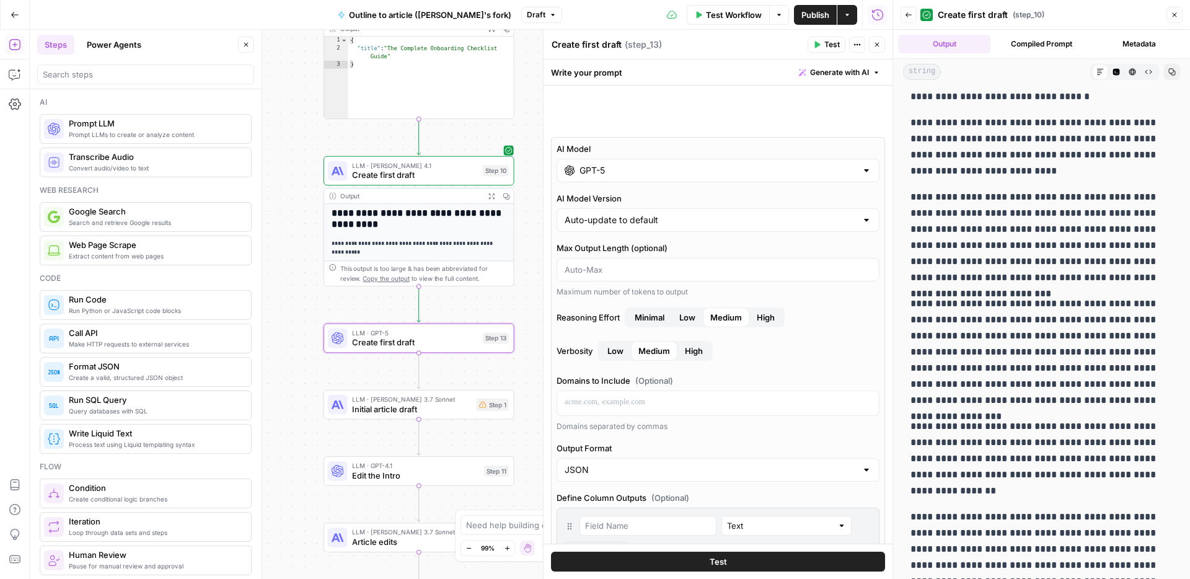
scroll to position [45, 0]
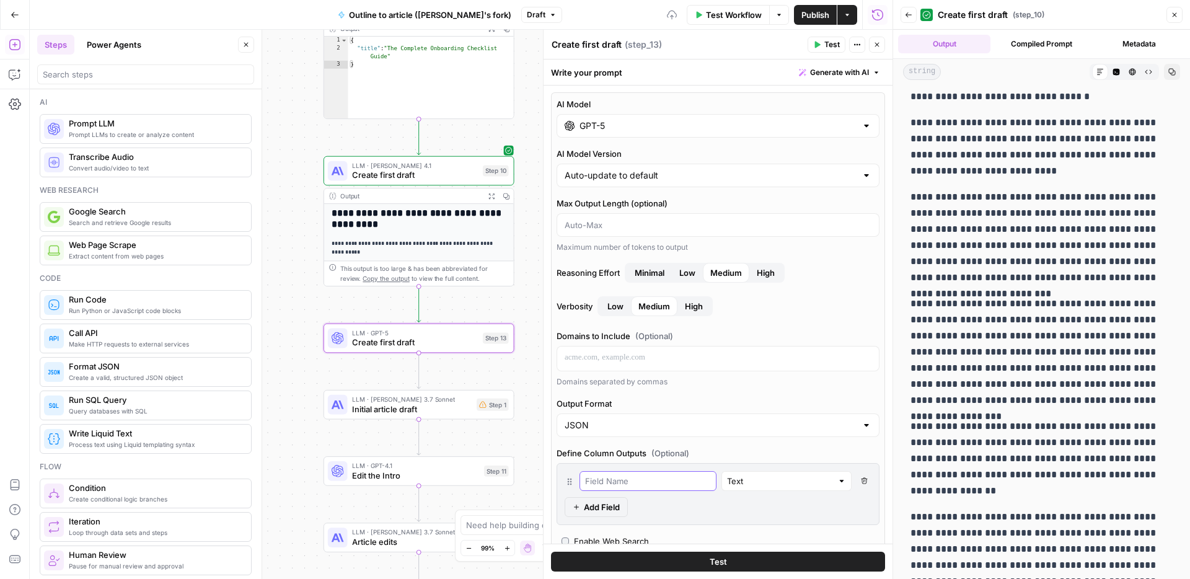
click at [648, 476] on input "text" at bounding box center [648, 481] width 126 height 12
type input "Analysis of the introduction"
click at [611, 502] on span "Add Field" at bounding box center [602, 507] width 36 height 12
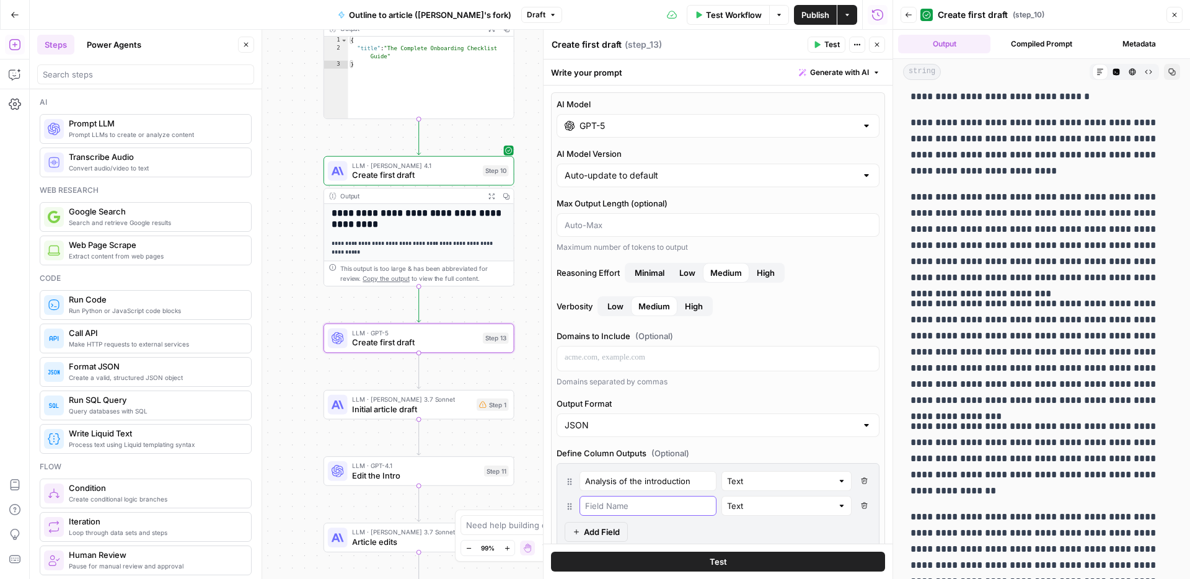
click at [623, 504] on input "text" at bounding box center [648, 506] width 126 height 12
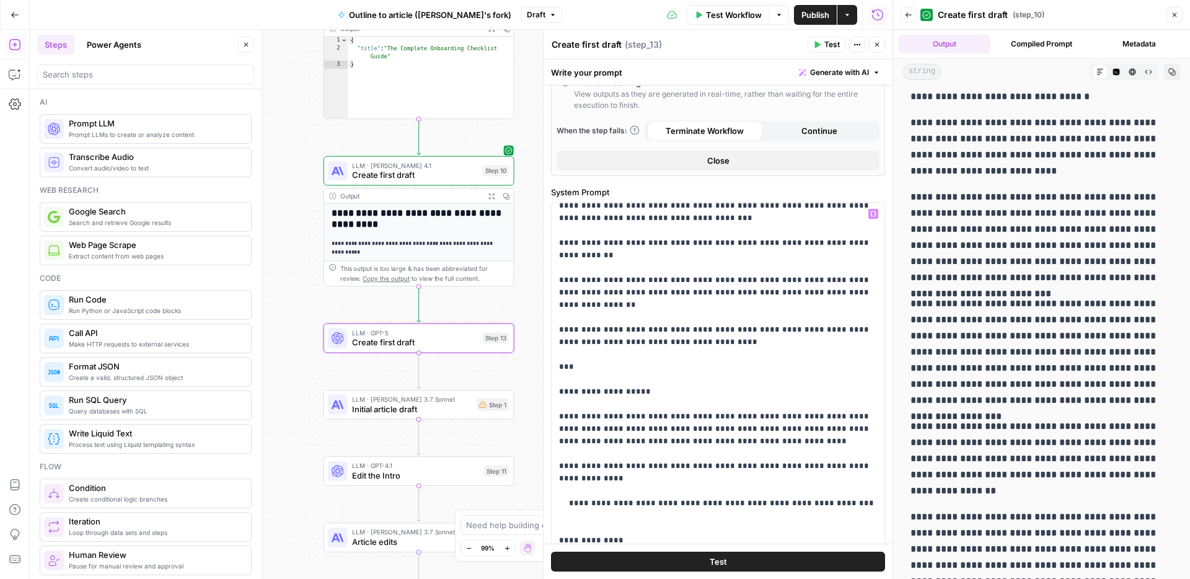
scroll to position [3224, 0]
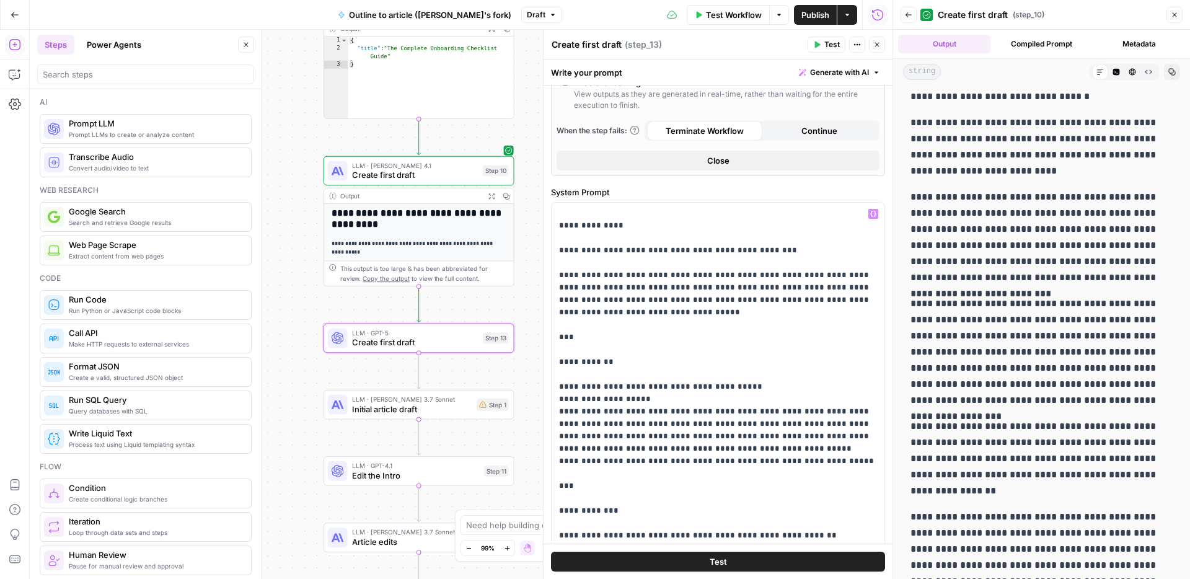
type input "Amended article draft"
click at [741, 564] on button "Test" at bounding box center [718, 562] width 334 height 20
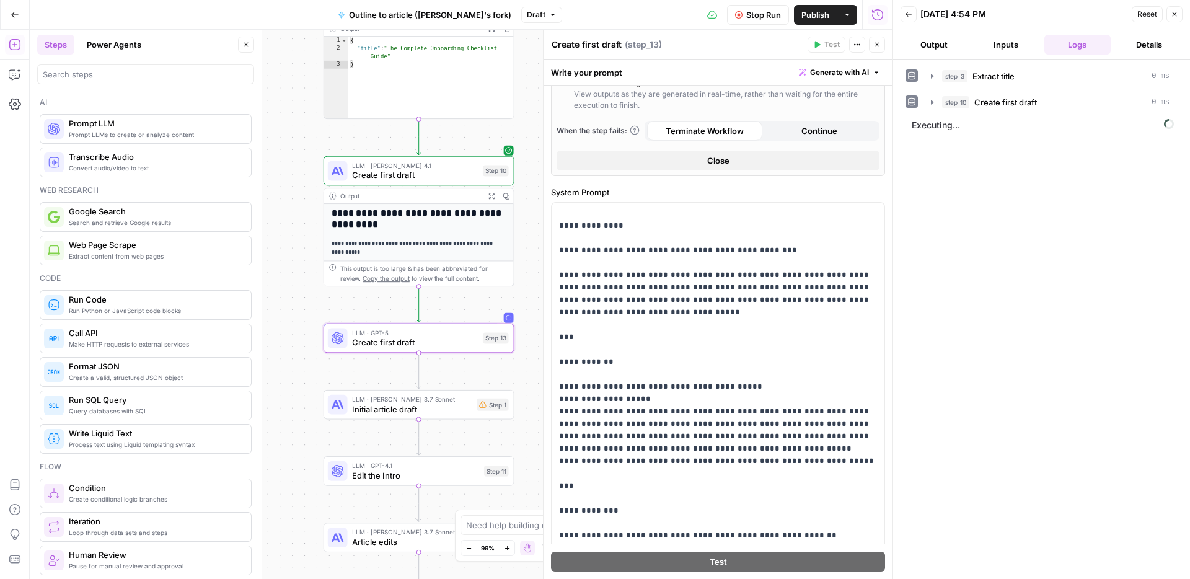
click at [580, 40] on textarea "Create first draft" at bounding box center [587, 44] width 70 height 12
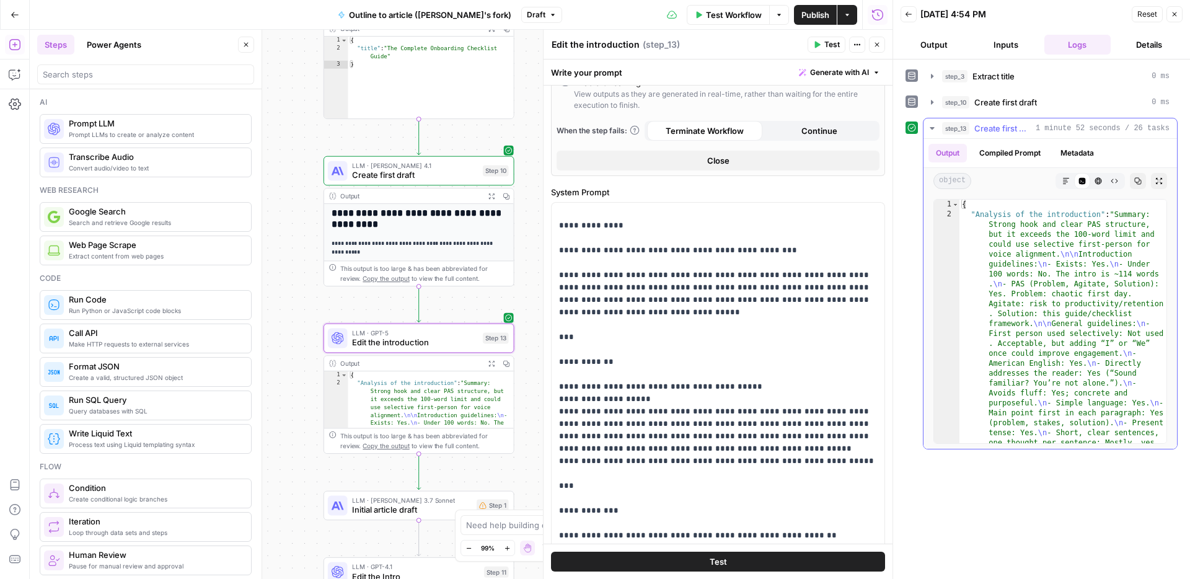
type textarea "Edit the introduction"
click at [1066, 182] on icon "button" at bounding box center [1066, 180] width 7 height 7
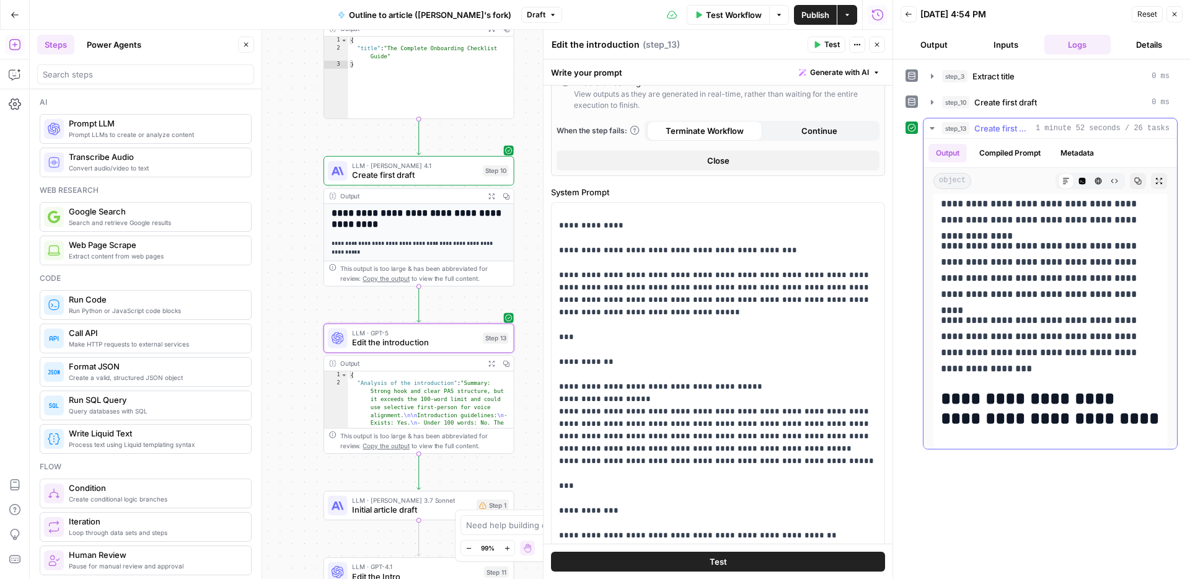
scroll to position [1029, 0]
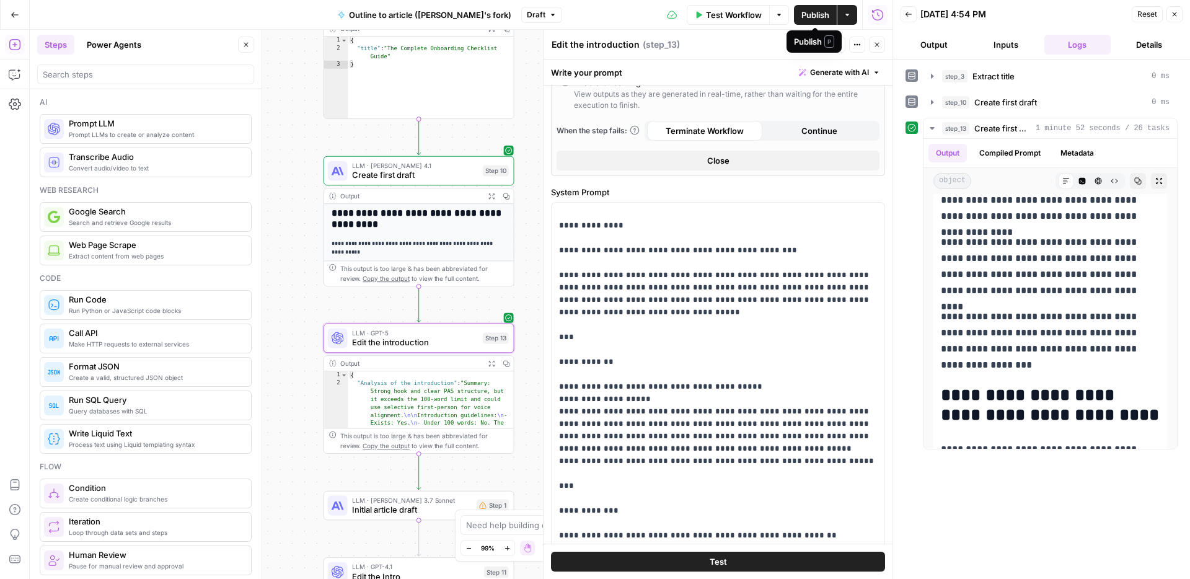
click at [817, 15] on span "Publish" at bounding box center [816, 15] width 28 height 12
click at [1175, 14] on icon "button" at bounding box center [1175, 14] width 4 height 4
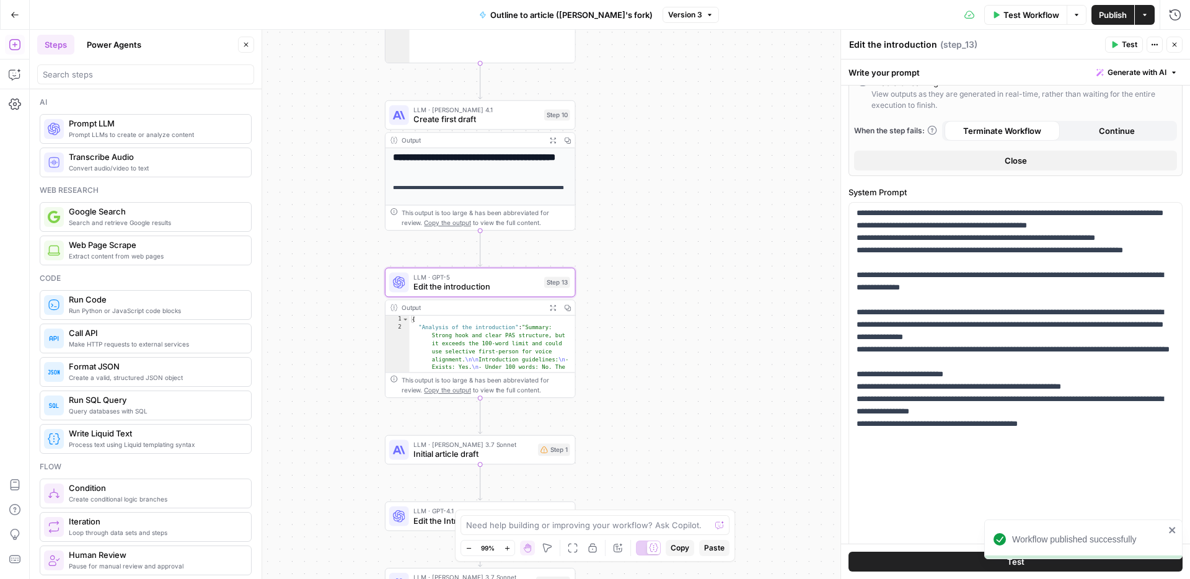
drag, startPoint x: 622, startPoint y: 326, endPoint x: 684, endPoint y: 270, distance: 83.8
click at [684, 270] on div "**********" at bounding box center [610, 304] width 1161 height 549
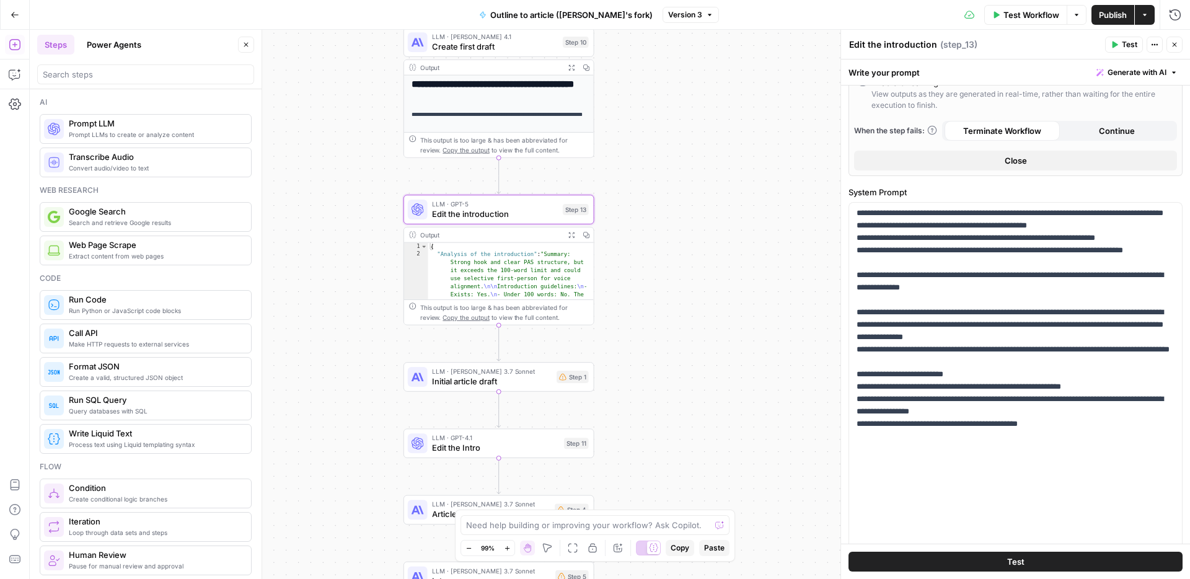
drag, startPoint x: 647, startPoint y: 319, endPoint x: 674, endPoint y: 254, distance: 70.3
click at [674, 254] on div "**********" at bounding box center [610, 304] width 1161 height 549
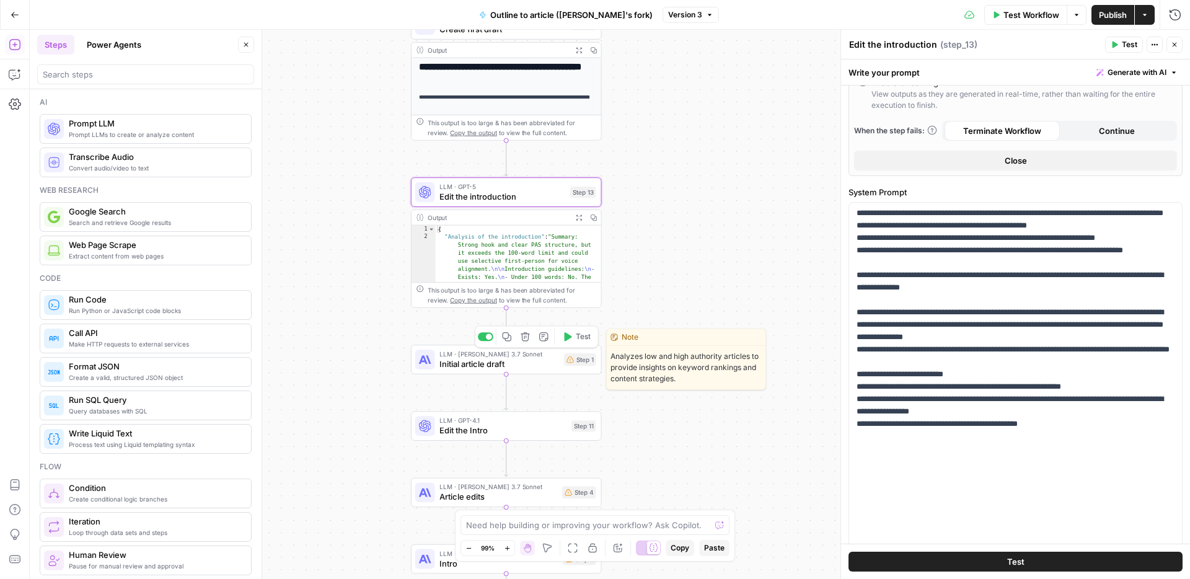
click at [503, 361] on span "Initial article draft" at bounding box center [500, 364] width 120 height 12
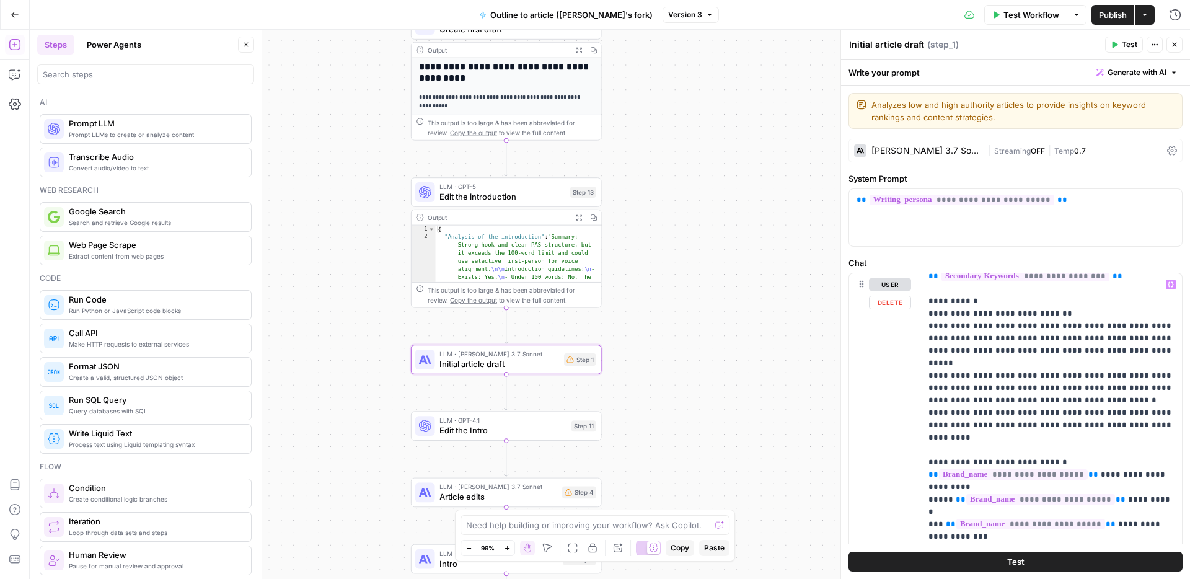
scroll to position [2125, 0]
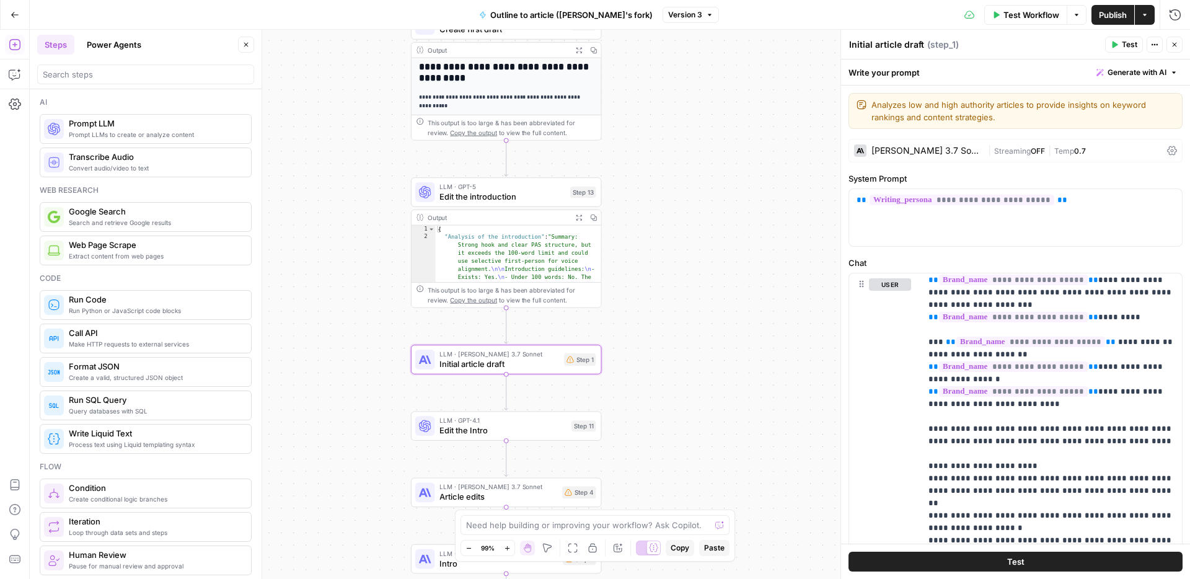
click at [1179, 48] on button "Close" at bounding box center [1175, 45] width 16 height 16
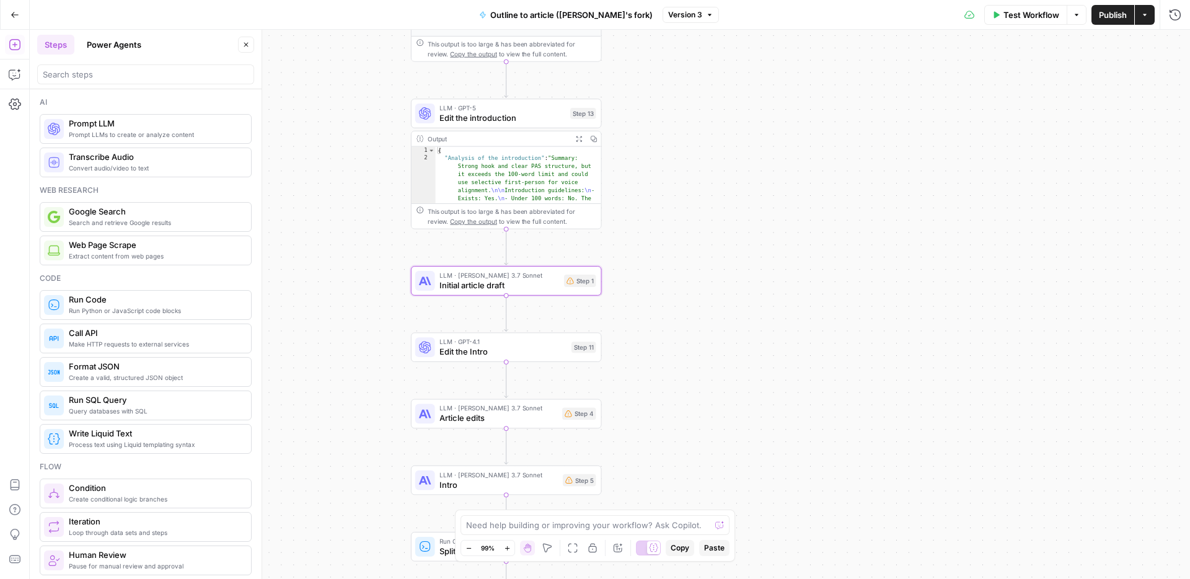
drag, startPoint x: 666, startPoint y: 414, endPoint x: 667, endPoint y: 327, distance: 86.8
click at [667, 327] on div "**********" at bounding box center [610, 304] width 1161 height 549
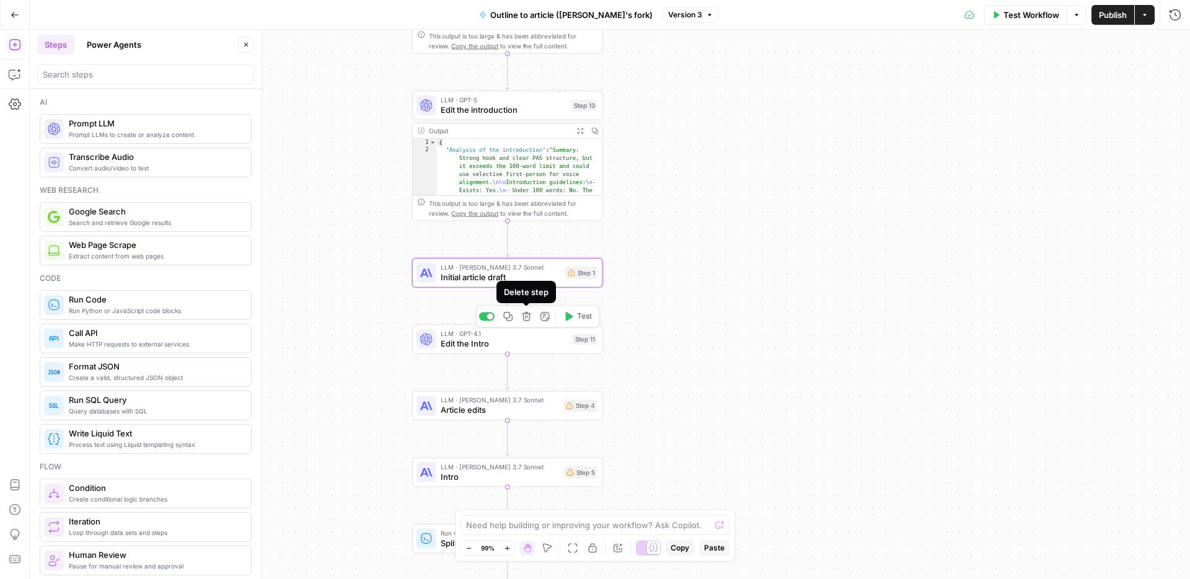
click at [528, 321] on icon "button" at bounding box center [526, 316] width 9 height 9
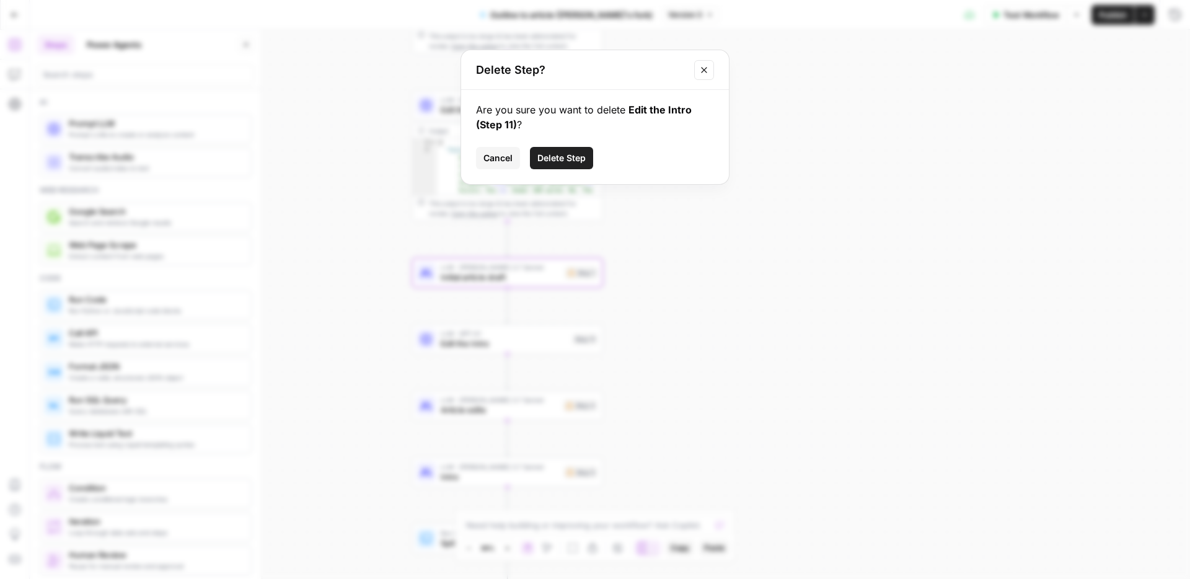
click at [561, 158] on span "Delete Step" at bounding box center [562, 158] width 48 height 12
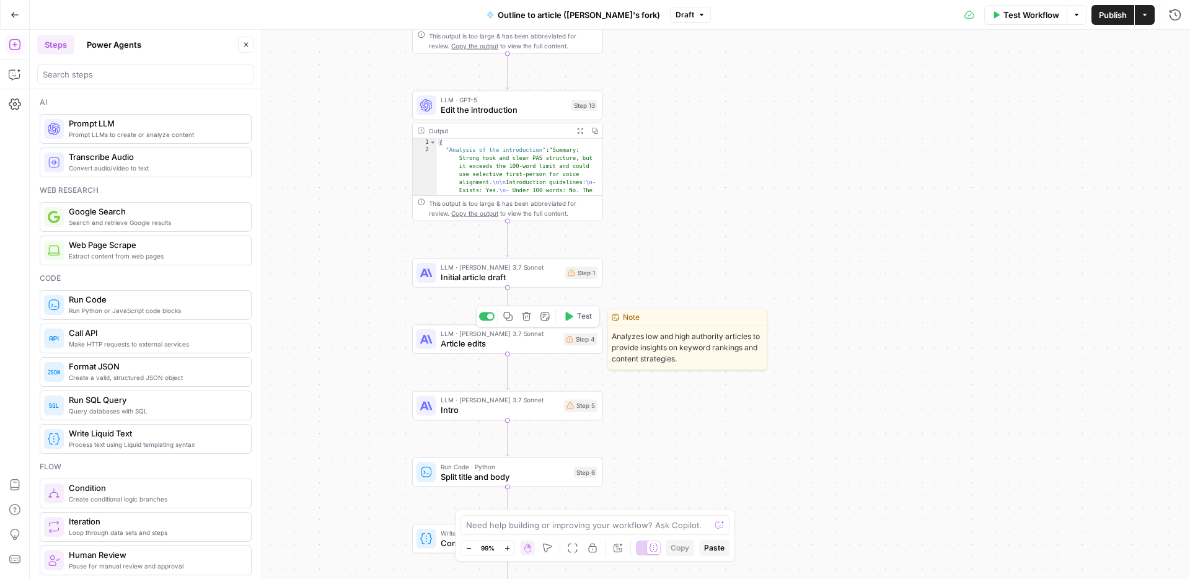
click at [515, 347] on span "Article edits" at bounding box center [500, 343] width 118 height 12
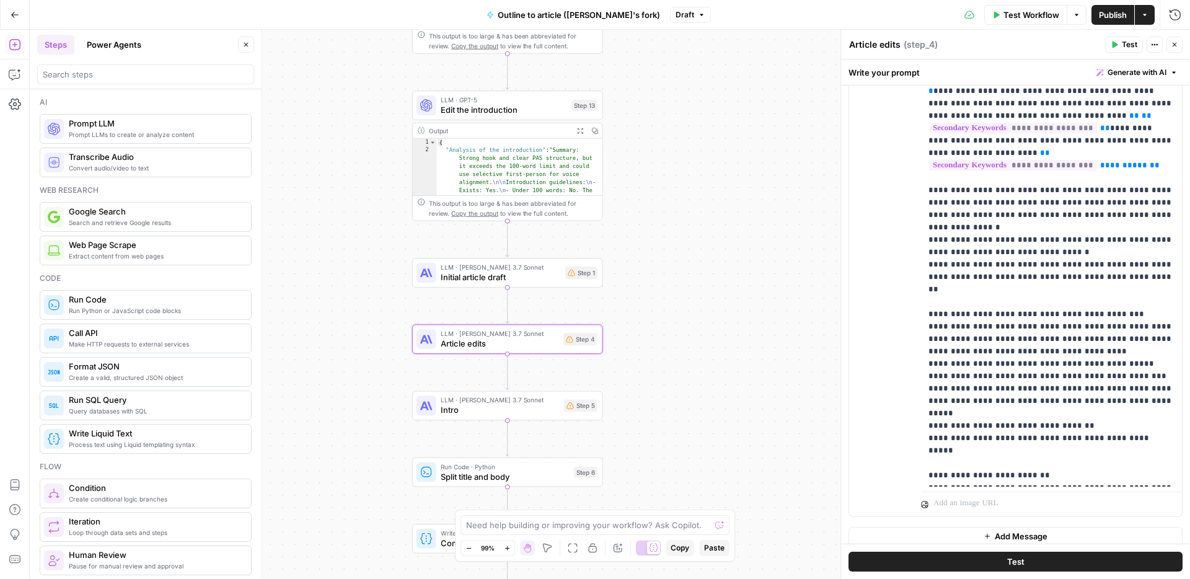
scroll to position [1903, 0]
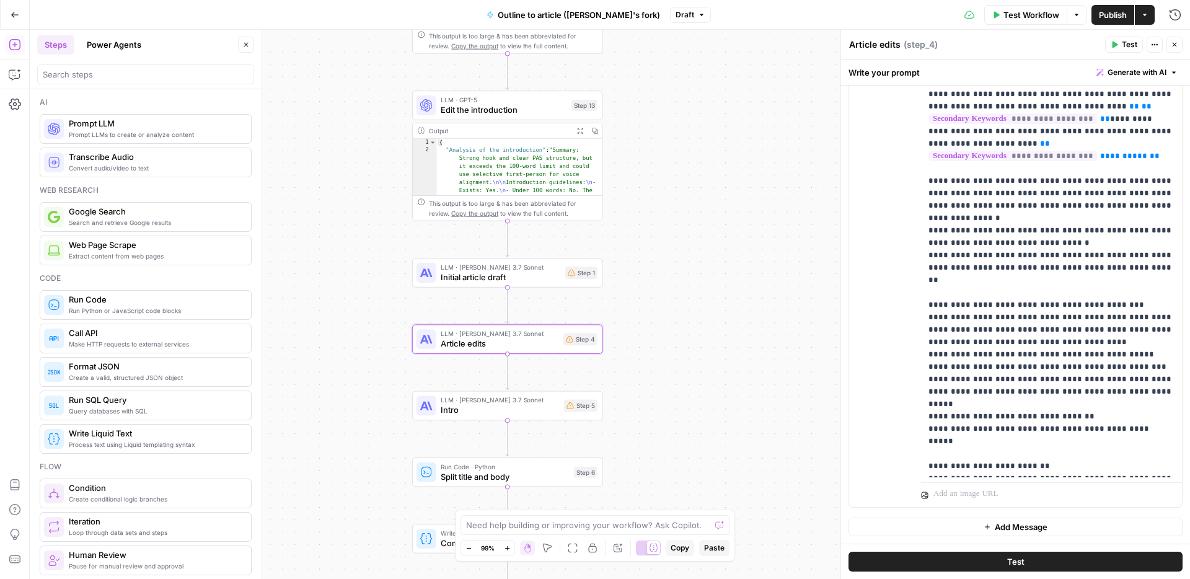
click at [1174, 42] on icon "button" at bounding box center [1174, 44] width 7 height 7
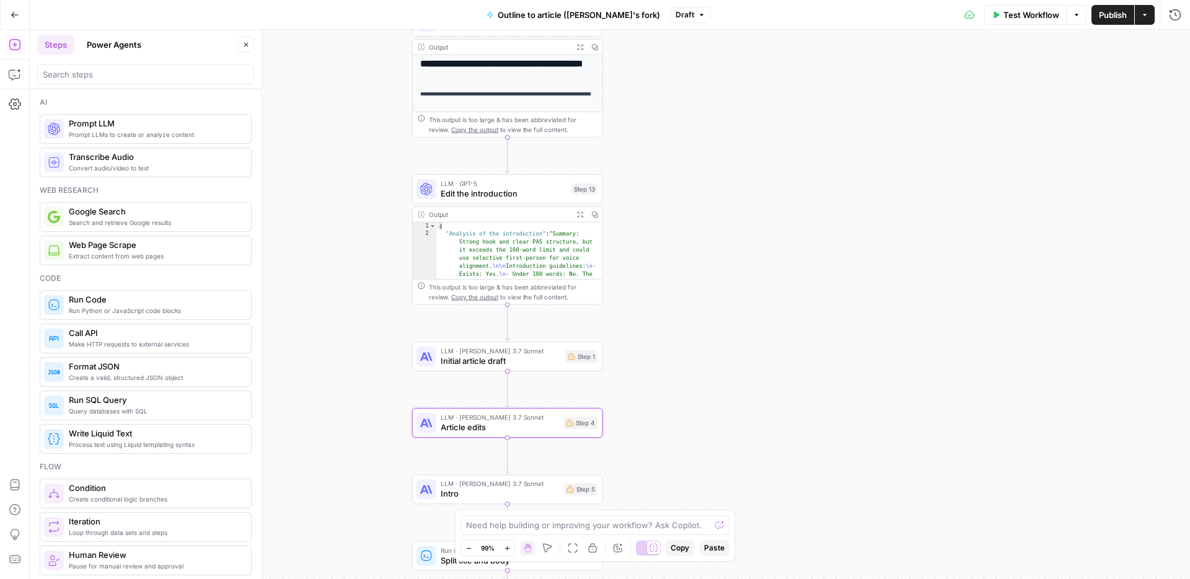
drag, startPoint x: 691, startPoint y: 151, endPoint x: 691, endPoint y: 233, distance: 82.5
click at [691, 234] on div "**********" at bounding box center [610, 304] width 1161 height 549
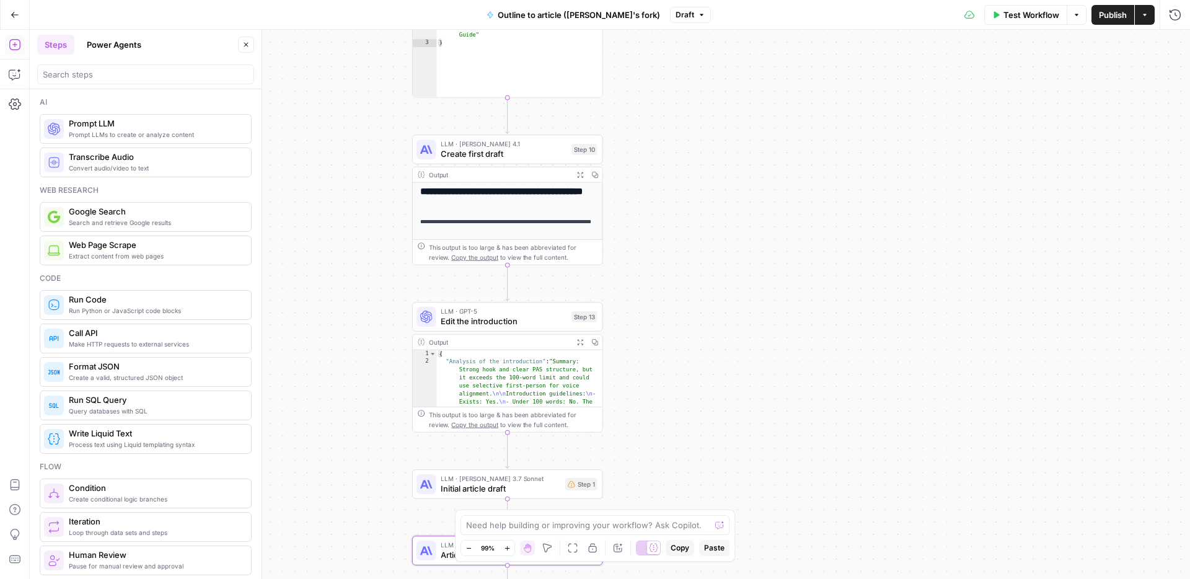
drag, startPoint x: 632, startPoint y: 234, endPoint x: 632, endPoint y: 384, distance: 150.0
click at [632, 385] on div "**********" at bounding box center [610, 304] width 1161 height 549
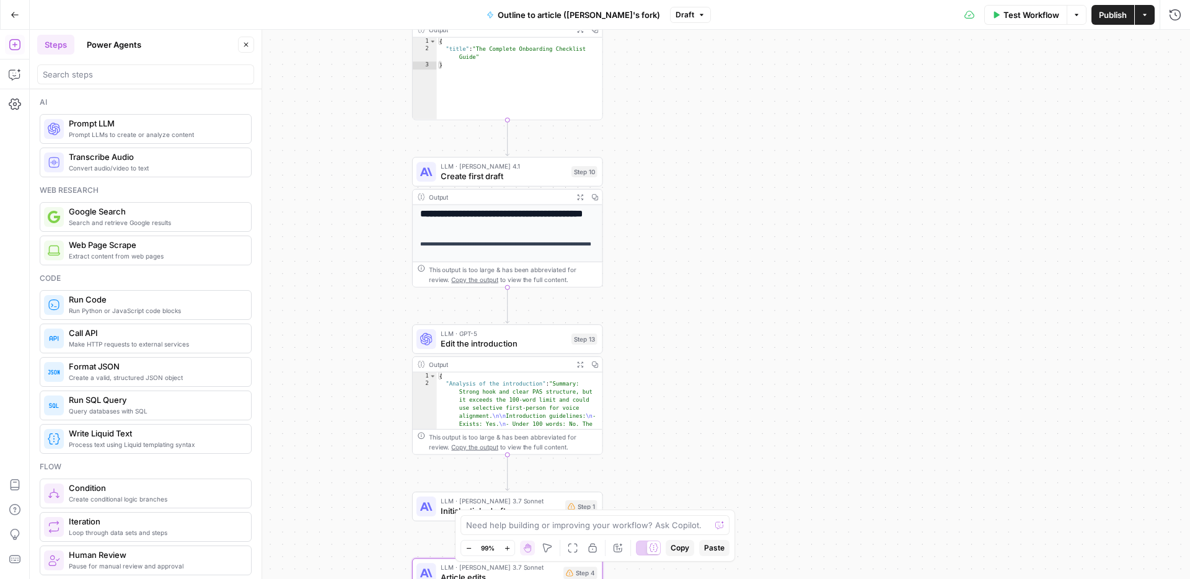
click at [580, 195] on icon "button" at bounding box center [580, 196] width 7 height 7
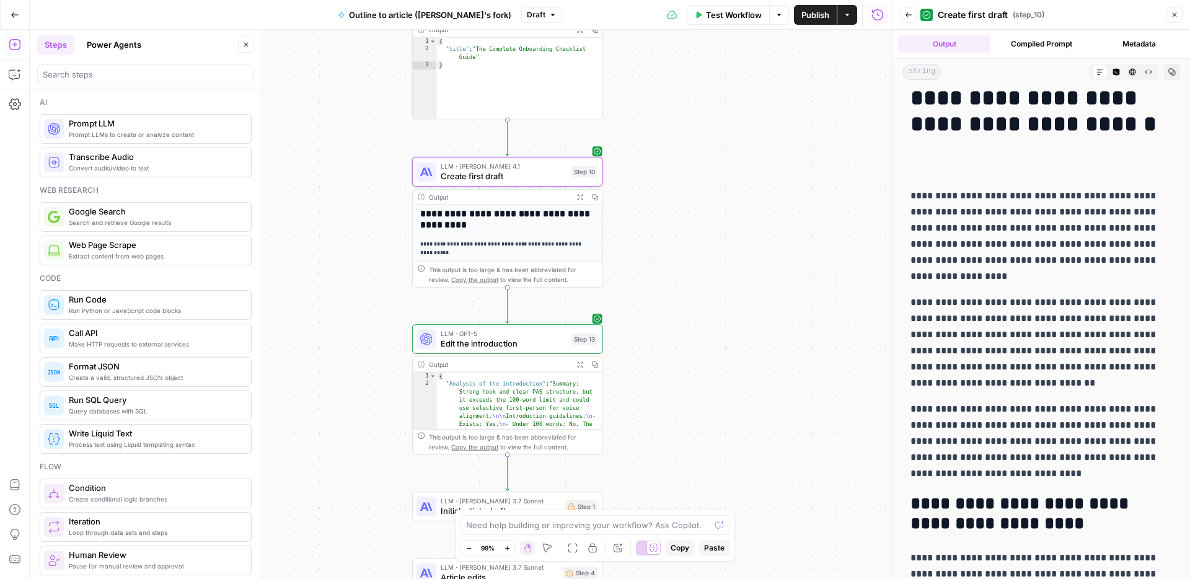
scroll to position [64, 0]
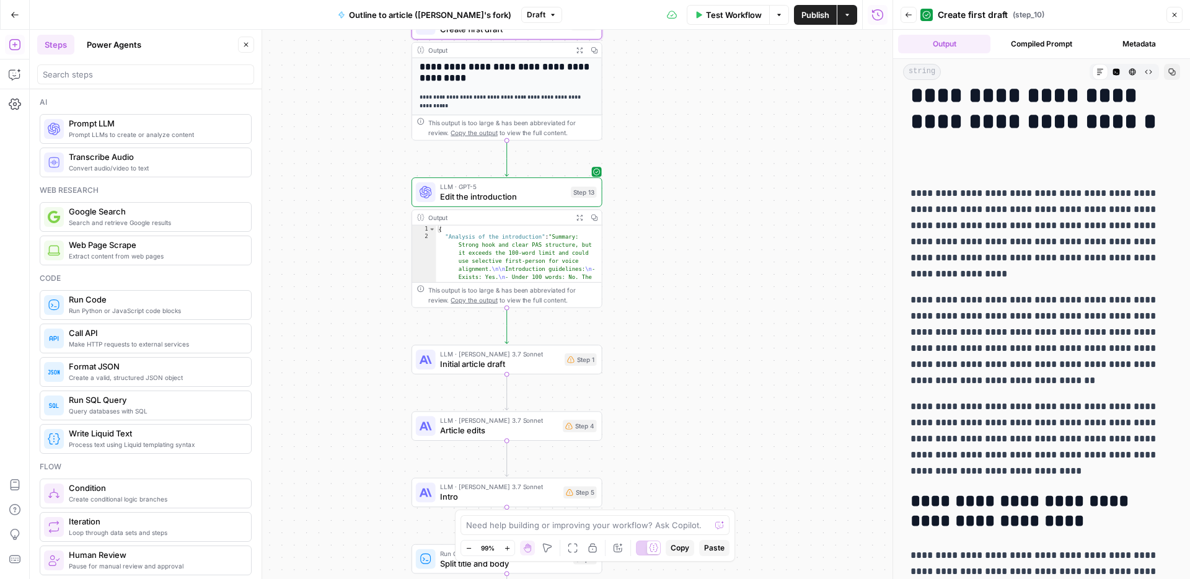
drag, startPoint x: 736, startPoint y: 359, endPoint x: 735, endPoint y: 212, distance: 146.9
click at [735, 212] on div "**********" at bounding box center [461, 304] width 863 height 549
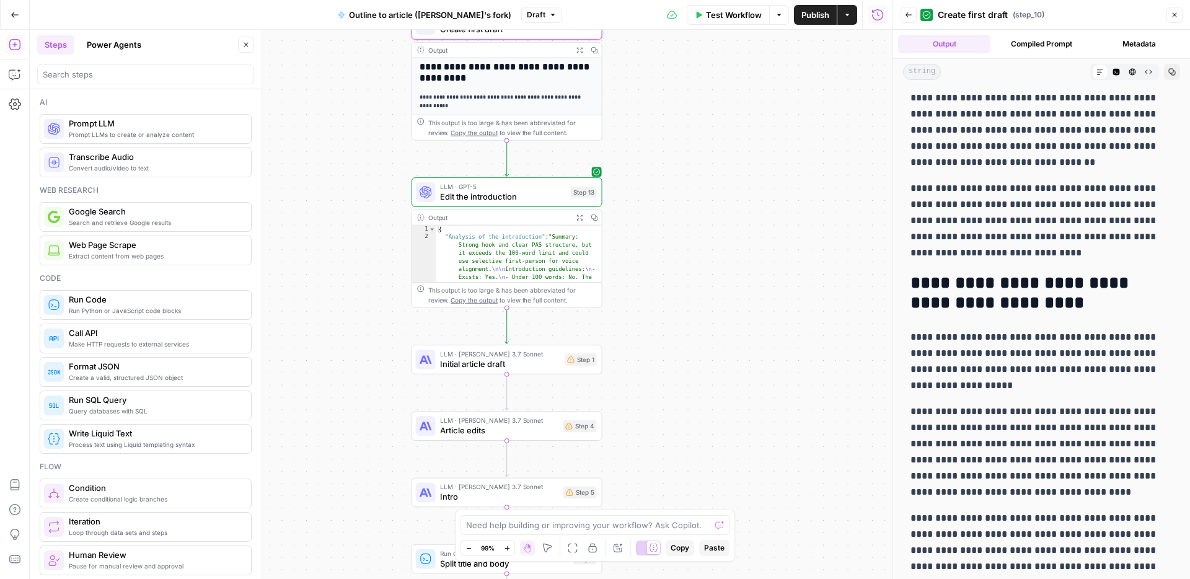
scroll to position [282, 0]
click at [508, 174] on icon "button" at bounding box center [508, 169] width 10 height 10
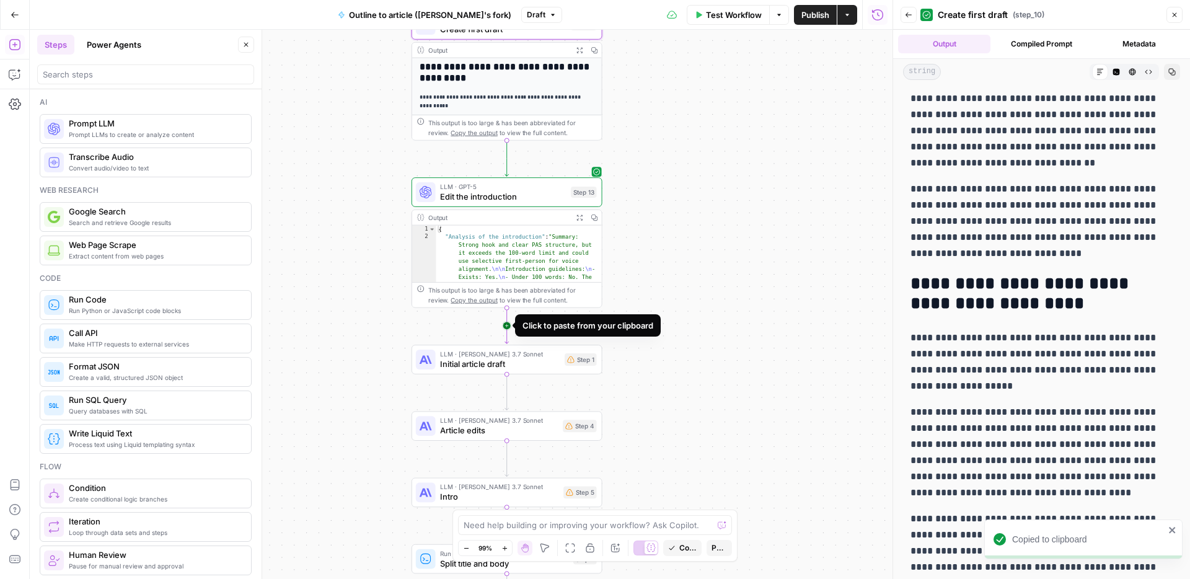
click at [507, 325] on icon "Edge from step_13 to step_1" at bounding box center [507, 326] width 4 height 36
click at [478, 361] on span "Edit the introduction" at bounding box center [502, 364] width 125 height 12
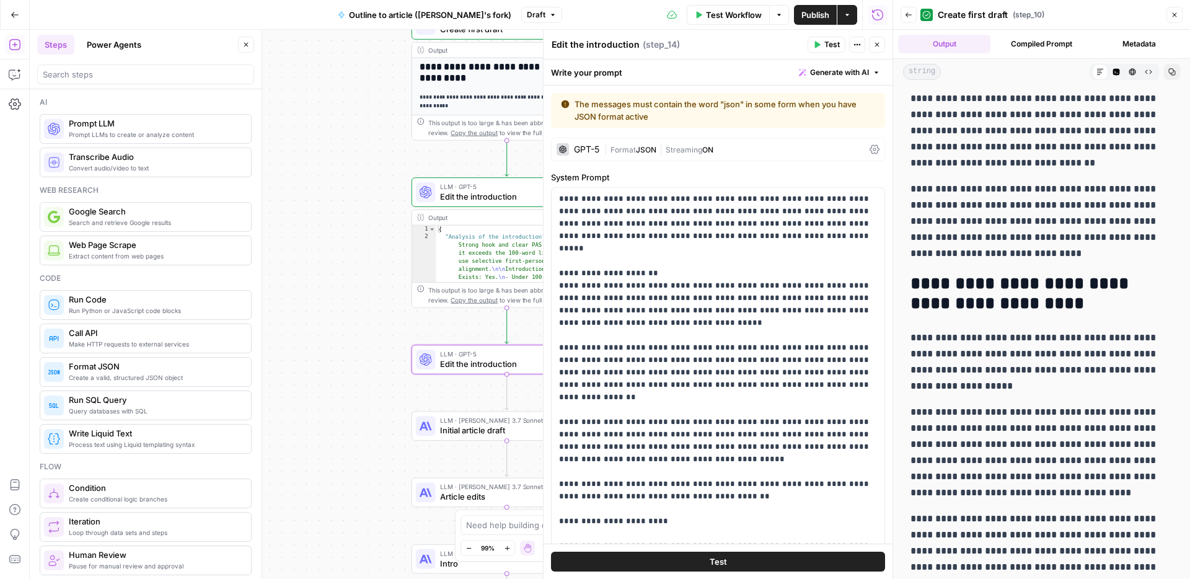
click at [602, 45] on textarea "Edit the introduction" at bounding box center [596, 44] width 88 height 12
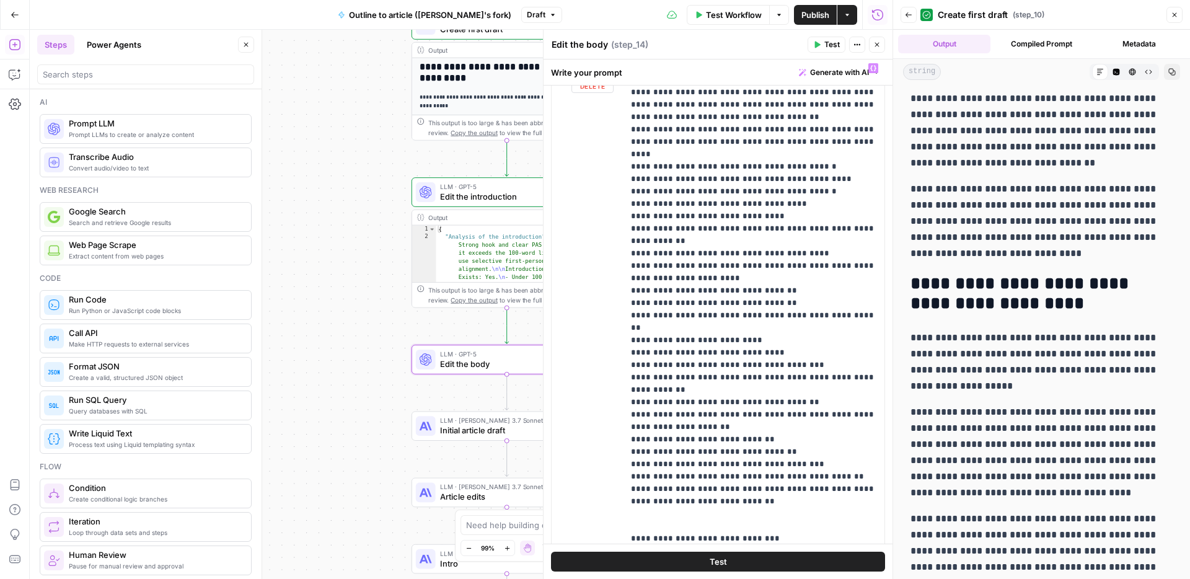
scroll to position [1027, 0]
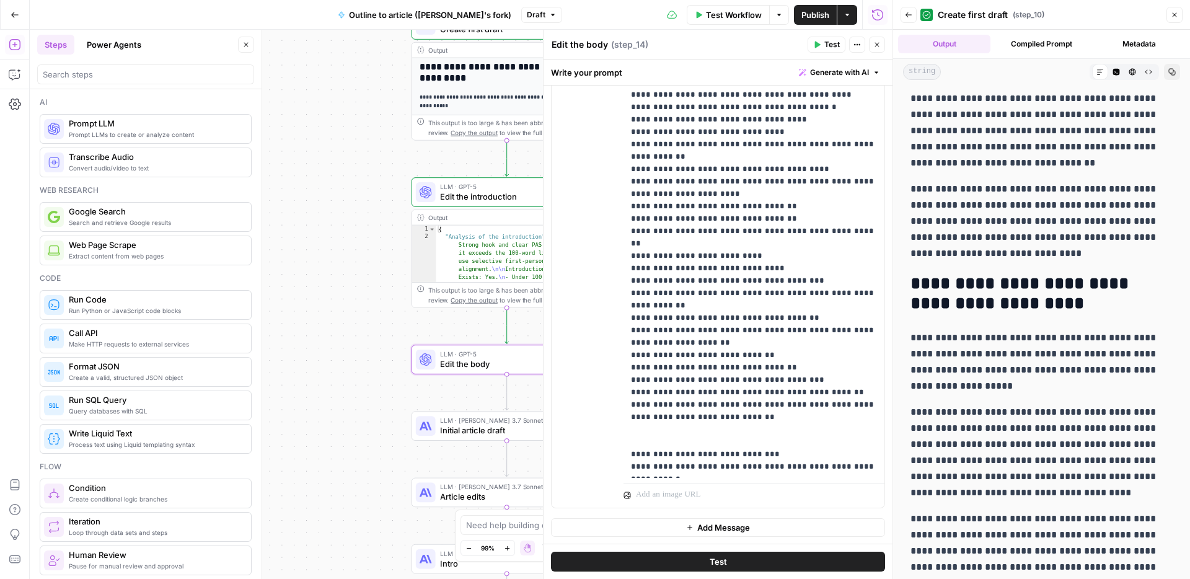
type textarea "Edit the body"
click at [714, 526] on span "Add Message" at bounding box center [723, 527] width 53 height 12
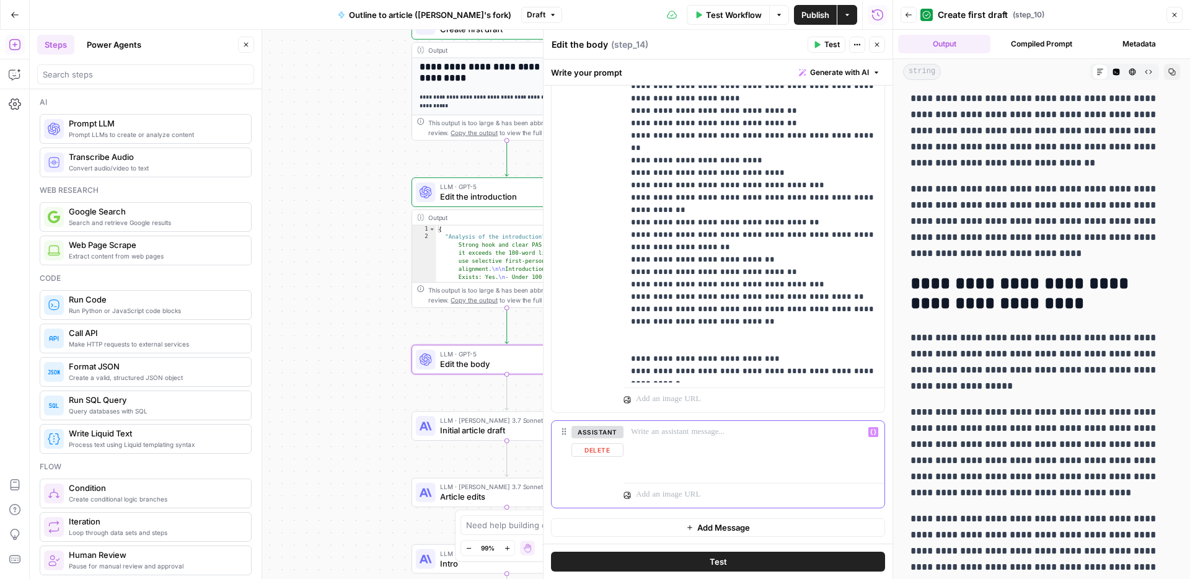
click at [704, 435] on p at bounding box center [754, 432] width 246 height 12
click at [874, 433] on icon "button" at bounding box center [873, 432] width 6 height 6
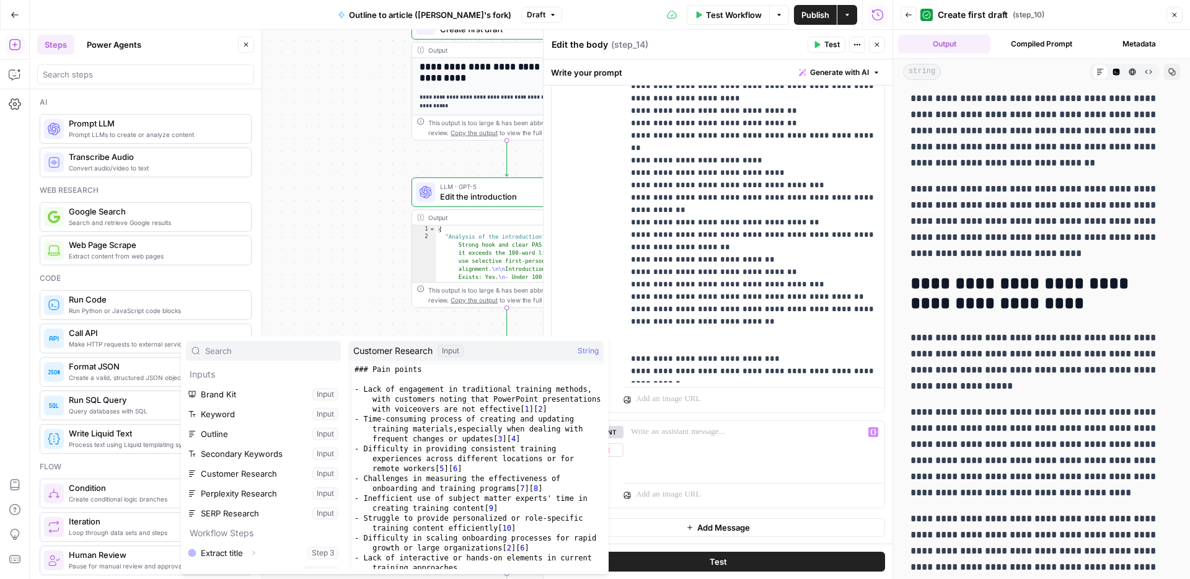
scroll to position [153, 0]
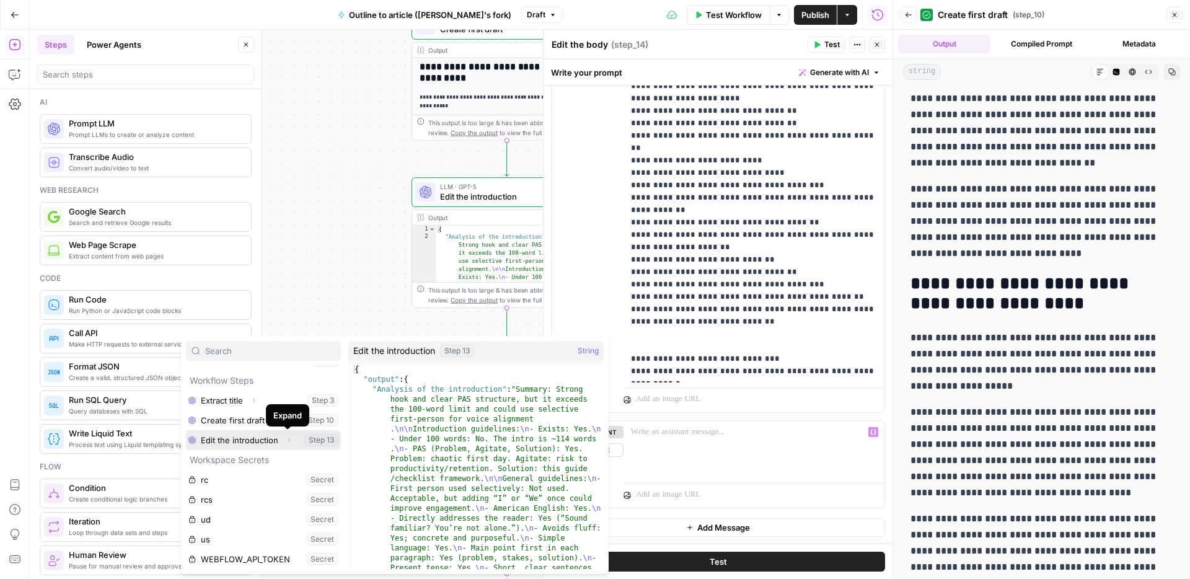
click at [285, 441] on icon "button" at bounding box center [288, 439] width 7 height 7
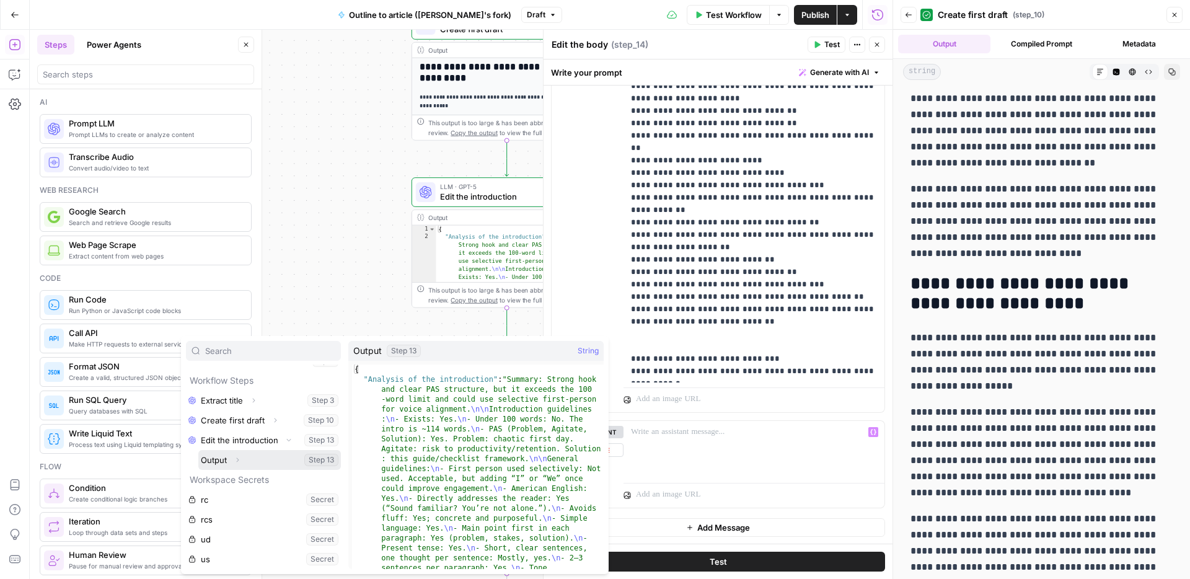
click at [239, 459] on icon "button" at bounding box center [237, 459] width 7 height 7
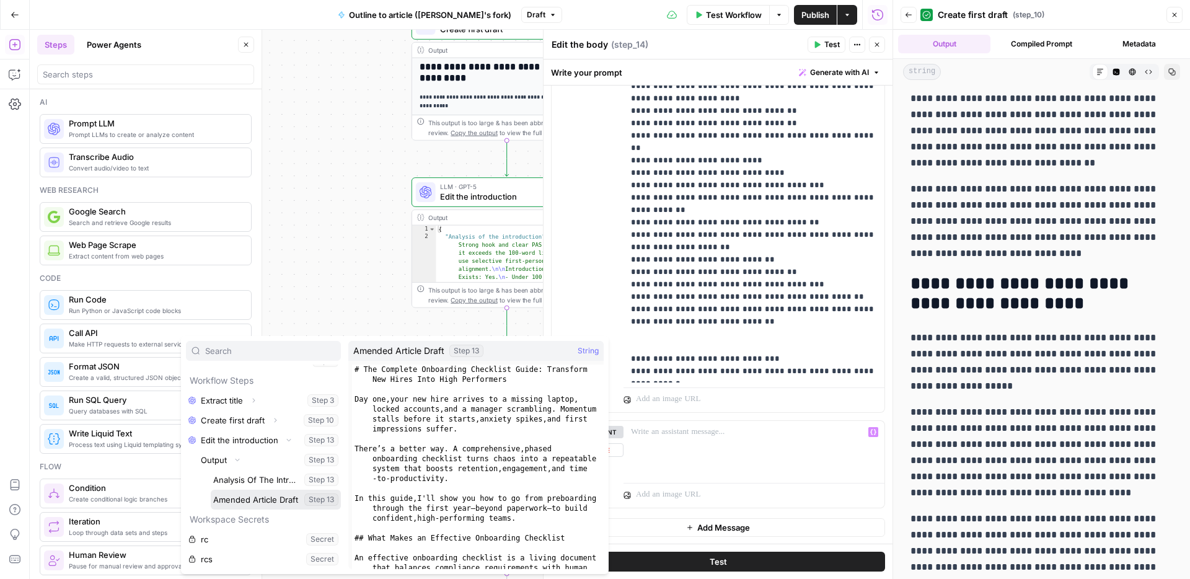
click at [253, 491] on button "Select variable Amended Article Draft" at bounding box center [276, 500] width 130 height 20
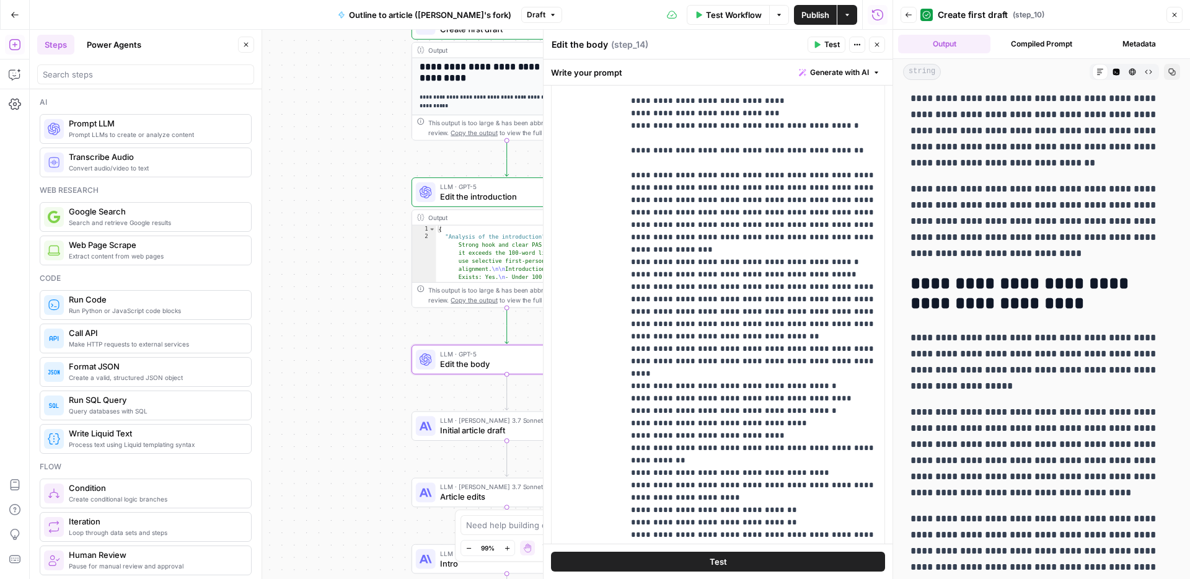
scroll to position [957, 0]
click at [708, 278] on p "**********" at bounding box center [754, 414] width 246 height 732
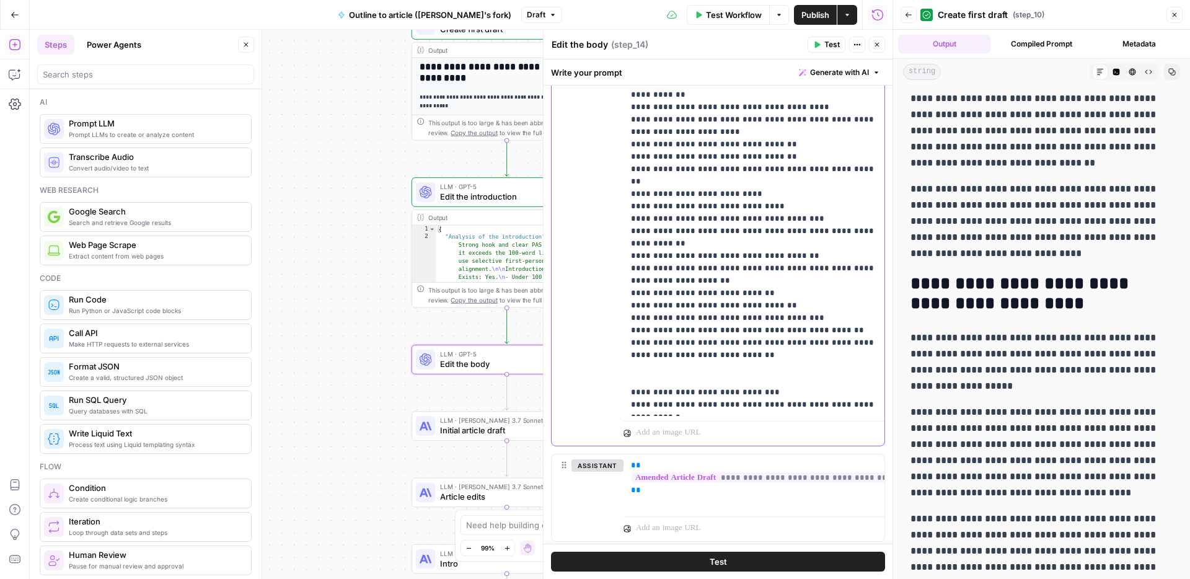
scroll to position [1123, 0]
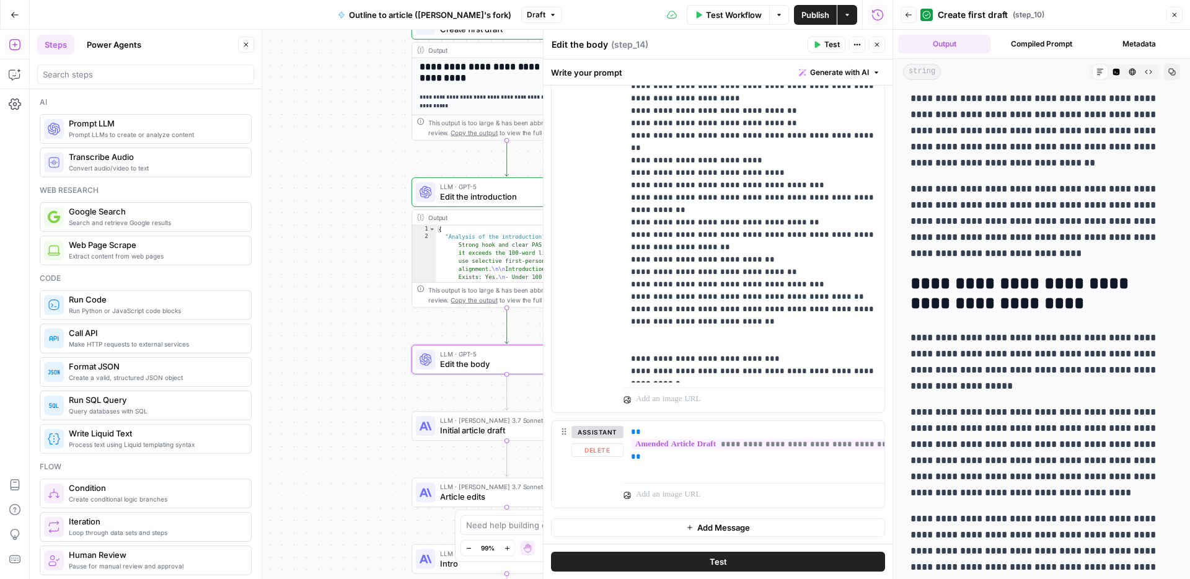
click at [714, 523] on span "Add Message" at bounding box center [723, 527] width 53 height 12
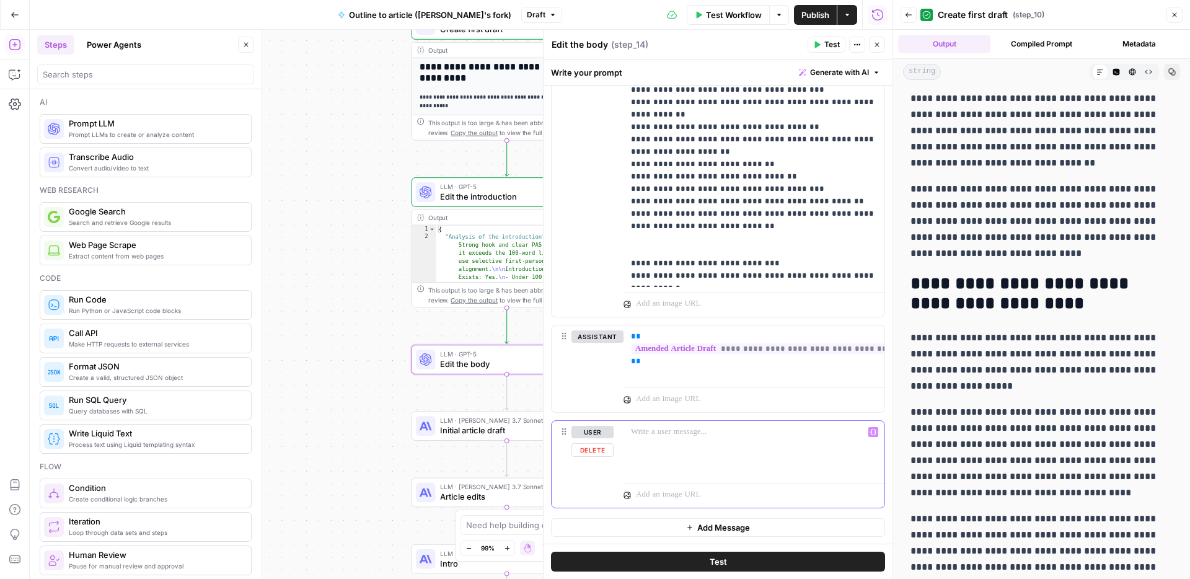
click at [662, 438] on div at bounding box center [754, 449] width 261 height 57
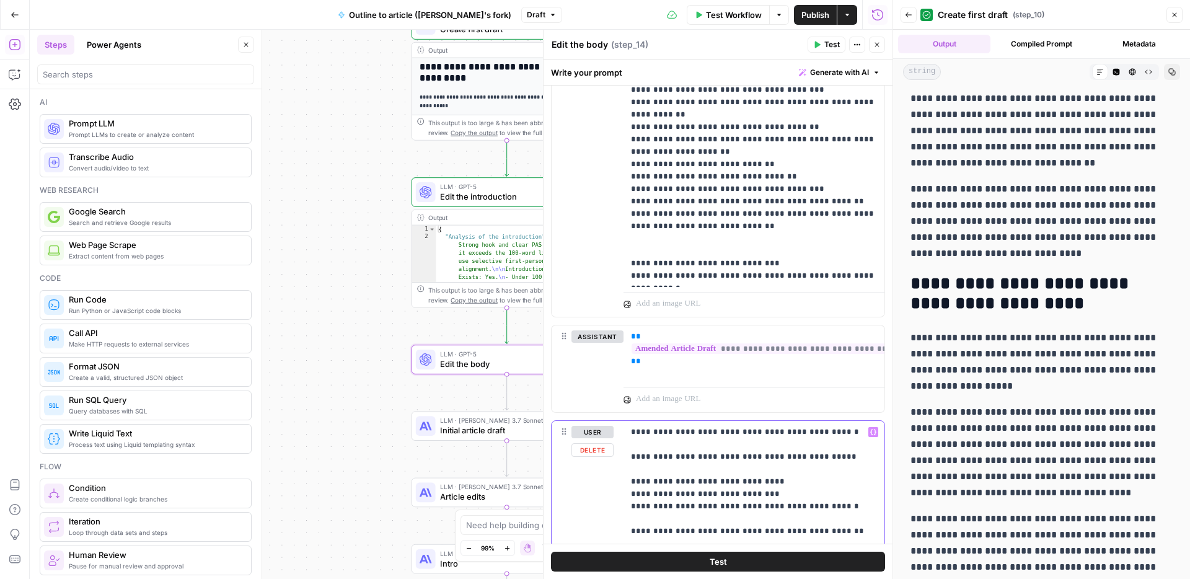
scroll to position [1215, 0]
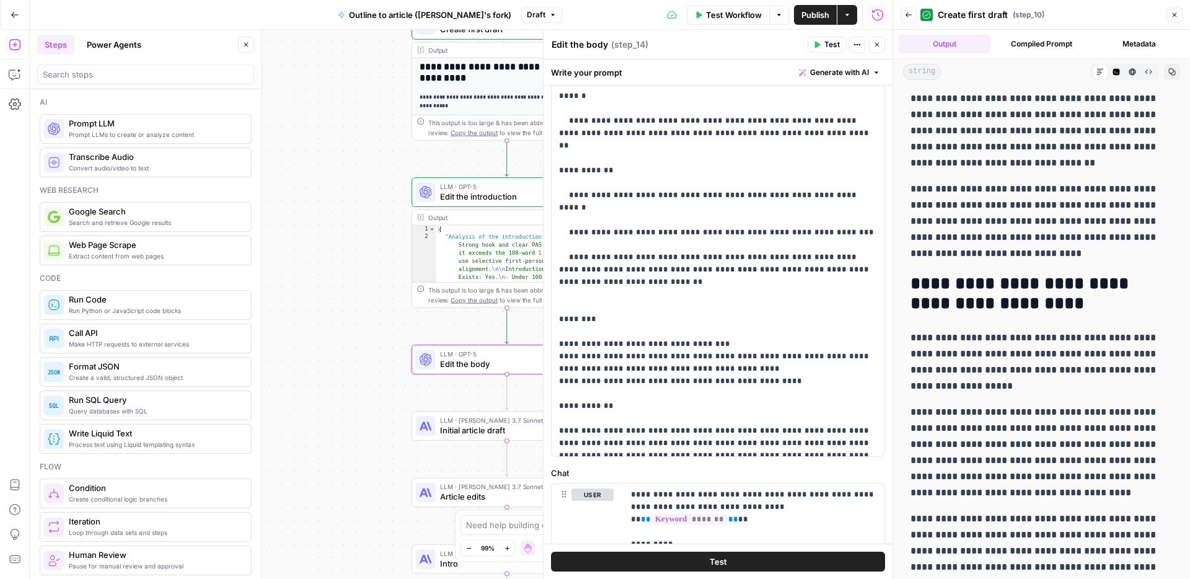
scroll to position [1688, 0]
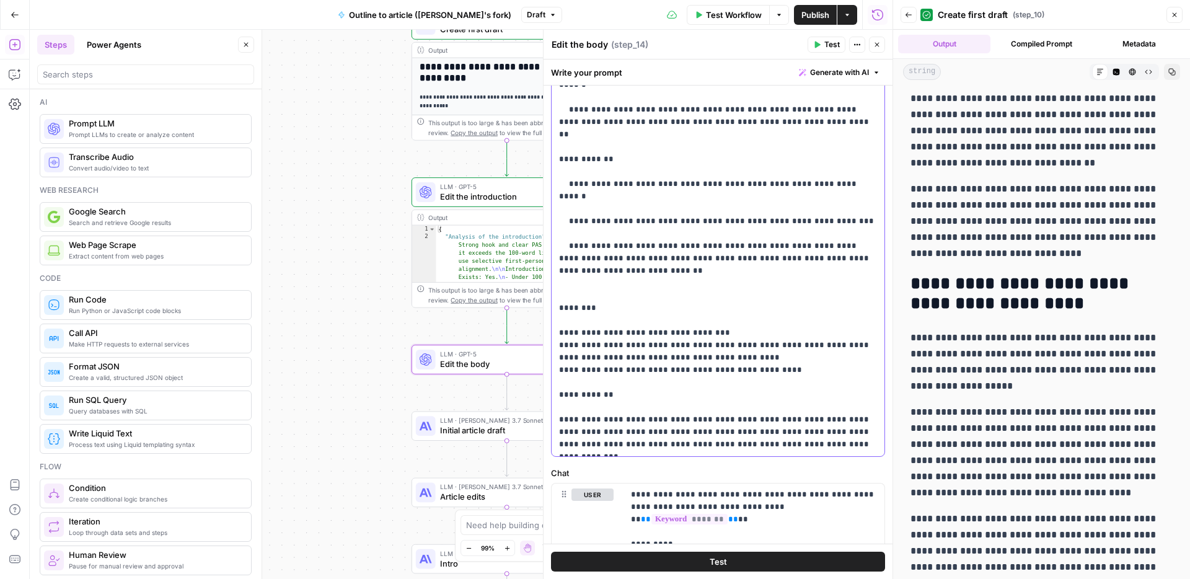
click at [560, 194] on p "**********" at bounding box center [718, 128] width 318 height 3720
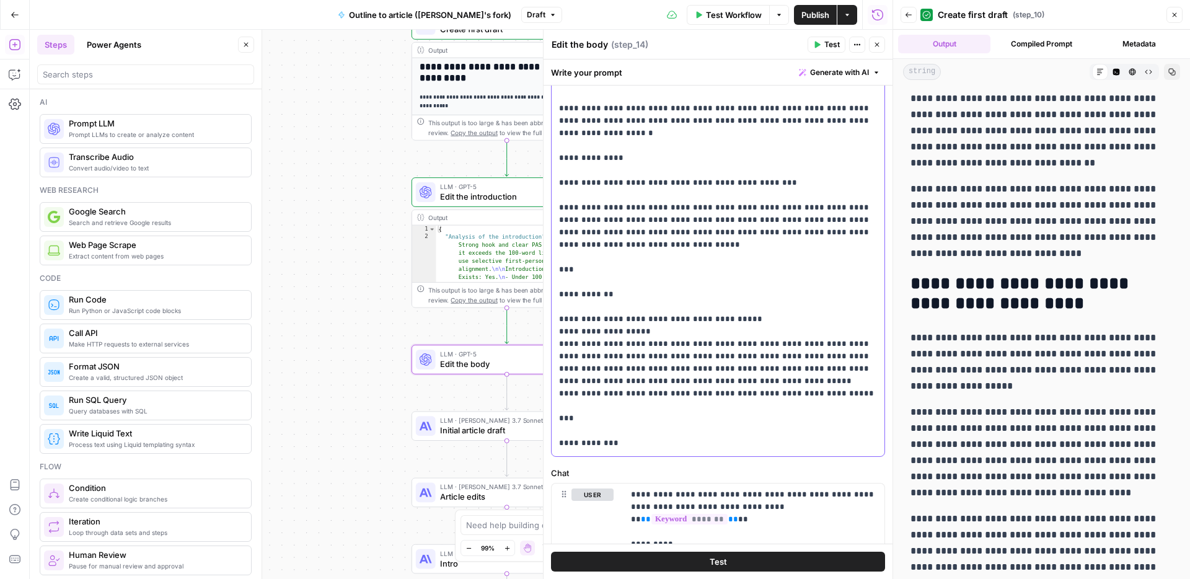
scroll to position [3056, 0]
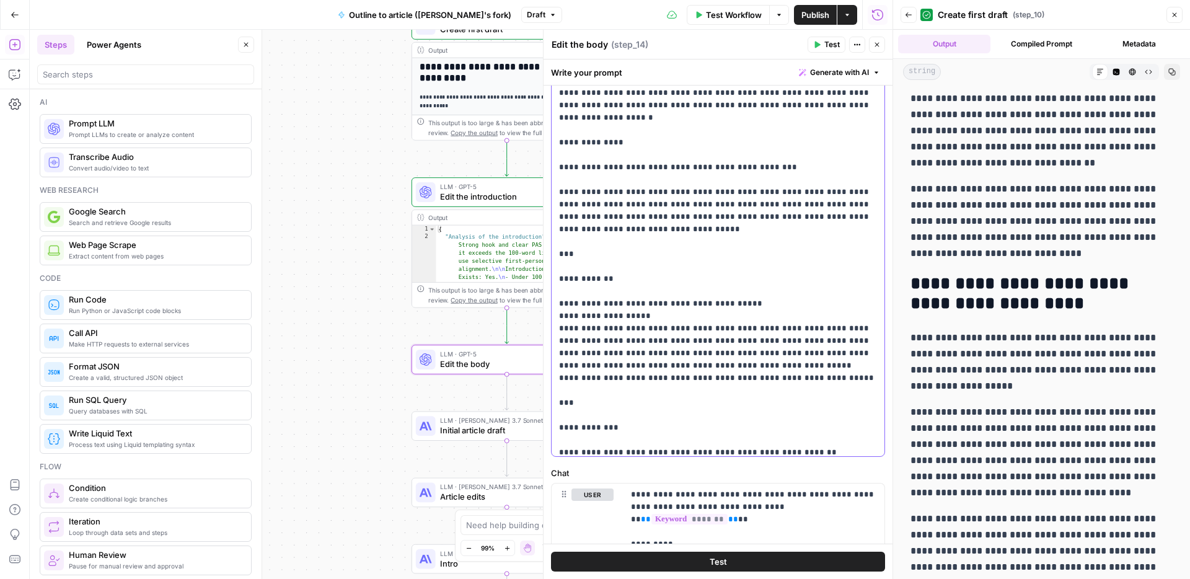
copy p "**********"
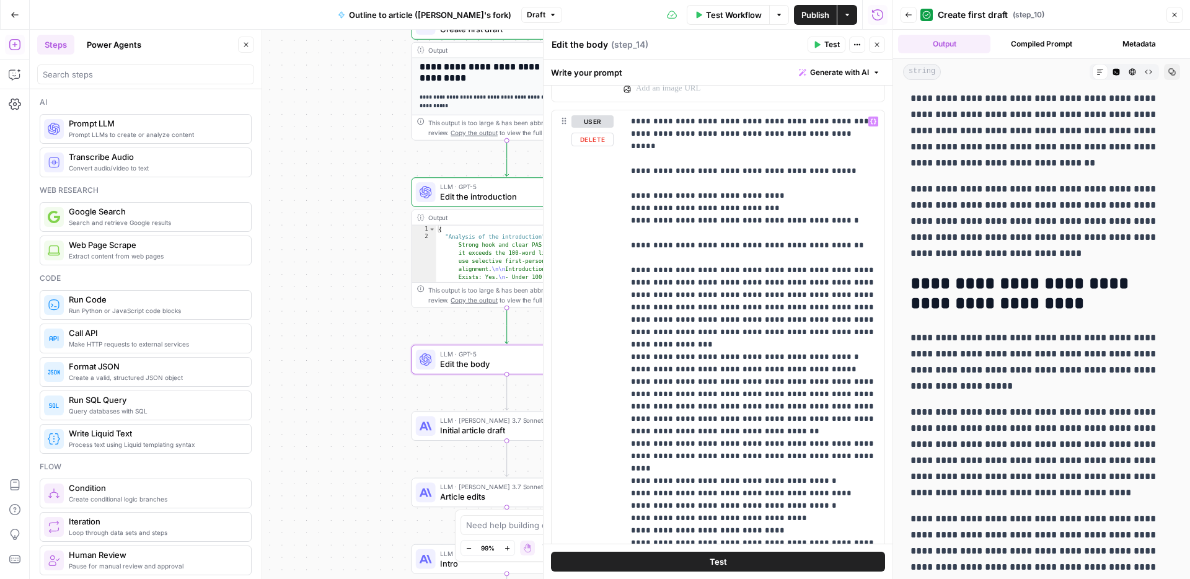
scroll to position [1522, 0]
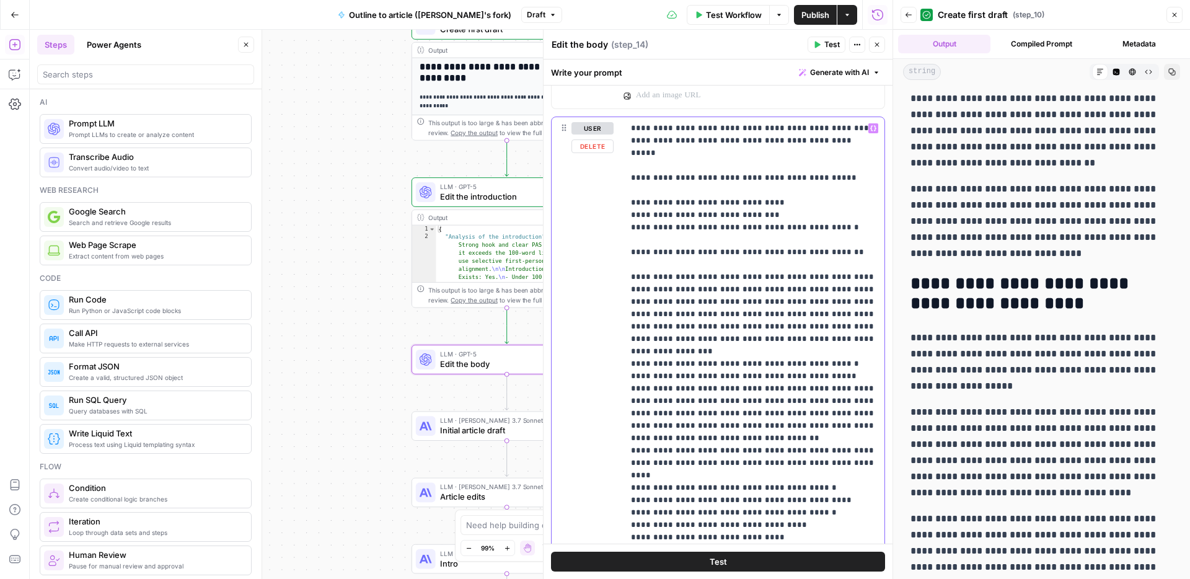
drag, startPoint x: 826, startPoint y: 218, endPoint x: 631, endPoint y: 188, distance: 198.1
click at [631, 188] on p "**********" at bounding box center [754, 494] width 246 height 744
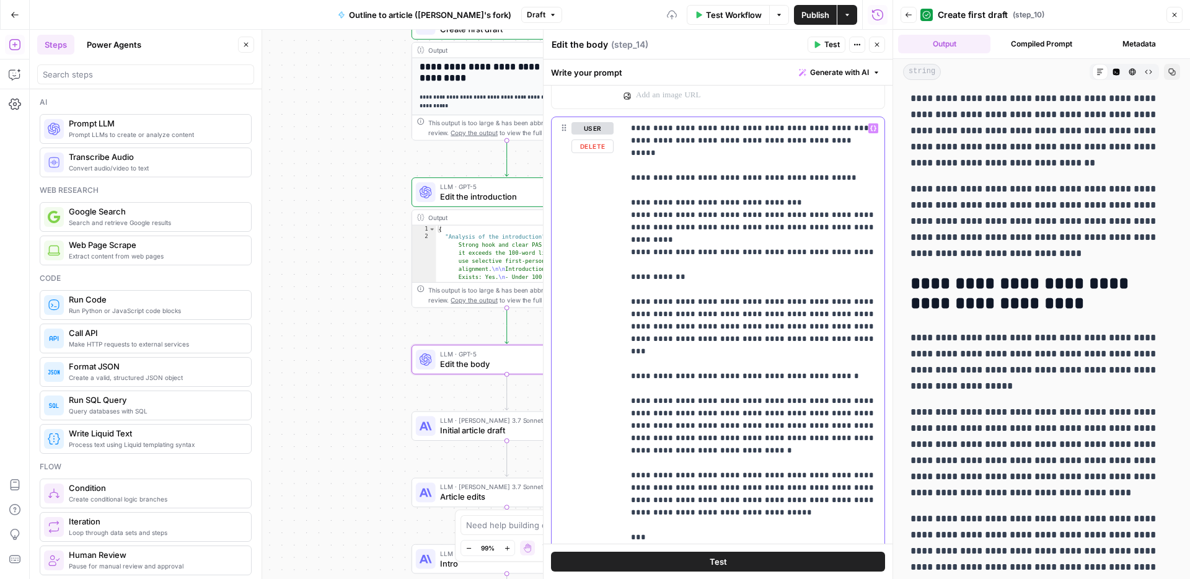
drag, startPoint x: 629, startPoint y: 263, endPoint x: 705, endPoint y: 268, distance: 75.8
click at [706, 268] on div "**********" at bounding box center [754, 369] width 261 height 505
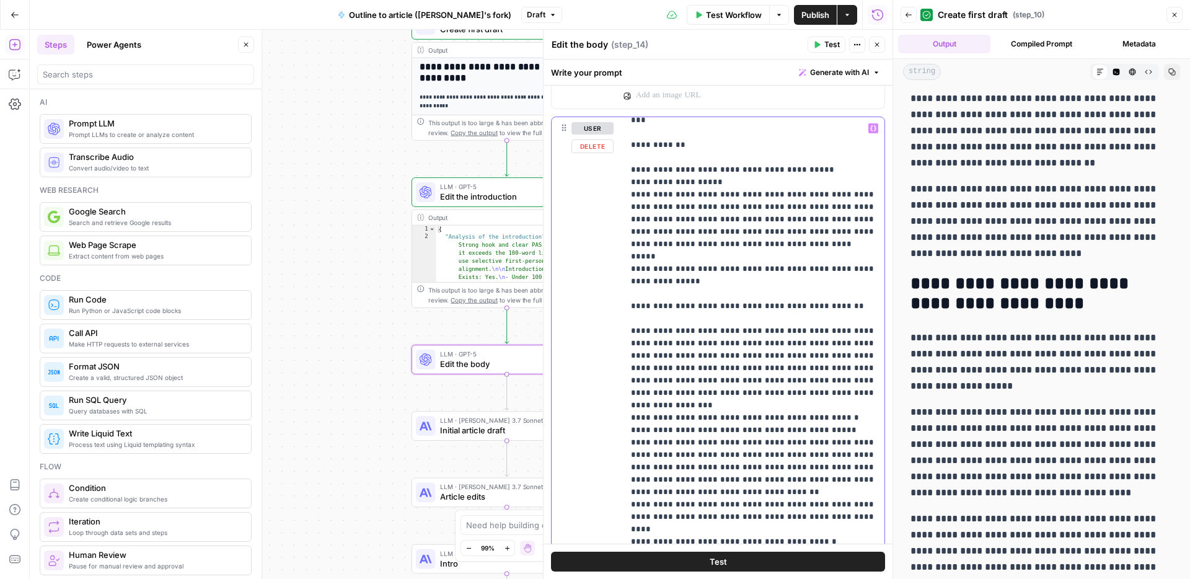
scroll to position [1517, 0]
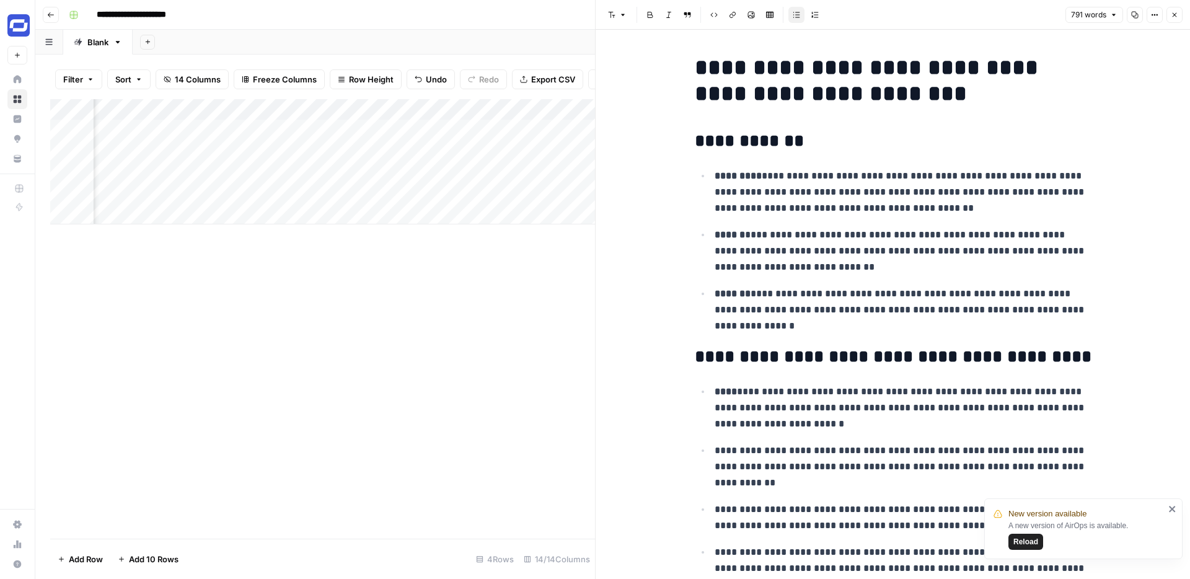
scroll to position [1044, 0]
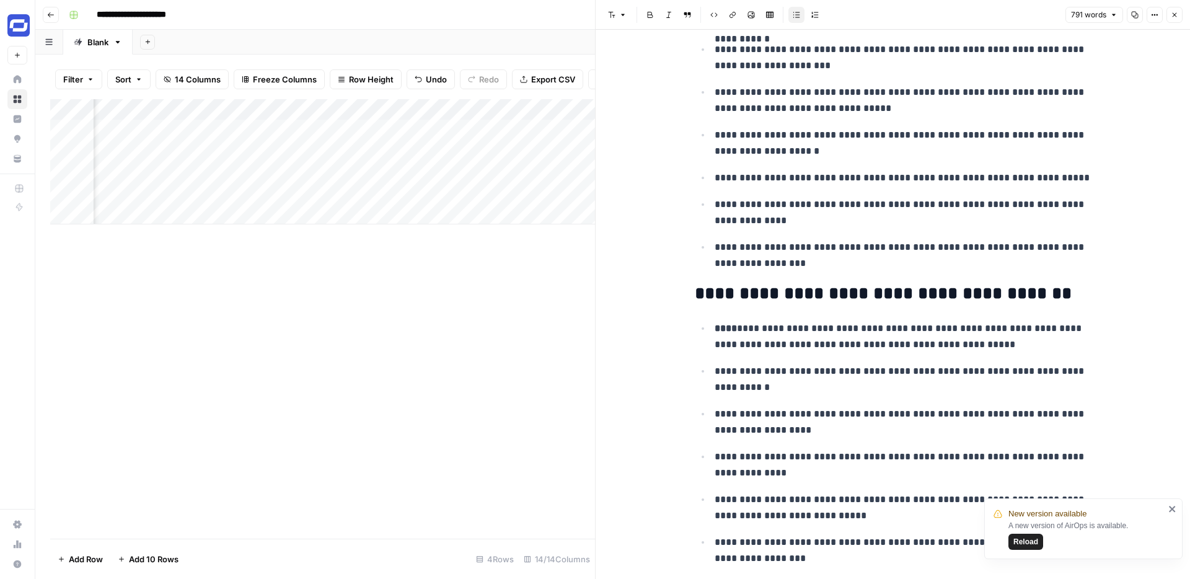
click at [1176, 12] on icon "button" at bounding box center [1174, 14] width 7 height 7
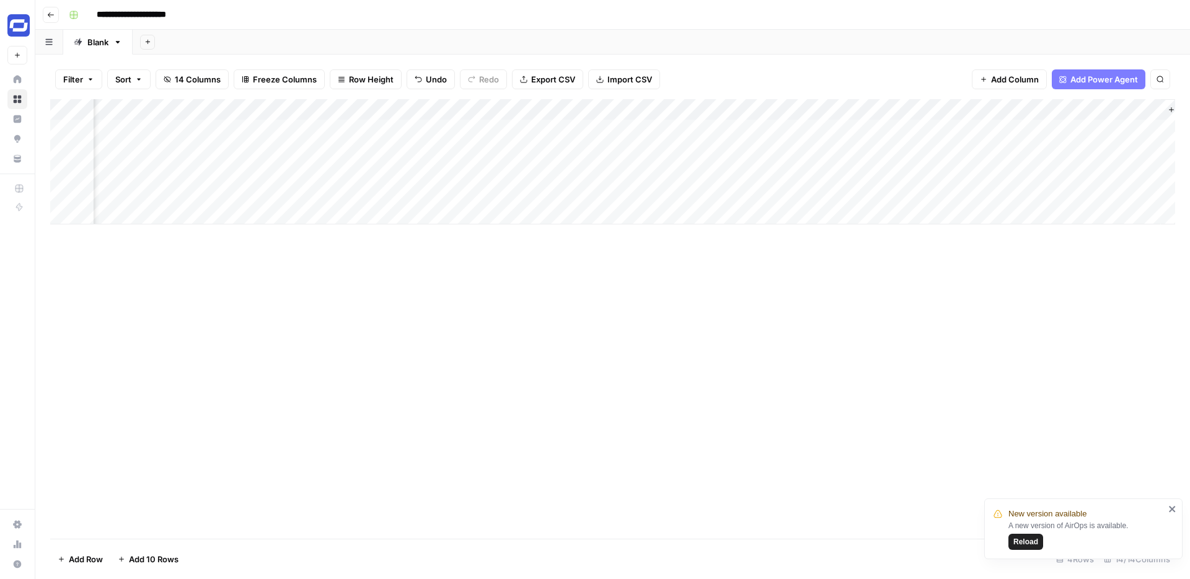
scroll to position [0, 918]
click at [624, 110] on div "Add Column" at bounding box center [612, 161] width 1125 height 125
click at [600, 110] on div at bounding box center [579, 111] width 112 height 25
click at [394, 422] on div "Add Column" at bounding box center [612, 319] width 1125 height 440
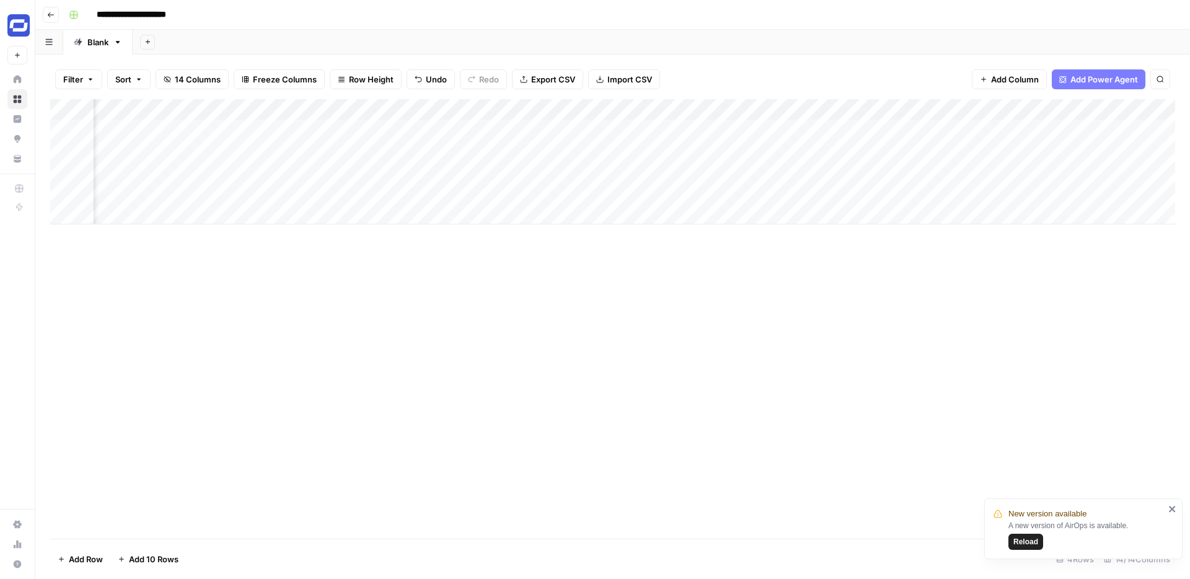
click at [573, 105] on div "Add Column" at bounding box center [612, 161] width 1125 height 125
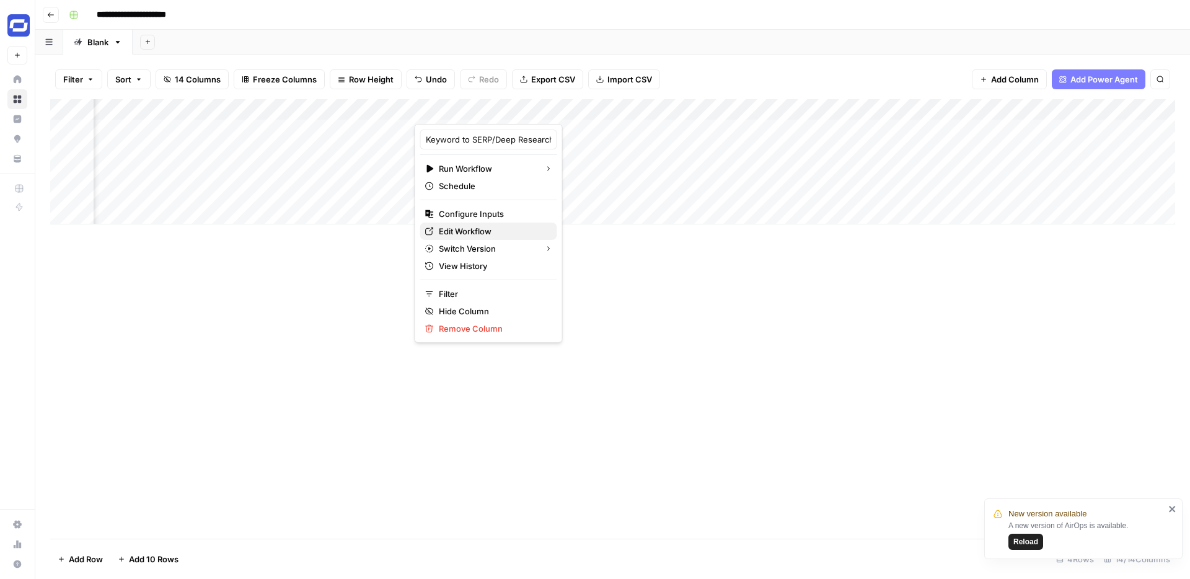
click at [462, 226] on span "Edit Workflow" at bounding box center [493, 231] width 108 height 12
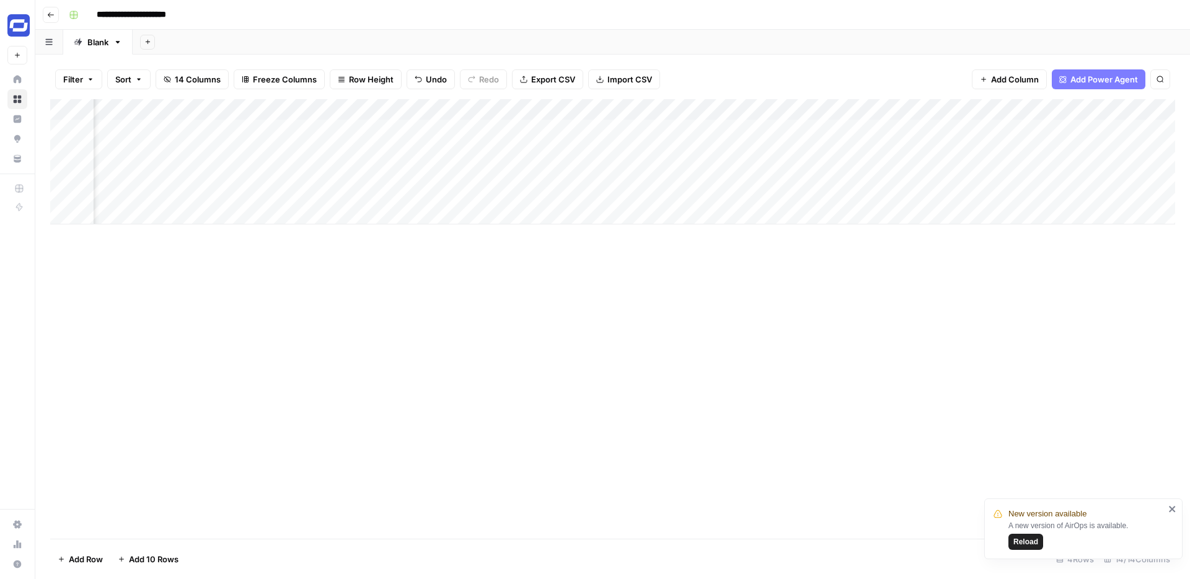
scroll to position [0, 860]
click at [802, 111] on div "Add Column" at bounding box center [612, 161] width 1125 height 125
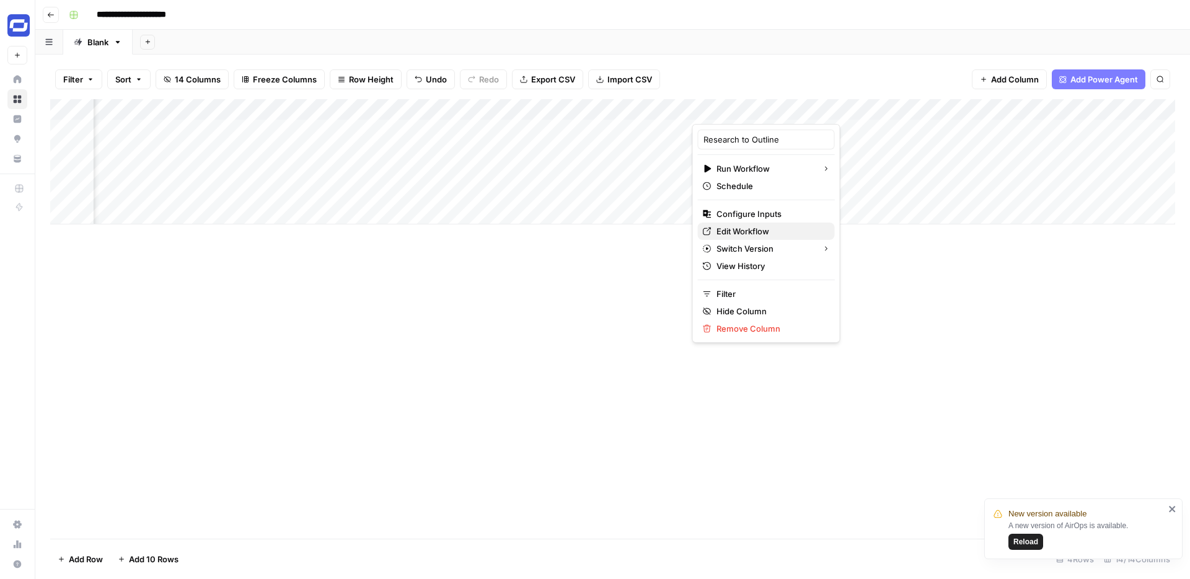
click at [743, 237] on span "Edit Workflow" at bounding box center [771, 231] width 108 height 12
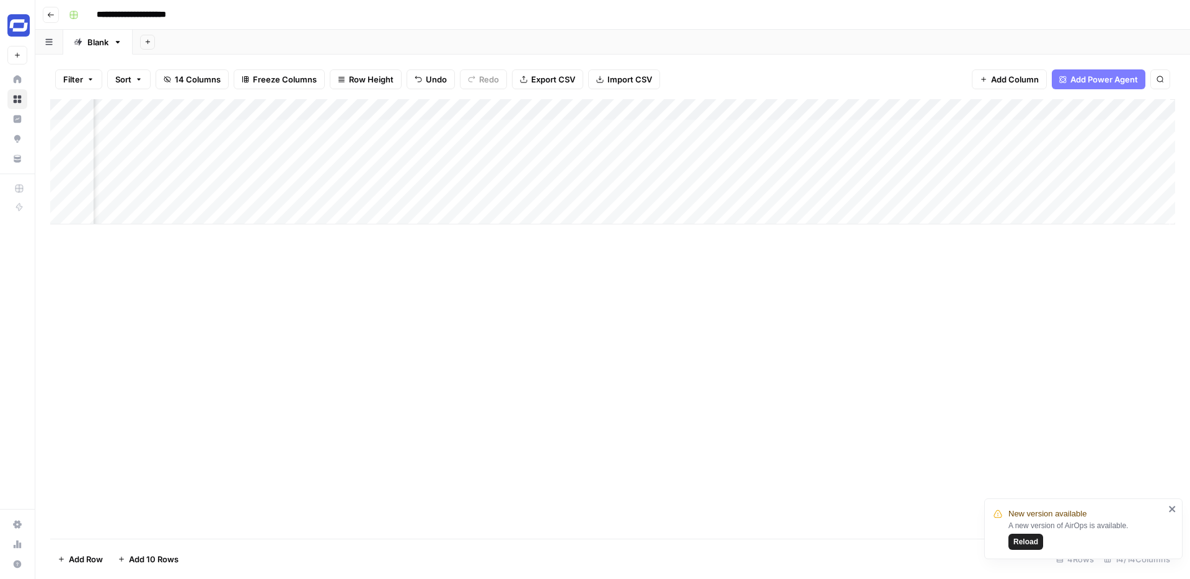
scroll to position [0, 971]
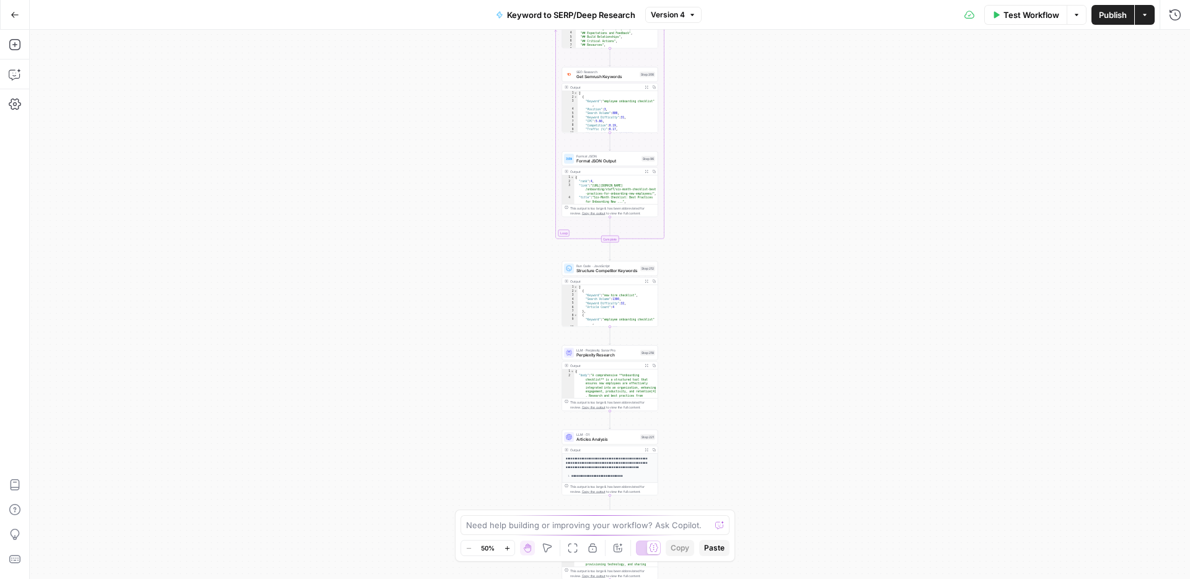
drag, startPoint x: 728, startPoint y: 396, endPoint x: 728, endPoint y: 122, distance: 274.0
click at [728, 122] on div "Workflow Set Inputs Inputs Google Search Perform Google Search Step 51 Output E…" at bounding box center [610, 304] width 1161 height 549
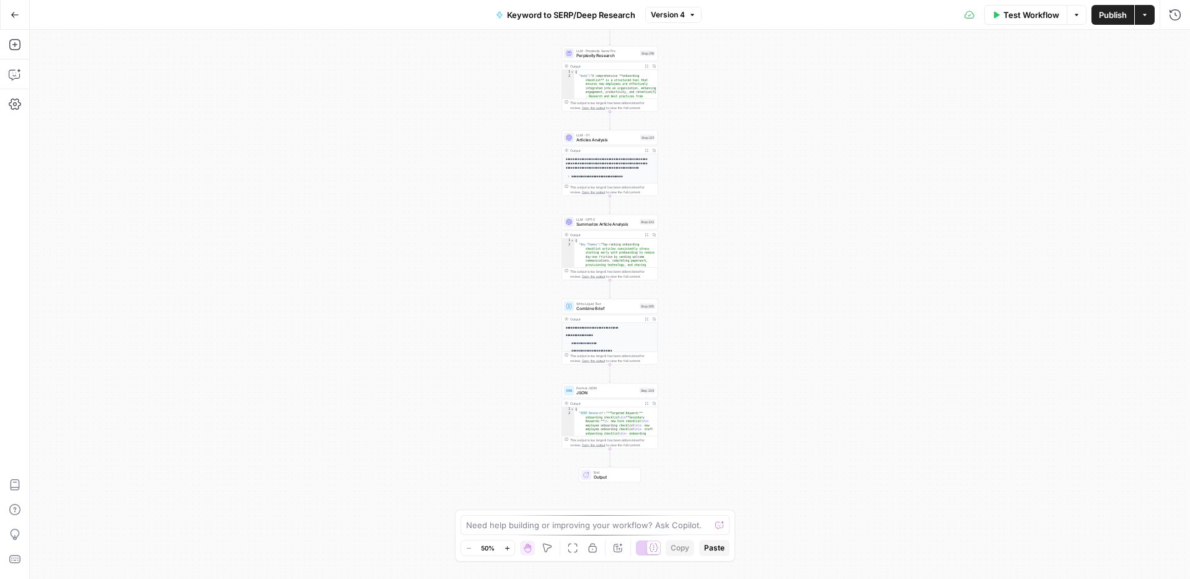
drag, startPoint x: 737, startPoint y: 470, endPoint x: 737, endPoint y: 170, distance: 299.4
click at [737, 170] on div "Workflow Set Inputs Inputs Google Search Perform Google Search Step 51 Output E…" at bounding box center [610, 304] width 1161 height 549
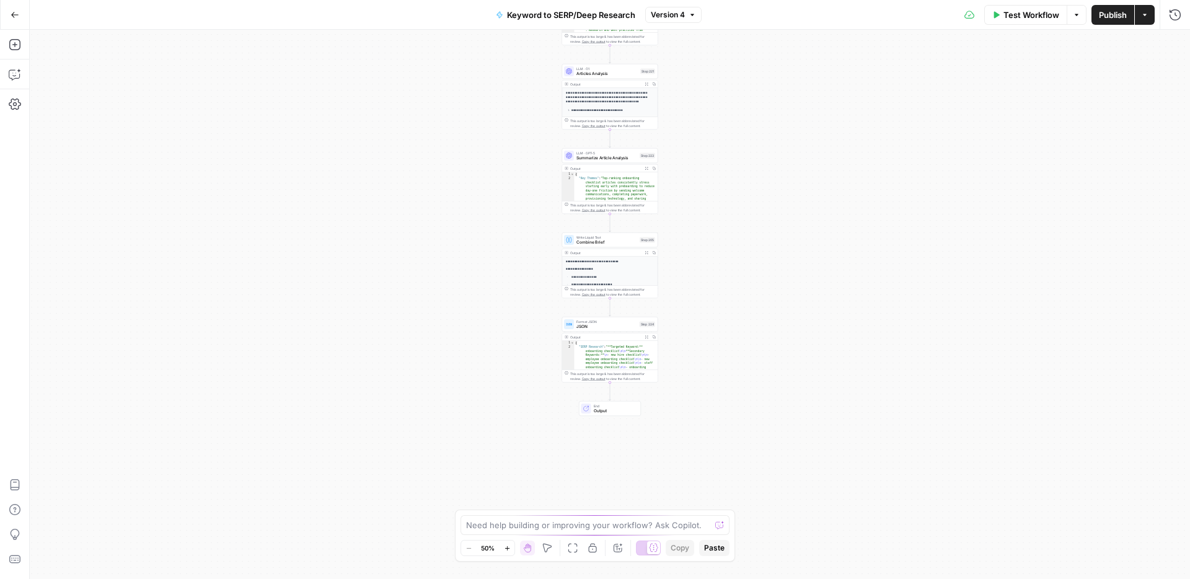
drag, startPoint x: 741, startPoint y: 267, endPoint x: 741, endPoint y: 297, distance: 30.4
click at [741, 297] on div "Workflow Set Inputs Inputs Google Search Perform Google Search Step 51 Output E…" at bounding box center [610, 304] width 1161 height 549
click at [15, 6] on button "Go Back" at bounding box center [15, 15] width 22 height 22
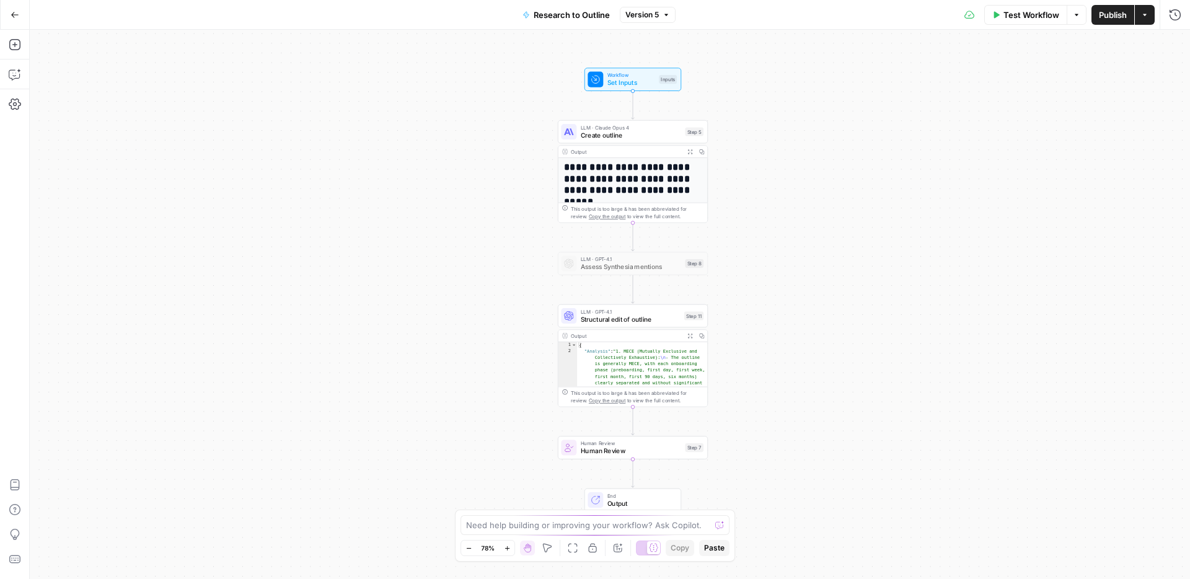
click at [1109, 17] on span "Publish" at bounding box center [1113, 15] width 28 height 12
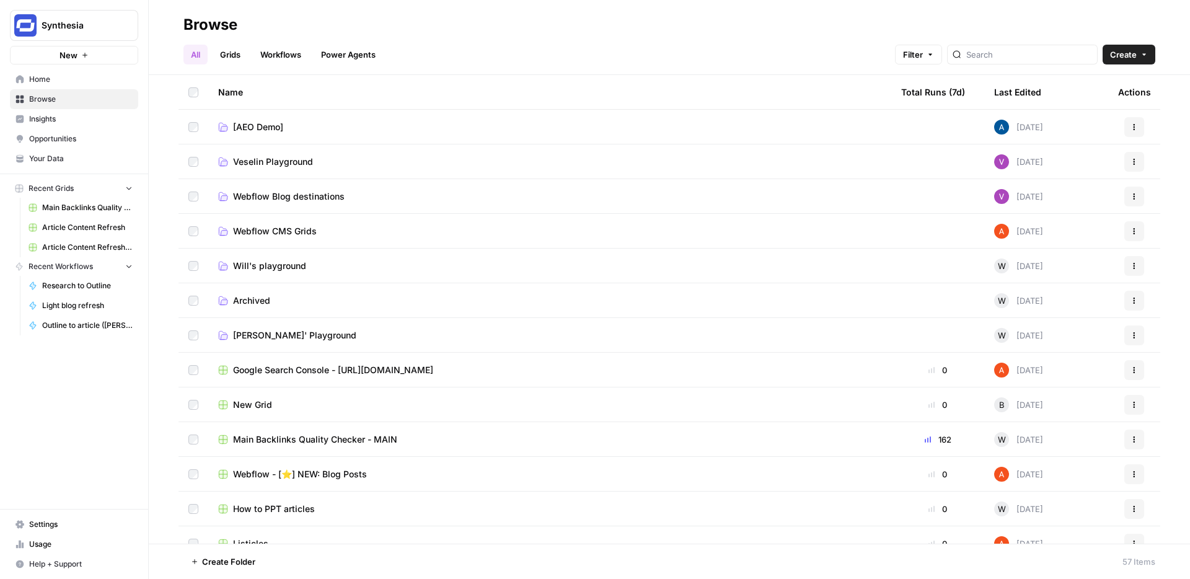
click at [289, 57] on link "Workflows" at bounding box center [281, 55] width 56 height 20
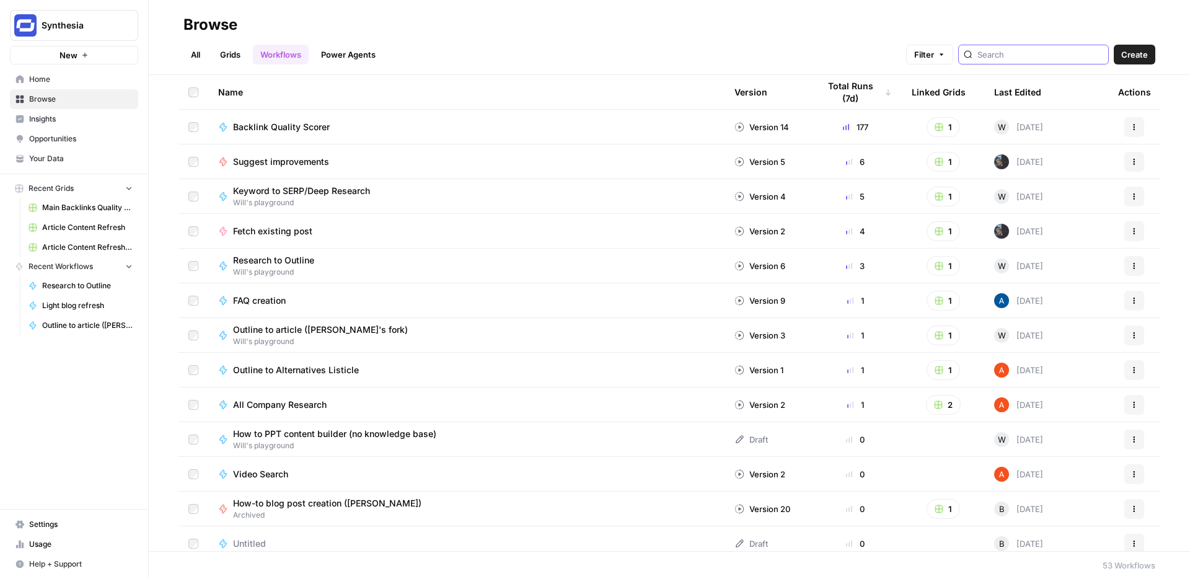
click at [1022, 50] on input "search" at bounding box center [1041, 54] width 126 height 12
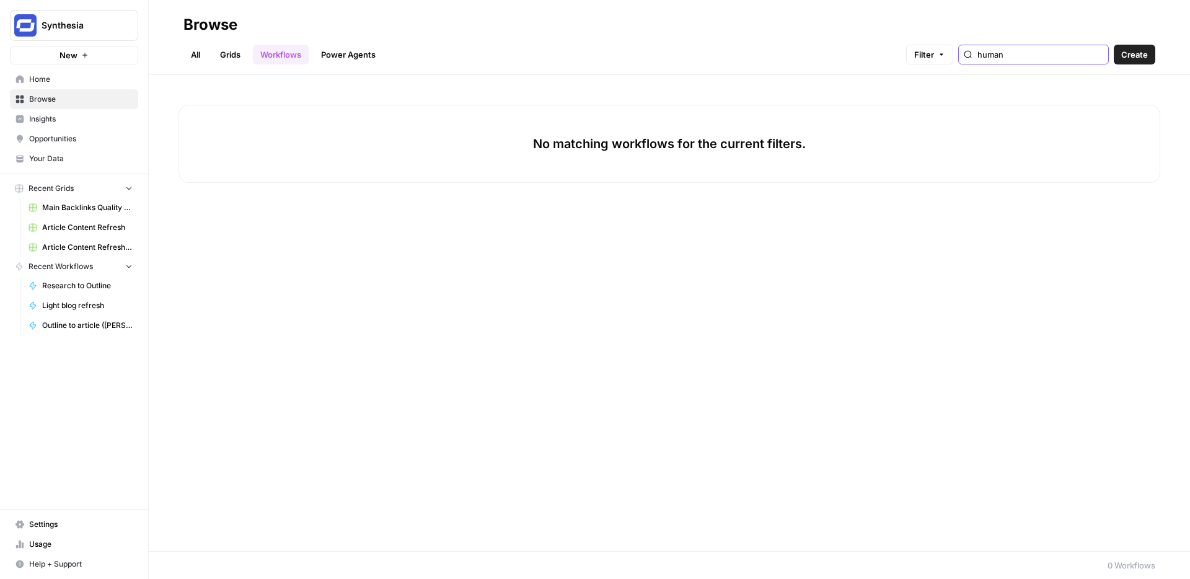
type input "human"
click at [751, 244] on div "No matching workflows for the current filters." at bounding box center [670, 313] width 1042 height 476
click at [1063, 51] on input "human" at bounding box center [1041, 54] width 126 height 12
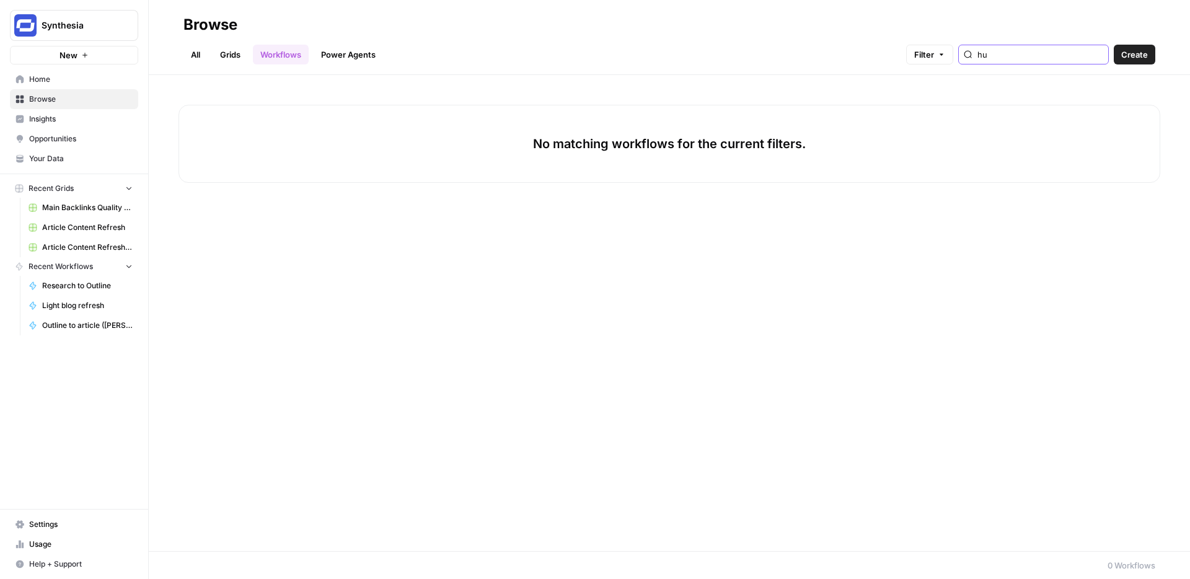
type input "h"
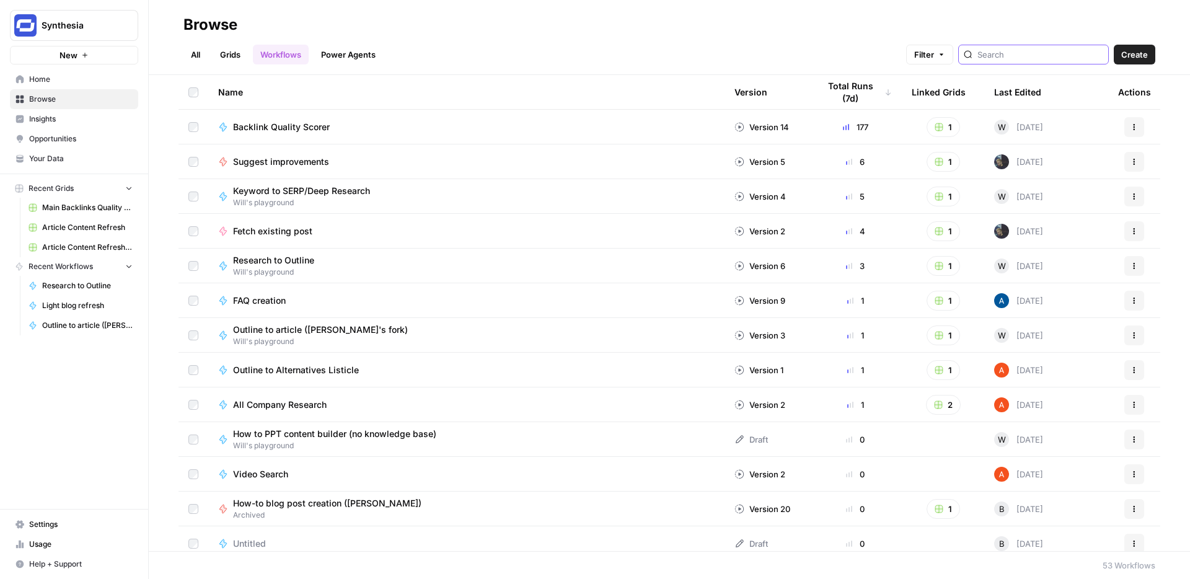
click at [1031, 60] on input "search" at bounding box center [1041, 54] width 126 height 12
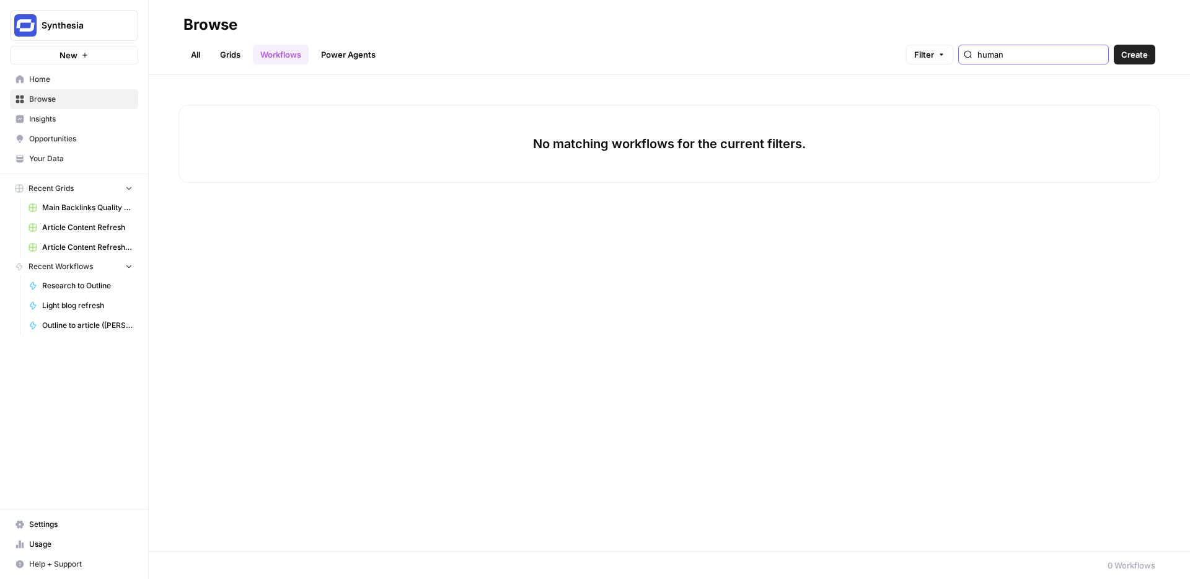
type input "human"
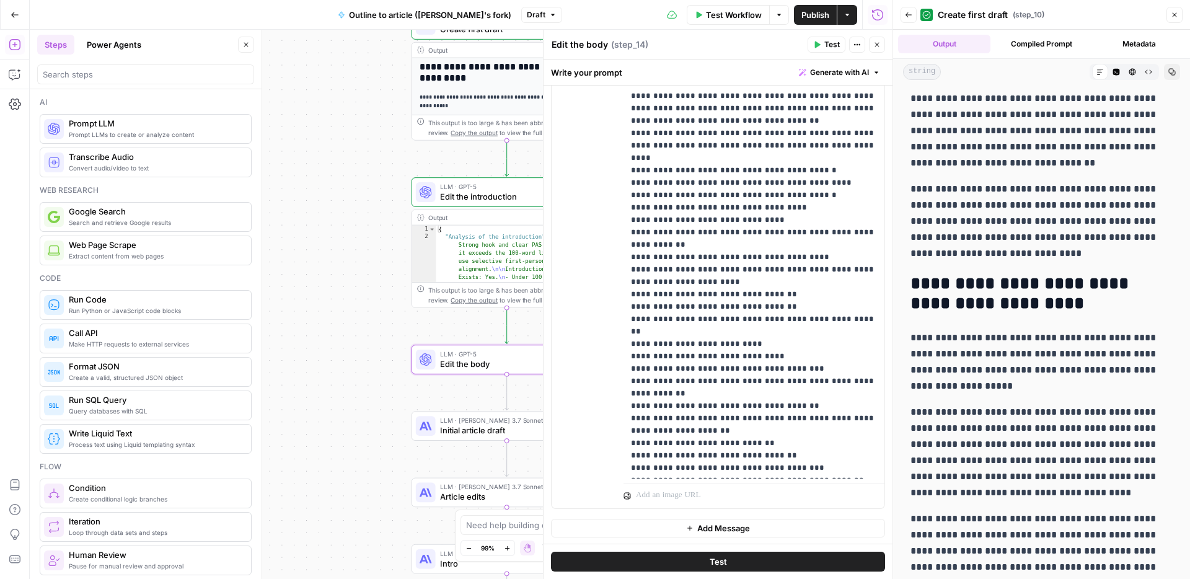
scroll to position [1666, 0]
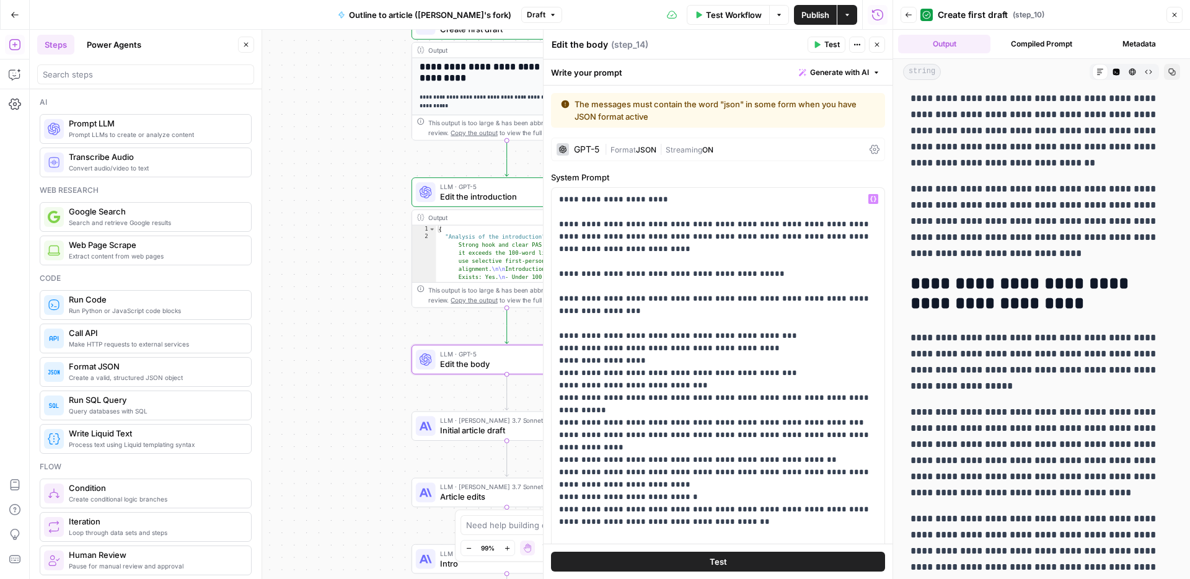
scroll to position [0, 0]
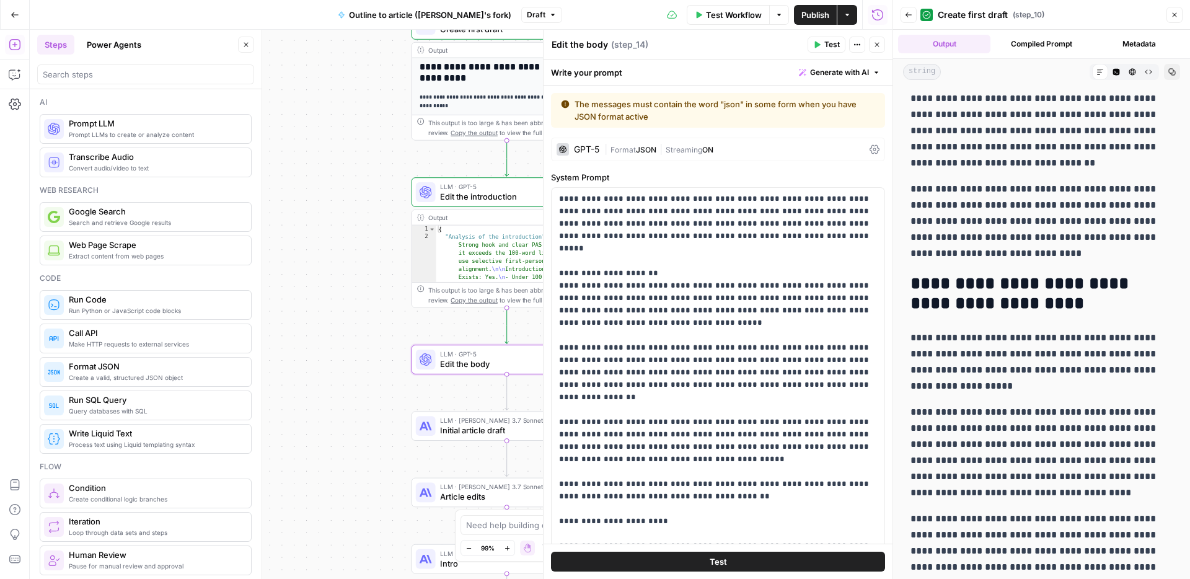
click at [879, 153] on icon at bounding box center [875, 149] width 10 height 10
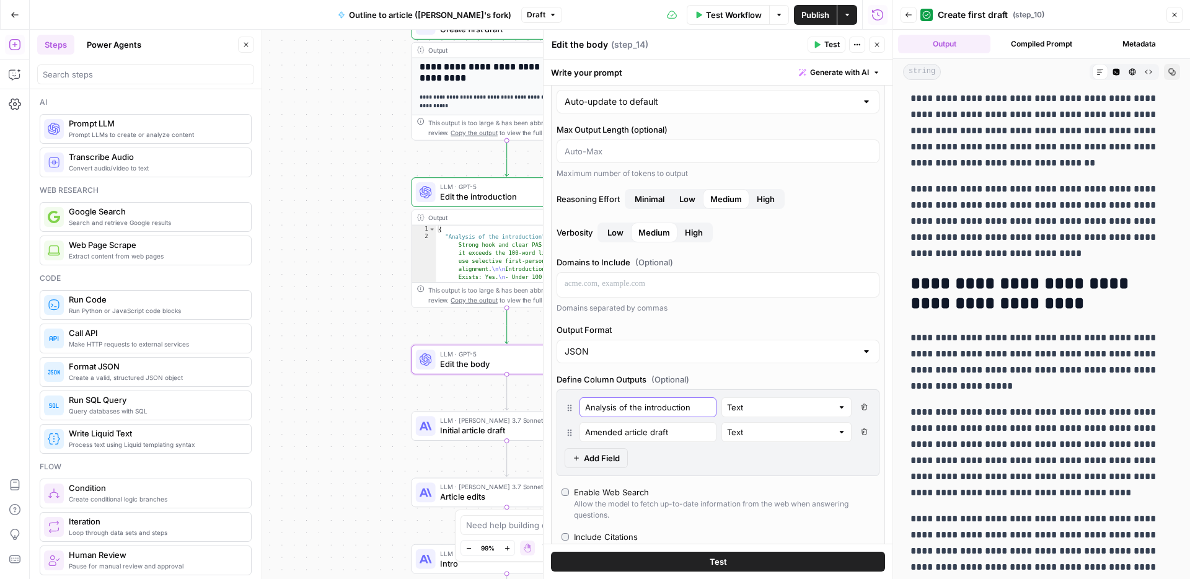
scroll to position [0, 12]
drag, startPoint x: 644, startPoint y: 406, endPoint x: 702, endPoint y: 406, distance: 58.3
click at [703, 406] on div "Analysis of the introduction Text Delete Field" at bounding box center [718, 407] width 307 height 20
type input "Analysis of the body"
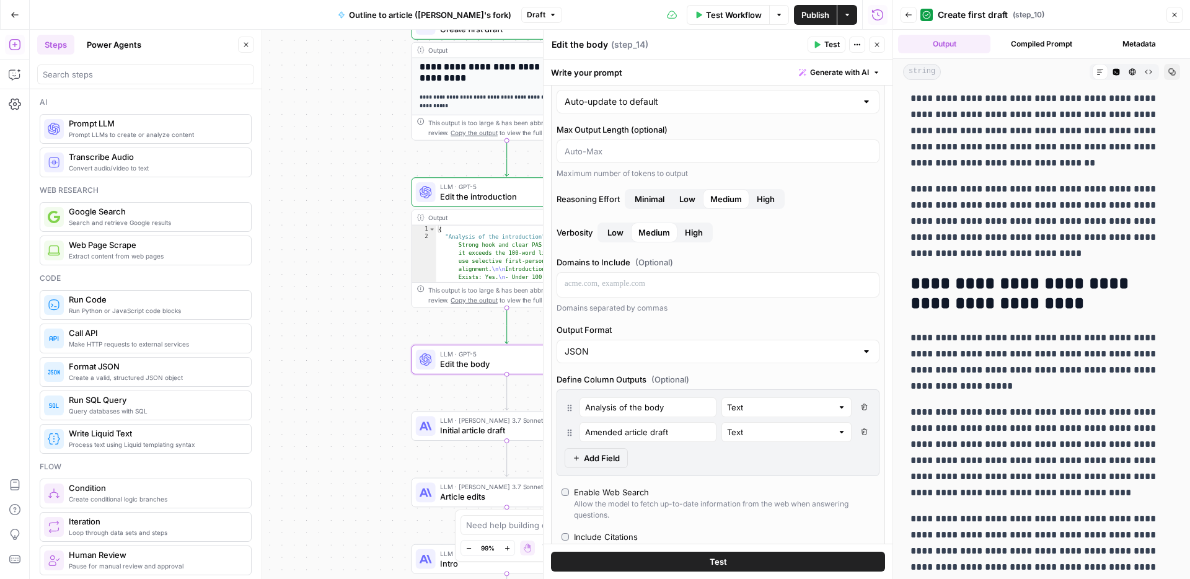
click at [829, 19] on span "Publish" at bounding box center [816, 15] width 28 height 12
click at [1173, 18] on icon "button" at bounding box center [1174, 14] width 7 height 7
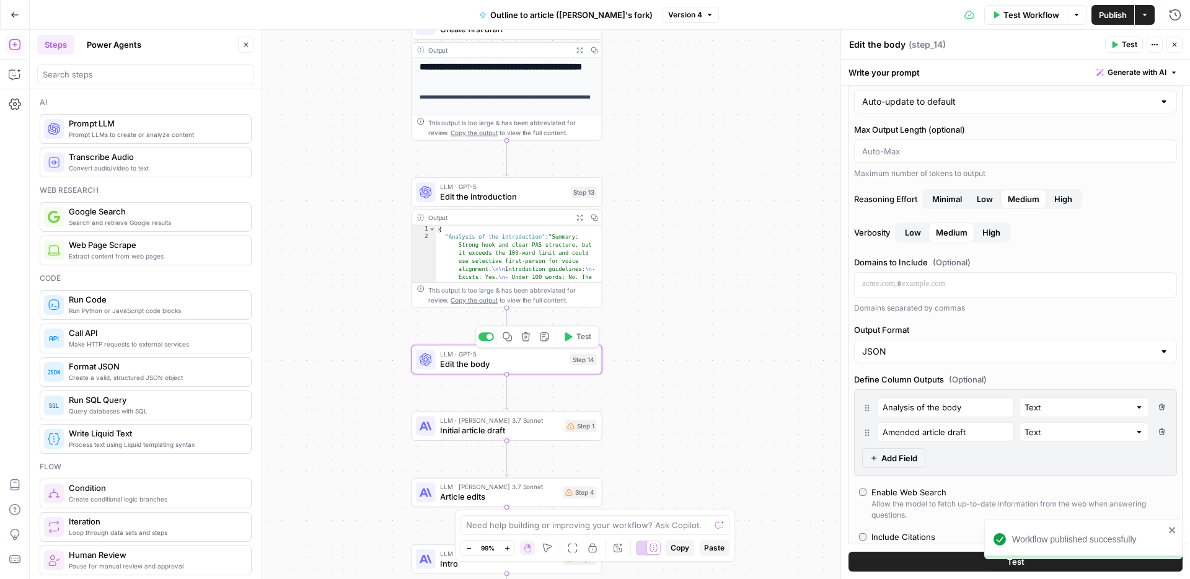
click at [525, 359] on span "Edit the body" at bounding box center [502, 364] width 125 height 12
click at [575, 336] on button "Test" at bounding box center [577, 337] width 38 height 16
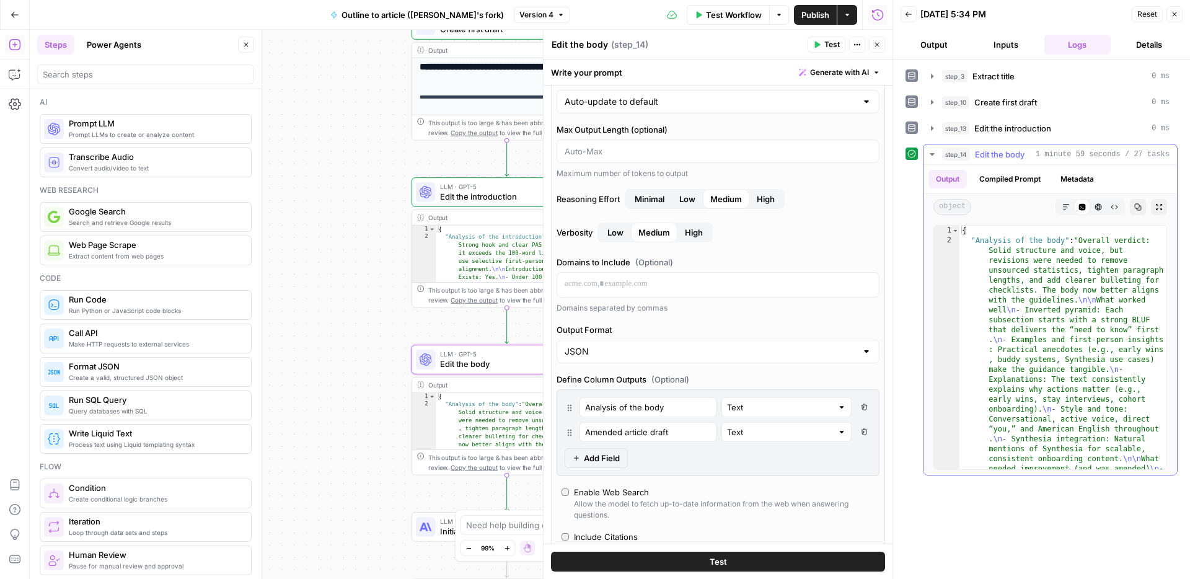
click at [1065, 208] on icon "button" at bounding box center [1066, 206] width 7 height 7
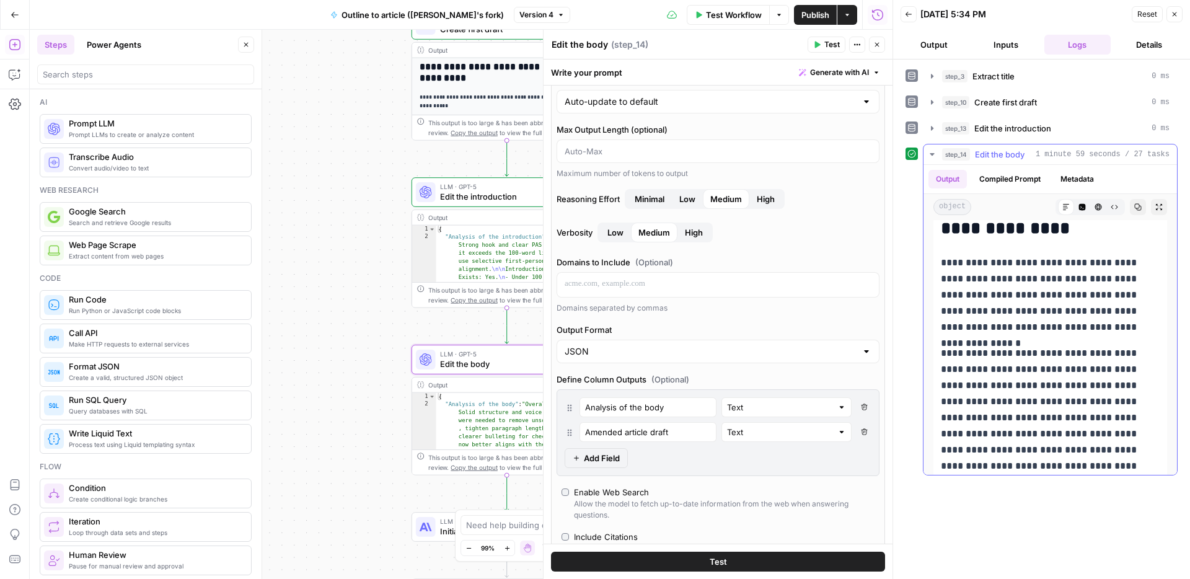
scroll to position [7140, 0]
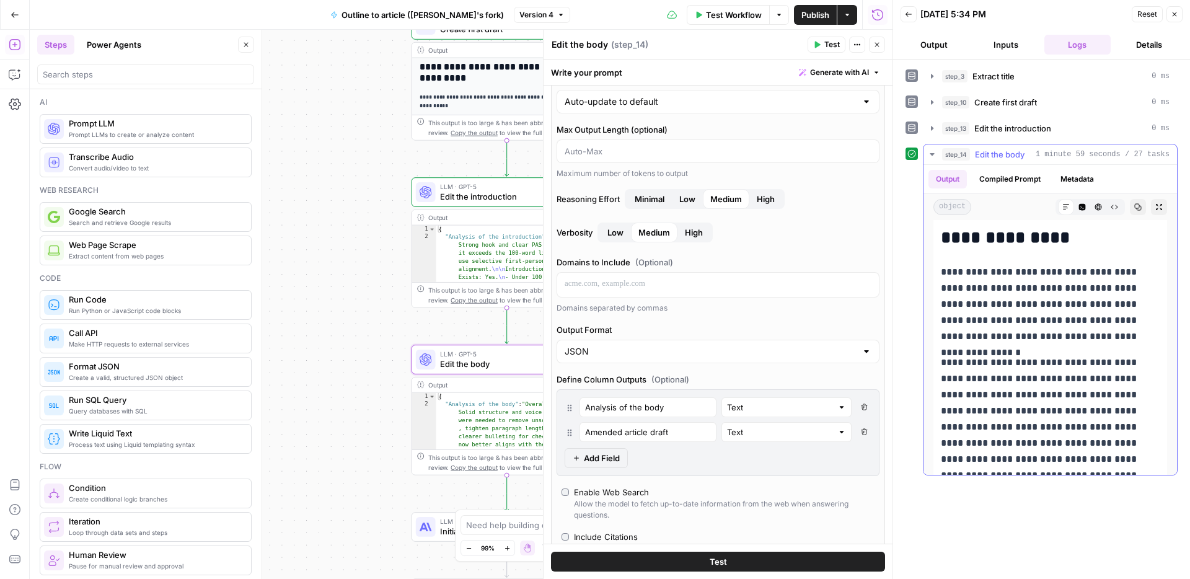
click at [1072, 303] on p "**********" at bounding box center [1050, 304] width 219 height 81
click at [1140, 204] on icon "button" at bounding box center [1138, 206] width 7 height 7
click at [1172, 15] on icon "button" at bounding box center [1174, 14] width 7 height 7
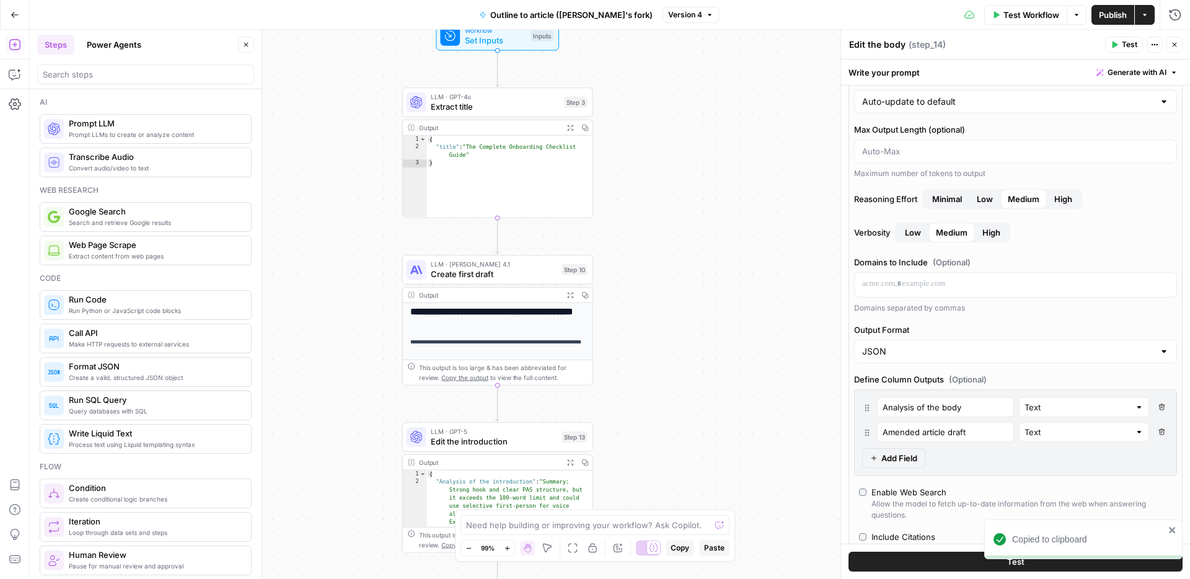
drag, startPoint x: 767, startPoint y: 155, endPoint x: 758, endPoint y: 401, distance: 245.7
click at [758, 401] on div "**********" at bounding box center [610, 304] width 1161 height 549
click at [570, 293] on icon "button" at bounding box center [570, 295] width 7 height 7
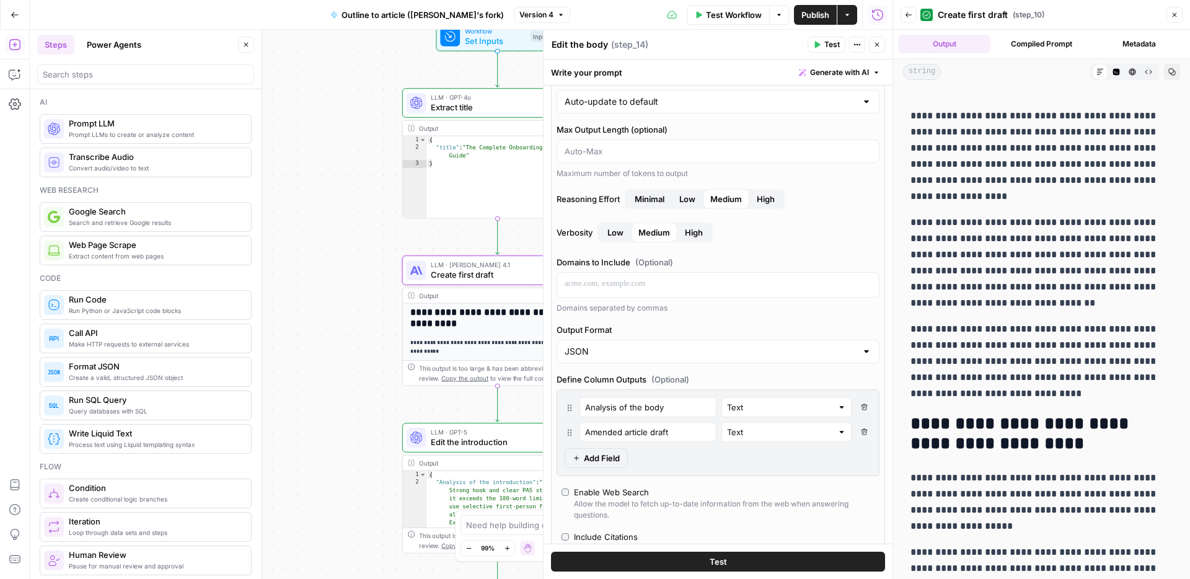
scroll to position [165, 0]
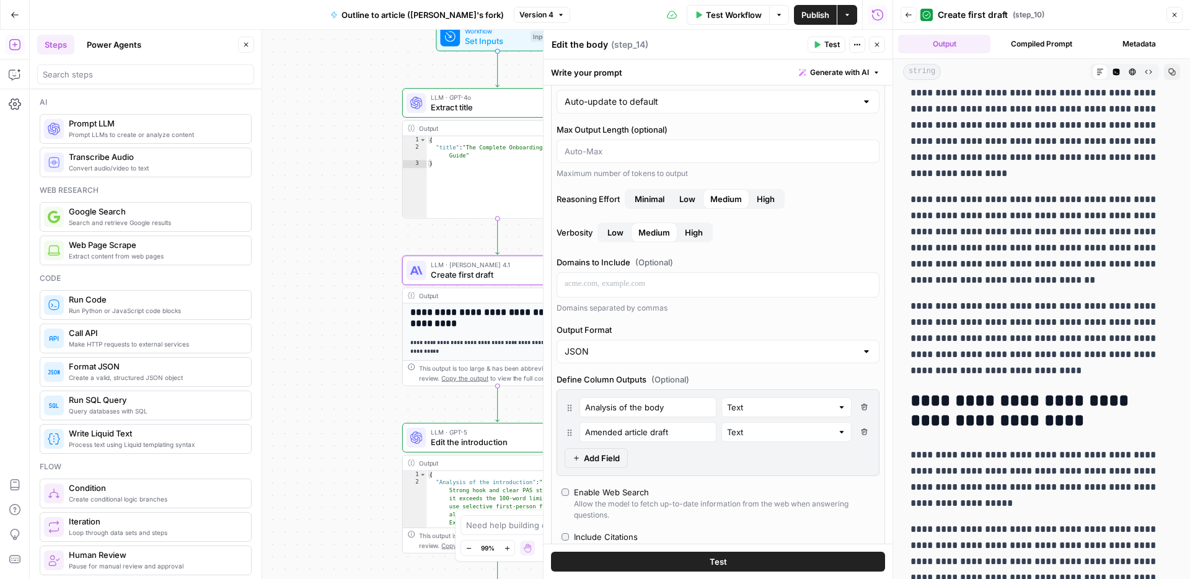
click at [1175, 19] on button "Close" at bounding box center [1175, 15] width 16 height 16
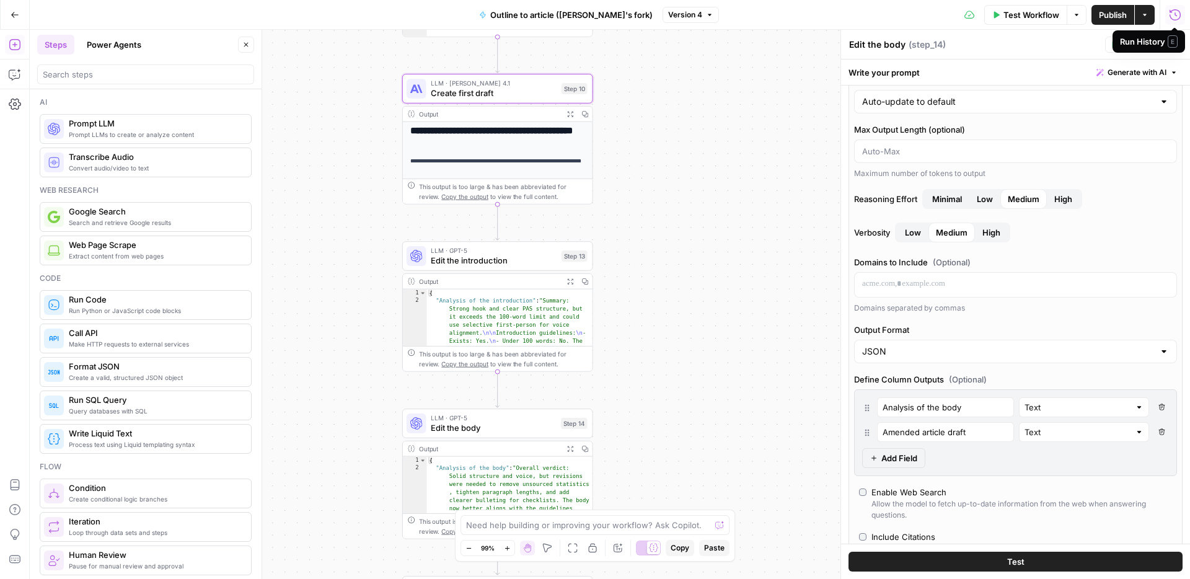
drag, startPoint x: 694, startPoint y: 415, endPoint x: 694, endPoint y: 228, distance: 187.2
click at [694, 228] on div "**********" at bounding box center [610, 304] width 1161 height 549
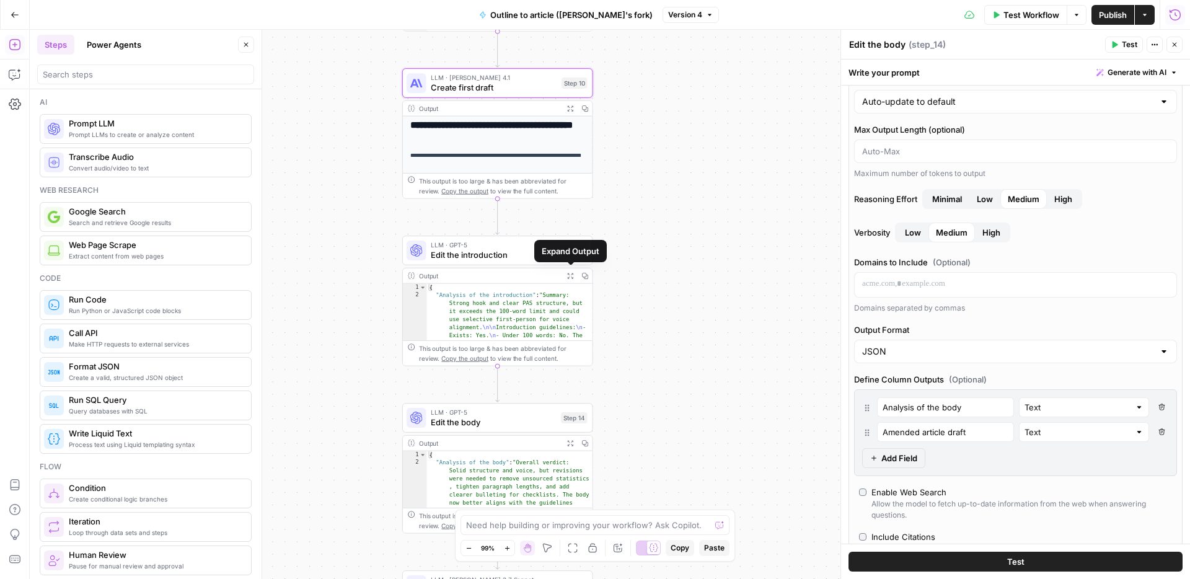
click at [572, 274] on icon "button" at bounding box center [570, 276] width 6 height 6
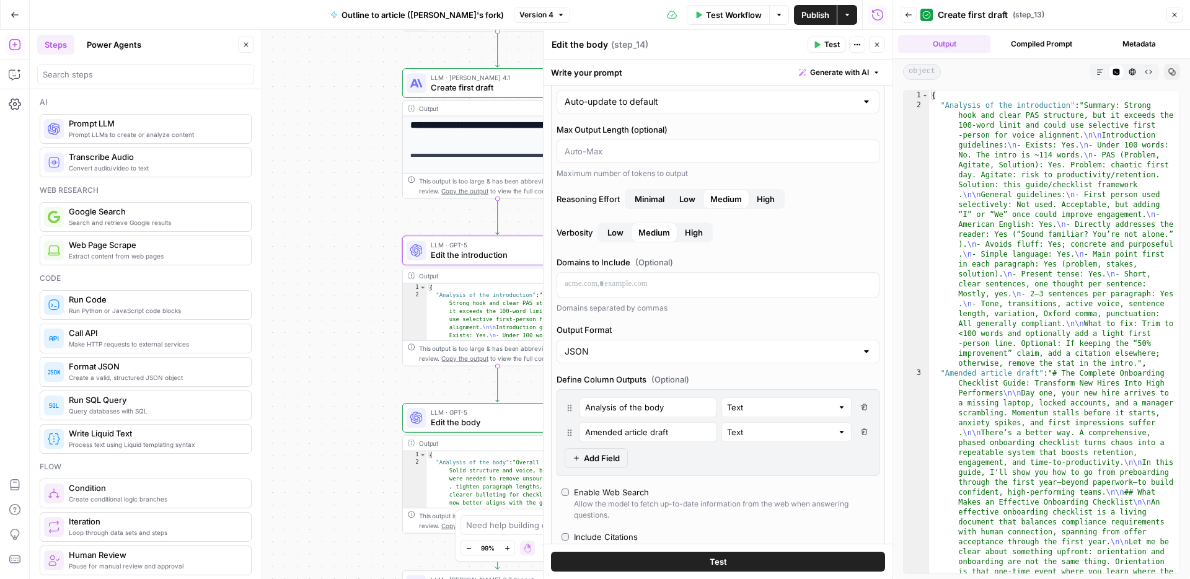
click at [1102, 71] on icon "button" at bounding box center [1100, 71] width 7 height 7
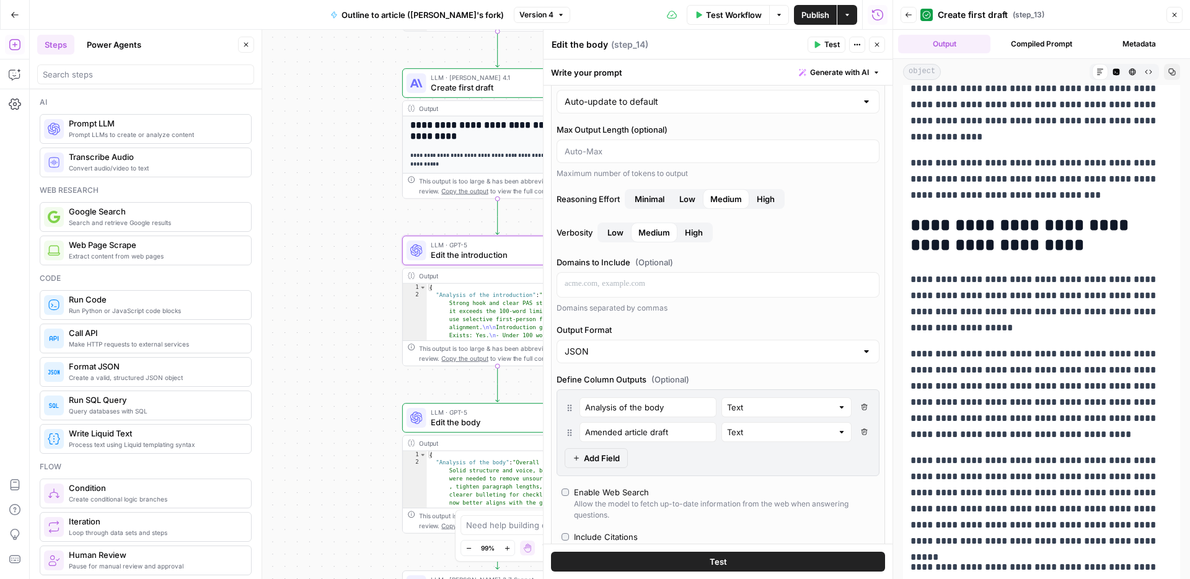
scroll to position [1031, 0]
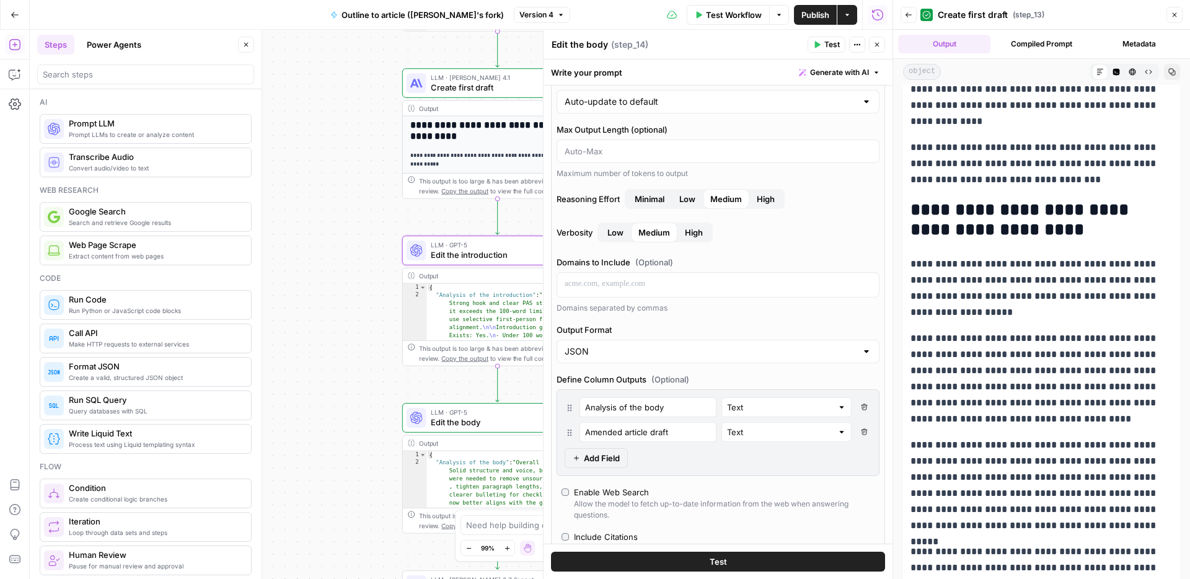
click at [1172, 17] on icon "button" at bounding box center [1174, 14] width 7 height 7
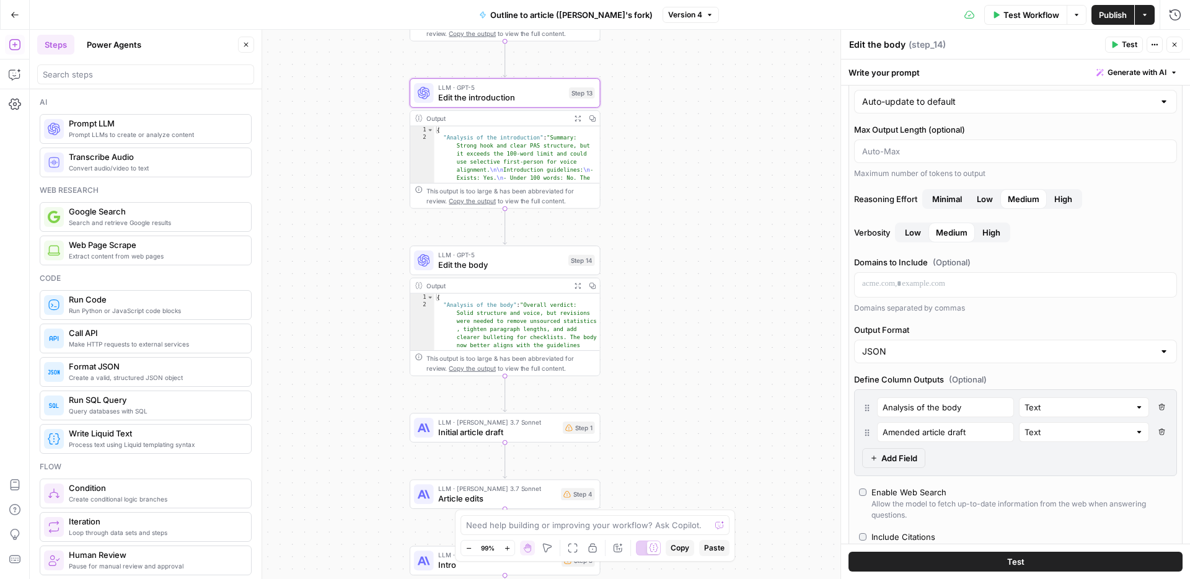
drag, startPoint x: 727, startPoint y: 390, endPoint x: 735, endPoint y: 219, distance: 170.7
click at [735, 219] on div "**********" at bounding box center [610, 304] width 1161 height 549
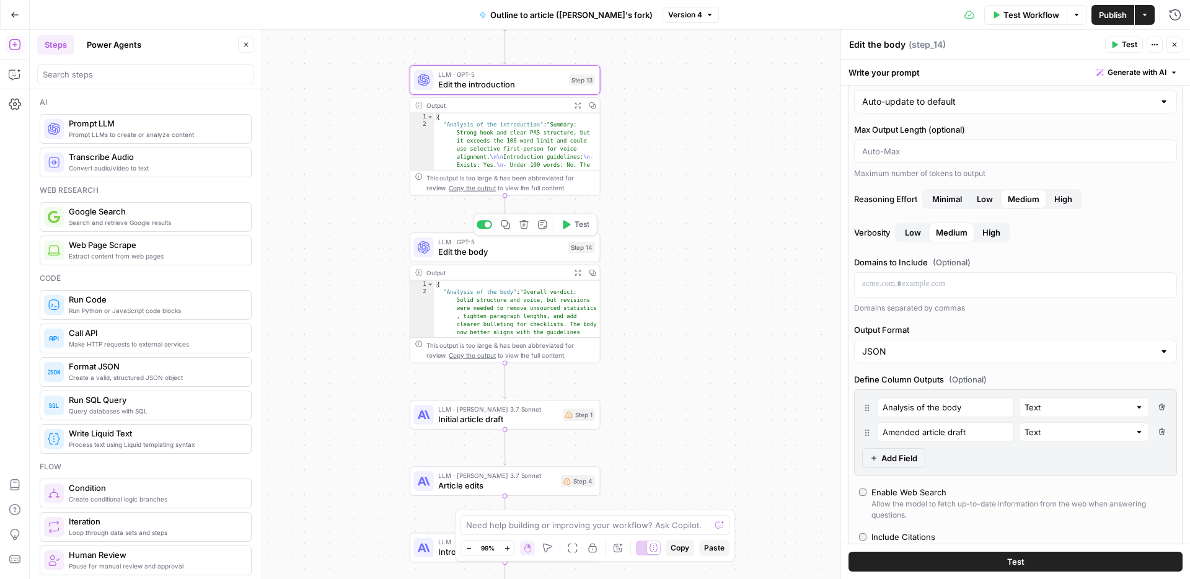
click at [529, 246] on span "Edit the body" at bounding box center [500, 252] width 125 height 12
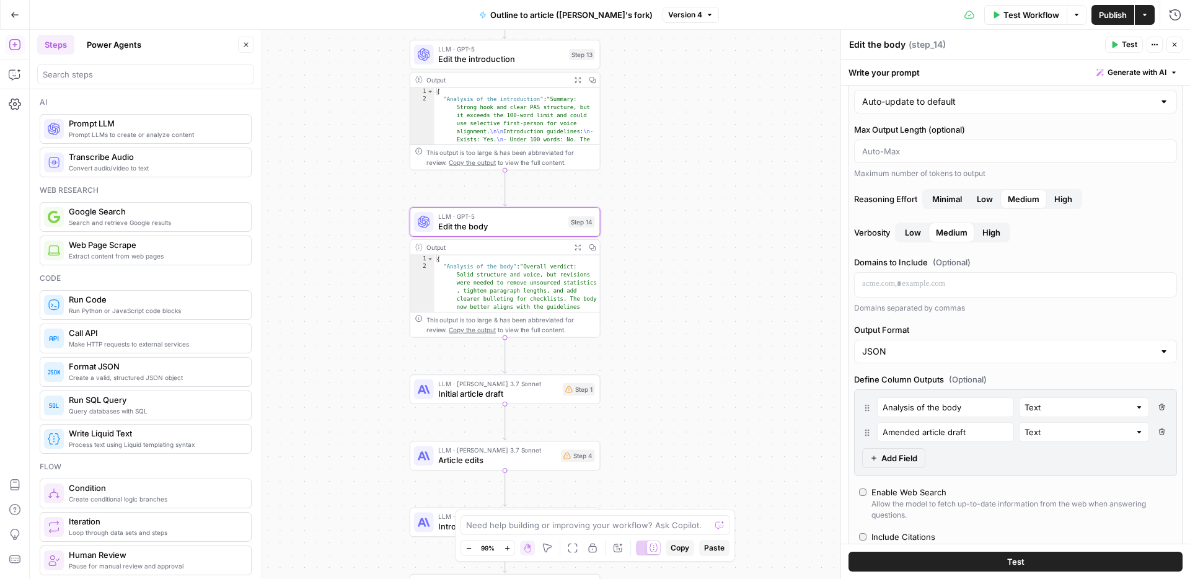
drag, startPoint x: 733, startPoint y: 347, endPoint x: 733, endPoint y: 321, distance: 26.0
click at [733, 321] on div "**********" at bounding box center [610, 304] width 1161 height 549
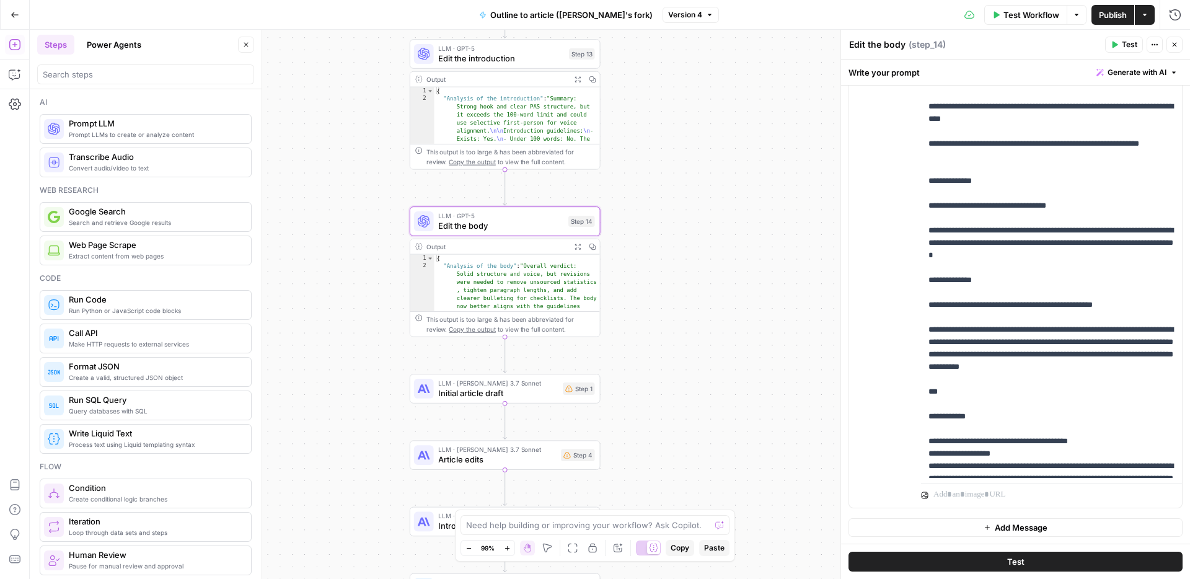
scroll to position [741, 0]
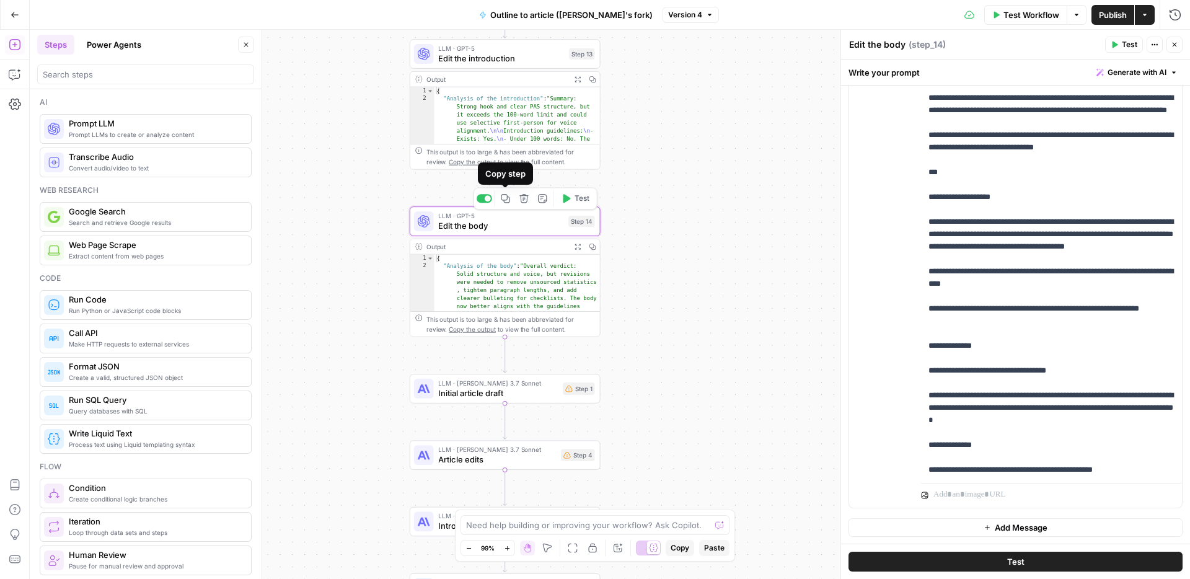
click at [504, 200] on icon "button" at bounding box center [505, 198] width 9 height 9
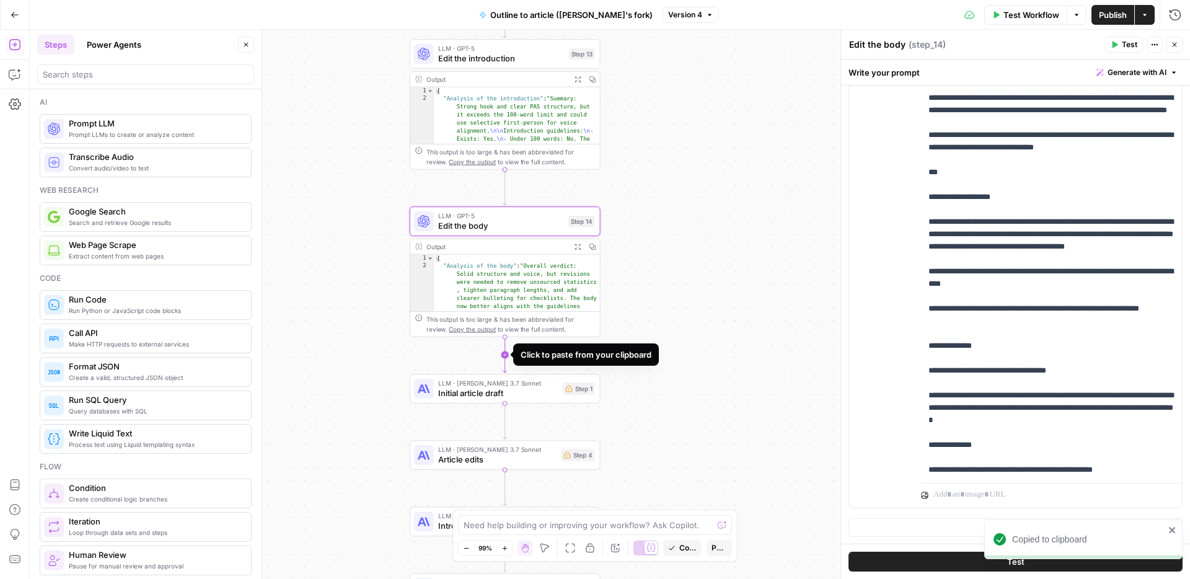
click at [505, 356] on icon "Edge from step_14 to step_1" at bounding box center [505, 355] width 4 height 36
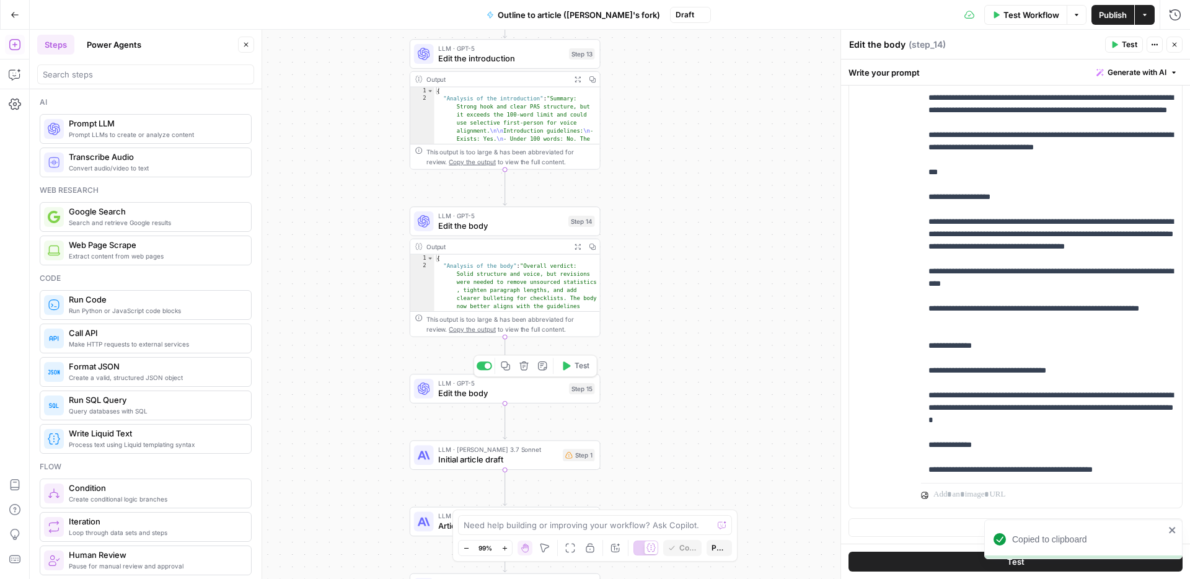
click at [462, 394] on span "Edit the body" at bounding box center [500, 393] width 125 height 12
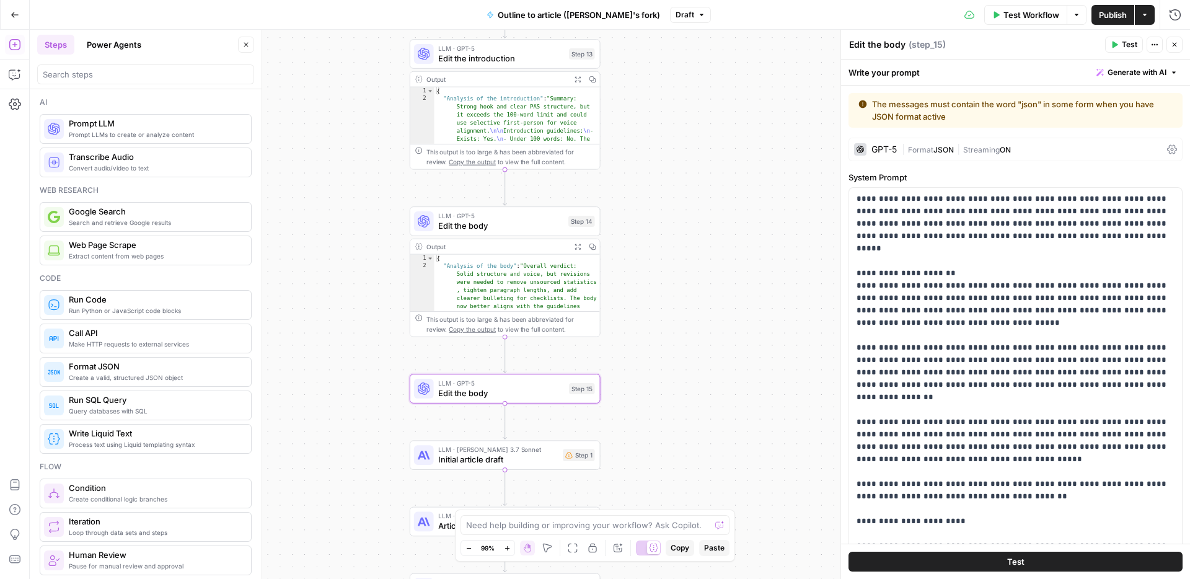
click at [888, 46] on textarea "Edit the body" at bounding box center [877, 44] width 56 height 12
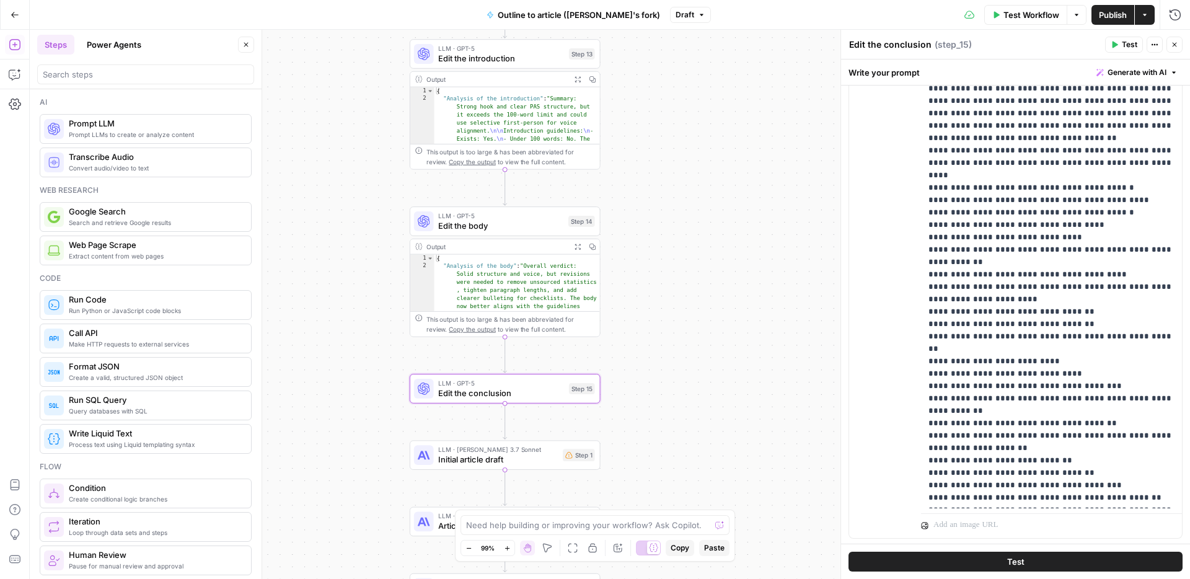
scroll to position [1666, 0]
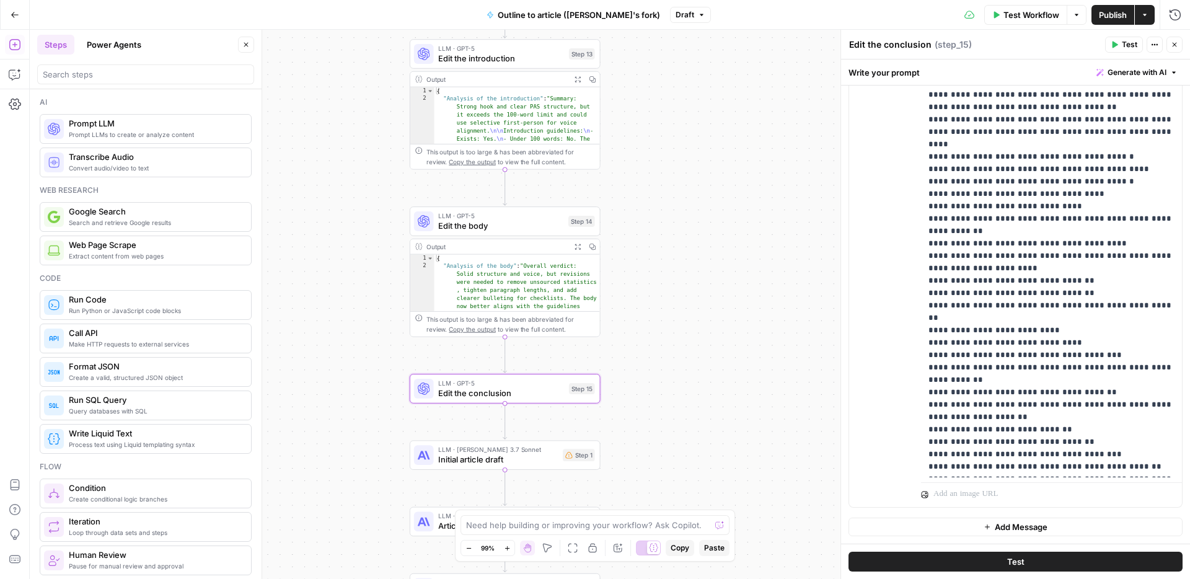
type textarea "Edit the conclusion"
click at [1014, 522] on span "Add Message" at bounding box center [1021, 527] width 53 height 12
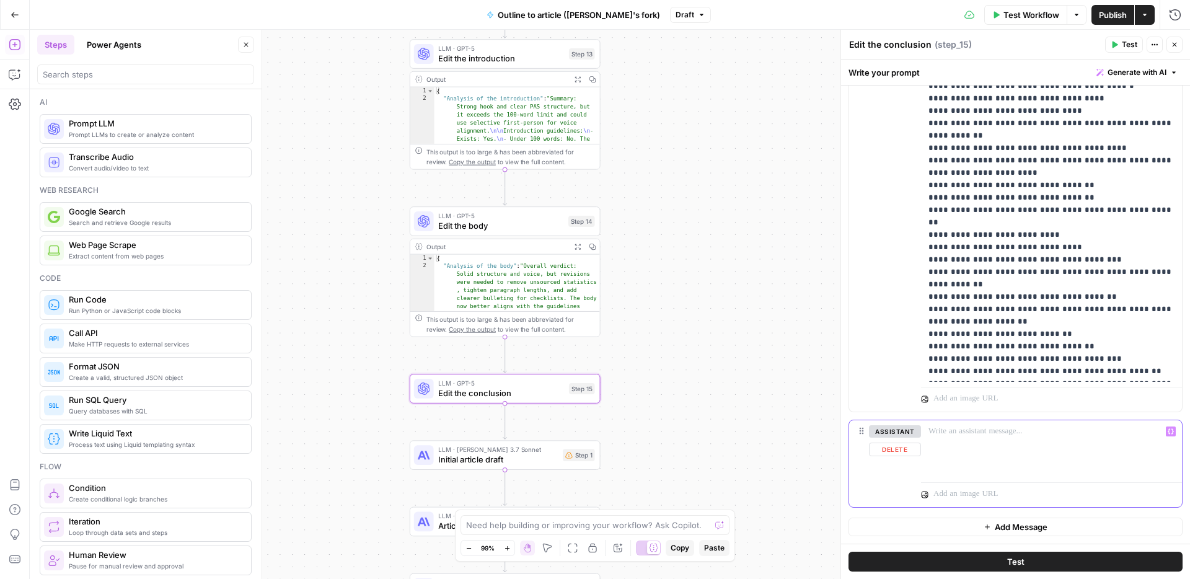
click at [999, 436] on p at bounding box center [1052, 431] width 246 height 12
click at [1172, 431] on icon "button" at bounding box center [1171, 431] width 6 height 6
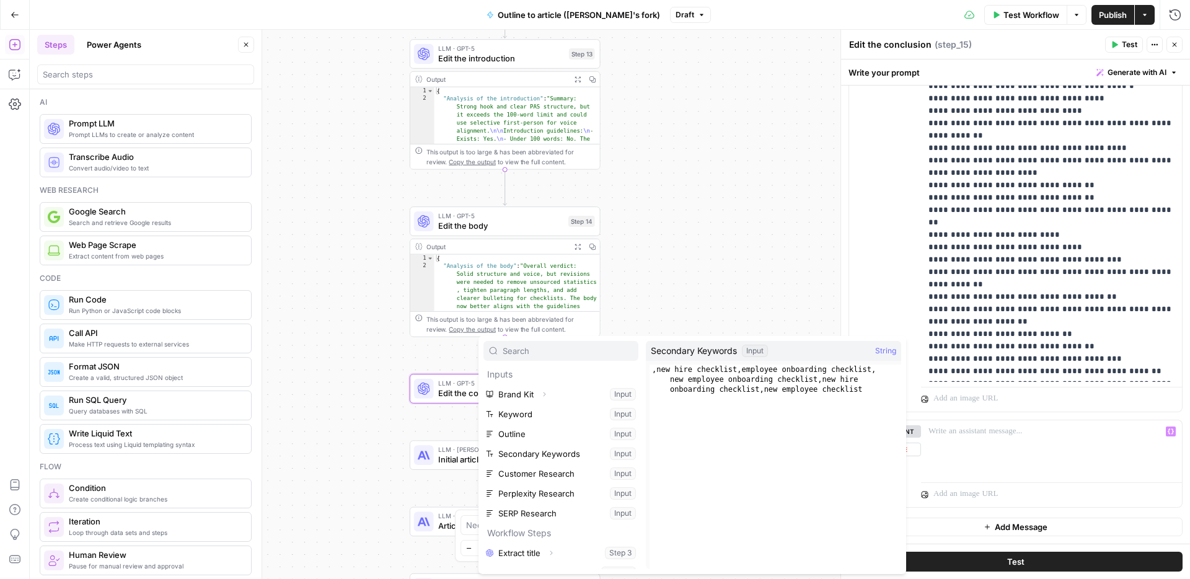
scroll to position [172, 0]
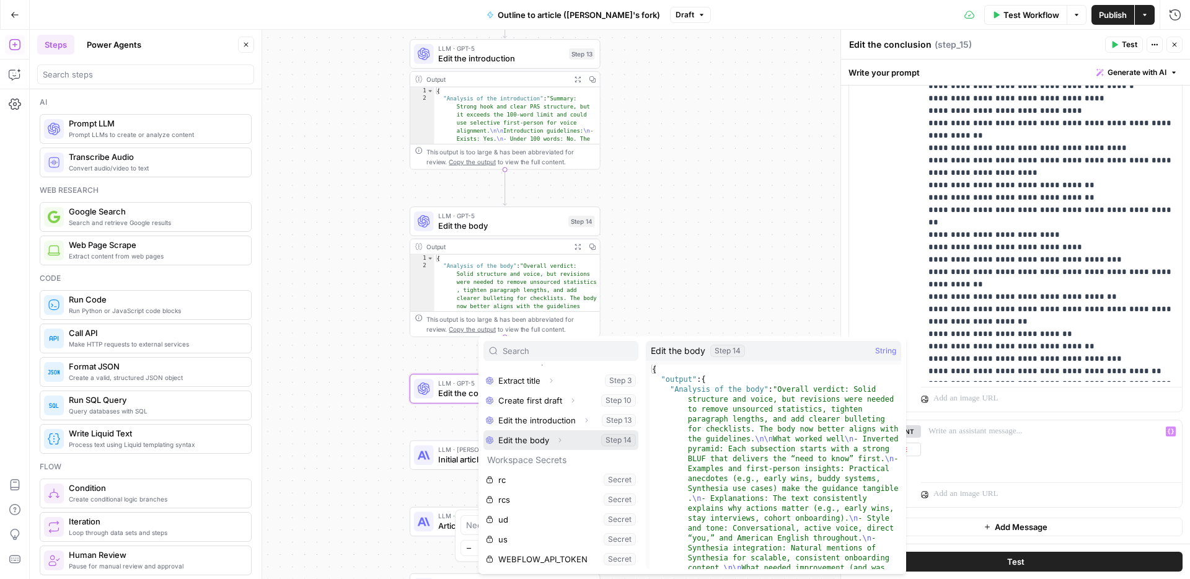
click at [559, 441] on icon "button" at bounding box center [560, 440] width 2 height 4
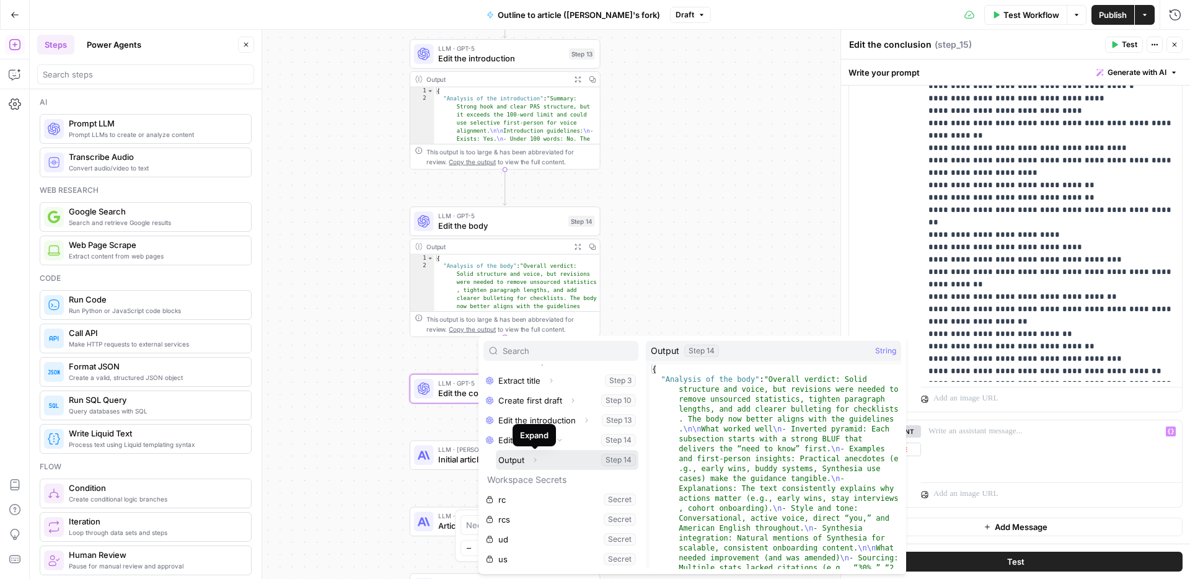
click at [538, 456] on icon "button" at bounding box center [534, 459] width 7 height 7
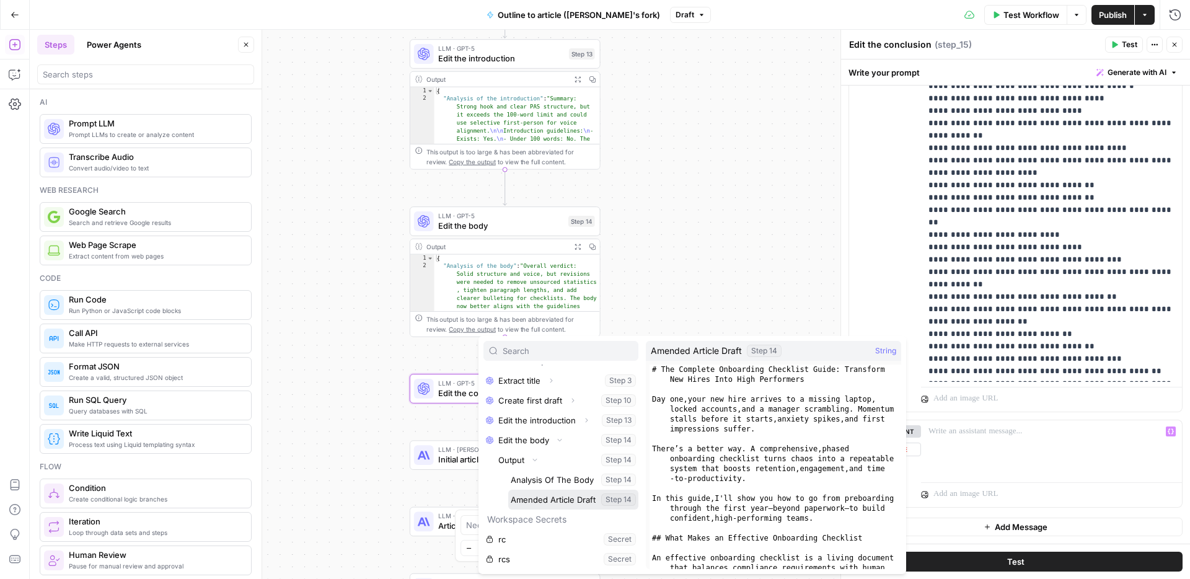
click at [547, 493] on button "Select variable Amended Article Draft" at bounding box center [573, 500] width 130 height 20
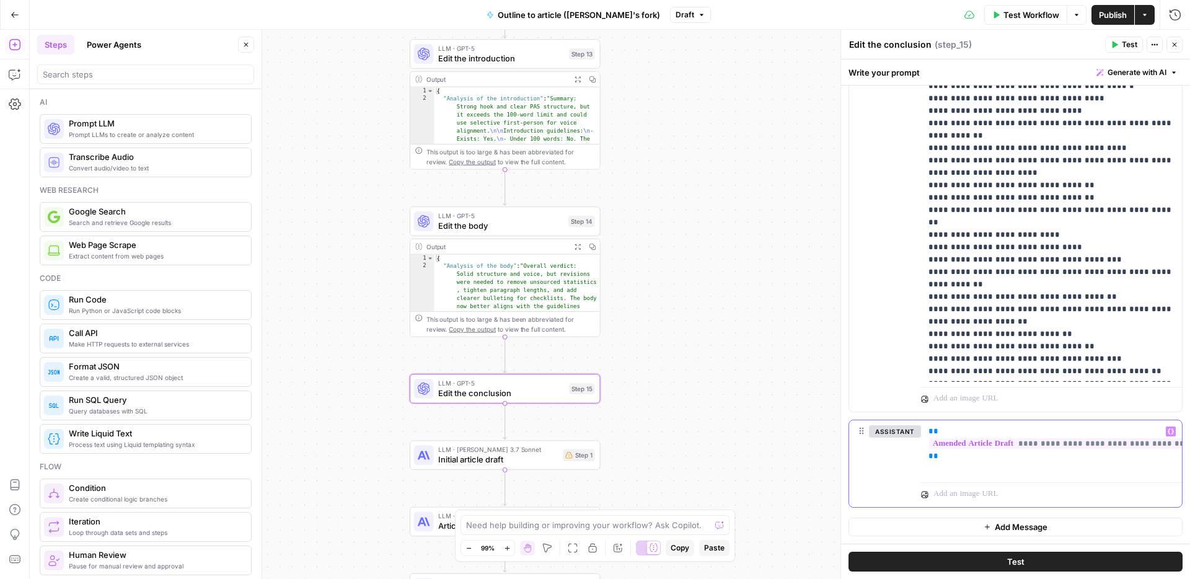
scroll to position [1755, 0]
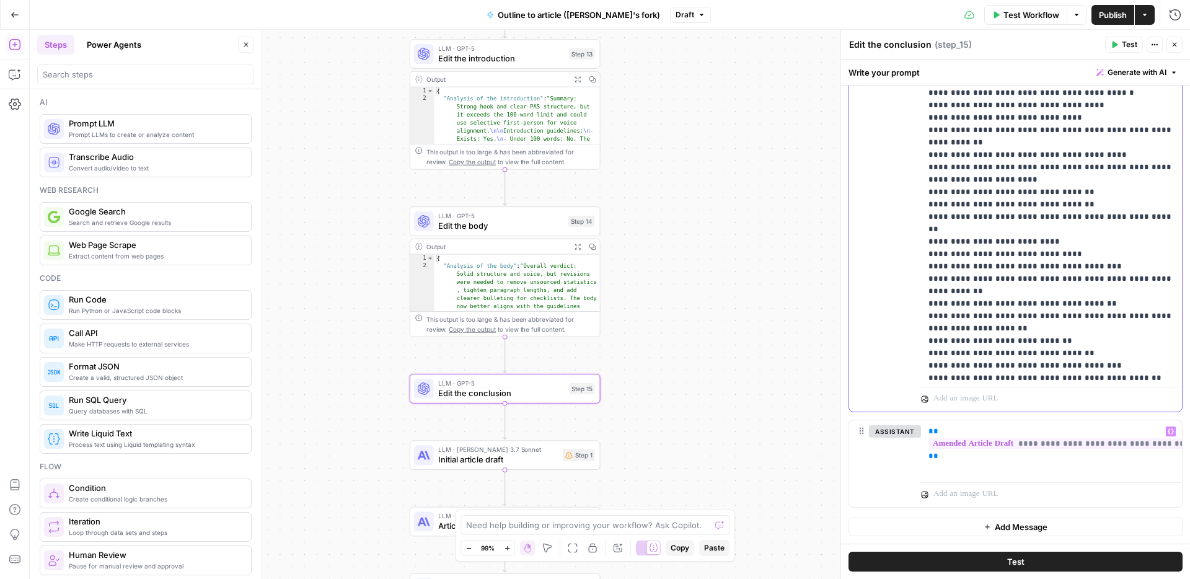
click at [999, 532] on span "Add Message" at bounding box center [1021, 527] width 53 height 12
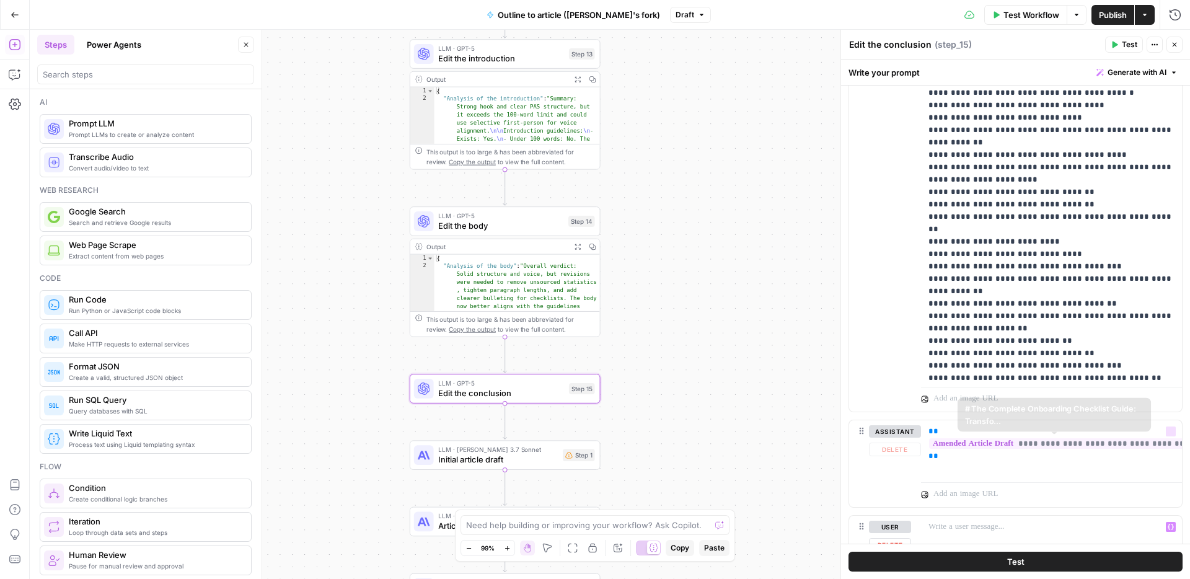
scroll to position [1857, 0]
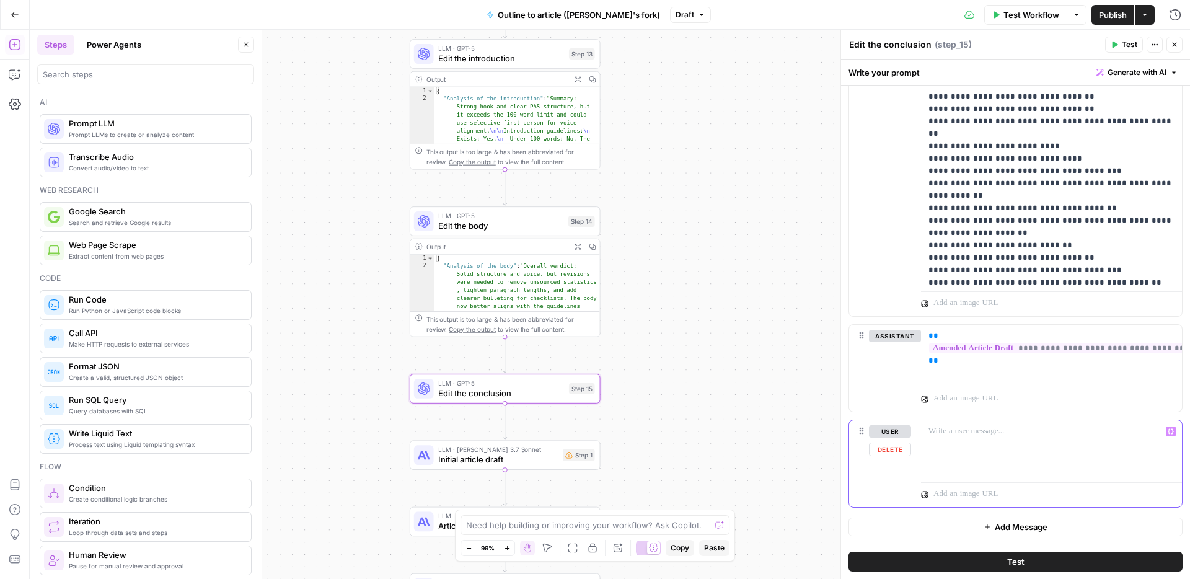
click at [960, 436] on p at bounding box center [1052, 431] width 246 height 12
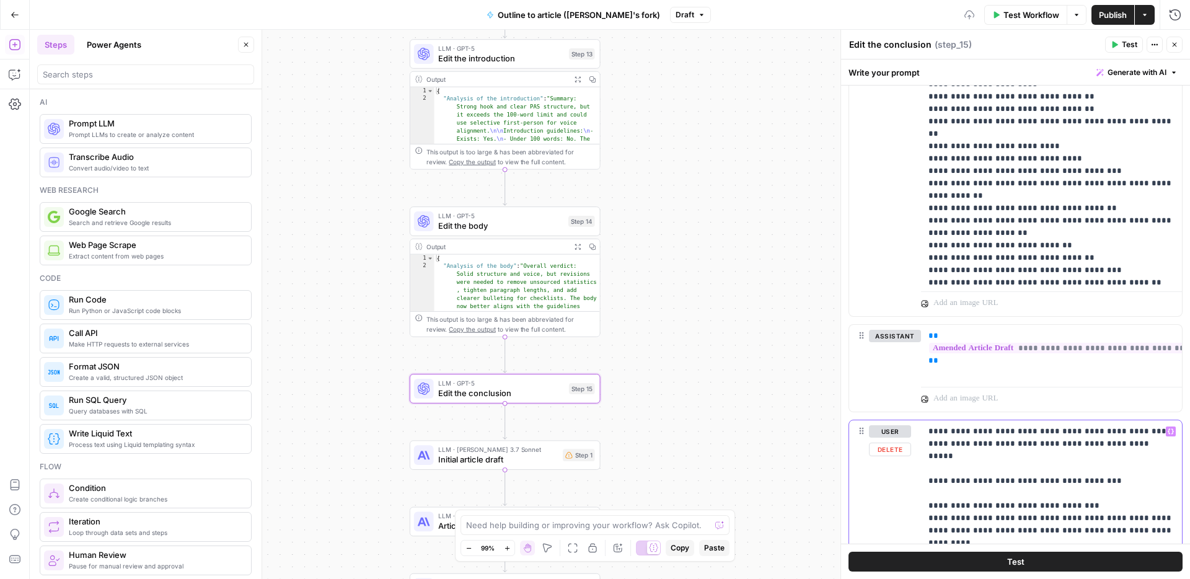
scroll to position [1851, 0]
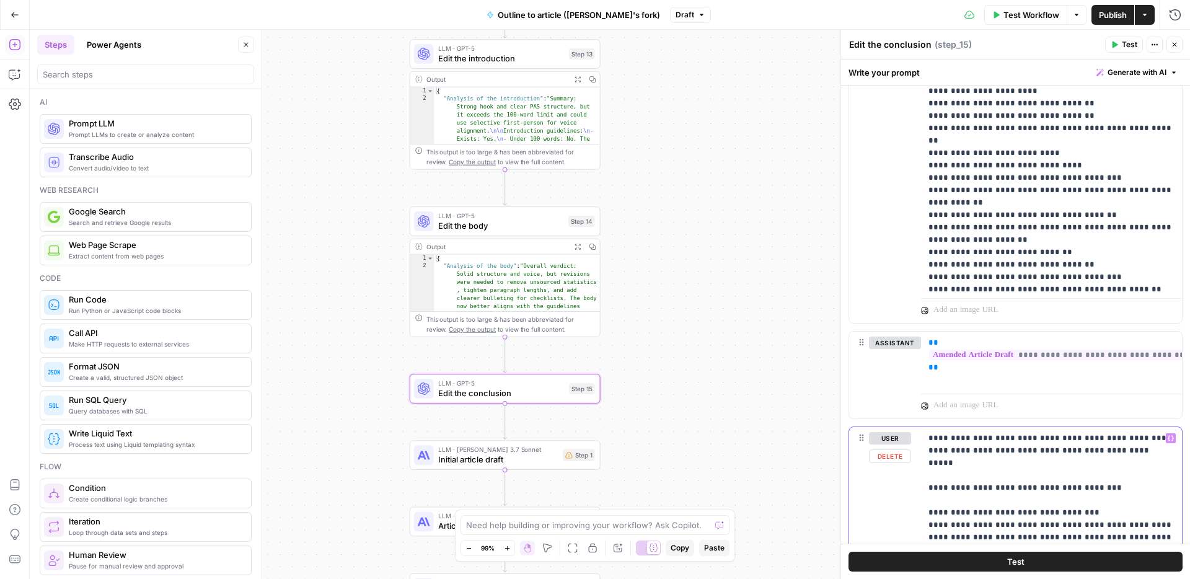
drag, startPoint x: 1052, startPoint y: 438, endPoint x: 1032, endPoint y: 436, distance: 19.9
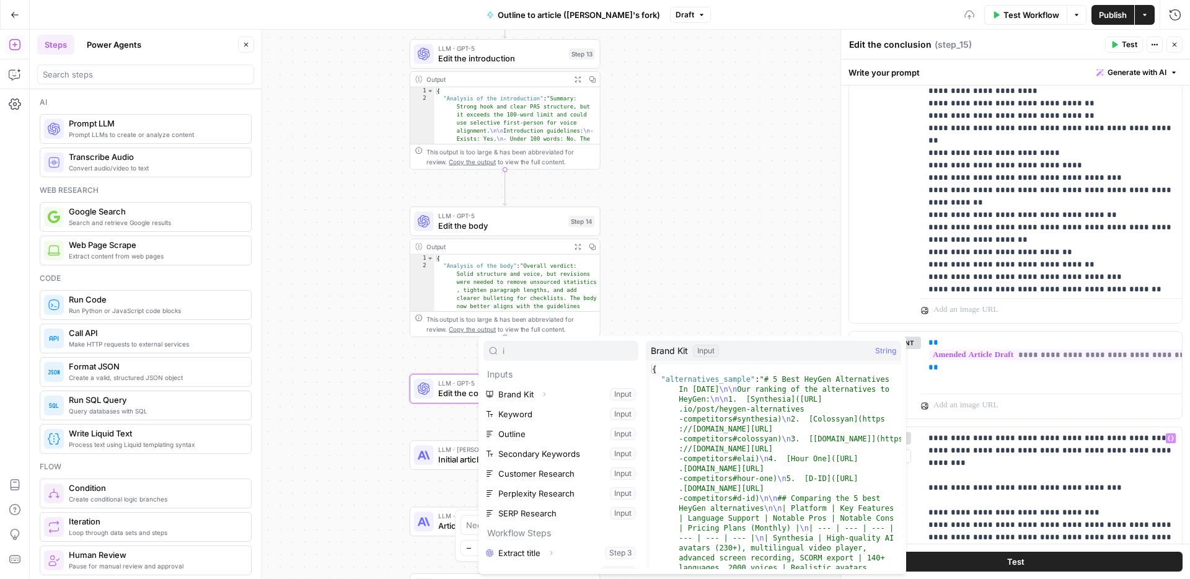
type input "i"
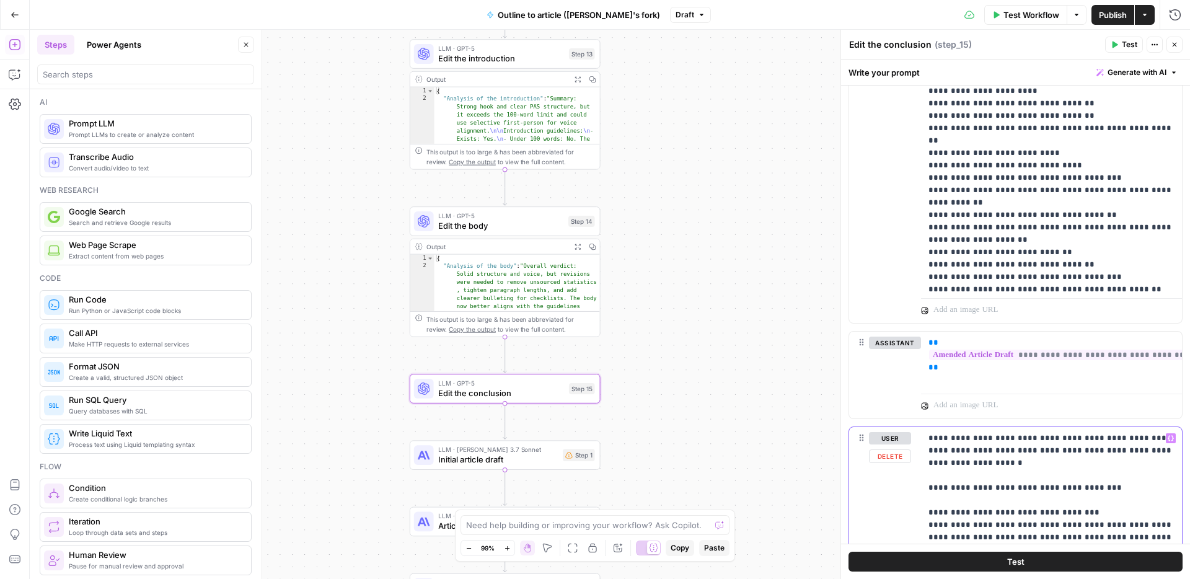
drag, startPoint x: 1037, startPoint y: 465, endPoint x: 998, endPoint y: 452, distance: 41.2
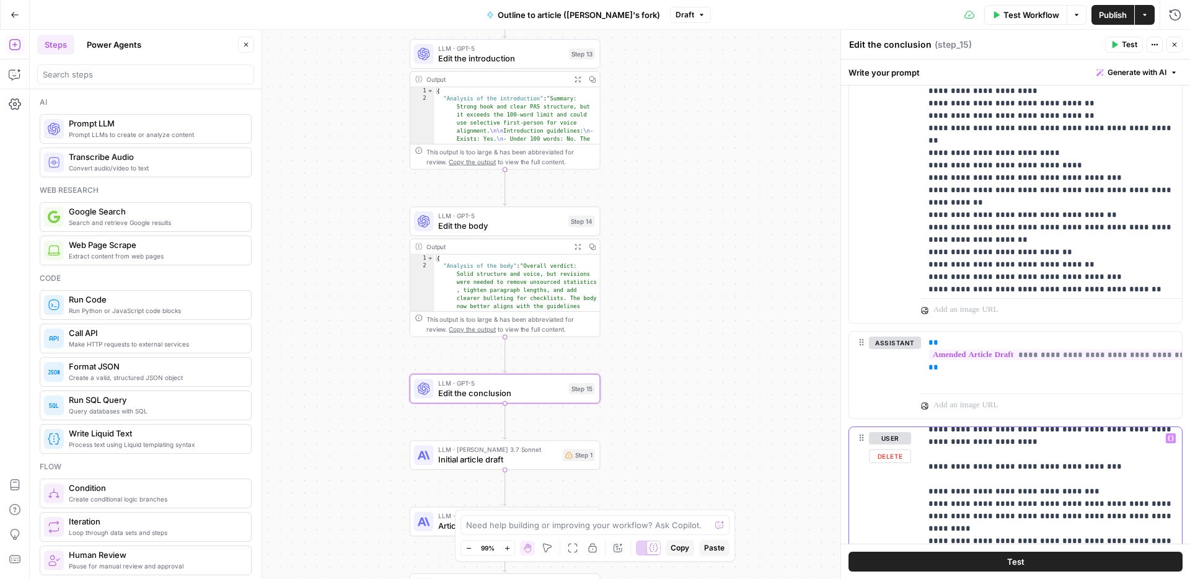
scroll to position [0, 0]
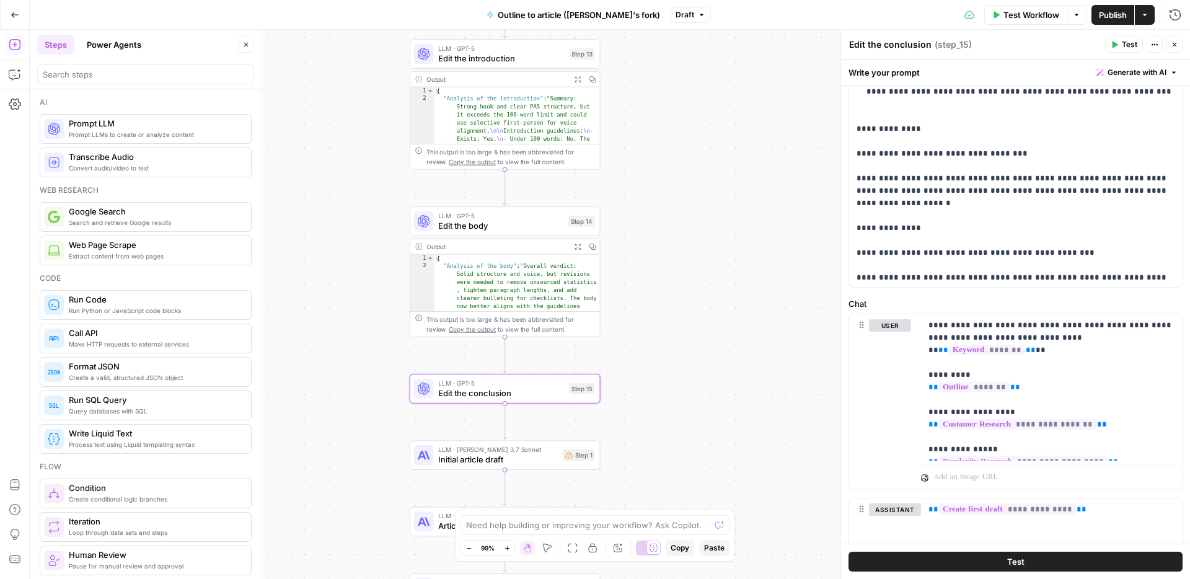
scroll to position [2929, 0]
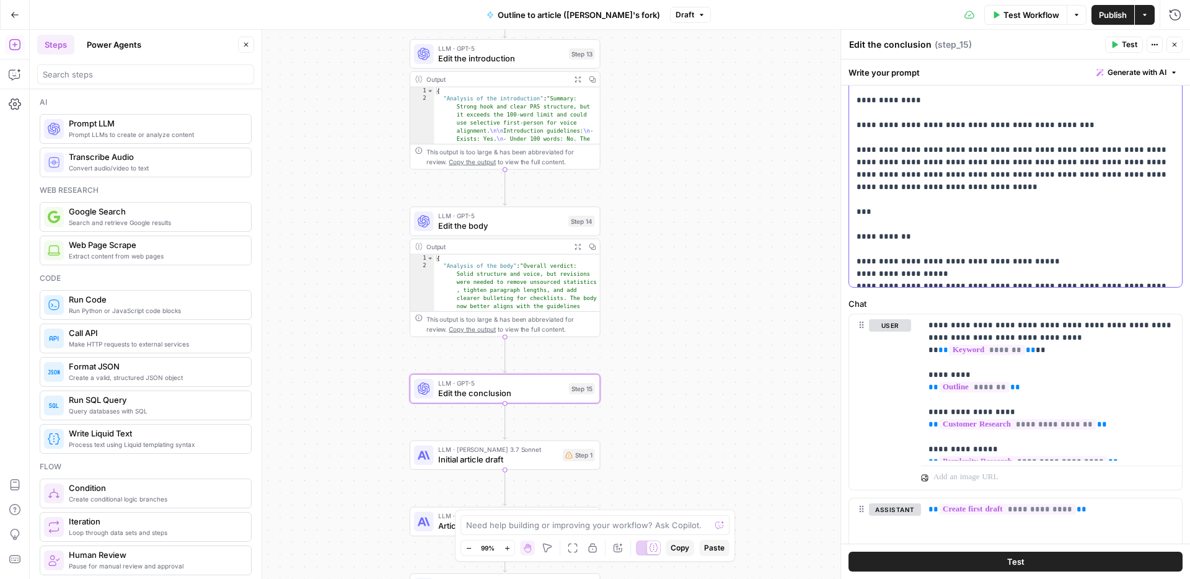
drag, startPoint x: 1102, startPoint y: 201, endPoint x: 849, endPoint y: 196, distance: 253.0
click at [849, 196] on div "**********" at bounding box center [1015, 34] width 333 height 505
copy p "**********"
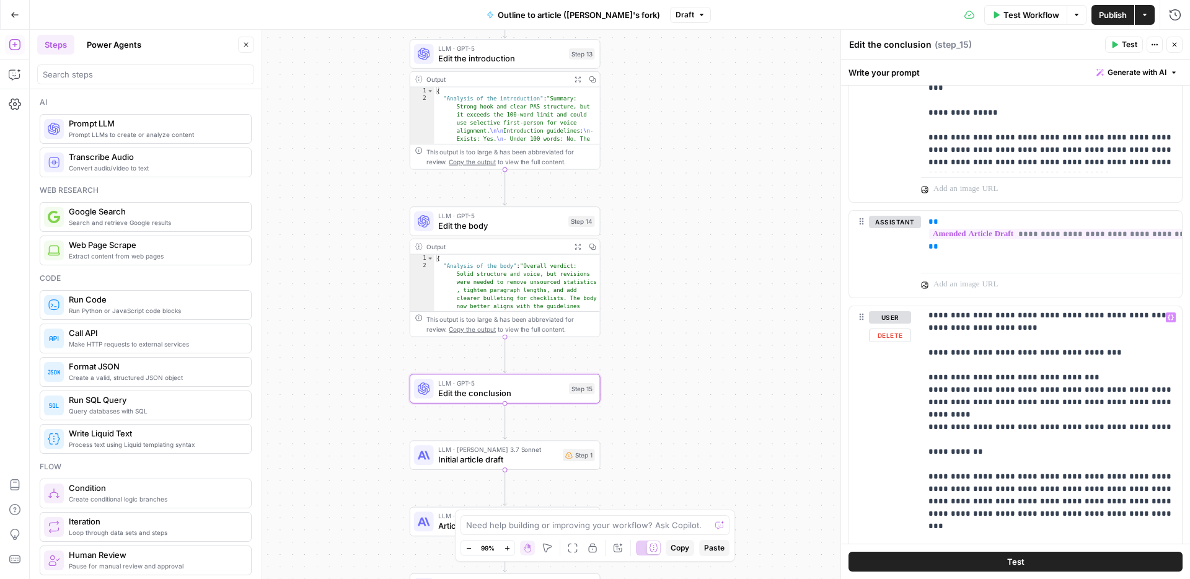
scroll to position [0, 0]
drag, startPoint x: 1084, startPoint y: 379, endPoint x: 925, endPoint y: 379, distance: 159.3
click at [925, 379] on div "**********" at bounding box center [1051, 558] width 261 height 505
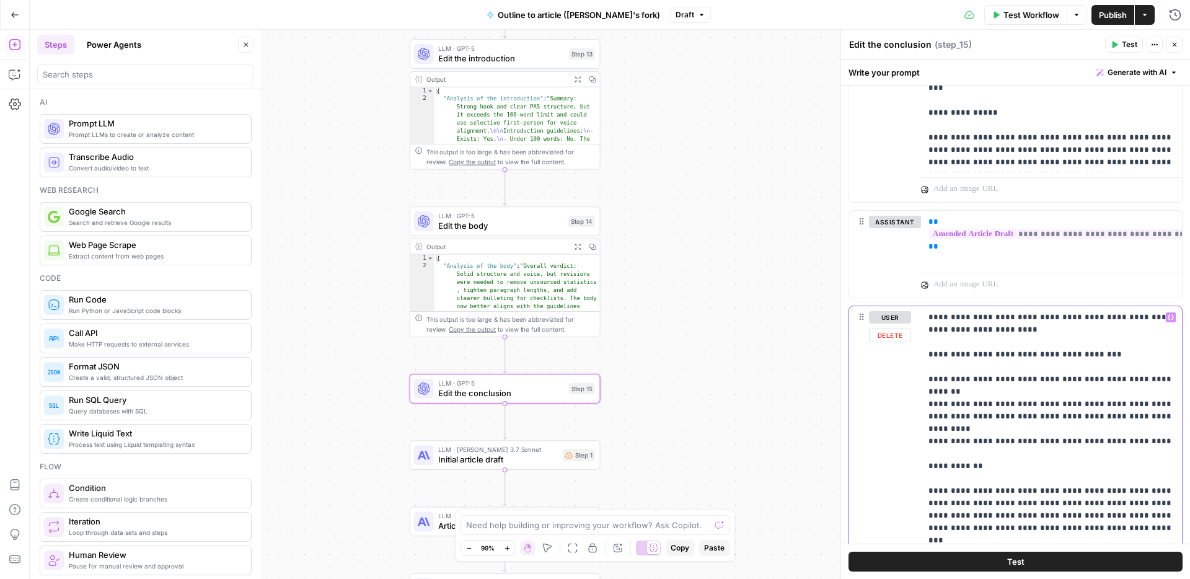
click at [927, 403] on div "**********" at bounding box center [1051, 558] width 261 height 505
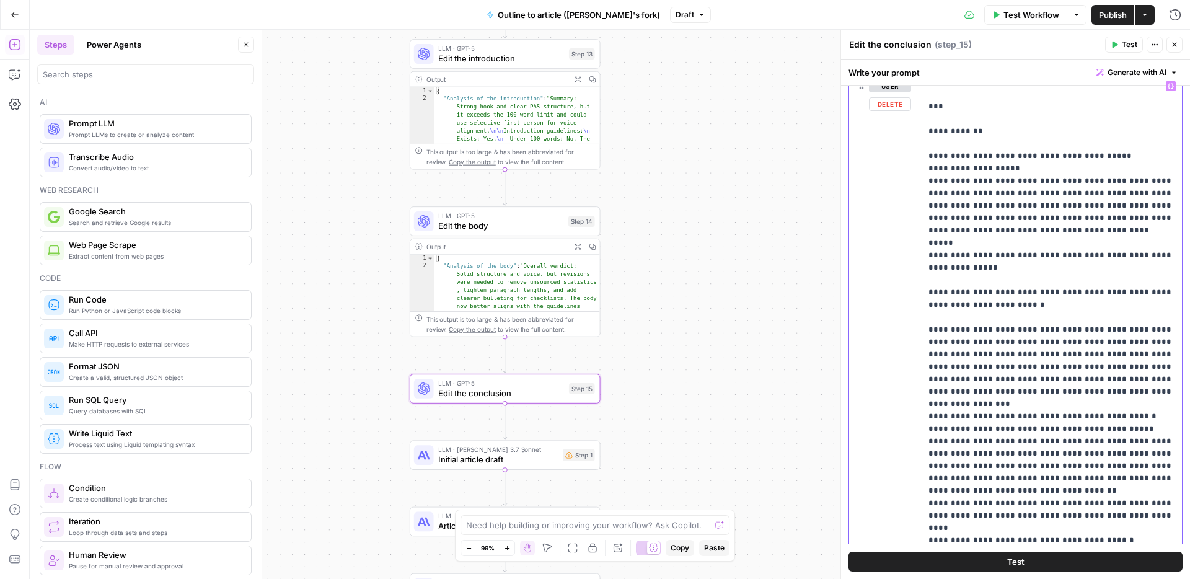
scroll to position [1467, 0]
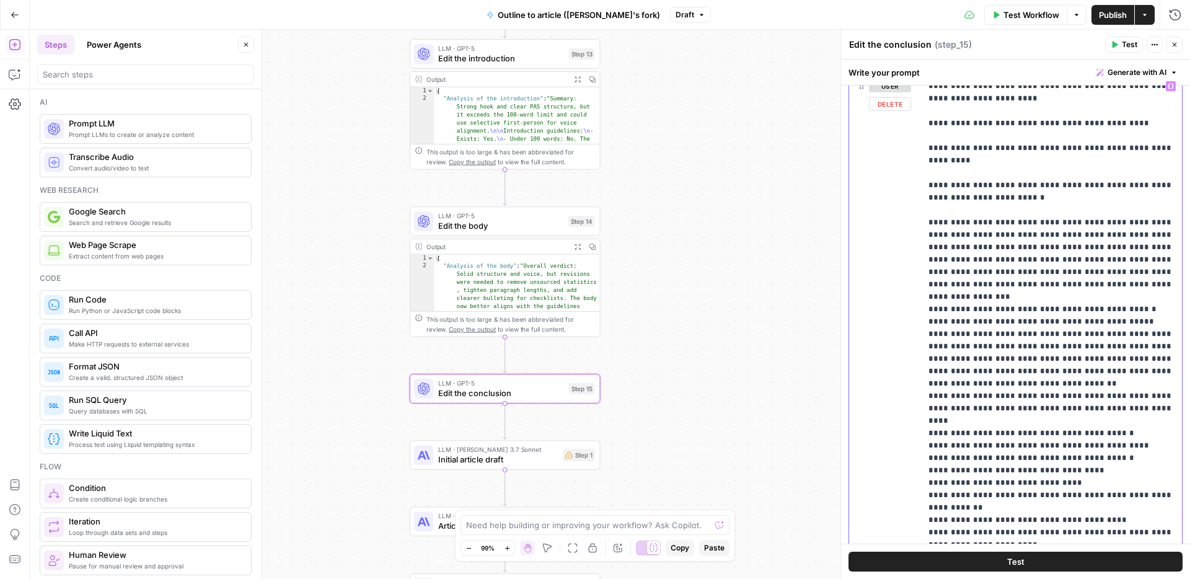
click at [989, 184] on p "**********" at bounding box center [1052, 458] width 246 height 756
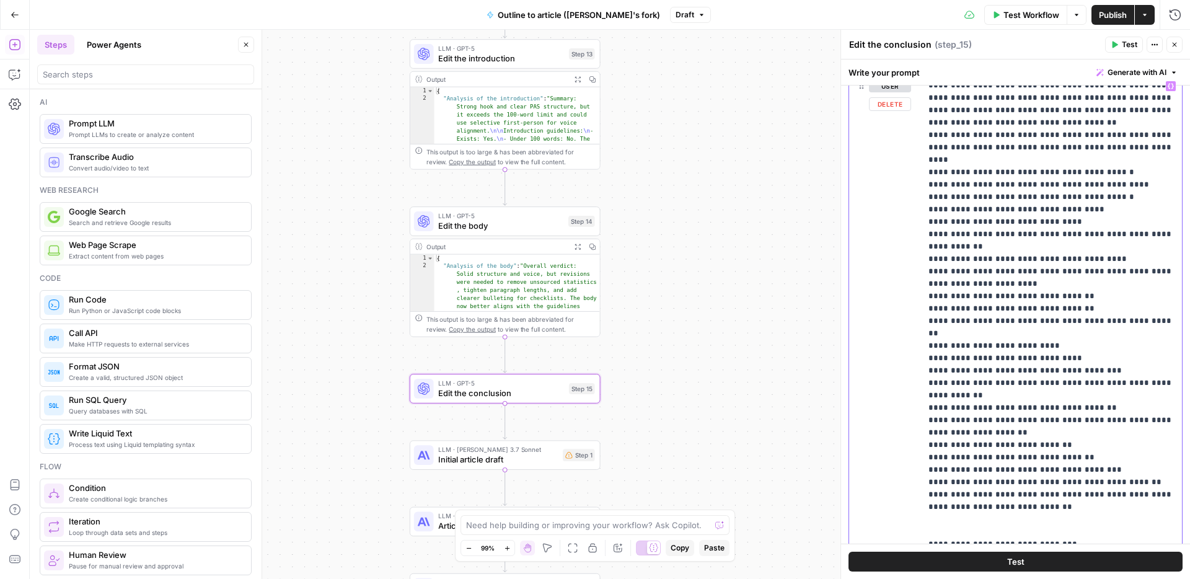
scroll to position [2305, 0]
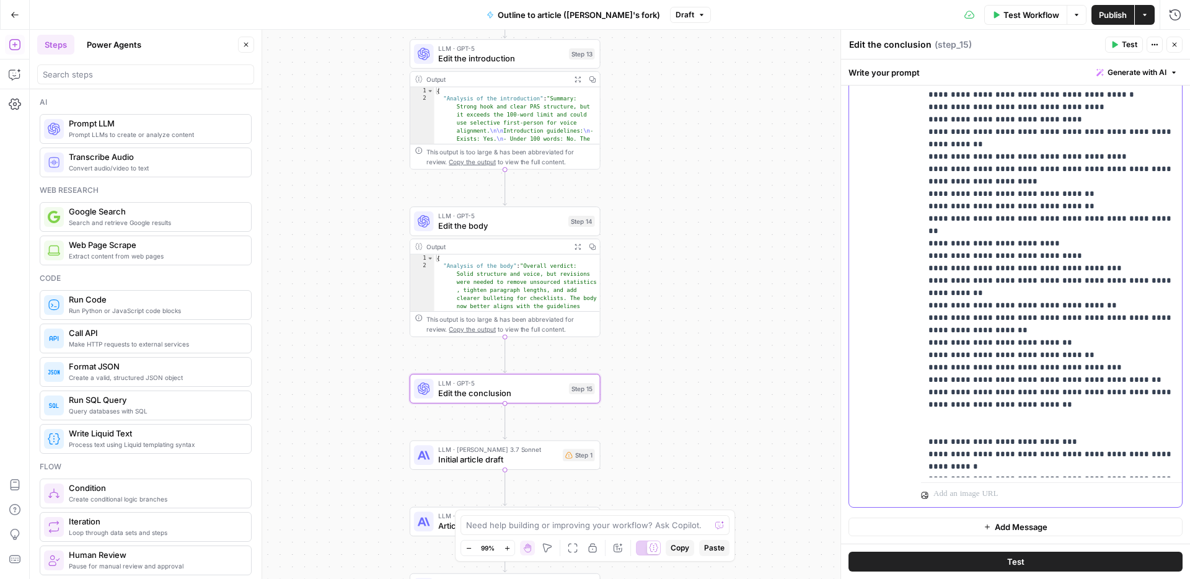
click at [1051, 417] on p "**********" at bounding box center [1052, 95] width 246 height 756
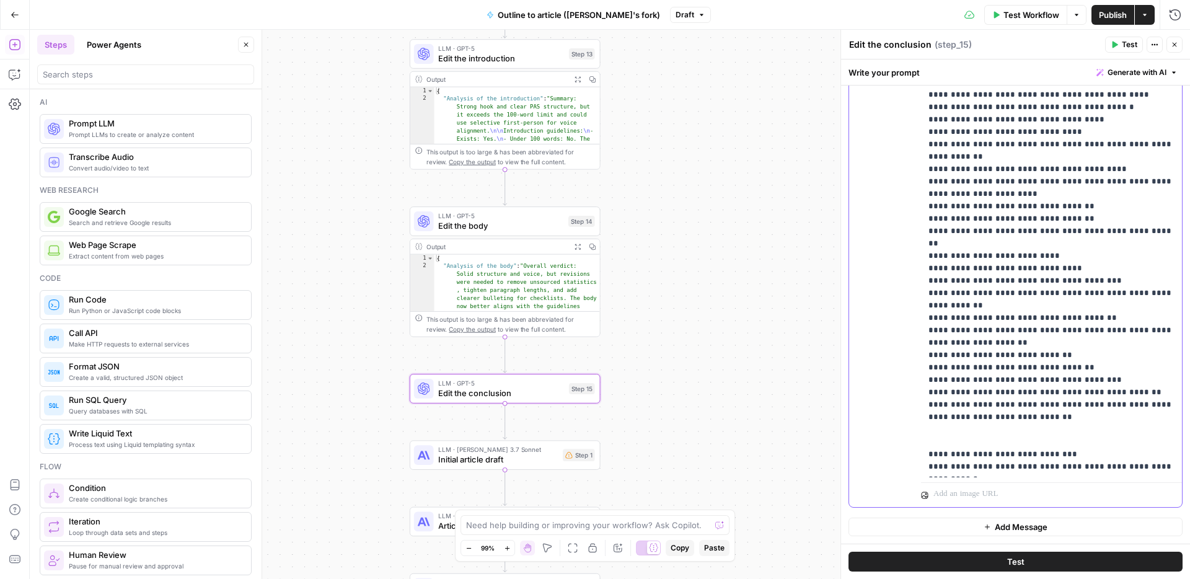
scroll to position [261, 0]
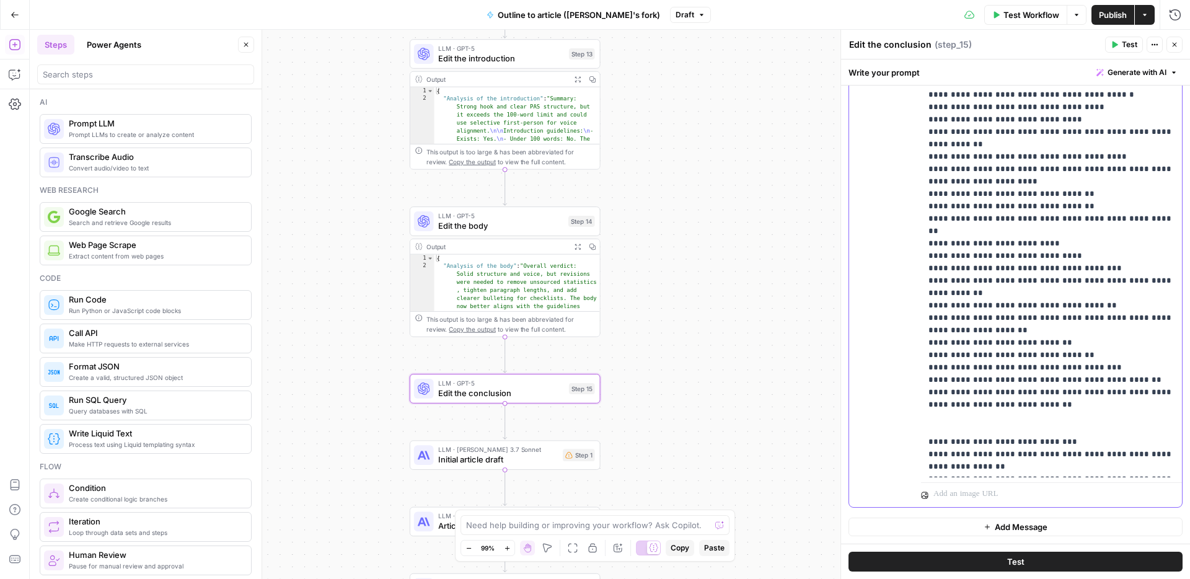
click at [1056, 441] on p "**********" at bounding box center [1052, 95] width 246 height 756
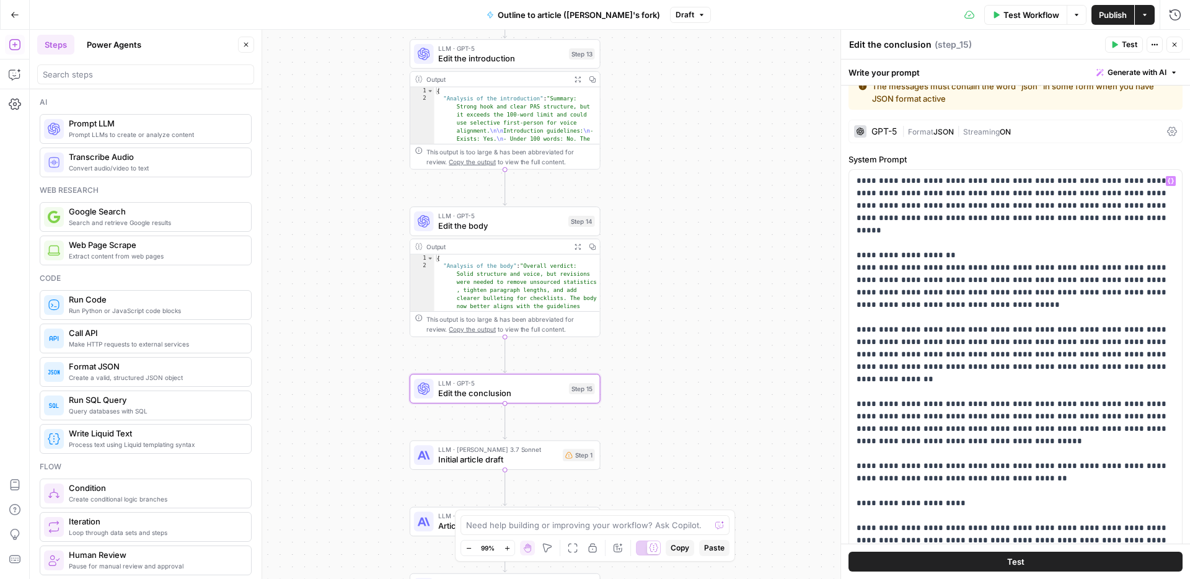
scroll to position [0, 0]
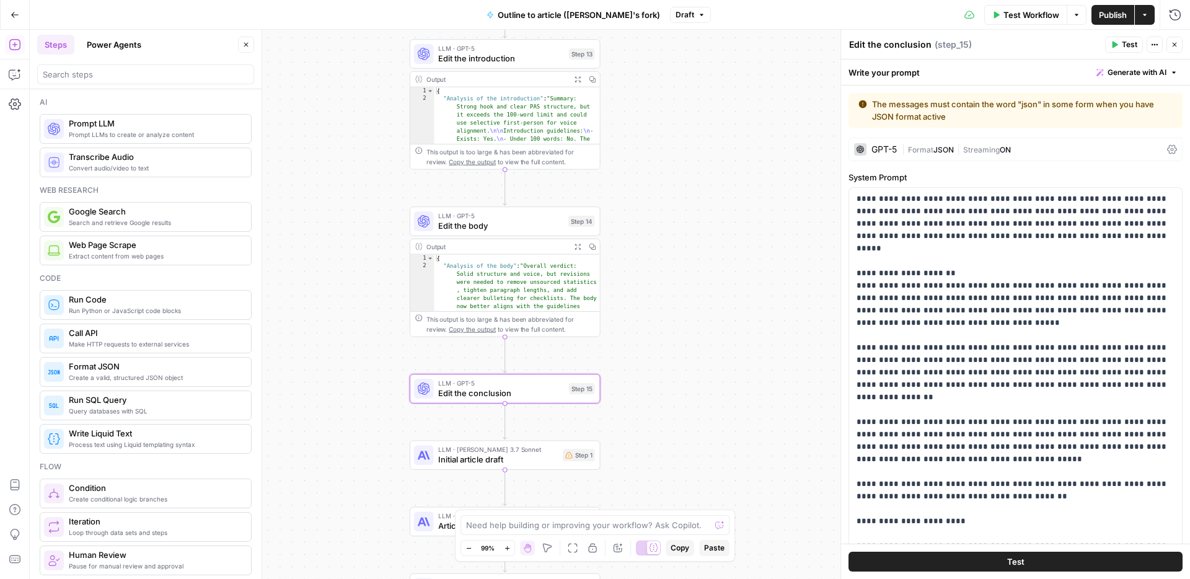
click at [1169, 140] on div "GPT-5 | Format JSON | Streaming ON" at bounding box center [1016, 150] width 334 height 24
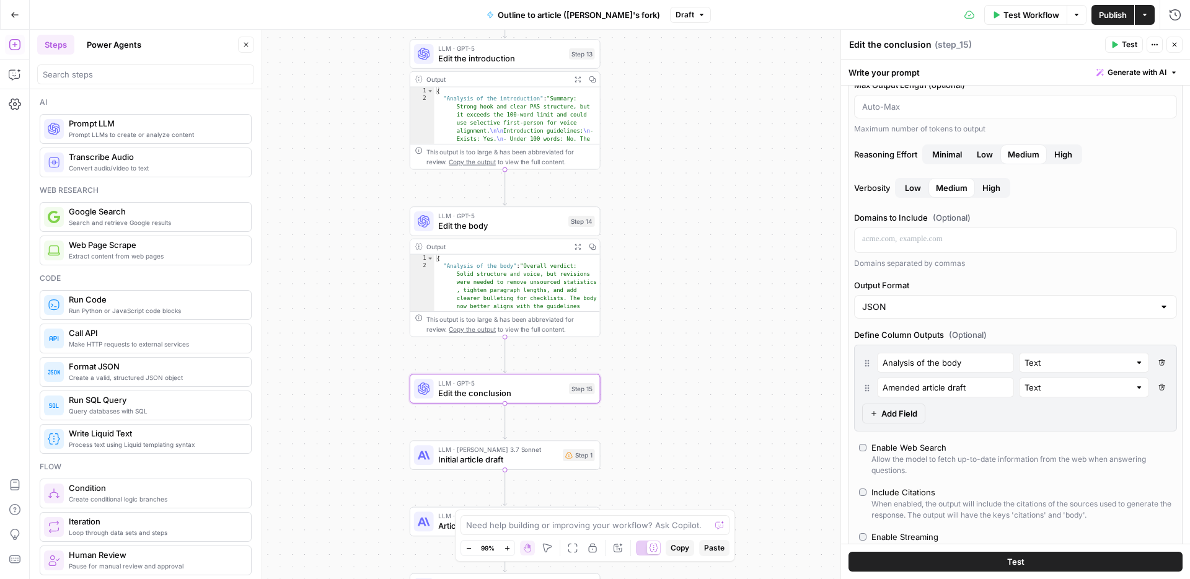
scroll to position [168, 0]
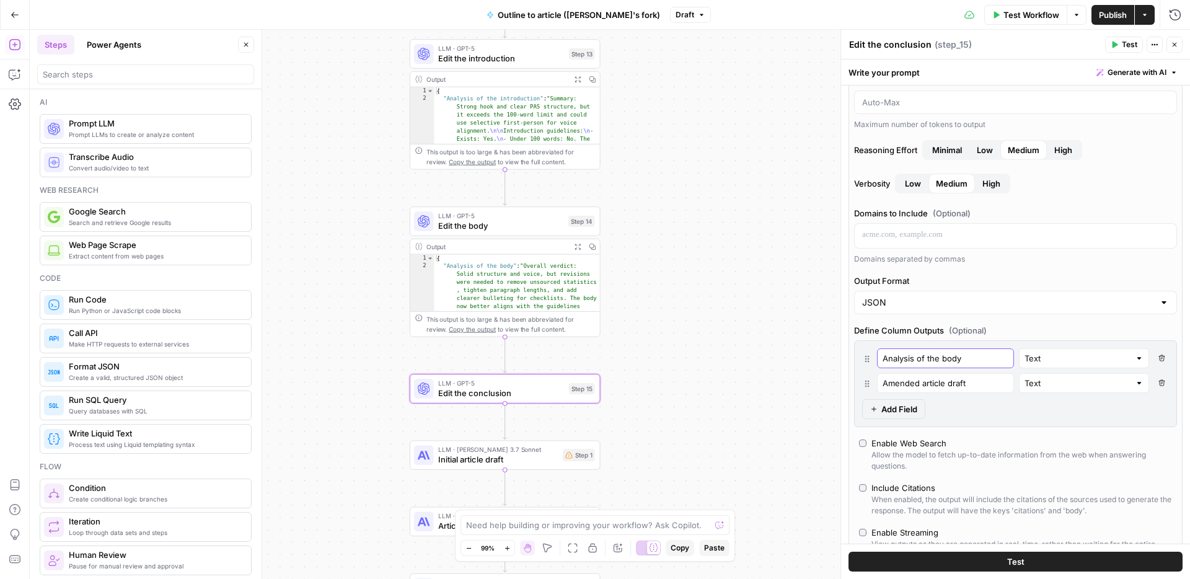
click at [951, 356] on input "Analysis of the body" at bounding box center [946, 358] width 126 height 12
type input "Analysis of the conclusion"
click at [955, 383] on input "Amended article draft" at bounding box center [946, 383] width 126 height 12
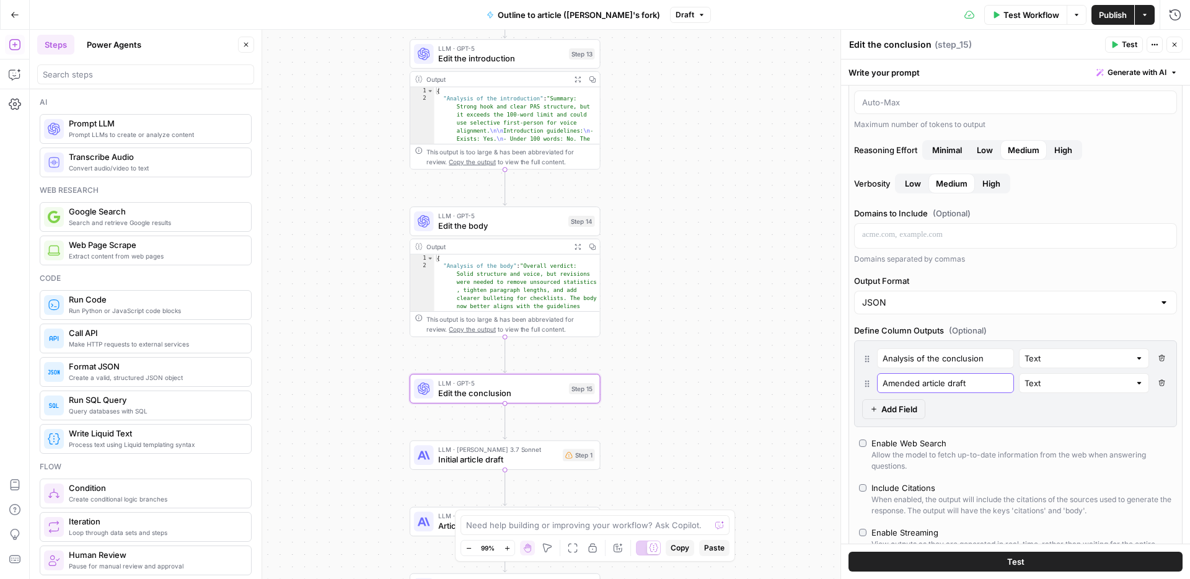
scroll to position [0, 0]
click at [955, 383] on input "Amended article draft" at bounding box center [946, 383] width 126 height 12
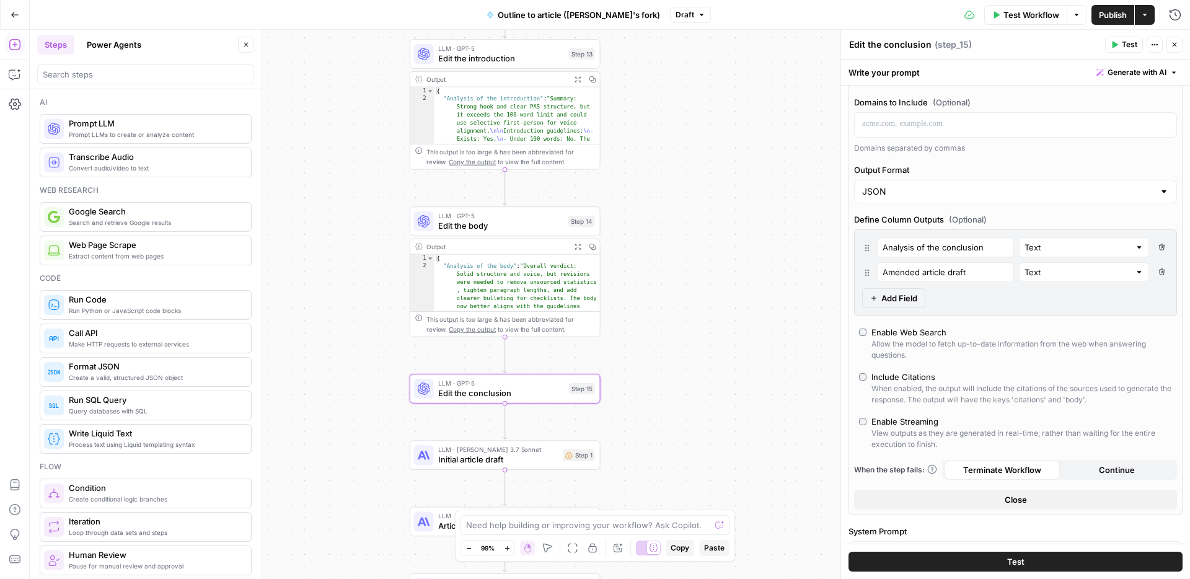
click at [1117, 11] on span "Publish" at bounding box center [1113, 15] width 28 height 12
click at [1176, 40] on button "Close" at bounding box center [1175, 45] width 16 height 16
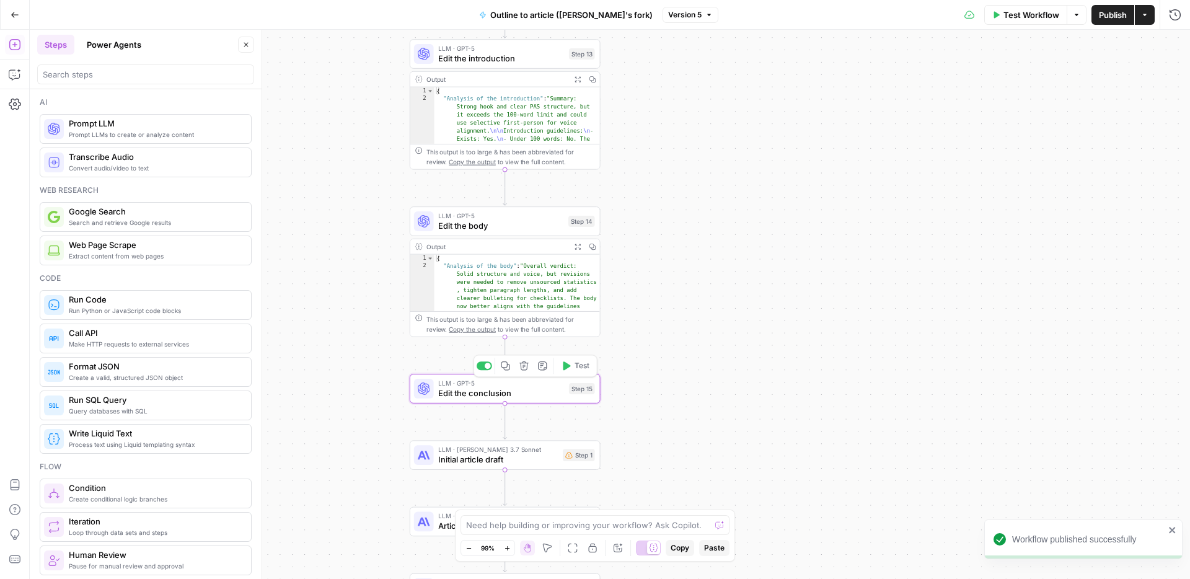
click at [577, 363] on span "Test" at bounding box center [582, 365] width 15 height 11
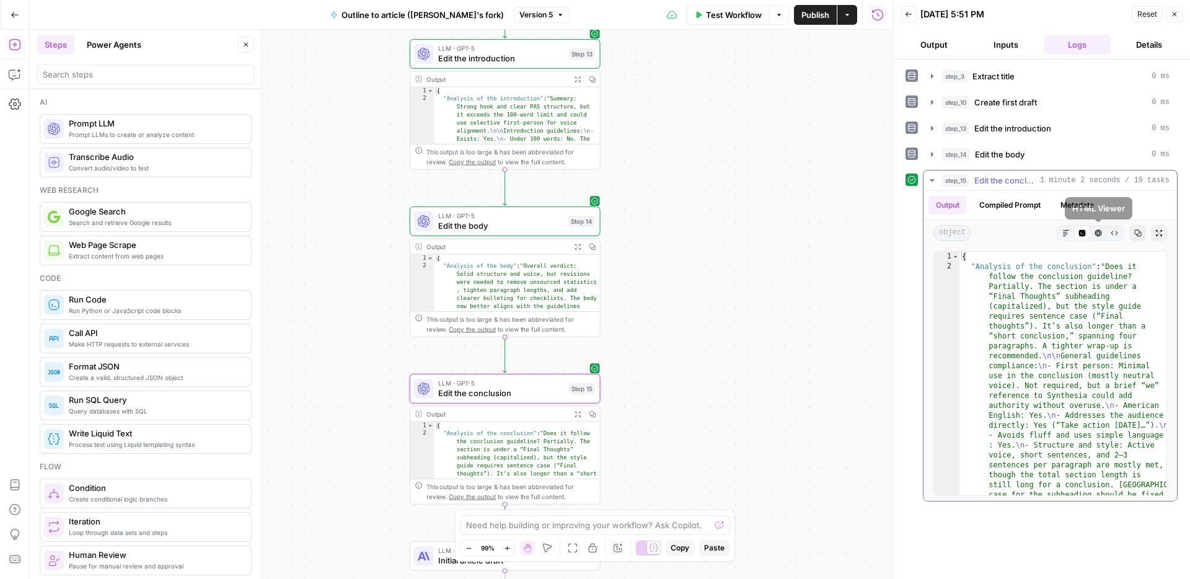
click at [1069, 229] on icon "button" at bounding box center [1066, 232] width 7 height 7
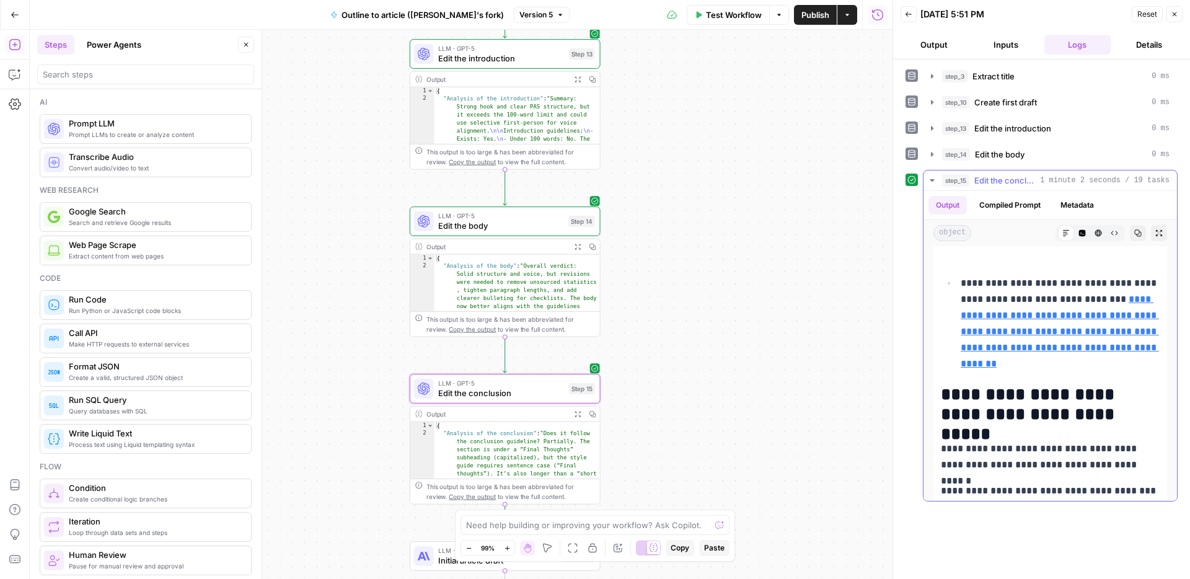
scroll to position [2106, 0]
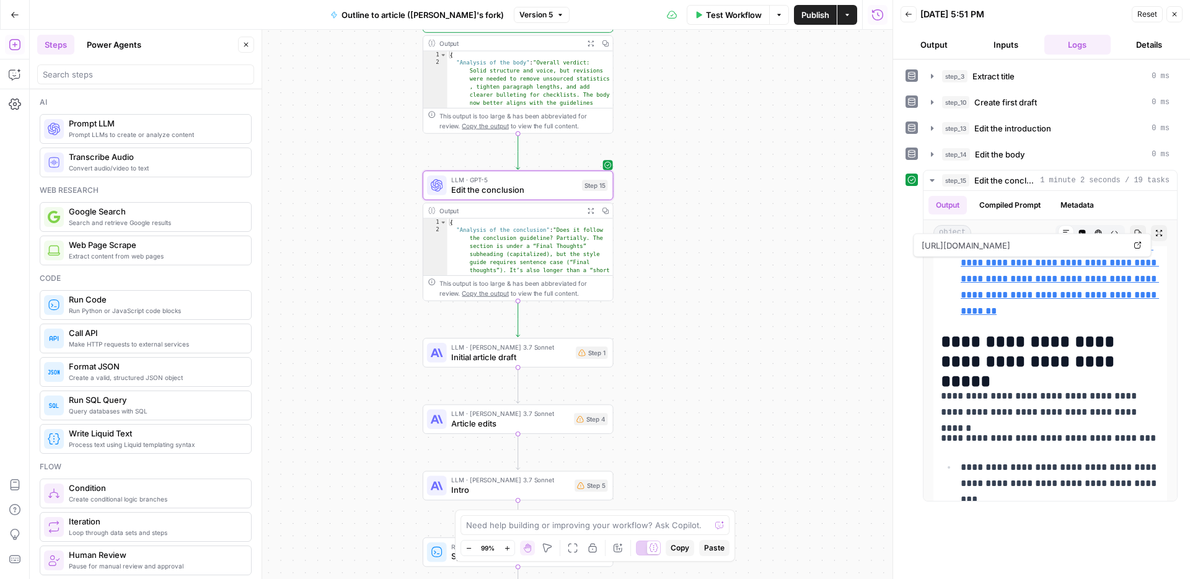
drag, startPoint x: 737, startPoint y: 388, endPoint x: 750, endPoint y: 185, distance: 203.8
click at [750, 185] on div "**********" at bounding box center [461, 304] width 863 height 549
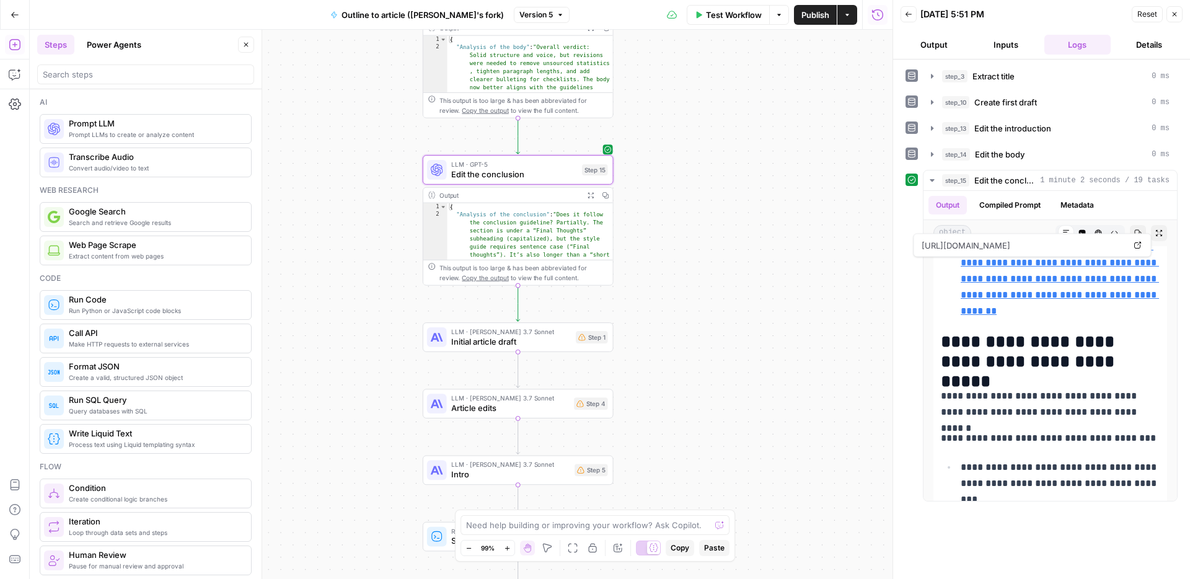
drag, startPoint x: 710, startPoint y: 342, endPoint x: 710, endPoint y: 311, distance: 31.6
click at [710, 311] on div "**********" at bounding box center [461, 304] width 863 height 549
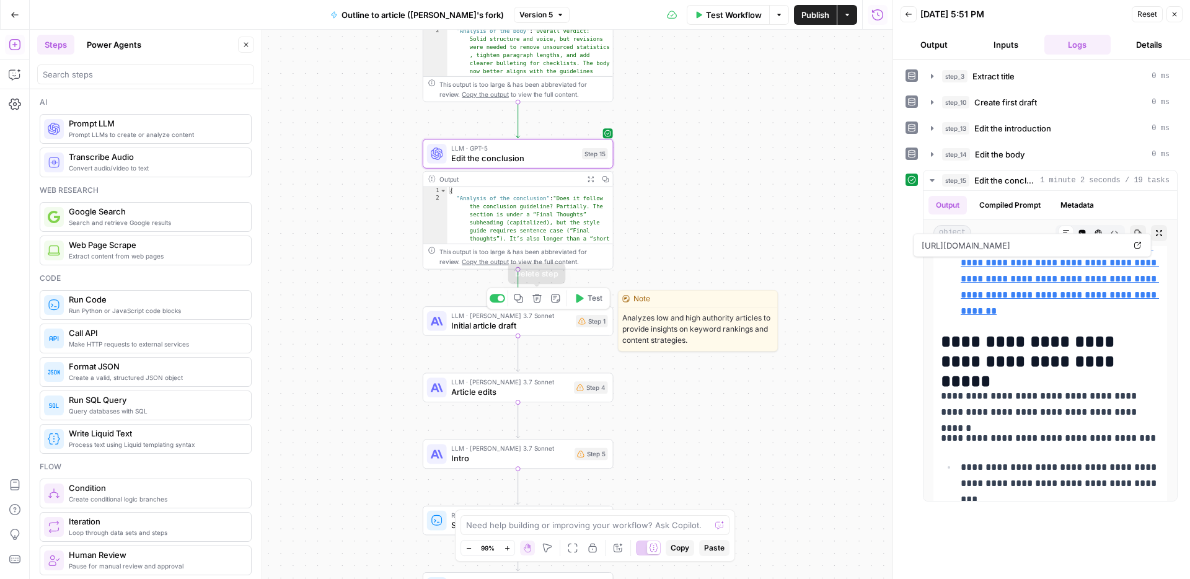
click at [539, 303] on icon "button" at bounding box center [537, 298] width 9 height 9
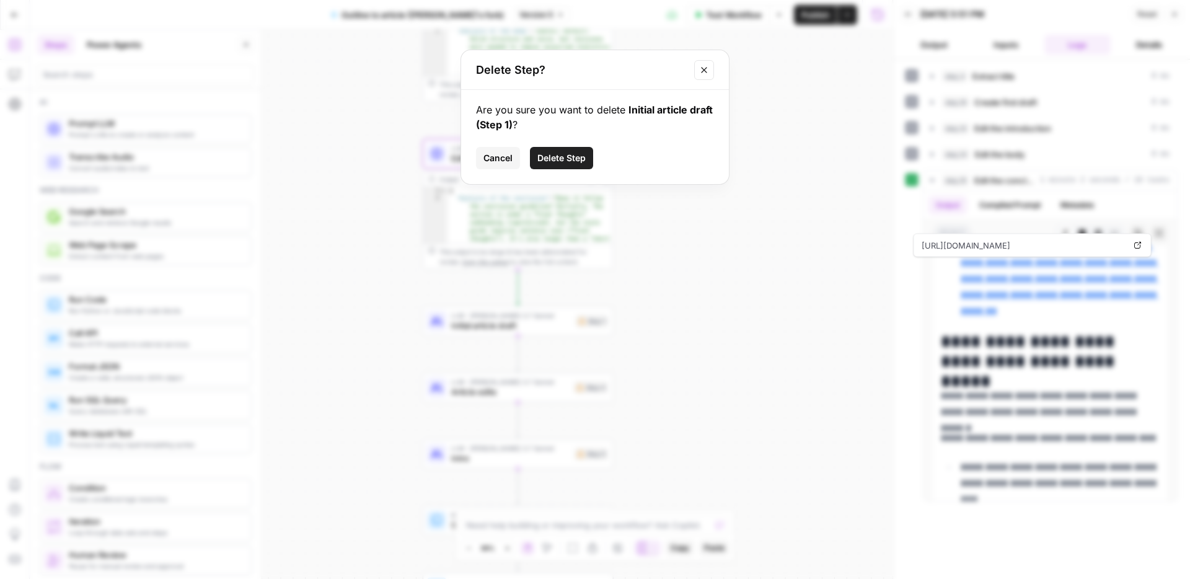
click at [563, 156] on span "Delete Step" at bounding box center [562, 158] width 48 height 12
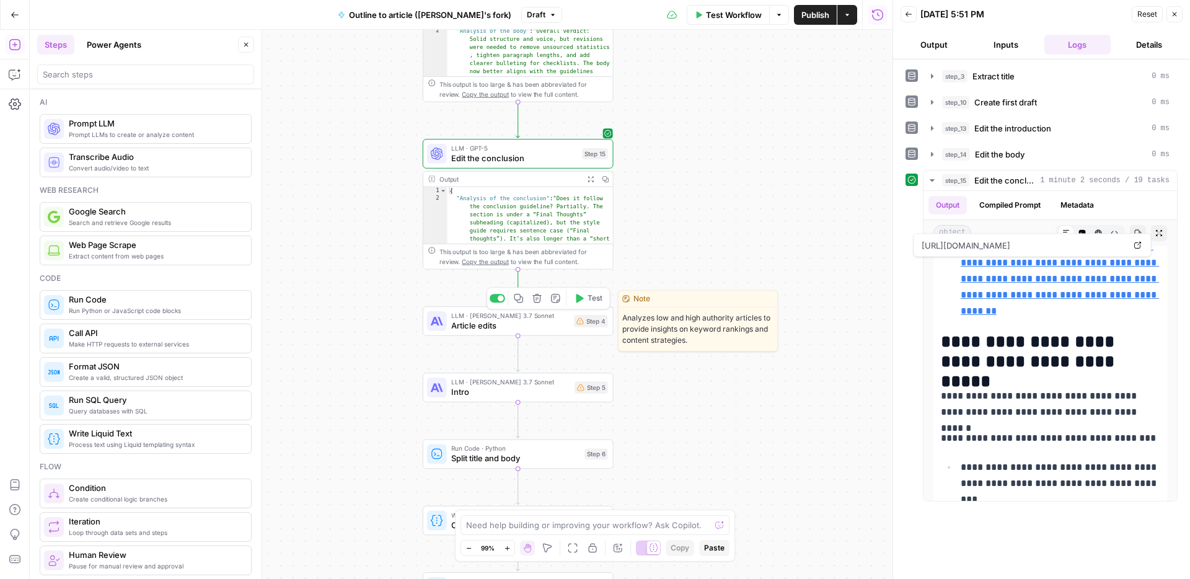
click at [539, 299] on icon "button" at bounding box center [538, 298] width 10 height 10
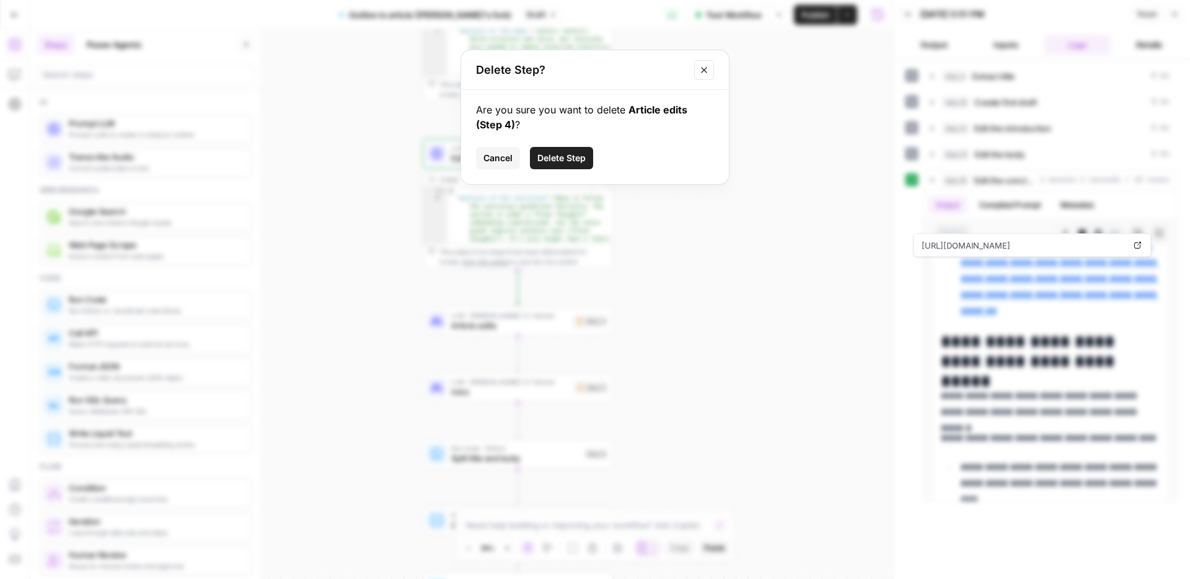
click at [565, 153] on span "Delete Step" at bounding box center [562, 158] width 48 height 12
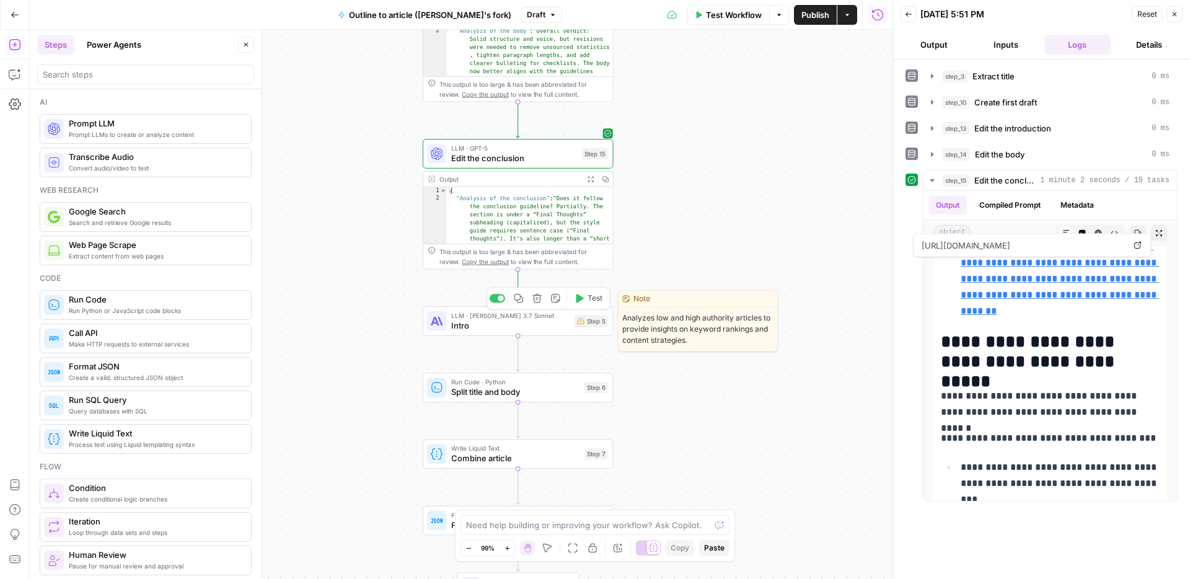
click at [536, 293] on icon "button" at bounding box center [538, 298] width 10 height 10
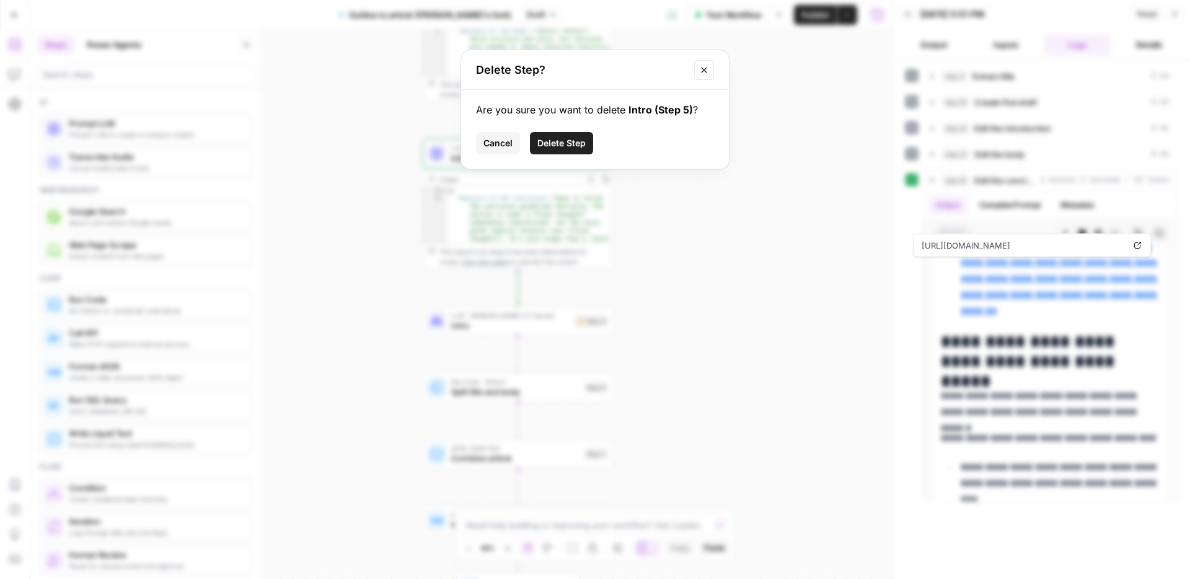
click at [573, 144] on span "Delete Step" at bounding box center [562, 143] width 48 height 12
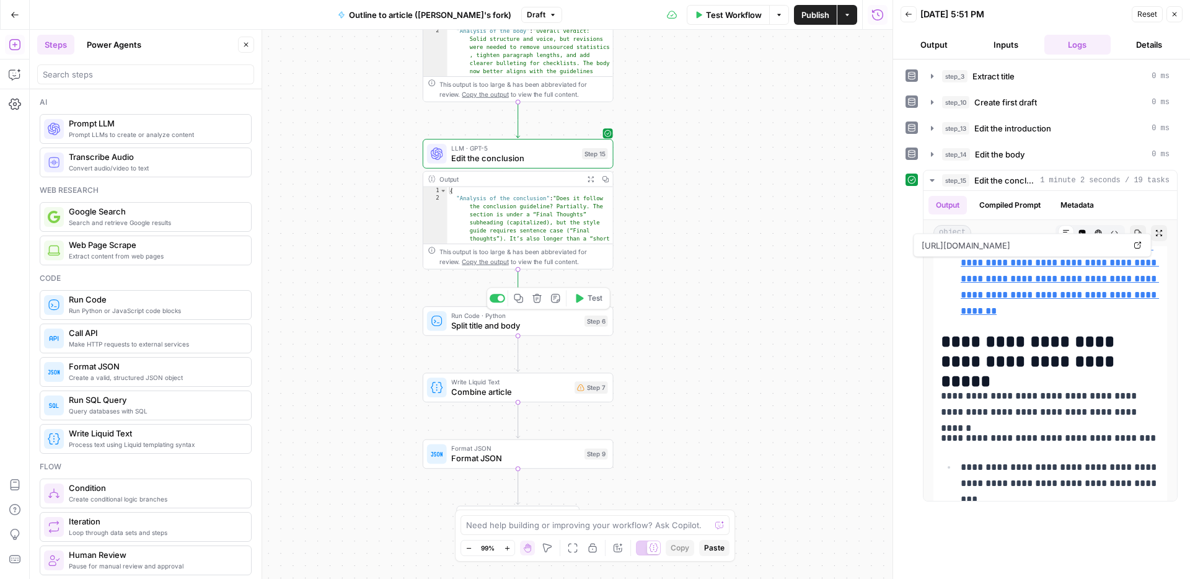
click at [533, 330] on span "Split title and body" at bounding box center [515, 325] width 128 height 12
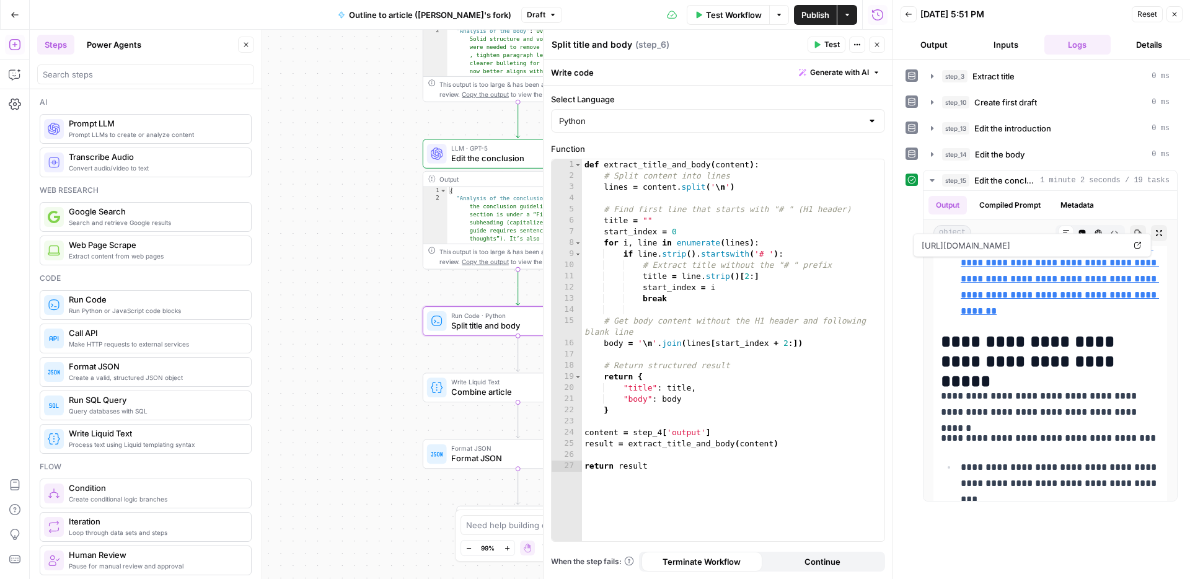
click at [885, 41] on button "Close" at bounding box center [877, 45] width 16 height 16
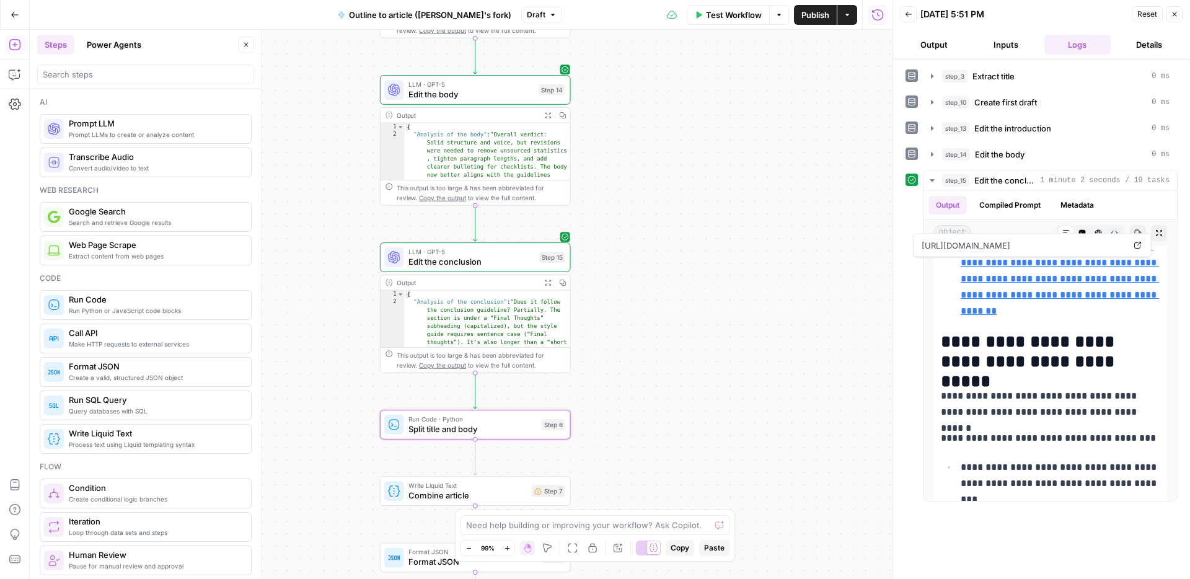
drag, startPoint x: 724, startPoint y: 314, endPoint x: 681, endPoint y: 418, distance: 112.0
click at [681, 418] on div "**********" at bounding box center [461, 304] width 863 height 549
click at [812, 20] on span "Publish" at bounding box center [816, 15] width 28 height 12
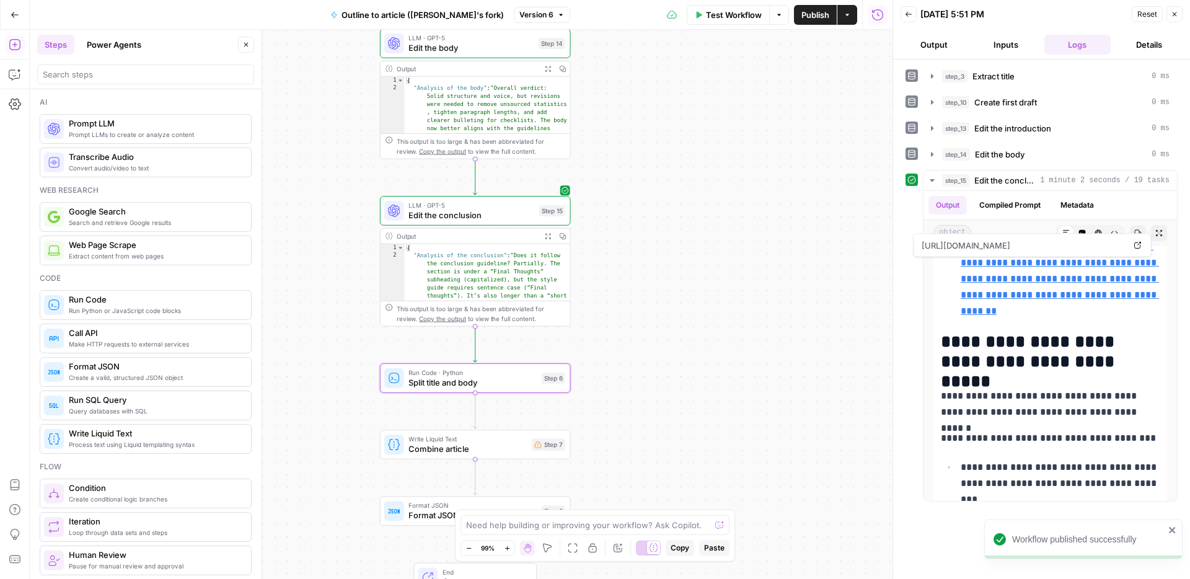
drag, startPoint x: 696, startPoint y: 293, endPoint x: 696, endPoint y: 246, distance: 47.7
click at [696, 246] on div "**********" at bounding box center [461, 304] width 863 height 549
click at [612, 546] on button "Annotate Workflow" at bounding box center [618, 548] width 15 height 15
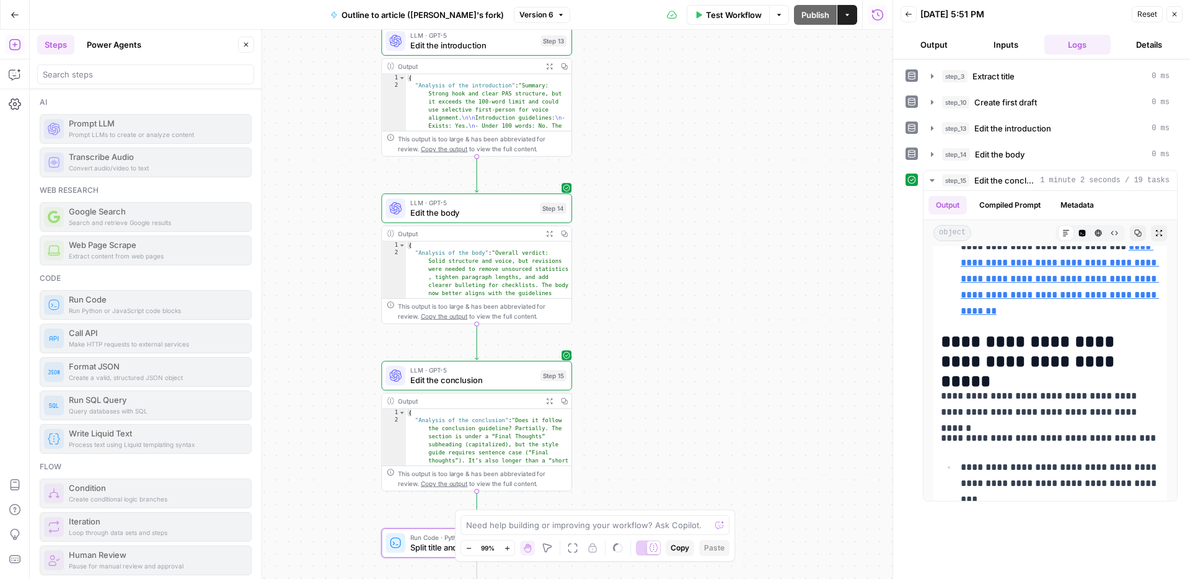
drag, startPoint x: 678, startPoint y: 248, endPoint x: 681, endPoint y: 425, distance: 177.3
click at [681, 425] on div "**********" at bounding box center [461, 304] width 863 height 549
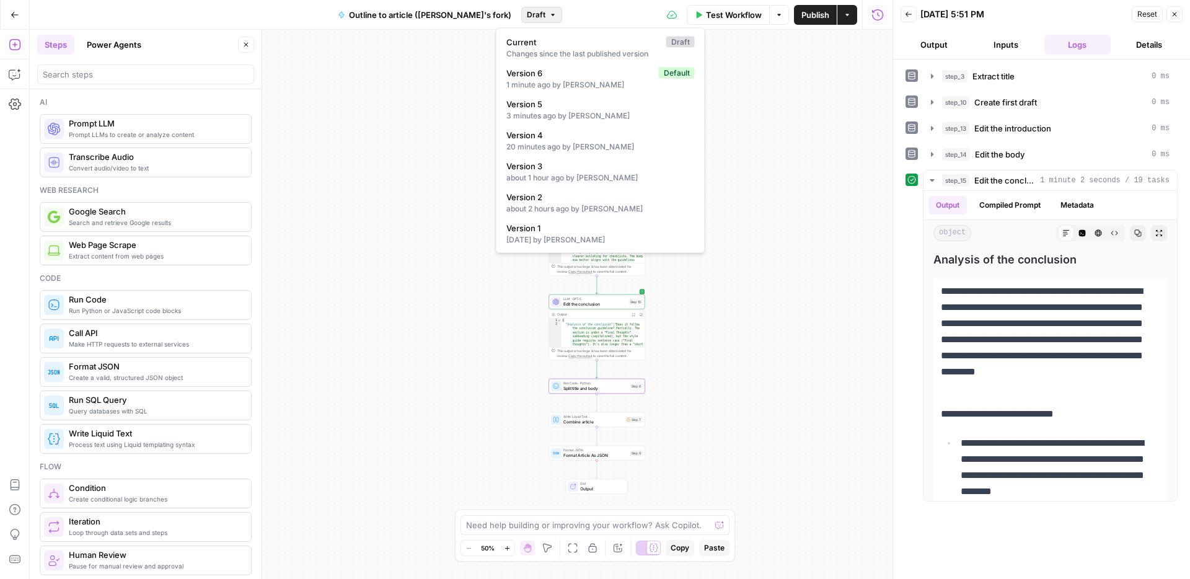
click at [527, 12] on span "Draft" at bounding box center [536, 14] width 19 height 11
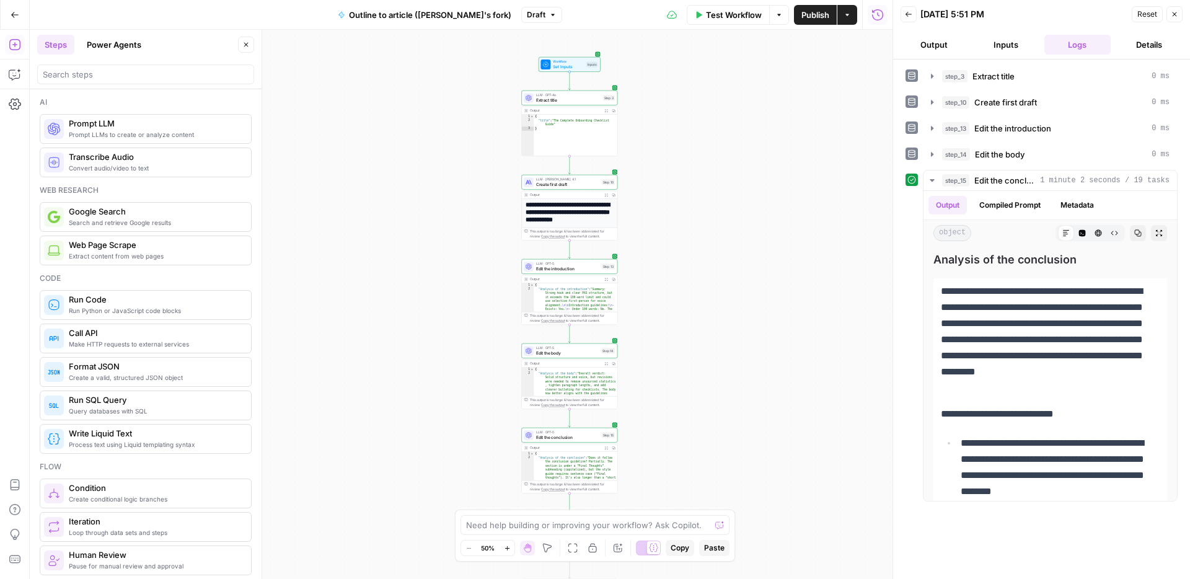
drag, startPoint x: 414, startPoint y: 113, endPoint x: 386, endPoint y: 247, distance: 136.1
click at [386, 247] on div "**********" at bounding box center [461, 304] width 863 height 549
click at [472, 16] on span "Outline to article ([PERSON_NAME]'s fork)" at bounding box center [430, 15] width 162 height 12
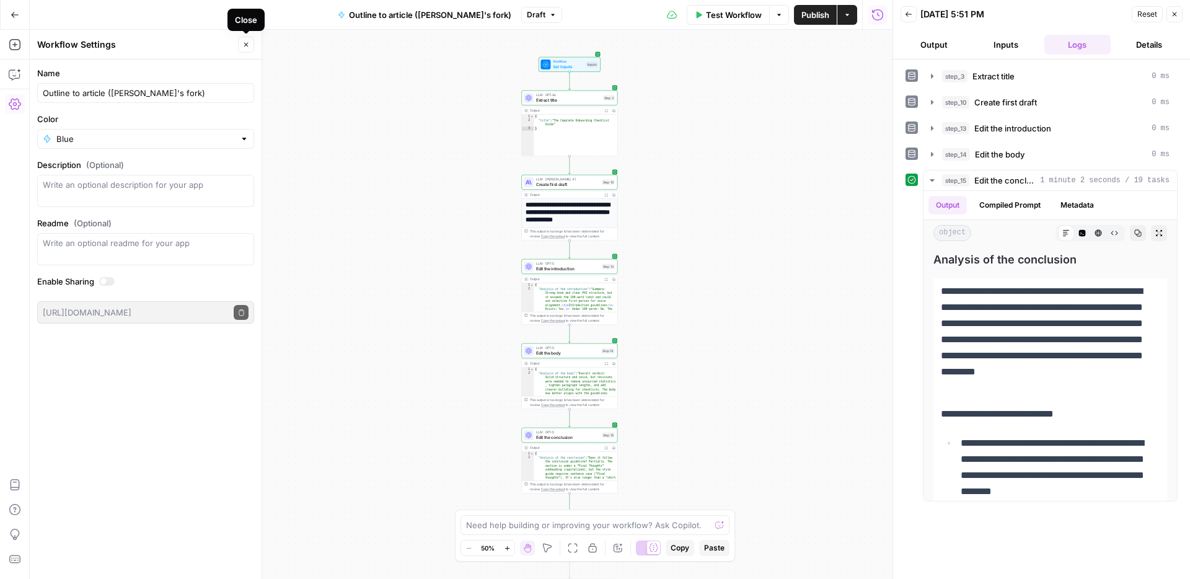
click at [248, 49] on button "Close" at bounding box center [246, 45] width 16 height 16
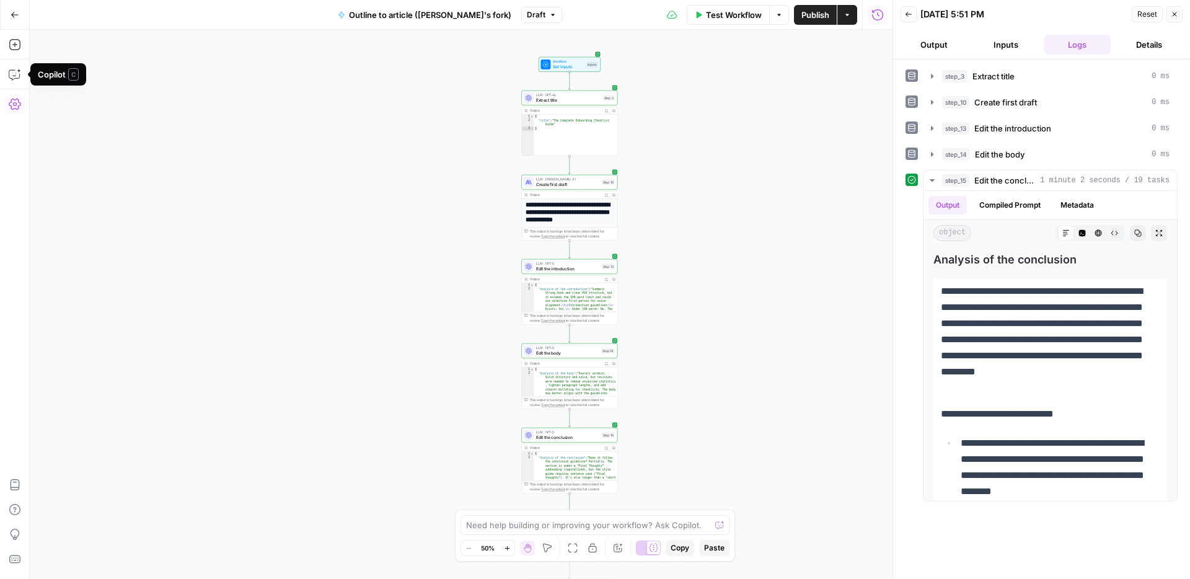
click at [15, 97] on button "Settings" at bounding box center [15, 104] width 20 height 20
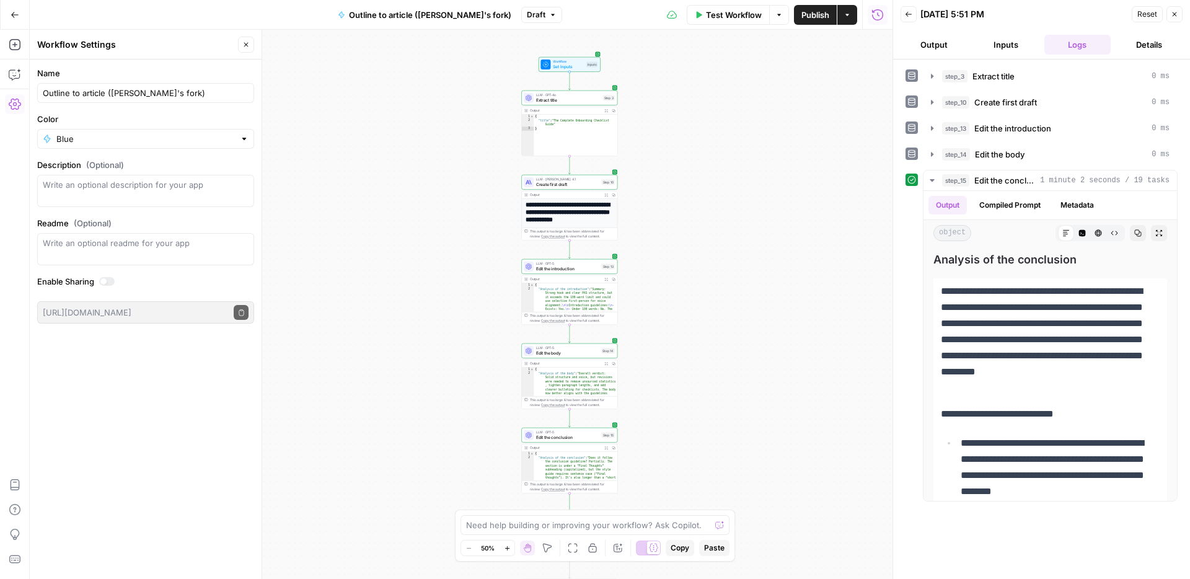
click at [242, 45] on icon "button" at bounding box center [245, 44] width 7 height 7
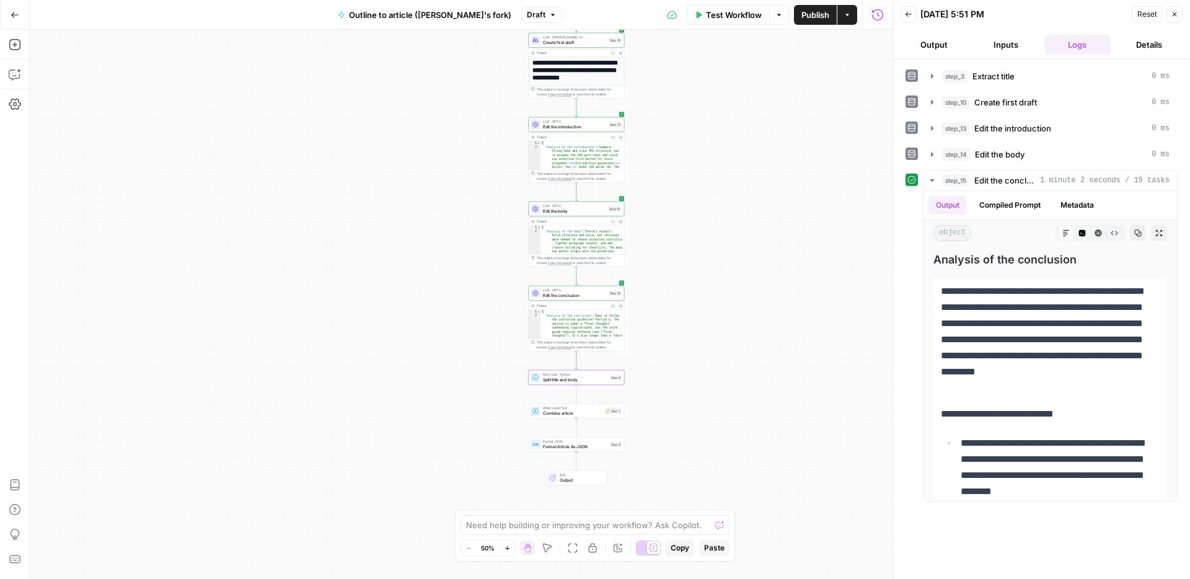
drag, startPoint x: 706, startPoint y: 367, endPoint x: 713, endPoint y: 223, distance: 144.0
click at [713, 223] on div "**********" at bounding box center [461, 304] width 863 height 549
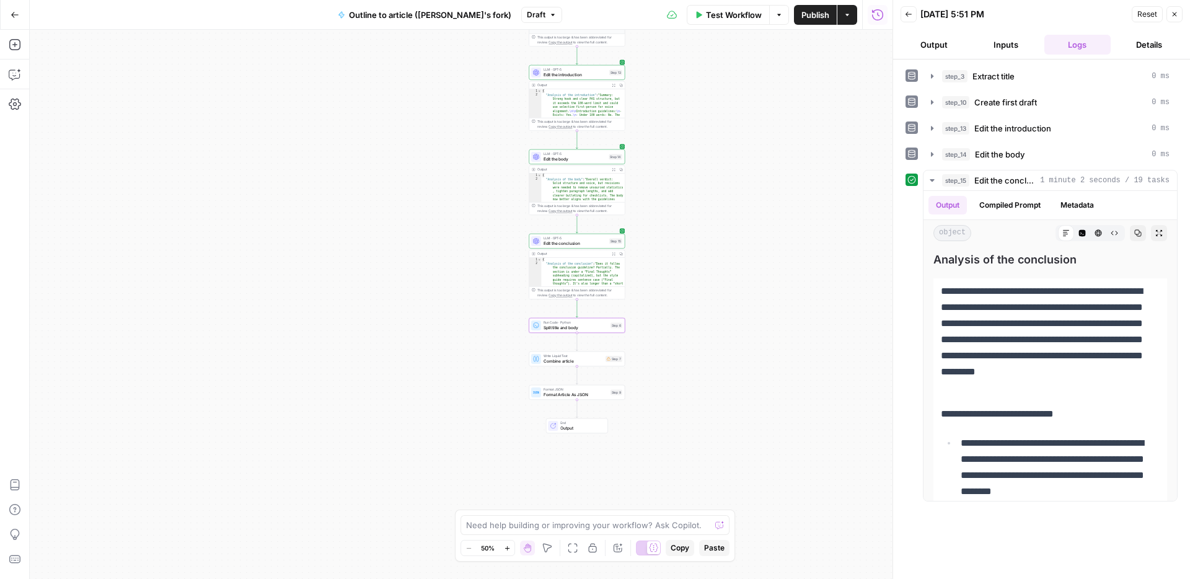
drag, startPoint x: 713, startPoint y: 236, endPoint x: 714, endPoint y: 186, distance: 50.2
click at [714, 186] on div "**********" at bounding box center [461, 304] width 863 height 549
click at [11, 46] on icon "button" at bounding box center [15, 44] width 12 height 12
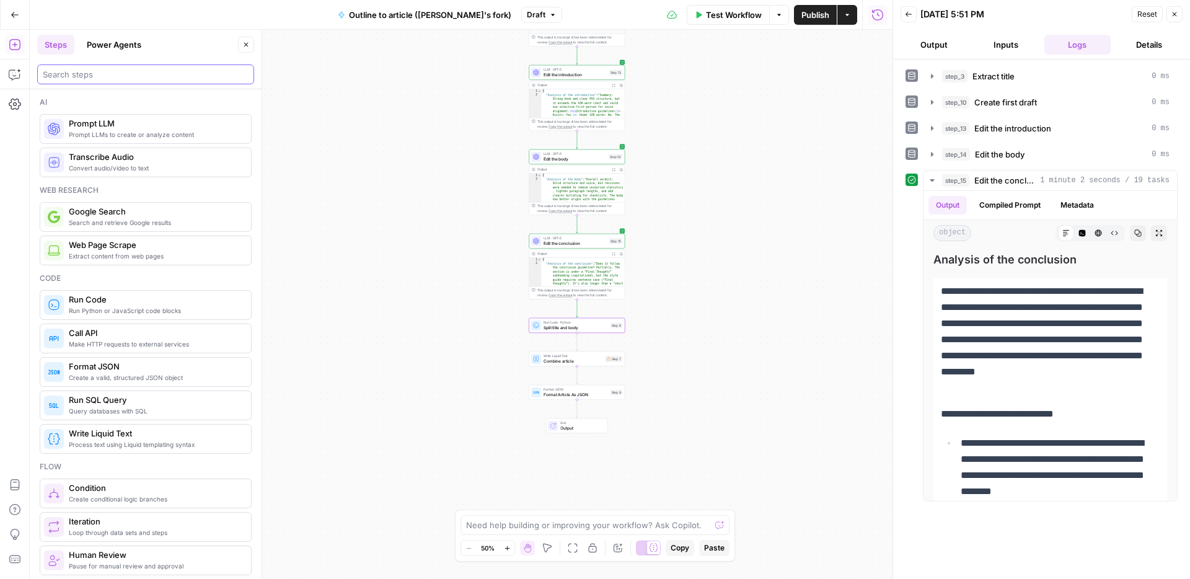
click at [121, 76] on input "search" at bounding box center [146, 74] width 206 height 12
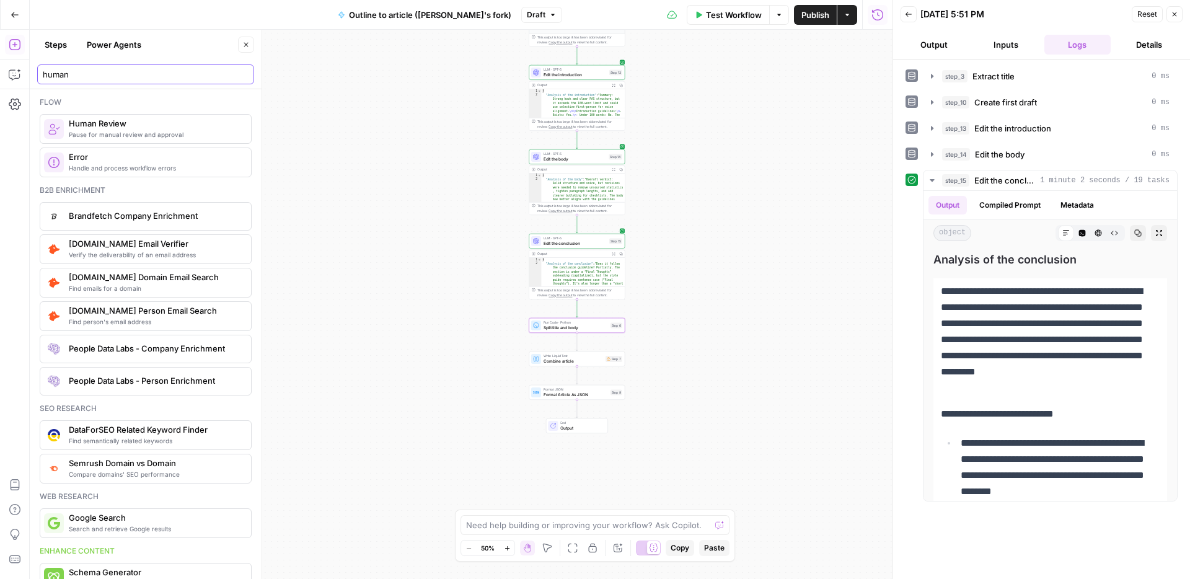
type input "human"
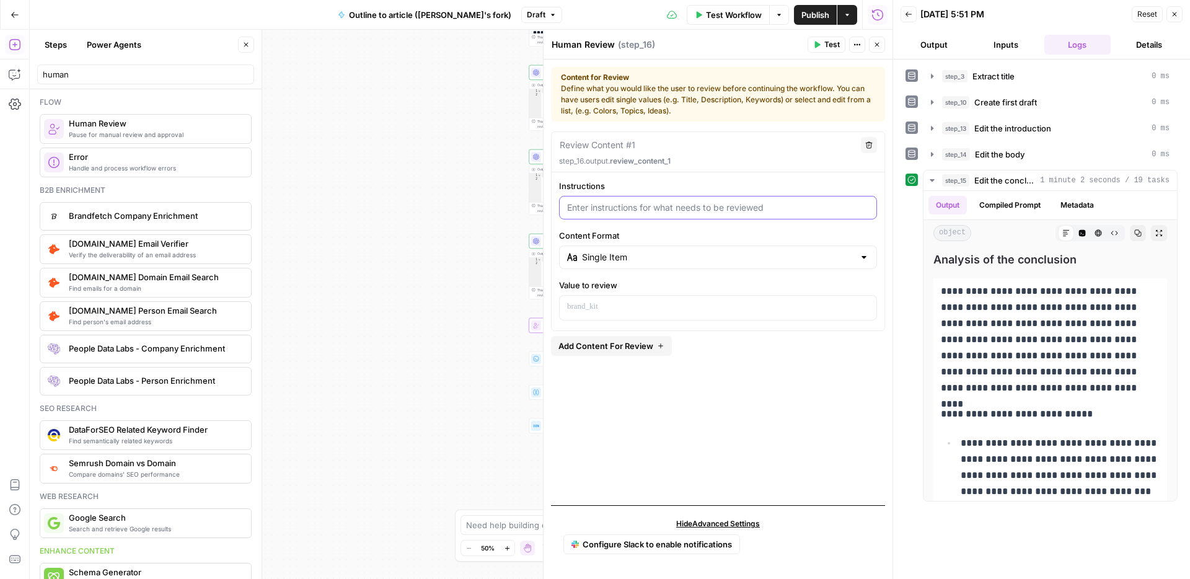
click at [653, 202] on input "Instructions" at bounding box center [718, 207] width 302 height 12
type input "Is the article format"
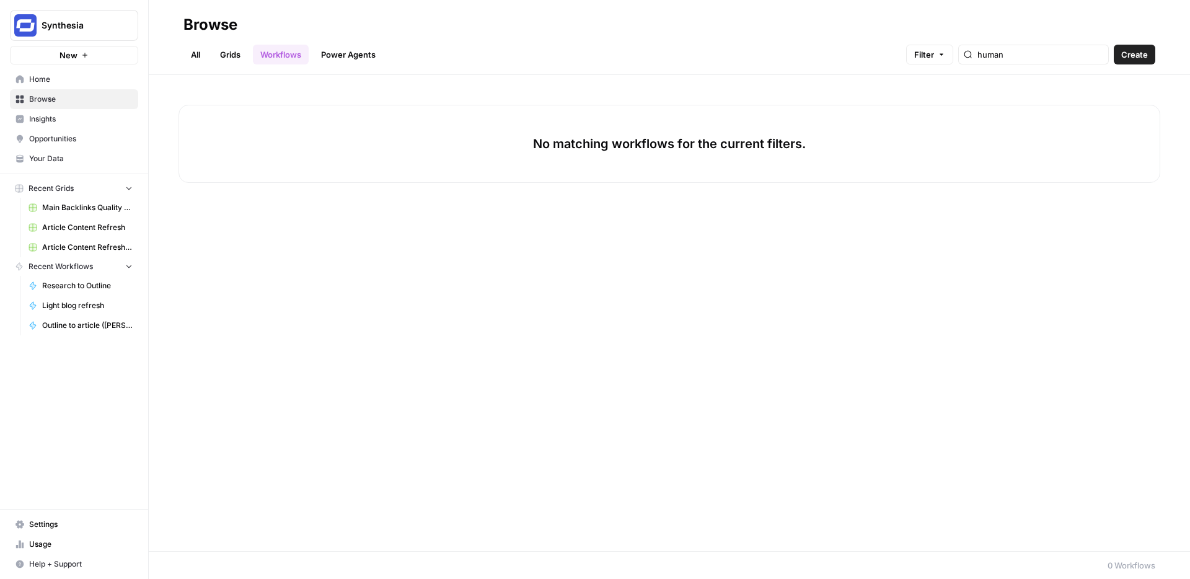
click at [72, 115] on span "Insights" at bounding box center [81, 118] width 104 height 11
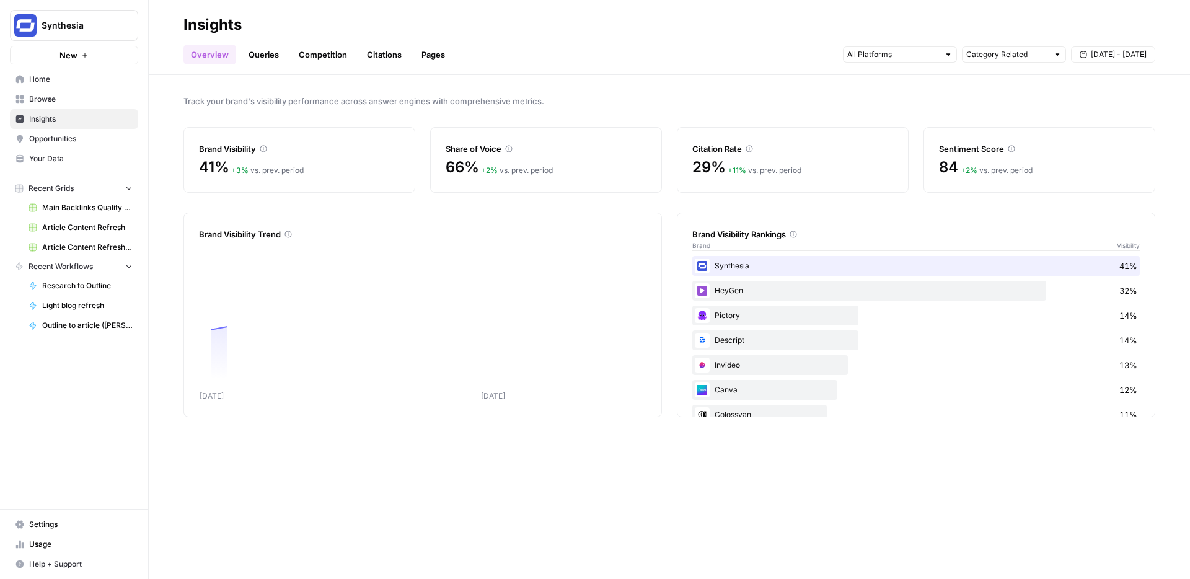
click at [59, 99] on span "Browse" at bounding box center [81, 99] width 104 height 11
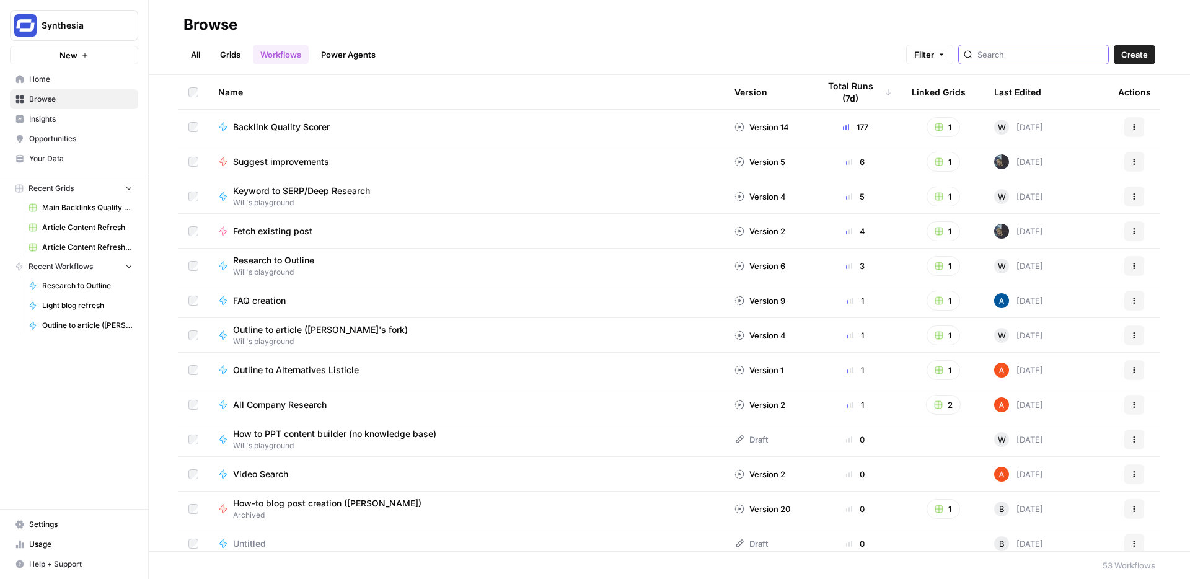
click at [1019, 56] on input "search" at bounding box center [1041, 54] width 126 height 12
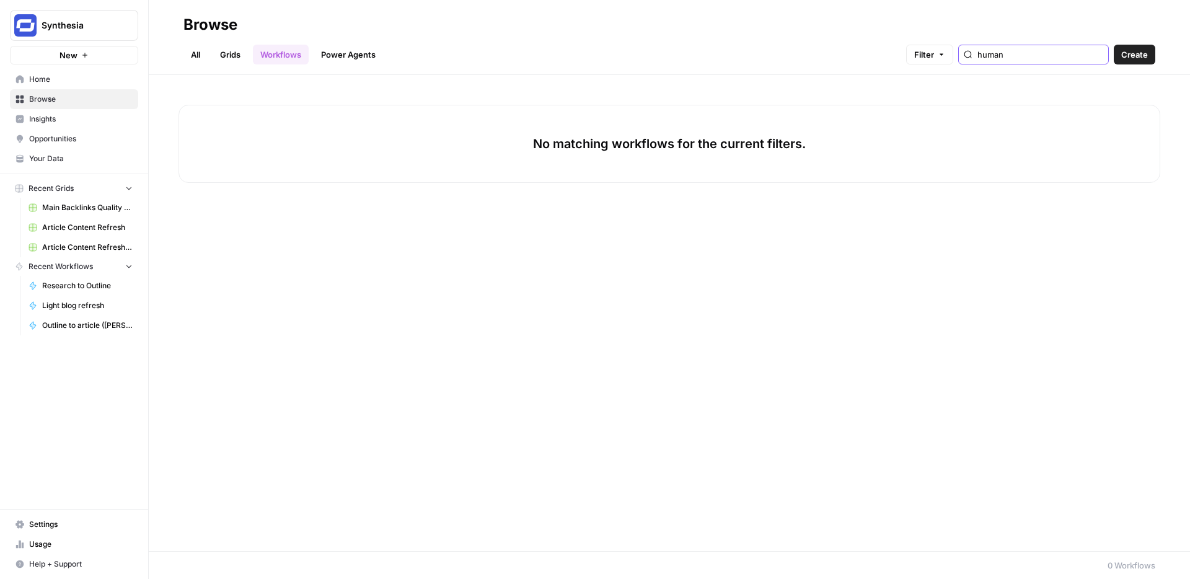
type input "human"
click at [358, 53] on link "Power Agents" at bounding box center [348, 55] width 69 height 20
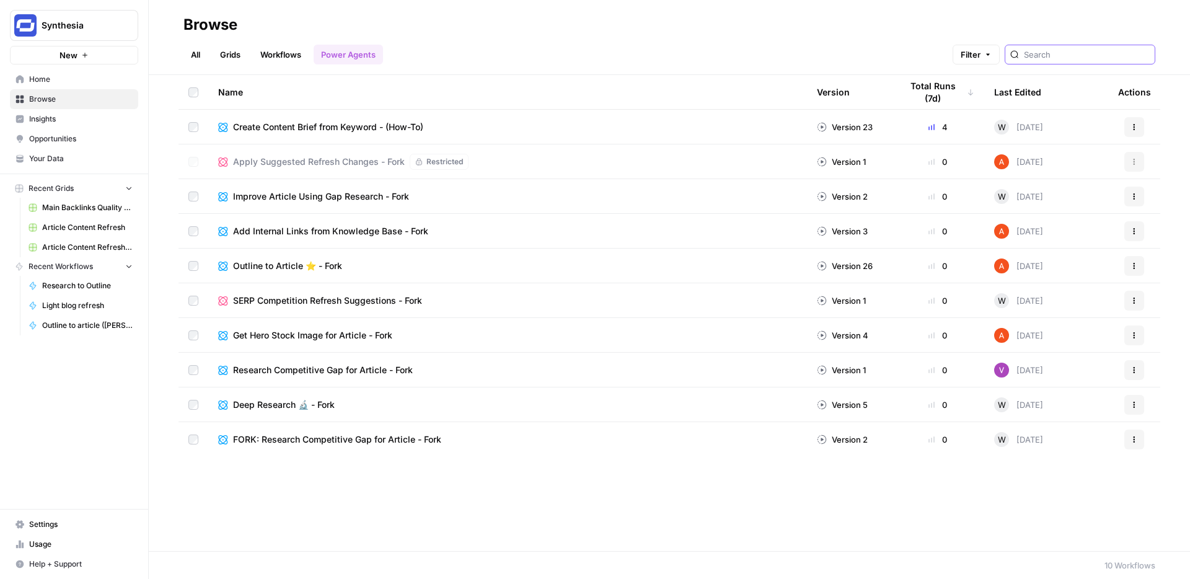
click at [1061, 55] on input "search" at bounding box center [1087, 54] width 126 height 12
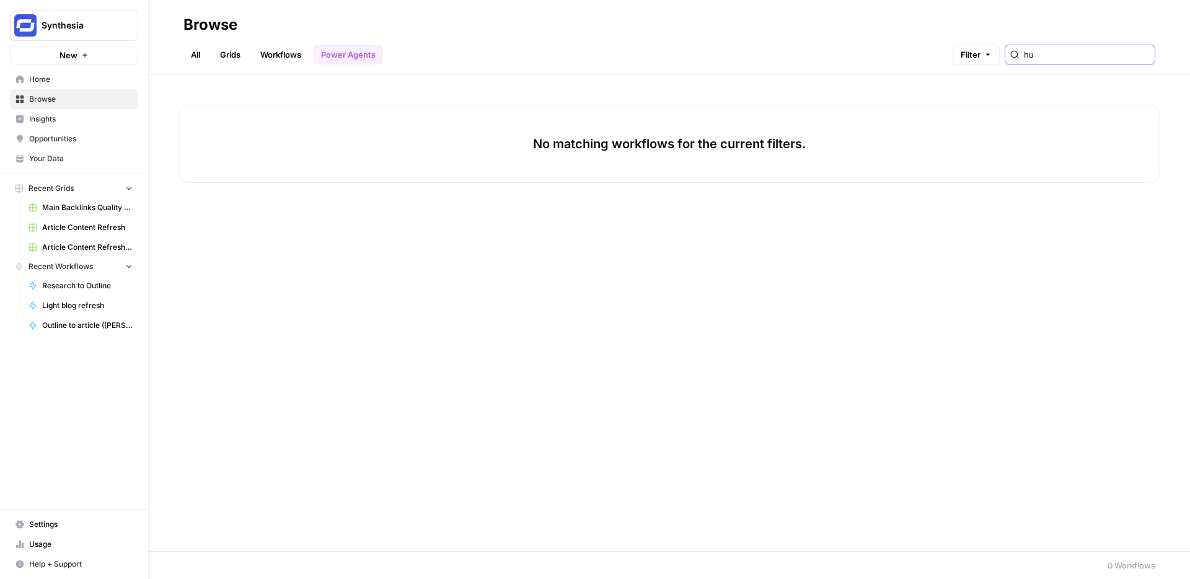
type input "h"
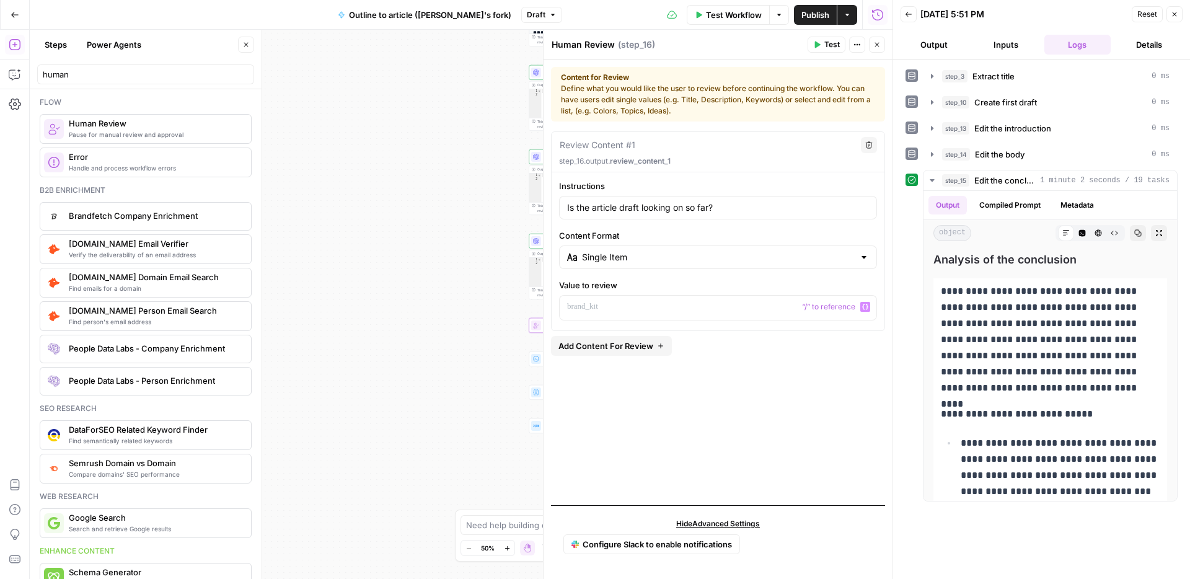
type input "Is the article draft looking on so far?"
click at [866, 306] on icon "button" at bounding box center [865, 307] width 6 height 6
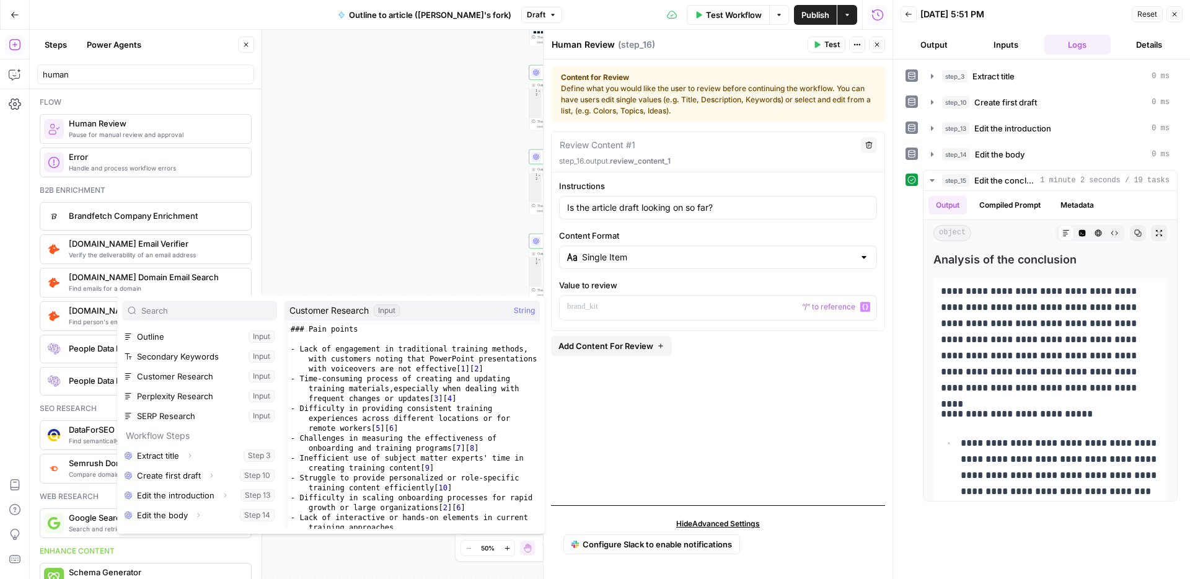
scroll to position [192, 0]
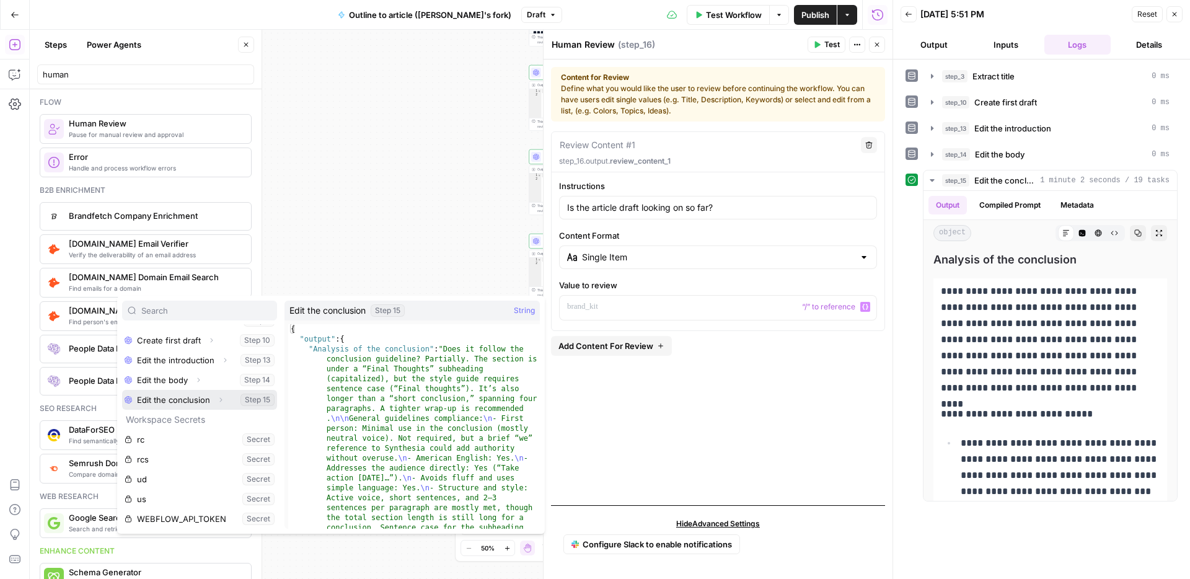
click at [222, 399] on icon "button" at bounding box center [220, 399] width 7 height 7
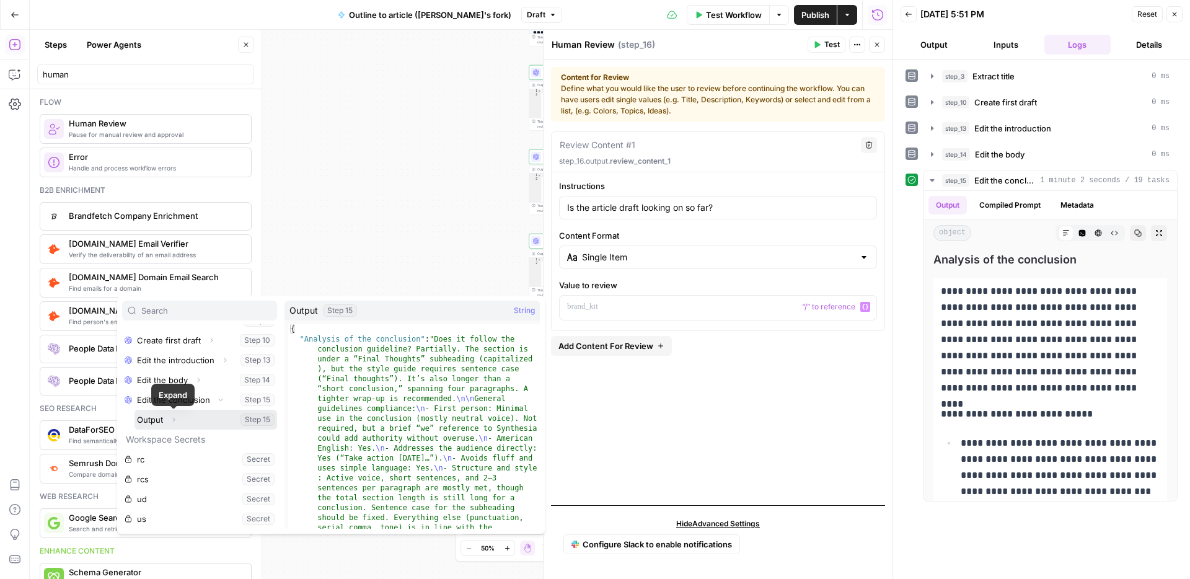
click at [175, 420] on icon "button" at bounding box center [173, 419] width 7 height 7
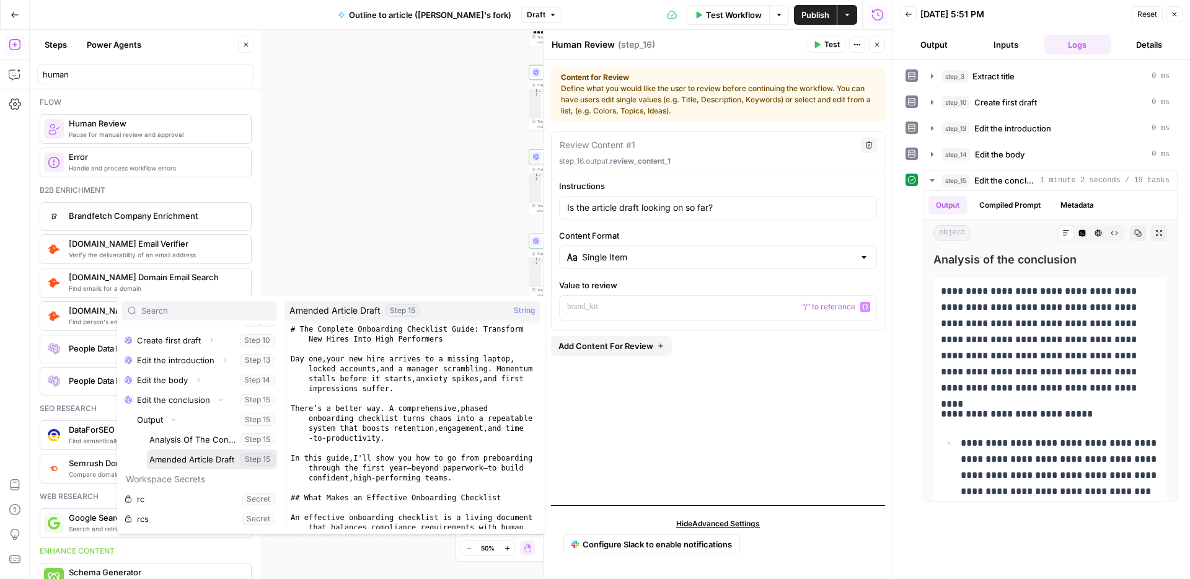
click at [187, 461] on button "Select variable Amended Article Draft" at bounding box center [212, 459] width 130 height 20
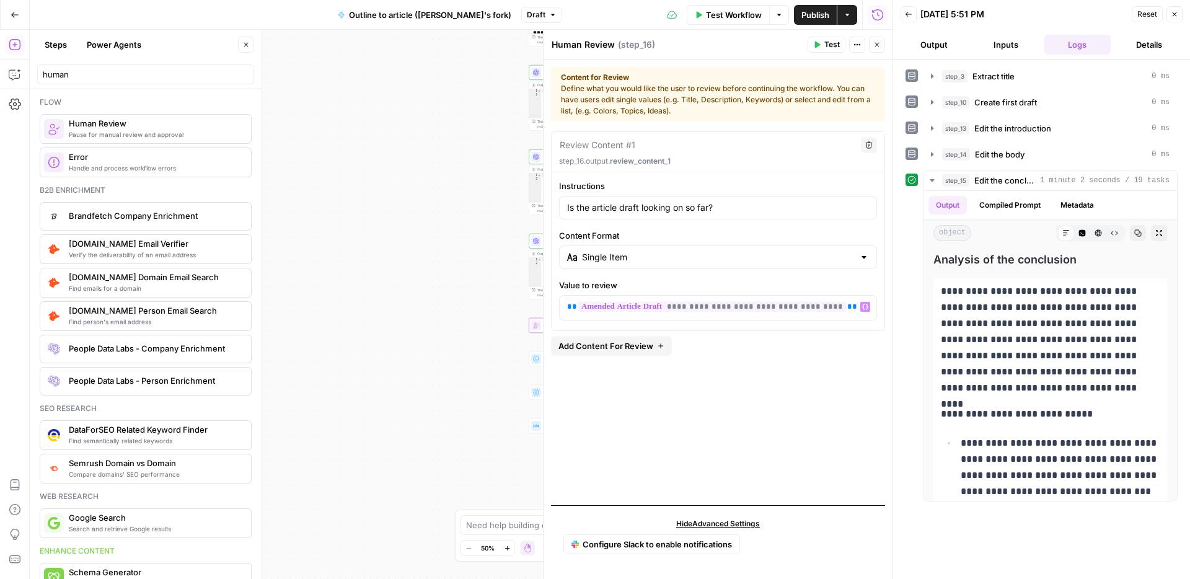
click at [470, 216] on div "**********" at bounding box center [461, 304] width 863 height 549
click at [879, 44] on icon "button" at bounding box center [877, 44] width 7 height 7
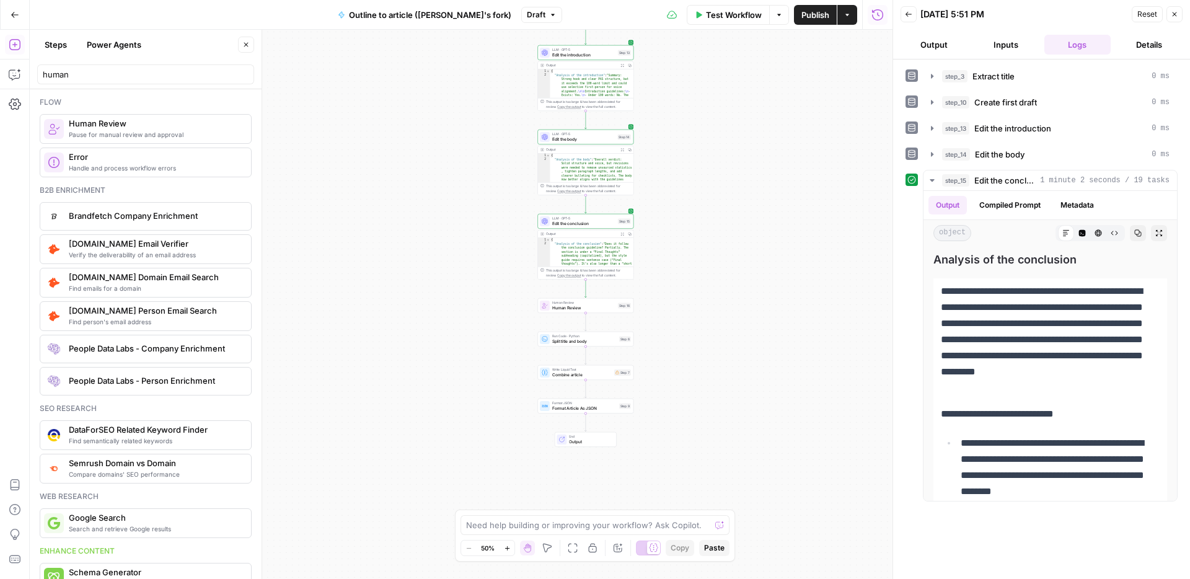
drag, startPoint x: 655, startPoint y: 371, endPoint x: 663, endPoint y: 353, distance: 20.3
click at [663, 353] on div "**********" at bounding box center [461, 304] width 863 height 549
click at [196, 71] on input "human" at bounding box center [146, 74] width 206 height 12
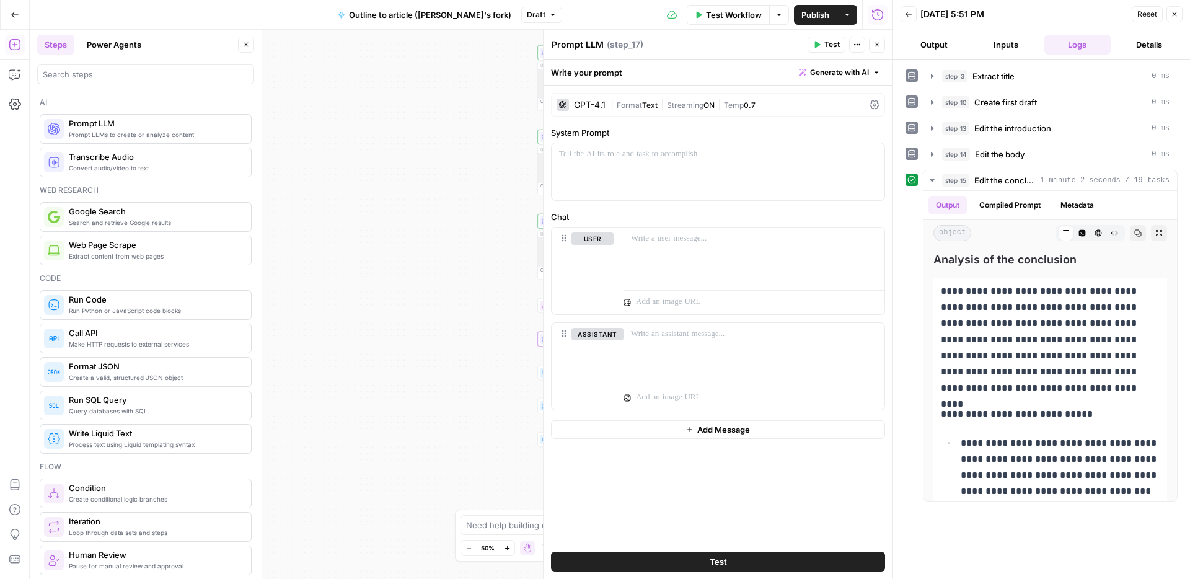
click at [584, 48] on textarea "Prompt LLM" at bounding box center [578, 44] width 52 height 12
type textarea "Covers customer pain points?"
click at [1169, 15] on button "Close" at bounding box center [1175, 14] width 16 height 16
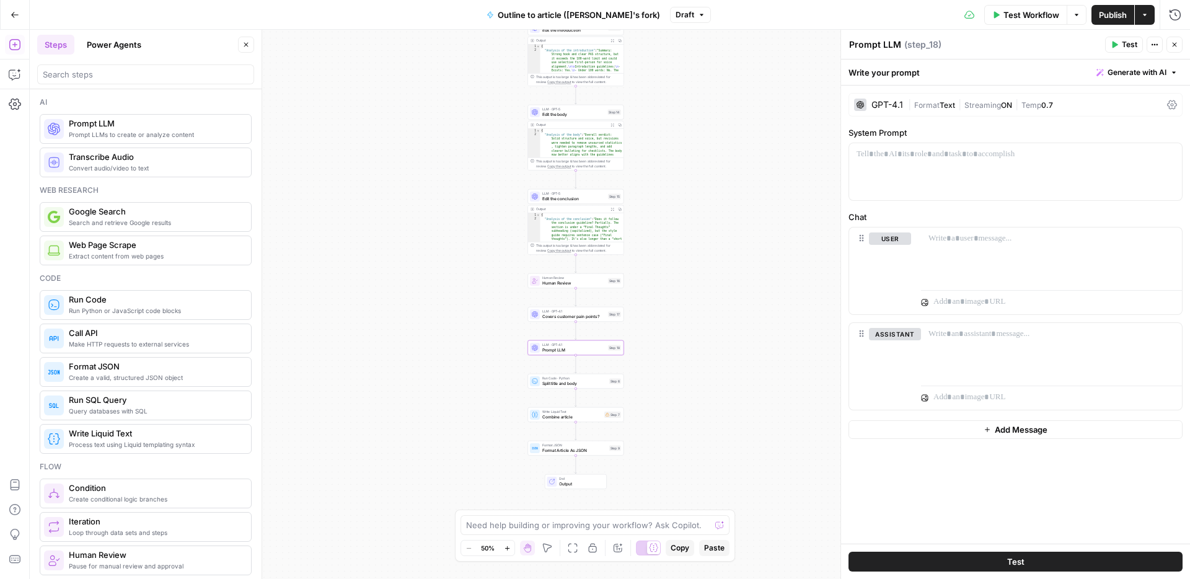
click at [880, 42] on textarea "Prompt LLM" at bounding box center [875, 44] width 52 height 12
type textarea "Add statistics?"
click at [882, 45] on textarea "Prompt LLM" at bounding box center [875, 44] width 52 height 12
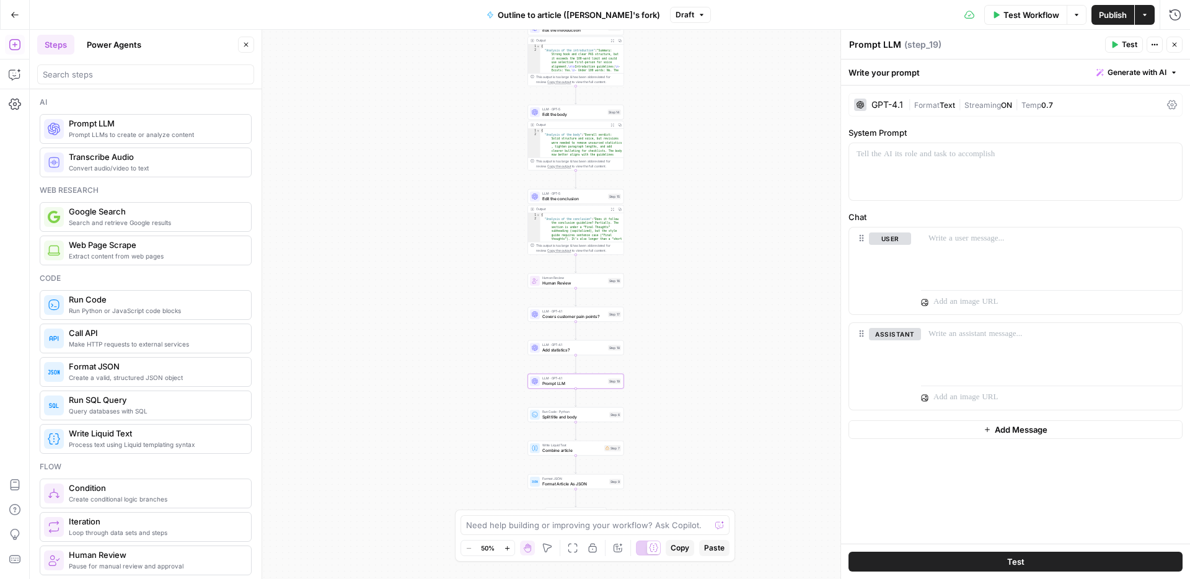
click at [882, 45] on textarea "Prompt LLM" at bounding box center [875, 44] width 52 height 12
type textarea "Humanize power agent"
click at [710, 255] on div "**********" at bounding box center [610, 304] width 1161 height 549
click at [1173, 48] on button "Close" at bounding box center [1175, 45] width 16 height 16
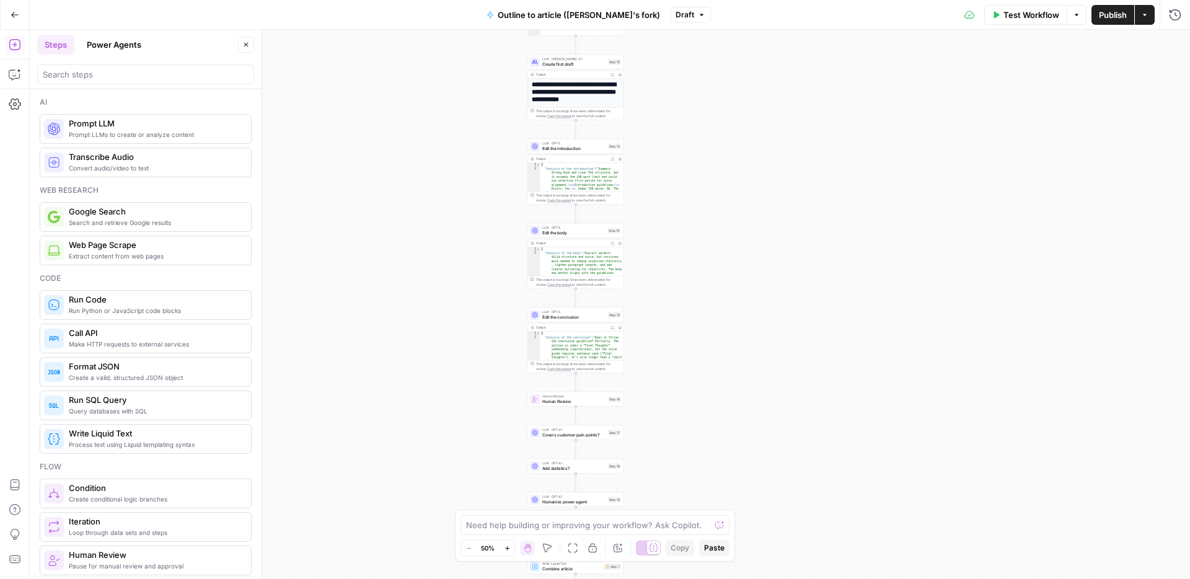
drag, startPoint x: 927, startPoint y: 156, endPoint x: 927, endPoint y: 273, distance: 117.8
click at [927, 273] on div "**********" at bounding box center [610, 304] width 1161 height 549
click at [1115, 17] on span "Publish" at bounding box center [1113, 15] width 28 height 12
